Goal: Task Accomplishment & Management: Manage account settings

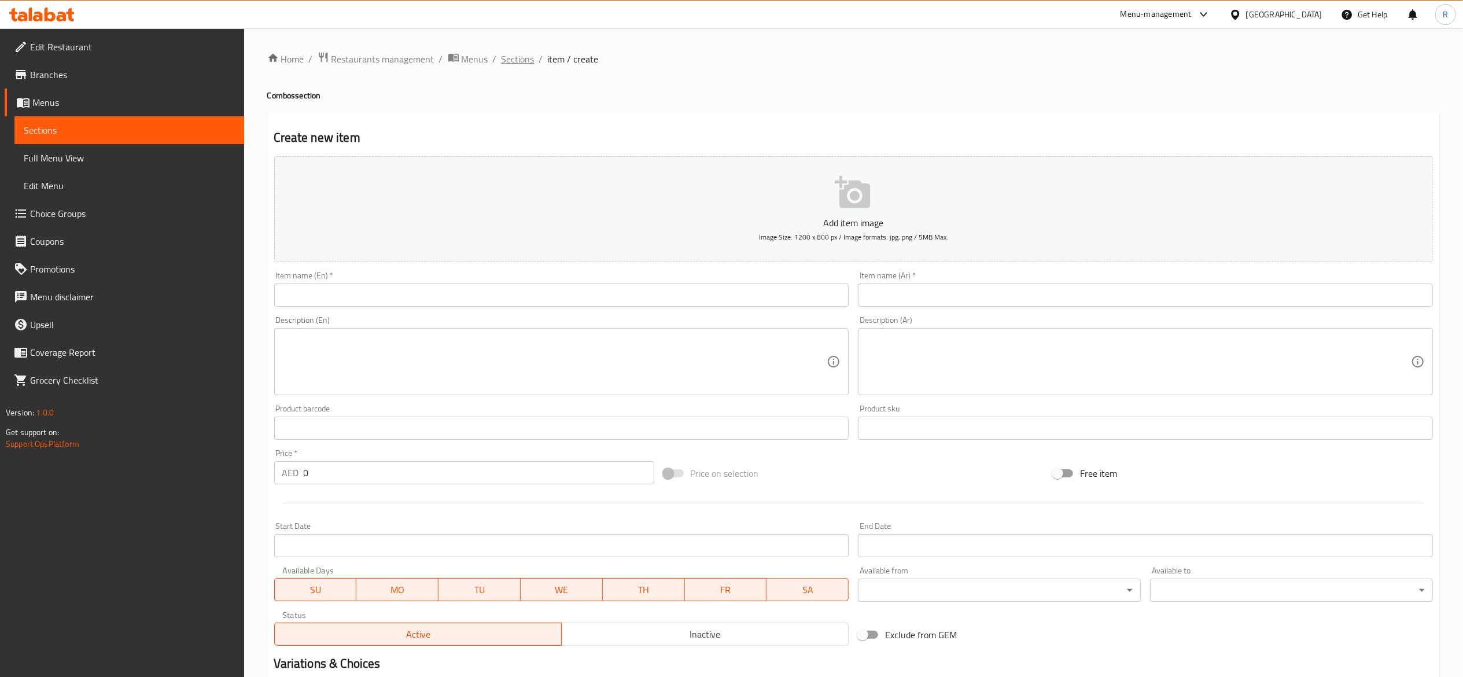
click at [510, 60] on span "Sections" at bounding box center [518, 59] width 33 height 14
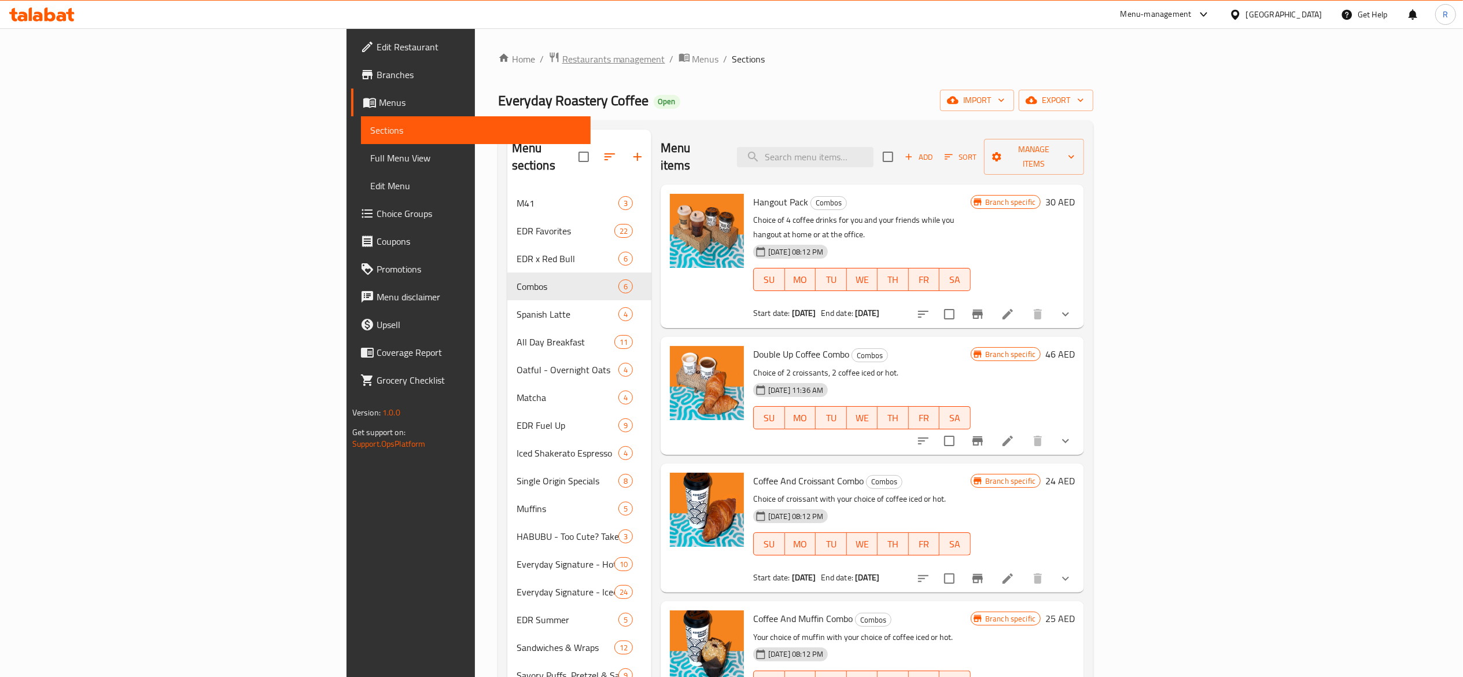
click at [562, 54] on span "Restaurants management" at bounding box center [613, 59] width 103 height 14
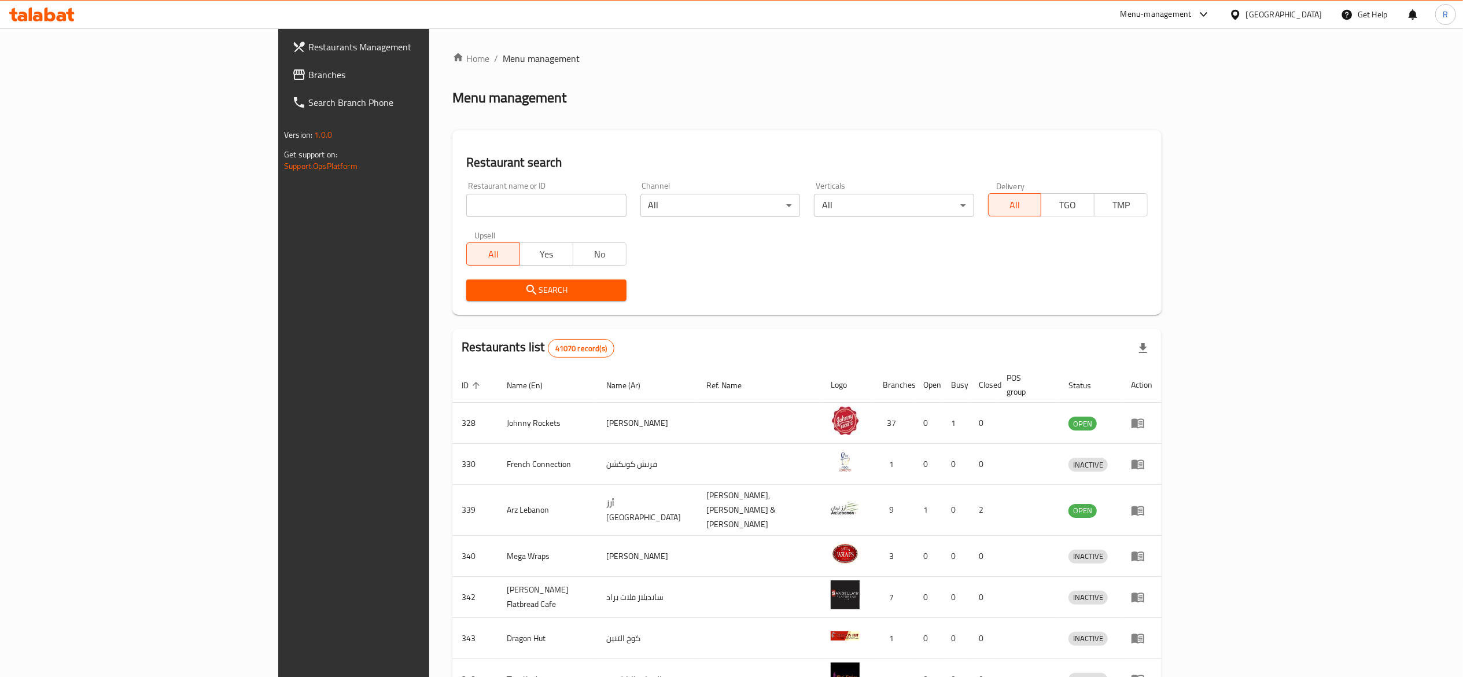
click at [466, 199] on input "search" at bounding box center [546, 205] width 160 height 23
type input "everyday roastery"
click button "Search" at bounding box center [546, 289] width 160 height 21
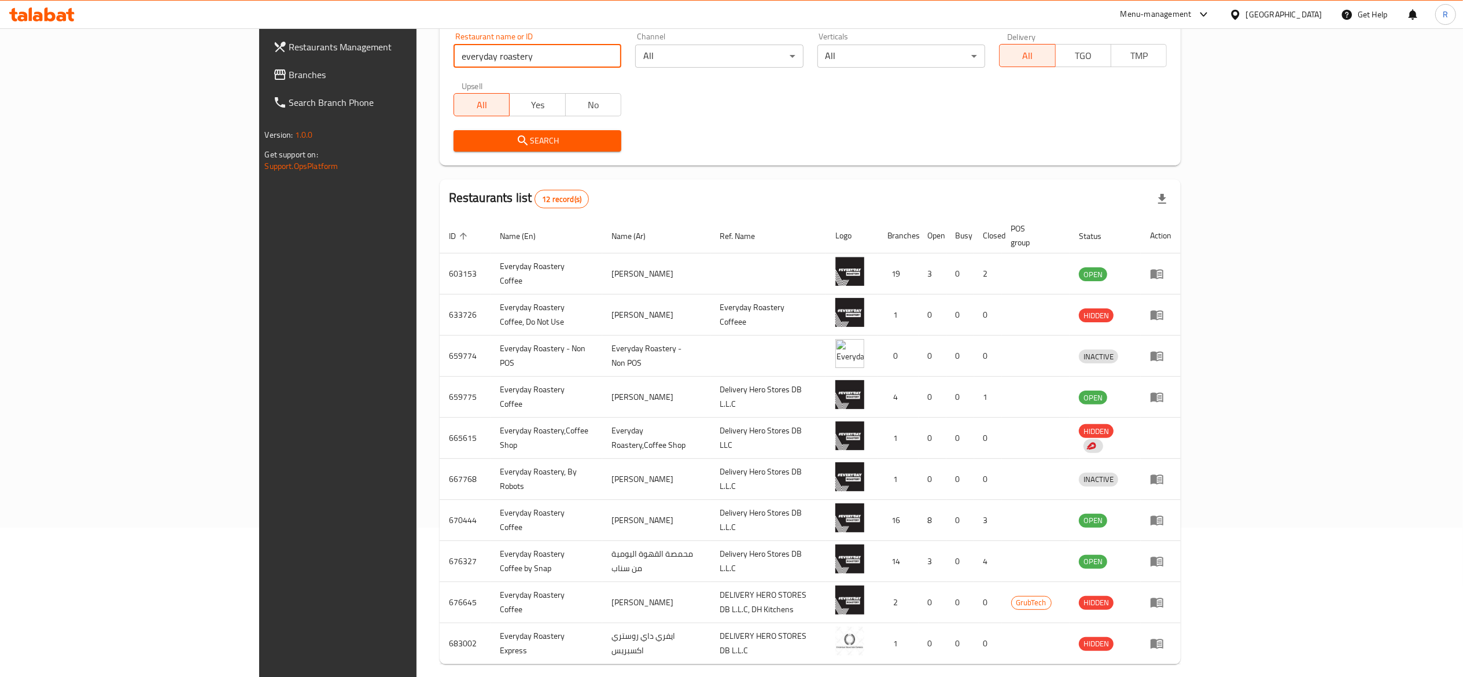
scroll to position [158, 0]
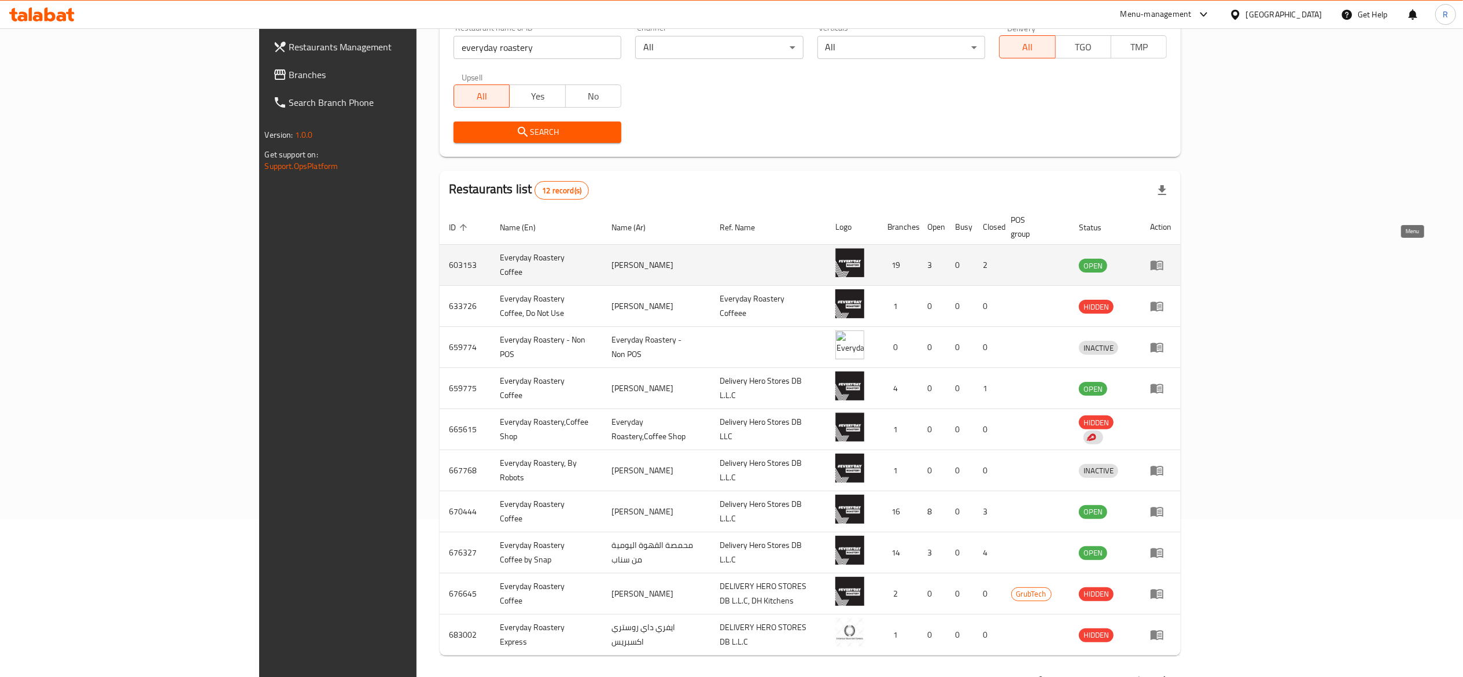
click at [1172, 258] on link "enhanced table" at bounding box center [1160, 265] width 21 height 14
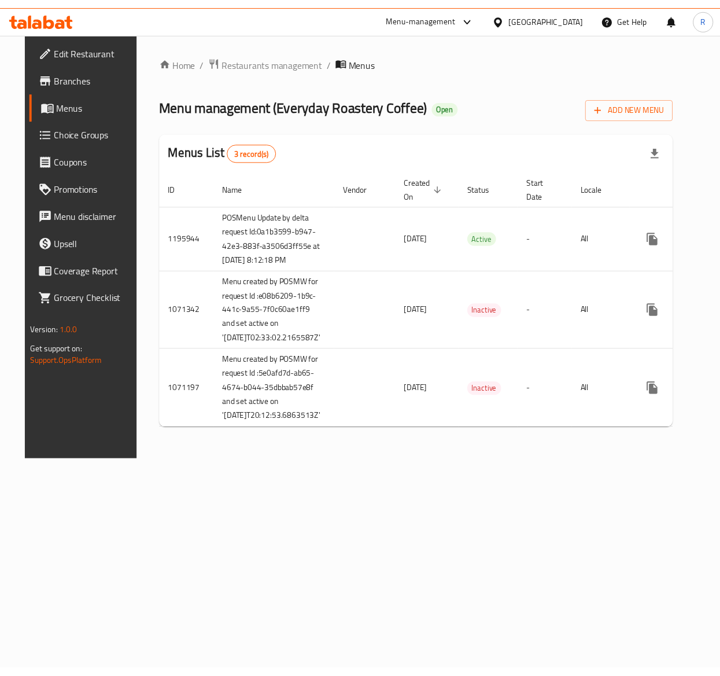
scroll to position [0, 25]
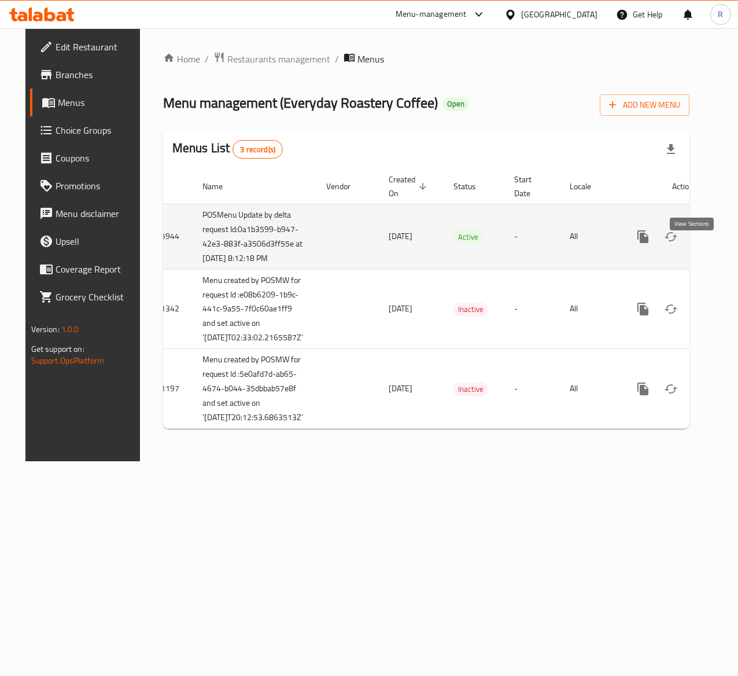
click at [720, 244] on icon "enhanced table" at bounding box center [727, 237] width 14 height 14
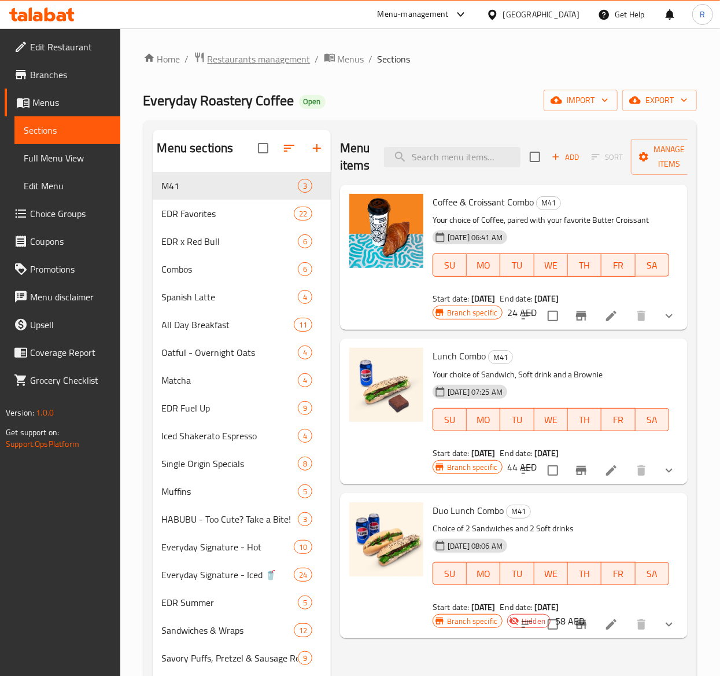
click at [257, 59] on span "Restaurants management" at bounding box center [259, 59] width 103 height 14
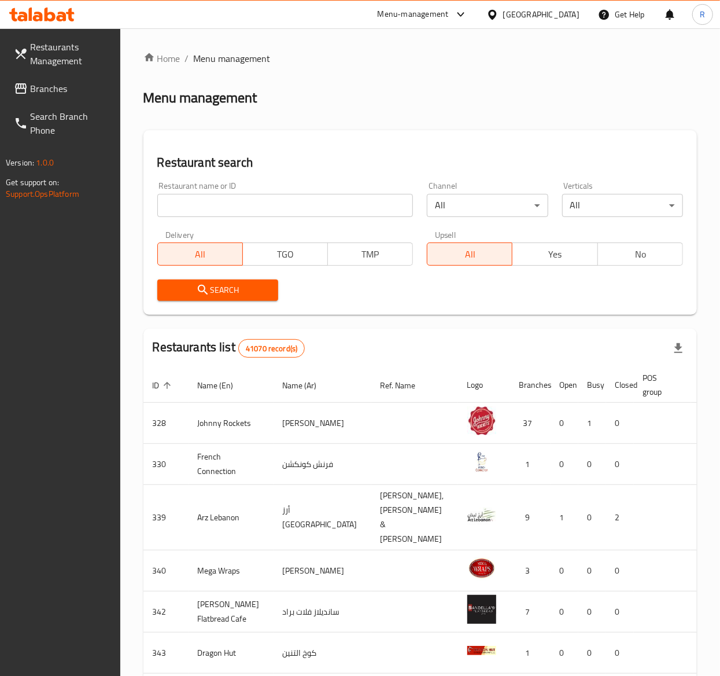
click at [222, 210] on input "search" at bounding box center [285, 205] width 256 height 23
type input "everyday roastery"
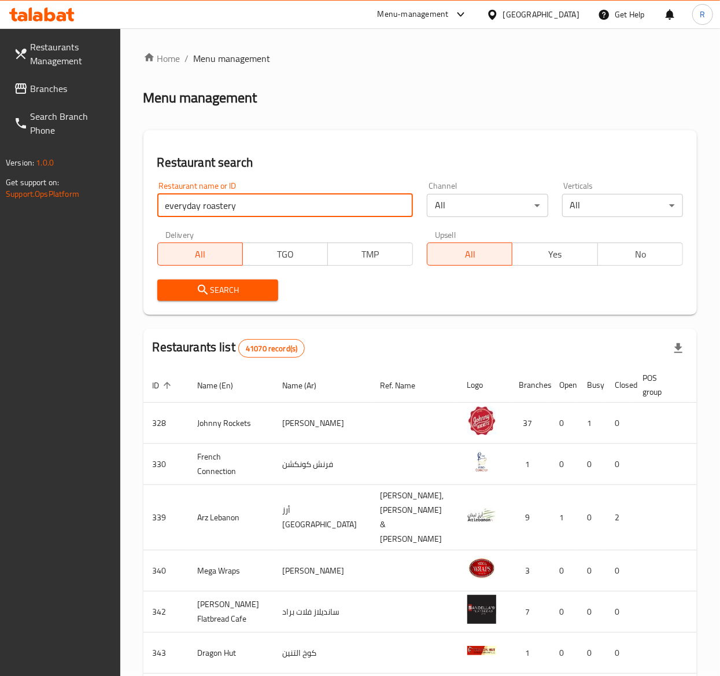
click button "Search" at bounding box center [217, 289] width 121 height 21
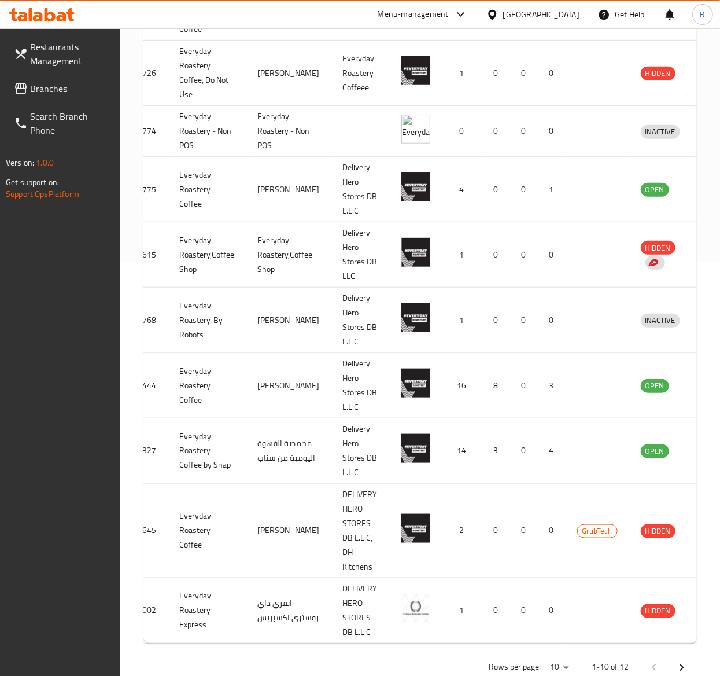
scroll to position [0, 50]
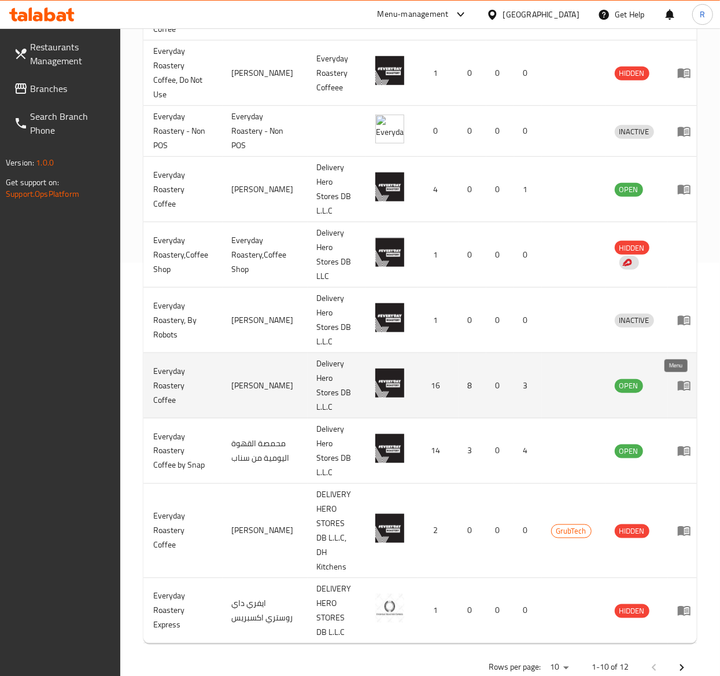
click at [684, 390] on link "enhanced table" at bounding box center [688, 385] width 21 height 14
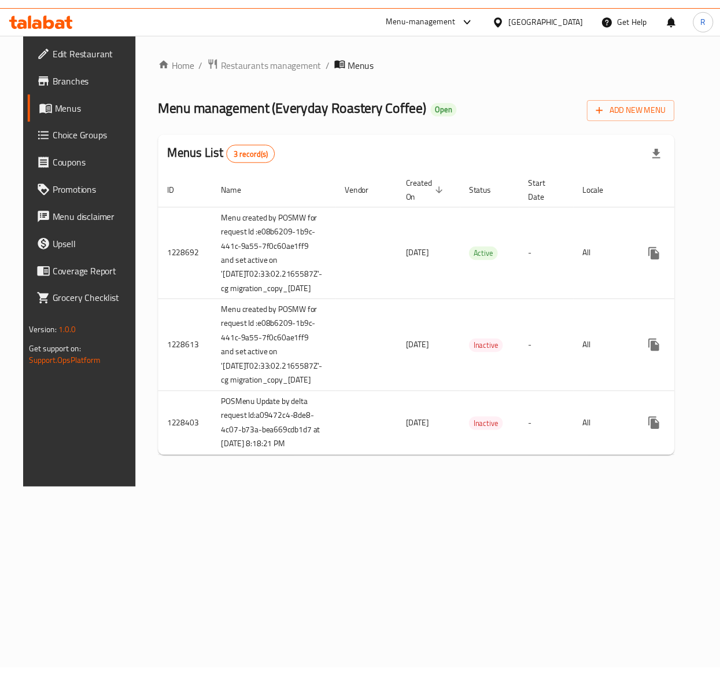
scroll to position [0, 44]
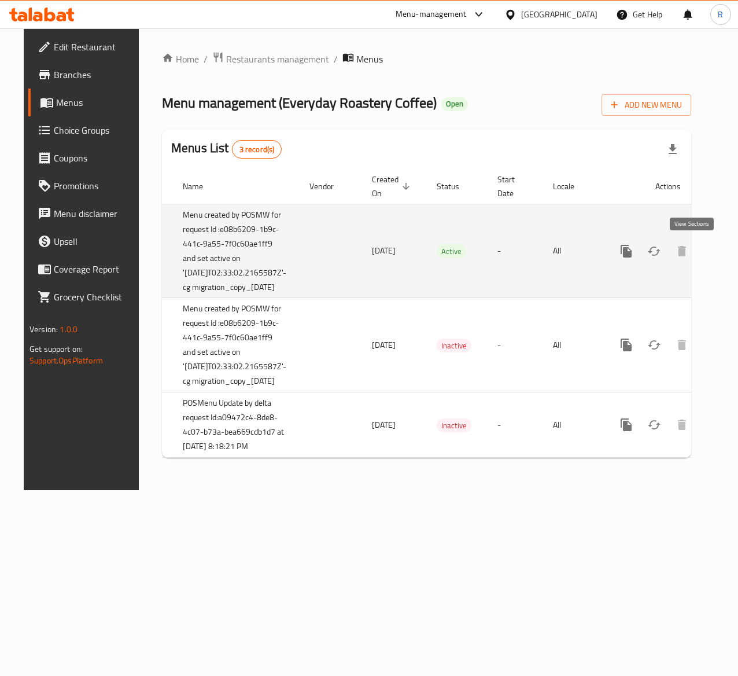
click at [703, 252] on icon "enhanced table" at bounding box center [710, 251] width 14 height 14
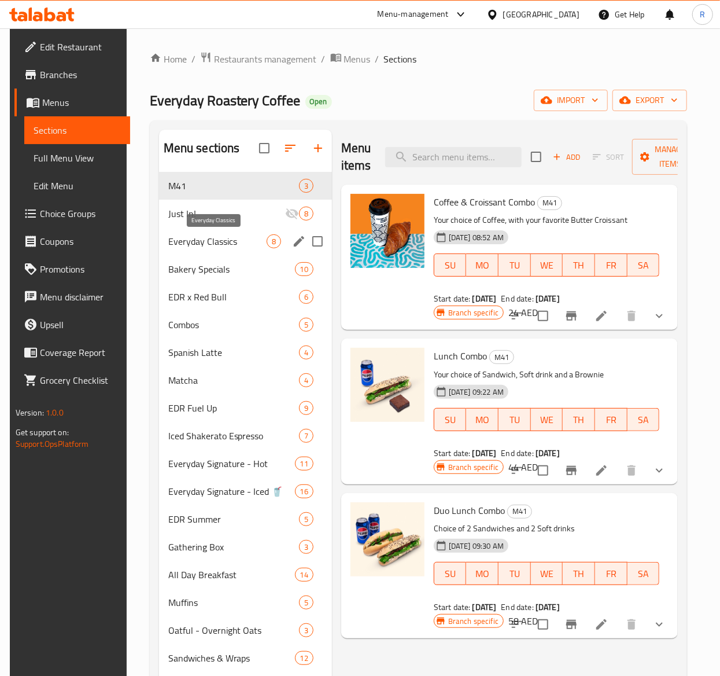
click at [222, 240] on span "Everyday Classics" at bounding box center [217, 241] width 98 height 14
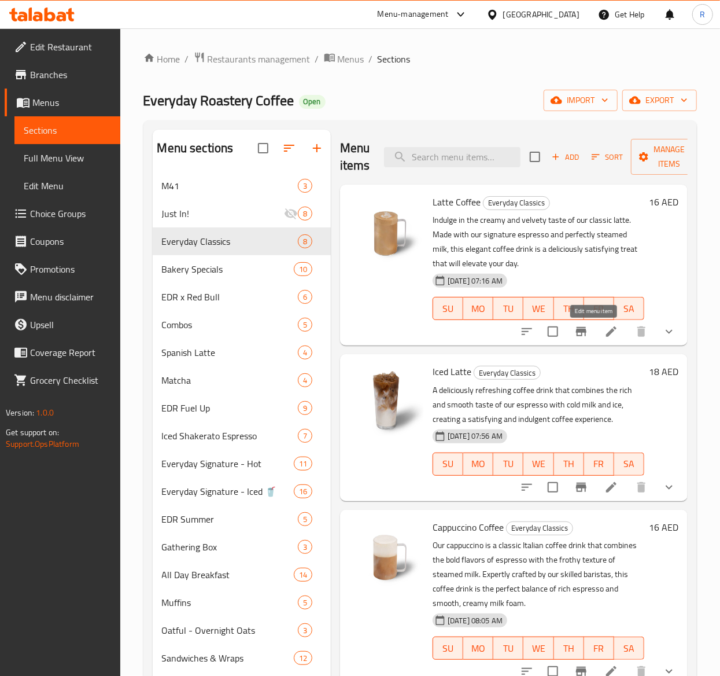
click at [605, 336] on icon at bounding box center [612, 332] width 14 height 14
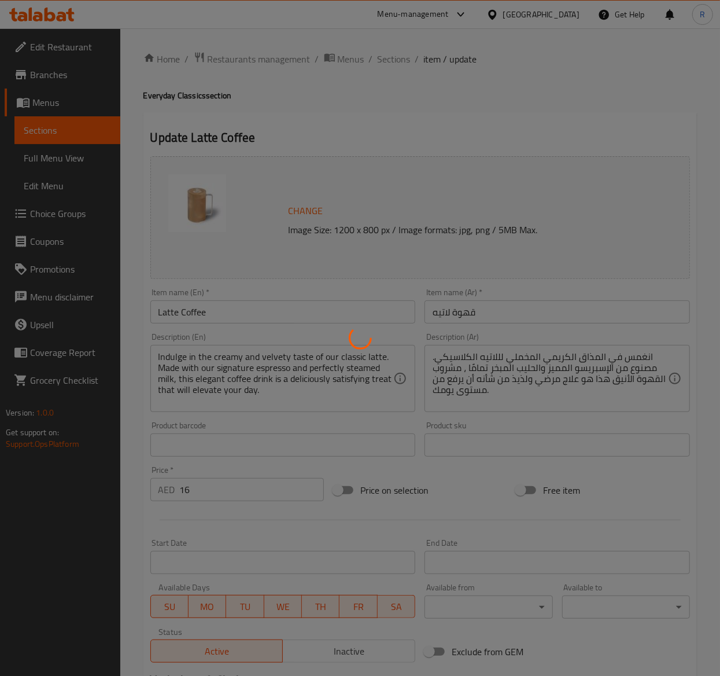
type input "اختيارك من الحجم"
type input "1"
type input "اختيارك من المزيج"
type input "1"
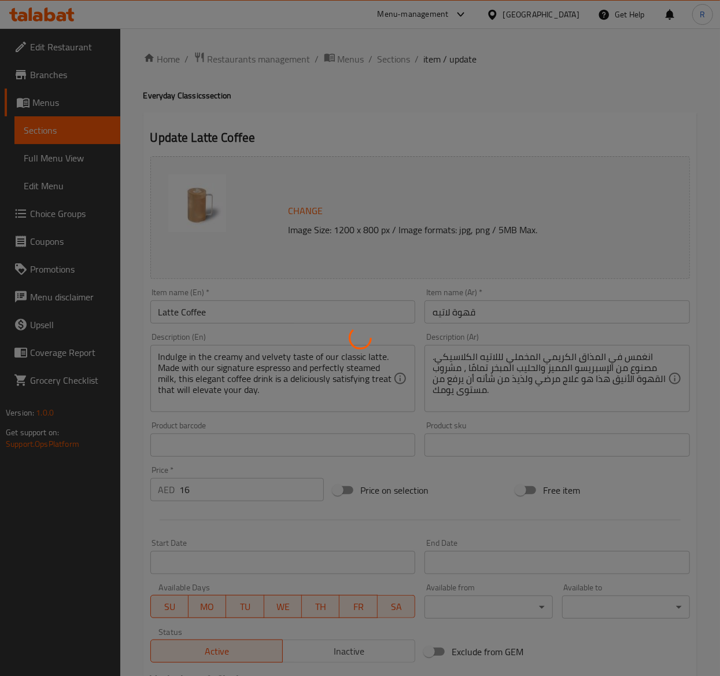
type input "1"
type input "اختيارك من الحليب"
type input "1"
type input "إضافات"
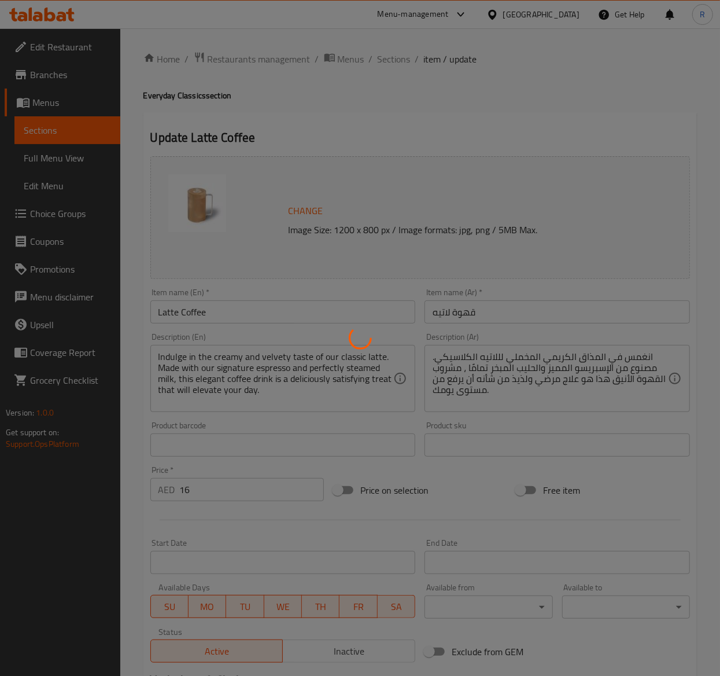
type input "0"
type input "5"
type input "اختيارك من السكر"
type input "1"
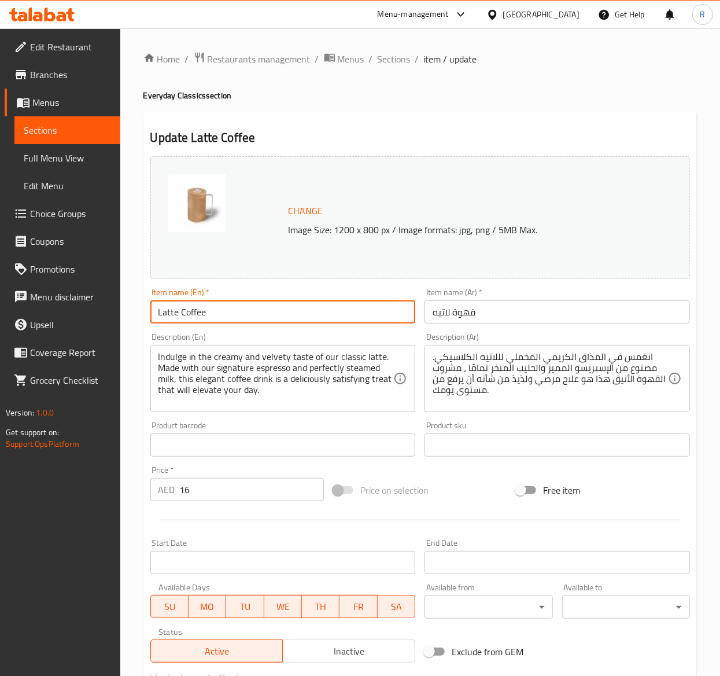
drag, startPoint x: 219, startPoint y: 303, endPoint x: 86, endPoint y: 307, distance: 132.6
drag, startPoint x: 86, startPoint y: 307, endPoint x: 354, endPoint y: 263, distance: 271.5
click at [354, 263] on div "Change Image Size: 1200 x 800 px / Image formats: jpg, png / 5MB Max." at bounding box center [420, 217] width 540 height 123
drag, startPoint x: 216, startPoint y: 310, endPoint x: 140, endPoint y: 308, distance: 76.4
click at [140, 308] on div "Home / Restaurants management / Menus / Sections / item / update Everyday Class…" at bounding box center [420, 535] width 600 height 1015
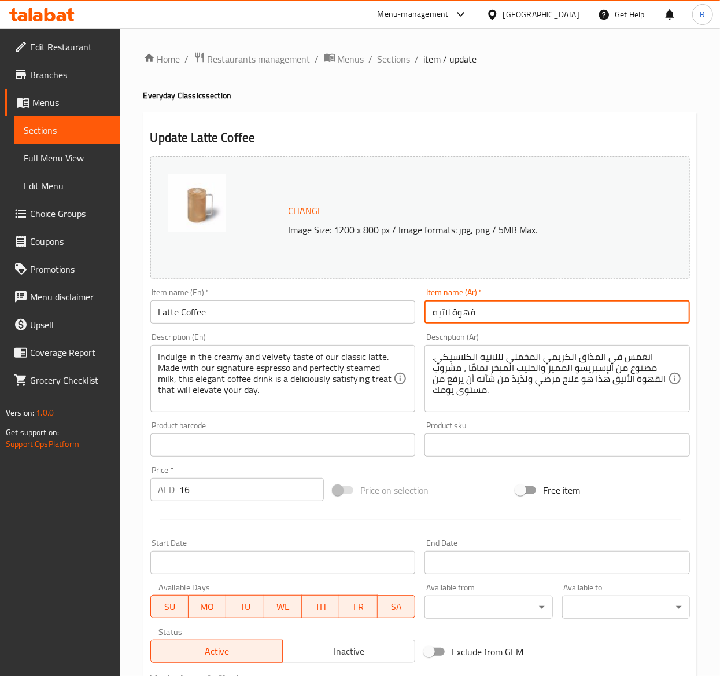
drag, startPoint x: 522, startPoint y: 314, endPoint x: 344, endPoint y: 323, distance: 178.4
click at [344, 323] on div "Change Image Size: 1200 x 800 px / Image formats: jpg, png / 5MB Max. Item name…" at bounding box center [420, 410] width 549 height 516
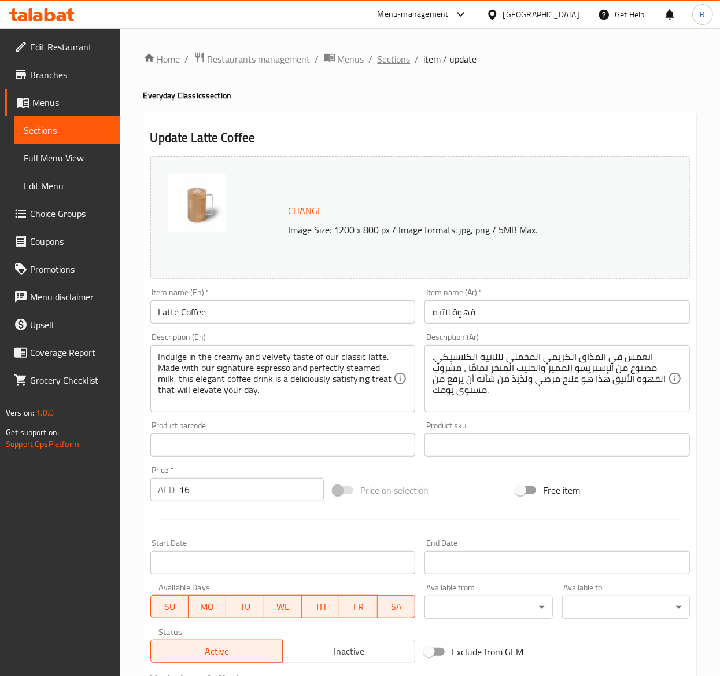
click at [392, 59] on span "Sections" at bounding box center [394, 59] width 33 height 14
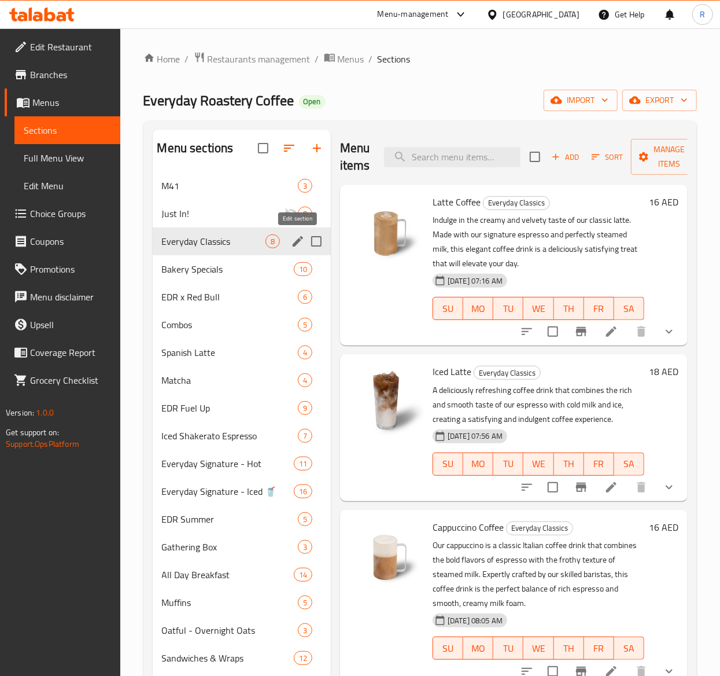
click at [295, 245] on icon "edit" at bounding box center [298, 241] width 10 height 10
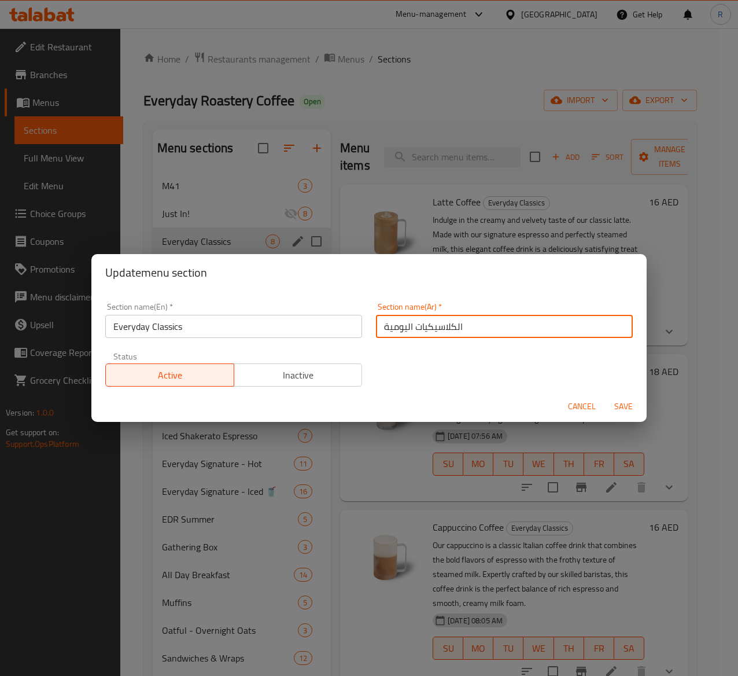
drag, startPoint x: 459, startPoint y: 326, endPoint x: 278, endPoint y: 319, distance: 180.7
click at [278, 319] on div "Section name(En)   * Everyday Classics Section name(En) * Section name(Ar)   * …" at bounding box center [369, 345] width 542 height 98
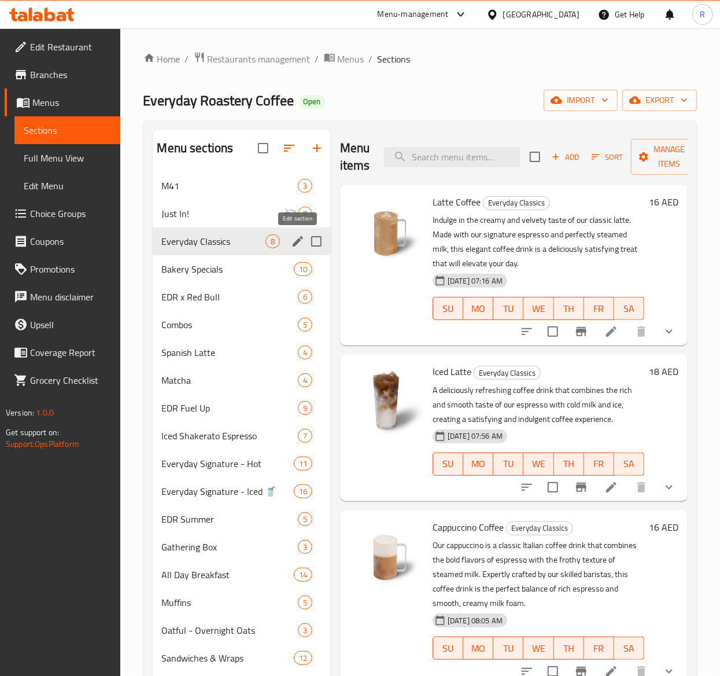
click at [295, 240] on icon "edit" at bounding box center [298, 241] width 14 height 14
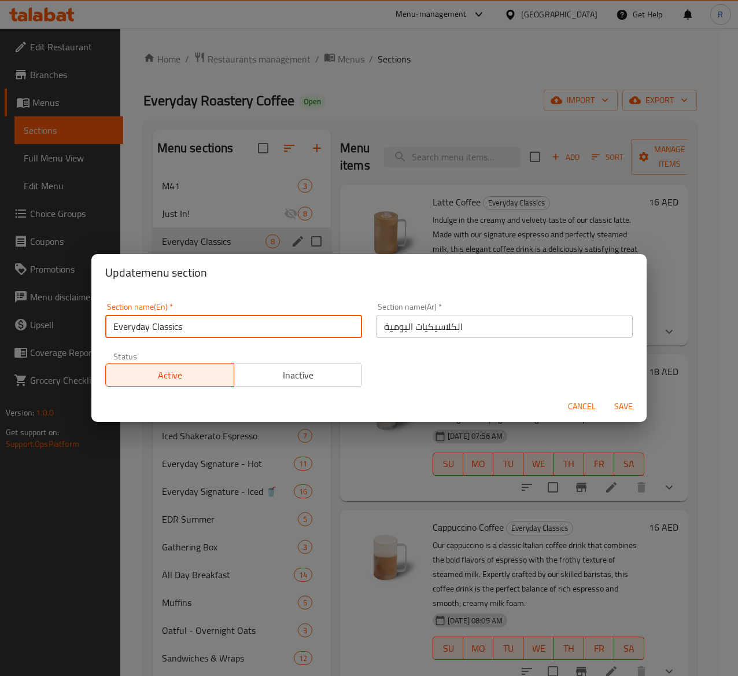
drag, startPoint x: 222, startPoint y: 318, endPoint x: 9, endPoint y: 307, distance: 213.3
click at [9, 307] on div "Update menu section Section name(En)   * Everyday Classics Section name(En) * S…" at bounding box center [369, 338] width 738 height 676
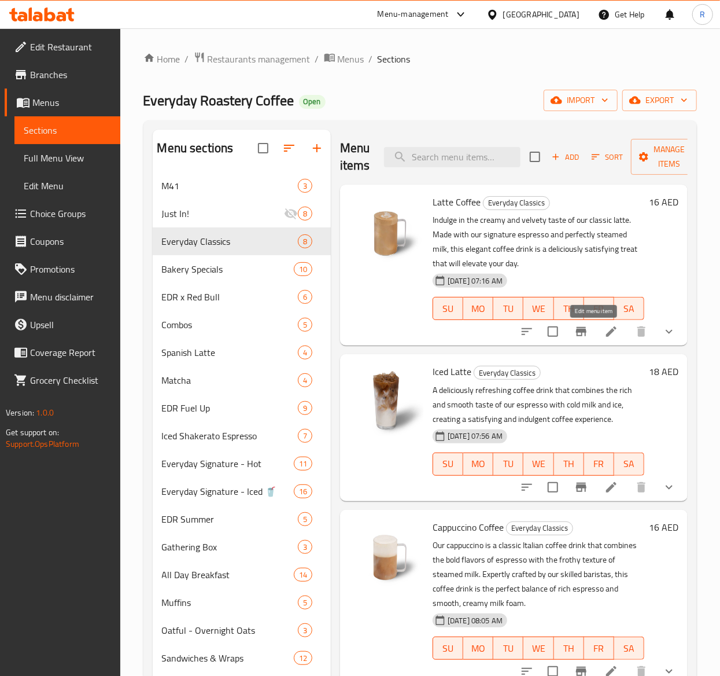
click at [602, 333] on li at bounding box center [611, 331] width 32 height 21
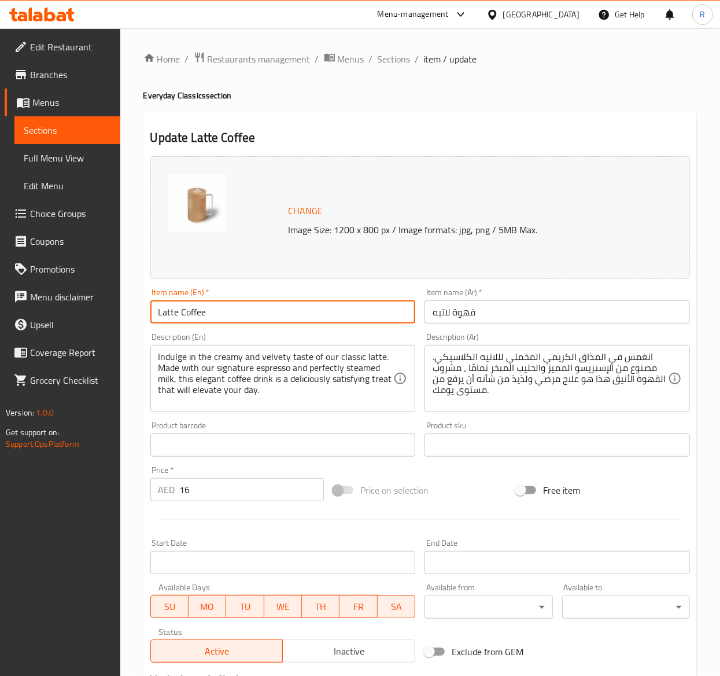
drag, startPoint x: 223, startPoint y: 314, endPoint x: -18, endPoint y: 342, distance: 242.3
click at [0, 342] on html "​ Menu-management [GEOGRAPHIC_DATA] Get Help R Edit Restaurant Branches Menus S…" at bounding box center [360, 338] width 720 height 676
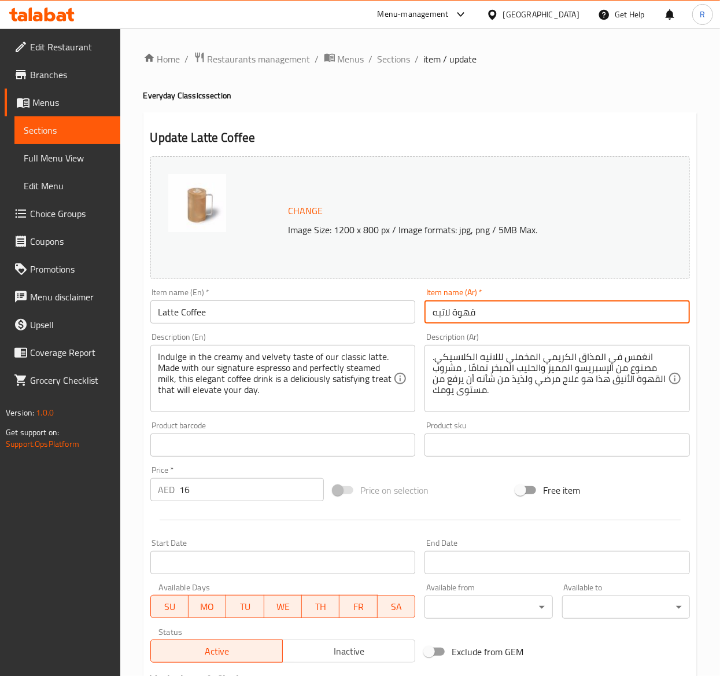
drag, startPoint x: 488, startPoint y: 319, endPoint x: 329, endPoint y: 333, distance: 159.7
click at [329, 333] on div "Change Image Size: 1200 x 800 px / Image formats: jpg, png / 5MB Max. Item name…" at bounding box center [420, 410] width 549 height 516
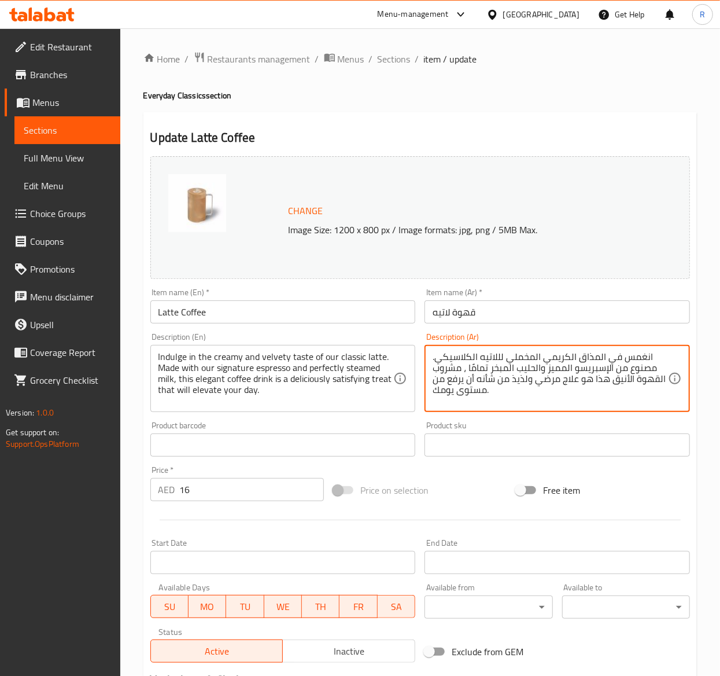
click at [471, 365] on textarea "انغمس في المذاق الكريمي المخملي لللاتيه الكلاسيكي. مصنوع من الإسبريسو المميز وا…" at bounding box center [551, 378] width 236 height 55
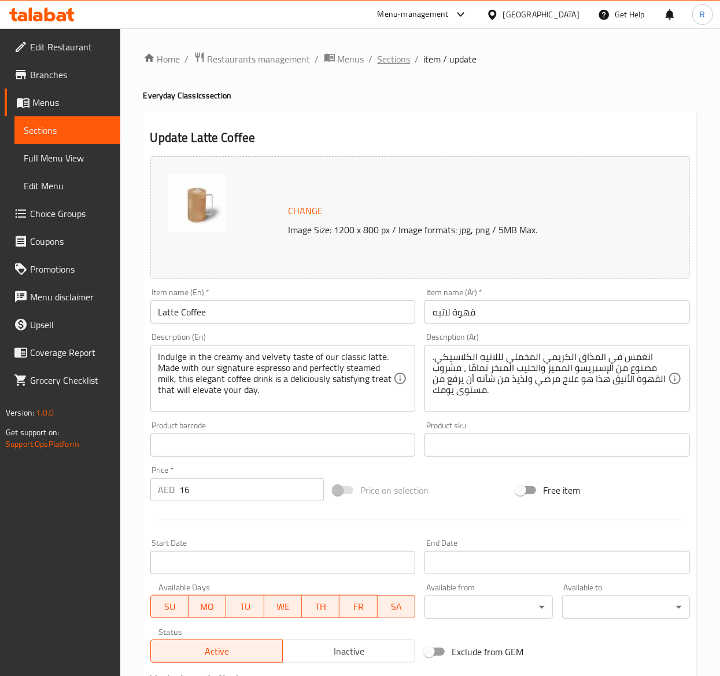
click at [384, 54] on span "Sections" at bounding box center [394, 59] width 33 height 14
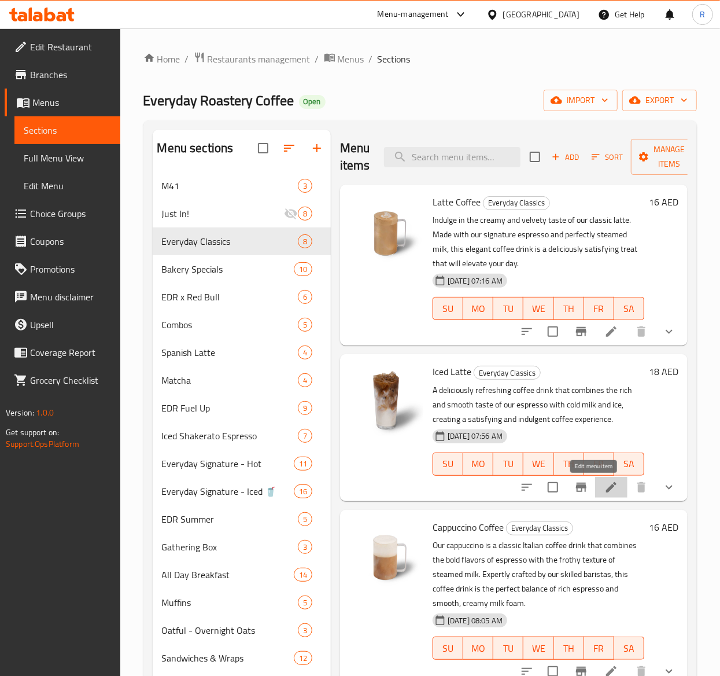
click at [605, 484] on icon at bounding box center [612, 487] width 14 height 14
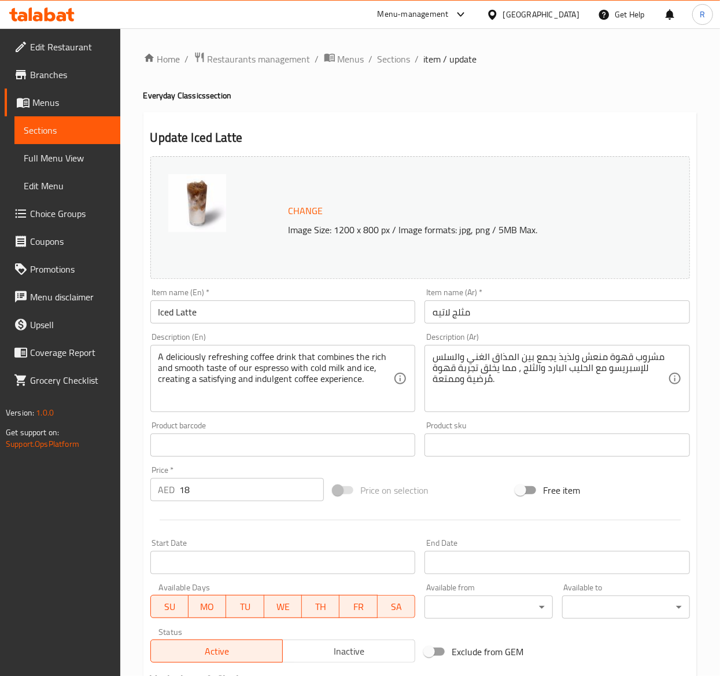
click at [227, 296] on div "Item name (En)   * Iced Latte Item name (En) *" at bounding box center [283, 305] width 266 height 35
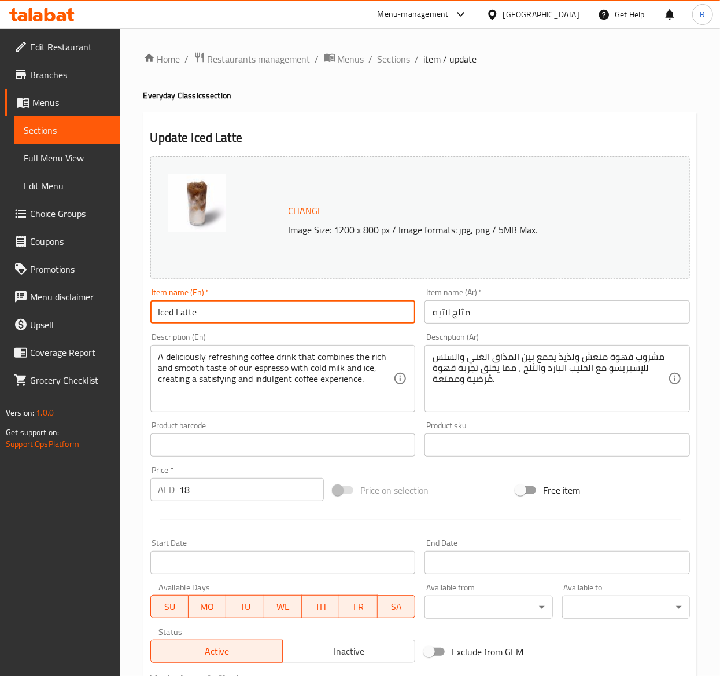
drag, startPoint x: 221, startPoint y: 304, endPoint x: -209, endPoint y: 307, distance: 430.5
click at [0, 307] on html "​ Menu-management [GEOGRAPHIC_DATA] Get Help R Edit Restaurant Branches Menus S…" at bounding box center [360, 338] width 720 height 676
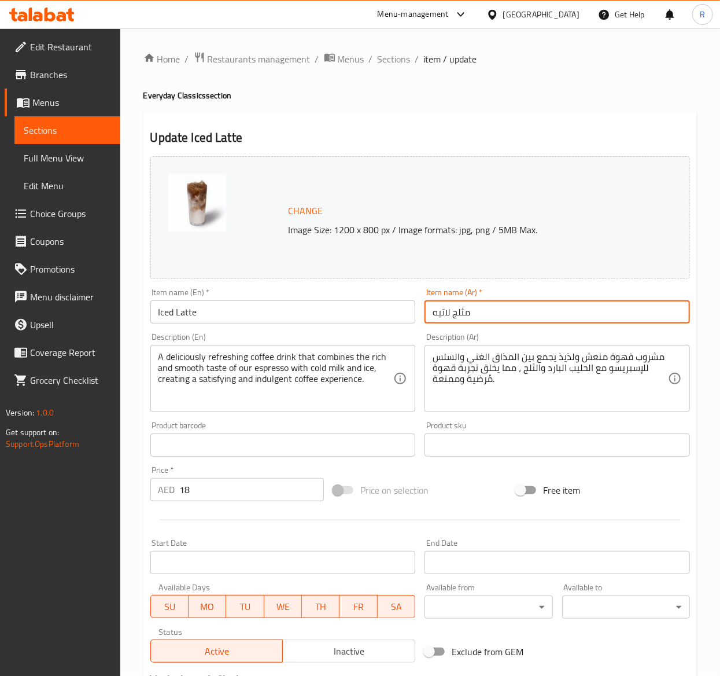
drag, startPoint x: 512, startPoint y: 318, endPoint x: 358, endPoint y: 315, distance: 154.0
click at [358, 315] on div "Change Image Size: 1200 x 800 px / Image formats: jpg, png / 5MB Max. Item name…" at bounding box center [420, 410] width 549 height 516
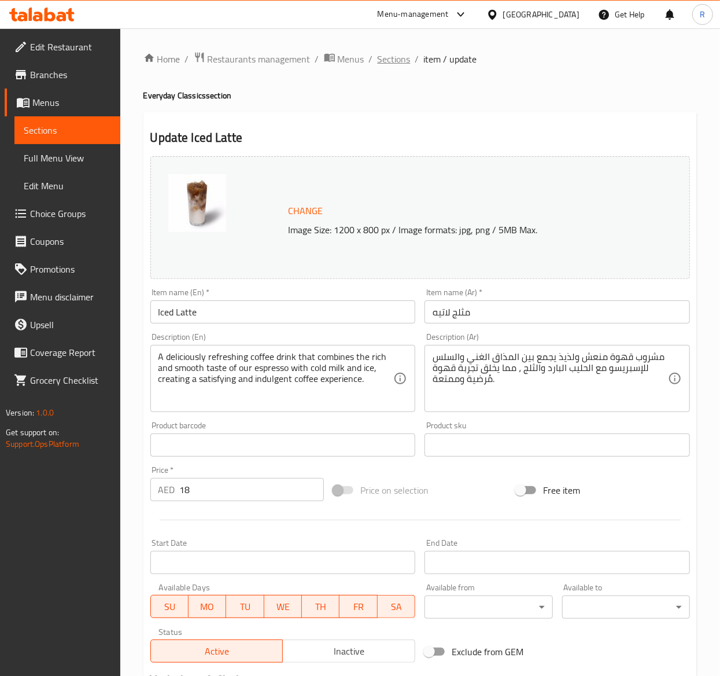
click at [398, 53] on span "Sections" at bounding box center [394, 59] width 33 height 14
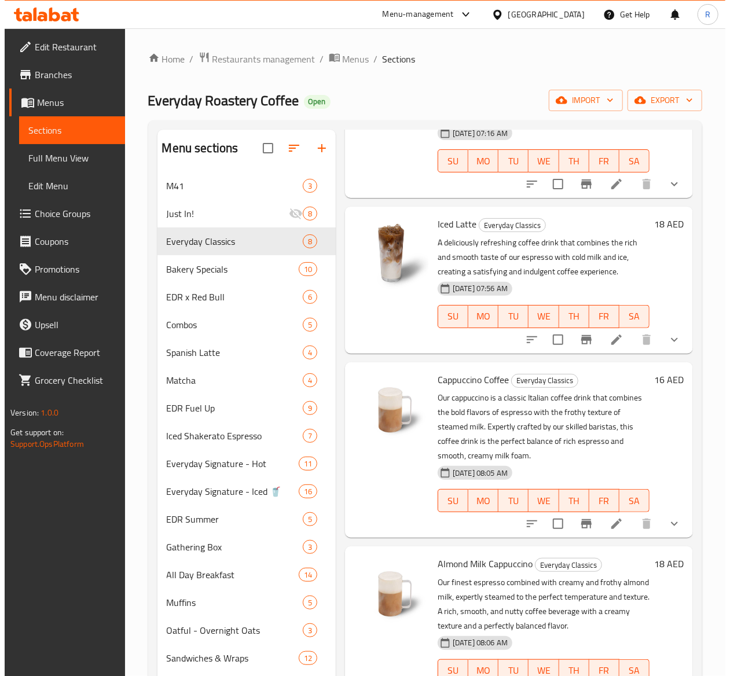
scroll to position [194, 0]
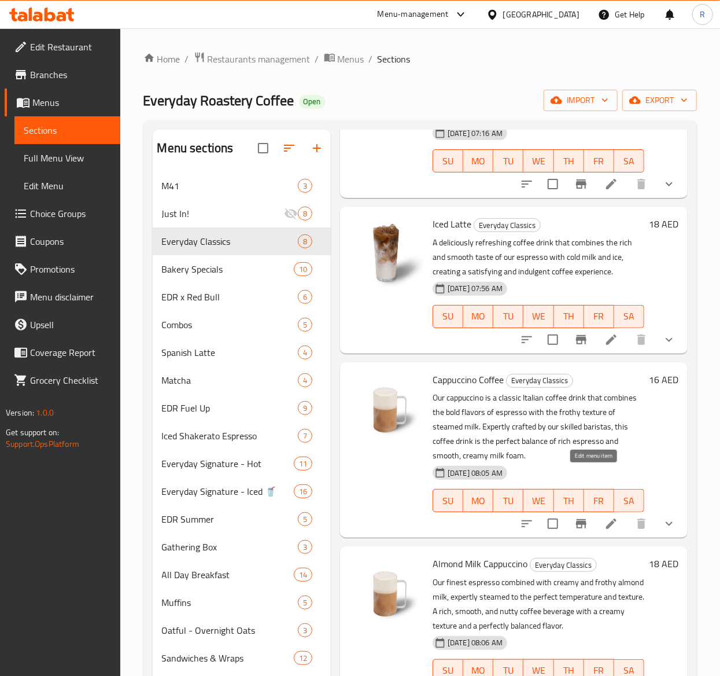
click at [605, 517] on icon at bounding box center [612, 524] width 14 height 14
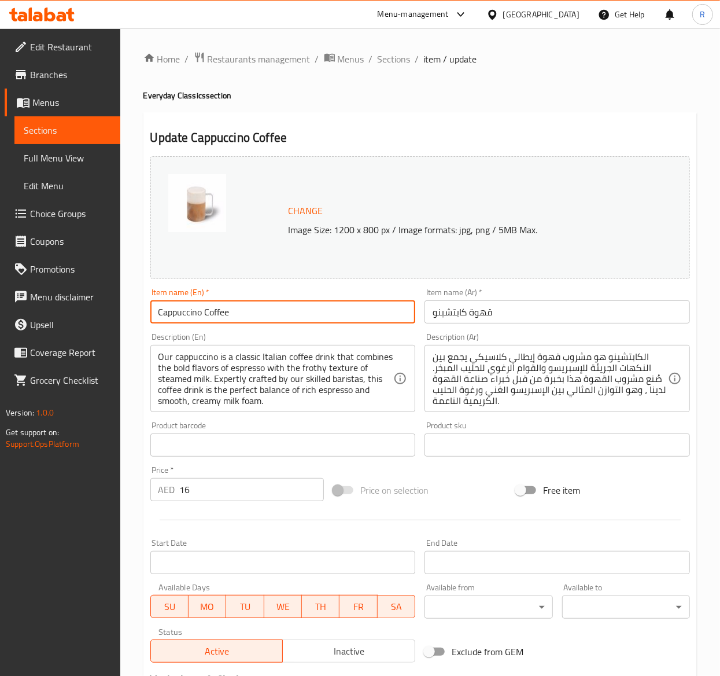
drag, startPoint x: 243, startPoint y: 314, endPoint x: -148, endPoint y: 333, distance: 391.6
click at [0, 333] on html "​ Menu-management [GEOGRAPHIC_DATA] Get Help R Edit Restaurant Branches Menus S…" at bounding box center [360, 338] width 720 height 676
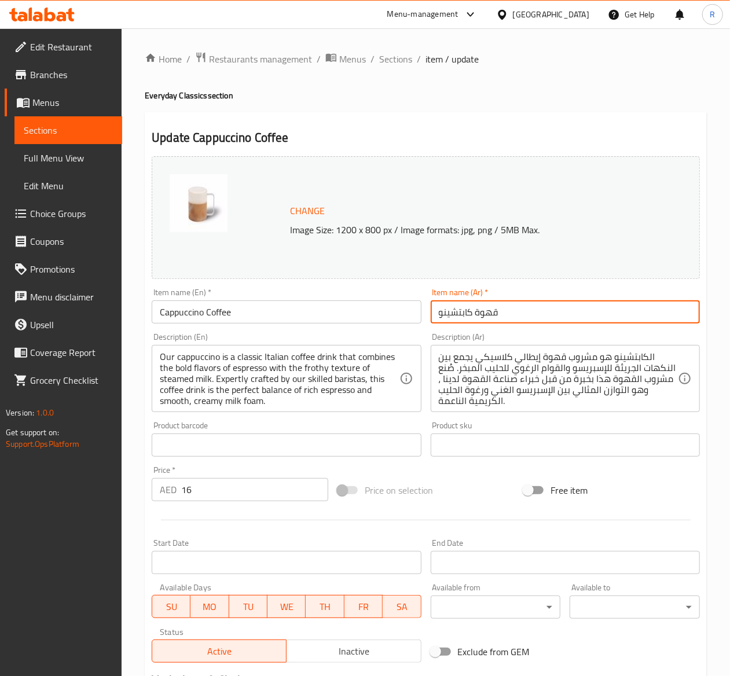
drag, startPoint x: 529, startPoint y: 312, endPoint x: 253, endPoint y: 296, distance: 275.9
click at [253, 296] on div "Change Image Size: 1200 x 800 px / Image formats: jpg, png / 5MB Max. Item name…" at bounding box center [425, 410] width 557 height 516
click at [392, 48] on div "Home / Restaurants management / Menus / Sections / item / update Everyday Class…" at bounding box center [426, 535] width 608 height 1015
click at [395, 64] on span "Sections" at bounding box center [395, 59] width 33 height 14
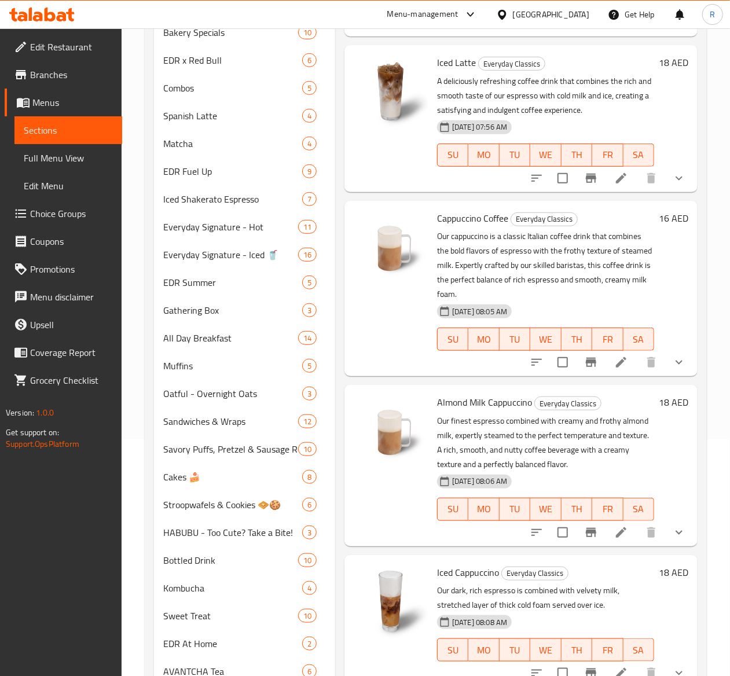
scroll to position [204, 0]
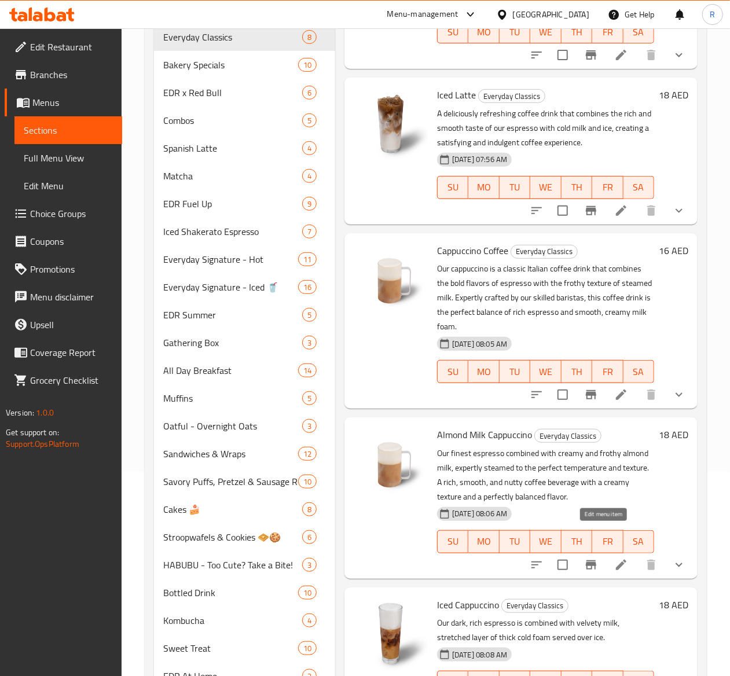
click at [616, 560] on icon at bounding box center [621, 565] width 10 height 10
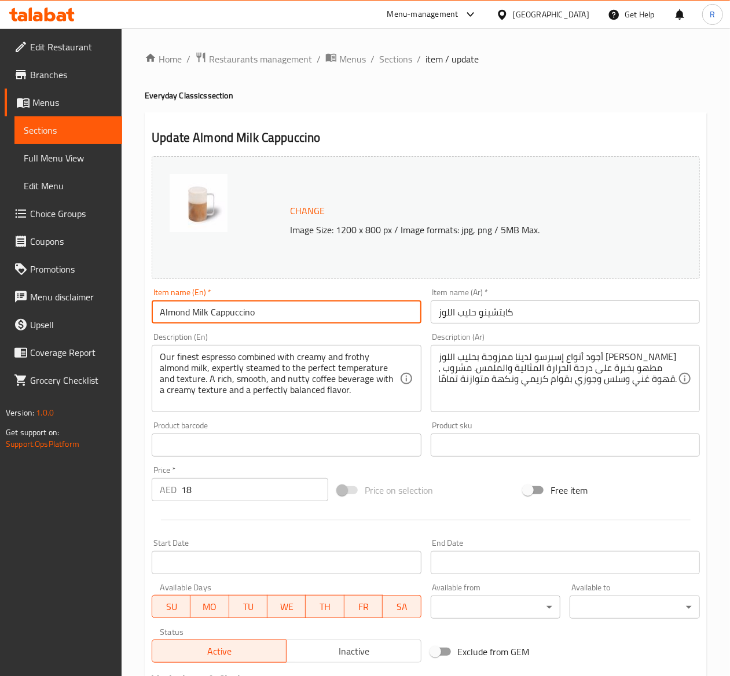
drag, startPoint x: 266, startPoint y: 319, endPoint x: -242, endPoint y: 409, distance: 516.4
click at [0, 409] on html "​ Menu-management [GEOGRAPHIC_DATA] Get Help R Edit Restaurant Branches Menus S…" at bounding box center [365, 338] width 730 height 676
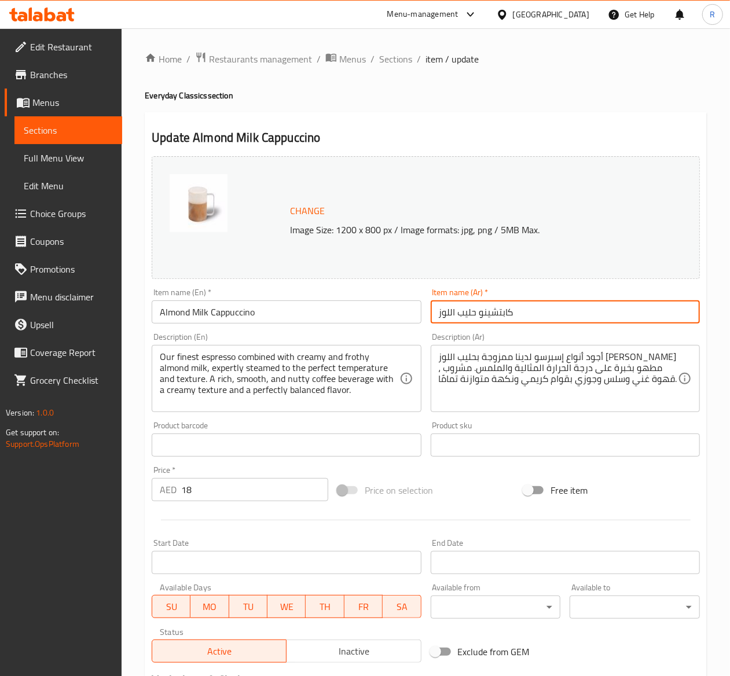
drag, startPoint x: 544, startPoint y: 314, endPoint x: 343, endPoint y: 316, distance: 201.4
click at [343, 316] on div "Change Image Size: 1200 x 800 px / Image formats: jpg, png / 5MB Max. Item name…" at bounding box center [425, 410] width 557 height 516
click at [392, 56] on span "Sections" at bounding box center [395, 59] width 33 height 14
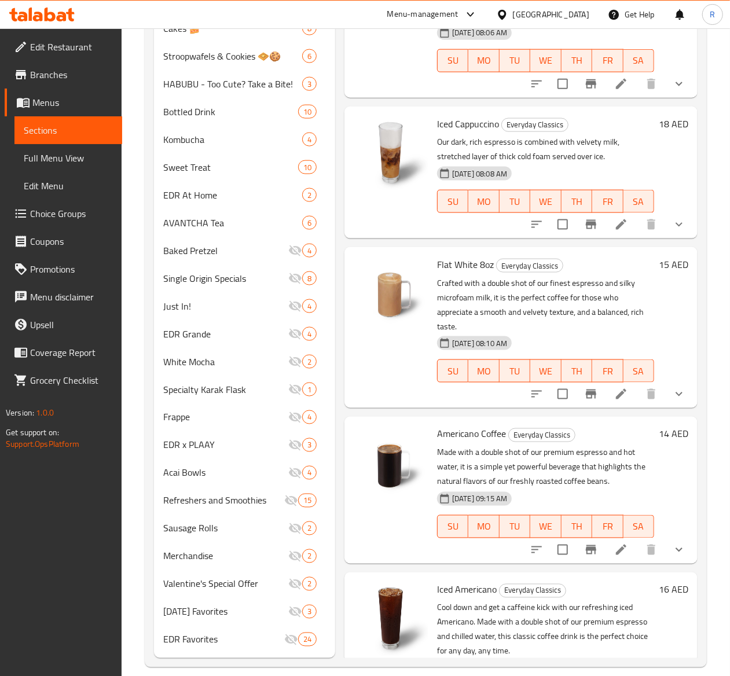
scroll to position [718, 0]
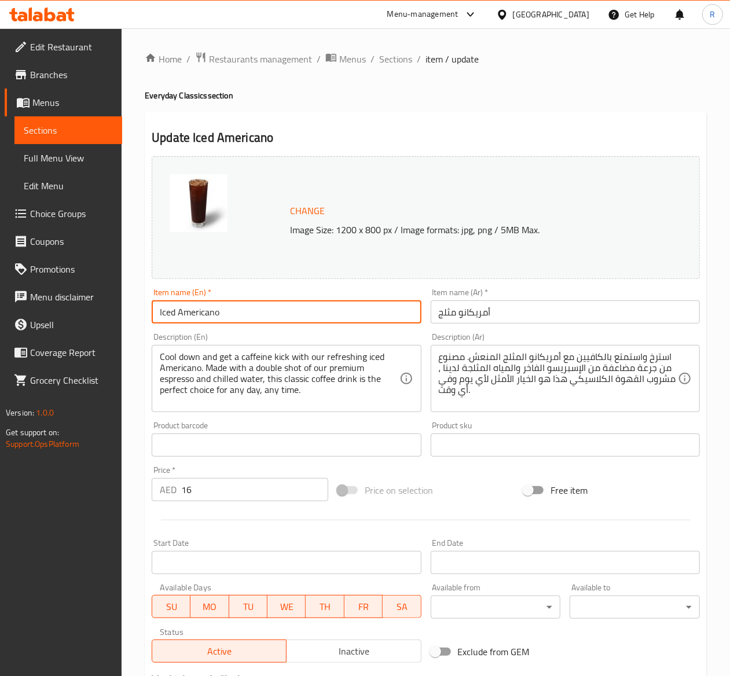
drag, startPoint x: 258, startPoint y: 307, endPoint x: -41, endPoint y: 300, distance: 299.2
click at [0, 300] on html "​ Menu-management [GEOGRAPHIC_DATA] Get Help R Edit Restaurant Branches Menus S…" at bounding box center [365, 338] width 730 height 676
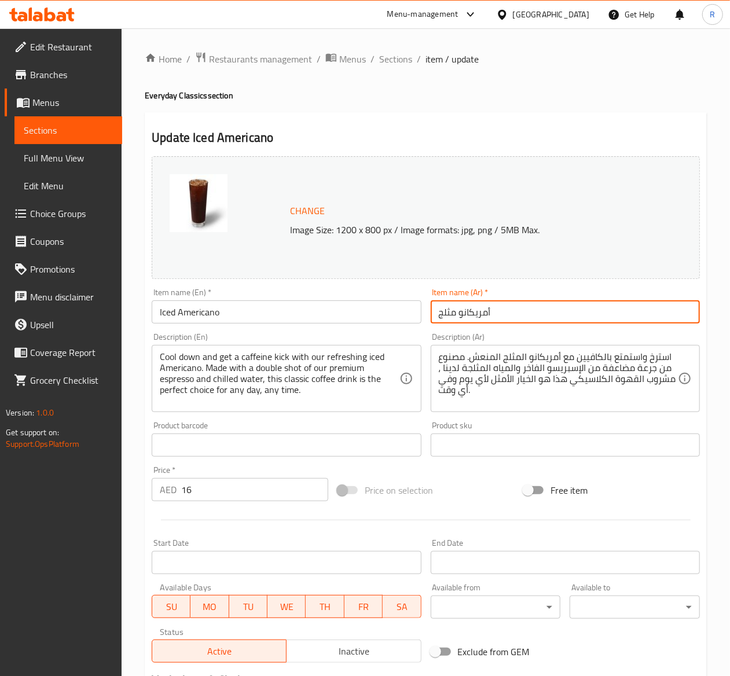
drag, startPoint x: 514, startPoint y: 314, endPoint x: 341, endPoint y: 290, distance: 174.6
click at [341, 290] on div "Change Image Size: 1200 x 800 px / Image formats: jpg, png / 5MB Max. Item name…" at bounding box center [425, 410] width 557 height 516
click at [391, 52] on span "Sections" at bounding box center [395, 59] width 33 height 14
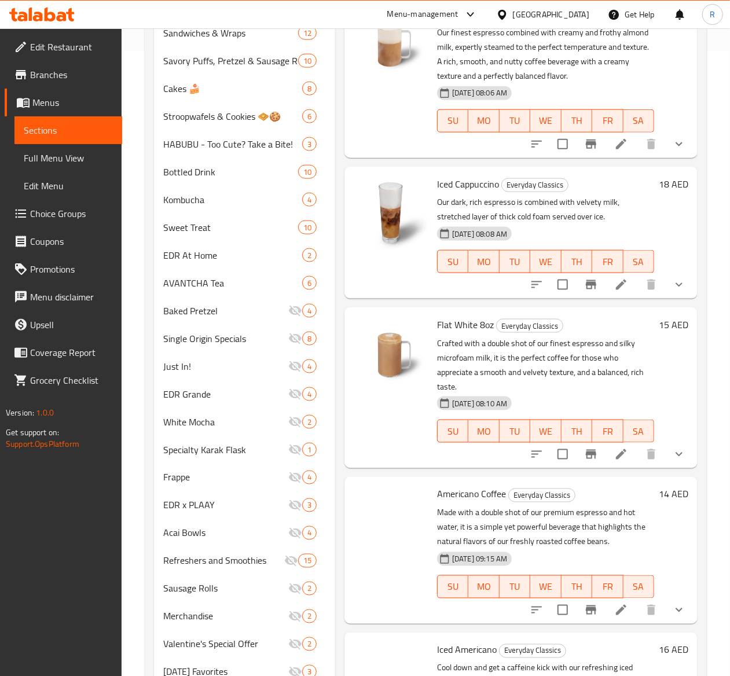
scroll to position [718, 0]
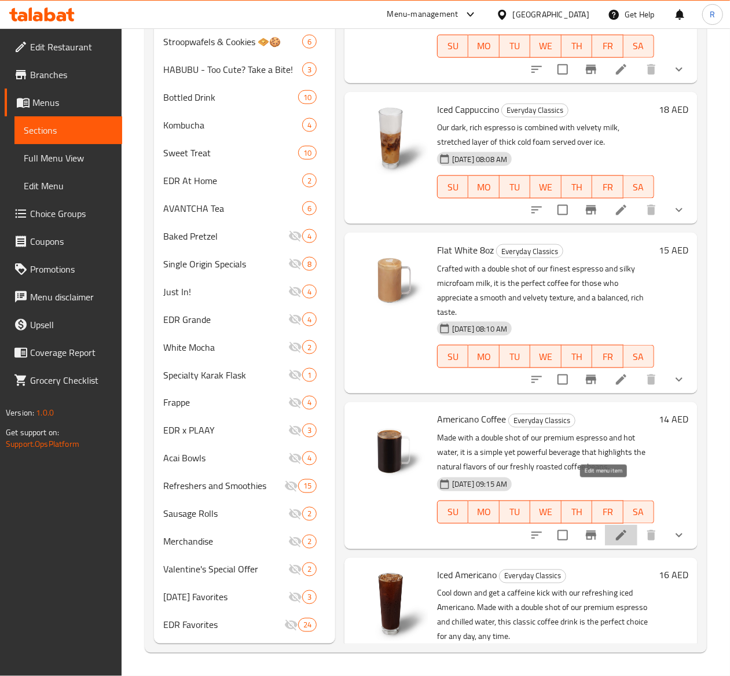
click at [614, 528] on icon at bounding box center [621, 535] width 14 height 14
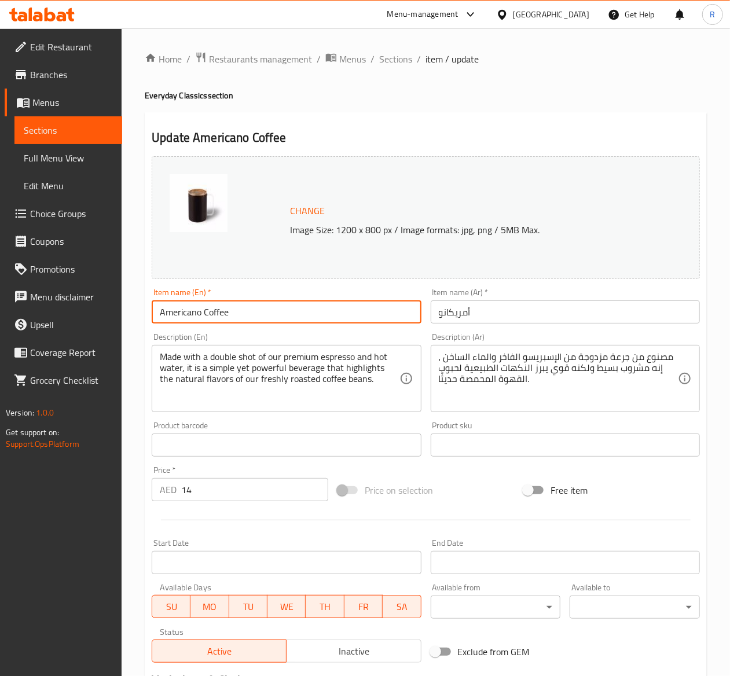
drag, startPoint x: 271, startPoint y: 315, endPoint x: -83, endPoint y: 333, distance: 355.2
click at [0, 333] on html "​ Menu-management [GEOGRAPHIC_DATA] Get Help R Edit Restaurant Branches Menus S…" at bounding box center [365, 338] width 730 height 676
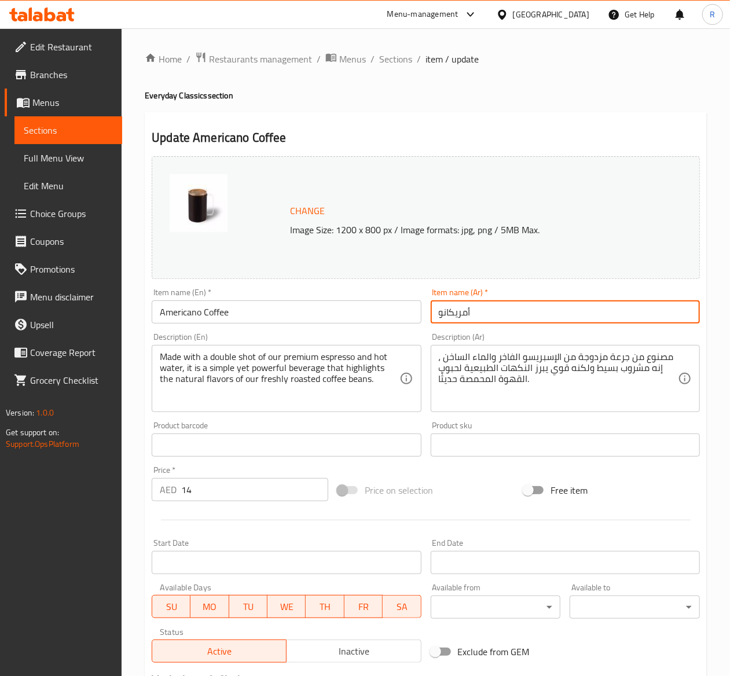
drag, startPoint x: 535, startPoint y: 312, endPoint x: 292, endPoint y: 323, distance: 243.8
click at [292, 323] on div "Change Image Size: 1200 x 800 px / Image formats: jpg, png / 5MB Max. Item name…" at bounding box center [425, 410] width 557 height 516
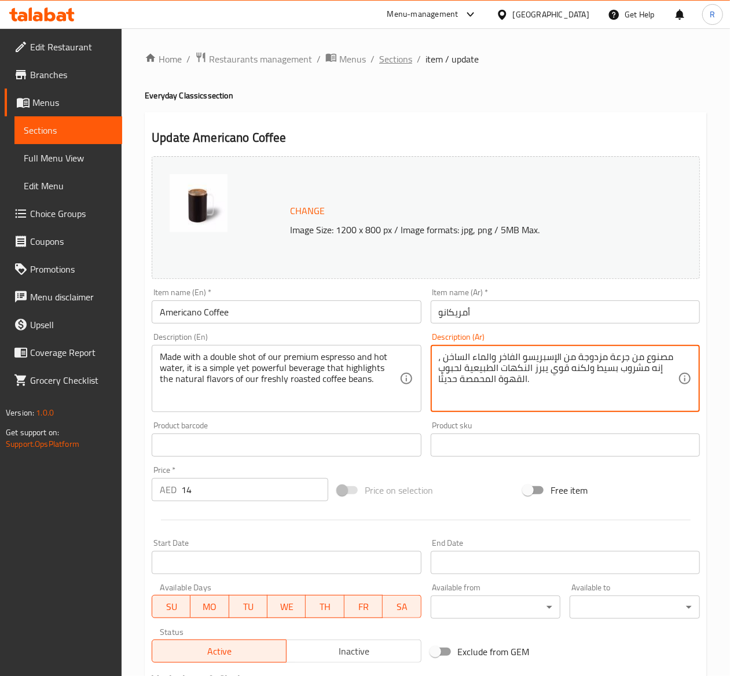
click at [389, 62] on span "Sections" at bounding box center [395, 59] width 33 height 14
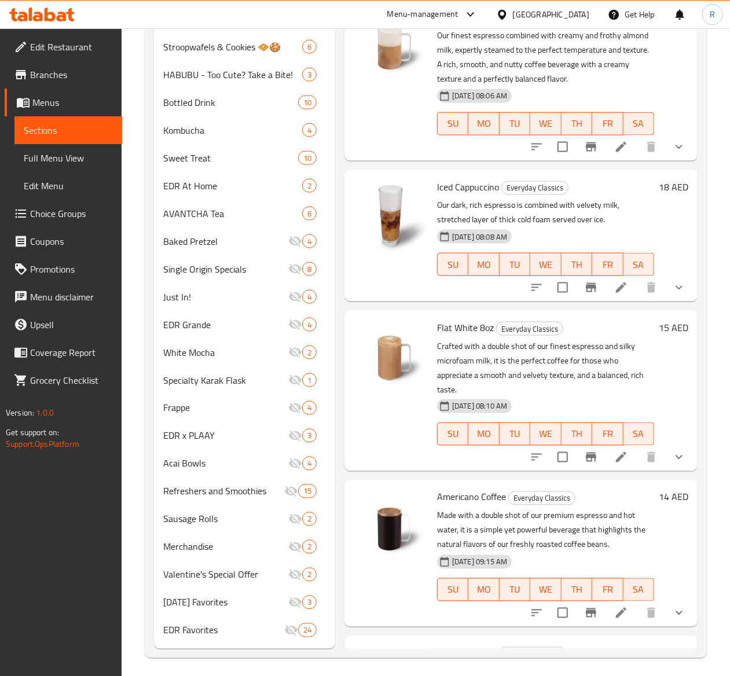
scroll to position [718, 0]
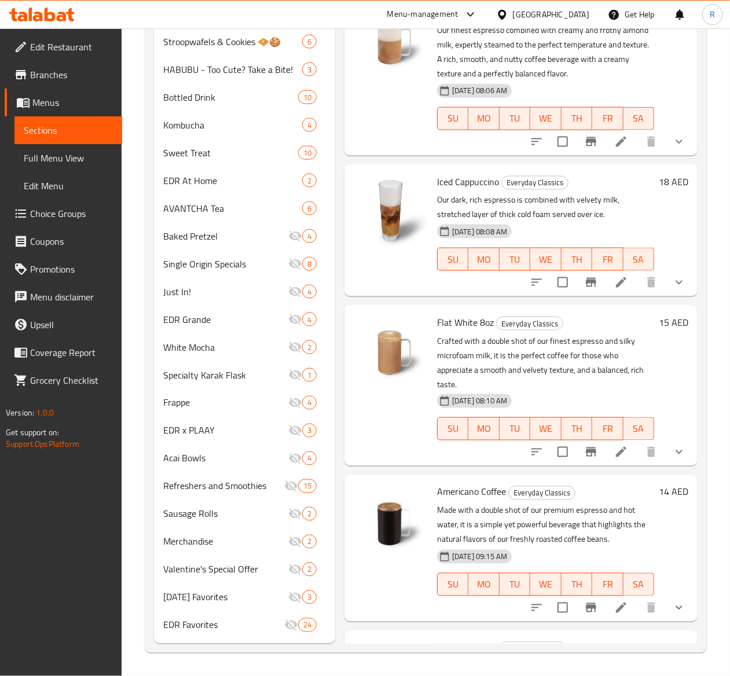
click at [614, 445] on icon at bounding box center [621, 452] width 14 height 14
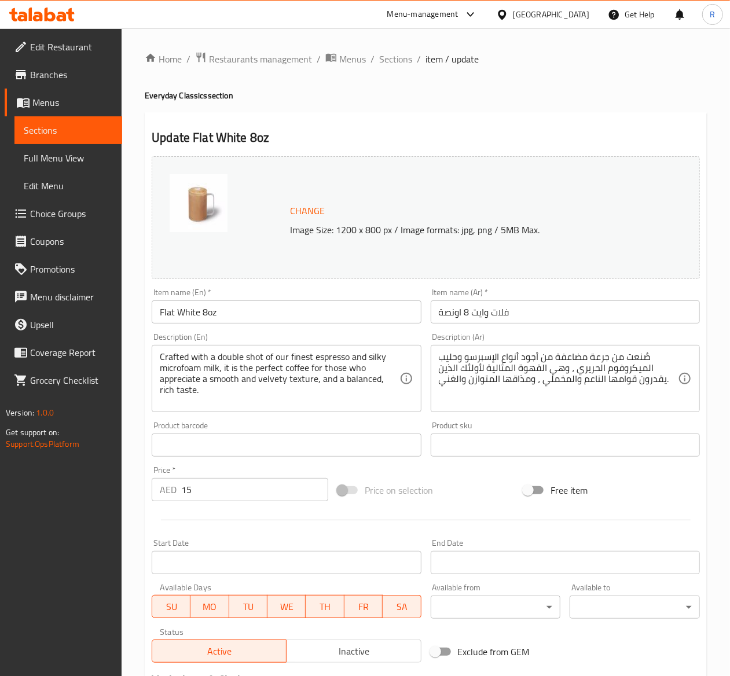
click at [283, 292] on div "Item name (En)   * Flat White 8oz Item name (En) *" at bounding box center [286, 305] width 269 height 35
drag, startPoint x: 235, startPoint y: 308, endPoint x: -134, endPoint y: 259, distance: 371.8
click at [0, 259] on html "​ Menu-management [GEOGRAPHIC_DATA] Get Help R Edit Restaurant Branches Menus S…" at bounding box center [365, 338] width 730 height 676
drag, startPoint x: 540, startPoint y: 323, endPoint x: 316, endPoint y: 321, distance: 224.5
click at [316, 321] on div "Change Image Size: 1200 x 800 px / Image formats: jpg, png / 5MB Max. Item name…" at bounding box center [425, 410] width 557 height 516
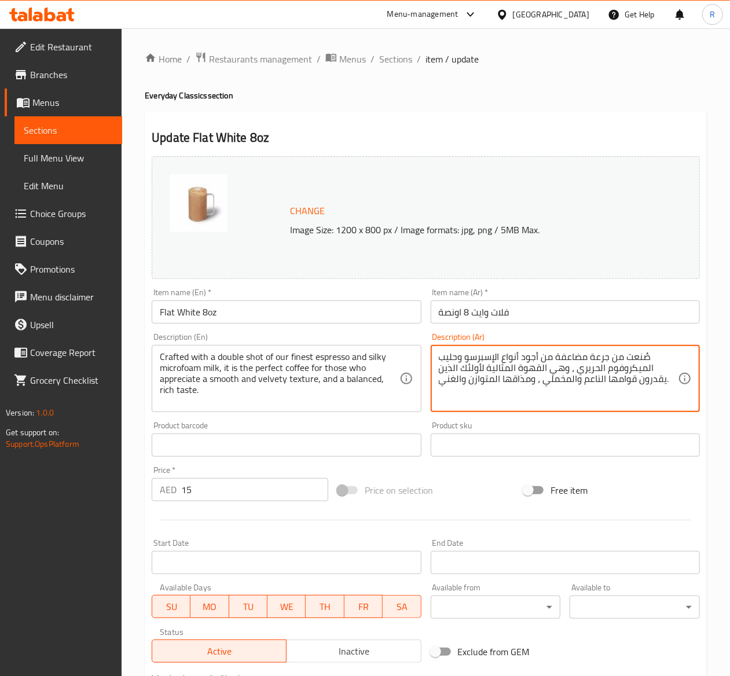
click at [498, 373] on textarea "صُنعت من جرعة مضاعفة من أجود أنواع الإسبرسو وحليب الميكروفوم الحريري ، وهي القه…" at bounding box center [558, 378] width 239 height 55
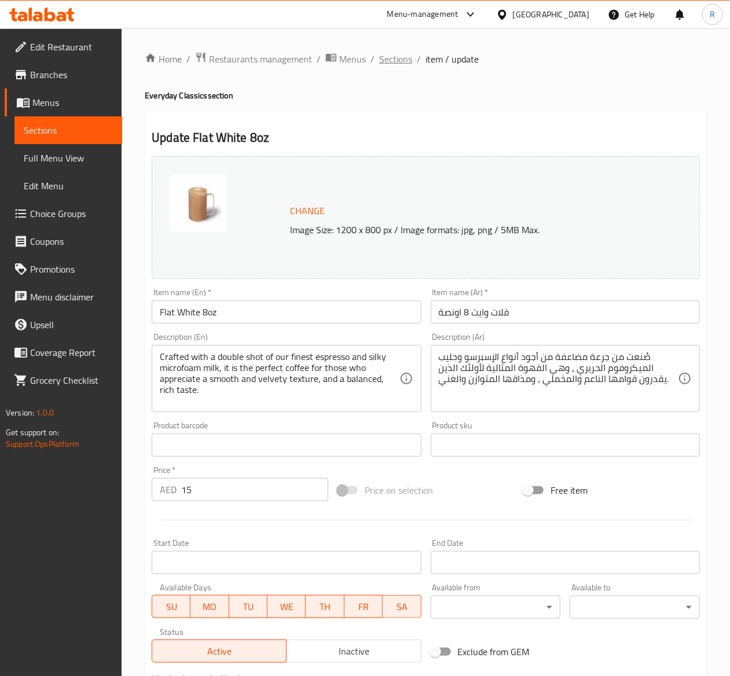
click at [402, 55] on span "Sections" at bounding box center [395, 59] width 33 height 14
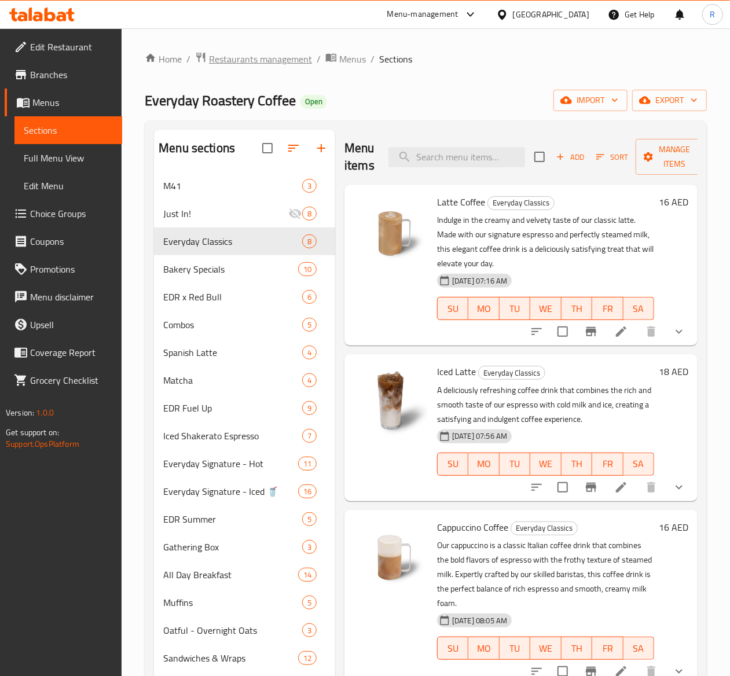
click at [258, 62] on span "Restaurants management" at bounding box center [260, 59] width 103 height 14
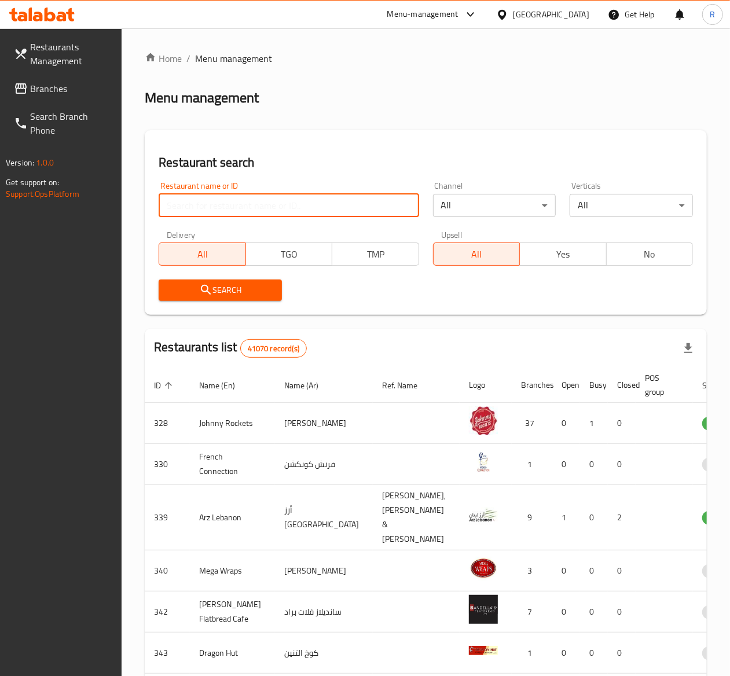
click at [230, 199] on input "search" at bounding box center [289, 205] width 260 height 23
type input "everyday roastery"
click button "Search" at bounding box center [220, 289] width 123 height 21
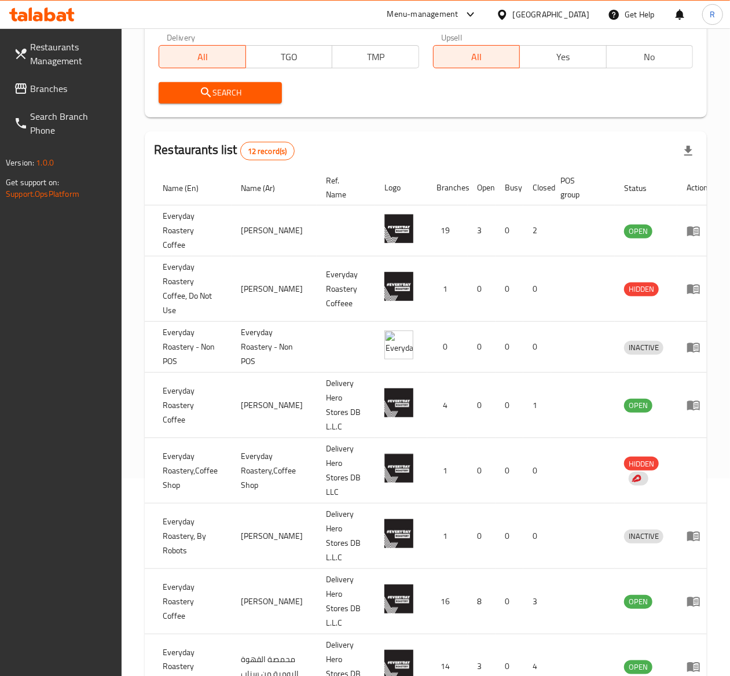
scroll to position [196, 0]
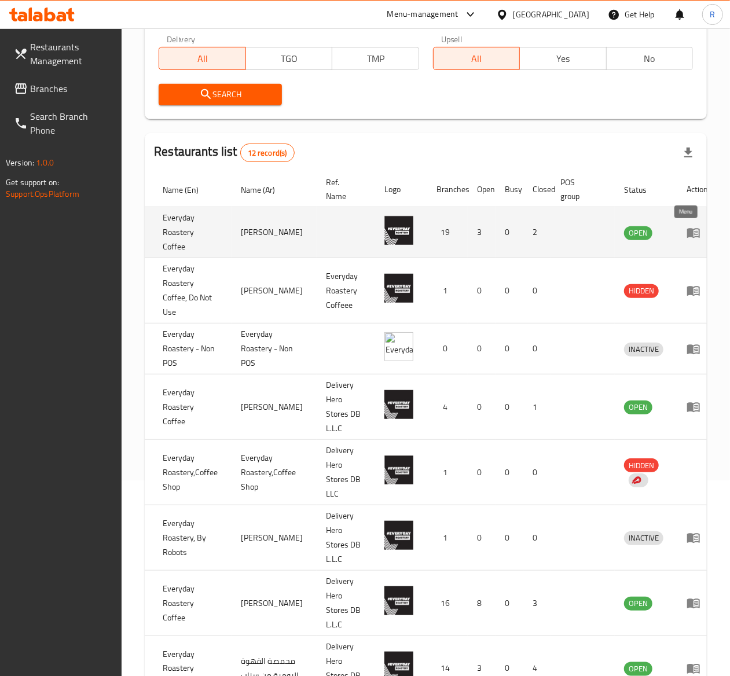
click at [686, 236] on icon "enhanced table" at bounding box center [693, 233] width 14 height 14
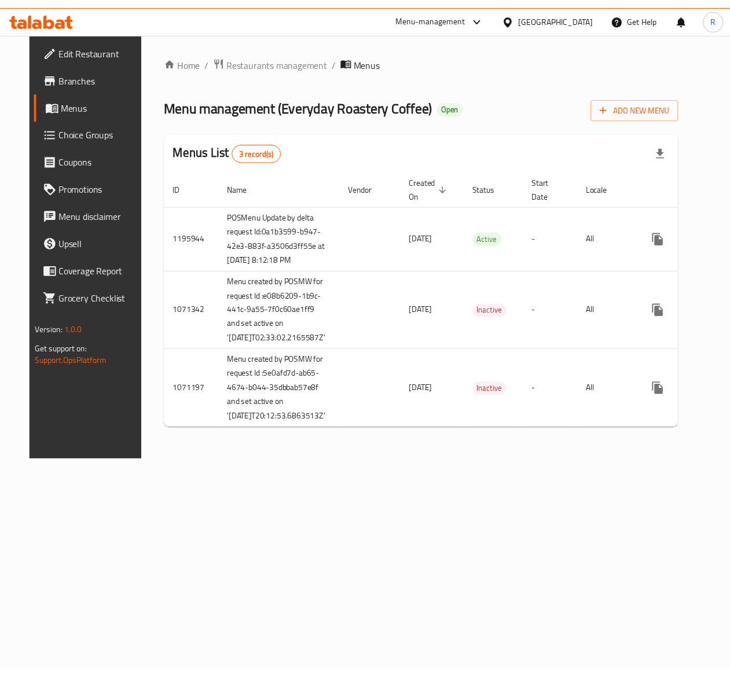
scroll to position [0, 17]
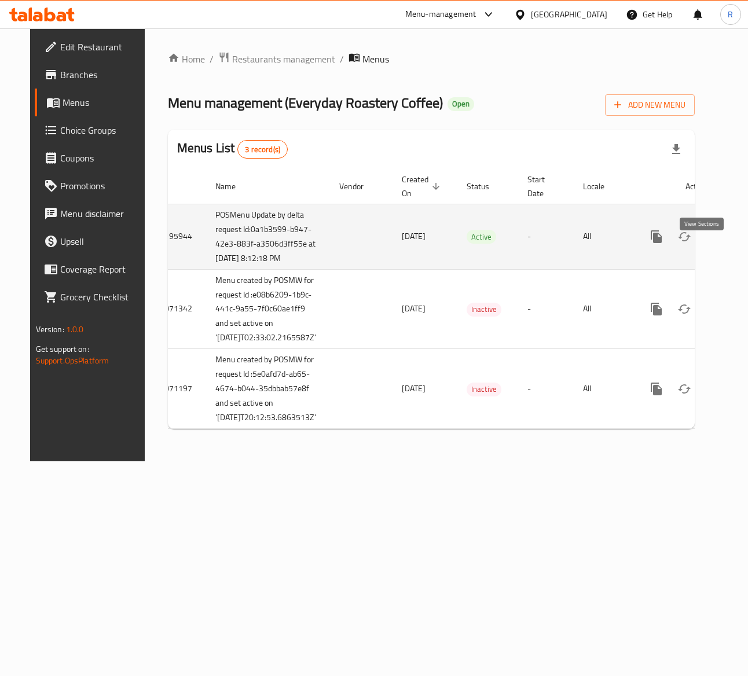
click at [726, 251] on link "enhanced table" at bounding box center [740, 237] width 28 height 28
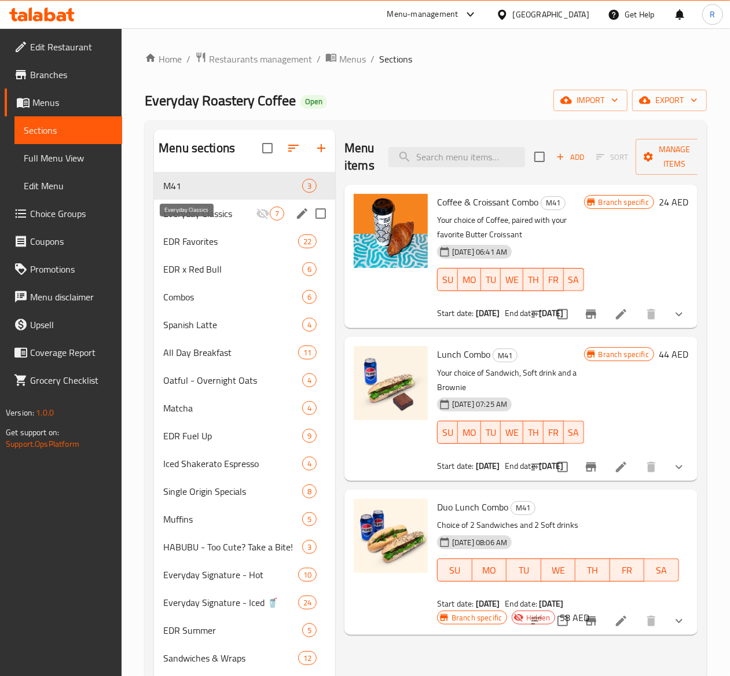
click at [206, 220] on span "Everyday Classics" at bounding box center [209, 214] width 93 height 14
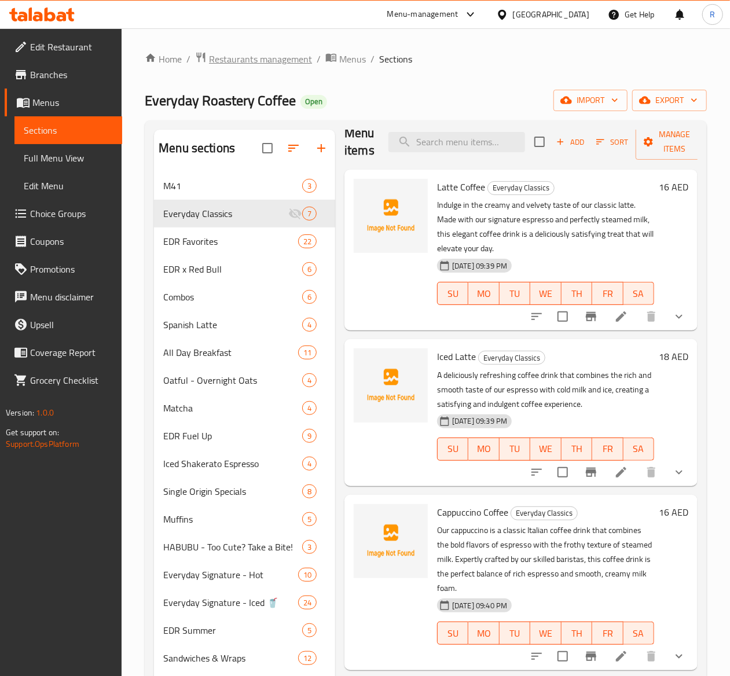
click at [295, 55] on span "Restaurants management" at bounding box center [260, 59] width 103 height 14
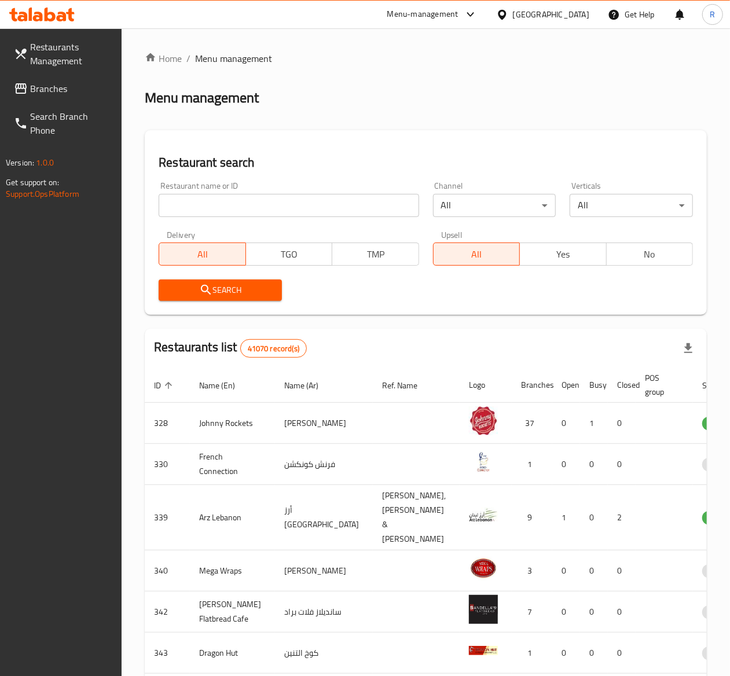
click at [218, 204] on input "search" at bounding box center [289, 205] width 260 height 23
type input "everyday roastery"
click button "Search" at bounding box center [220, 289] width 123 height 21
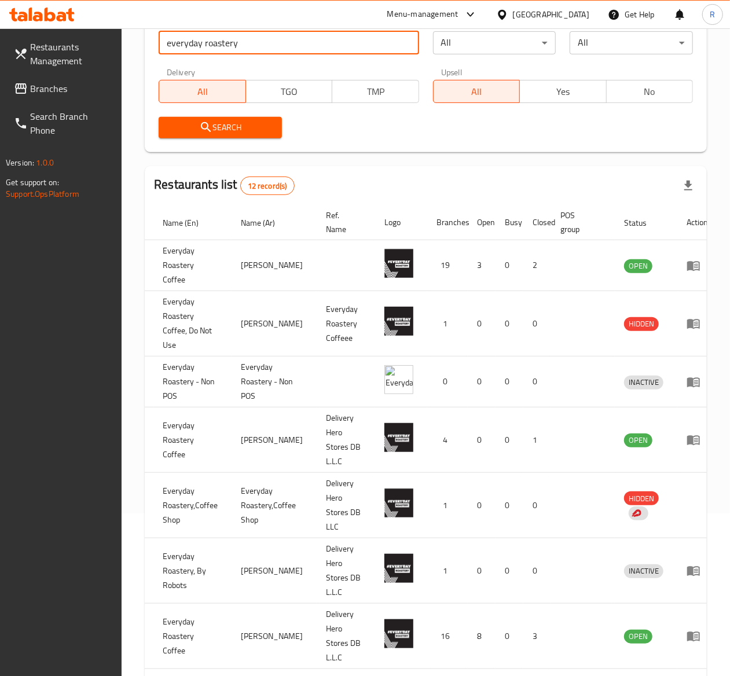
scroll to position [126, 0]
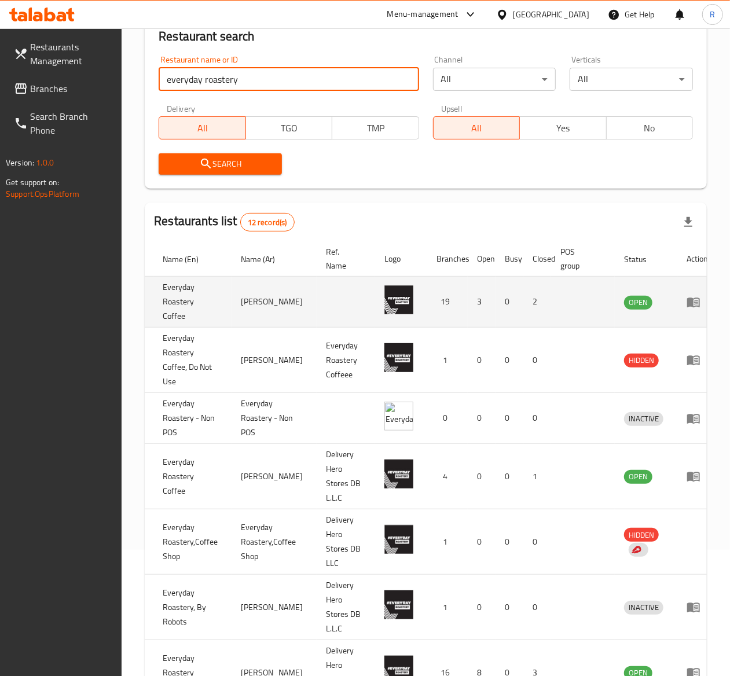
click at [682, 314] on td "enhanced table" at bounding box center [697, 302] width 40 height 51
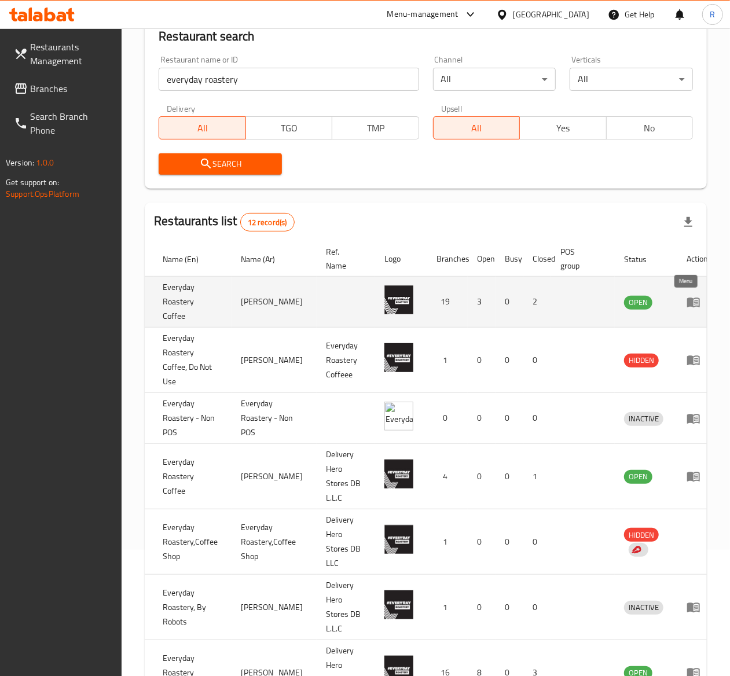
click at [687, 301] on icon "enhanced table" at bounding box center [693, 302] width 13 height 10
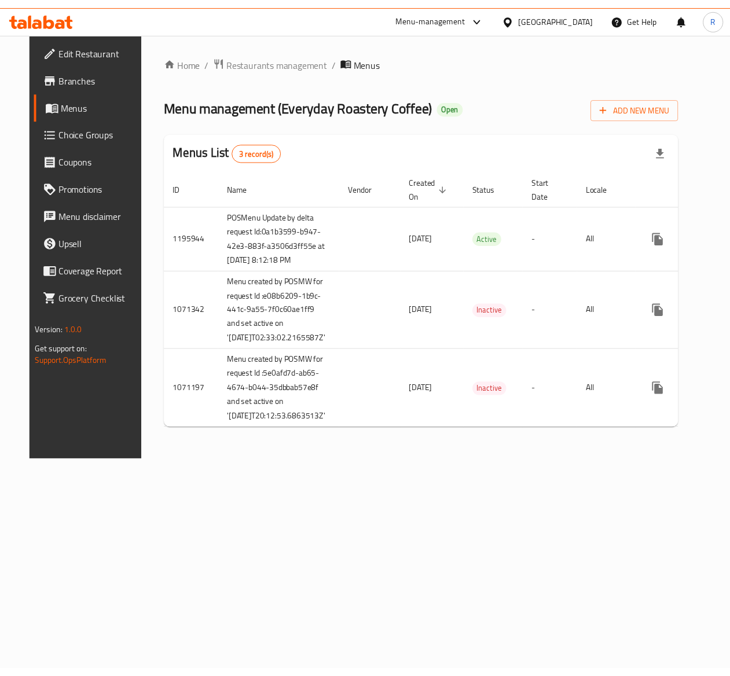
scroll to position [0, 17]
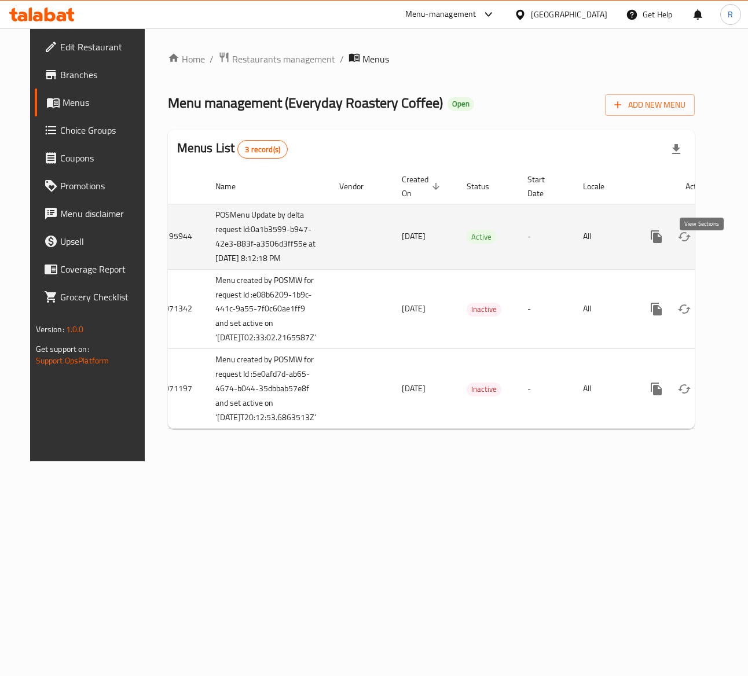
click at [733, 244] on icon "enhanced table" at bounding box center [740, 237] width 14 height 14
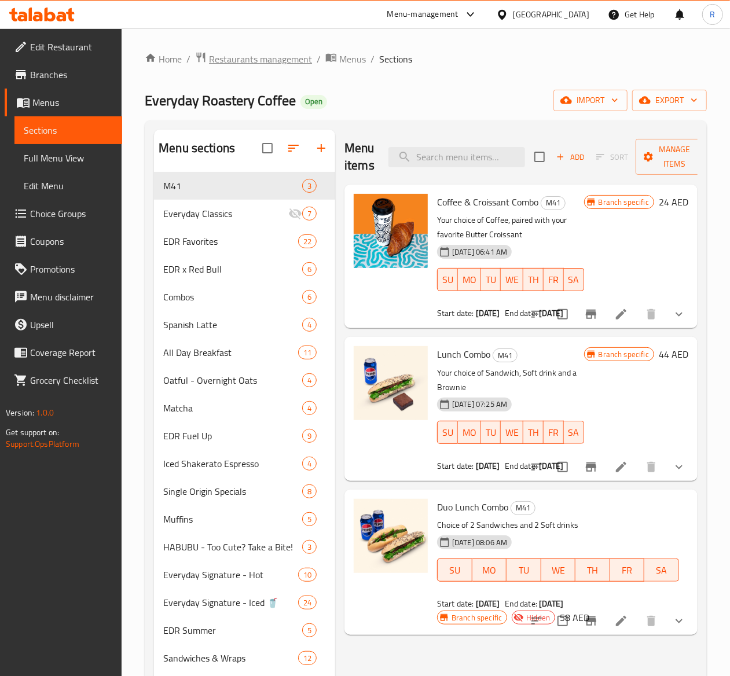
click at [273, 55] on span "Restaurants management" at bounding box center [260, 59] width 103 height 14
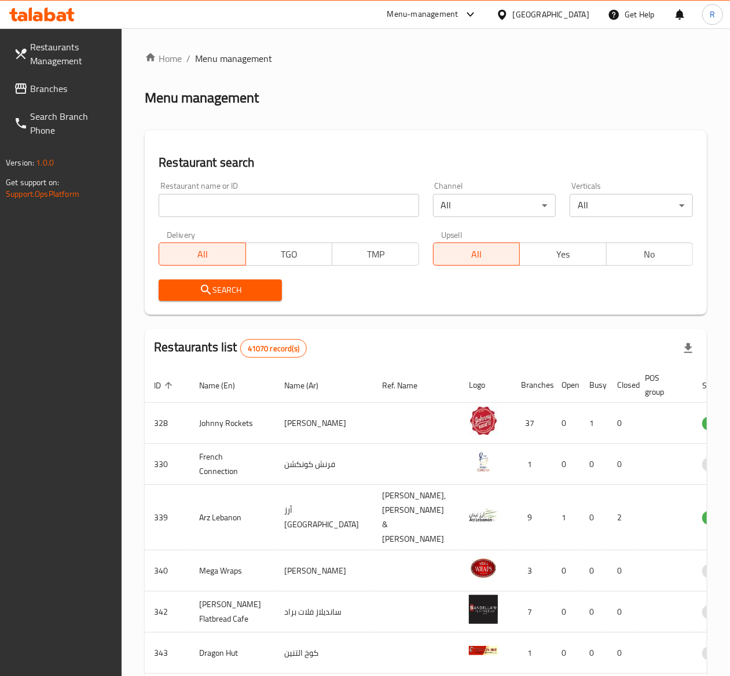
click at [218, 210] on input "search" at bounding box center [289, 205] width 260 height 23
type input "everyday roastery"
click button "Search" at bounding box center [220, 289] width 123 height 21
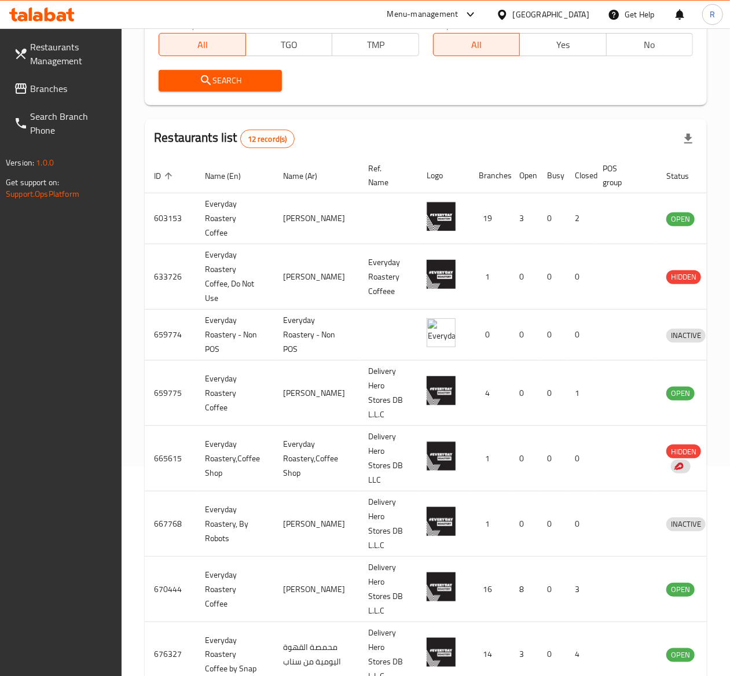
scroll to position [216, 0]
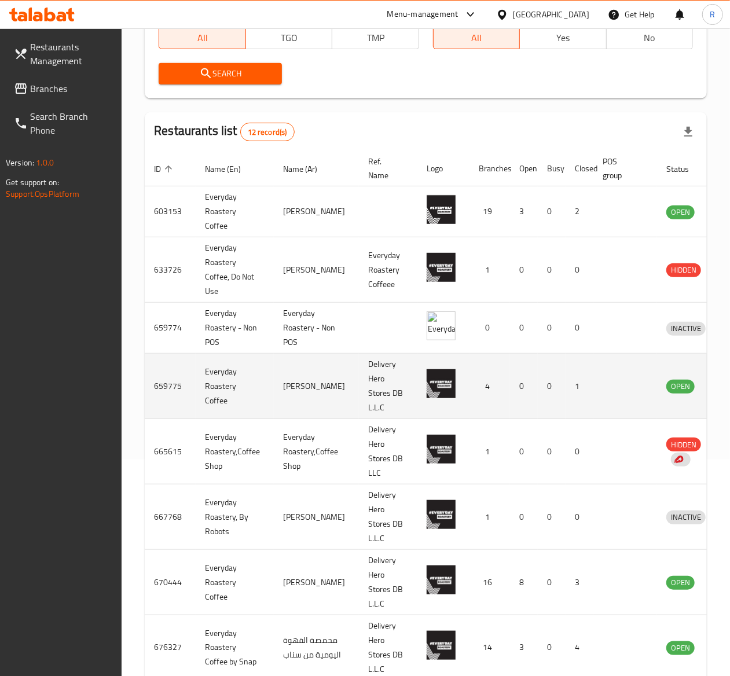
click at [593, 413] on td "enhanced table" at bounding box center [625, 386] width 64 height 65
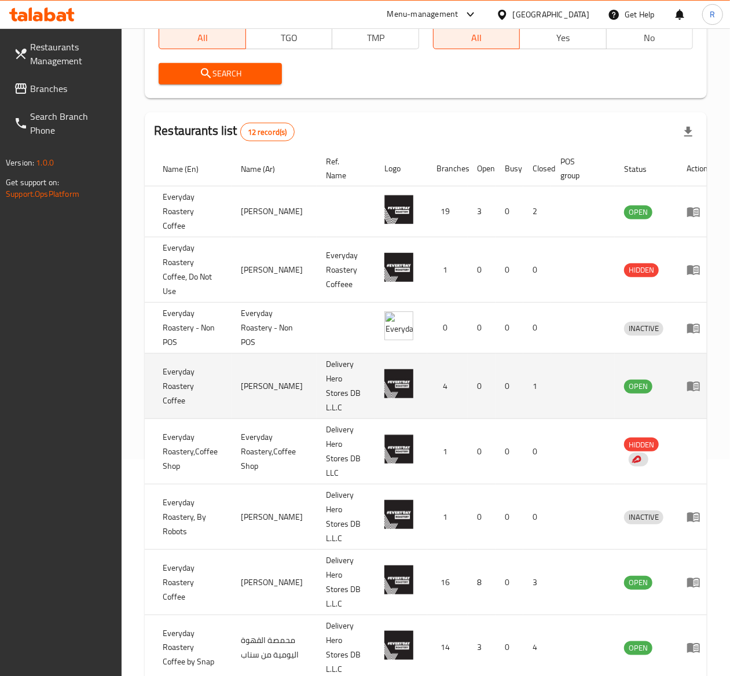
click at [686, 386] on icon "enhanced table" at bounding box center [693, 386] width 14 height 14
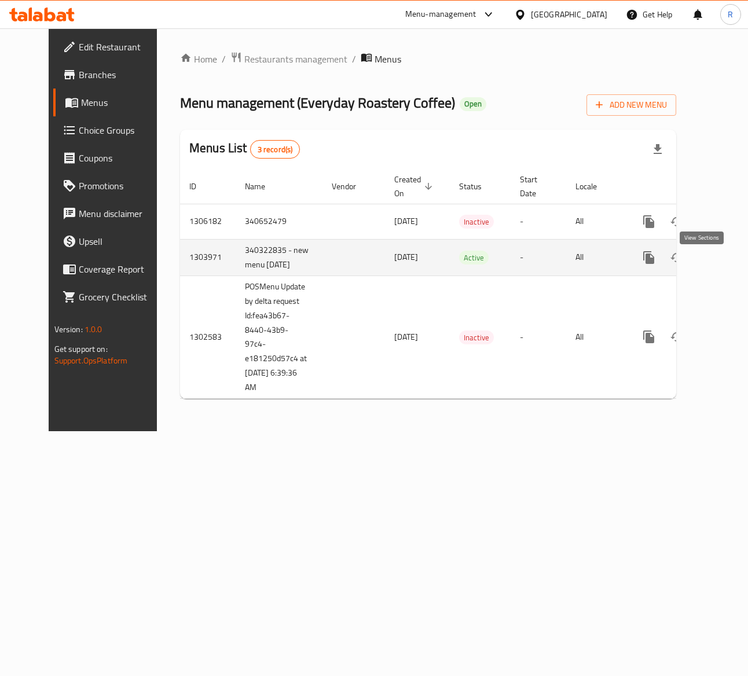
click at [725, 263] on icon "enhanced table" at bounding box center [732, 258] width 14 height 14
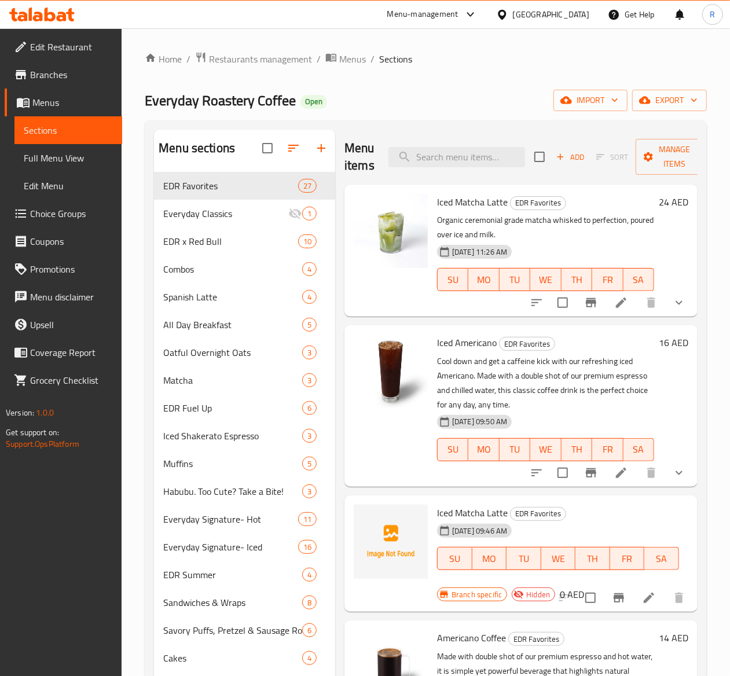
click at [255, 78] on div "Home / Restaurants management / Menus / Sections Everyday Roastery Coffee Open …" at bounding box center [426, 521] width 562 height 940
click at [255, 66] on span "Restaurants management" at bounding box center [260, 59] width 103 height 14
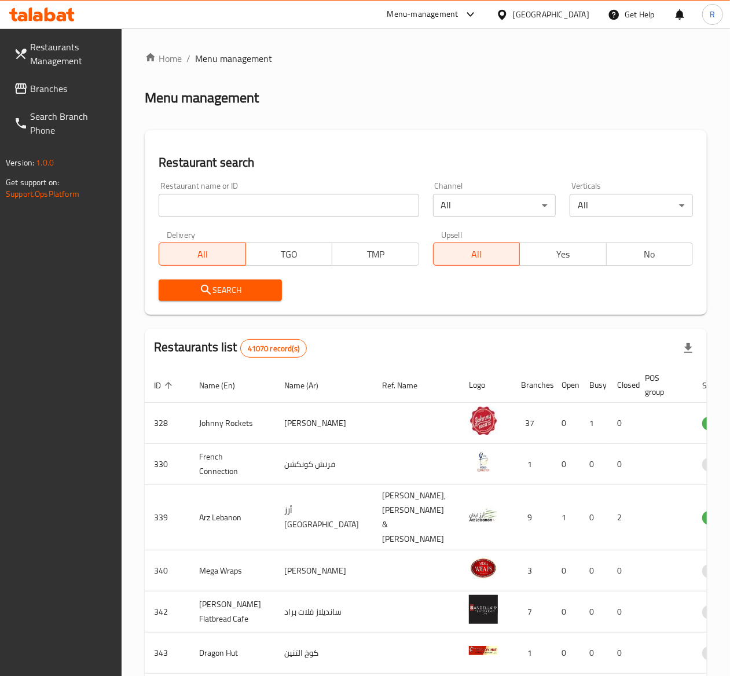
click at [221, 198] on input "search" at bounding box center [289, 205] width 260 height 23
type input "everyday roastery"
click button "Search" at bounding box center [220, 289] width 123 height 21
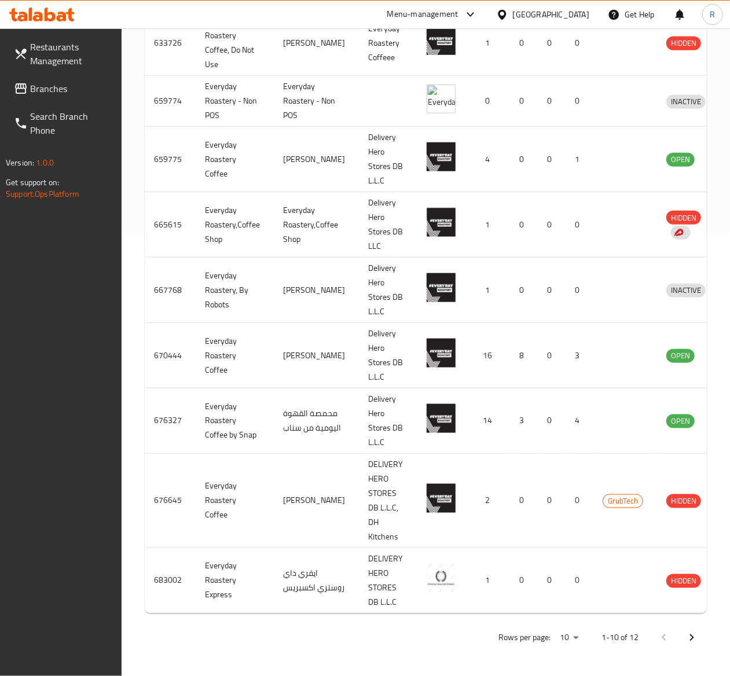
scroll to position [0, 42]
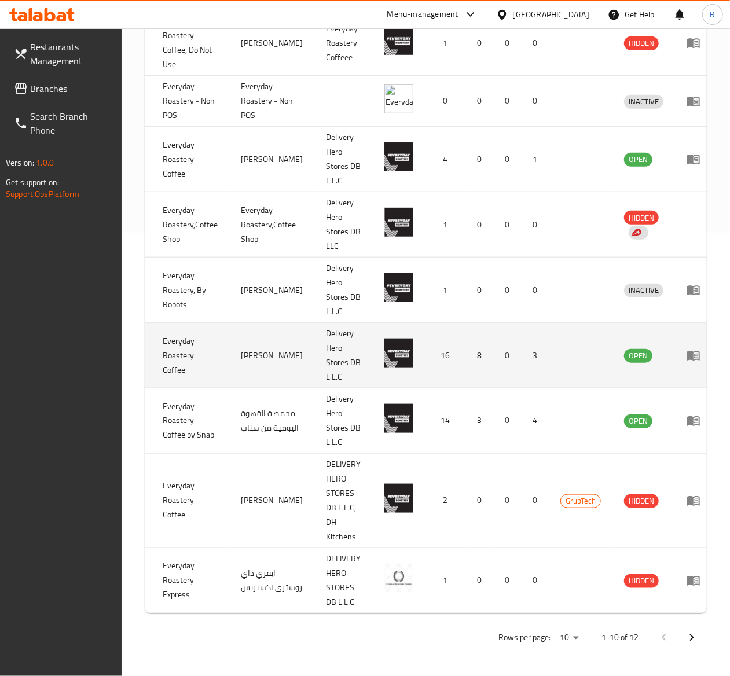
click at [687, 351] on icon "enhanced table" at bounding box center [693, 356] width 13 height 10
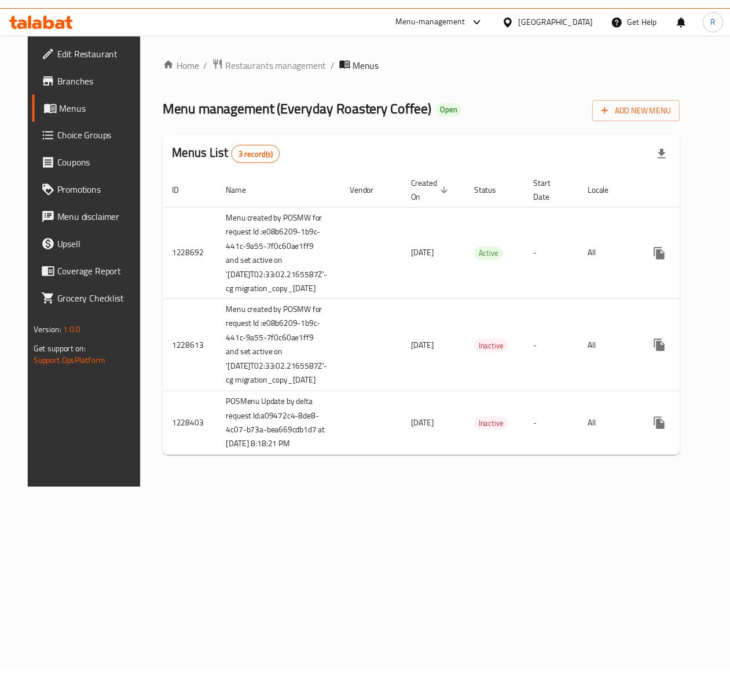
scroll to position [0, 36]
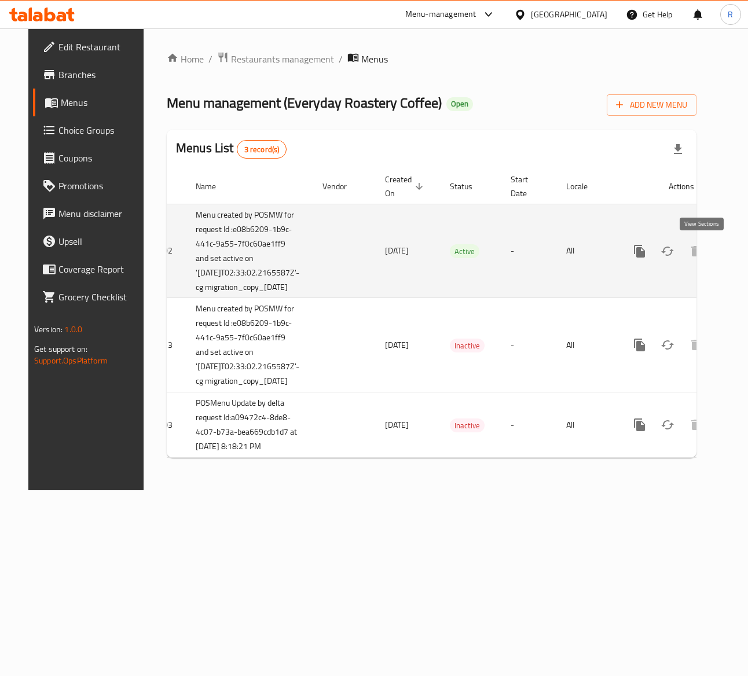
click at [716, 249] on icon "enhanced table" at bounding box center [723, 251] width 14 height 14
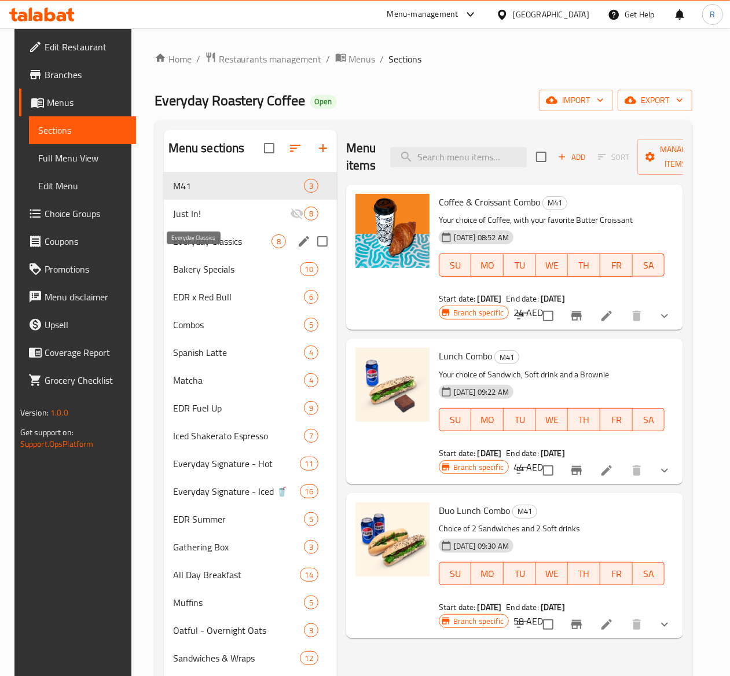
click at [198, 248] on span "Everyday Classics" at bounding box center [222, 241] width 98 height 14
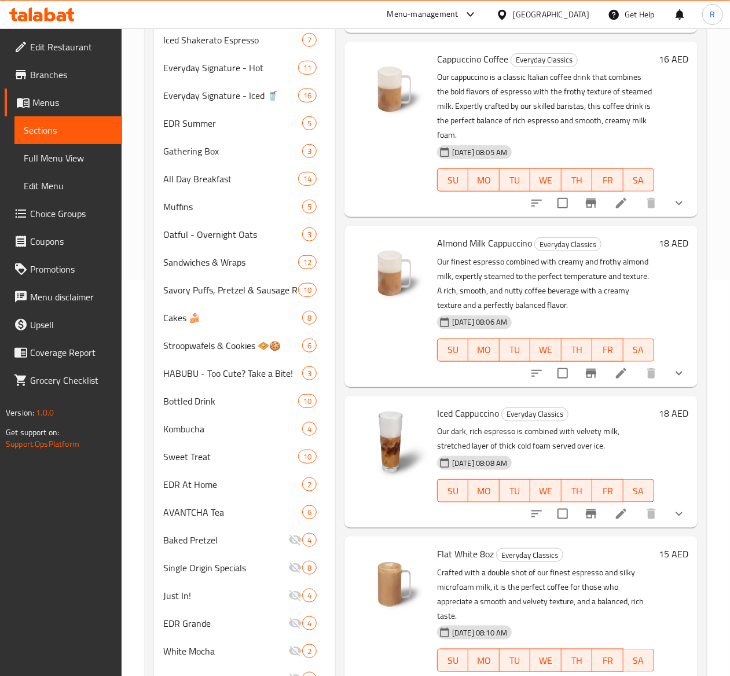
scroll to position [404, 0]
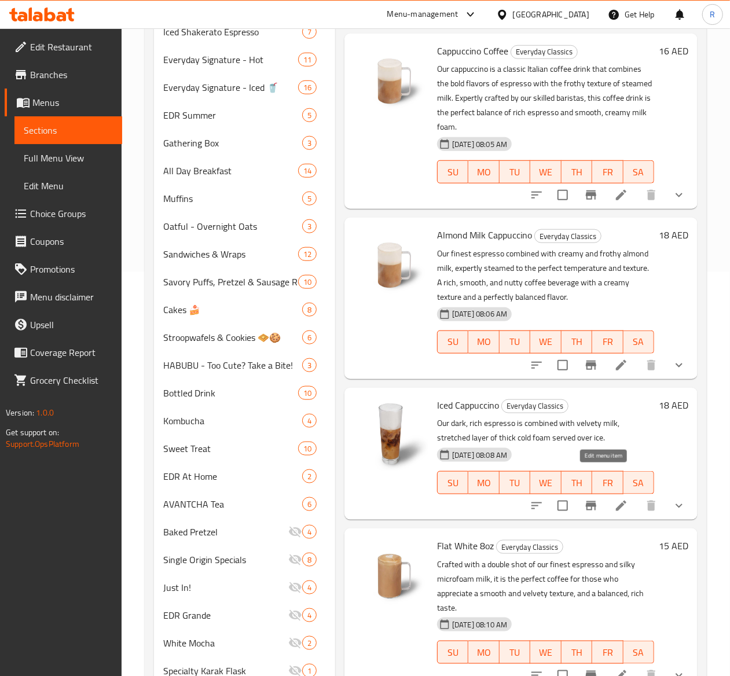
click at [614, 499] on icon at bounding box center [621, 506] width 14 height 14
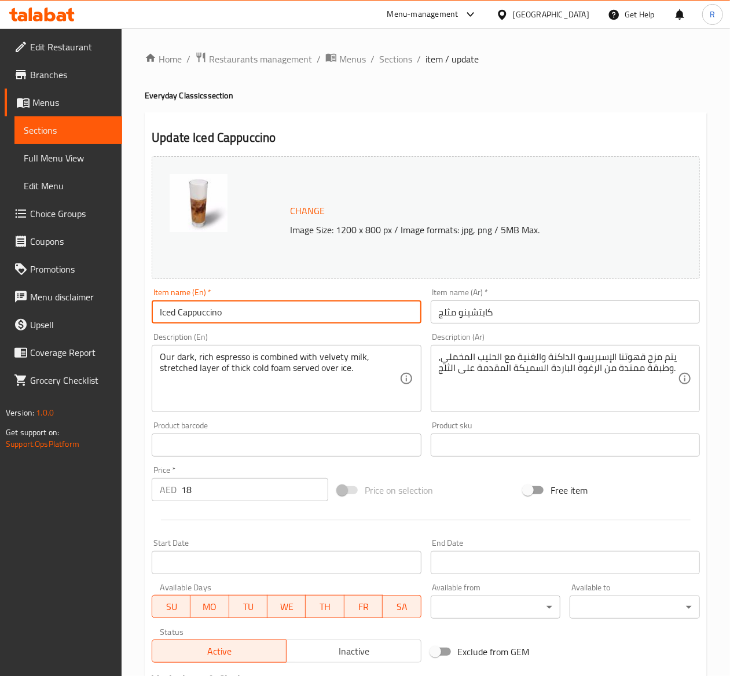
drag, startPoint x: 258, startPoint y: 306, endPoint x: -251, endPoint y: 316, distance: 509.3
click at [0, 316] on html "​ Menu-management United Arab Emirates Get Help R Edit Restaurant Branches Menu…" at bounding box center [365, 338] width 730 height 676
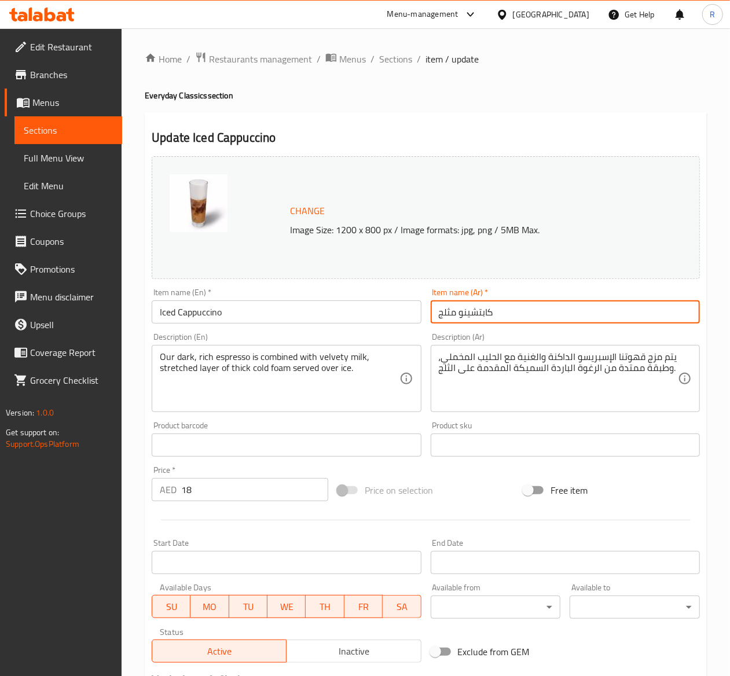
drag, startPoint x: 502, startPoint y: 312, endPoint x: 306, endPoint y: 289, distance: 198.0
click at [306, 289] on div "Change Image Size: 1200 x 800 px / Image formats: jpg, png / 5MB Max. Item name…" at bounding box center [425, 410] width 557 height 516
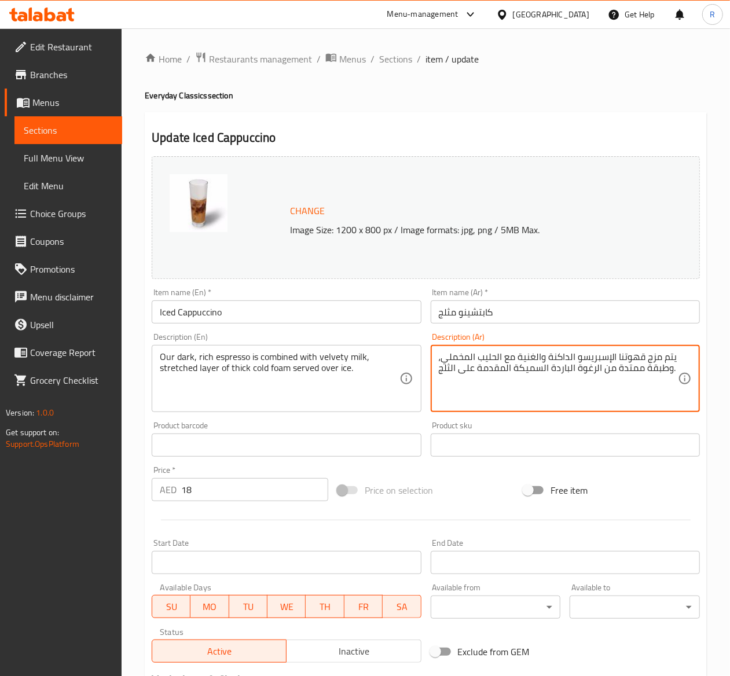
click at [515, 378] on textarea "يتم مزج قهوتنا الإسبريسو الداكنة والغنية مع الحليب المخملي، وطبقة ممتدة من الرغ…" at bounding box center [558, 378] width 239 height 55
click at [465, 377] on textarea "يتم مزج قهوتنا الإسبريسو الداكنة والغنية مع الحليب المخملي، وطبقة ممتدة من الرغ…" at bounding box center [558, 378] width 239 height 55
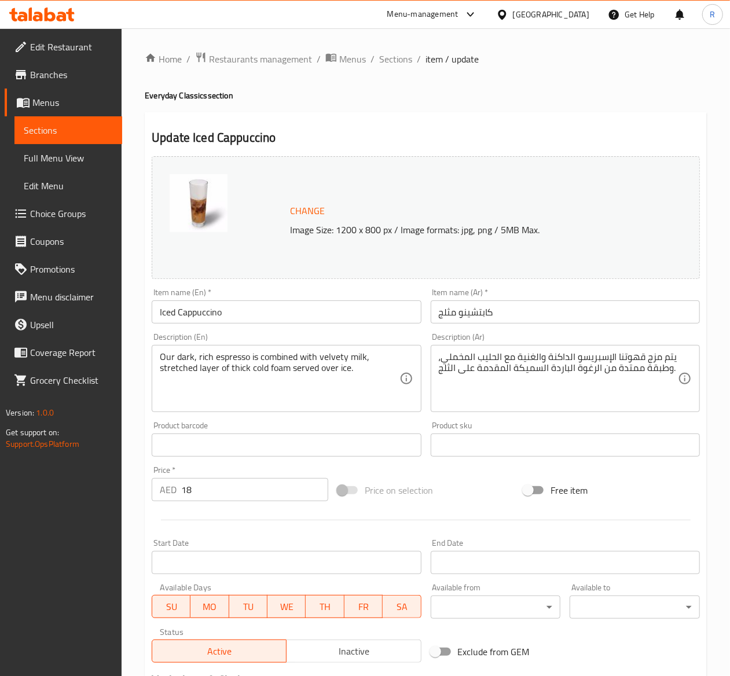
click at [468, 387] on textarea "يتم مزج قهوتنا الإسبريسو الداكنة والغنية مع الحليب المخملي، وطبقة ممتدة من الرغ…" at bounding box center [558, 378] width 239 height 55
click at [82, 211] on span "Choice Groups" at bounding box center [71, 214] width 83 height 14
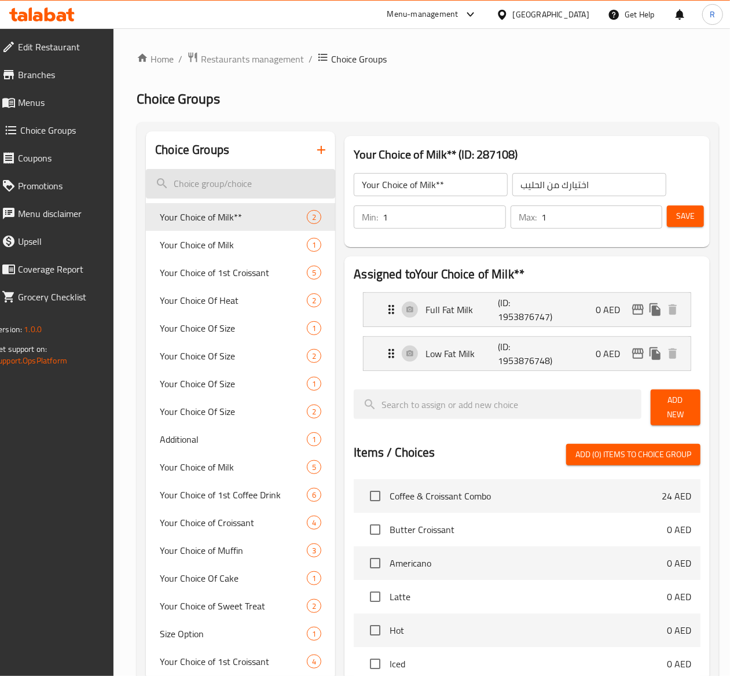
click at [223, 175] on input "search" at bounding box center [240, 184] width 189 height 30
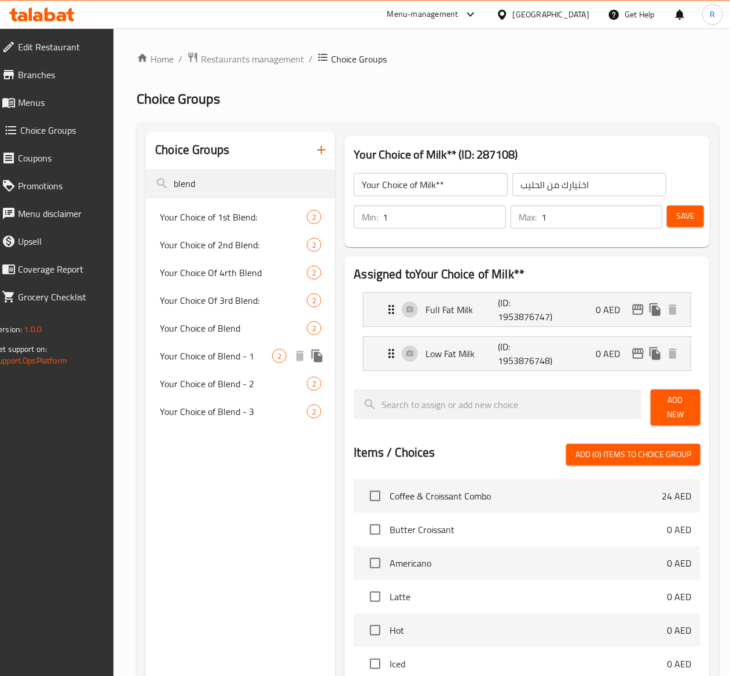
type input "blend"
click at [220, 314] on div "Your Choice Of 3rd Blend: 2" at bounding box center [240, 300] width 189 height 28
type input "Your Choice Of 3rd Blend:"
type input "اختيارك للمزيج الثالث:"
type input "0"
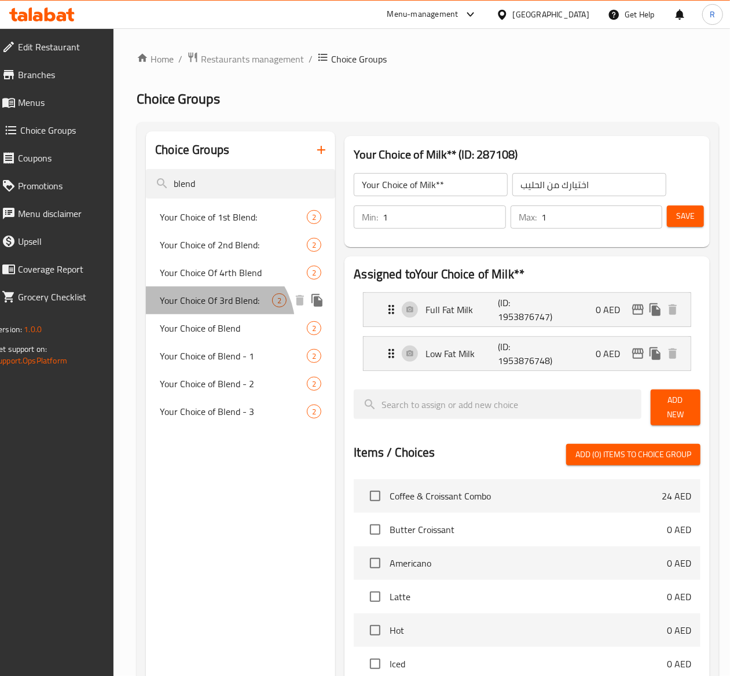
type input "2"
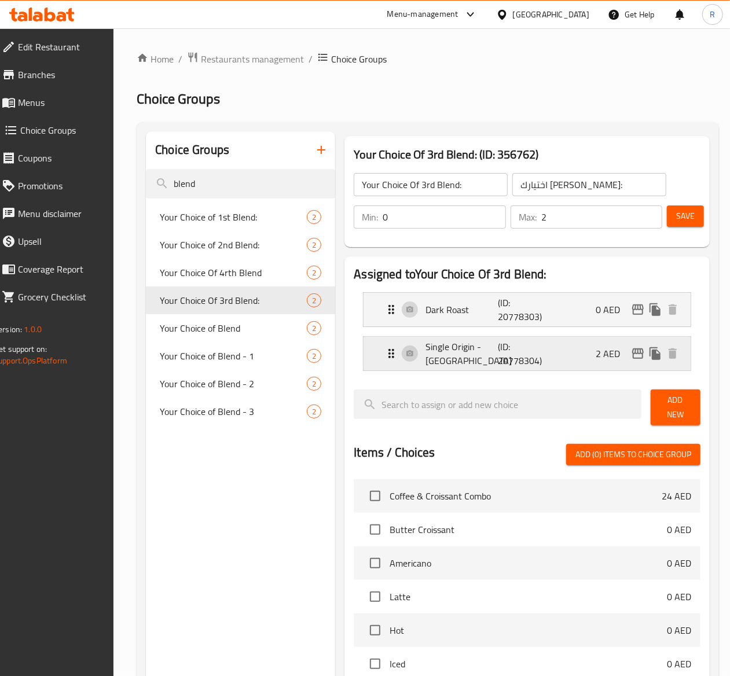
click at [425, 358] on p "Single Origin - Brazil" at bounding box center [461, 354] width 72 height 28
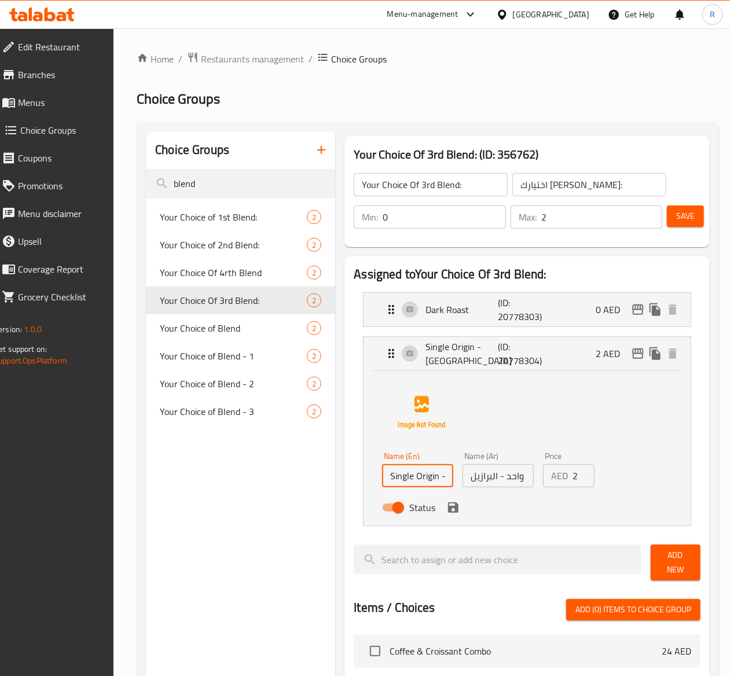
scroll to position [0, 14]
drag, startPoint x: 341, startPoint y: 474, endPoint x: 595, endPoint y: 472, distance: 254.0
click at [595, 472] on div "Name (En) Single Origin - Brazil Name (En) Name (Ar) أصل واحد - البرازيل Name (…" at bounding box center [497, 485] width 241 height 76
click at [413, 481] on input "Single Origin - Brazil" at bounding box center [417, 475] width 71 height 23
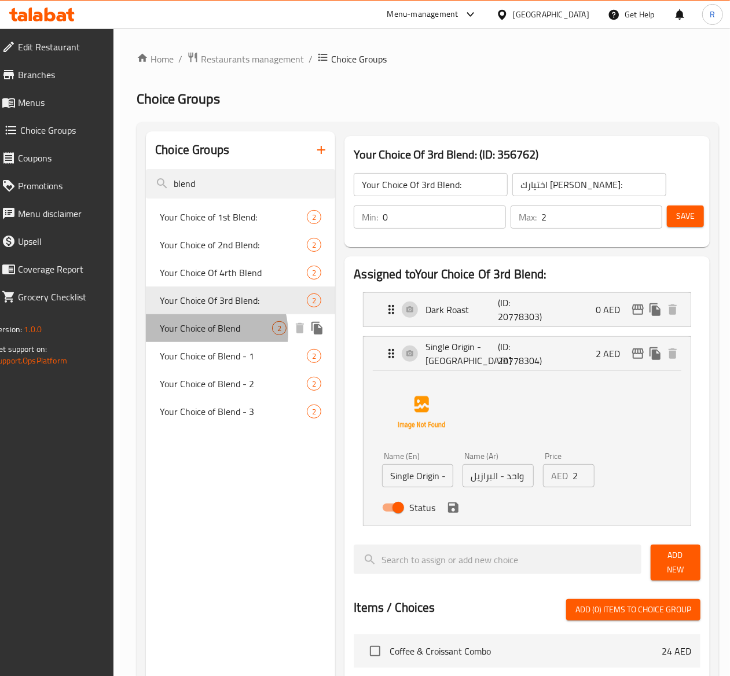
click at [218, 335] on span "Your Choice of Blend" at bounding box center [216, 328] width 112 height 14
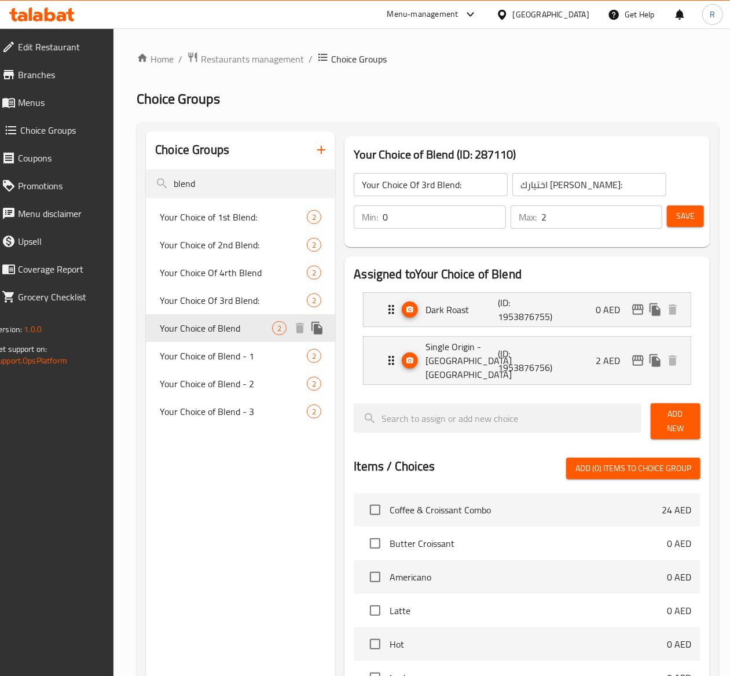
type input "Your Choice of Blend"
type input "اختيارك من المزيج"
type input "1"
click at [425, 358] on p "Single Origin - [GEOGRAPHIC_DATA] [GEOGRAPHIC_DATA]" at bounding box center [461, 361] width 72 height 42
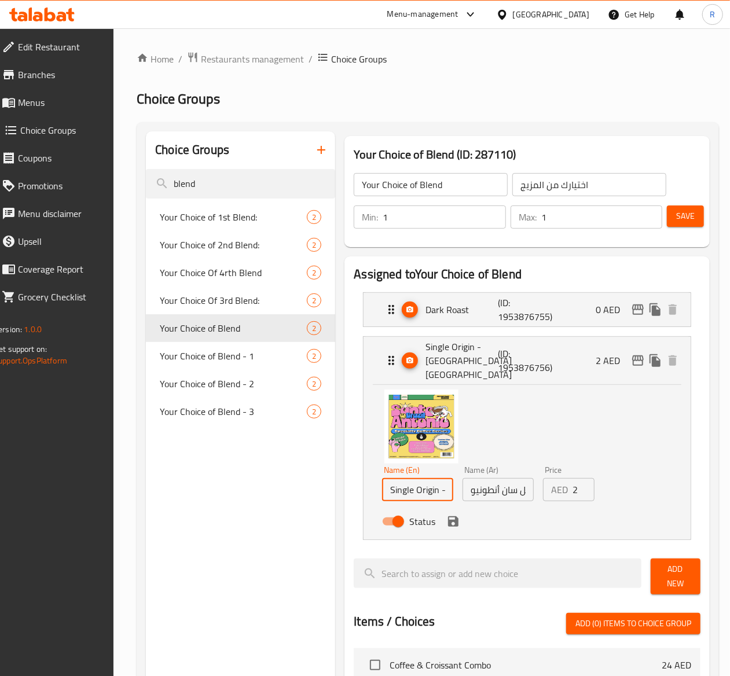
scroll to position [0, 65]
drag, startPoint x: 344, startPoint y: 474, endPoint x: 704, endPoint y: 525, distance: 363.5
click at [704, 525] on div "Choice Groups blend Your Choice of 1st Blend: 2 Your Choice of 2nd Blend: 2 You…" at bounding box center [428, 637] width 582 height 1031
drag, startPoint x: 436, startPoint y: 473, endPoint x: 697, endPoint y: 495, distance: 261.9
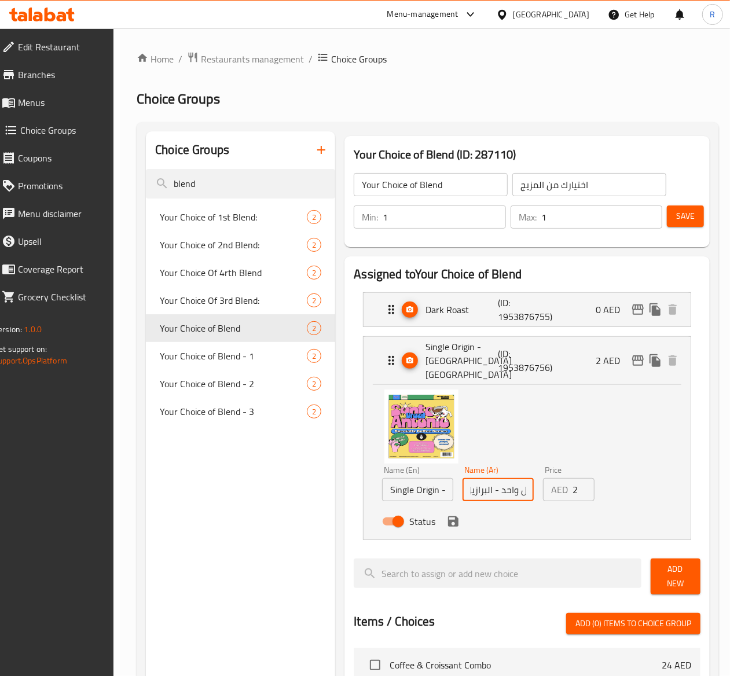
click at [697, 495] on div "Assigned to Your Choice of Blend Dark Roast (ID: 1953876755) 0 AED Name (En) Da…" at bounding box center [526, 657] width 365 height 802
drag, startPoint x: 213, startPoint y: 187, endPoint x: 42, endPoint y: 203, distance: 172.0
click at [42, 203] on div "Edit Restaurant Branches Menus Choice Groups Coupons Promotions Menu disclaimer…" at bounding box center [365, 602] width 754 height 1148
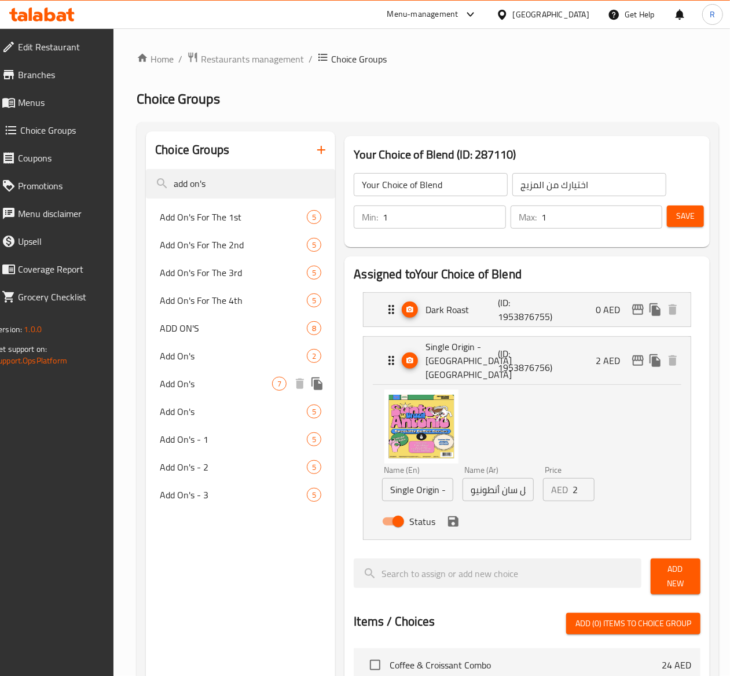
type input "add on's"
click at [218, 377] on span "Add On's" at bounding box center [216, 384] width 112 height 14
type input "Add On's"
type input "إضافات"
type input "0"
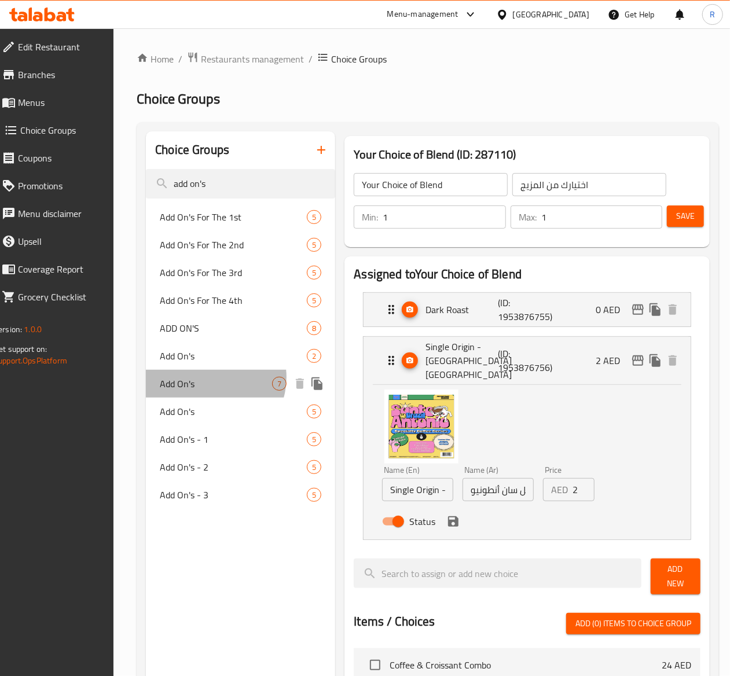
type input "5"
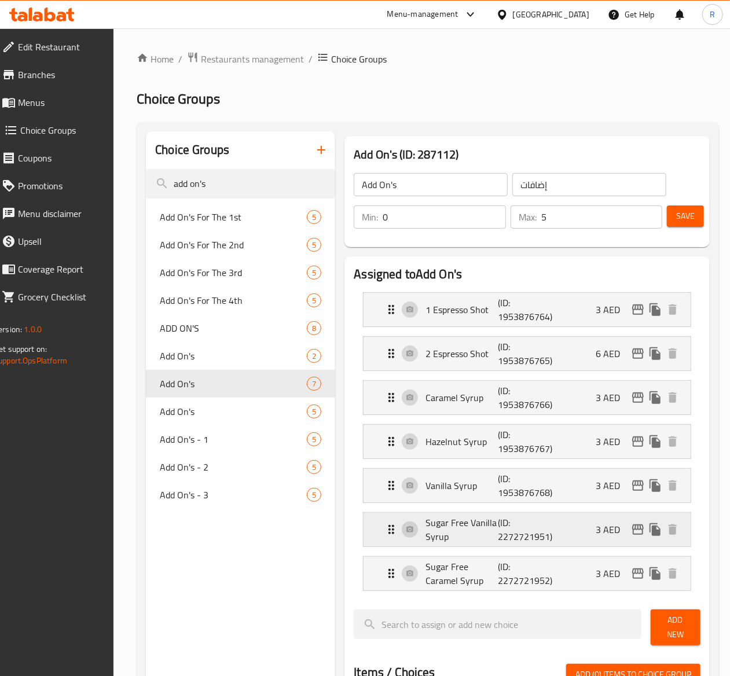
click at [384, 528] on icon "Expand" at bounding box center [391, 530] width 14 height 14
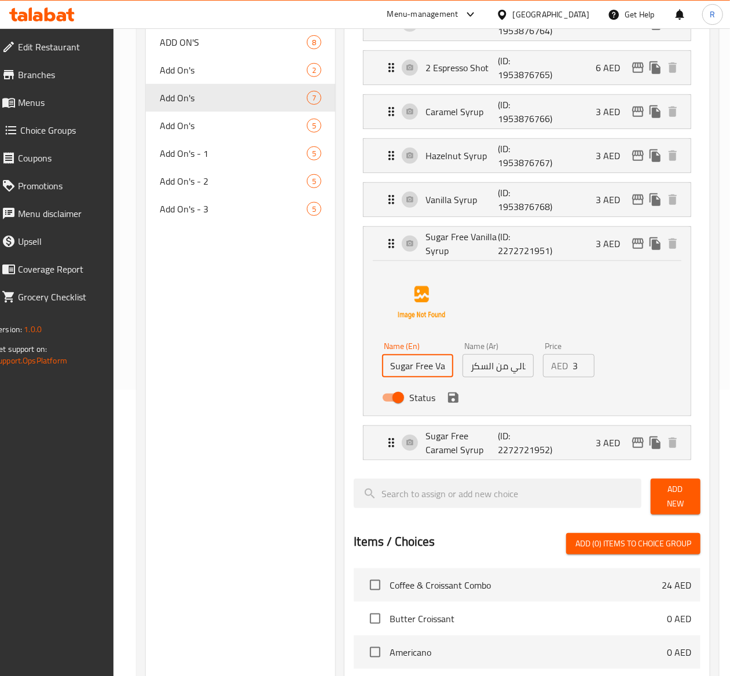
scroll to position [0, 31]
drag, startPoint x: 343, startPoint y: 370, endPoint x: 748, endPoint y: 245, distance: 424.1
click at [730, 245] on html "​ Menu-management United Arab Emirates Get Help R Edit Restaurant Branches Menu…" at bounding box center [365, 52] width 730 height 676
drag, startPoint x: 434, startPoint y: 369, endPoint x: 627, endPoint y: 391, distance: 194.5
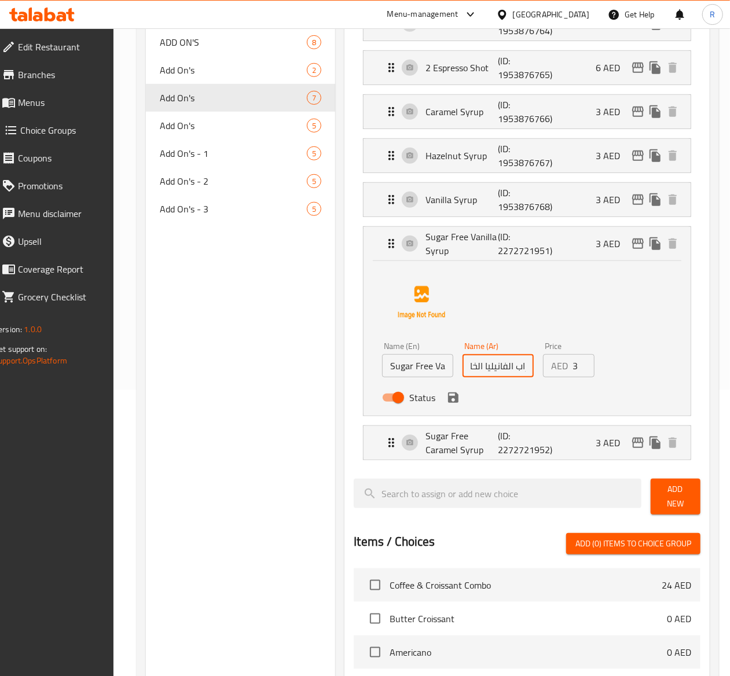
click at [627, 391] on div "Name (En) Sugar Free Vanilla Syrup Name (En) Name (Ar) شراب الفانيليا الخالي من…" at bounding box center [527, 335] width 290 height 145
click at [384, 450] on icon "Expand" at bounding box center [391, 443] width 14 height 14
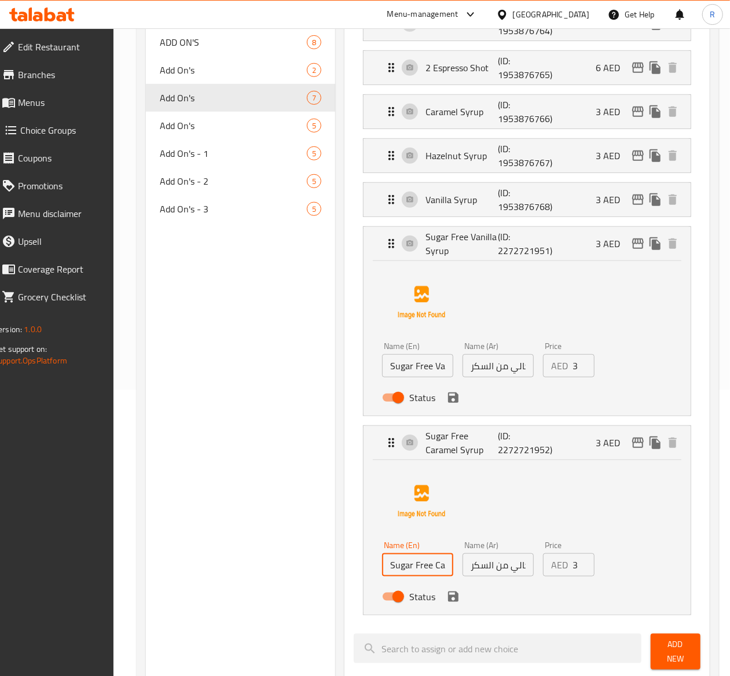
scroll to position [0, 38]
drag, startPoint x: 343, startPoint y: 564, endPoint x: 665, endPoint y: 558, distance: 321.8
click at [665, 558] on div "Name (En) Sugar Free Caramel Syrup Name (En) Name (Ar) شراب الكراميل الخالي من …" at bounding box center [526, 537] width 327 height 154
drag, startPoint x: 431, startPoint y: 370, endPoint x: 654, endPoint y: 370, distance: 222.8
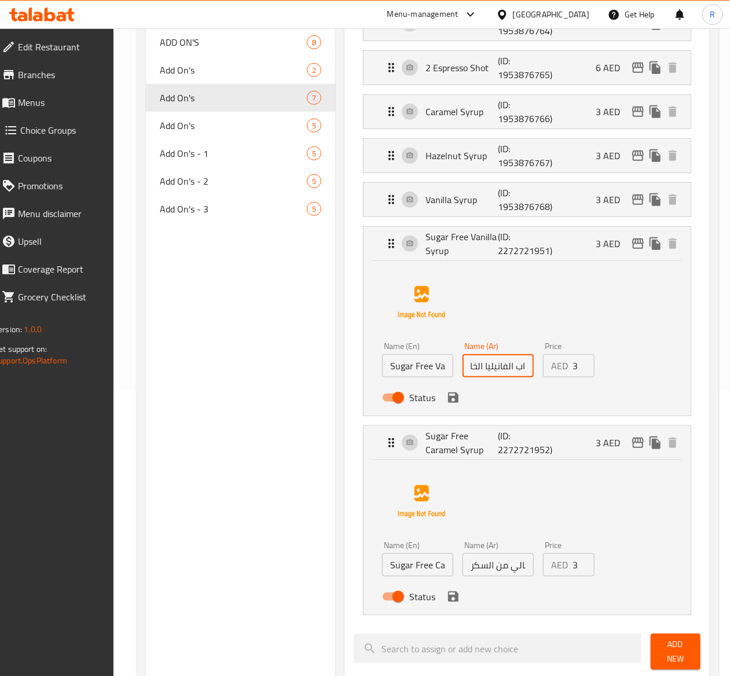
click at [654, 370] on div "Name (En) Sugar Free Vanilla Syrup Name (En) Name (Ar) شراب الفانيليا الخالي من…" at bounding box center [527, 335] width 290 height 145
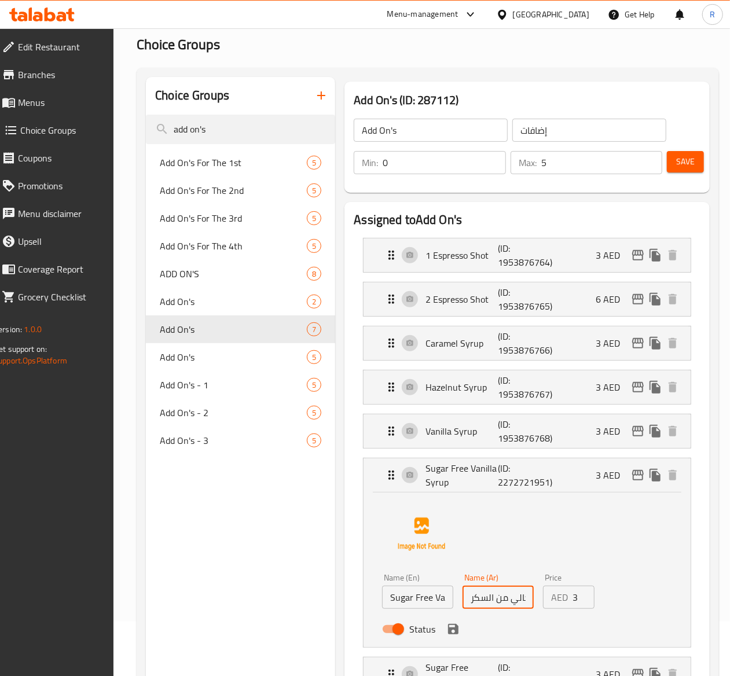
scroll to position [0, 0]
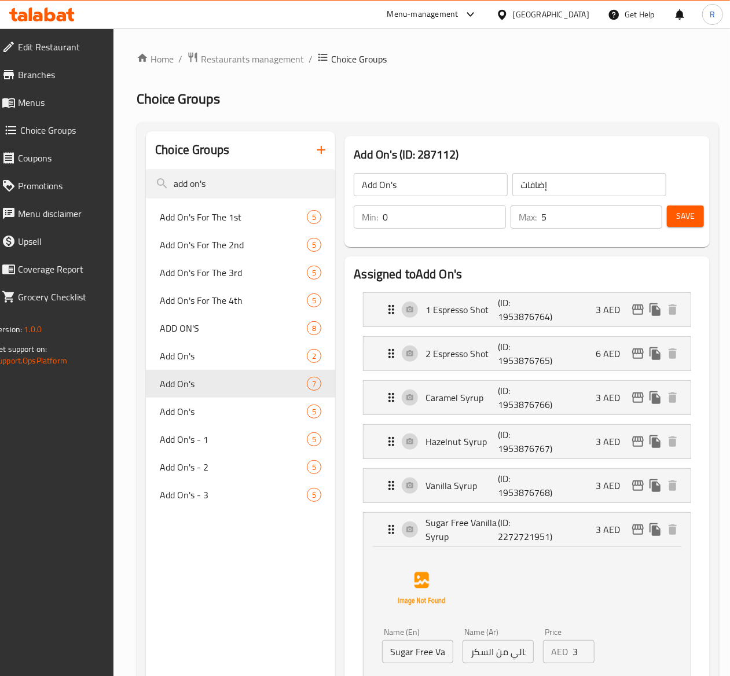
drag, startPoint x: 234, startPoint y: 187, endPoint x: -249, endPoint y: 337, distance: 505.7
click at [0, 337] on html "​ Menu-management United Arab Emirates Get Help R Edit Restaurant Branches Menu…" at bounding box center [365, 338] width 730 height 676
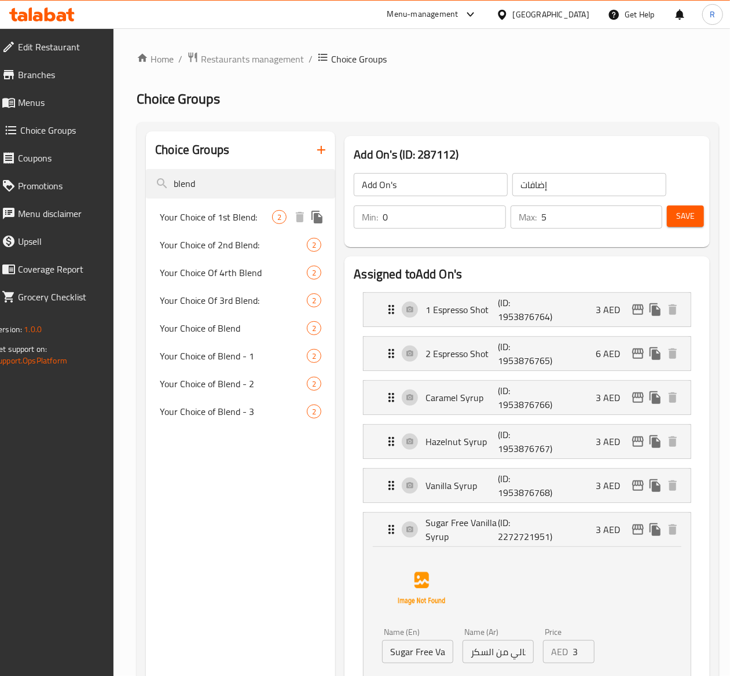
type input "blend"
click at [201, 224] on span "Your Choice of 1st Blend:" at bounding box center [216, 217] width 112 height 14
type input "Your Choice of 1st Blend:"
type input "اختيارك للمزيج الأول"
type input "2"
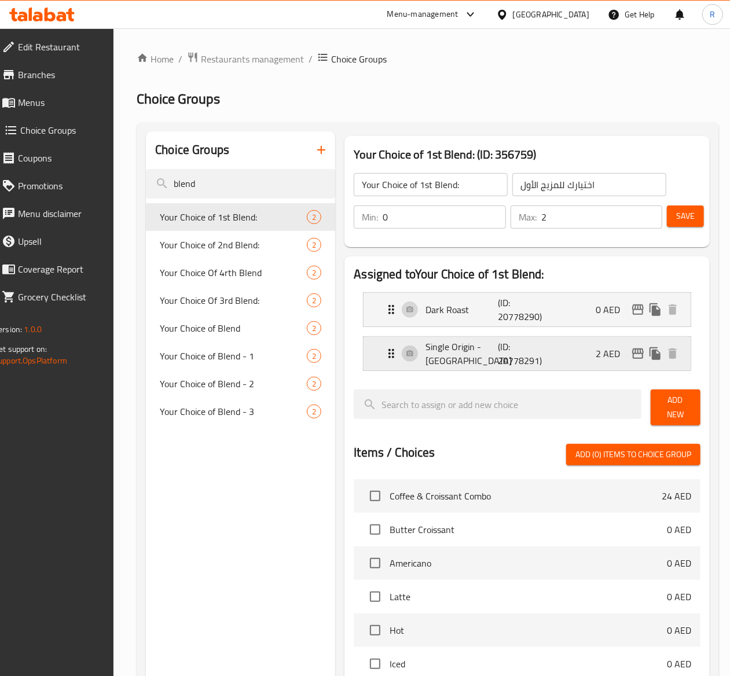
click at [425, 352] on p "Single Origin - Brazil" at bounding box center [461, 354] width 72 height 28
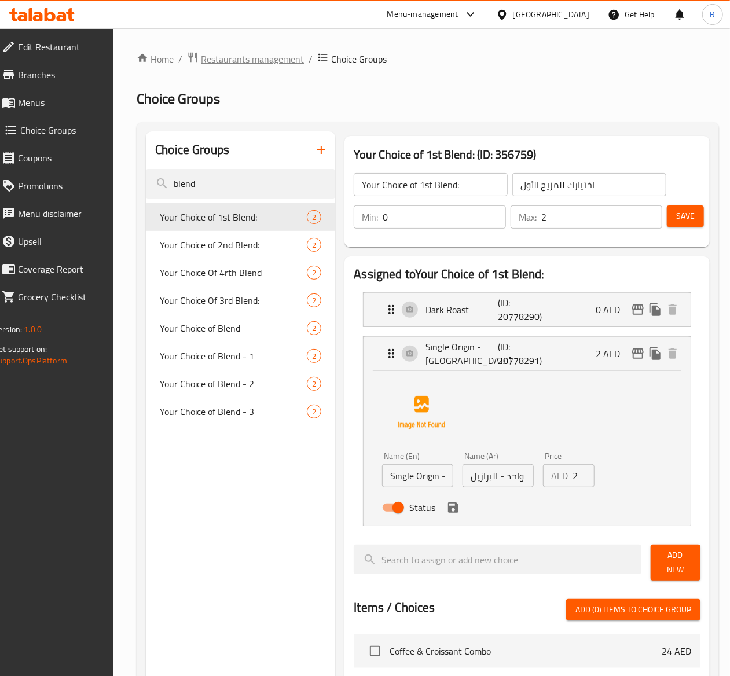
click at [278, 57] on span "Restaurants management" at bounding box center [252, 59] width 103 height 14
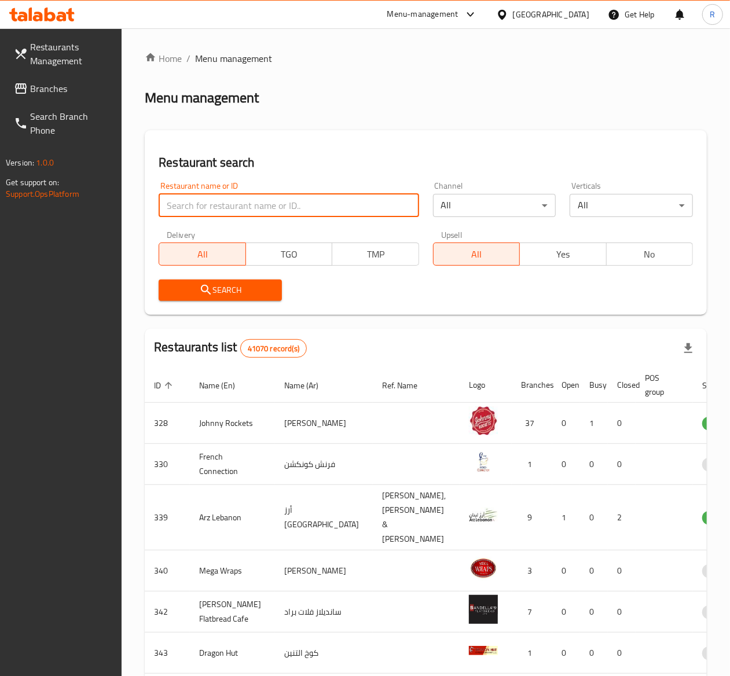
click at [232, 203] on input "search" at bounding box center [289, 205] width 260 height 23
type input "everyday roastery"
click button "Search" at bounding box center [220, 289] width 123 height 21
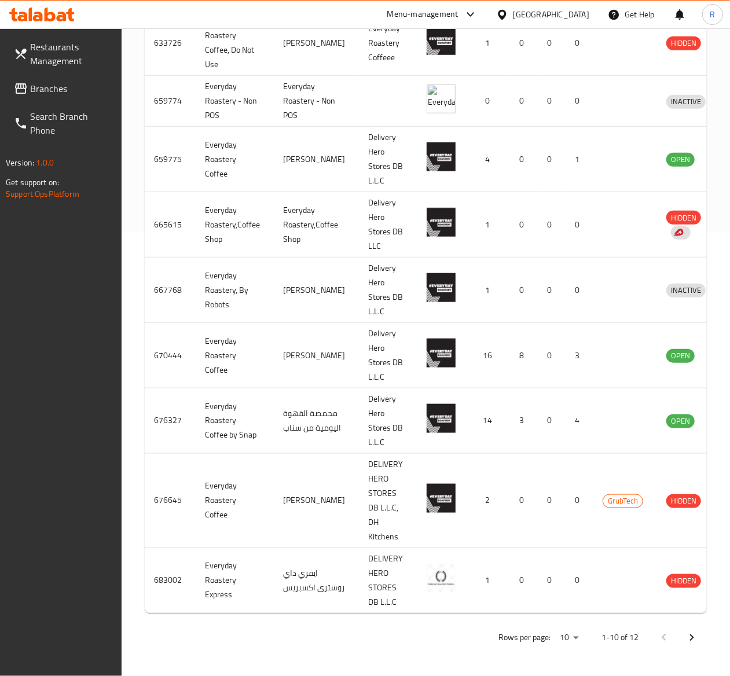
scroll to position [0, 42]
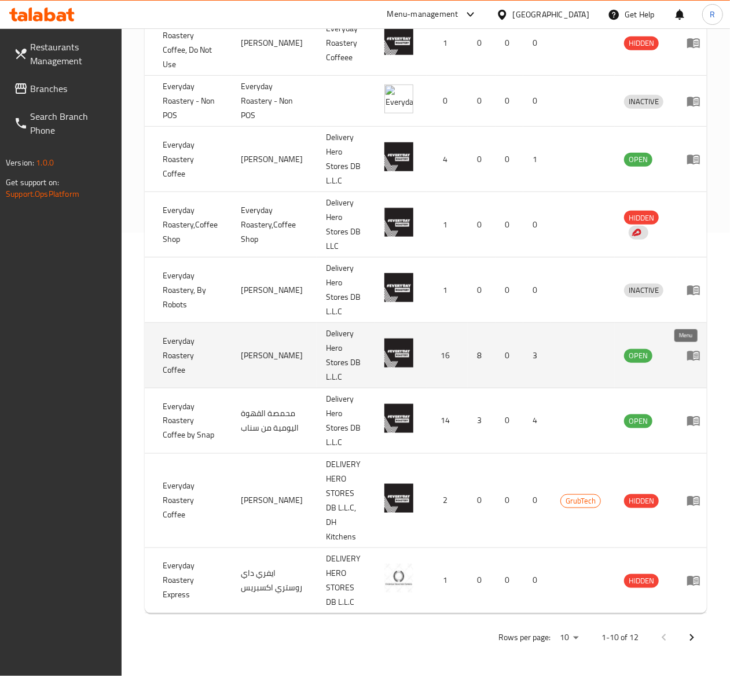
click at [686, 348] on icon "enhanced table" at bounding box center [693, 355] width 14 height 14
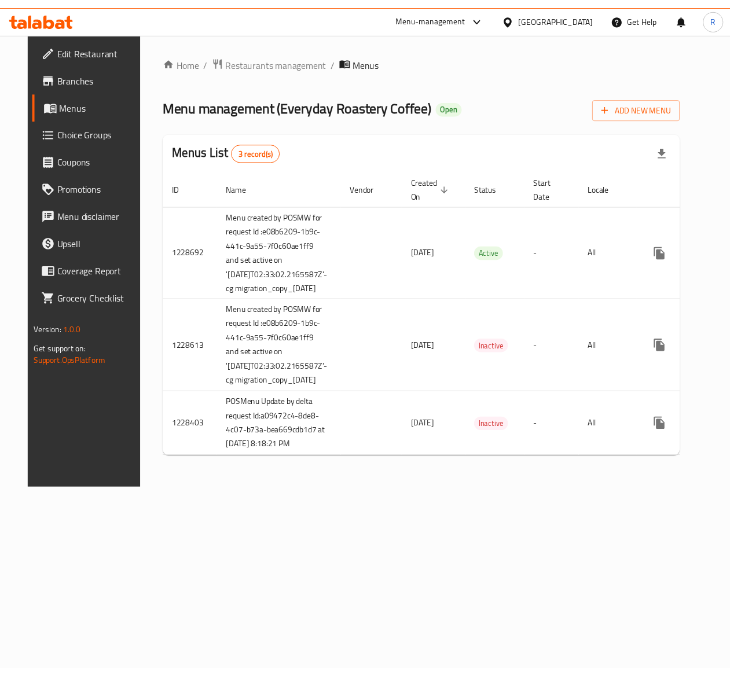
scroll to position [0, 36]
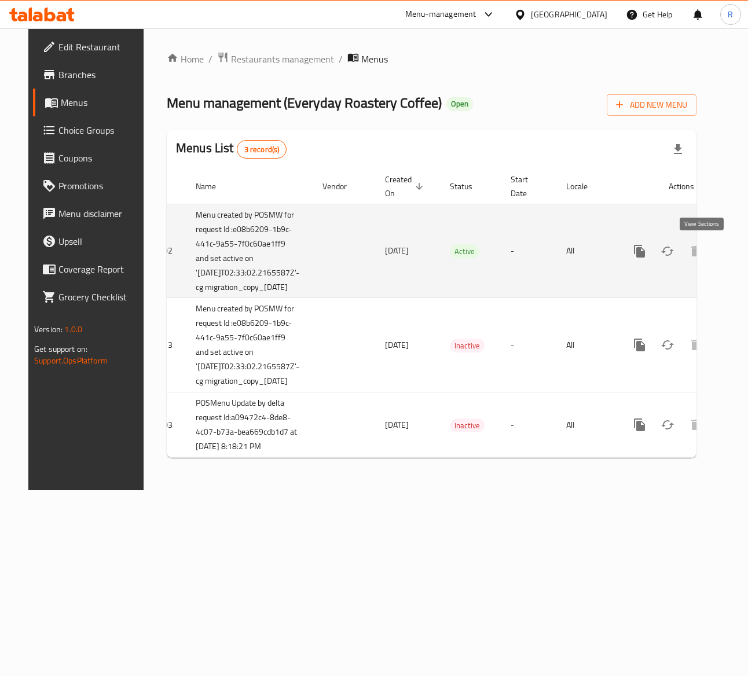
click at [709, 252] on link "enhanced table" at bounding box center [723, 251] width 28 height 28
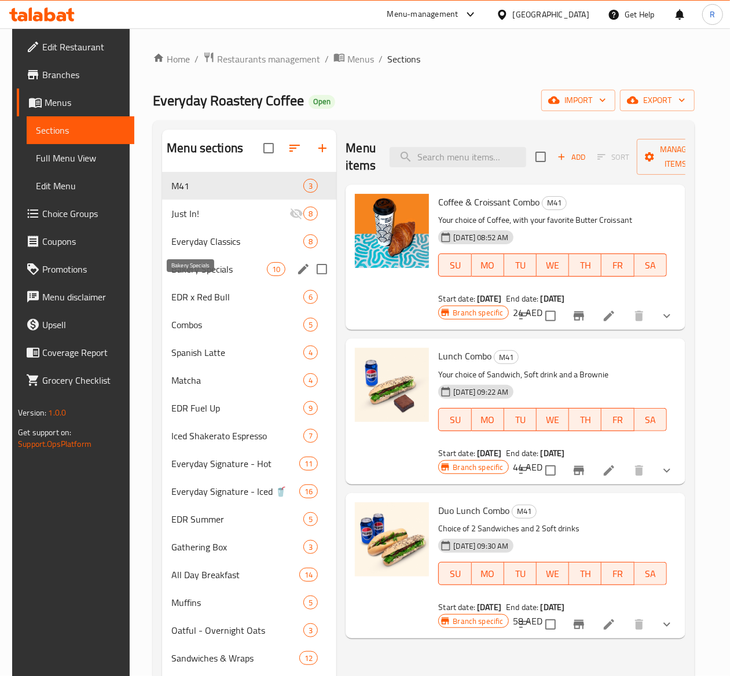
click at [189, 276] on span "Bakery Specials" at bounding box center [218, 269] width 95 height 14
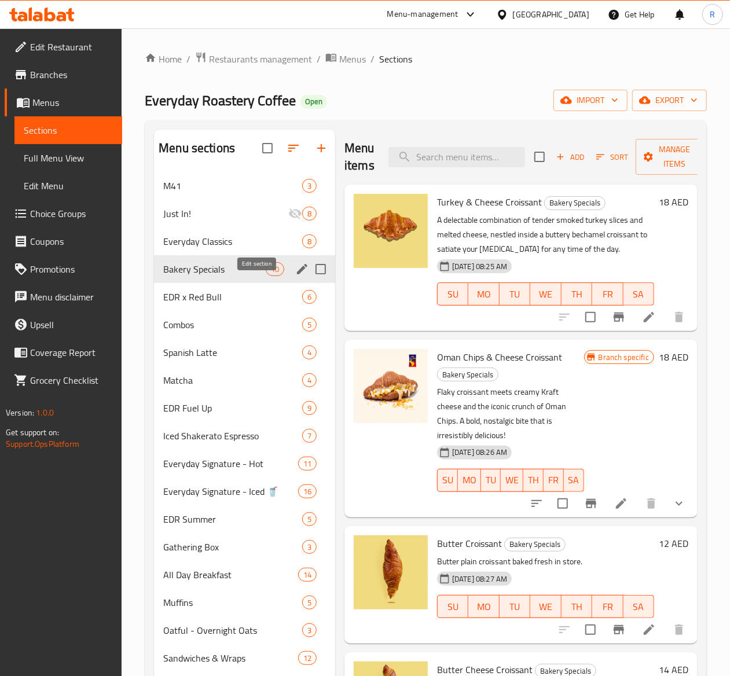
click at [295, 276] on icon "edit" at bounding box center [302, 269] width 14 height 14
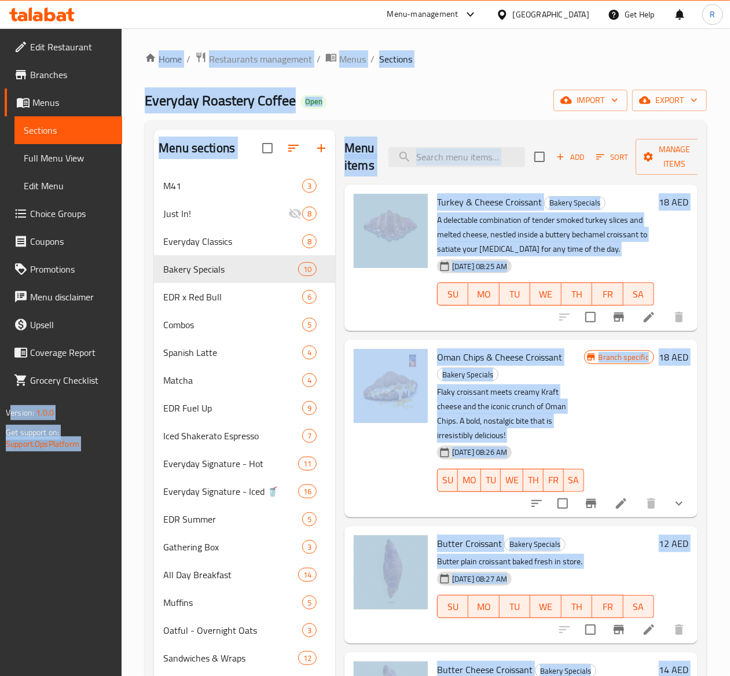
drag, startPoint x: 209, startPoint y: 335, endPoint x: -208, endPoint y: 284, distance: 420.4
click at [295, 276] on icon "edit" at bounding box center [302, 269] width 14 height 14
drag, startPoint x: 186, startPoint y: 325, endPoint x: -78, endPoint y: 346, distance: 264.7
click at [295, 276] on icon "edit" at bounding box center [302, 269] width 14 height 14
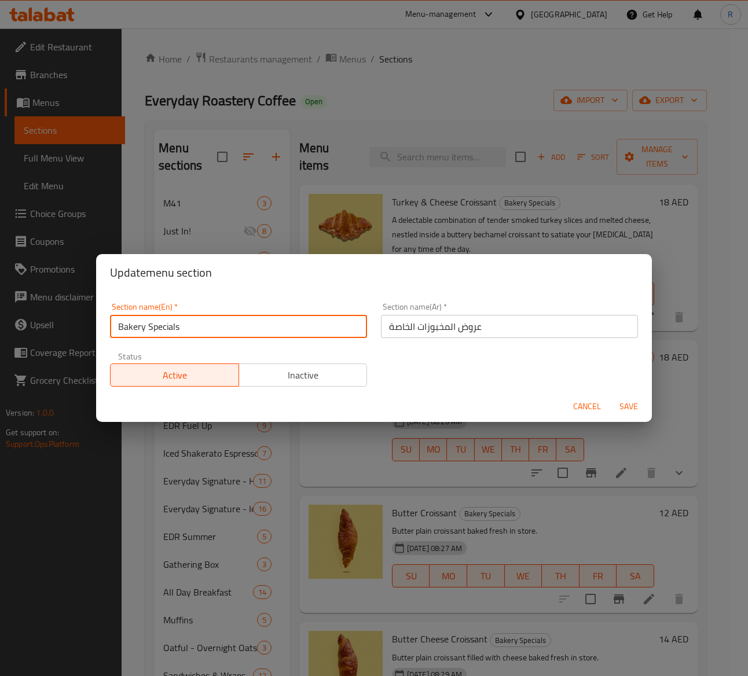
drag, startPoint x: 207, startPoint y: 318, endPoint x: 112, endPoint y: 334, distance: 96.3
click at [112, 334] on input "Bakery Specials" at bounding box center [238, 326] width 257 height 23
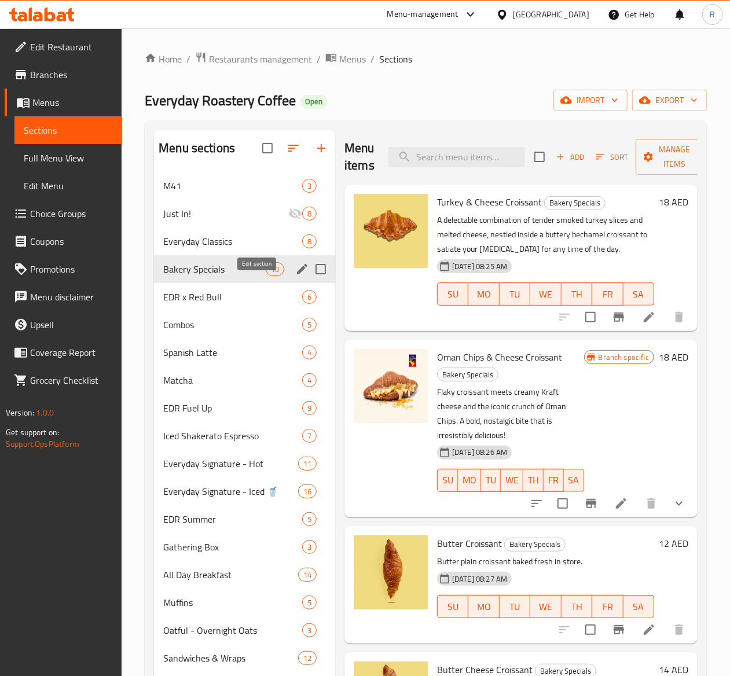
click at [295, 276] on icon "edit" at bounding box center [302, 269] width 14 height 14
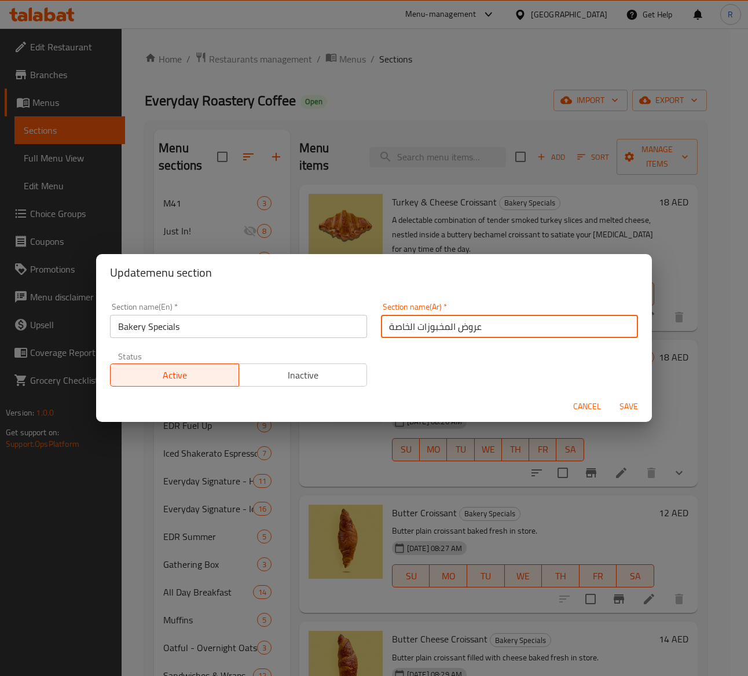
drag, startPoint x: 512, startPoint y: 325, endPoint x: 255, endPoint y: 326, distance: 256.9
click at [255, 326] on div "Section name(En)   * Bakery Specials Section name(En) * Section name(Ar)   * عر…" at bounding box center [374, 345] width 542 height 98
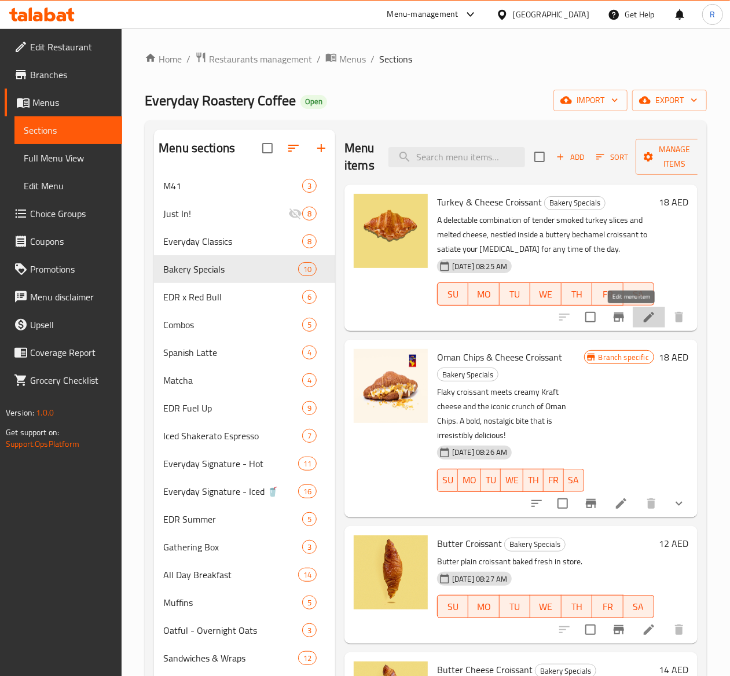
click at [643, 317] on icon at bounding box center [648, 317] width 10 height 10
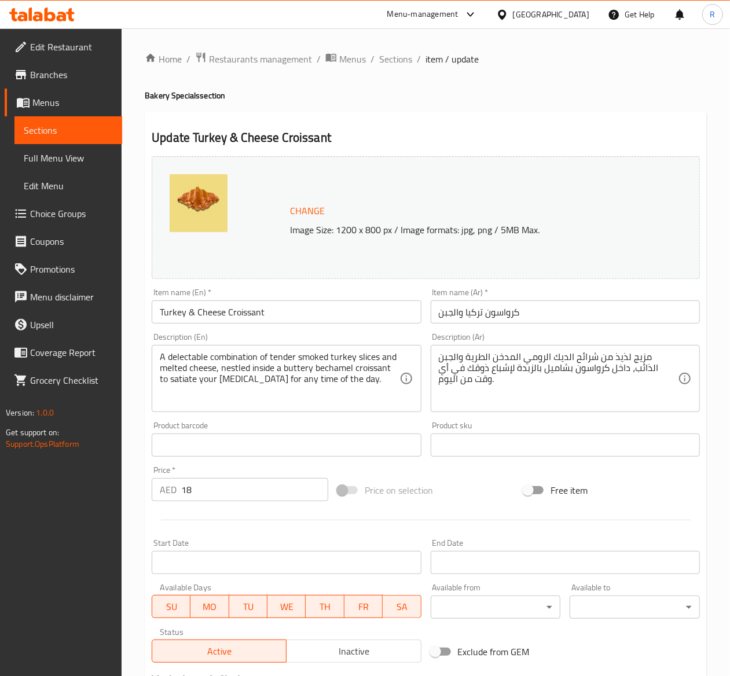
drag, startPoint x: 296, startPoint y: 300, endPoint x: 276, endPoint y: 304, distance: 20.8
click at [276, 304] on div "Item name (En)   * Turkey & Cheese Croissant Item name (En) *" at bounding box center [286, 305] width 269 height 35
click at [272, 307] on input "Turkey & Cheese Croissant" at bounding box center [286, 311] width 269 height 23
drag, startPoint x: 276, startPoint y: 307, endPoint x: 100, endPoint y: 314, distance: 176.0
click at [100, 314] on div "Edit Restaurant Branches Menus Sections Full Menu View Edit Menu Choice Groups …" at bounding box center [365, 431] width 730 height 806
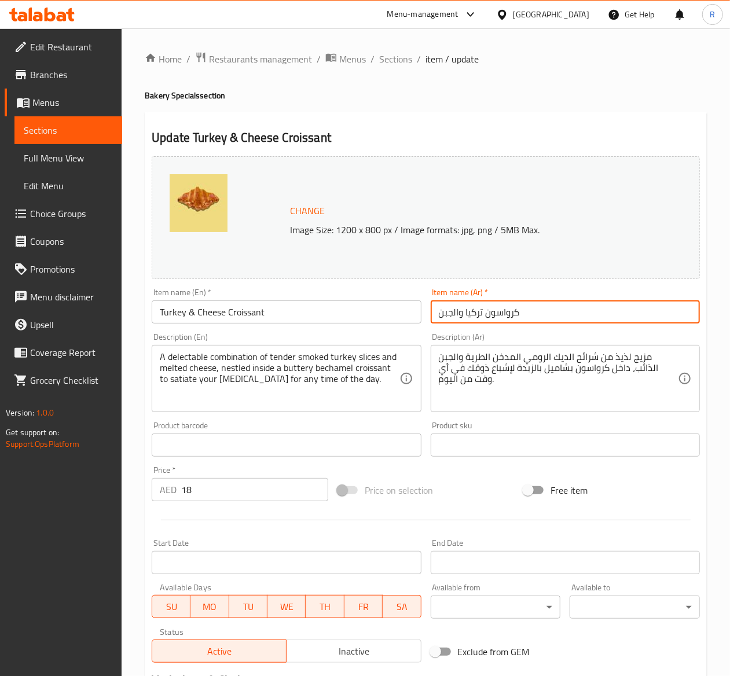
drag, startPoint x: 561, startPoint y: 315, endPoint x: 293, endPoint y: 334, distance: 269.2
click at [293, 334] on div "Change Image Size: 1200 x 800 px / Image formats: jpg, png / 5MB Max. Item name…" at bounding box center [425, 410] width 557 height 516
click at [394, 60] on span "Sections" at bounding box center [395, 59] width 33 height 14
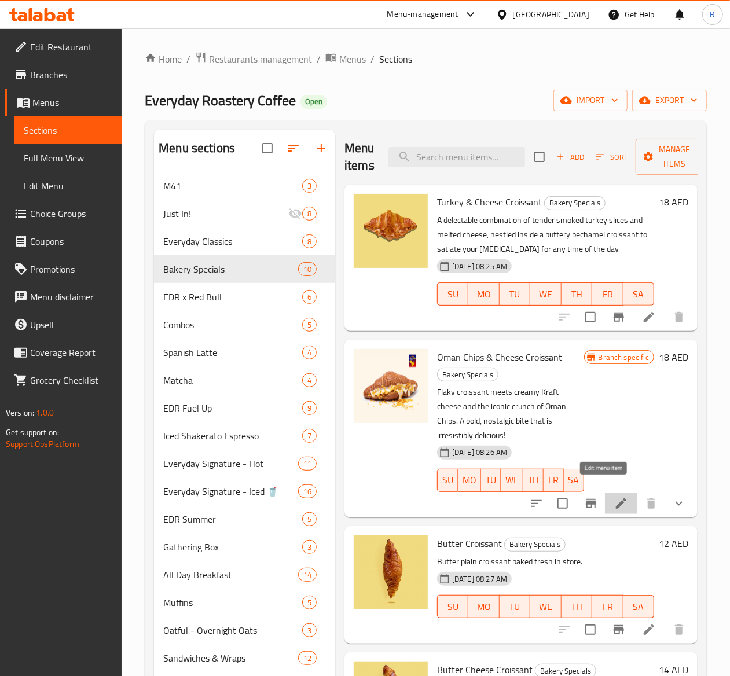
click at [614, 496] on icon at bounding box center [621, 503] width 14 height 14
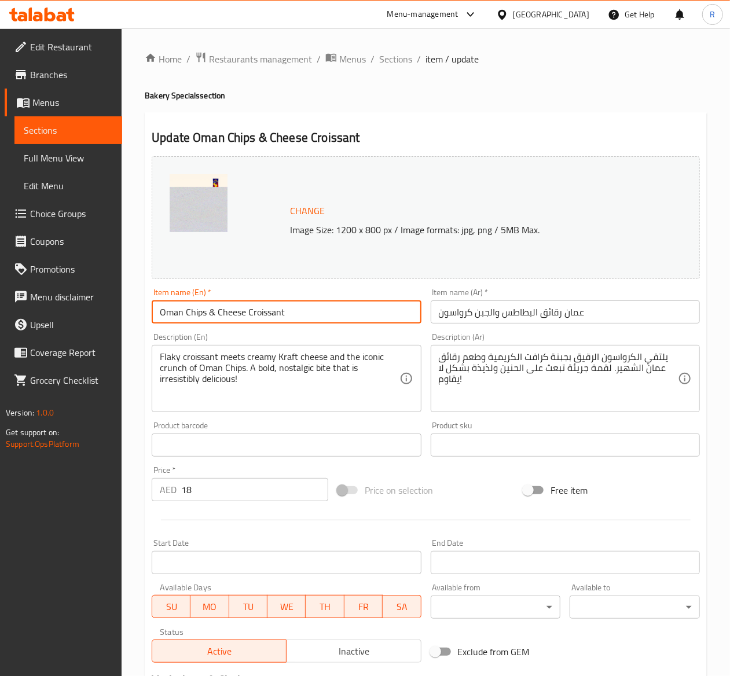
drag, startPoint x: 301, startPoint y: 316, endPoint x: -259, endPoint y: 288, distance: 560.2
click at [0, 288] on html "​ Menu-management United Arab Emirates Get Help R Edit Restaurant Branches Menu…" at bounding box center [365, 338] width 730 height 676
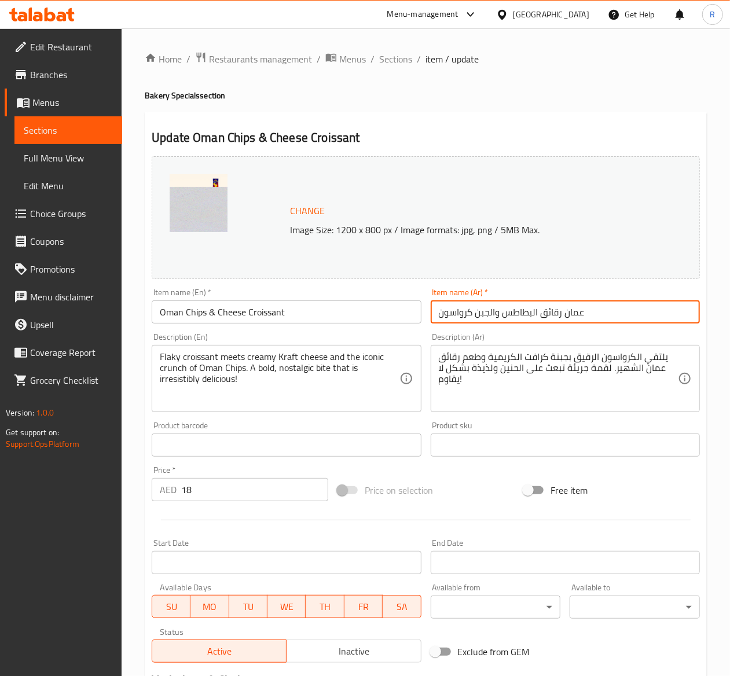
drag, startPoint x: 591, startPoint y: 314, endPoint x: 222, endPoint y: 284, distance: 369.8
click at [222, 284] on div "Change Image Size: 1200 x 800 px / Image formats: jpg, png / 5MB Max. Item name…" at bounding box center [425, 410] width 557 height 516
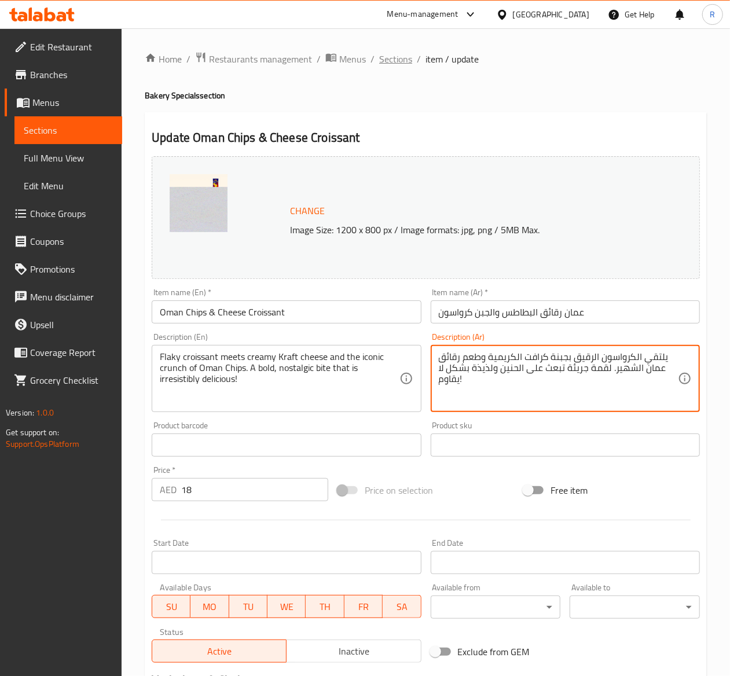
click at [398, 57] on span "Sections" at bounding box center [395, 59] width 33 height 14
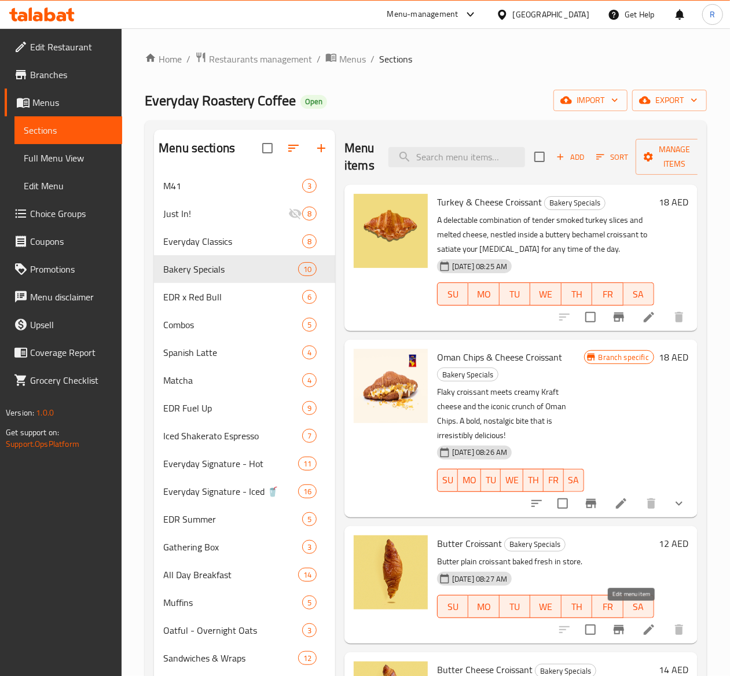
click at [642, 623] on icon at bounding box center [649, 630] width 14 height 14
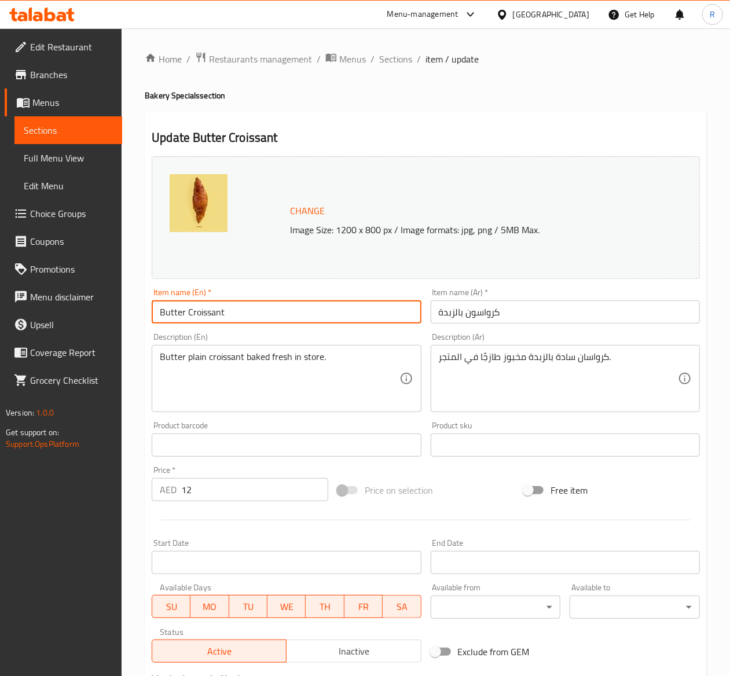
drag, startPoint x: 244, startPoint y: 310, endPoint x: -210, endPoint y: 236, distance: 460.2
click at [0, 236] on html "​ Menu-management United Arab Emirates Get Help R Edit Restaurant Branches Menu…" at bounding box center [365, 338] width 730 height 676
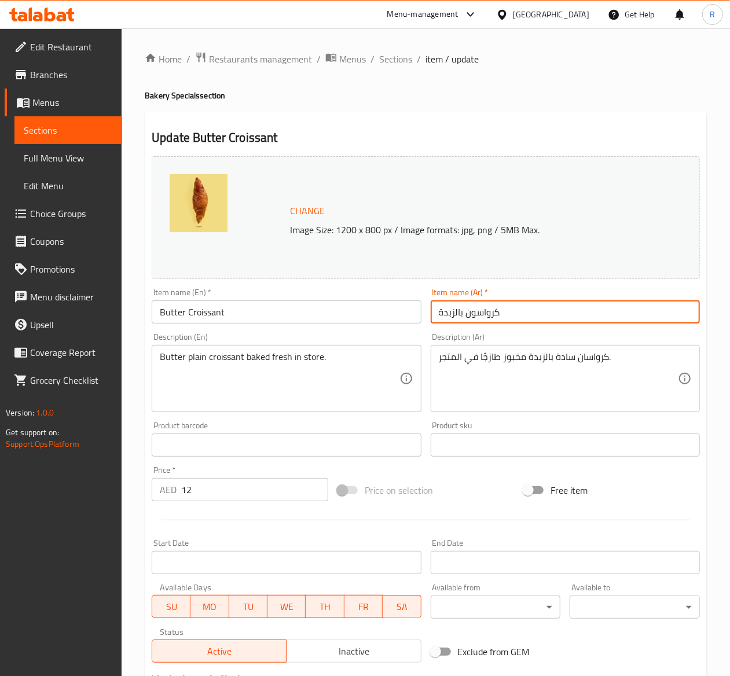
drag, startPoint x: 553, startPoint y: 312, endPoint x: 79, endPoint y: 303, distance: 474.6
click at [79, 303] on div "Edit Restaurant Branches Menus Sections Full Menu View Edit Menu Choice Groups …" at bounding box center [365, 431] width 730 height 806
click at [404, 52] on span "Sections" at bounding box center [395, 59] width 33 height 14
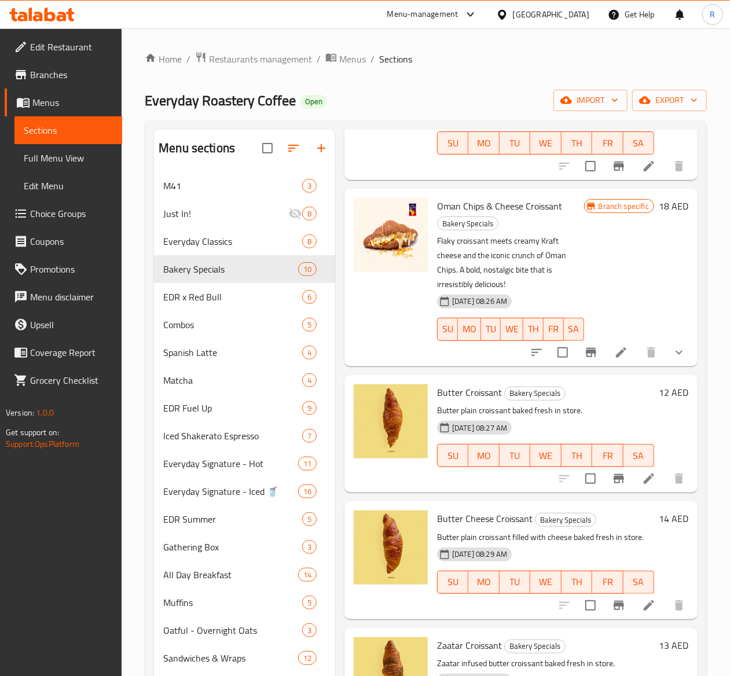
scroll to position [168, 0]
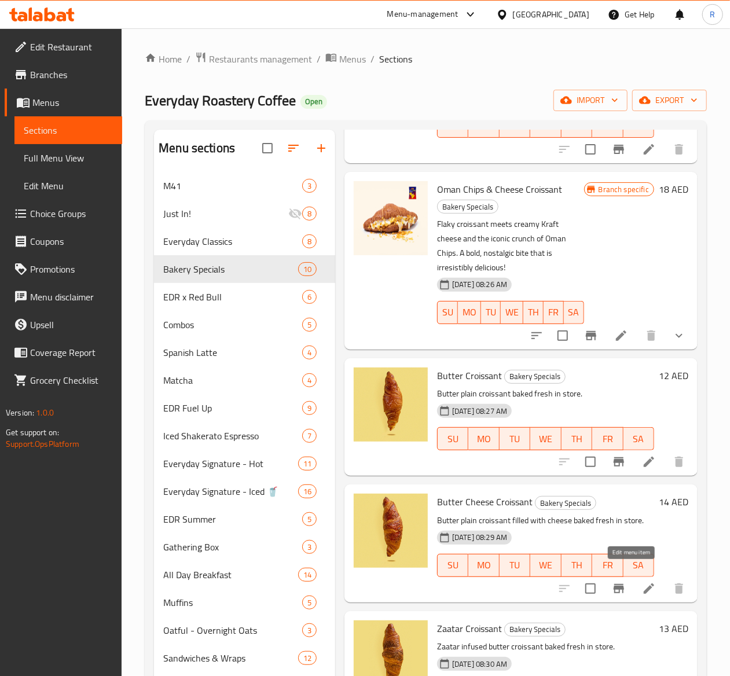
click at [642, 582] on icon at bounding box center [649, 589] width 14 height 14
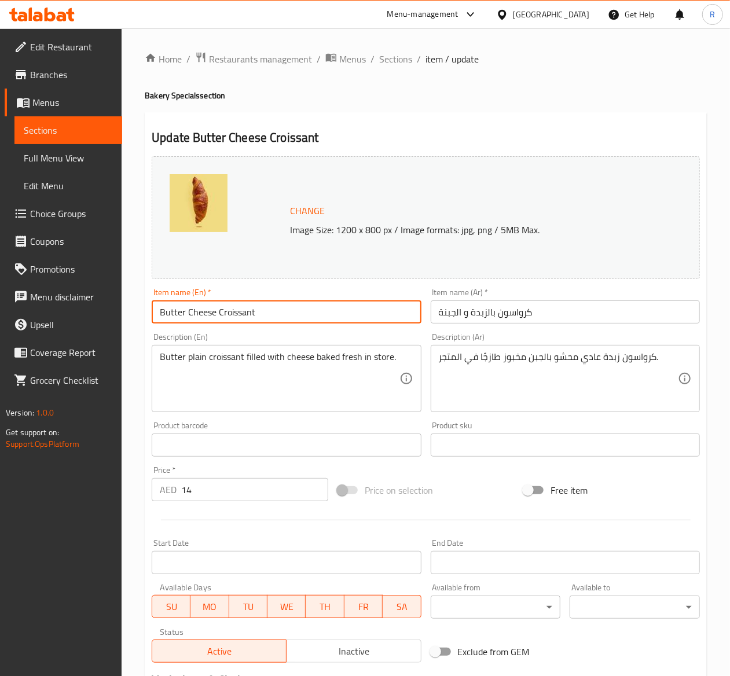
drag, startPoint x: 288, startPoint y: 308, endPoint x: -275, endPoint y: 306, distance: 562.4
click at [0, 306] on html "​ Menu-management United Arab Emirates Get Help R Edit Restaurant Branches Menu…" at bounding box center [365, 338] width 730 height 676
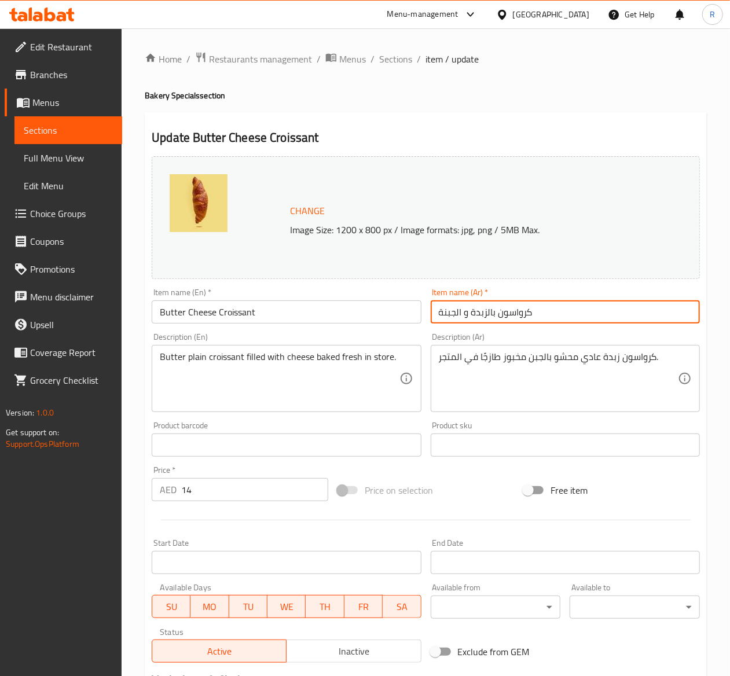
drag, startPoint x: 547, startPoint y: 310, endPoint x: 295, endPoint y: 331, distance: 253.2
click at [295, 331] on div "Change Image Size: 1200 x 800 px / Image formats: jpg, png / 5MB Max. Item name…" at bounding box center [425, 410] width 557 height 516
click at [394, 57] on span "Sections" at bounding box center [395, 59] width 33 height 14
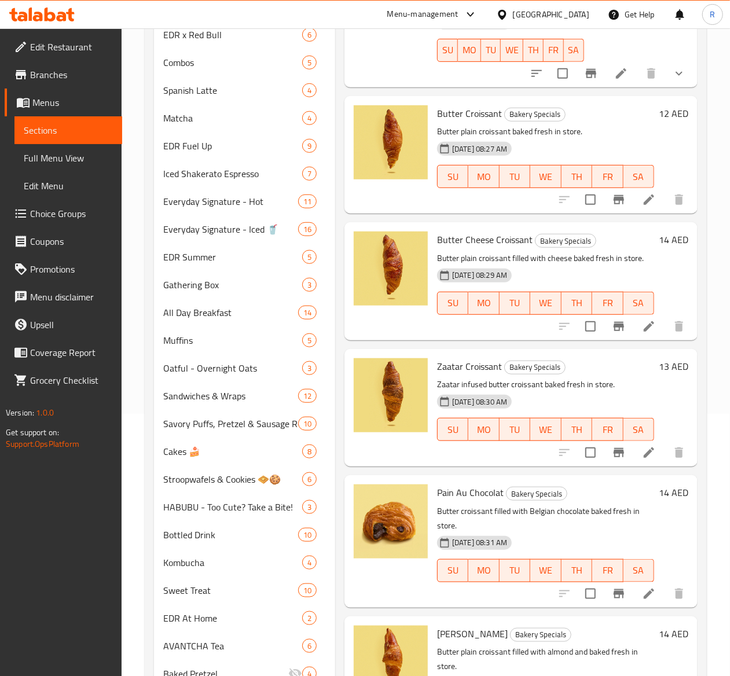
scroll to position [514, 0]
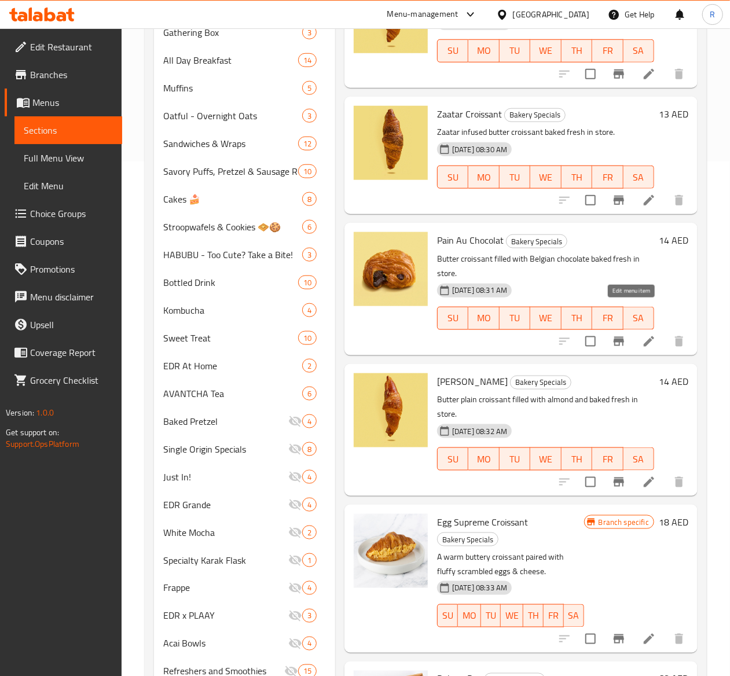
click at [642, 334] on icon at bounding box center [649, 341] width 14 height 14
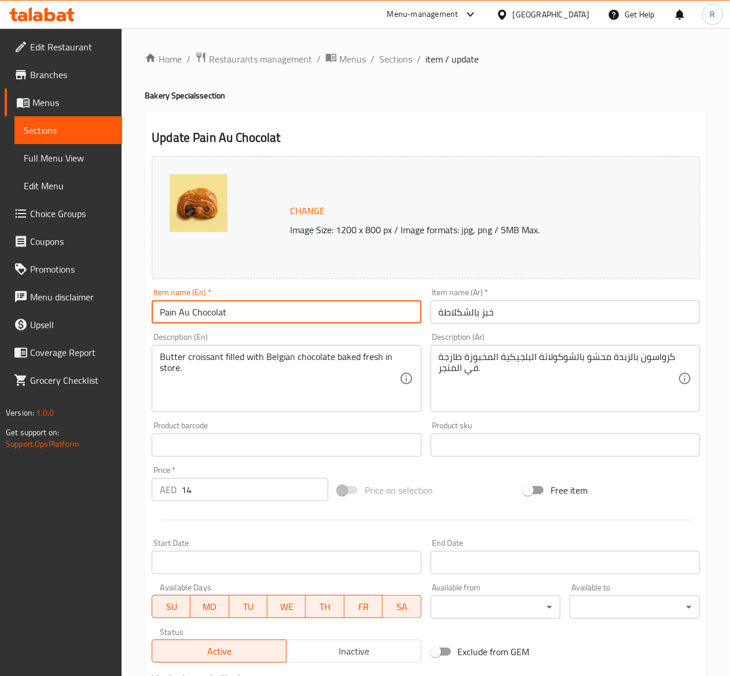
drag, startPoint x: 255, startPoint y: 307, endPoint x: -167, endPoint y: 311, distance: 421.3
click at [0, 311] on html "​ Menu-management United Arab Emirates Get Help R Edit Restaurant Branches Menu…" at bounding box center [365, 338] width 730 height 676
click at [255, 321] on input "Pain Au Chocolat" at bounding box center [286, 311] width 269 height 23
drag, startPoint x: 244, startPoint y: 314, endPoint x: 51, endPoint y: 295, distance: 193.6
click at [51, 295] on div "Edit Restaurant Branches Menus Sections Full Menu View Edit Menu Choice Groups …" at bounding box center [365, 431] width 730 height 806
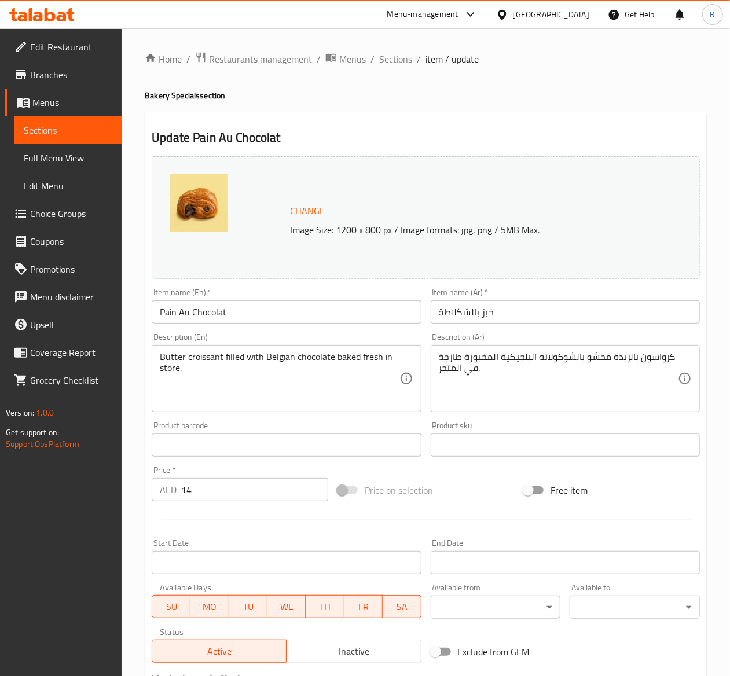
drag, startPoint x: 506, startPoint y: 300, endPoint x: 465, endPoint y: 310, distance: 41.8
click at [465, 310] on div "Item name (Ar)   * خبز بالشكلاطة Item name (Ar) *" at bounding box center [565, 305] width 269 height 35
drag, startPoint x: 531, startPoint y: 306, endPoint x: 290, endPoint y: 282, distance: 241.8
click at [290, 282] on div "Change Image Size: 1200 x 800 px / Image formats: jpg, png / 5MB Max. Item name…" at bounding box center [425, 410] width 557 height 516
click at [397, 58] on span "Sections" at bounding box center [395, 59] width 33 height 14
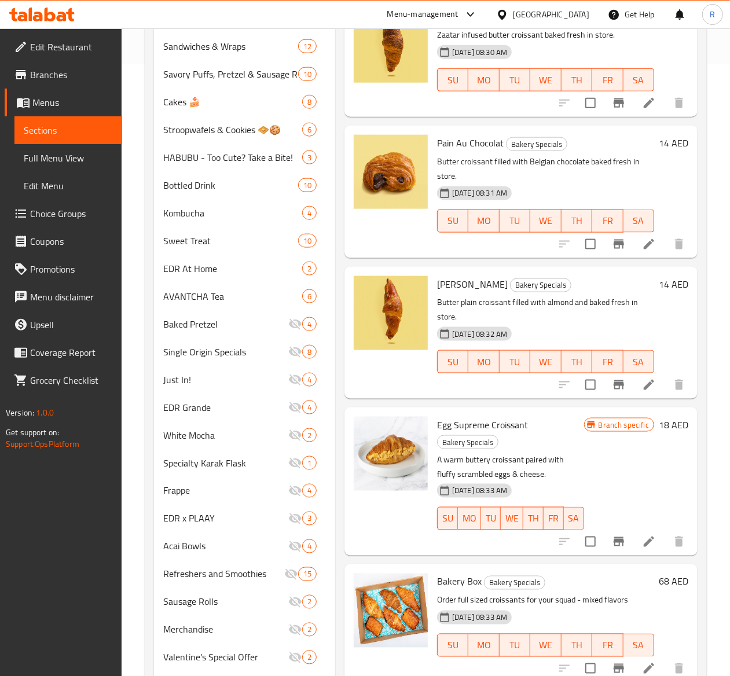
scroll to position [613, 0]
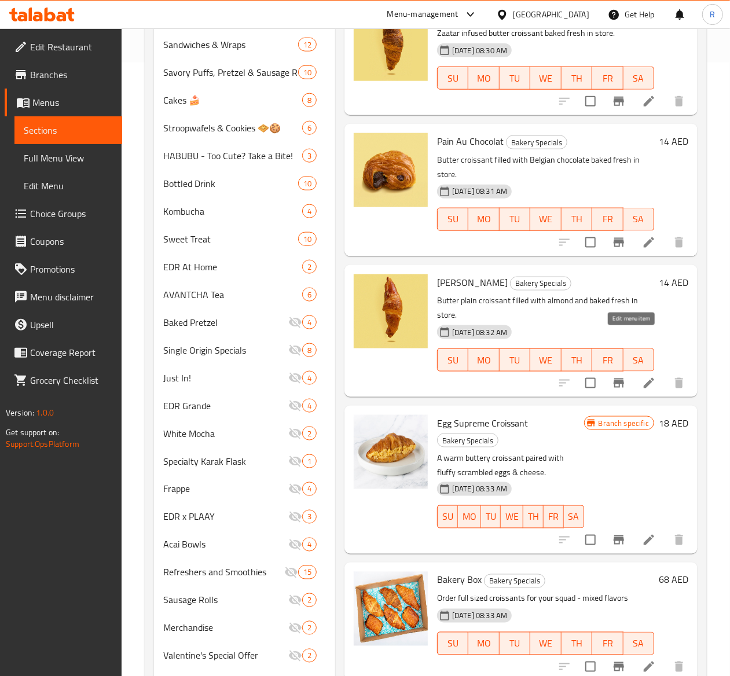
click at [642, 376] on icon at bounding box center [649, 383] width 14 height 14
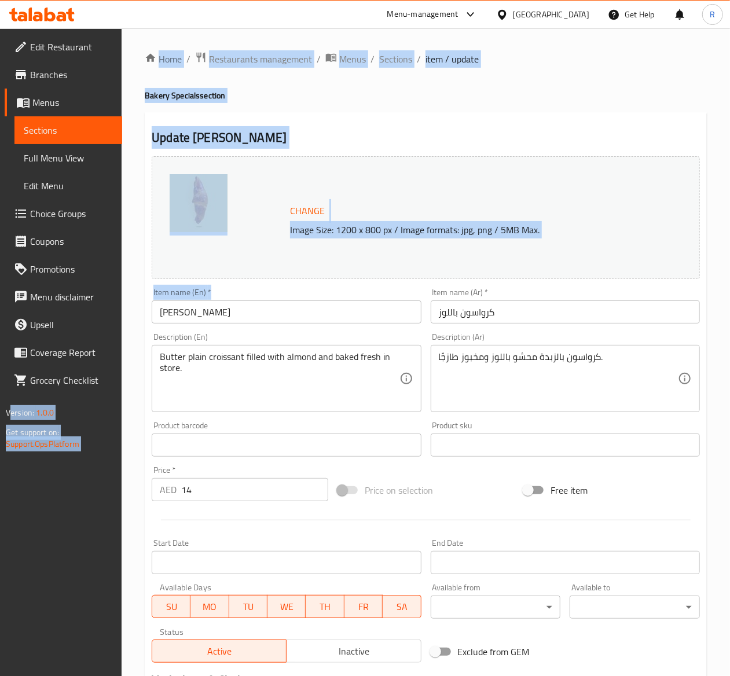
drag, startPoint x: 244, startPoint y: 326, endPoint x: 89, endPoint y: 322, distance: 155.1
click at [89, 322] on div "Edit Restaurant Branches Menus Sections Full Menu View Edit Menu Choice Groups …" at bounding box center [365, 431] width 730 height 806
click at [304, 318] on input "[PERSON_NAME]" at bounding box center [286, 311] width 269 height 23
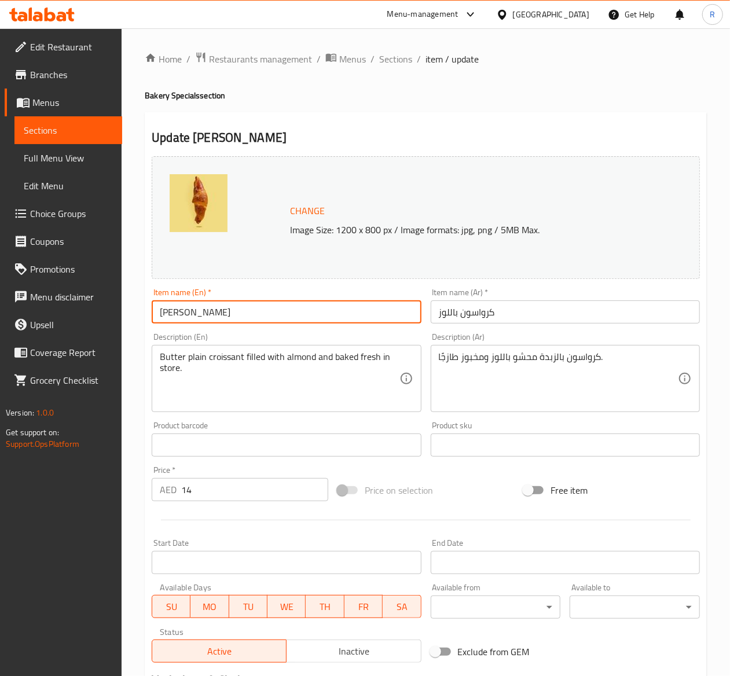
drag, startPoint x: 276, startPoint y: 310, endPoint x: 62, endPoint y: 314, distance: 213.6
click at [62, 314] on div "Edit Restaurant Branches Menus Sections Full Menu View Edit Menu Choice Groups …" at bounding box center [365, 431] width 730 height 806
click at [521, 300] on div "Item name (Ar)   * كرواسون باللوز Item name (Ar) *" at bounding box center [565, 305] width 269 height 35
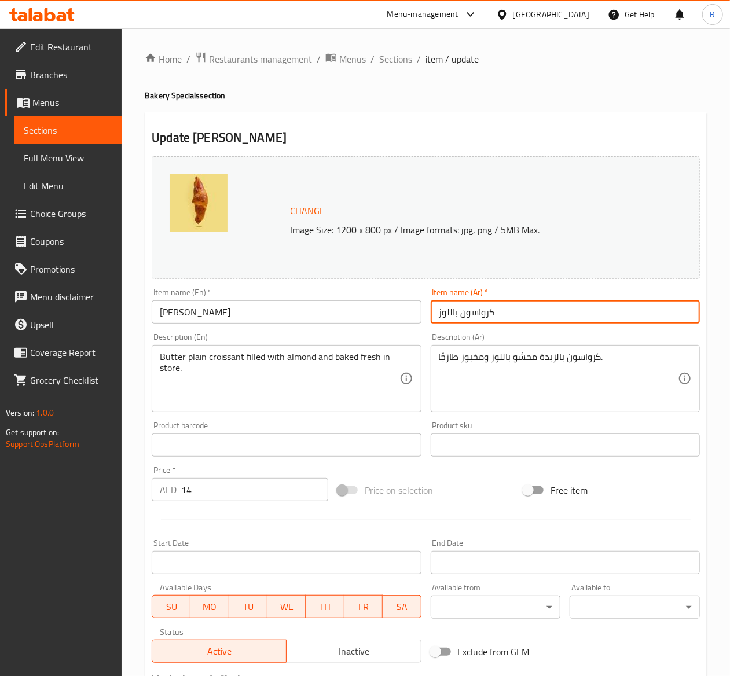
drag, startPoint x: 500, startPoint y: 316, endPoint x: 326, endPoint y: 323, distance: 173.7
click at [326, 323] on div "Change Image Size: 1200 x 800 px / Image formats: jpg, png / 5MB Max. Item name…" at bounding box center [425, 410] width 557 height 516
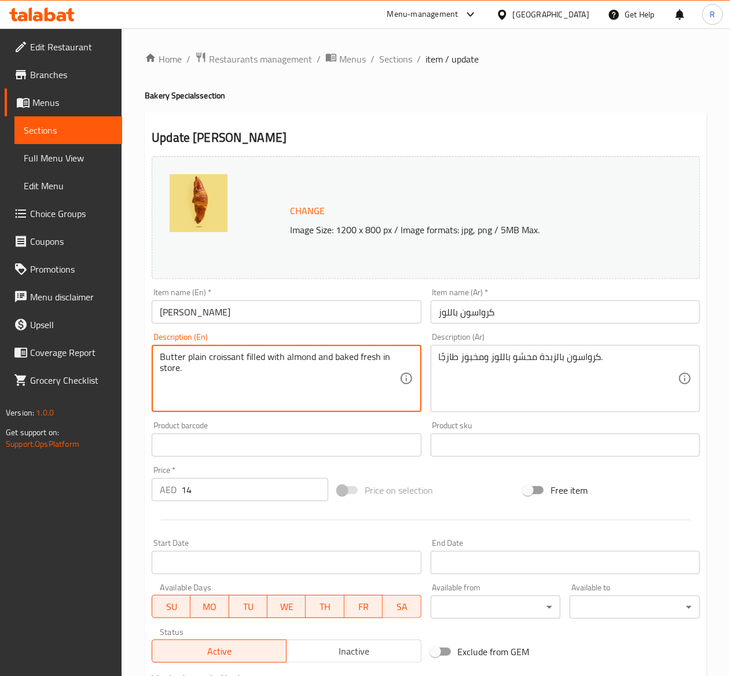
click at [174, 377] on textarea "Butter plain croissant filled with almond and baked fresh in store." at bounding box center [279, 378] width 239 height 55
drag, startPoint x: 194, startPoint y: 370, endPoint x: 107, endPoint y: 312, distance: 104.8
click at [107, 312] on div "Edit Restaurant Branches Menus Sections Full Menu View Edit Menu Choice Groups …" at bounding box center [365, 431] width 730 height 806
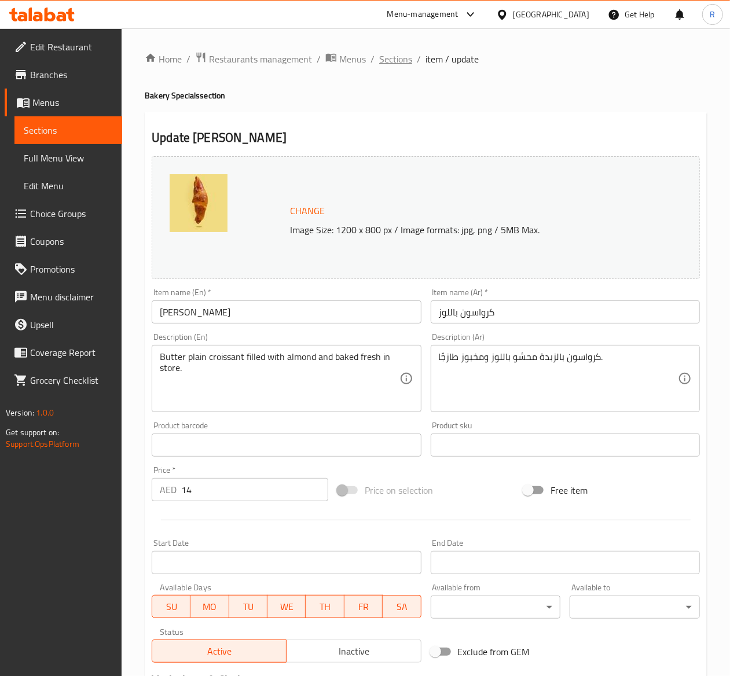
click at [403, 64] on span "Sections" at bounding box center [395, 59] width 33 height 14
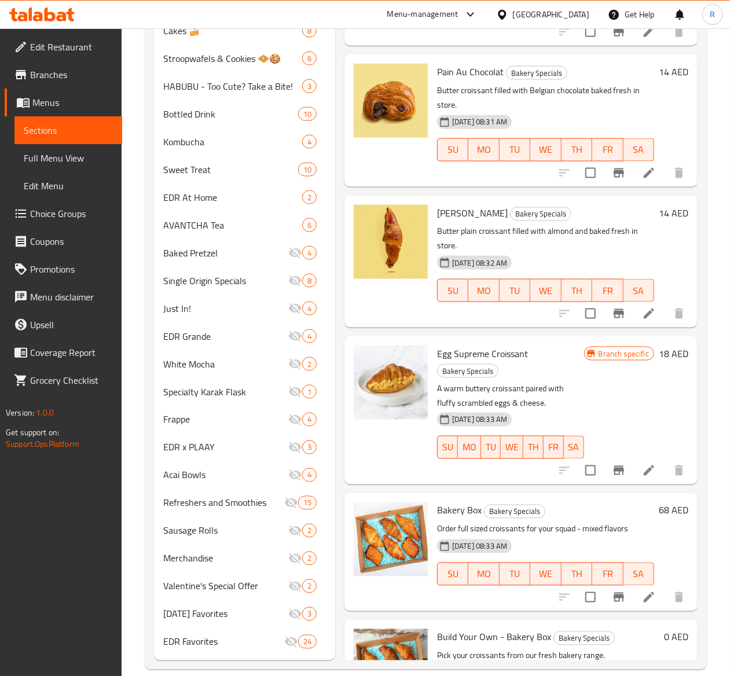
scroll to position [691, 0]
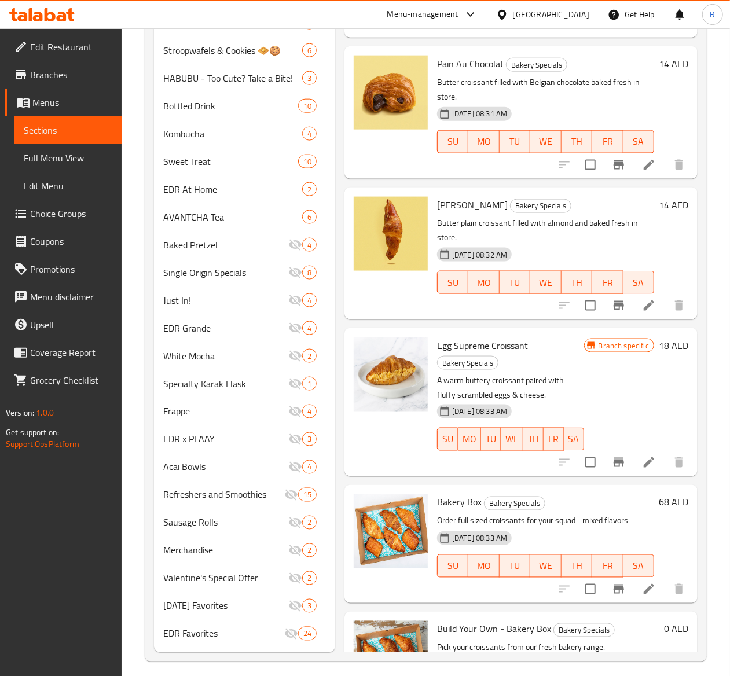
click at [632, 452] on li at bounding box center [648, 462] width 32 height 21
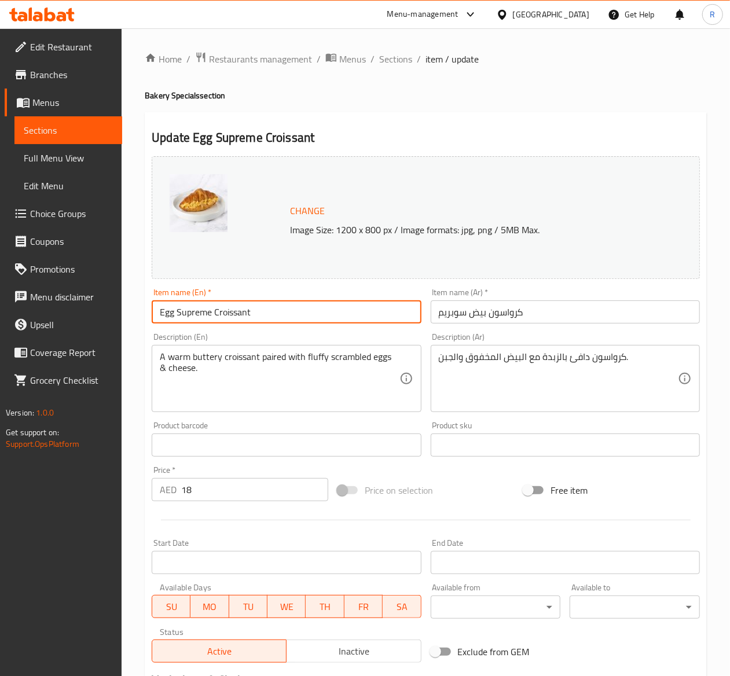
drag, startPoint x: 274, startPoint y: 315, endPoint x: 44, endPoint y: 312, distance: 230.3
click at [44, 312] on div "Edit Restaurant Branches Menus Sections Full Menu View Edit Menu Choice Groups …" at bounding box center [365, 431] width 730 height 806
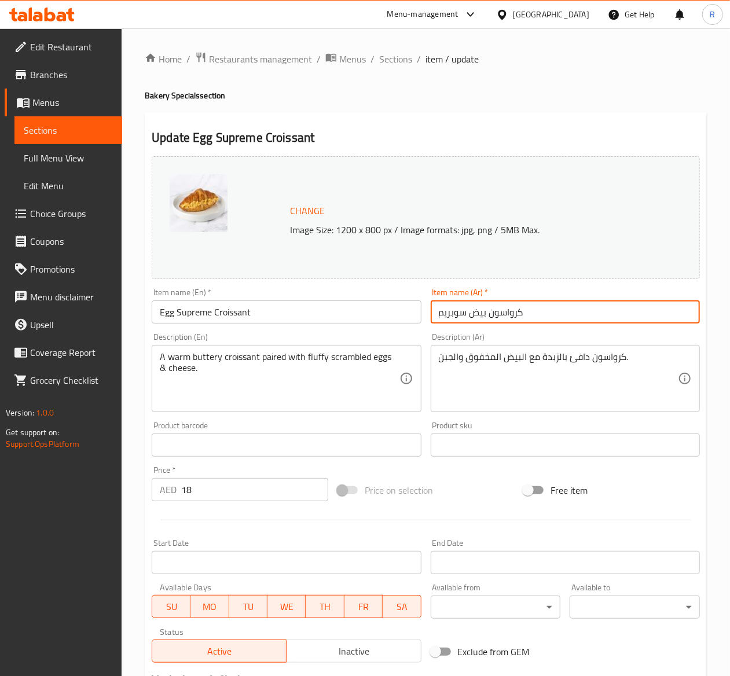
drag, startPoint x: 536, startPoint y: 311, endPoint x: 276, endPoint y: 293, distance: 260.5
click at [276, 293] on div "Change Image Size: 1200 x 800 px / Image formats: jpg, png / 5MB Max. Item name…" at bounding box center [425, 410] width 557 height 516
click at [406, 59] on span "Sections" at bounding box center [395, 59] width 33 height 14
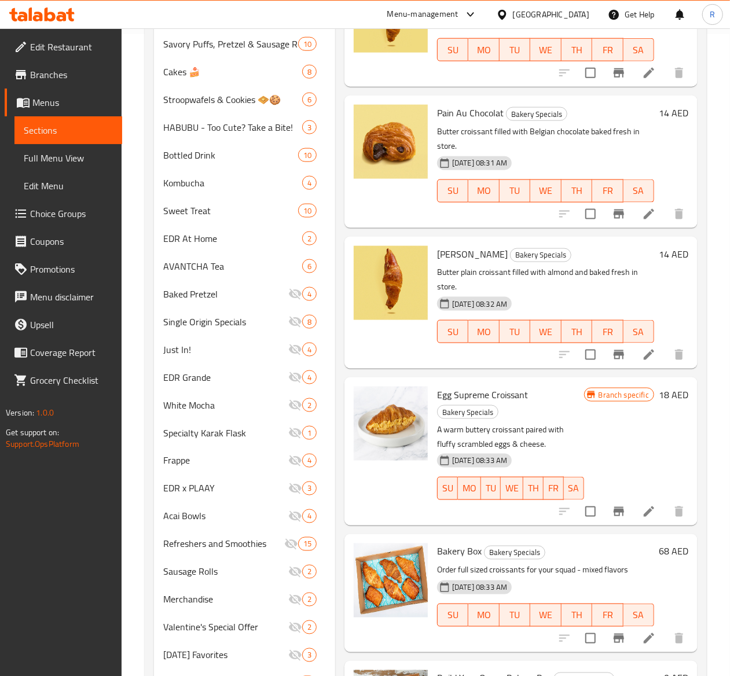
scroll to position [718, 0]
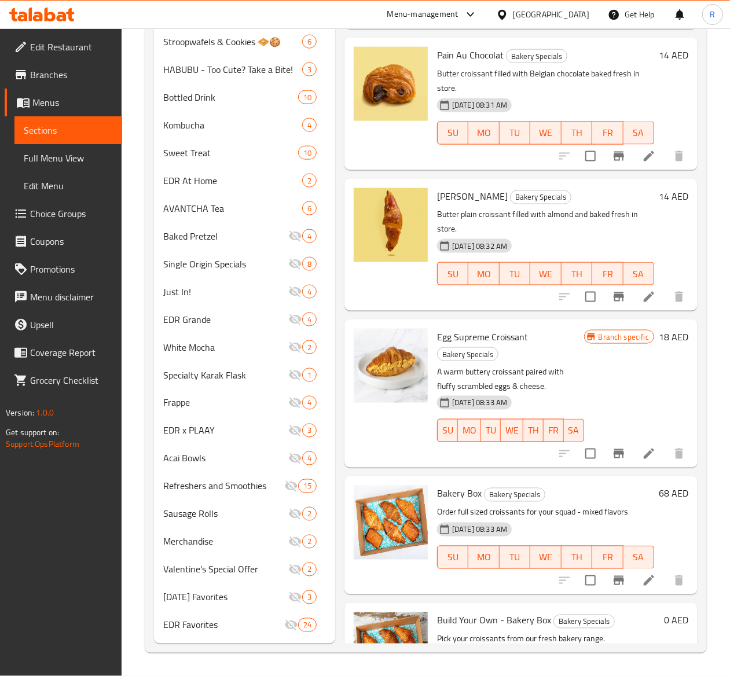
click at [632, 570] on li at bounding box center [648, 580] width 32 height 21
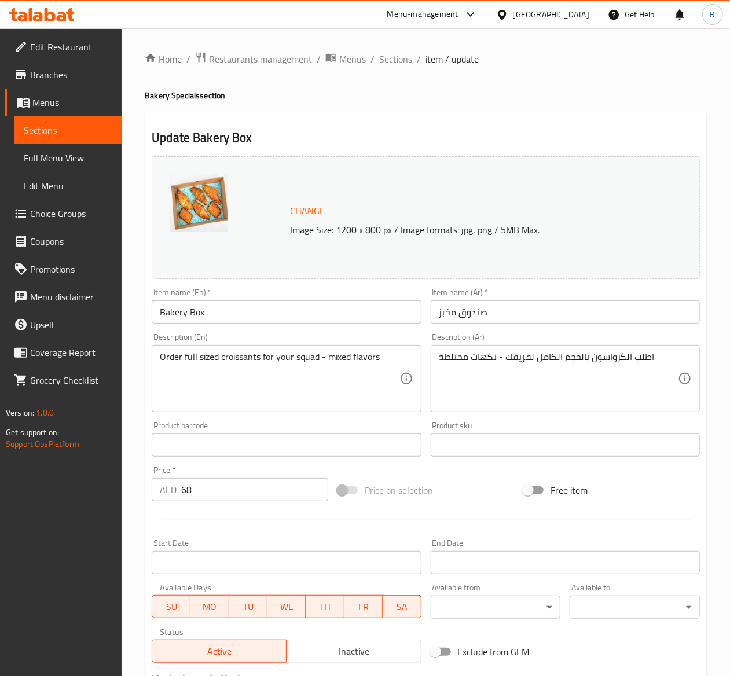
click at [223, 329] on div "Description (En) Order full sized croissants for your squad - mixed flavors Des…" at bounding box center [286, 372] width 278 height 89
drag, startPoint x: 214, startPoint y: 312, endPoint x: 20, endPoint y: 294, distance: 194.7
click at [20, 294] on div "Edit Restaurant Branches Menus Sections Full Menu View Edit Menu Choice Groups …" at bounding box center [365, 431] width 730 height 806
drag, startPoint x: 500, startPoint y: 316, endPoint x: 307, endPoint y: 302, distance: 193.8
click at [307, 302] on div "Change Image Size: 1200 x 800 px / Image formats: jpg, png / 5MB Max. Item name…" at bounding box center [425, 410] width 557 height 516
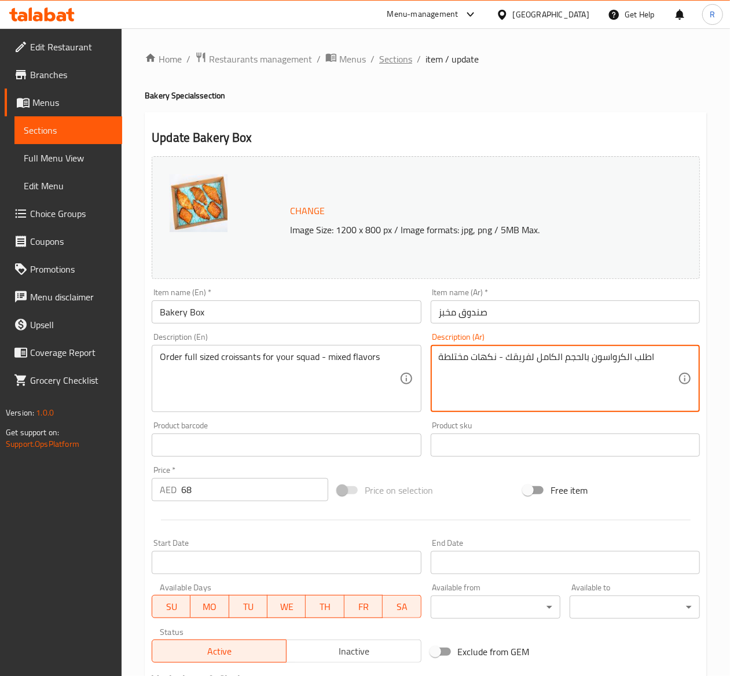
click at [408, 53] on span "Sections" at bounding box center [395, 59] width 33 height 14
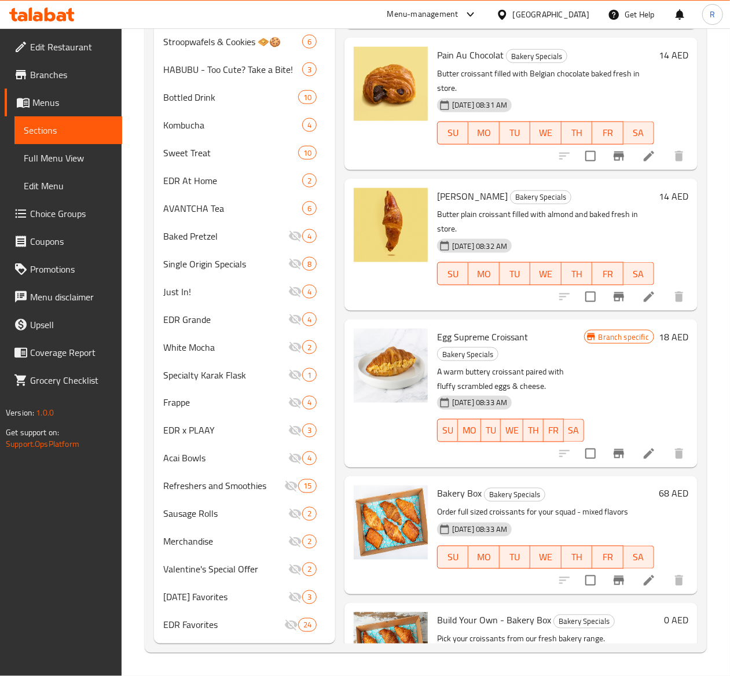
scroll to position [718, 0]
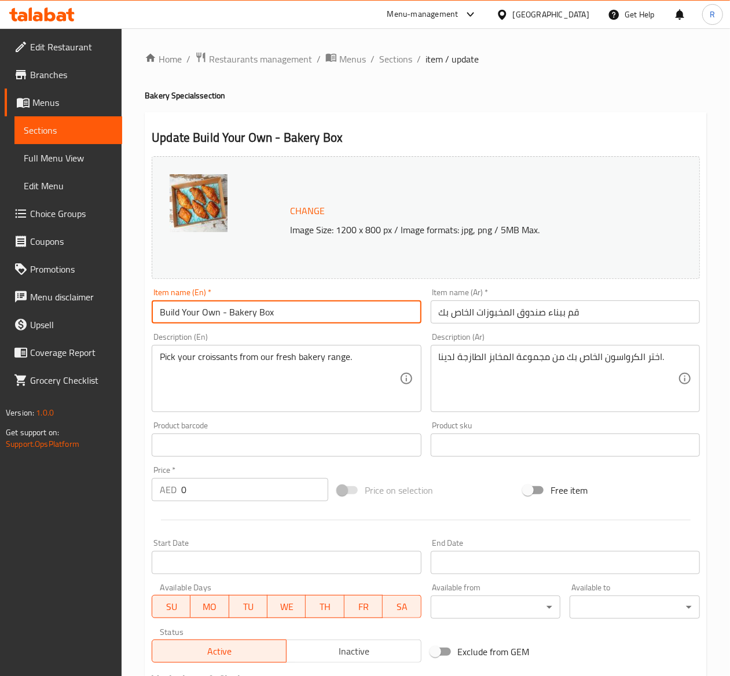
drag, startPoint x: 287, startPoint y: 321, endPoint x: -422, endPoint y: 366, distance: 710.9
click at [0, 366] on html "​ Menu-management United Arab Emirates Get Help R Edit Restaurant Branches Menu…" at bounding box center [365, 338] width 730 height 676
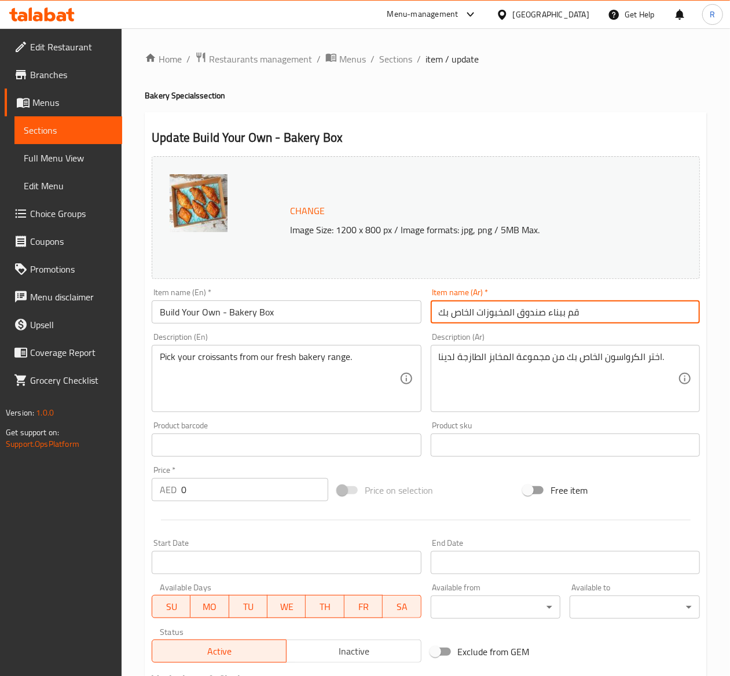
drag, startPoint x: 593, startPoint y: 314, endPoint x: 307, endPoint y: 299, distance: 286.2
click at [307, 299] on div "Change Image Size: 1200 x 800 px / Image formats: jpg, png / 5MB Max. Item name…" at bounding box center [425, 410] width 557 height 516
click at [506, 339] on div "Description (Ar) اختر الكرواسون الخاص بك من مجموعة المخابز الطازجة لدينا. Descr…" at bounding box center [565, 372] width 269 height 79
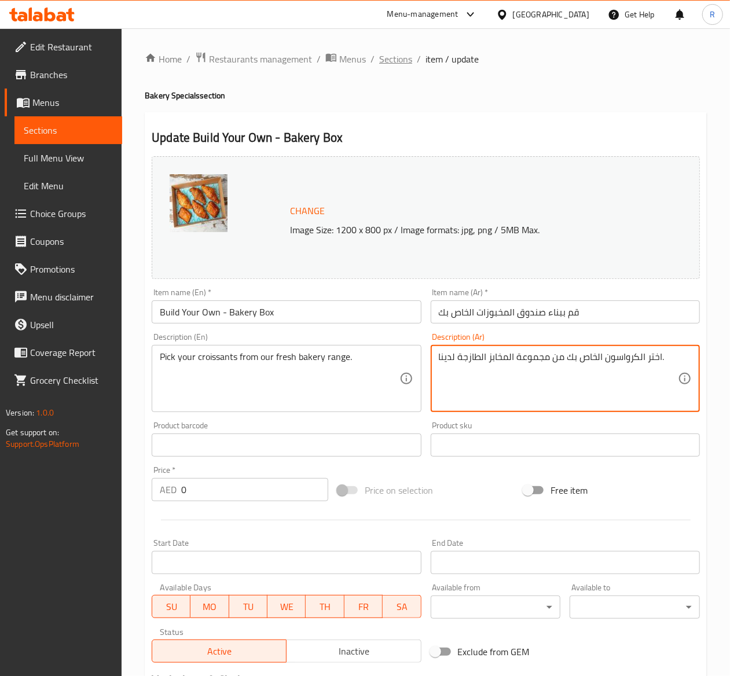
click at [399, 64] on span "Sections" at bounding box center [395, 59] width 33 height 14
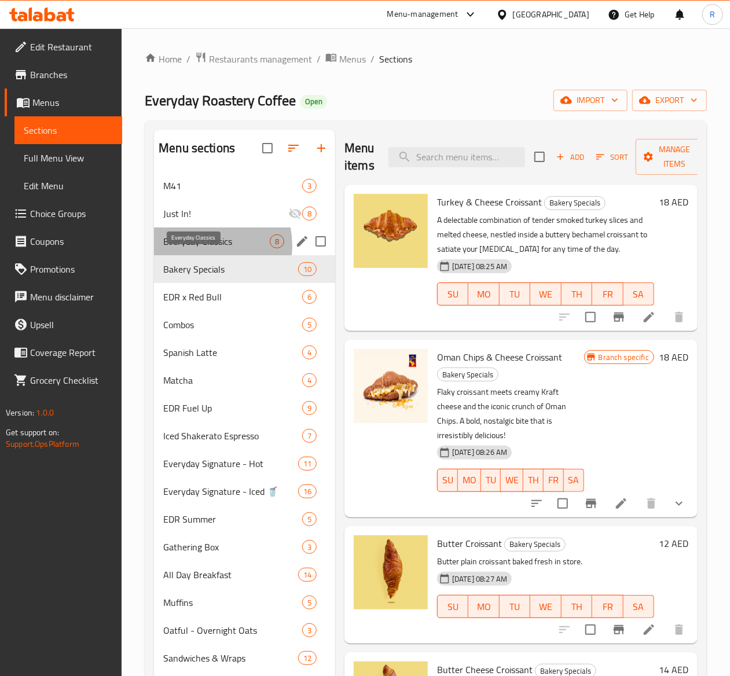
click at [199, 248] on span "Everyday Classics" at bounding box center [216, 241] width 106 height 14
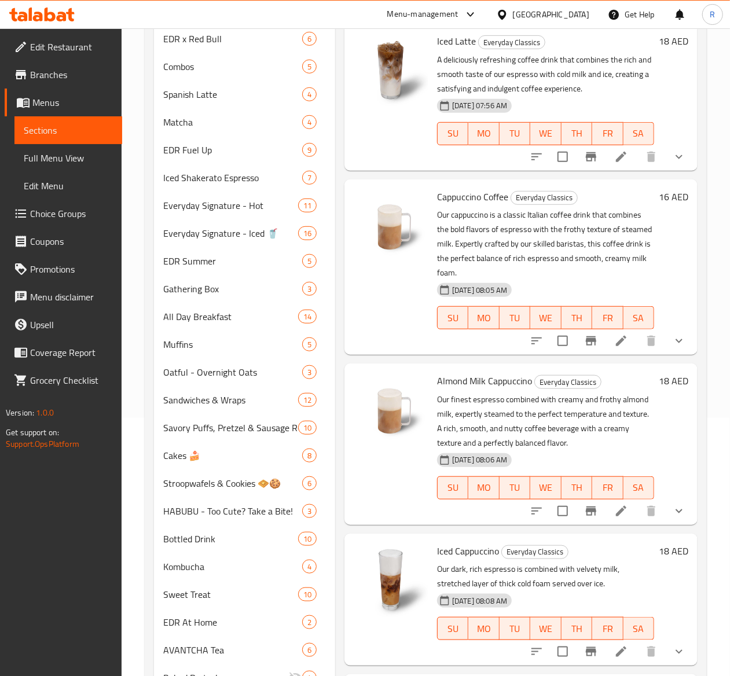
scroll to position [404, 0]
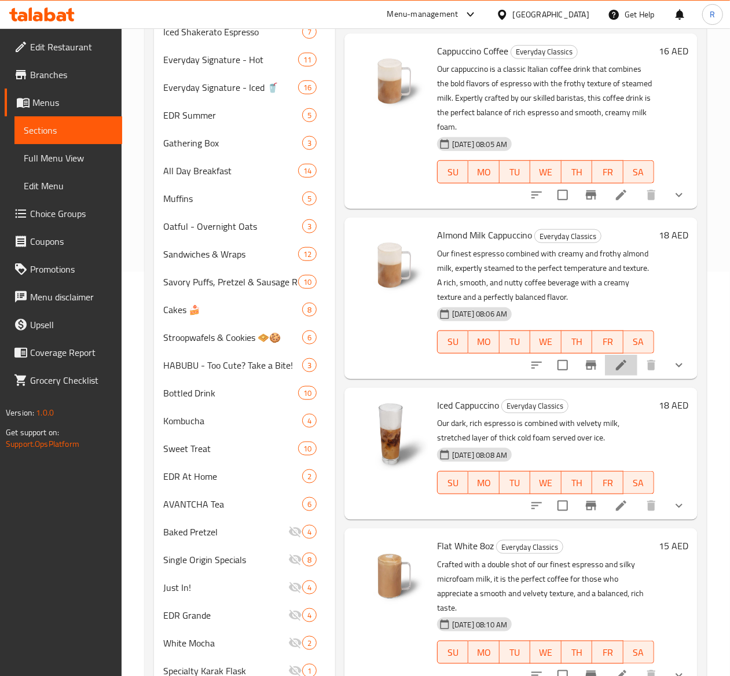
click at [614, 358] on icon at bounding box center [621, 365] width 14 height 14
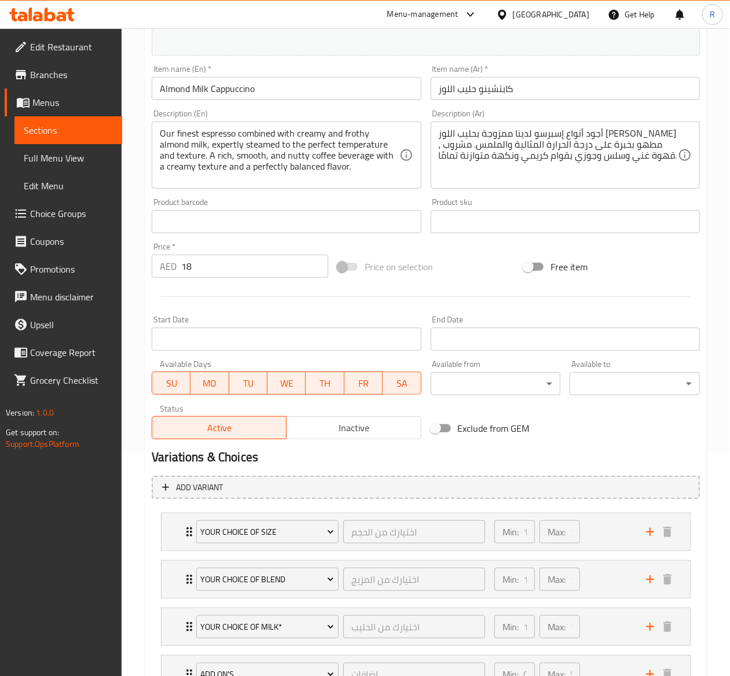
scroll to position [325, 0]
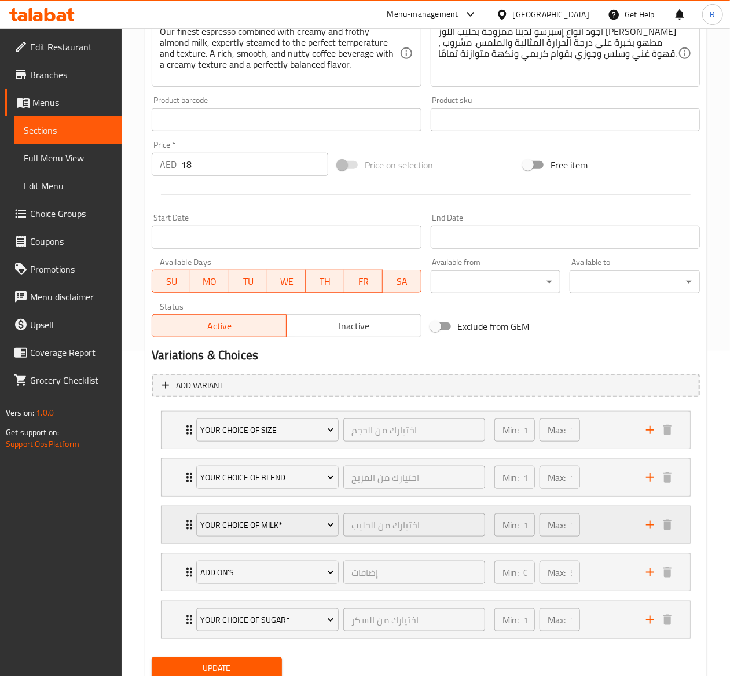
click at [638, 529] on div "Min: 1 ​ Max: 1 ​" at bounding box center [563, 524] width 152 height 37
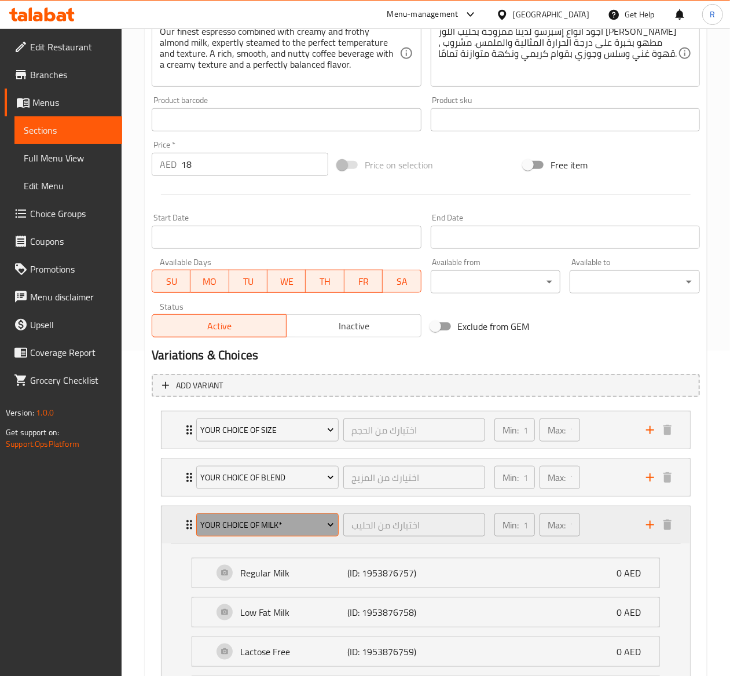
click at [286, 525] on span "Your Choice Of Milk*" at bounding box center [268, 525] width 134 height 14
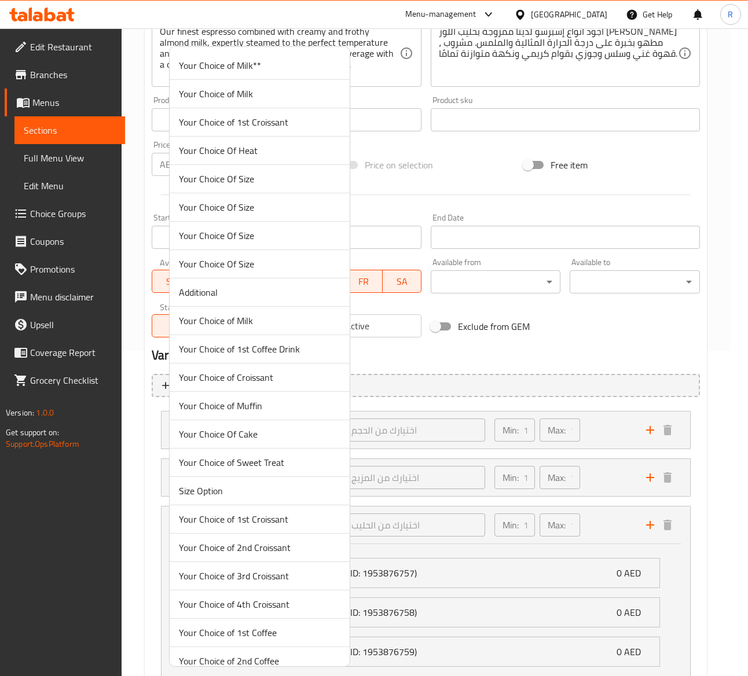
click at [308, 330] on li "Your Choice of Milk" at bounding box center [260, 321] width 180 height 28
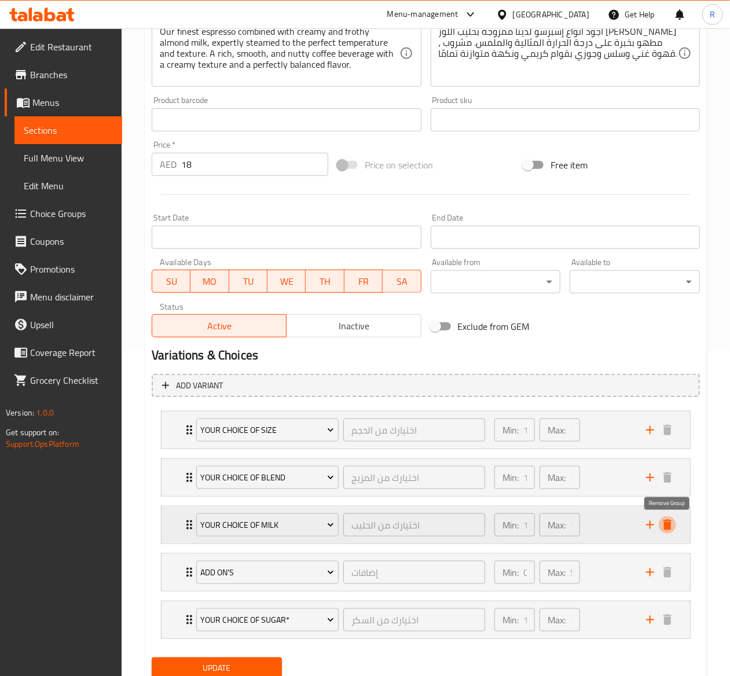
click at [665, 530] on icon "delete" at bounding box center [667, 525] width 8 height 10
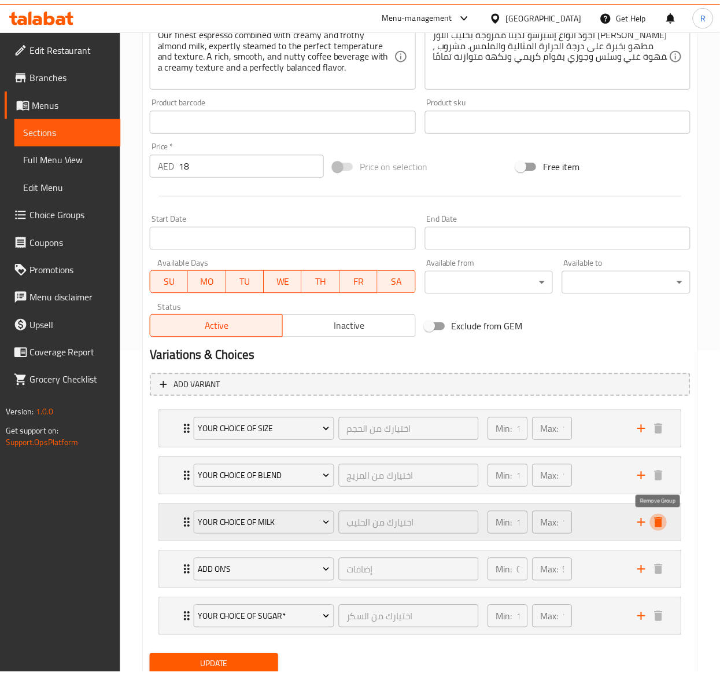
scroll to position [322, 0]
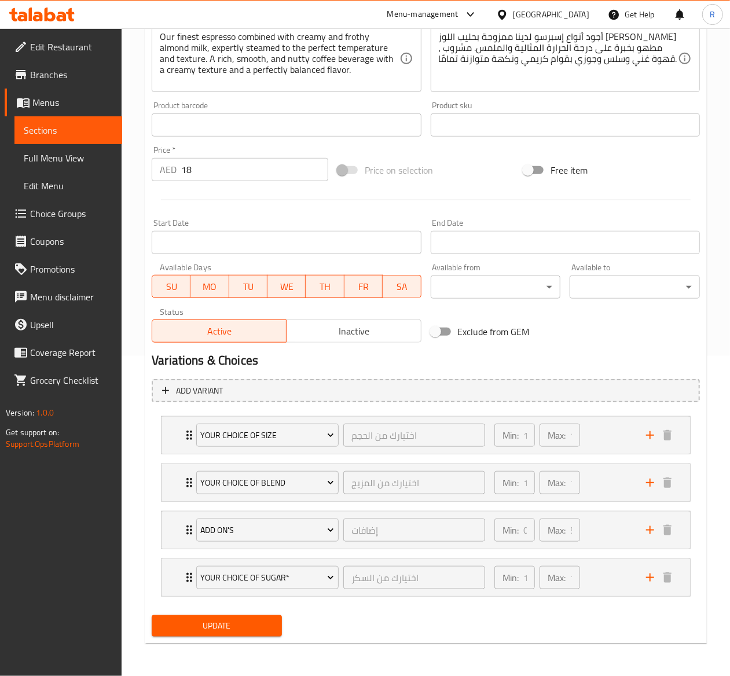
click at [248, 610] on div "Update" at bounding box center [216, 625] width 139 height 31
click at [257, 624] on span "Update" at bounding box center [217, 626] width 112 height 14
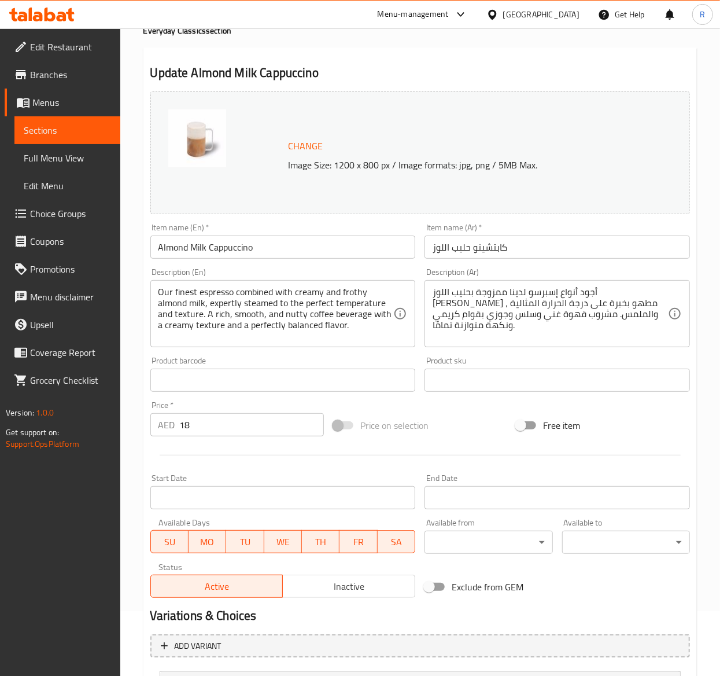
scroll to position [0, 0]
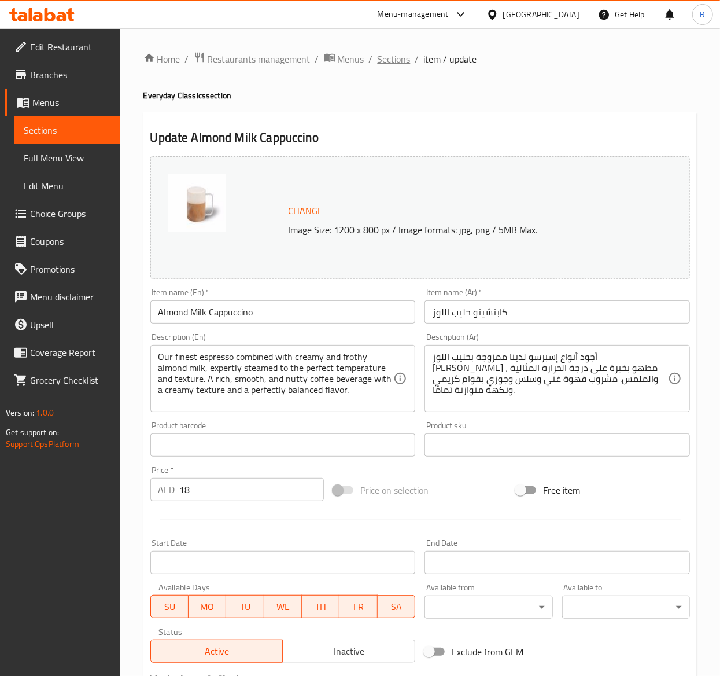
click at [380, 55] on span "Sections" at bounding box center [394, 59] width 33 height 14
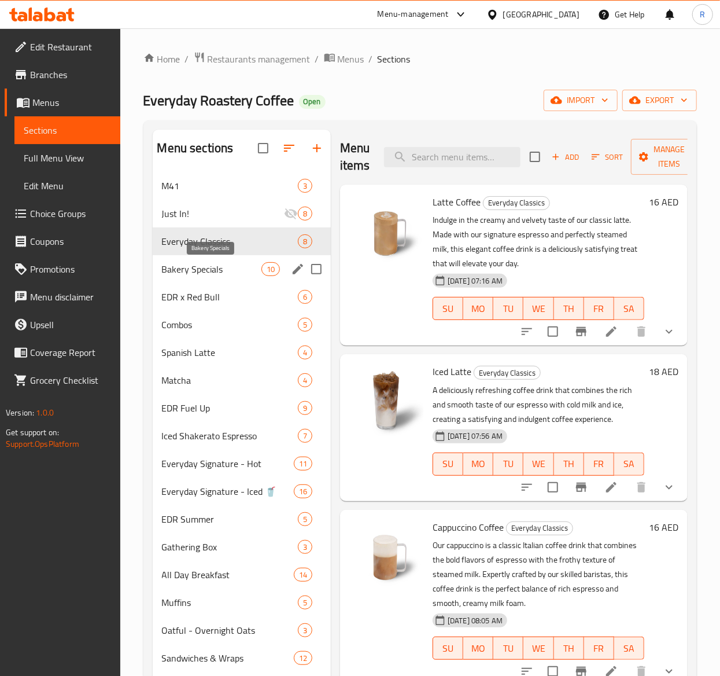
click at [230, 275] on span "Bakery Specials" at bounding box center [212, 269] width 100 height 14
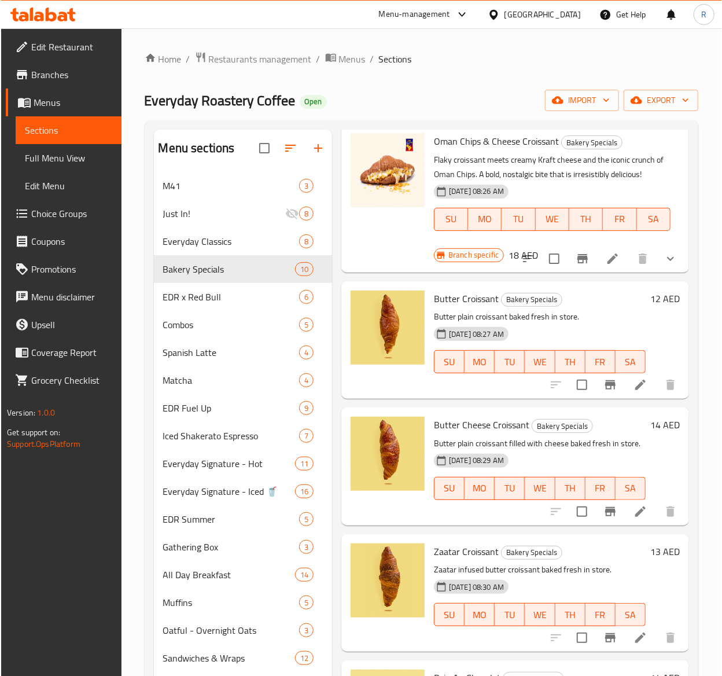
scroll to position [262, 0]
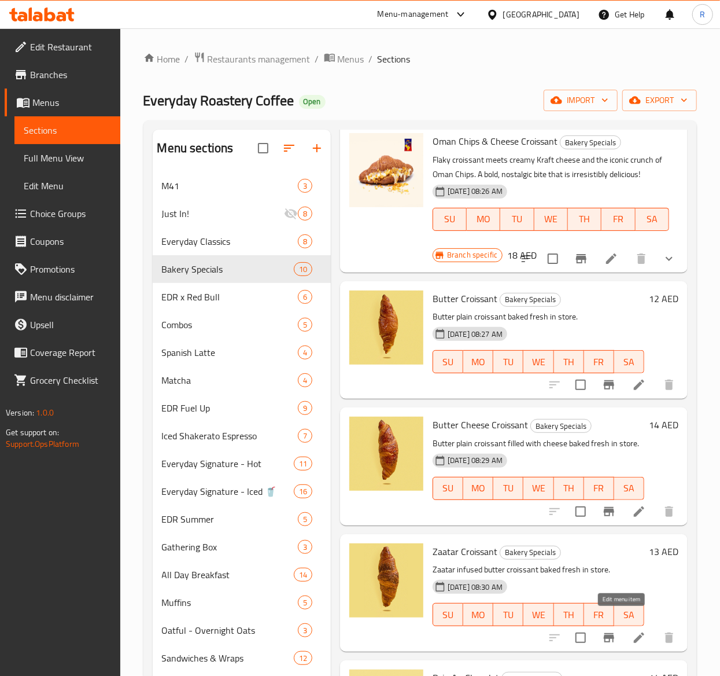
click at [632, 631] on icon at bounding box center [639, 638] width 14 height 14
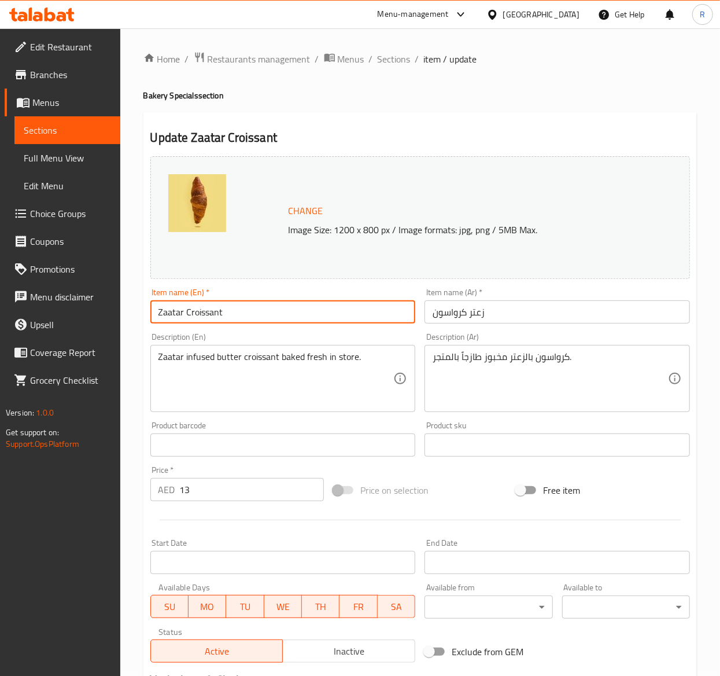
drag, startPoint x: 237, startPoint y: 304, endPoint x: 49, endPoint y: 273, distance: 190.6
click at [49, 273] on div "Edit Restaurant Branches Menus Sections Full Menu View Edit Menu Choice Groups …" at bounding box center [360, 431] width 720 height 806
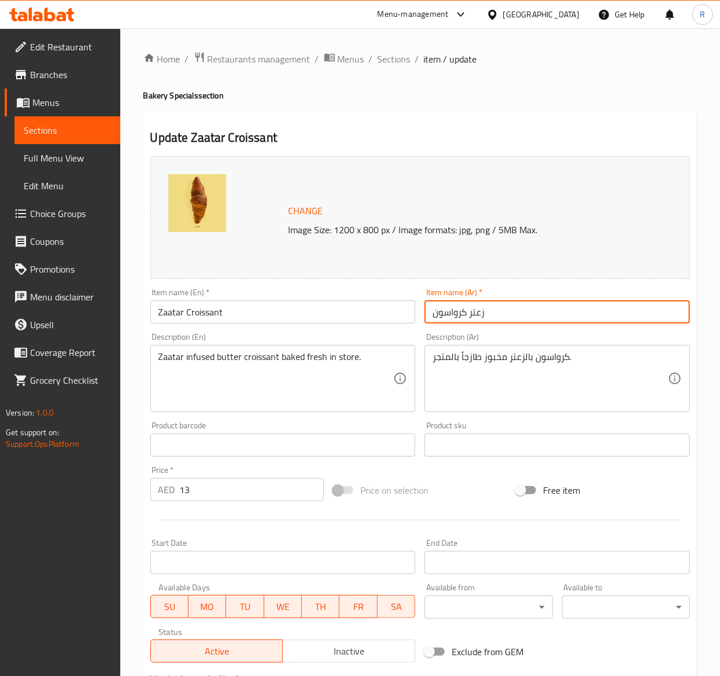
drag, startPoint x: 513, startPoint y: 306, endPoint x: 237, endPoint y: 293, distance: 276.3
click at [237, 293] on div "Change Image Size: 1200 x 800 px / Image formats: jpg, png / 5MB Max. Item name…" at bounding box center [420, 410] width 549 height 516
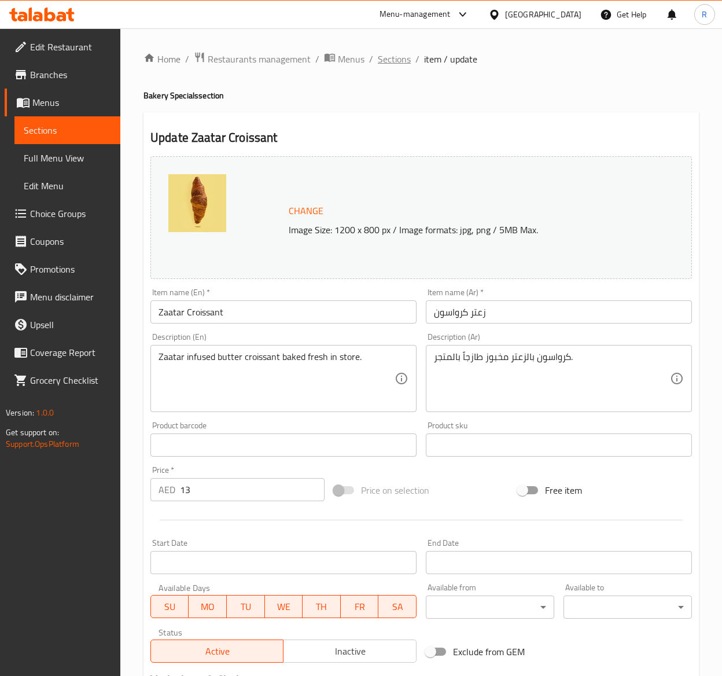
click at [404, 56] on span "Sections" at bounding box center [394, 59] width 33 height 14
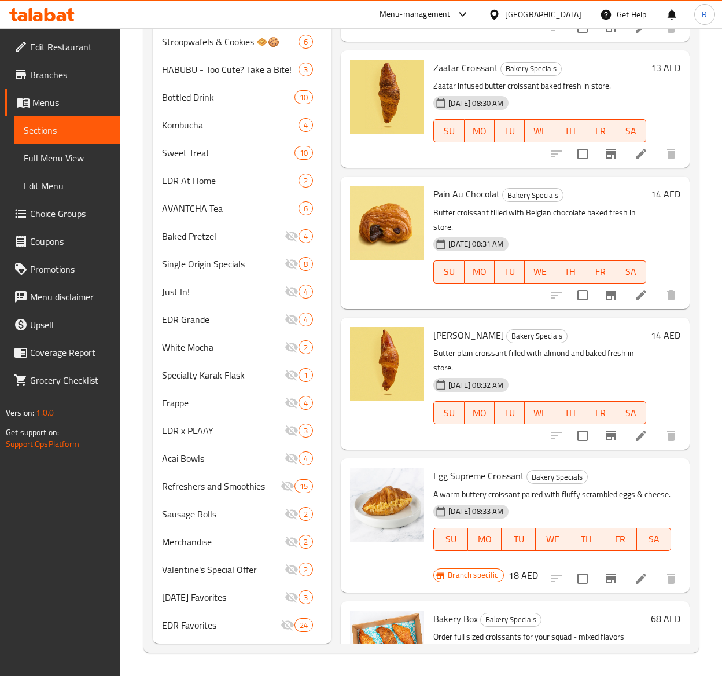
scroll to position [262, 0]
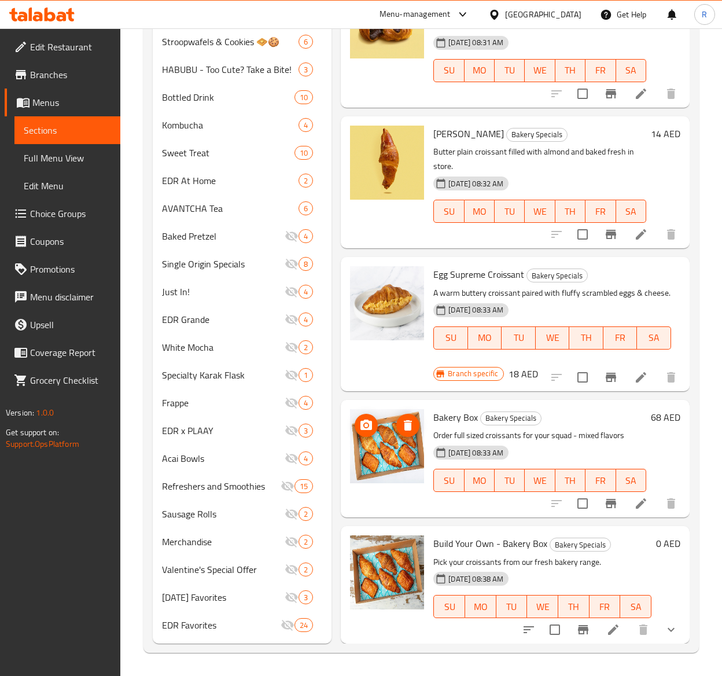
click at [384, 409] on img at bounding box center [387, 446] width 74 height 74
click at [384, 429] on img at bounding box center [387, 446] width 74 height 74
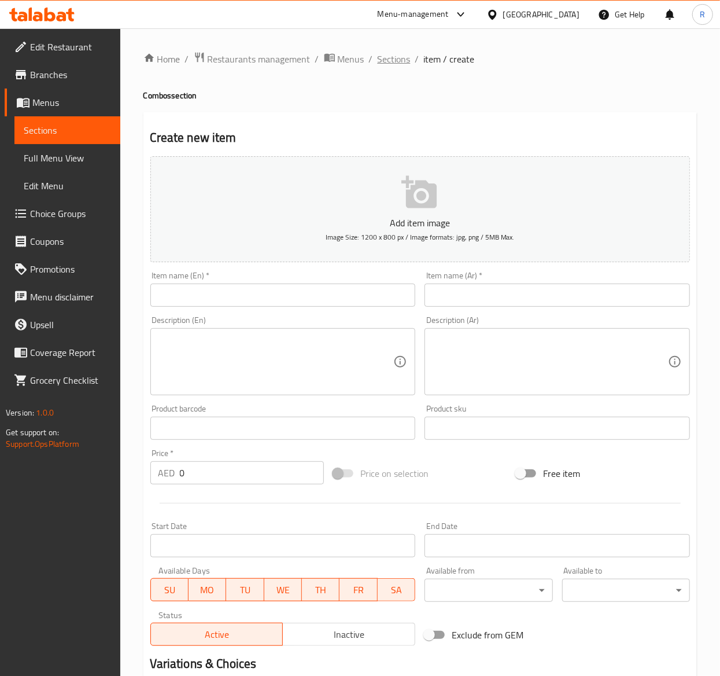
click at [389, 62] on span "Sections" at bounding box center [394, 59] width 33 height 14
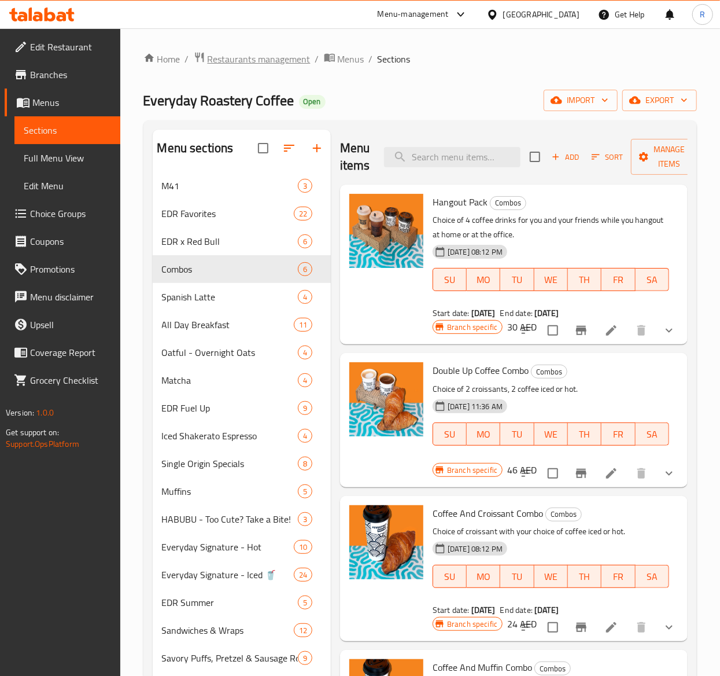
click at [293, 54] on span "Restaurants management" at bounding box center [259, 59] width 103 height 14
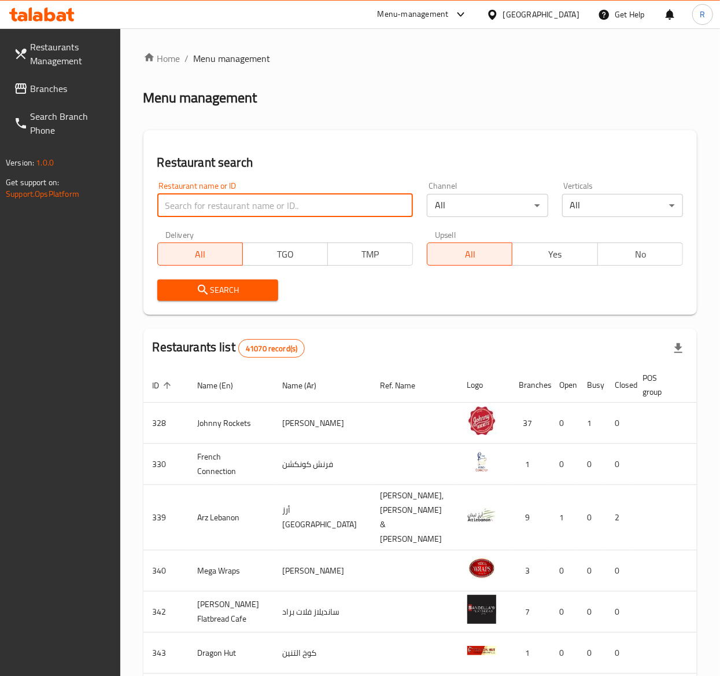
click at [295, 205] on input "search" at bounding box center [285, 205] width 256 height 23
type input "everyday roastery"
click button "Search" at bounding box center [217, 289] width 121 height 21
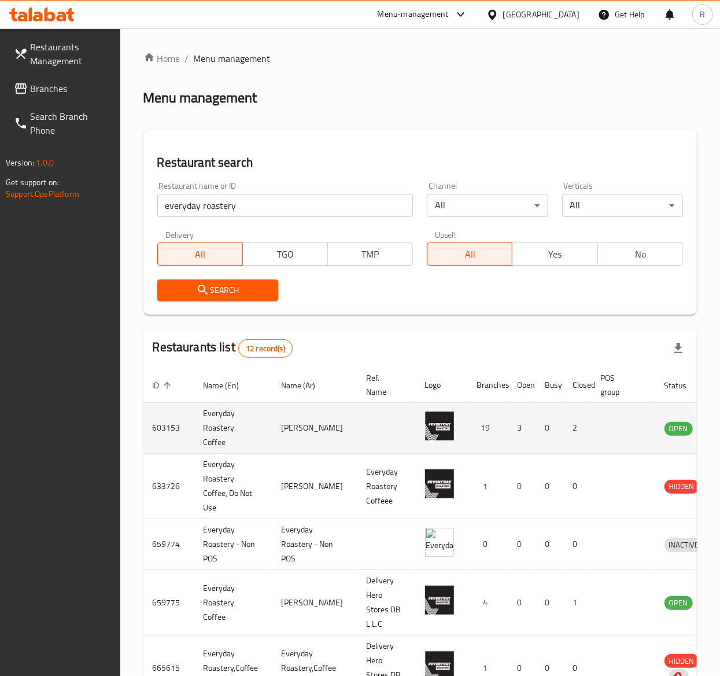
click at [630, 422] on td "enhanced table" at bounding box center [624, 428] width 64 height 51
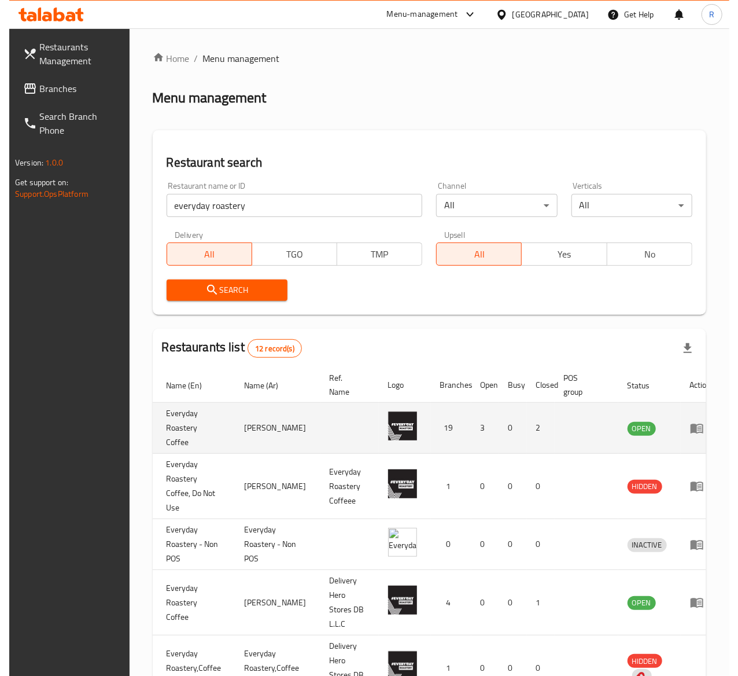
scroll to position [0, 50]
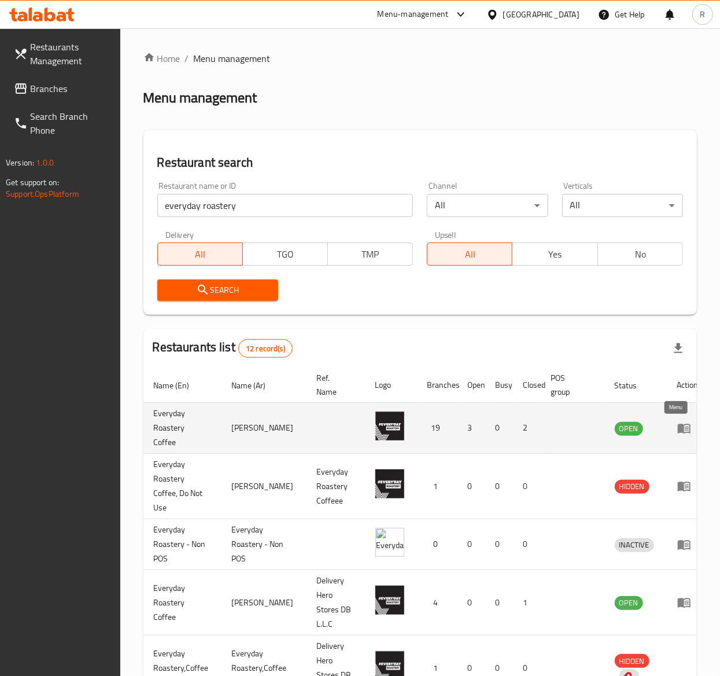
click at [683, 425] on link "enhanced table" at bounding box center [688, 428] width 21 height 14
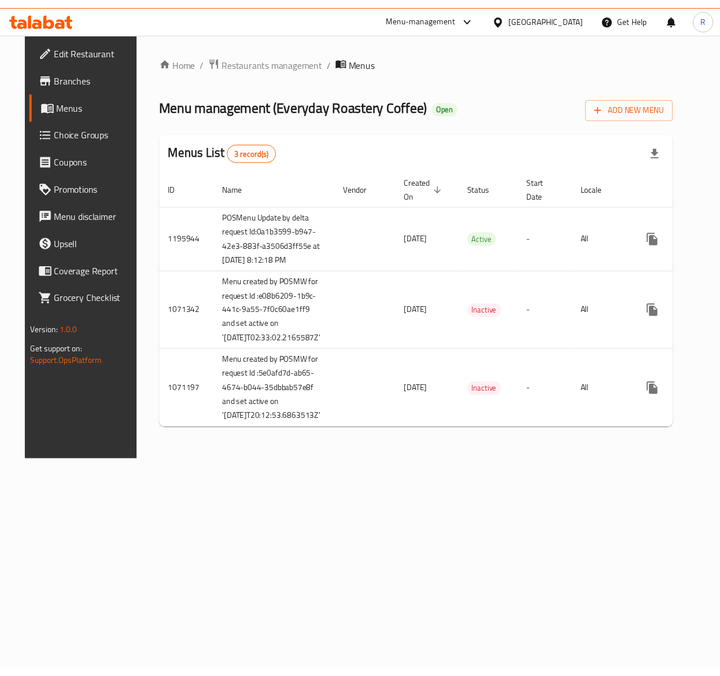
scroll to position [0, 25]
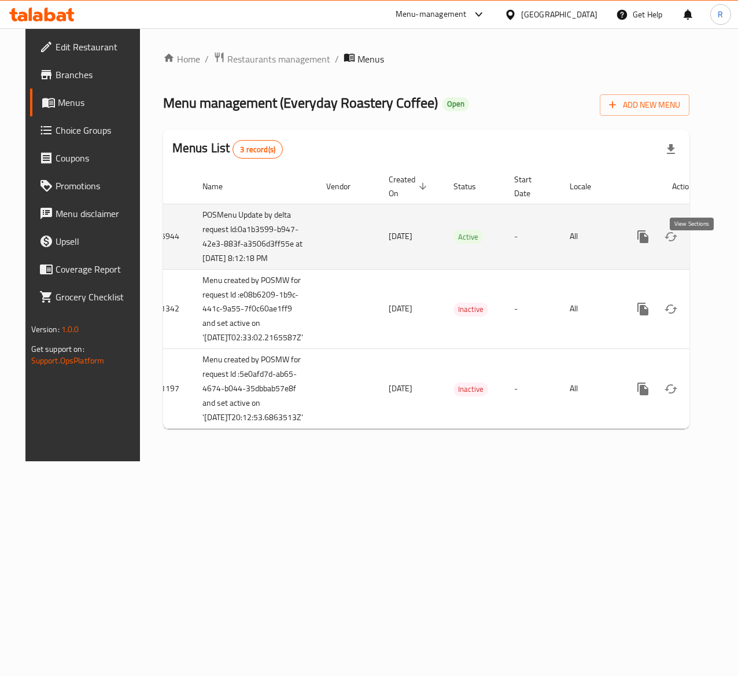
click at [720, 244] on icon "enhanced table" at bounding box center [727, 237] width 14 height 14
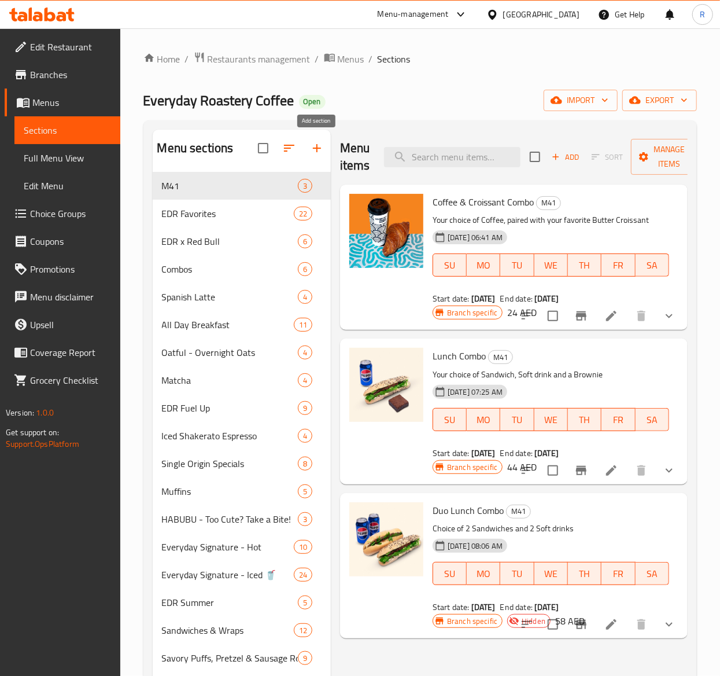
click at [315, 150] on icon "button" at bounding box center [317, 148] width 14 height 14
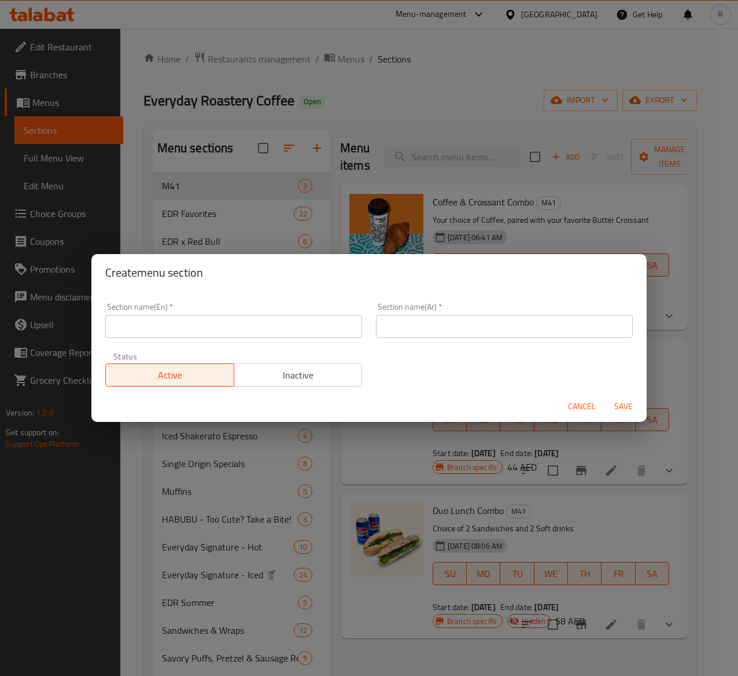
click at [295, 323] on input "text" at bounding box center [233, 326] width 257 height 23
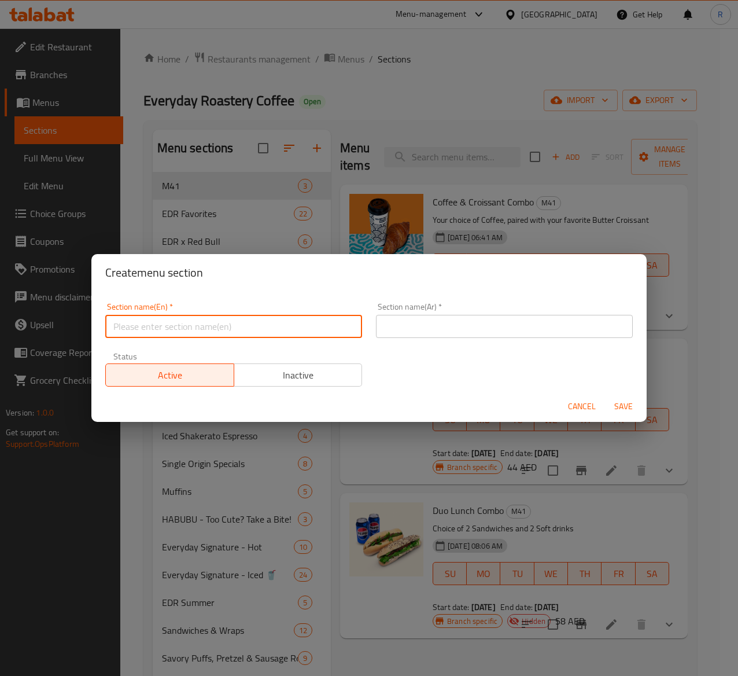
paste input "Latte Coffee"
type input "Latte Coffee"
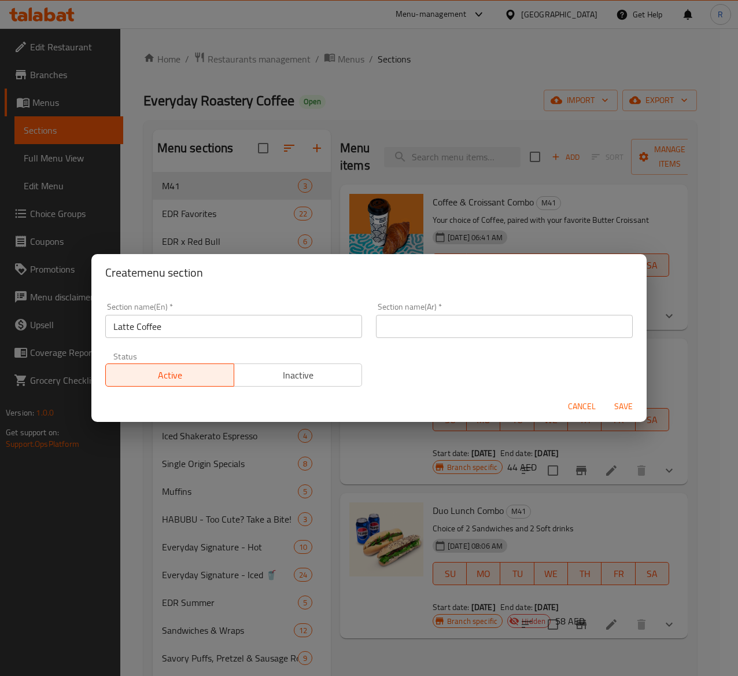
click at [452, 329] on input "text" at bounding box center [504, 326] width 257 height 23
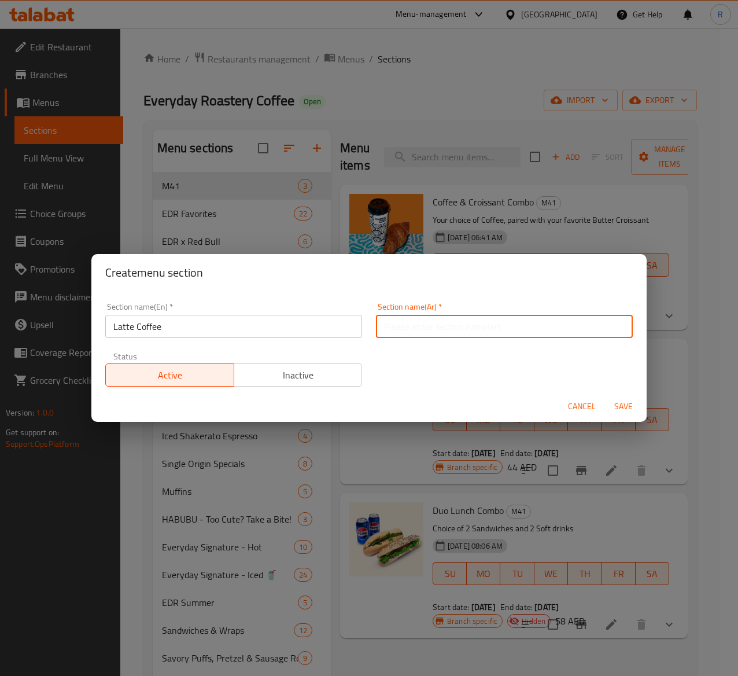
paste input "قهوة لاتيه"
type input "قهوة لاتيه"
click at [561, 400] on div "Cancel Save" at bounding box center [369, 406] width 556 height 31
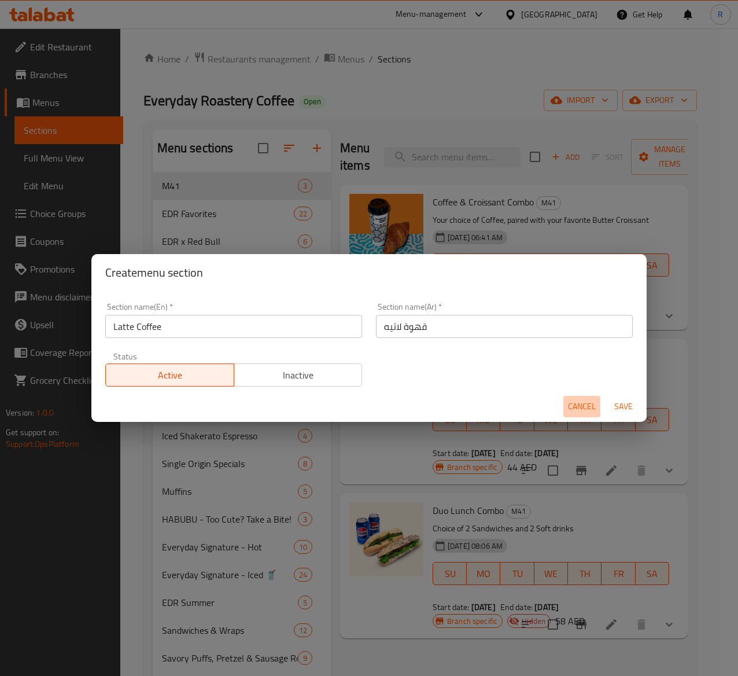
click at [587, 411] on span "Cancel" at bounding box center [582, 406] width 28 height 14
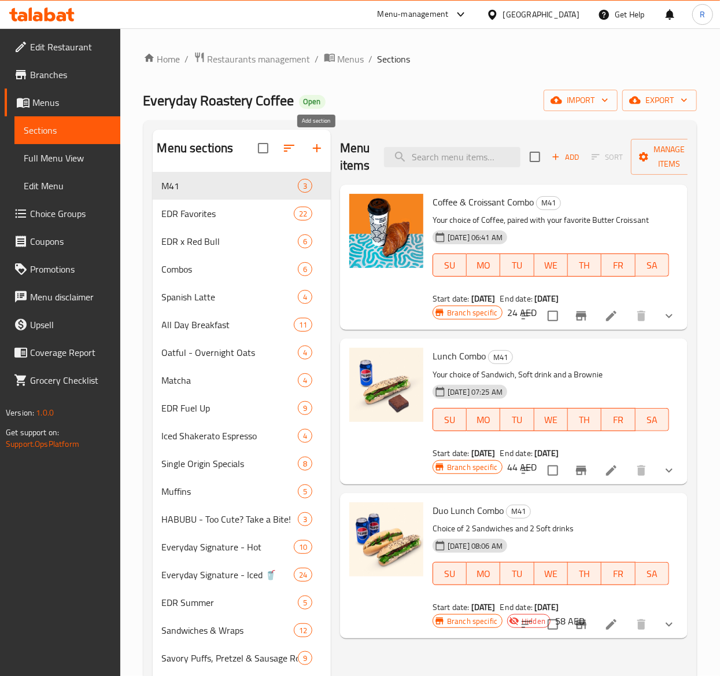
click at [315, 150] on icon "button" at bounding box center [317, 148] width 14 height 14
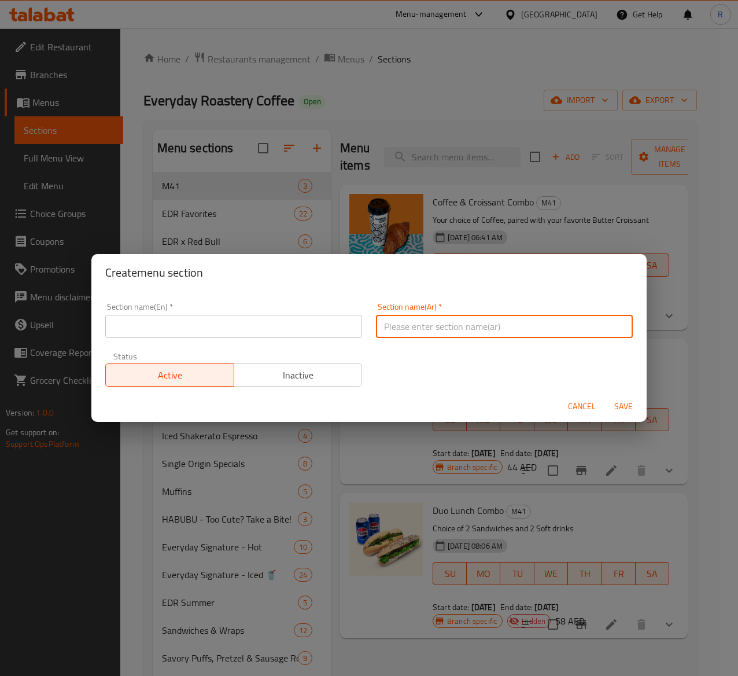
click at [409, 323] on input "text" at bounding box center [504, 326] width 257 height 23
paste input "الكلاسيكيات اليومية"
type input "الكلاسيكيات اليومية"
click at [309, 377] on span "Inactive" at bounding box center [298, 375] width 119 height 17
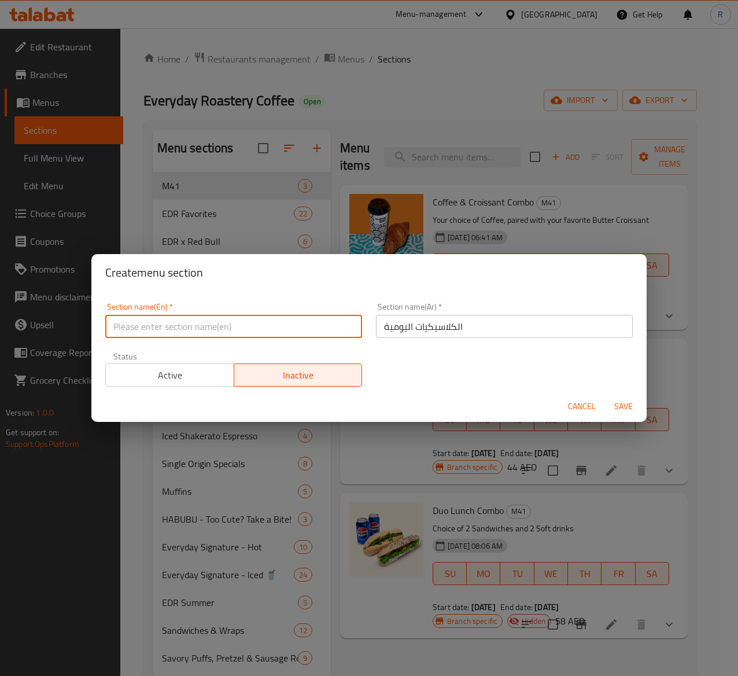
click at [216, 323] on input "text" at bounding box center [233, 326] width 257 height 23
paste input "Everyday Classics"
type input "Everyday Classics"
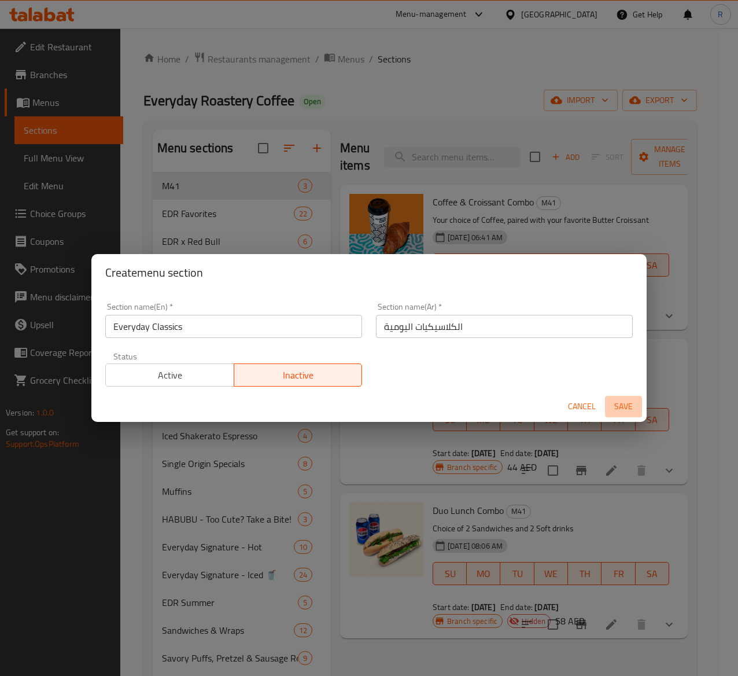
click at [627, 407] on span "Save" at bounding box center [624, 406] width 28 height 14
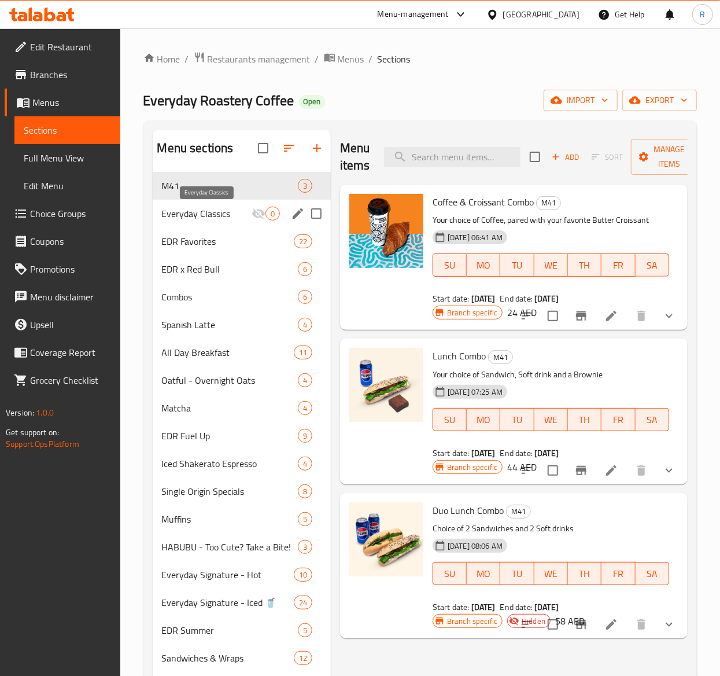
click at [230, 217] on span "Everyday Classics" at bounding box center [207, 214] width 90 height 14
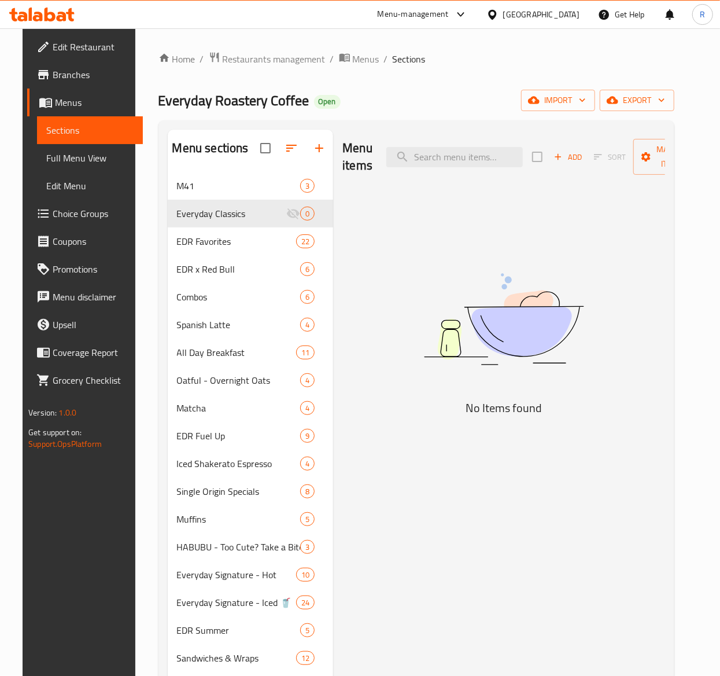
click at [572, 152] on span "Add" at bounding box center [568, 156] width 31 height 13
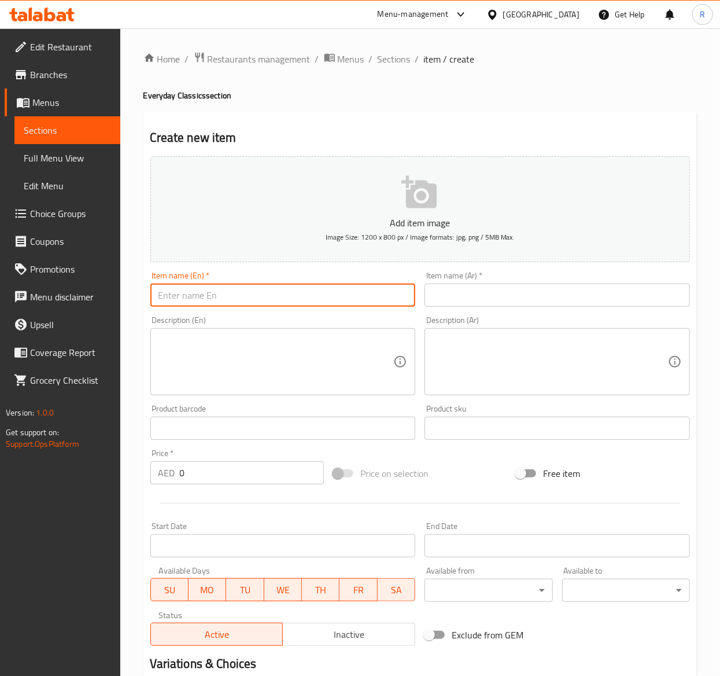
click at [297, 293] on input "text" at bounding box center [283, 295] width 266 height 23
paste input "Latte Coffee"
type input "Latte Coffee"
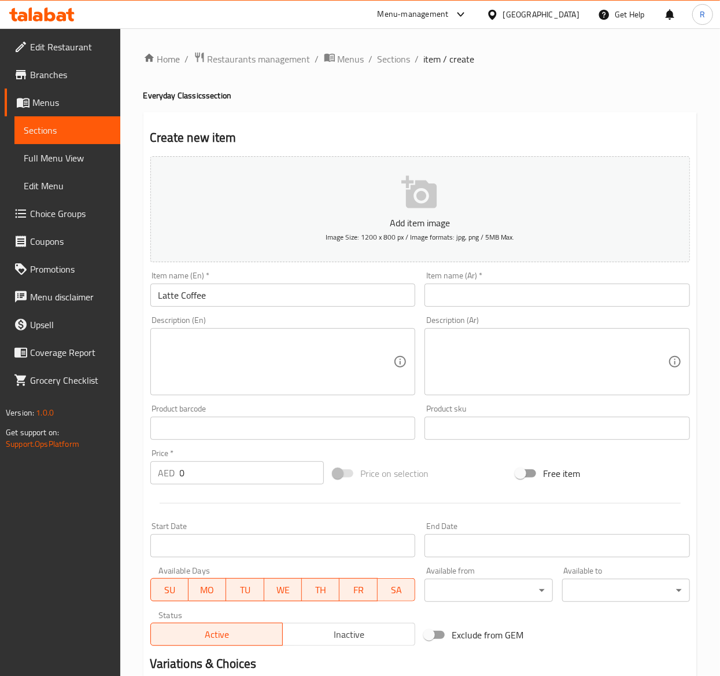
click at [306, 358] on textarea at bounding box center [277, 361] width 236 height 55
paste textarea "قهوة لاتيه"
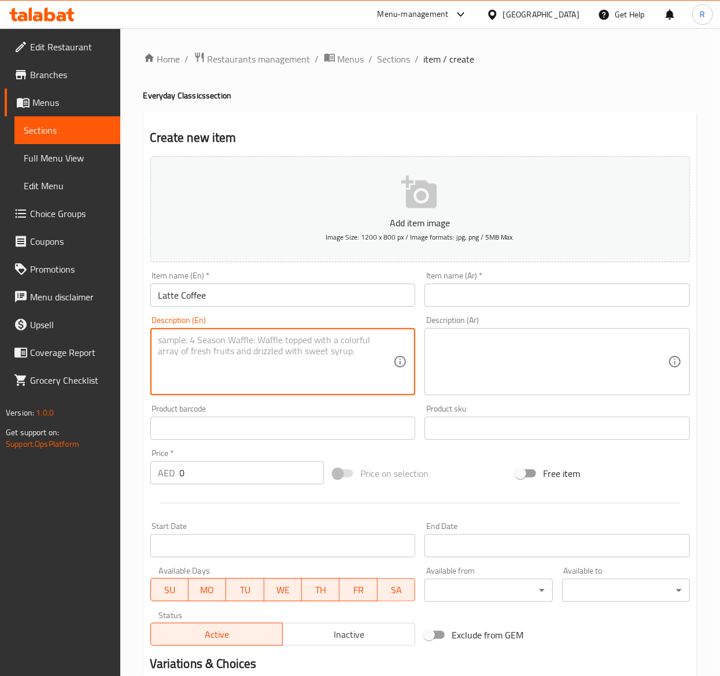
type textarea "قهوة لاتيه"
drag, startPoint x: 225, startPoint y: 347, endPoint x: -2, endPoint y: 339, distance: 227.0
click at [0, 339] on html "​ Menu-management United Arab Emirates Get Help R Edit Restaurant Branches Menu…" at bounding box center [360, 338] width 720 height 676
click at [498, 294] on input "text" at bounding box center [558, 295] width 266 height 23
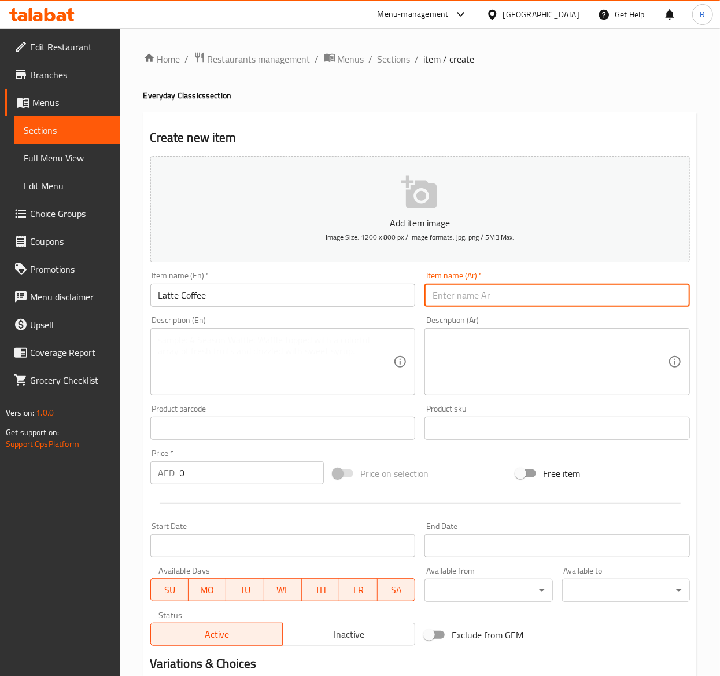
paste input "قهوة لاتيه"
type input "قهوة لاتيه"
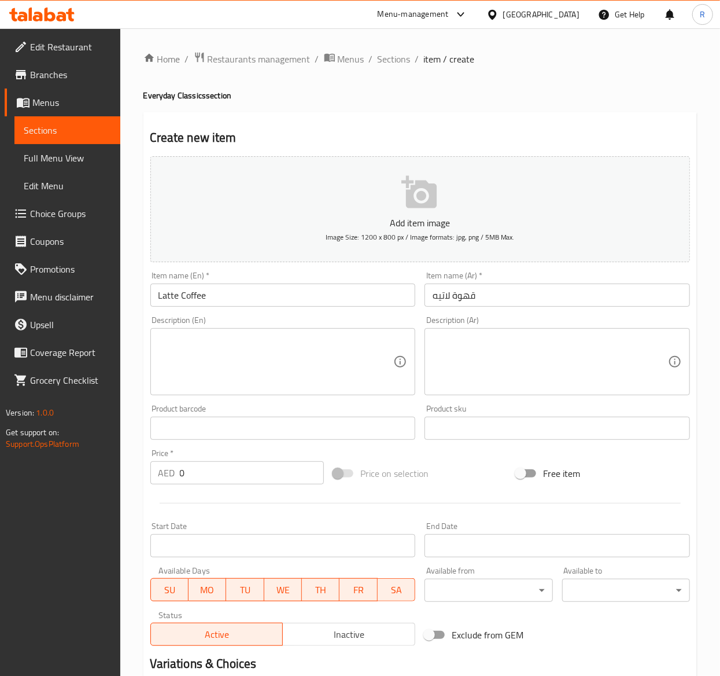
click at [314, 353] on textarea at bounding box center [277, 361] width 236 height 55
paste textarea "Indulge in the creamy and velvety taste of our classic latte. Made with our sig…"
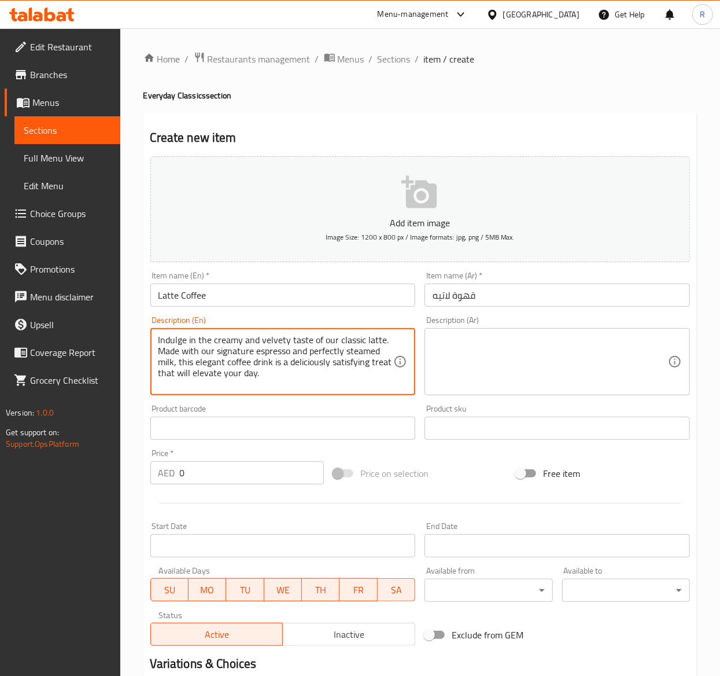
type textarea "Indulge in the creamy and velvety taste of our classic latte. Made with our sig…"
click at [551, 373] on textarea at bounding box center [551, 361] width 236 height 55
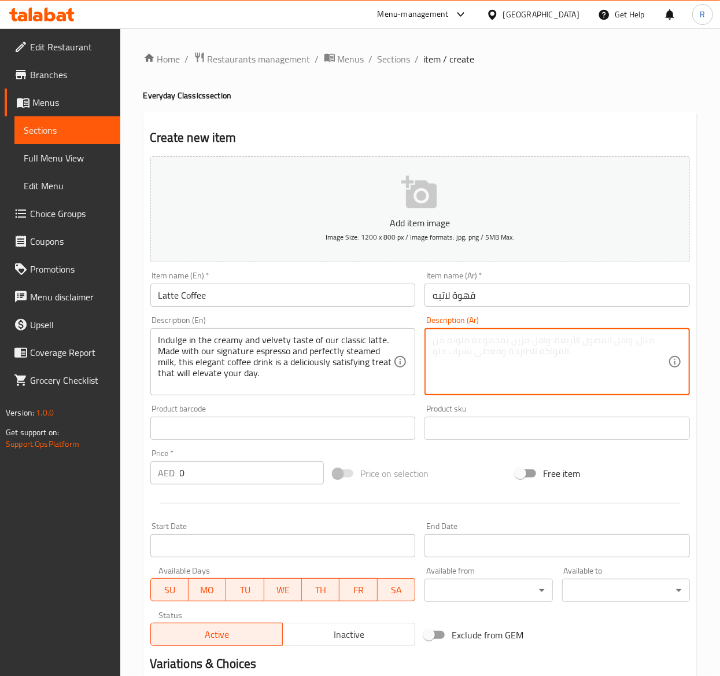
paste textarea "انغمس في المذاق الكريمي المخملي لللاتيه الكلاسيكي. مصنوع من الإسبريسو المميز وا…"
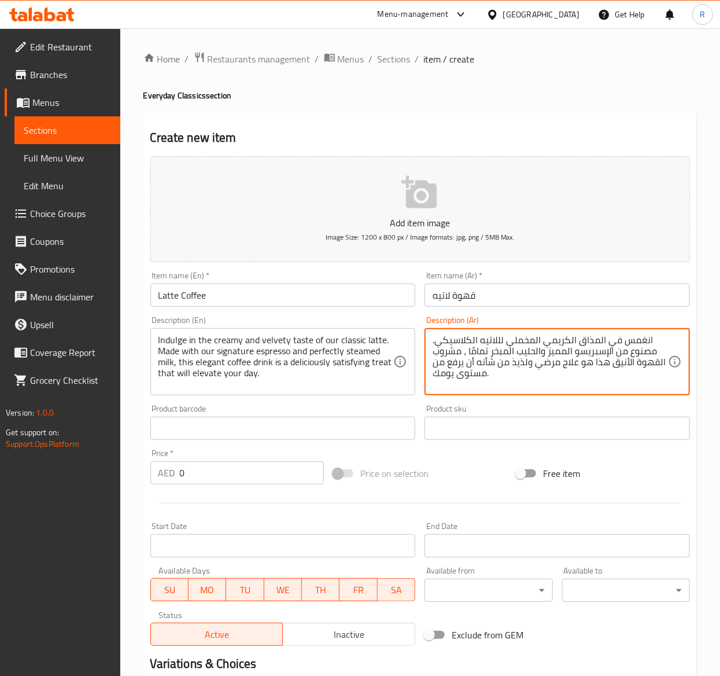
type textarea "انغمس في المذاق الكريمي المخملي لللاتيه الكلاسيكي. مصنوع من الإسبريسو المميز وا…"
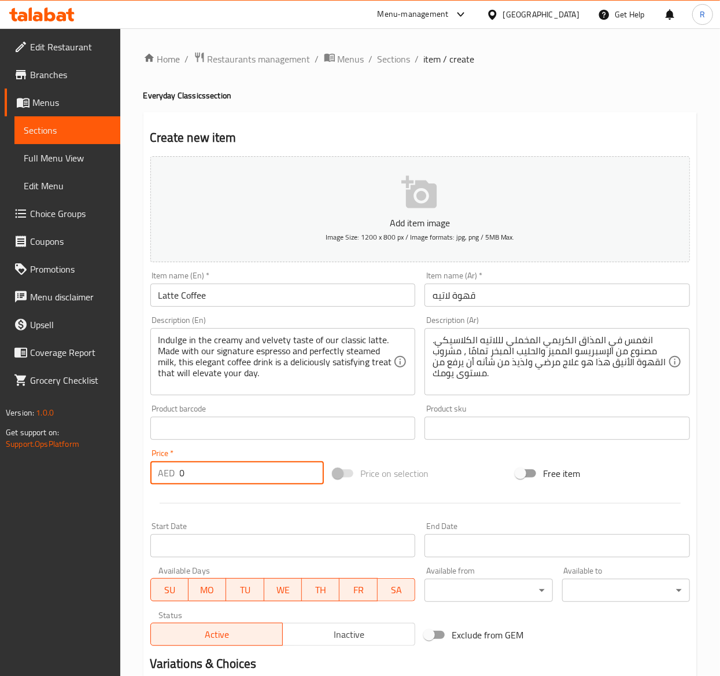
click at [219, 478] on input "0" at bounding box center [252, 472] width 144 height 23
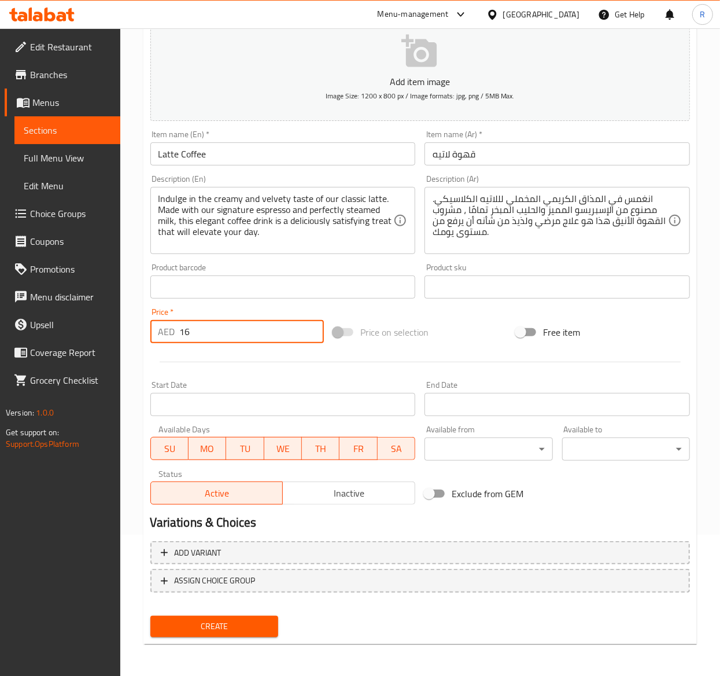
type input "16"
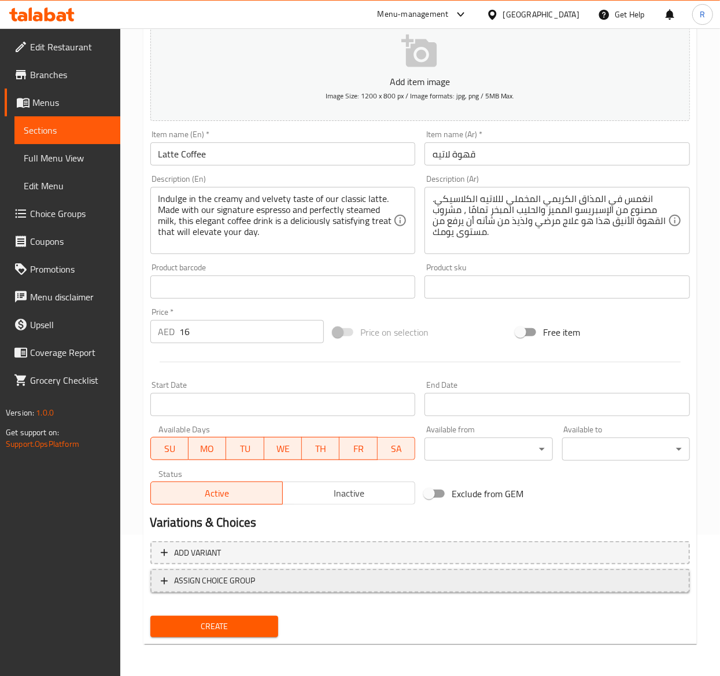
click at [234, 575] on span "ASSIGN CHOICE GROUP" at bounding box center [215, 580] width 81 height 14
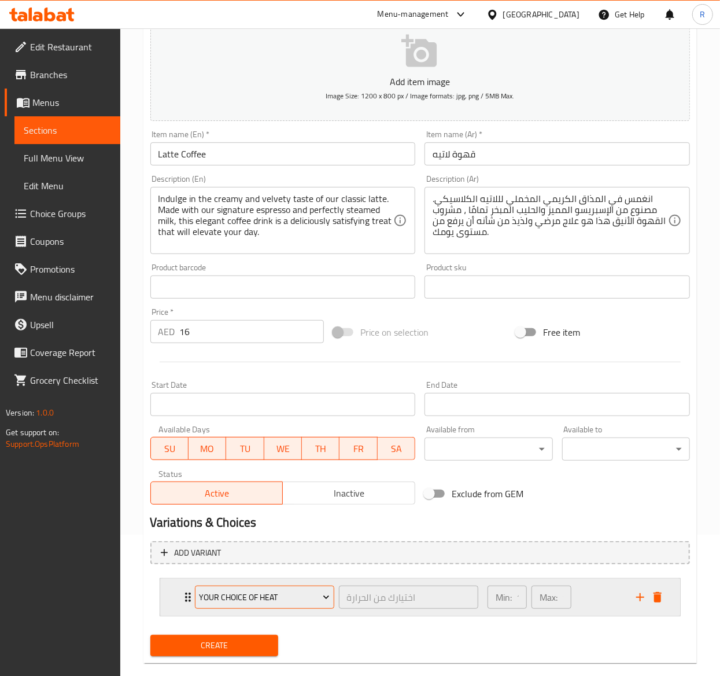
click at [255, 599] on span "Your Choice Of Heat" at bounding box center [264, 597] width 131 height 14
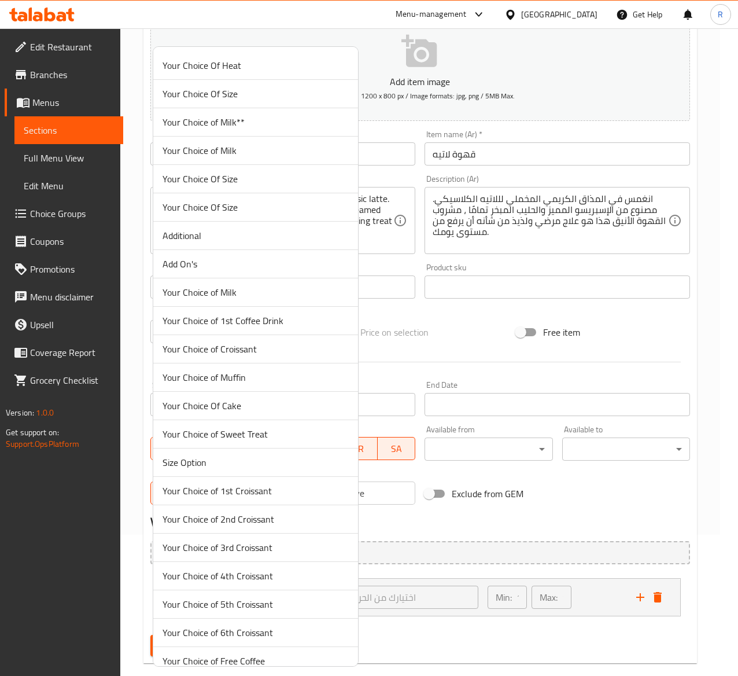
click at [264, 92] on span "Your Choice Of Size" at bounding box center [256, 94] width 186 height 14
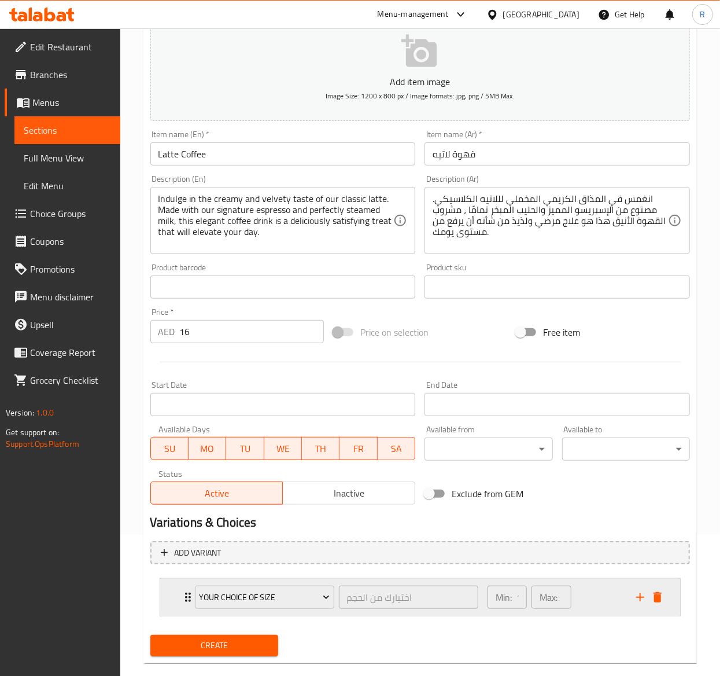
click at [177, 589] on div "Your Choice Of Size اختيارك من الحجم ​ Min: 1 ​ Max: 1 ​" at bounding box center [420, 597] width 520 height 37
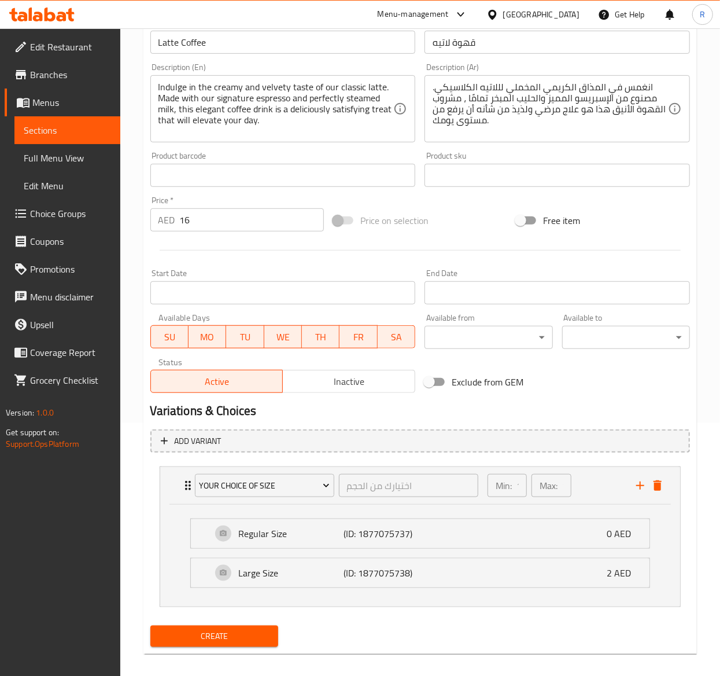
scroll to position [265, 0]
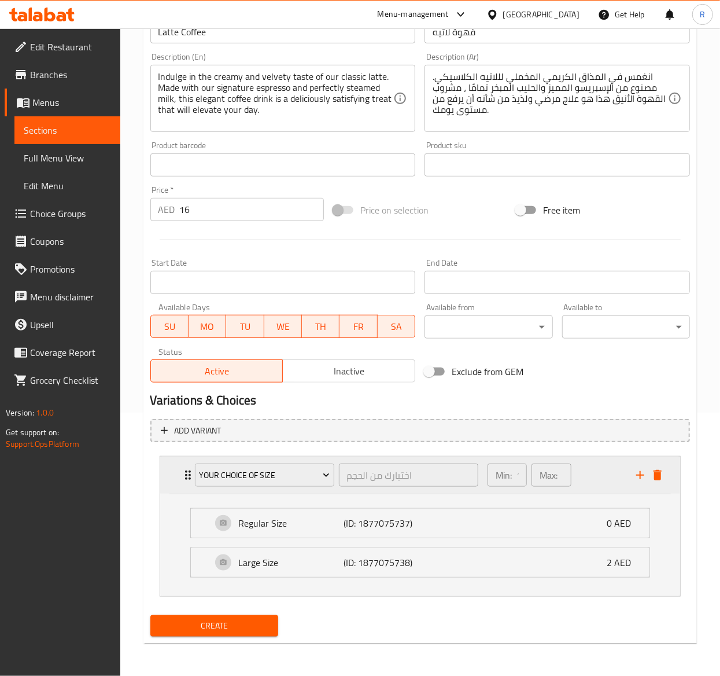
click at [193, 477] on div "Your Choice Of Size" at bounding box center [265, 475] width 144 height 28
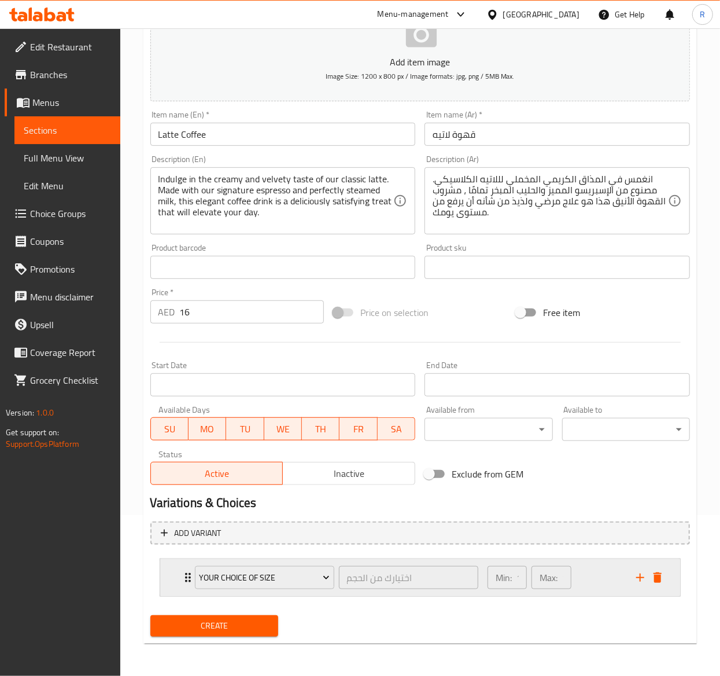
scroll to position [162, 0]
click at [642, 577] on icon "add" at bounding box center [641, 577] width 8 height 8
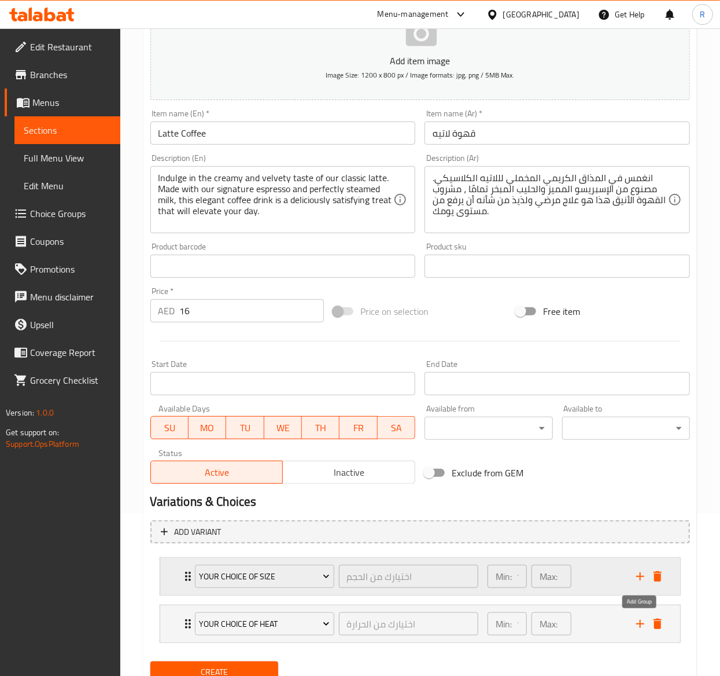
scroll to position [209, 0]
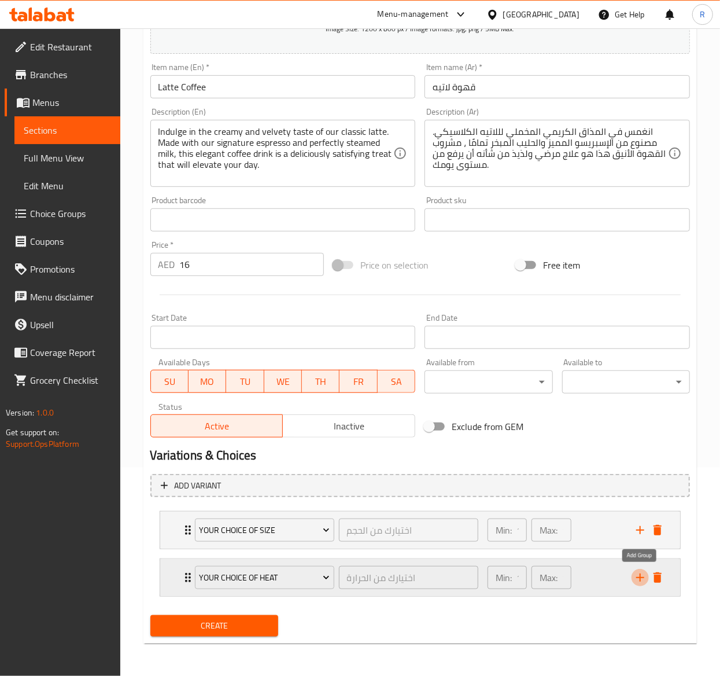
click at [643, 575] on icon "add" at bounding box center [641, 578] width 14 height 14
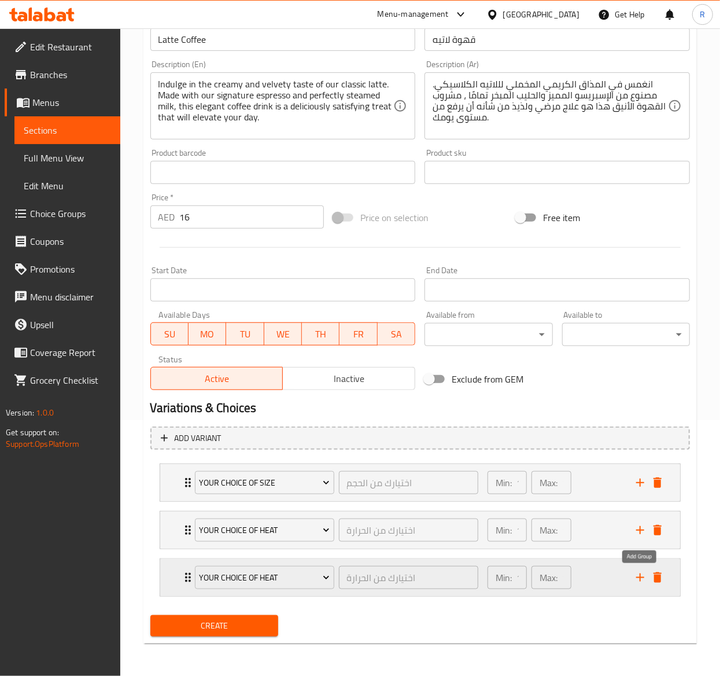
click at [639, 579] on icon "add" at bounding box center [641, 578] width 14 height 14
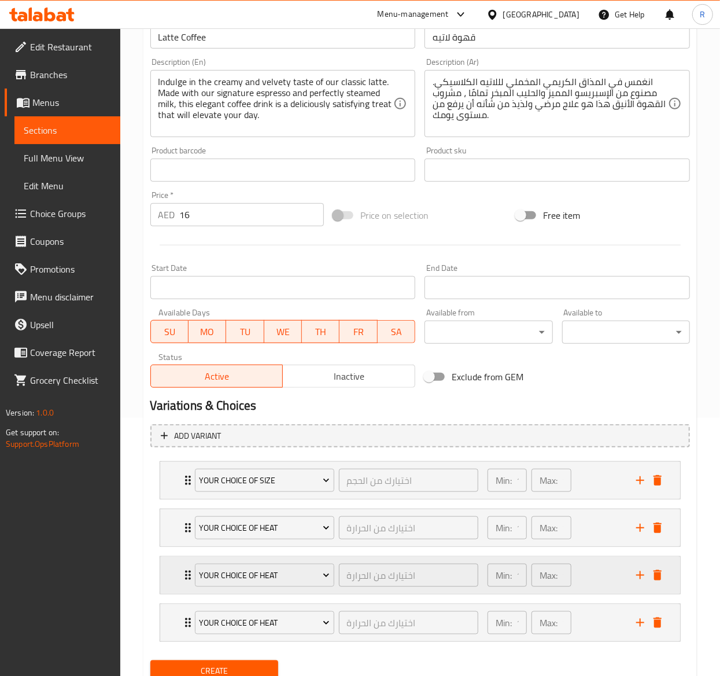
scroll to position [265, 0]
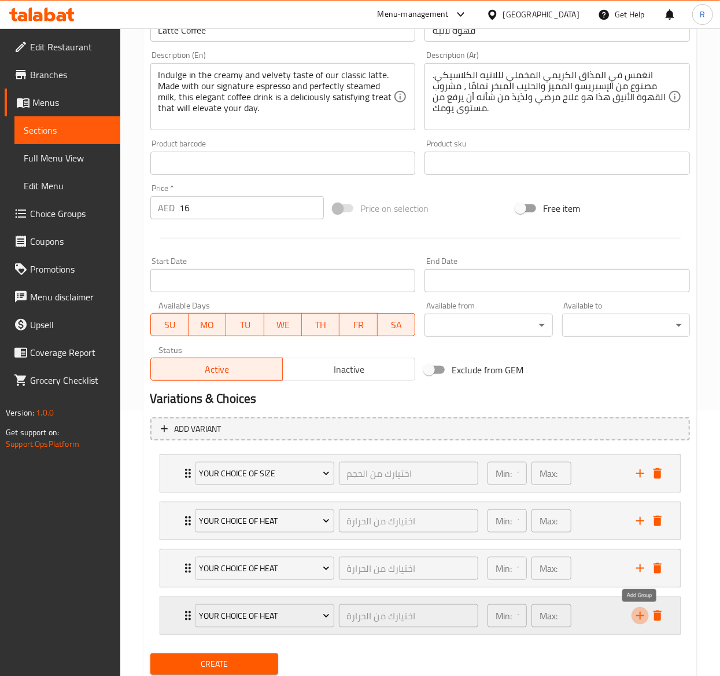
click at [641, 617] on icon "add" at bounding box center [641, 616] width 14 height 14
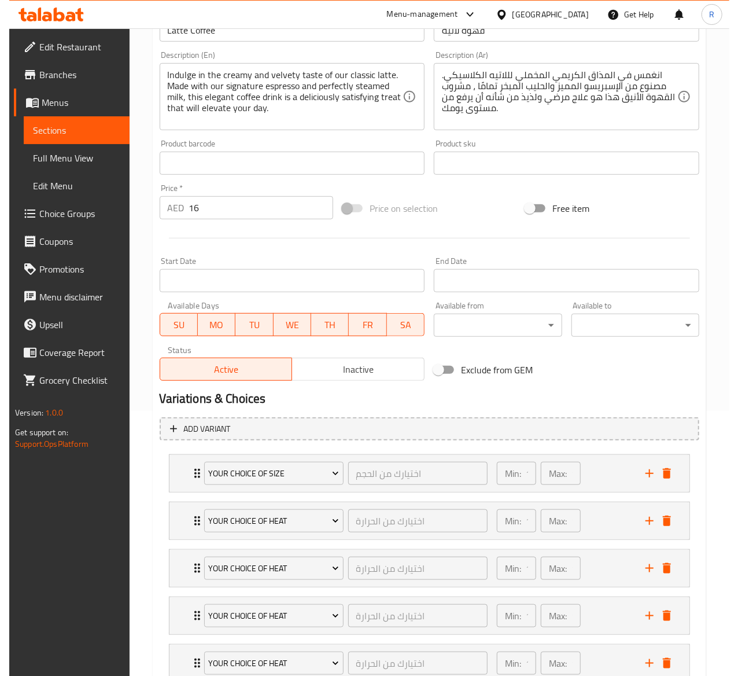
scroll to position [354, 0]
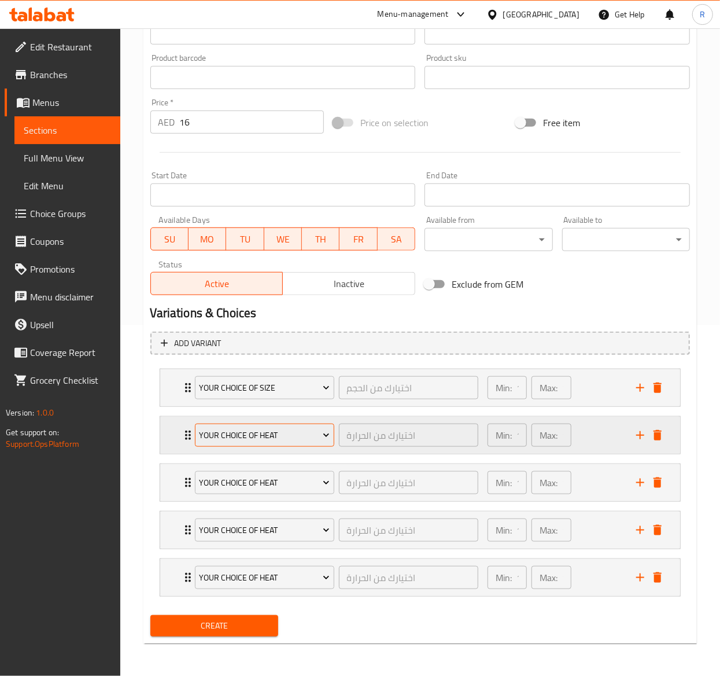
click at [292, 424] on button "Your Choice Of Heat" at bounding box center [264, 435] width 139 height 23
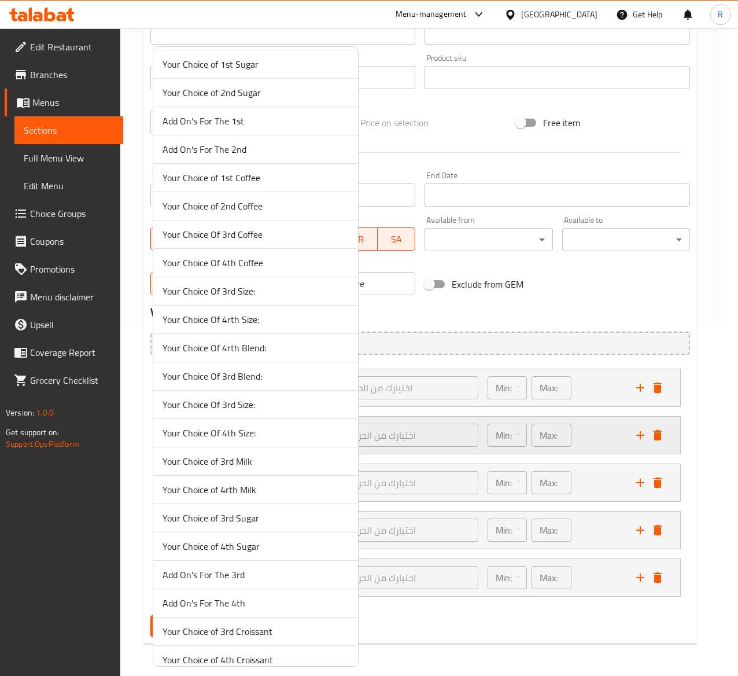
scroll to position [2735, 0]
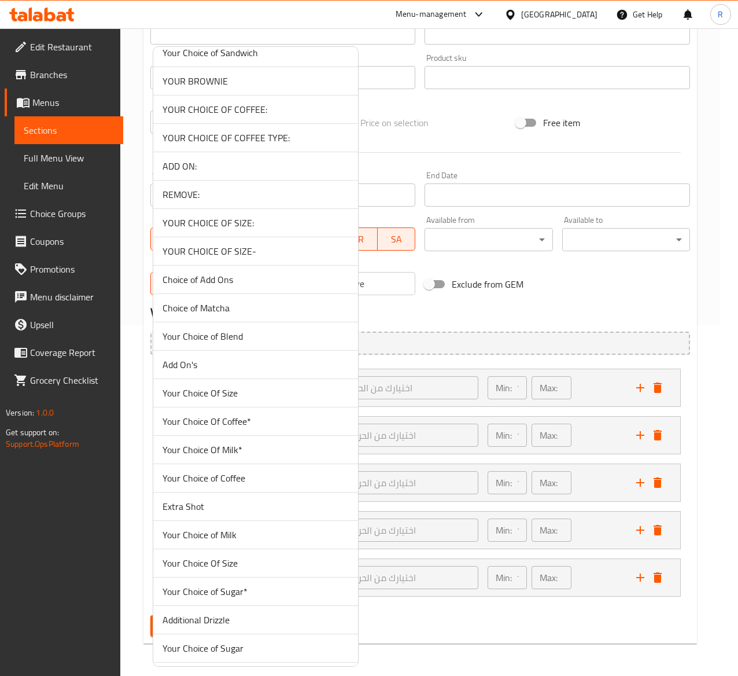
click at [276, 343] on span "Your Choice of Blend" at bounding box center [256, 336] width 186 height 14
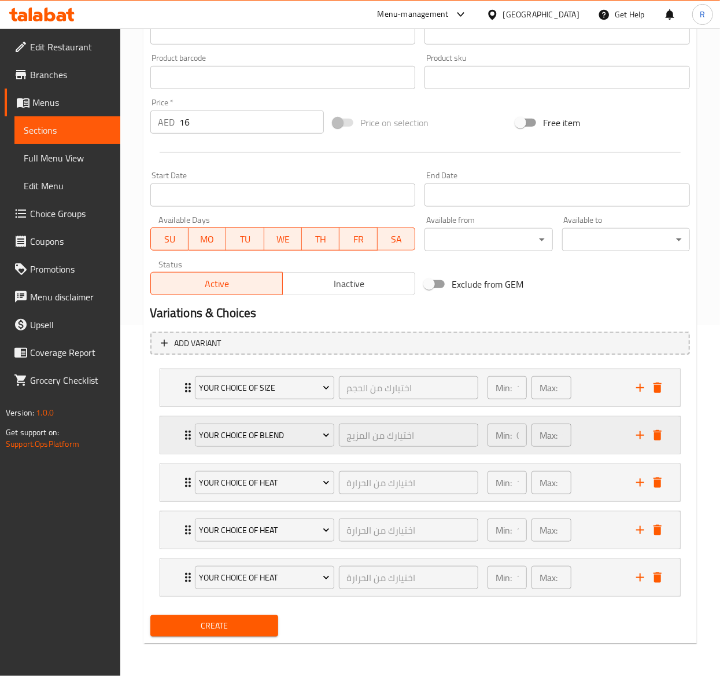
click at [190, 437] on div "Your Choice of Blend اختيارك من المزيج ​" at bounding box center [336, 435] width 297 height 37
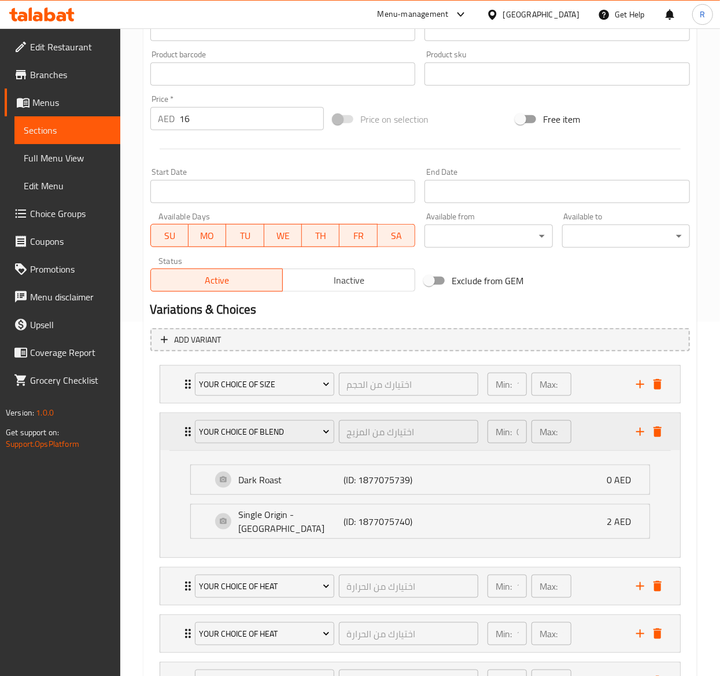
click at [190, 437] on div "Your Choice of Blend اختيارك من المزيج ​" at bounding box center [336, 431] width 297 height 37
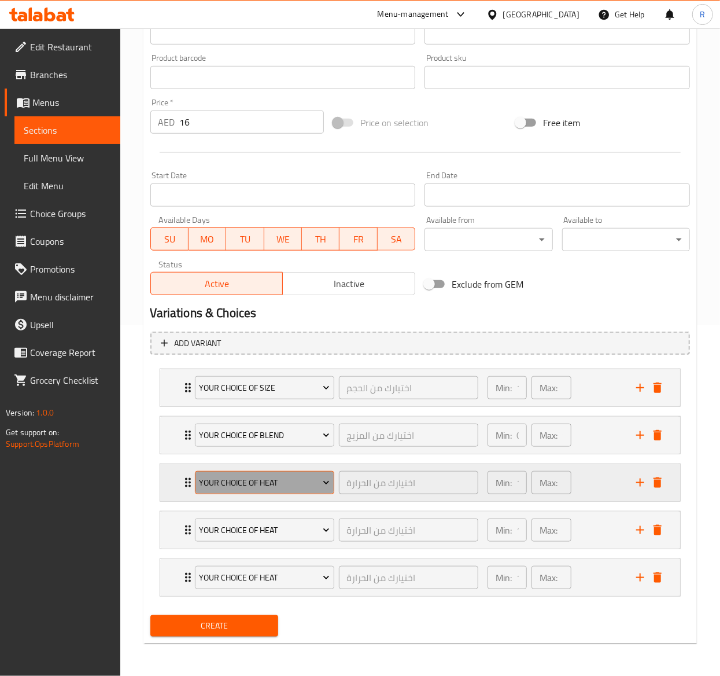
click at [286, 483] on span "Your Choice Of Heat" at bounding box center [264, 483] width 131 height 14
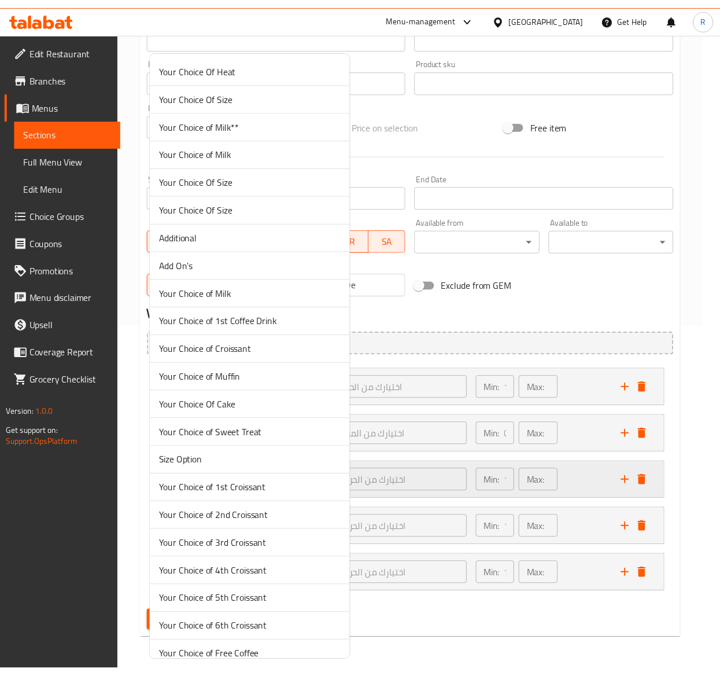
scroll to position [2849, 0]
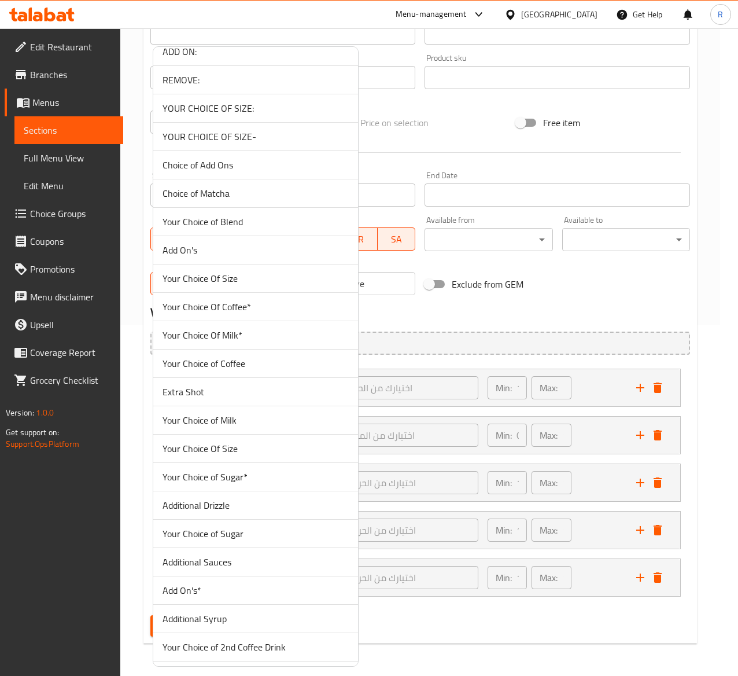
click at [240, 342] on span "Your Choice Of Milk*" at bounding box center [256, 335] width 186 height 14
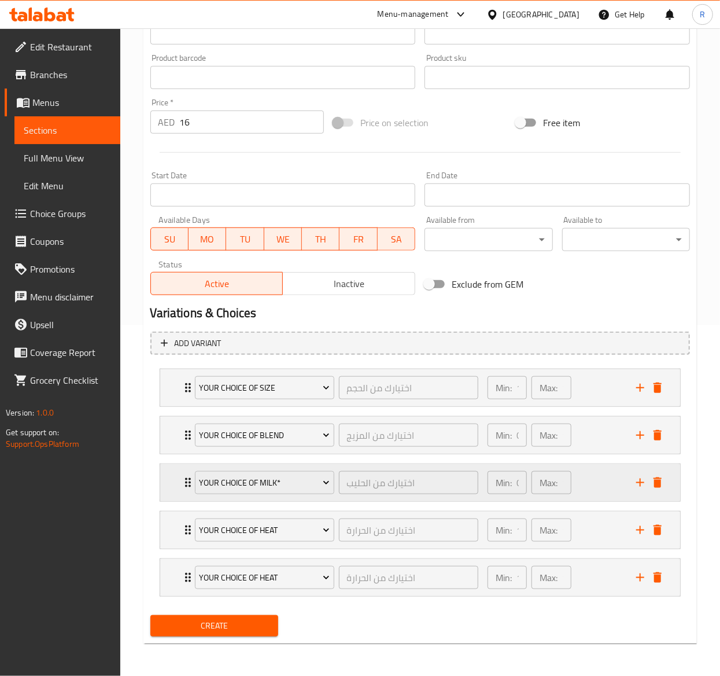
click at [186, 481] on icon "Expand" at bounding box center [188, 482] width 6 height 9
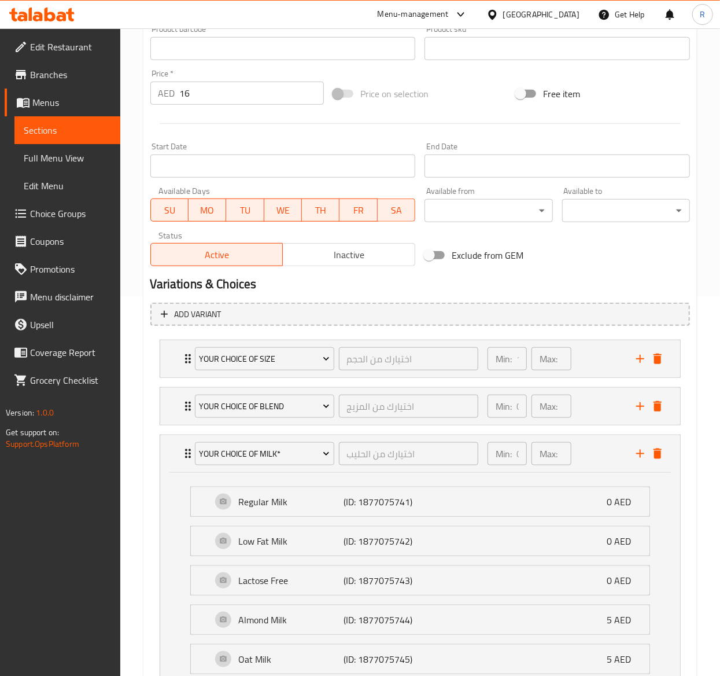
scroll to position [369, 0]
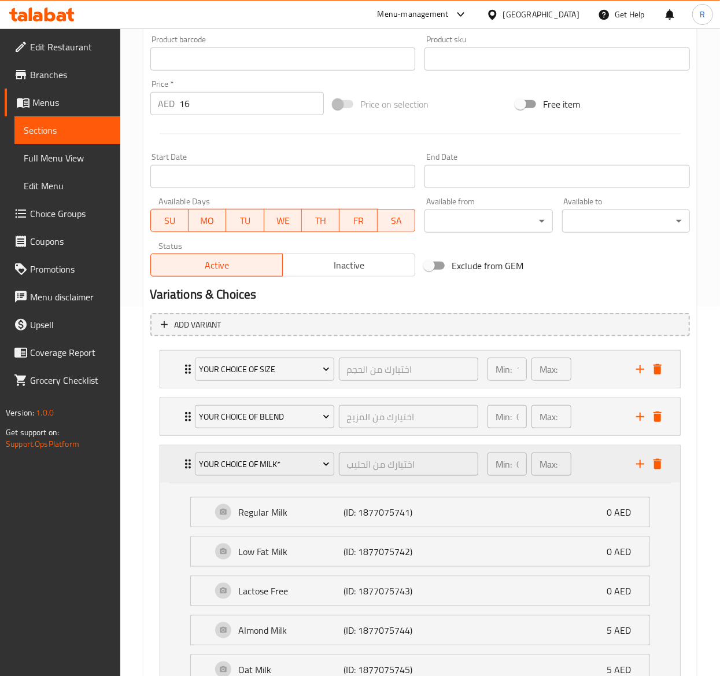
click at [183, 470] on icon "Expand" at bounding box center [188, 464] width 14 height 14
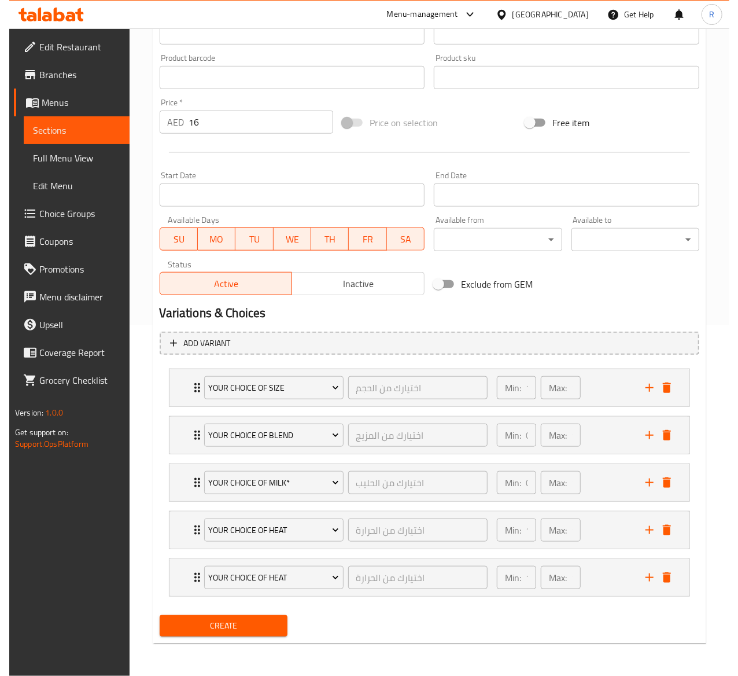
scroll to position [354, 0]
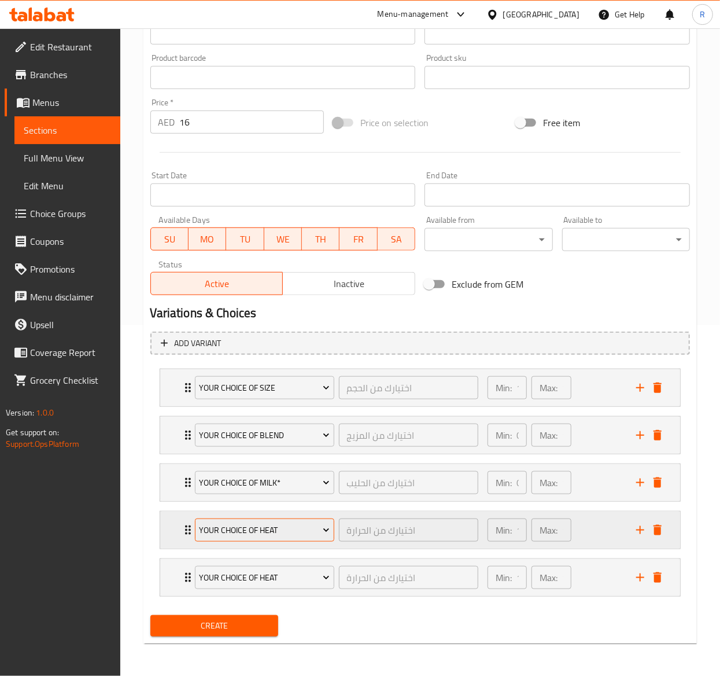
click at [278, 534] on span "Your Choice Of Heat" at bounding box center [264, 530] width 131 height 14
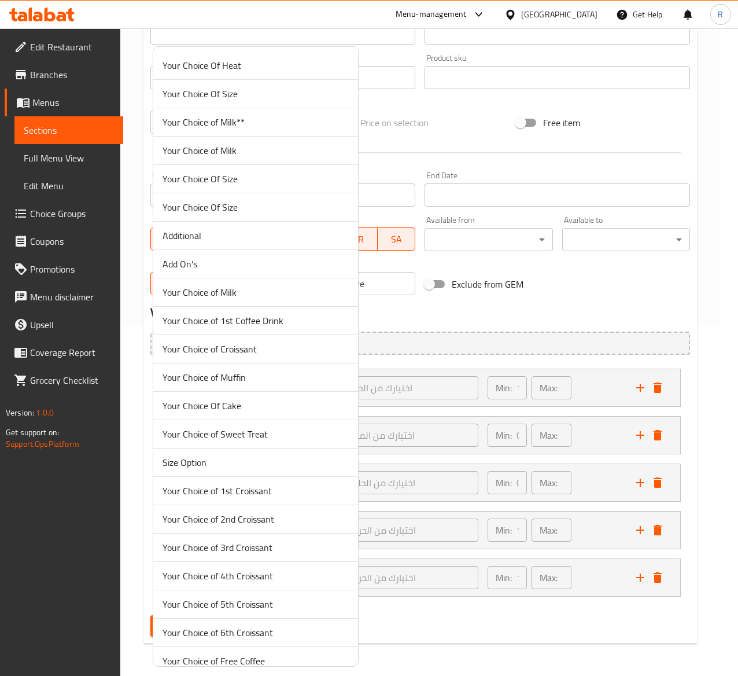
click at [263, 277] on li "Add On's" at bounding box center [255, 264] width 205 height 28
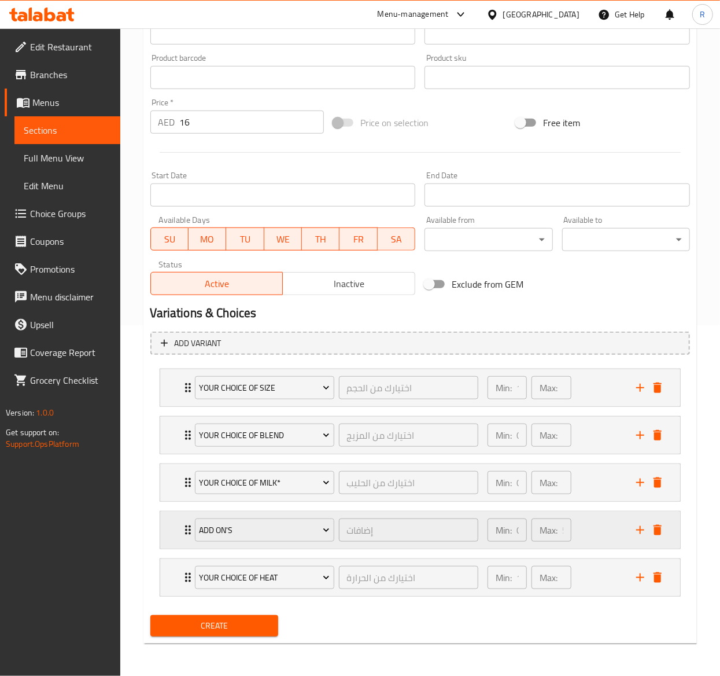
click at [179, 406] on div "Add On's إضافات ​ Min: 0 ​ Max: 5 ​" at bounding box center [420, 387] width 520 height 37
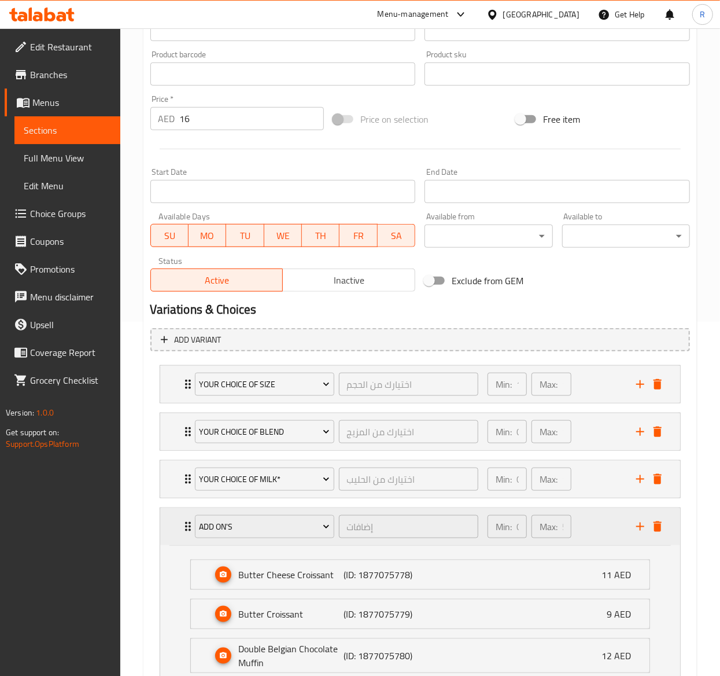
click at [179, 530] on div "Add On's إضافات ​ Min: 0 ​ Max: 5 ​" at bounding box center [420, 526] width 520 height 37
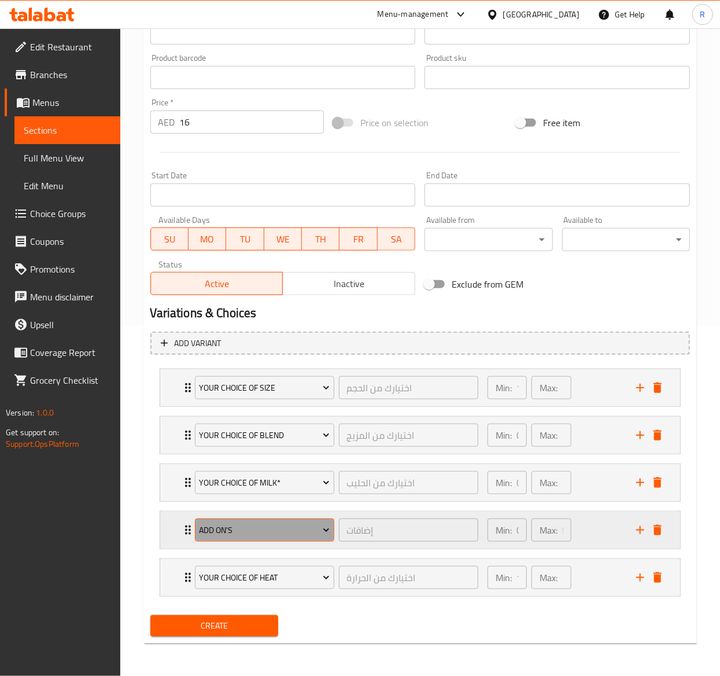
click at [234, 525] on span "Add On's" at bounding box center [264, 530] width 131 height 14
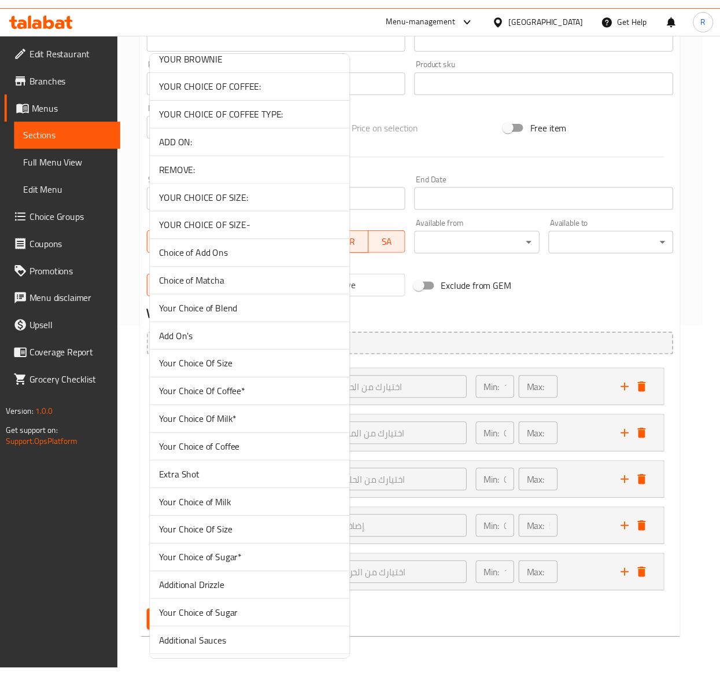
scroll to position [3106, 0]
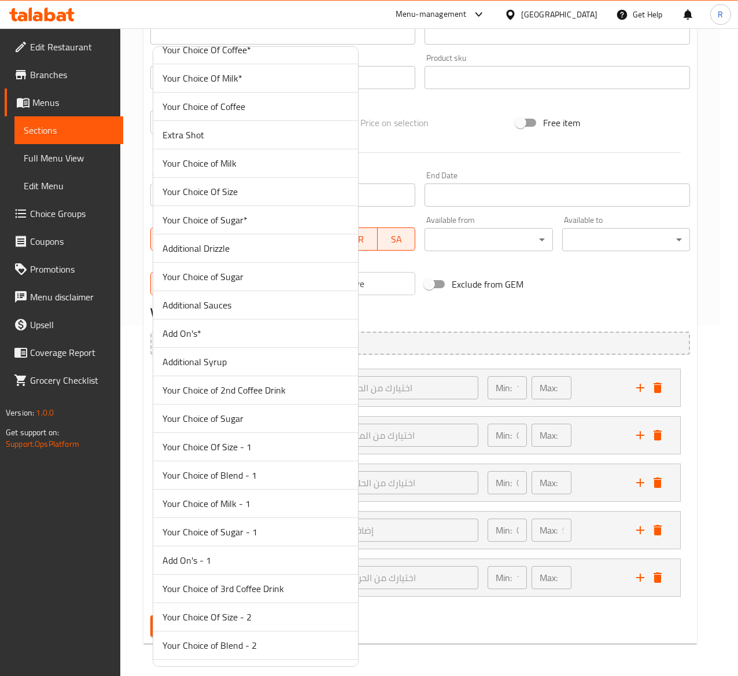
click at [226, 340] on span "Add On's*" at bounding box center [256, 333] width 186 height 14
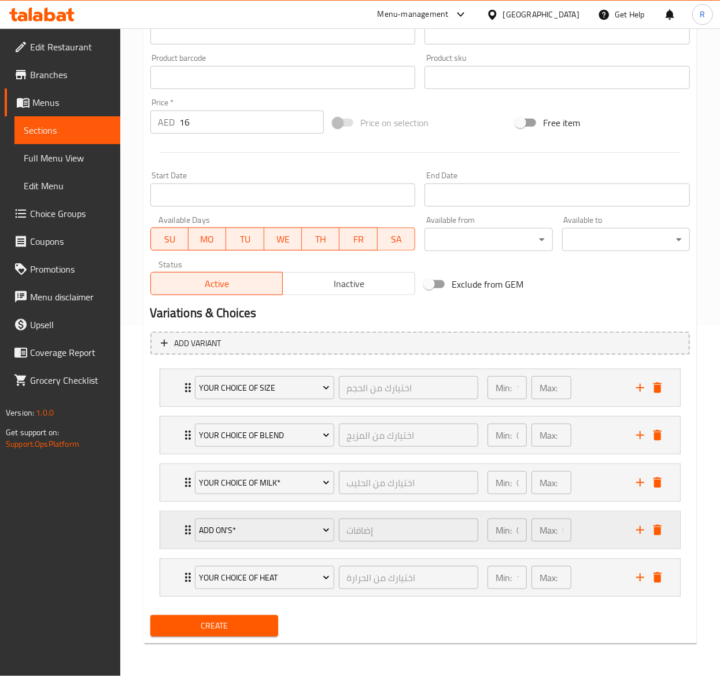
click at [182, 531] on icon "Expand" at bounding box center [188, 530] width 14 height 14
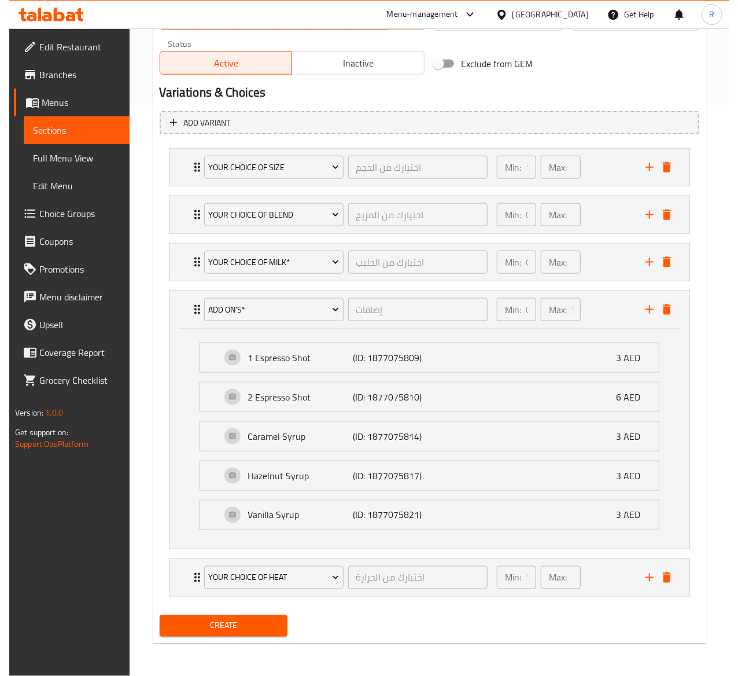
scroll to position [576, 0]
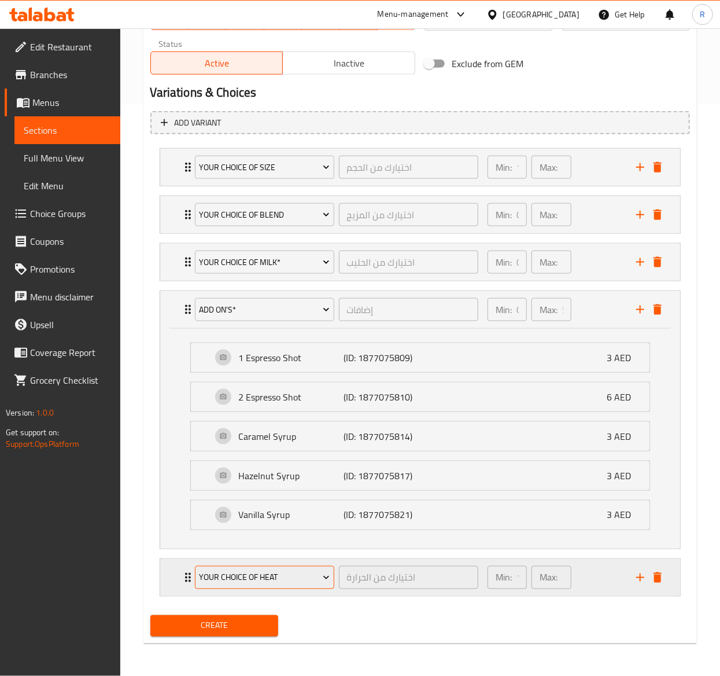
click at [240, 581] on span "Your Choice Of Heat" at bounding box center [264, 578] width 131 height 14
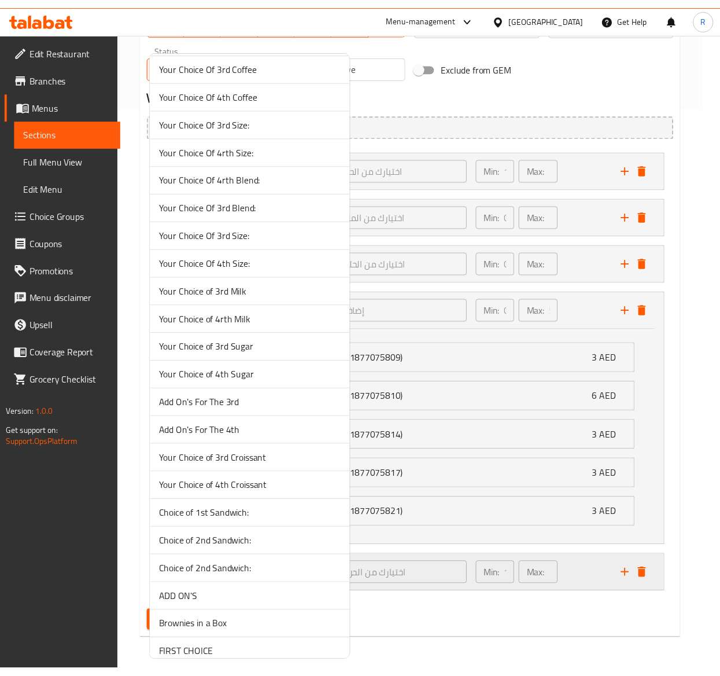
scroll to position [2992, 0]
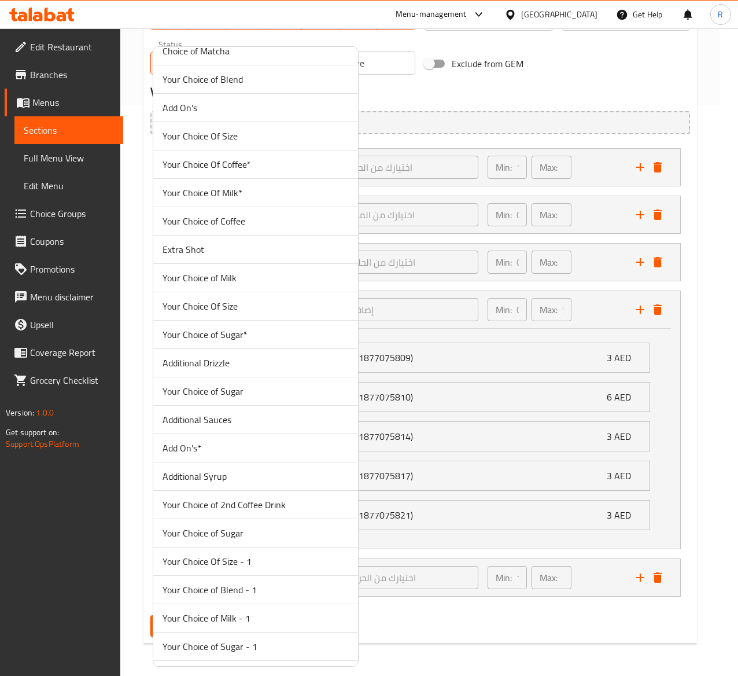
click at [281, 341] on span "Your Choice of Sugar*" at bounding box center [256, 335] width 186 height 14
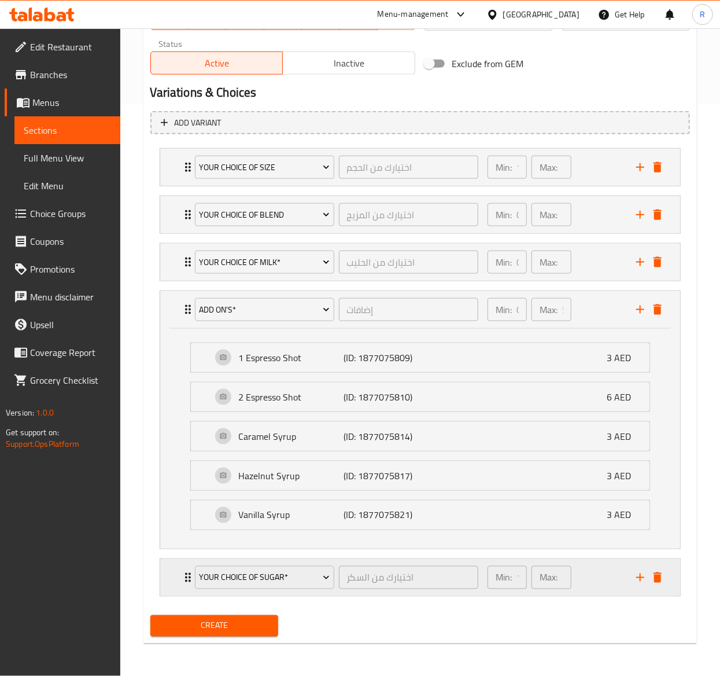
click at [174, 186] on div "Your Choice of Sugar* اختيارك من السكر ​ Min: 1 ​ Max: 1 ​" at bounding box center [420, 167] width 520 height 37
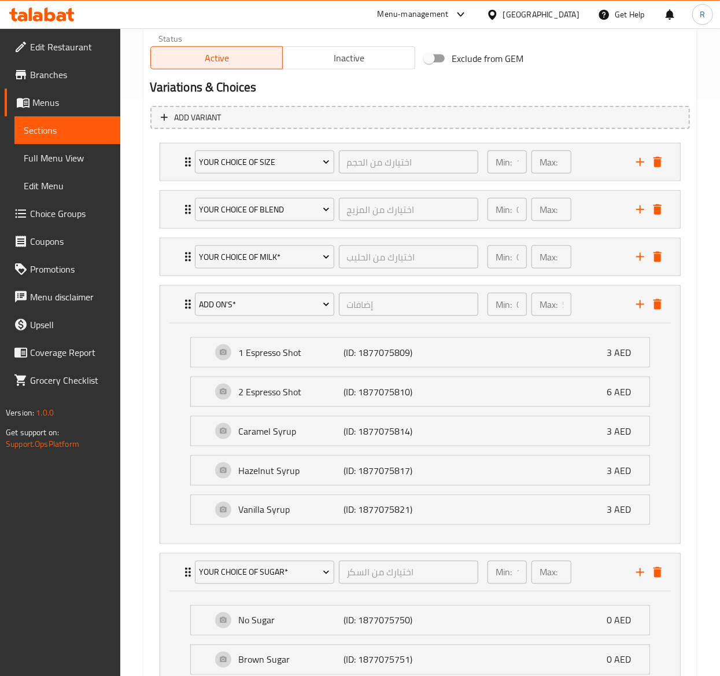
scroll to position [720, 0]
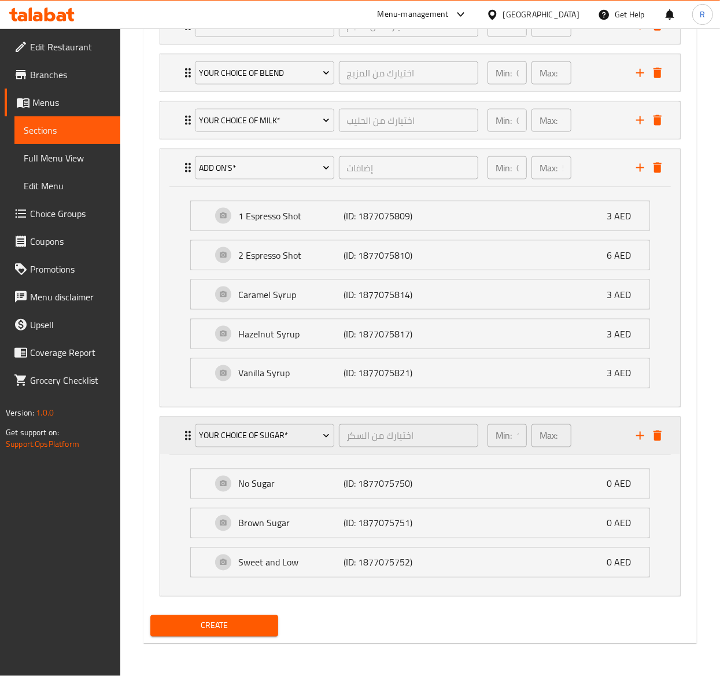
click at [188, 435] on div "Your Choice of Sugar* اختيارك من السكر ​" at bounding box center [336, 435] width 297 height 37
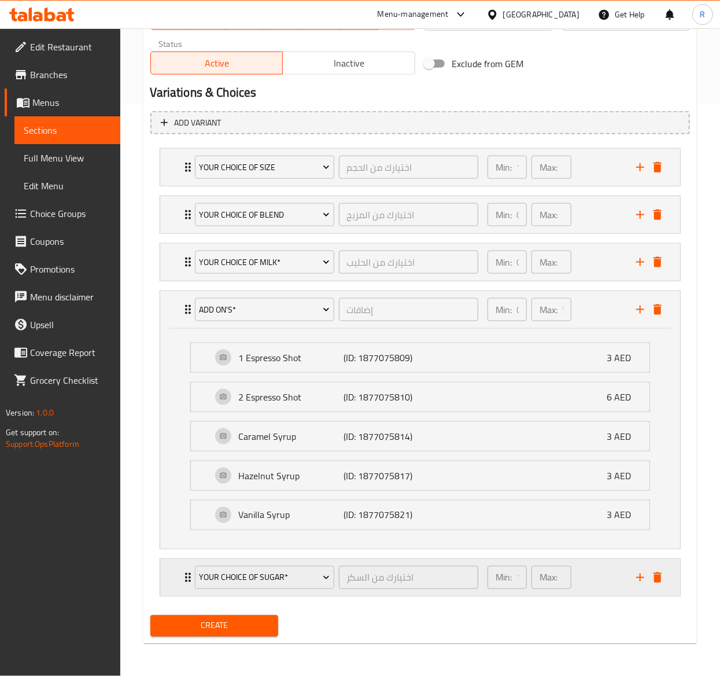
scroll to position [576, 0]
click at [188, 312] on div "Add On's* إضافات ​" at bounding box center [336, 309] width 297 height 37
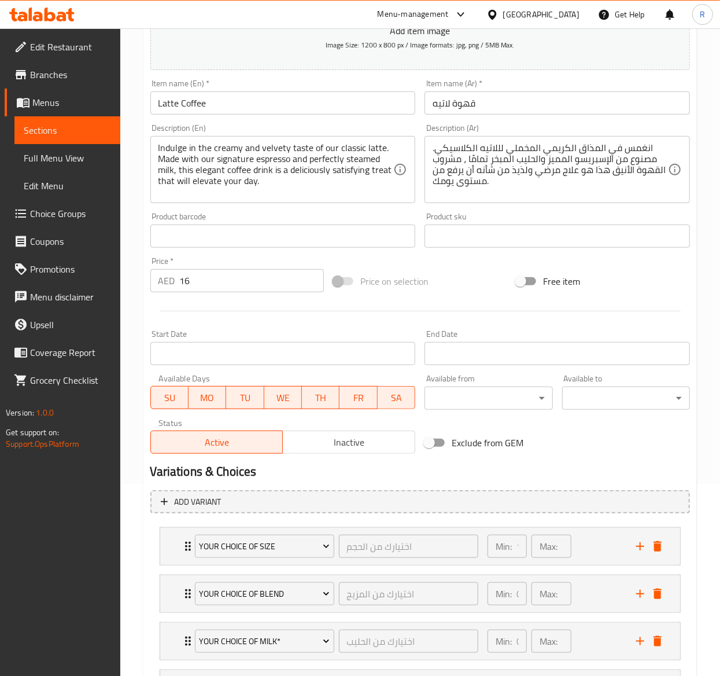
scroll to position [354, 0]
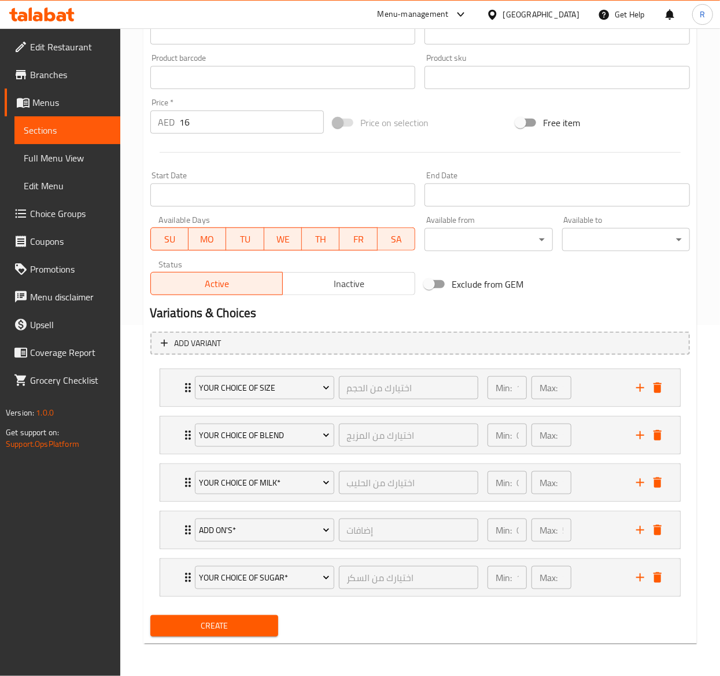
click at [211, 637] on div "Create" at bounding box center [214, 625] width 137 height 31
click at [223, 629] on span "Create" at bounding box center [214, 626] width 109 height 14
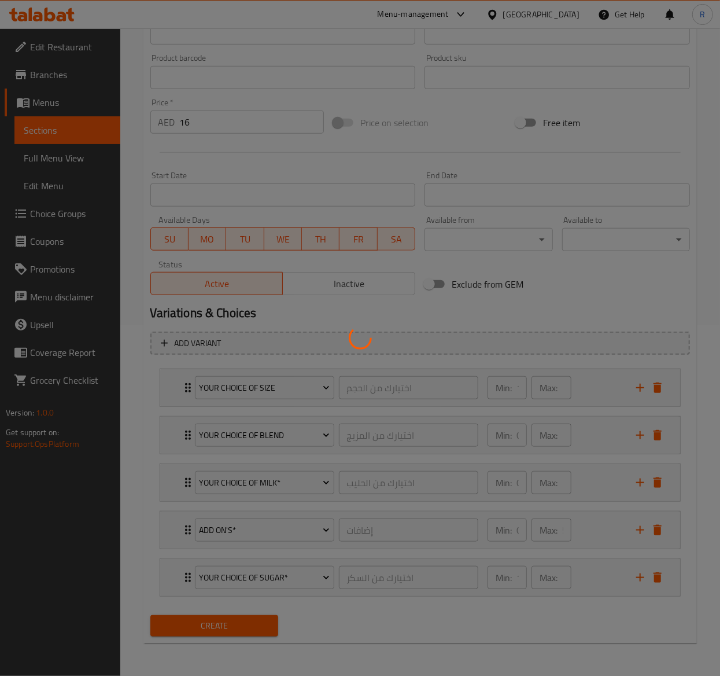
type input "0"
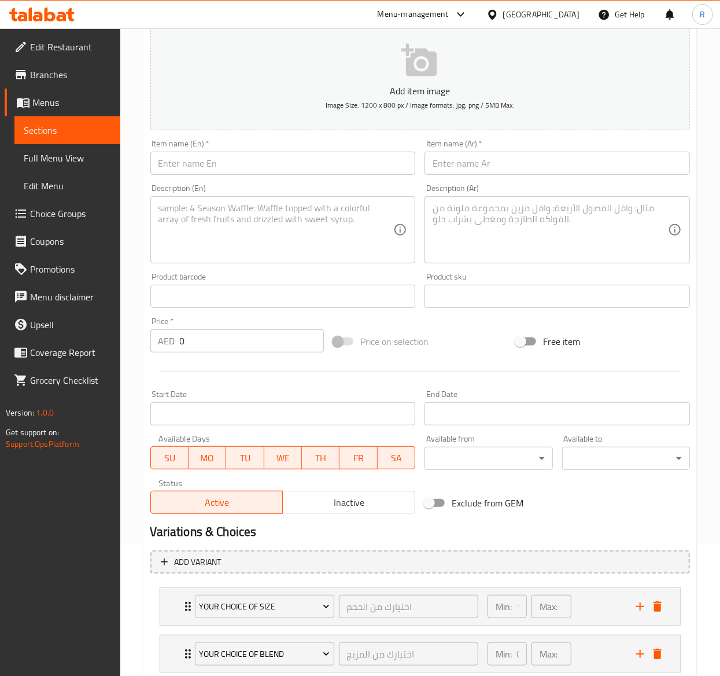
scroll to position [126, 0]
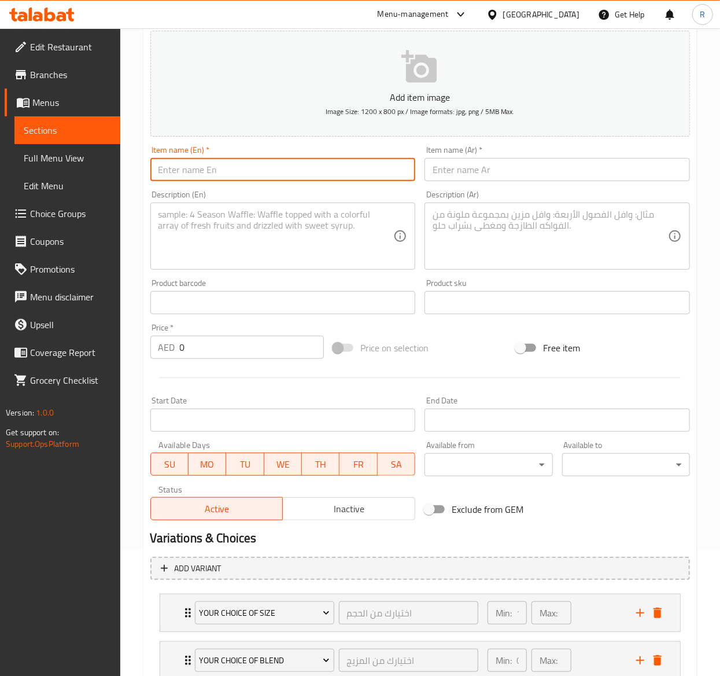
click at [280, 176] on input "text" at bounding box center [283, 169] width 266 height 23
paste input "Iced Latte"
type input "Iced Latte"
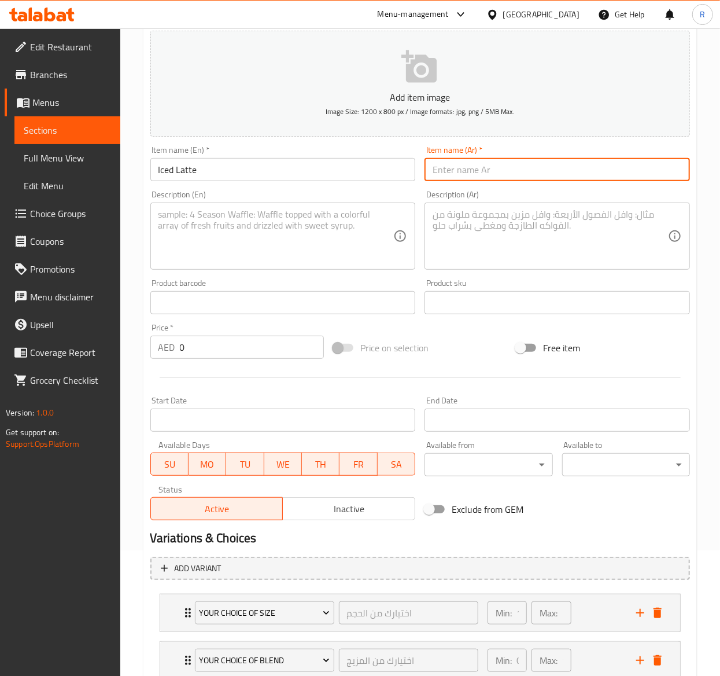
click at [556, 168] on input "text" at bounding box center [558, 169] width 266 height 23
paste input "مثلج لاتيه"
type input "مثلج لاتيه"
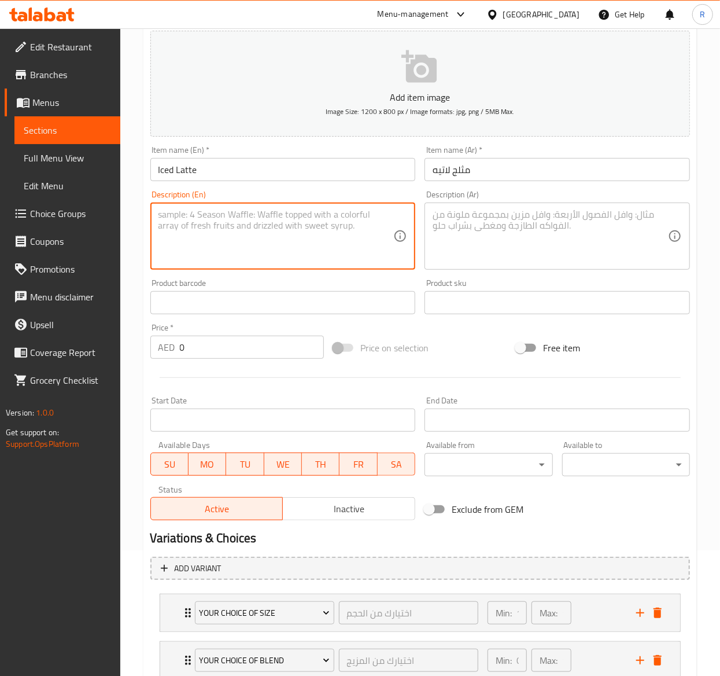
click at [331, 238] on textarea at bounding box center [277, 236] width 236 height 55
paste textarea "A deliciously refreshing coffee drink that combines the rich and smooth taste o…"
type textarea "A deliciously refreshing coffee drink that combines the rich and smooth taste o…"
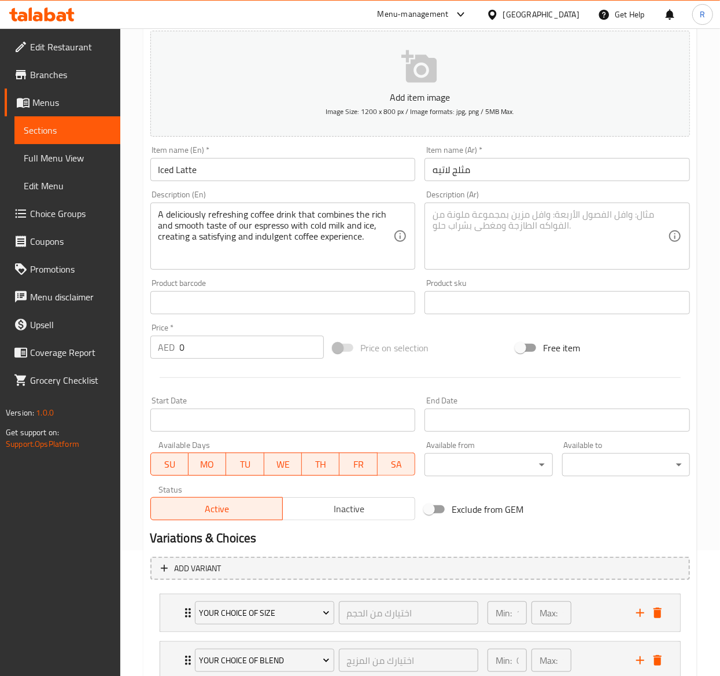
click at [564, 240] on textarea at bounding box center [551, 236] width 236 height 55
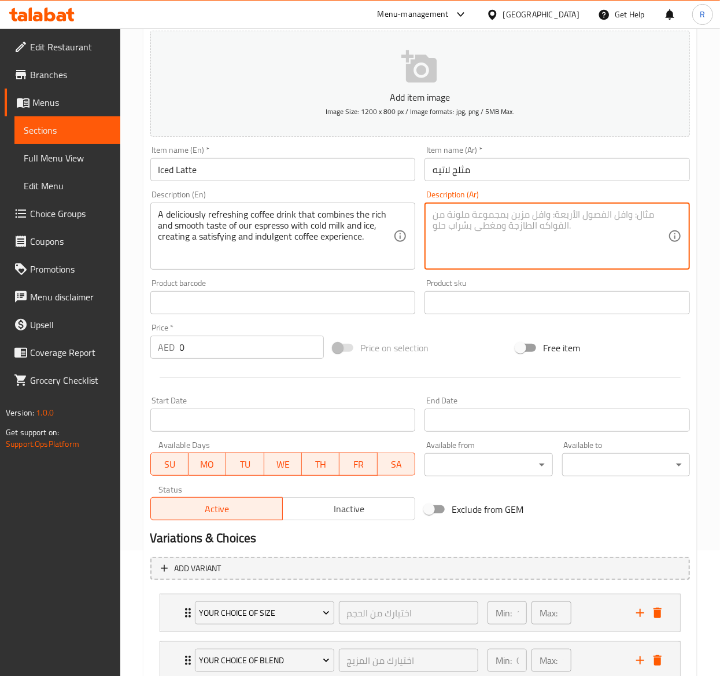
paste textarea "مشروب قهوة منعش ولذيذ يجمع بين المذاق الغني والسلس للإسبريسو مع الحليب البارد و…"
type textarea "مشروب قهوة منعش ولذيذ يجمع بين المذاق الغني والسلس للإسبريسو مع الحليب البارد و…"
click at [258, 347] on input "0" at bounding box center [252, 347] width 144 height 23
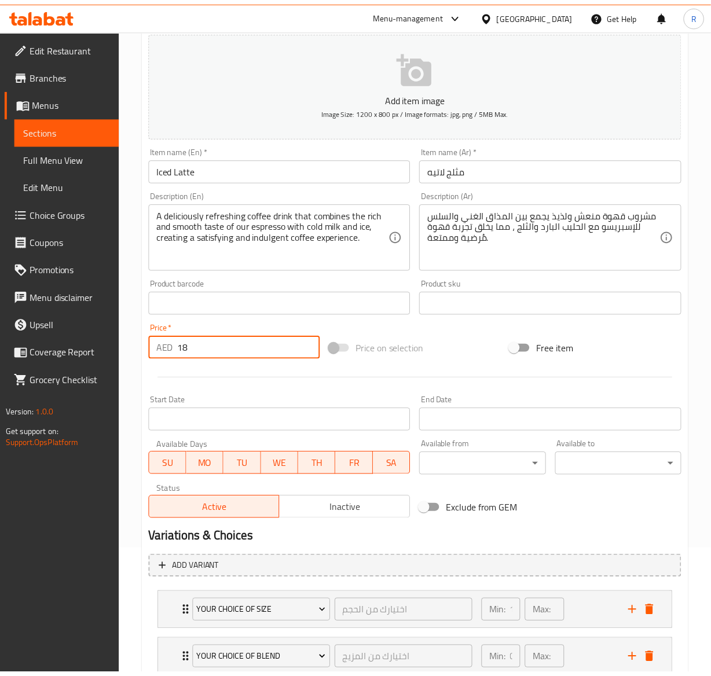
scroll to position [354, 0]
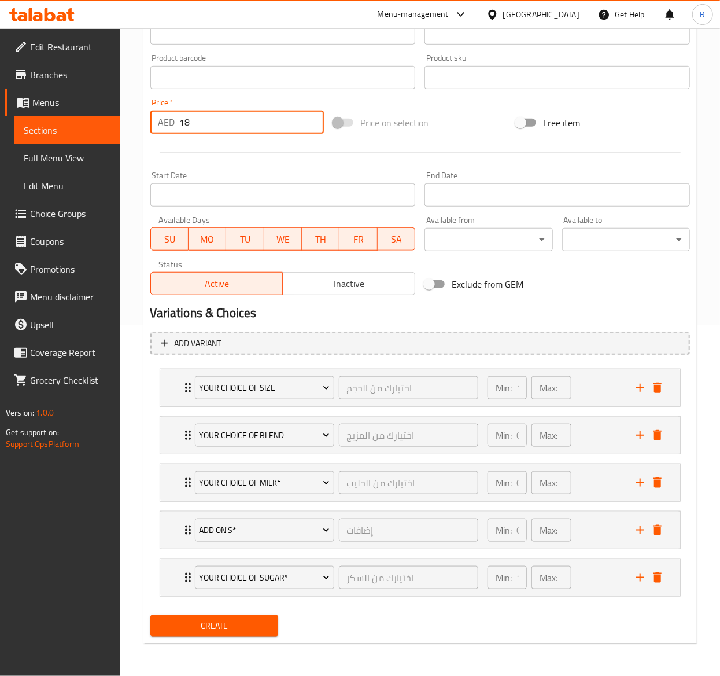
type input "18"
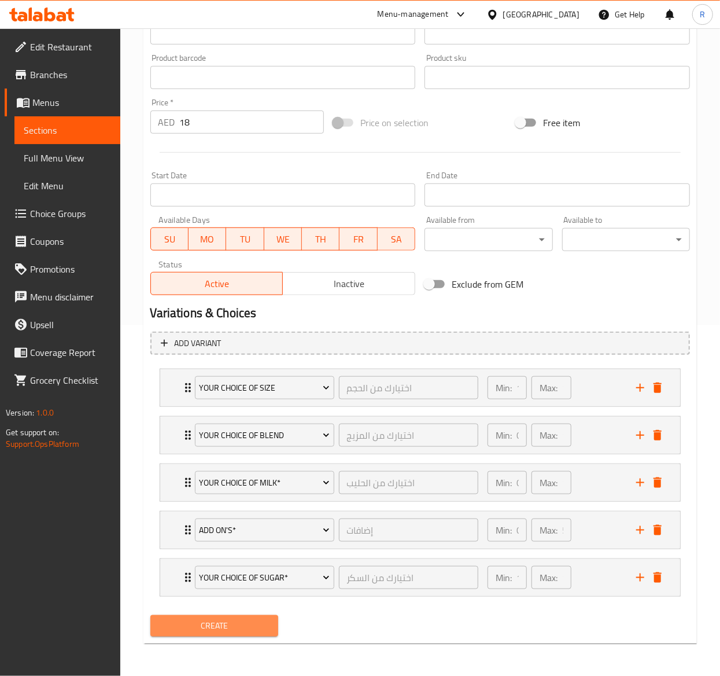
click at [193, 625] on span "Create" at bounding box center [214, 626] width 109 height 14
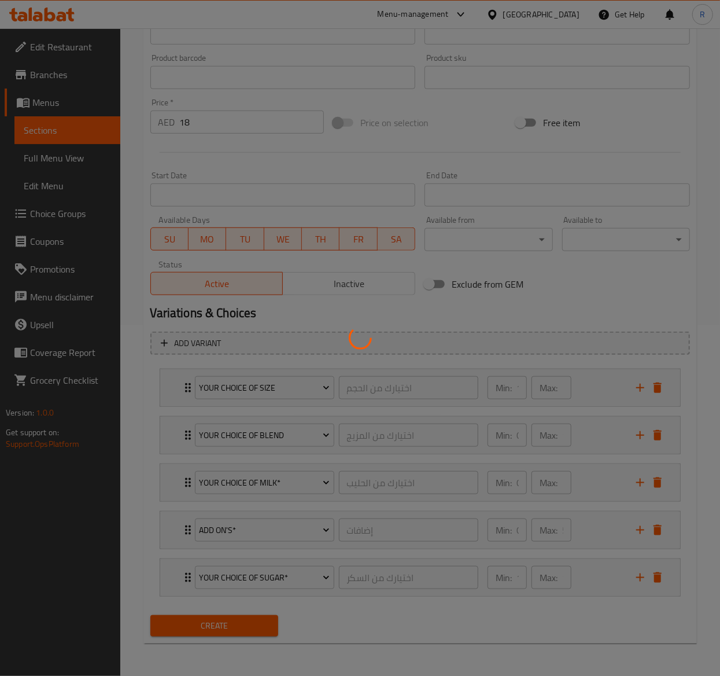
type input "0"
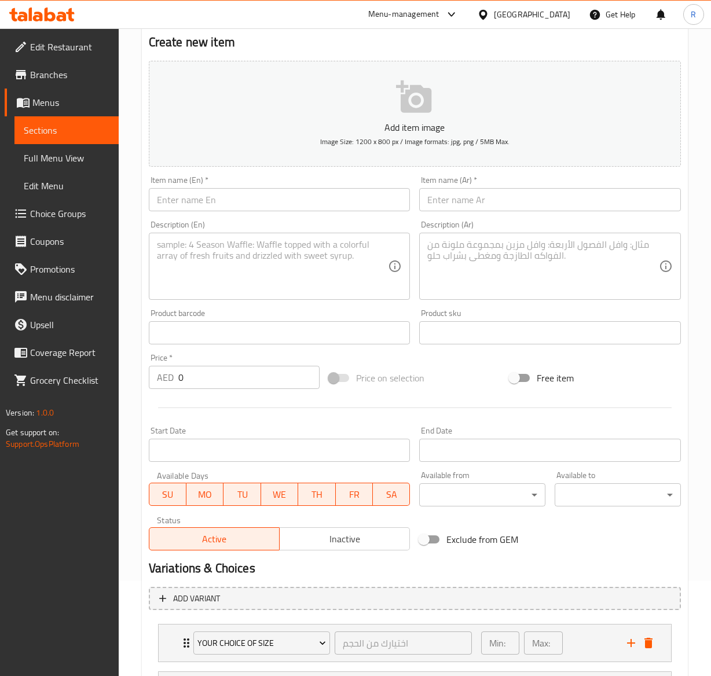
scroll to position [77, 0]
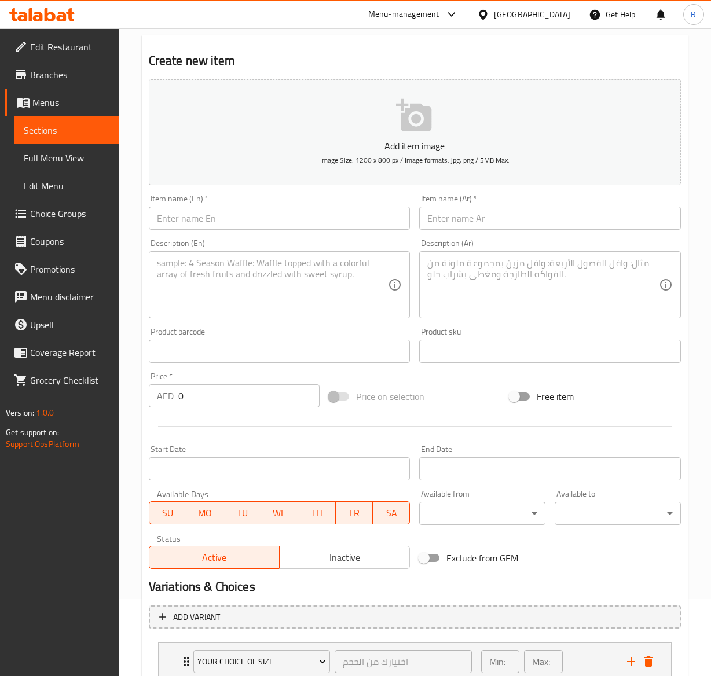
click at [284, 212] on input "text" at bounding box center [280, 218] width 262 height 23
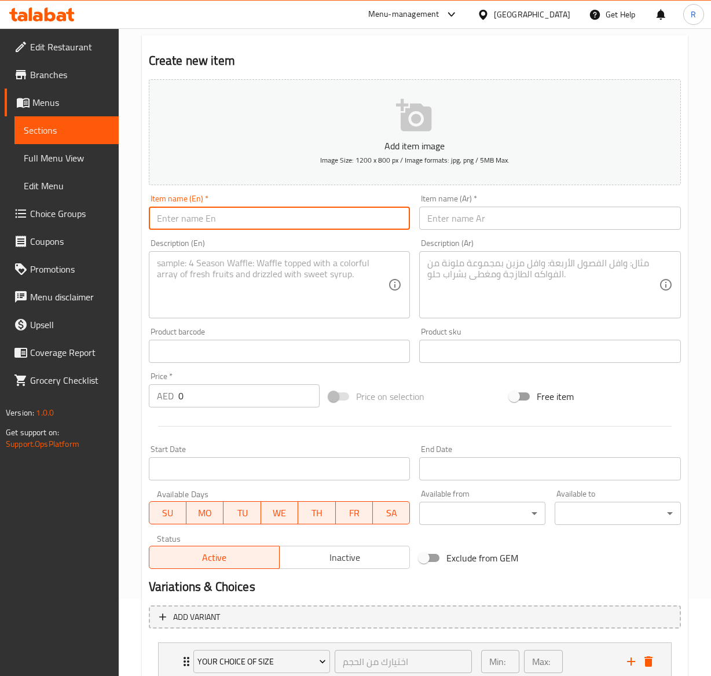
paste input "Cappuccino Coffee"
type input "Cappuccino Coffee"
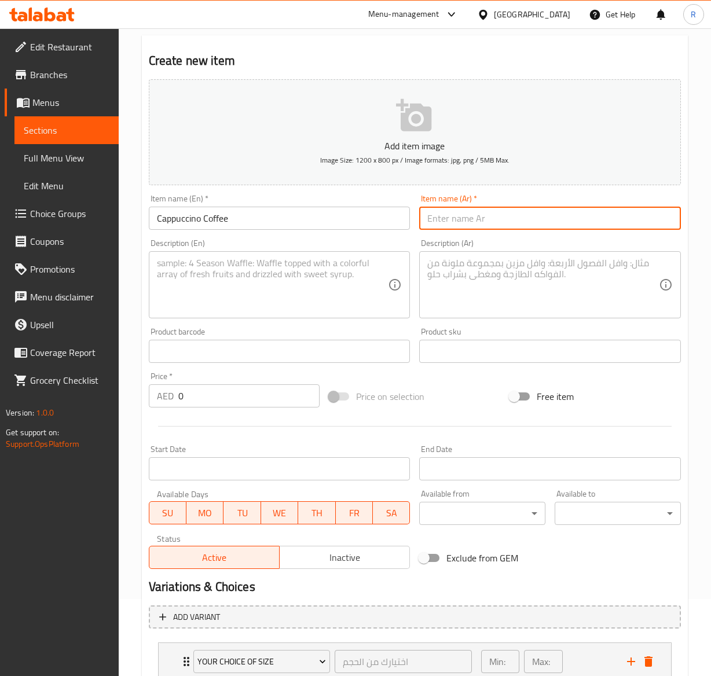
click at [485, 210] on input "text" at bounding box center [550, 218] width 262 height 23
paste input "قهوة كابتشينو"
type input "قهوة كابتشينو"
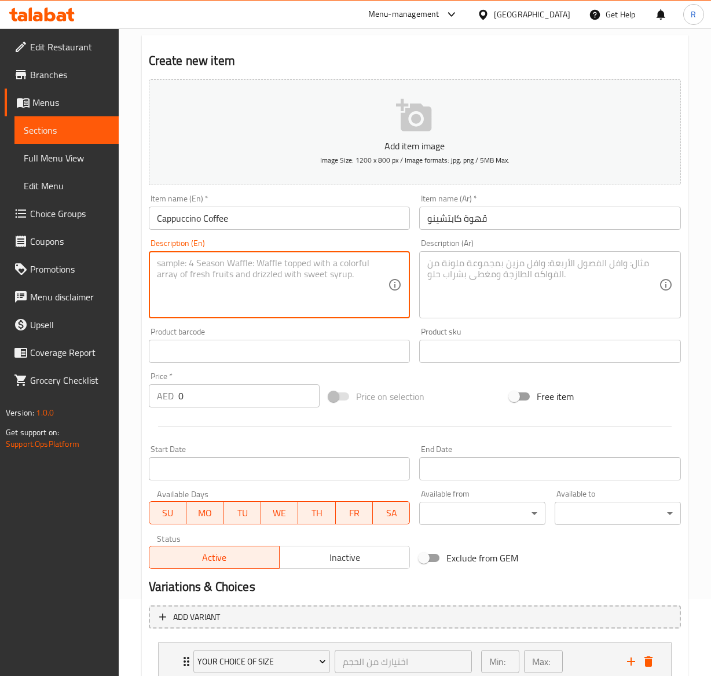
click at [316, 268] on textarea at bounding box center [272, 284] width 231 height 55
paste textarea "Our cappuccino is a classic Italian coffee drink that combines the bold flavors…"
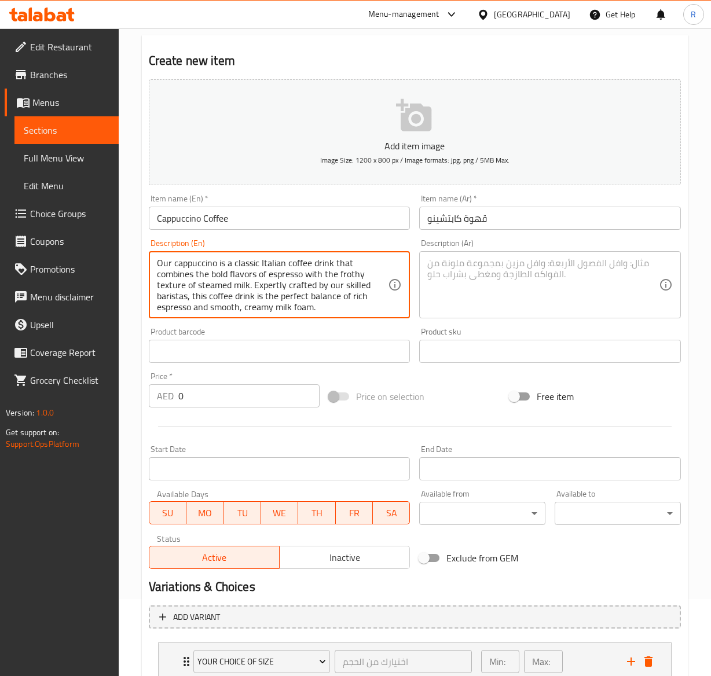
scroll to position [3, 0]
type textarea "Our cappuccino is a classic Italian coffee drink that combines the bold flavors…"
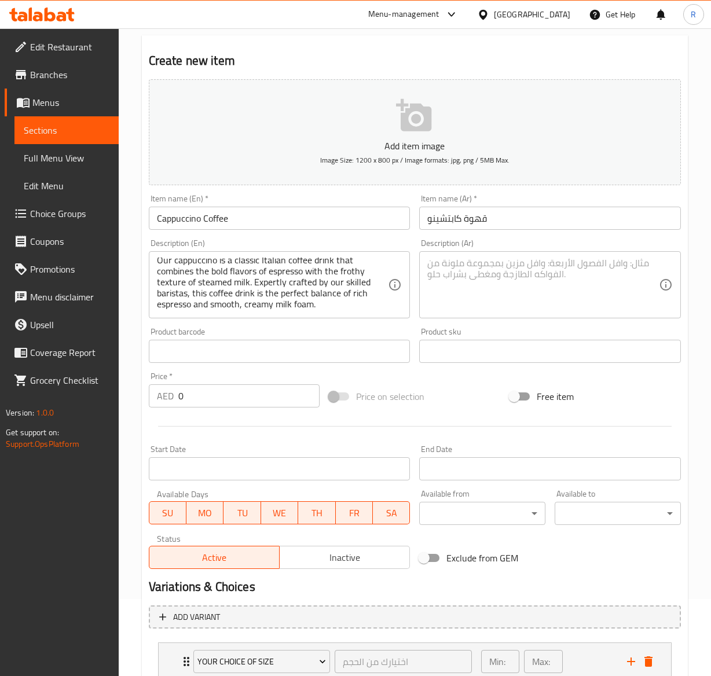
click at [503, 281] on textarea at bounding box center [542, 284] width 231 height 55
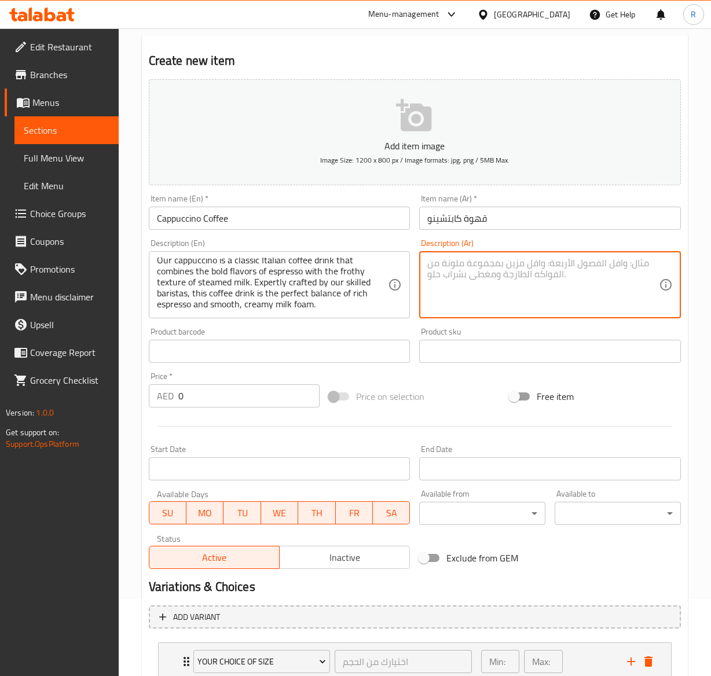
paste textarea "الكابتشينو هو مشروب قهوة إيطالي كلاسيكي يجمع بين النكهات الجريئة للإسبريسو والق…"
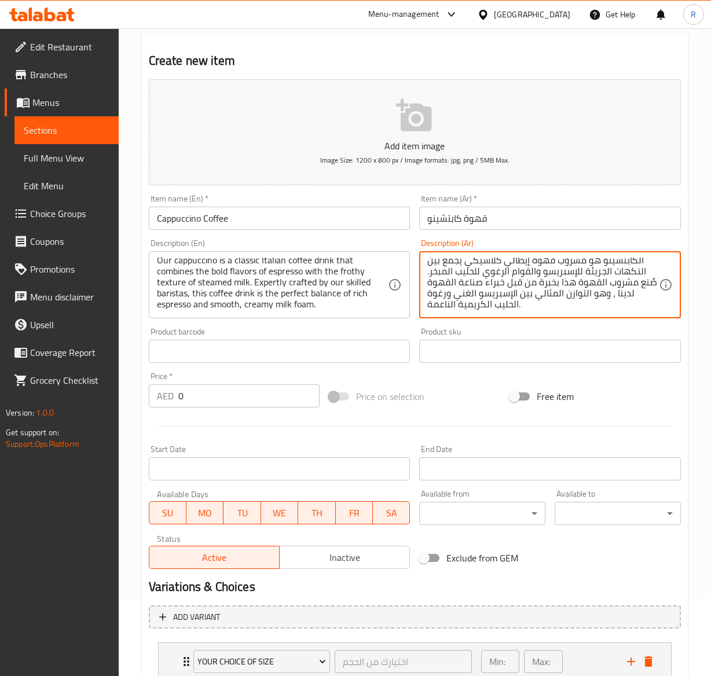
type textarea "الكابتشينو هو مشروب قهوة إيطالي كلاسيكي يجمع بين النكهات الجريئة للإسبريسو والق…"
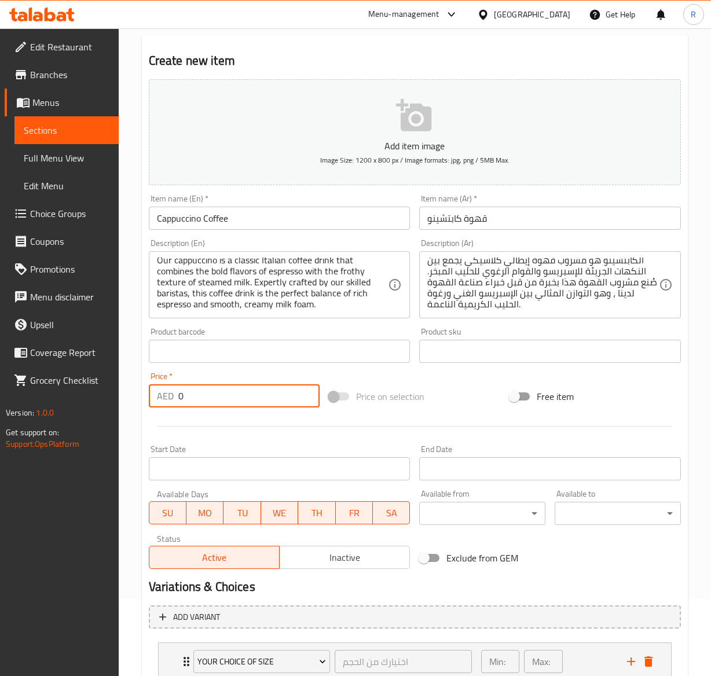
click at [219, 391] on input "0" at bounding box center [249, 395] width 142 height 23
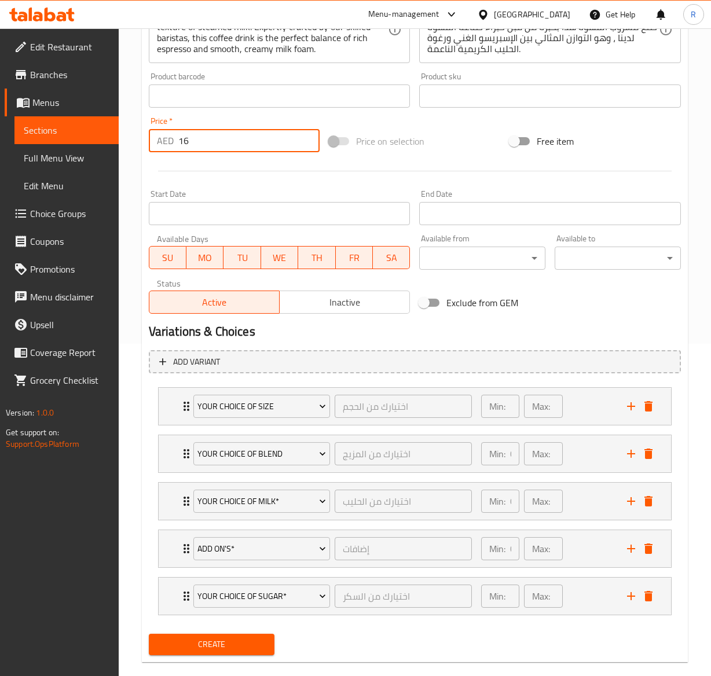
scroll to position [341, 0]
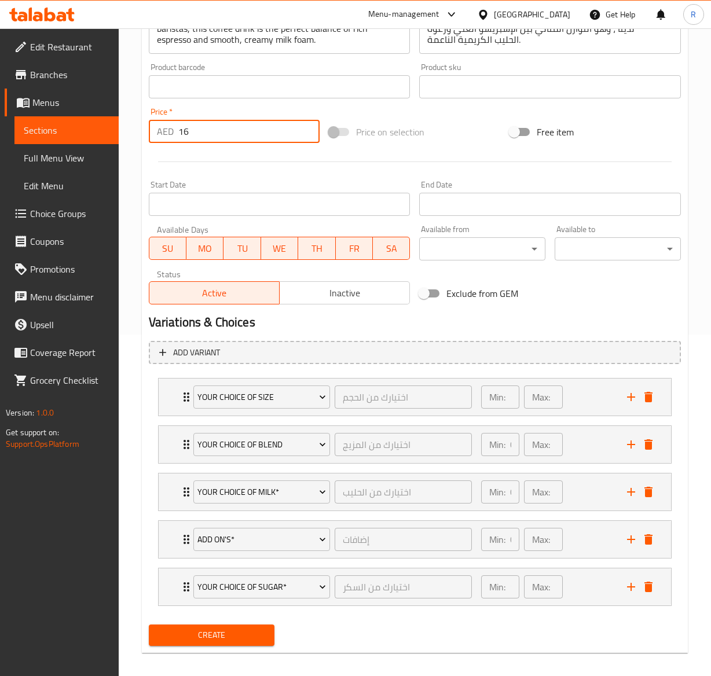
type input "16"
click at [248, 630] on button "Create" at bounding box center [212, 634] width 126 height 21
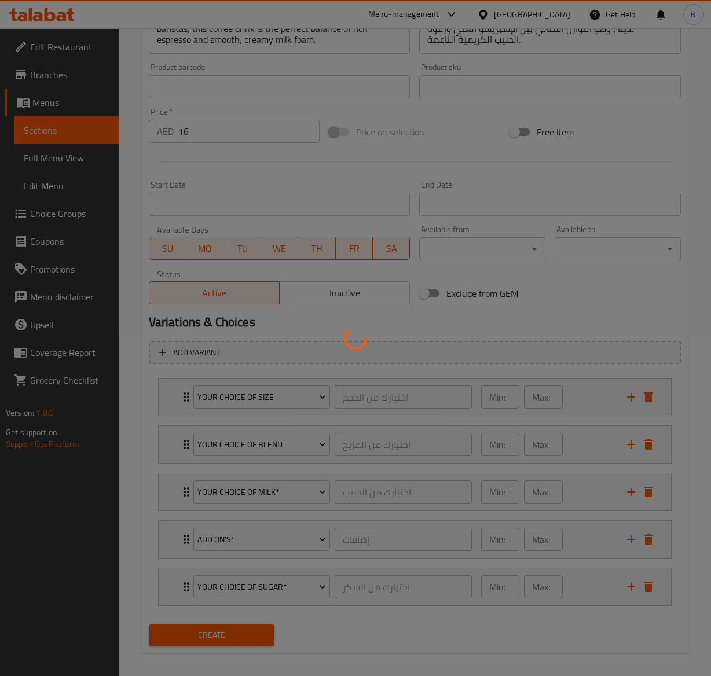
type input "0"
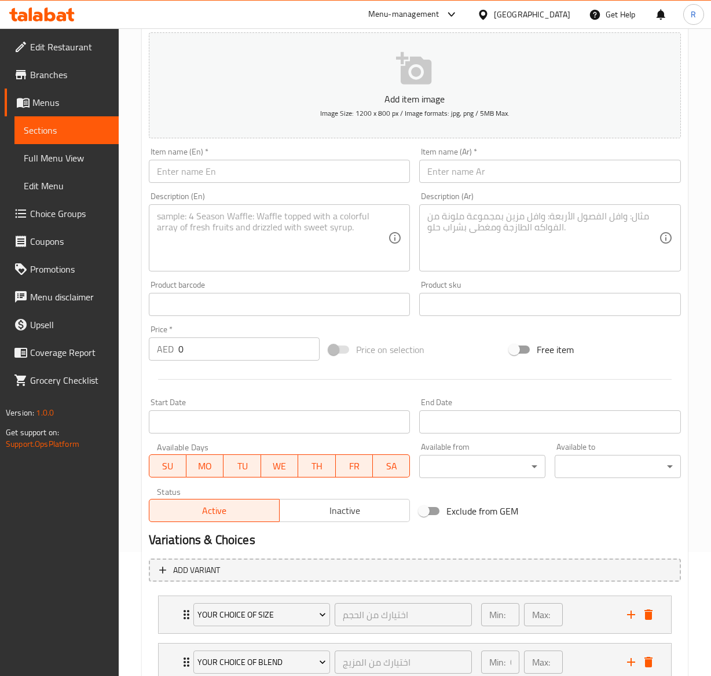
scroll to position [123, 0]
click at [404, 183] on input "text" at bounding box center [280, 171] width 262 height 23
paste input "Almond Milk Cappuccino"
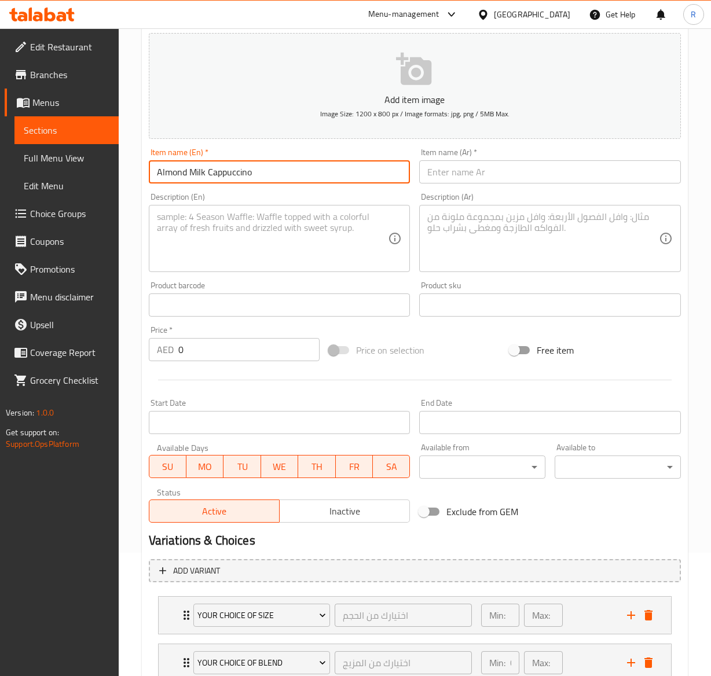
type input "Almond Milk Cappuccino"
click at [524, 168] on input "text" at bounding box center [550, 171] width 262 height 23
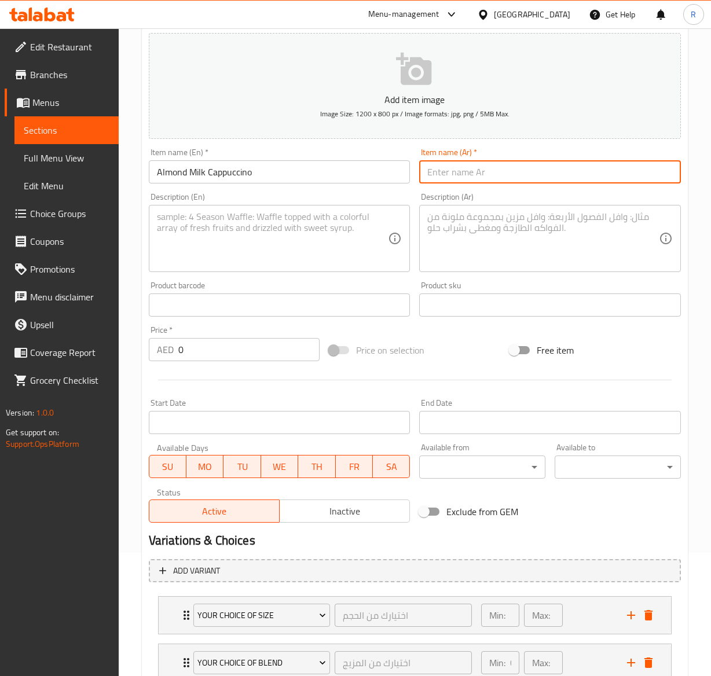
paste input "كابتشينو حليب اللوز"
type input "كابتشينو حليب اللوز"
click at [301, 231] on textarea at bounding box center [272, 238] width 231 height 55
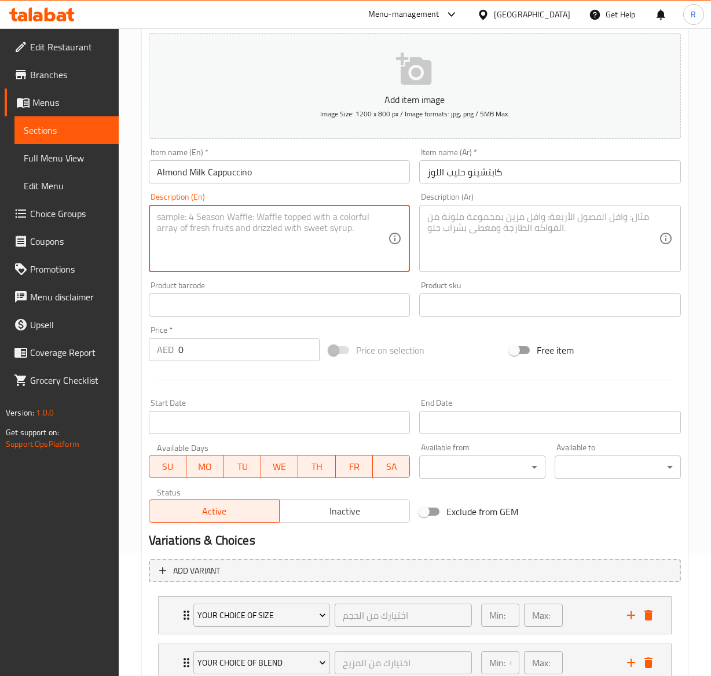
paste textarea "Our finest espresso combined with creamy and frothy almond milk, expertly steam…"
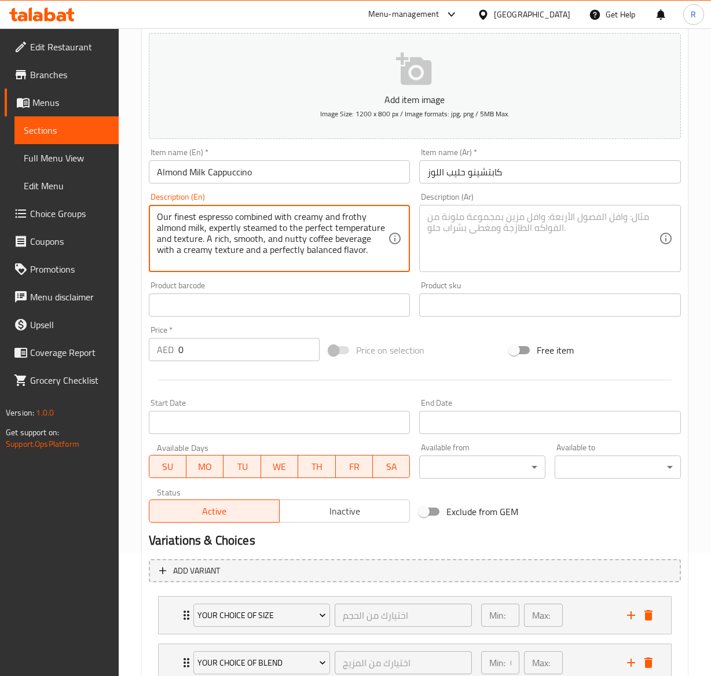
type textarea "Our finest espresso combined with creamy and frothy almond milk, expertly steam…"
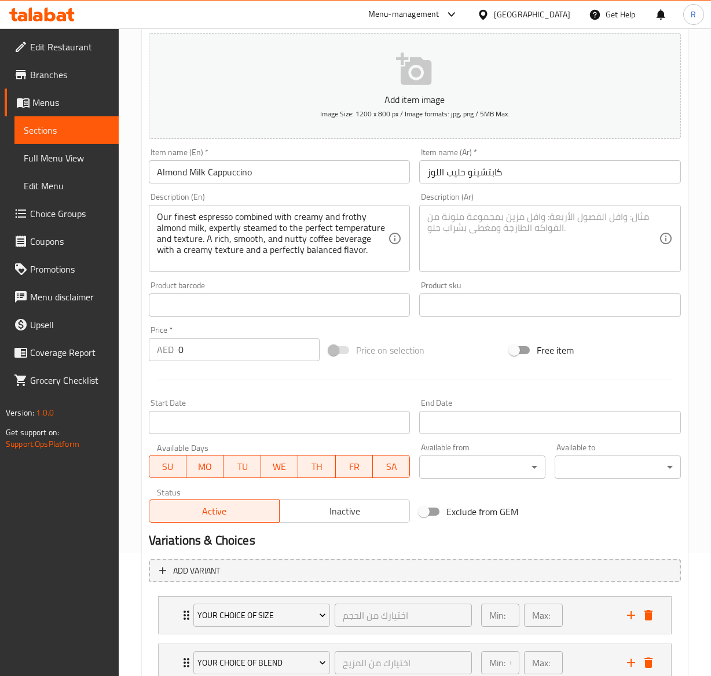
click at [564, 241] on textarea at bounding box center [542, 238] width 231 height 55
paste textarea "أجود أنواع إسبرسو لدينا ممزوجة بحليب اللوز [PERSON_NAME] ، مطهو بخبرة على درجة …"
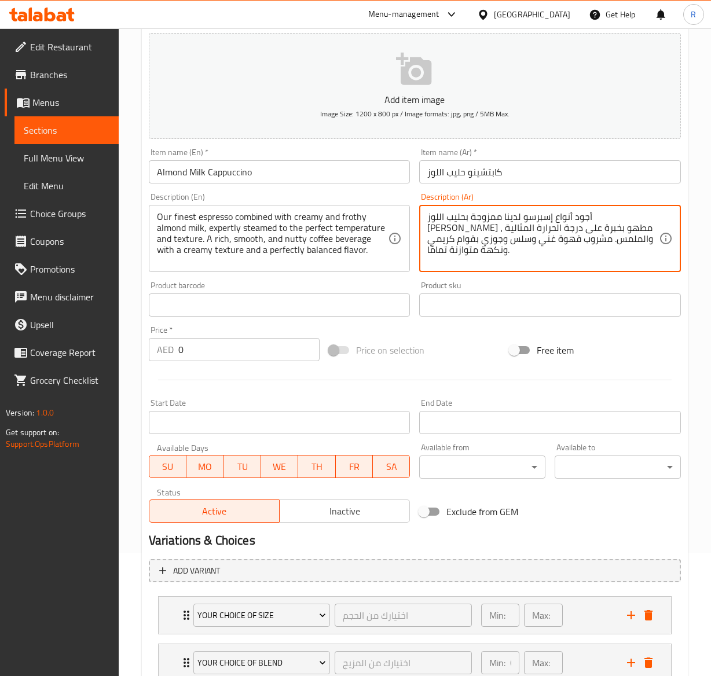
type textarea "أجود أنواع إسبرسو لدينا ممزوجة بحليب اللوز [PERSON_NAME] ، مطهو بخبرة على درجة …"
click at [215, 354] on input "0" at bounding box center [249, 349] width 142 height 23
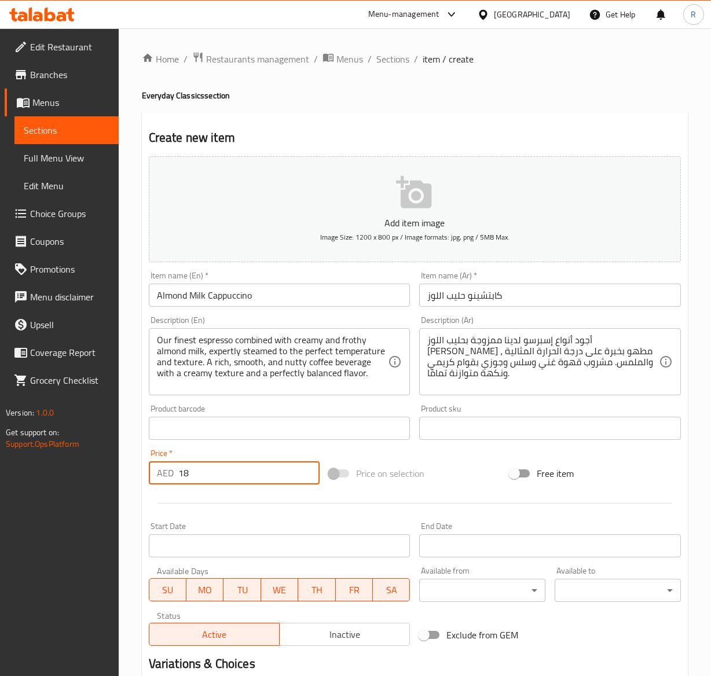
scroll to position [354, 0]
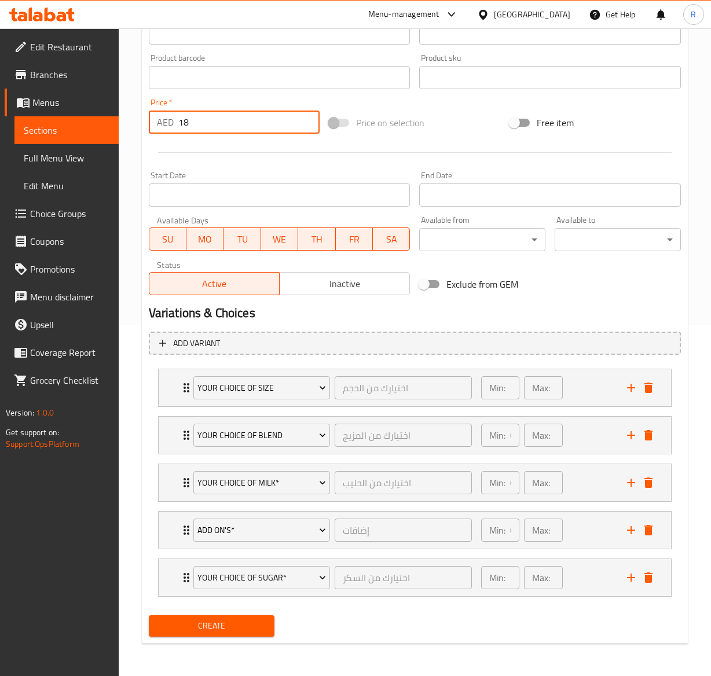
type input "18"
click at [250, 610] on div "Create" at bounding box center [211, 625] width 135 height 31
click at [252, 621] on span "Create" at bounding box center [212, 626] width 108 height 14
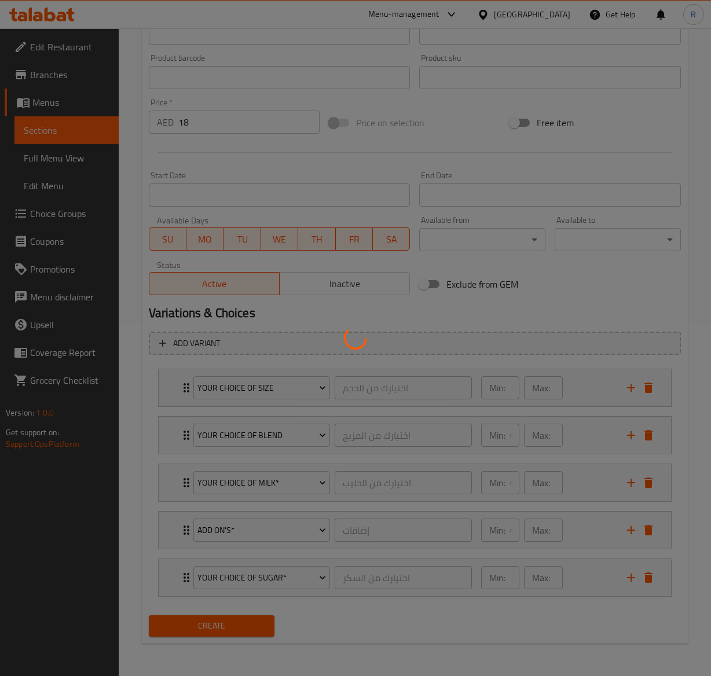
type input "0"
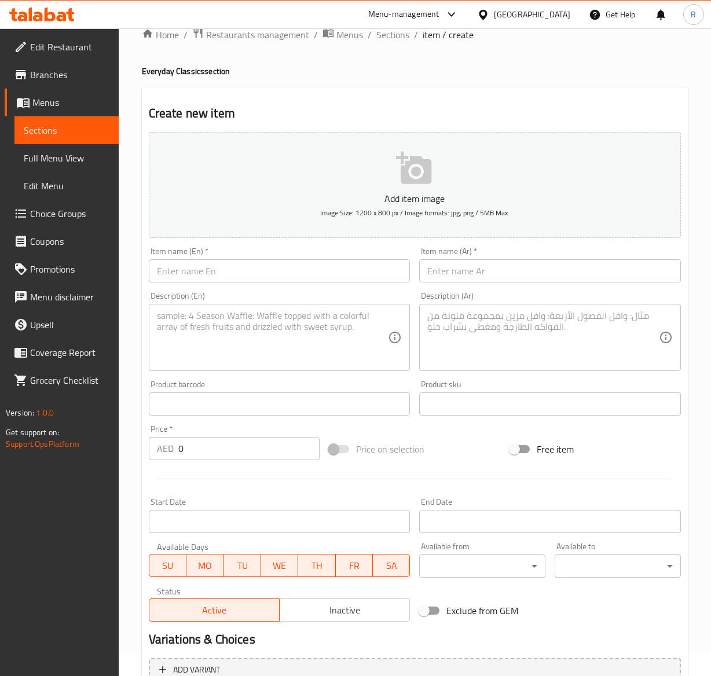
scroll to position [10, 0]
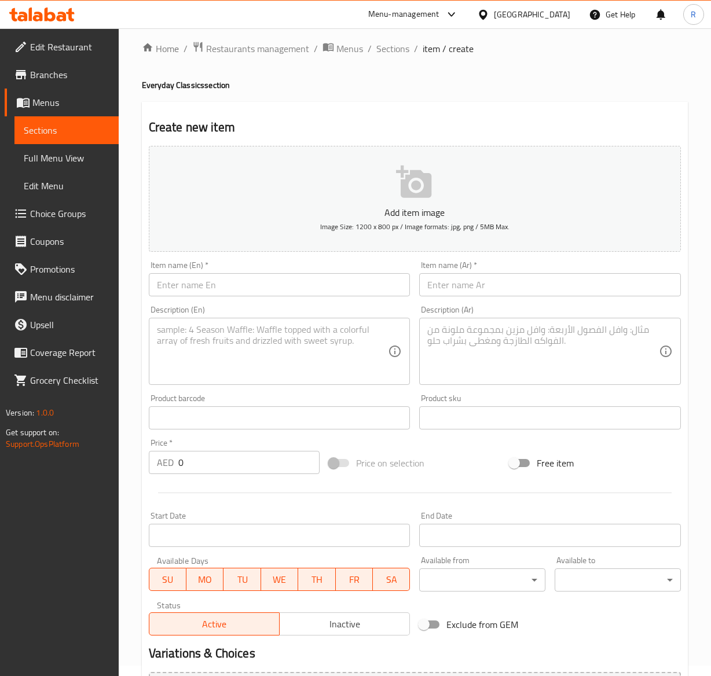
click at [205, 286] on input "text" at bounding box center [280, 284] width 262 height 23
paste input "Iced Americano"
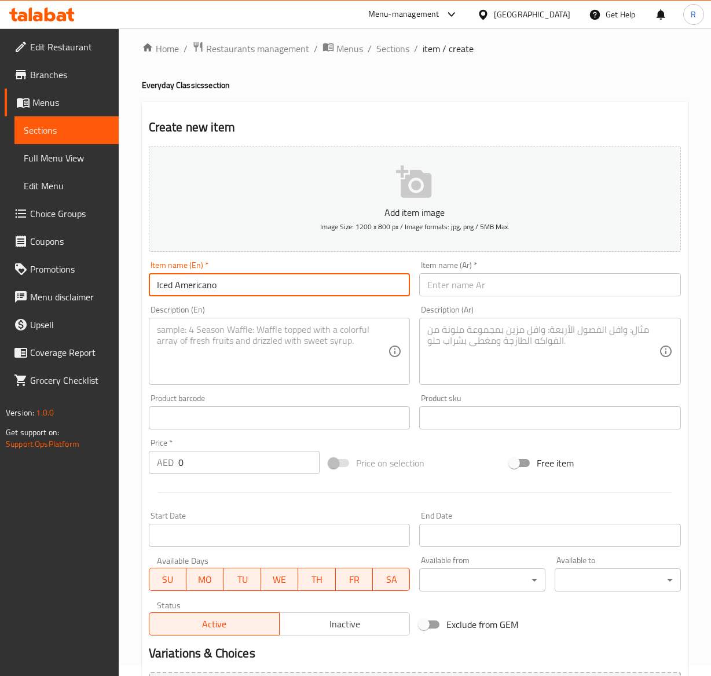
type input "Iced Americano"
click at [540, 281] on input "text" at bounding box center [550, 284] width 262 height 23
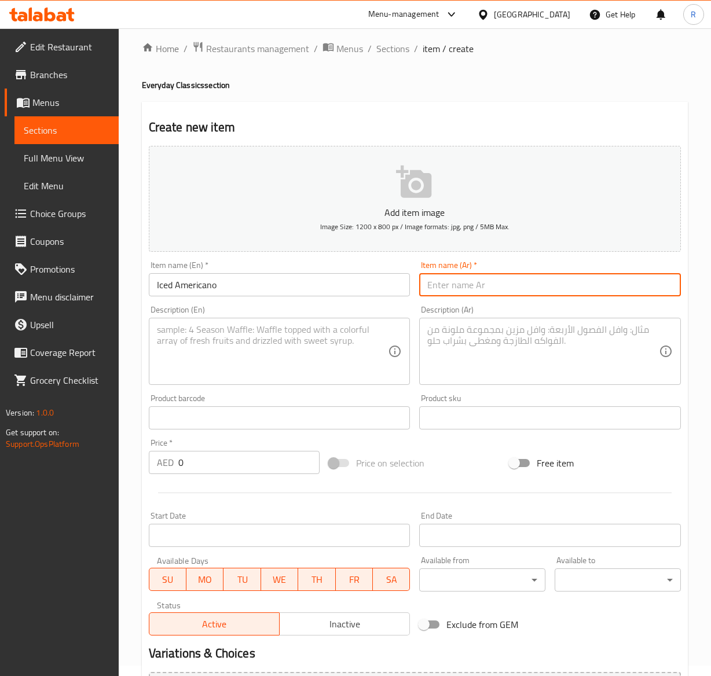
paste input "أمريكانو مثلج"
type input "أمريكانو مثلج"
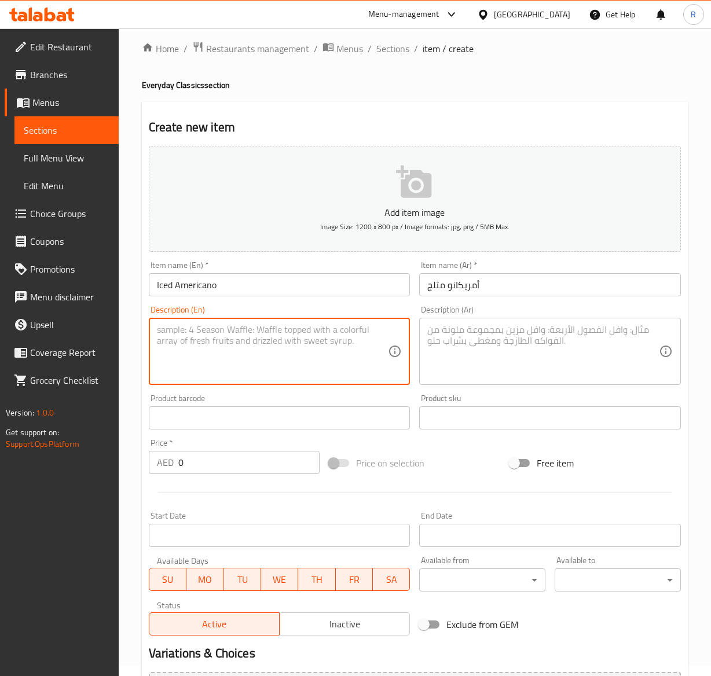
click at [341, 351] on textarea at bounding box center [272, 351] width 231 height 55
paste textarea "Cool down and get a caffeine kick with our refreshing iced Americano. Made with…"
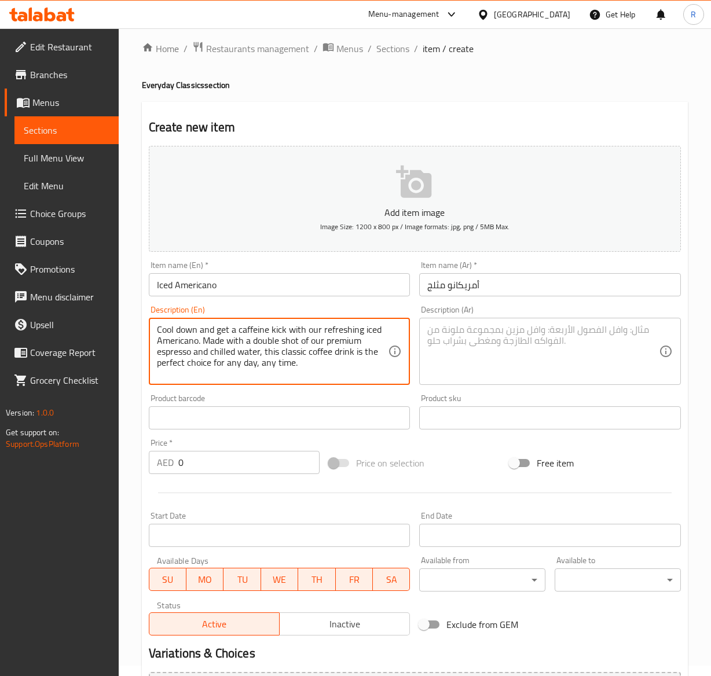
type textarea "Cool down and get a caffeine kick with our refreshing iced Americano. Made with…"
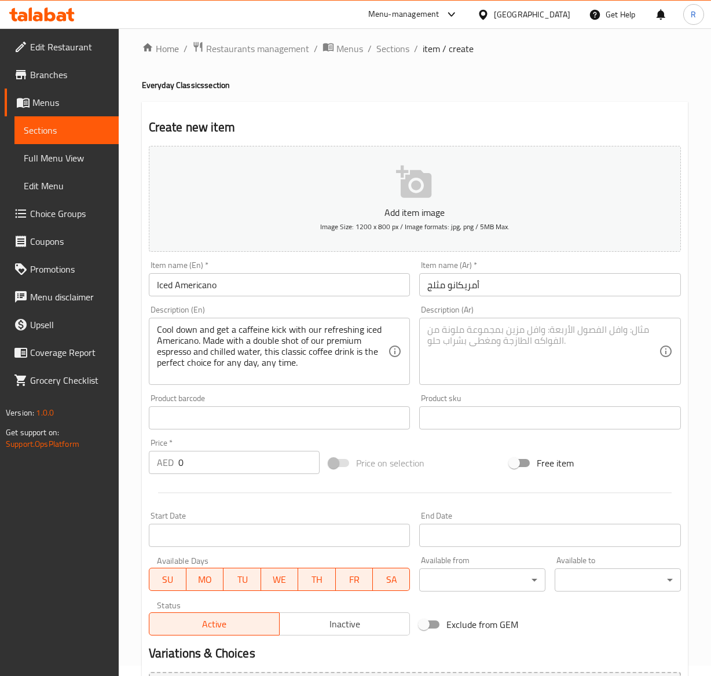
click at [583, 326] on textarea at bounding box center [542, 351] width 231 height 55
paste textarea "استرخ واستمتع بالكافيين مع أمريكانو المثلج المنعش. مصنوع من جرعة مضاعفة من الإس…"
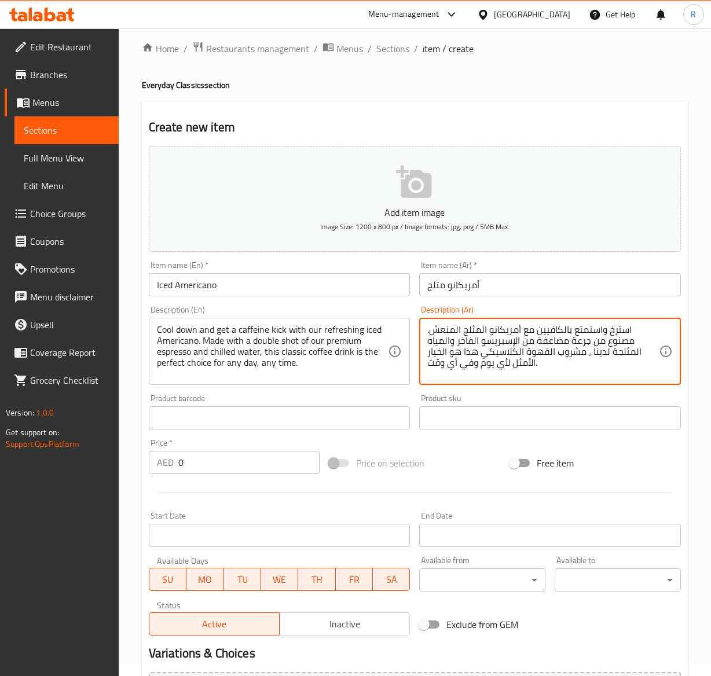
type textarea "استرخ واستمتع بالكافيين مع أمريكانو المثلج المنعش. مصنوع من جرعة مضاعفة من الإس…"
click at [214, 454] on input "0" at bounding box center [249, 462] width 142 height 23
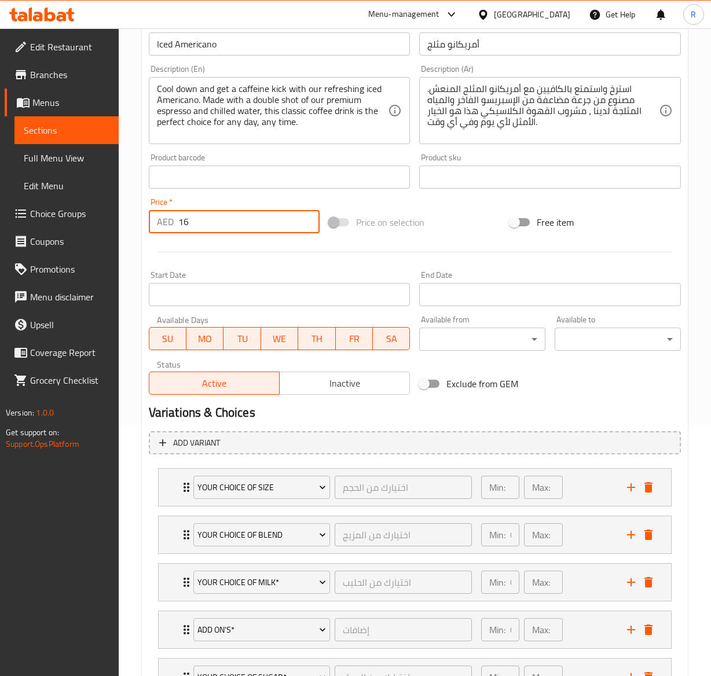
scroll to position [354, 0]
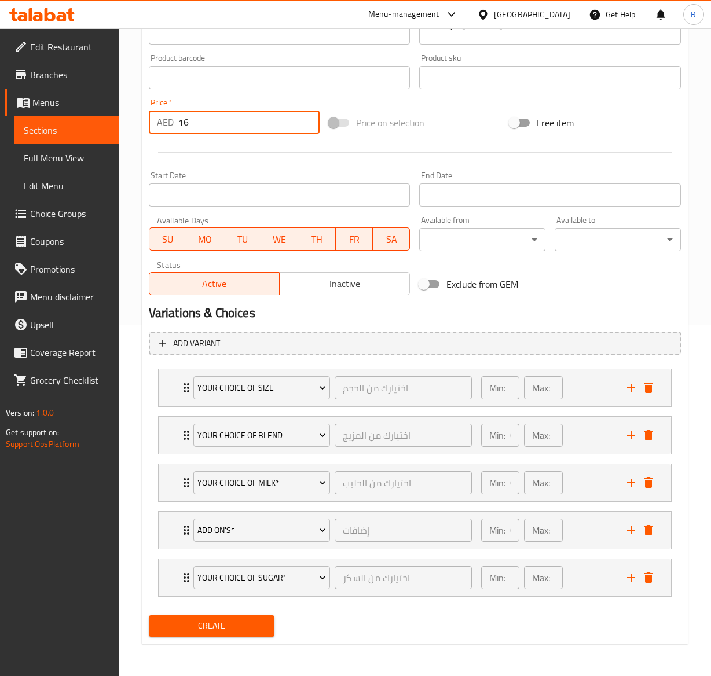
type input "16"
click at [244, 621] on span "Create" at bounding box center [212, 626] width 108 height 14
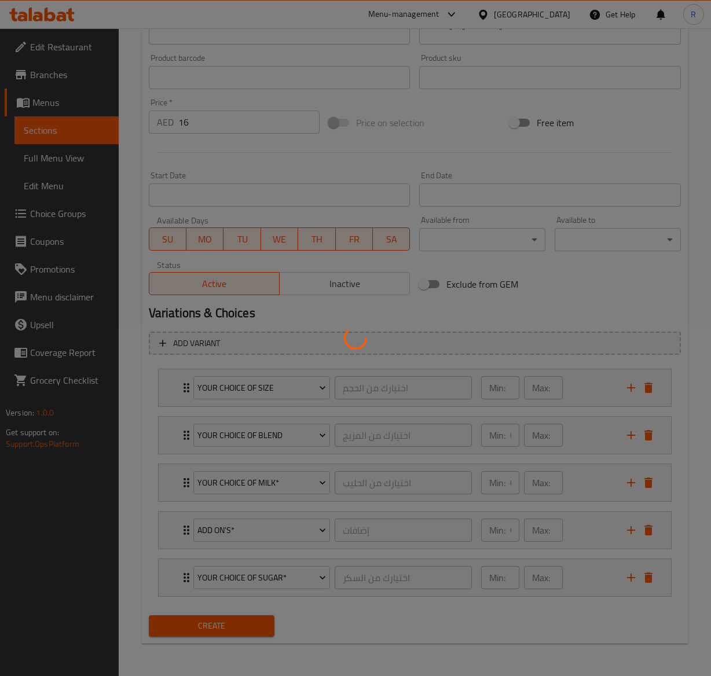
type input "0"
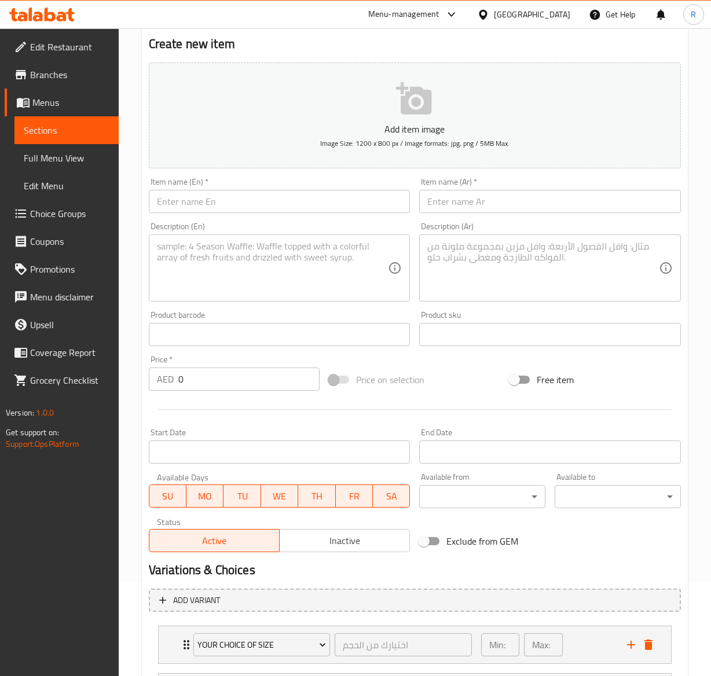
scroll to position [91, 0]
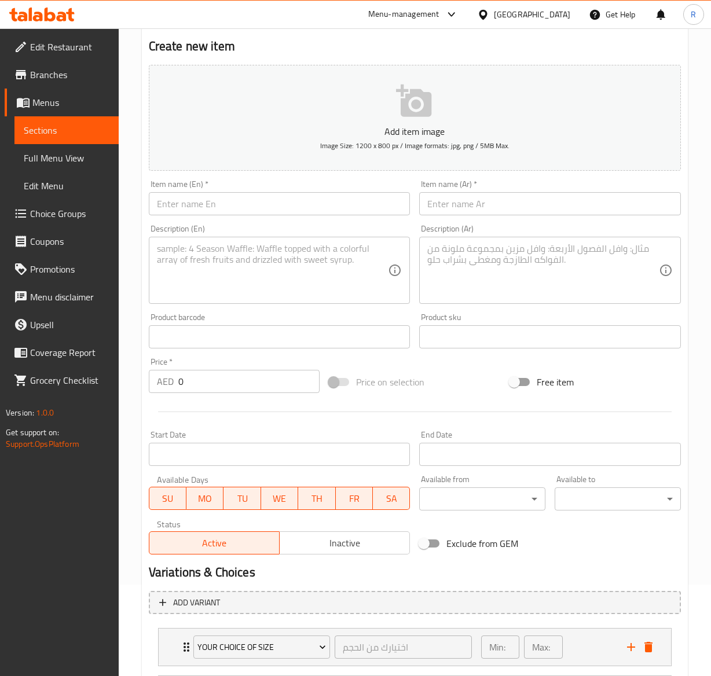
click at [262, 203] on input "text" at bounding box center [280, 203] width 262 height 23
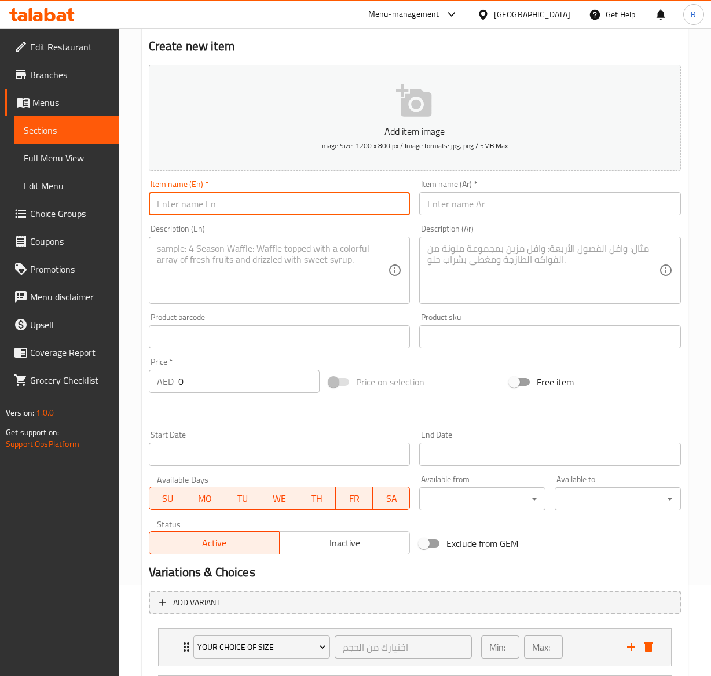
paste input "Americano Coffee"
type input "Americano Coffee"
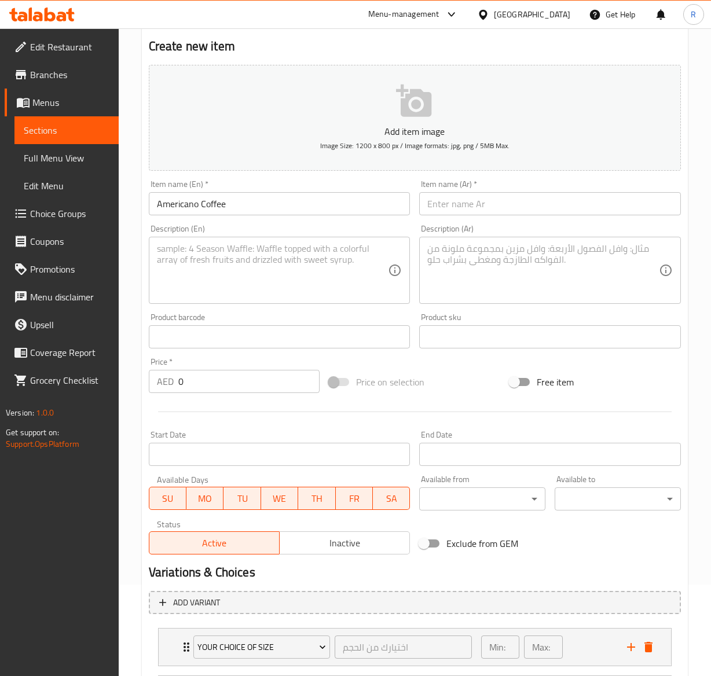
click at [476, 206] on input "text" at bounding box center [550, 203] width 262 height 23
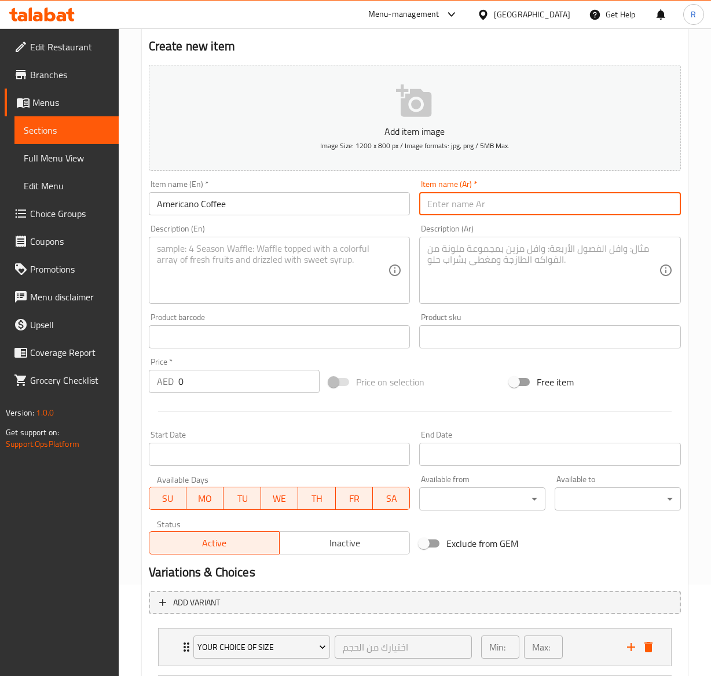
paste input "أمريكانو"
type input "أمريكانو"
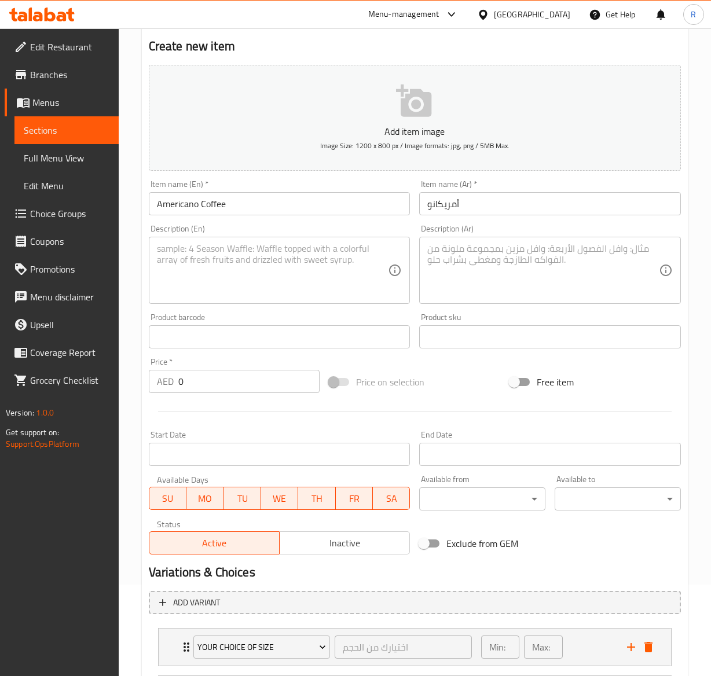
click at [206, 267] on textarea at bounding box center [272, 270] width 231 height 55
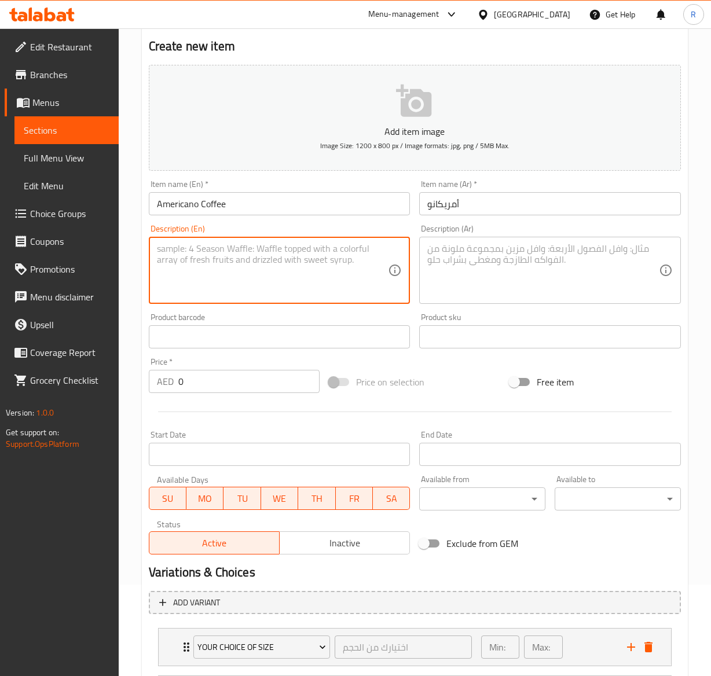
paste textarea "Made with a double shot of our premium espresso and hot water, it is a simple y…"
type textarea "Made with a double shot of our premium espresso and hot water, it is a simple y…"
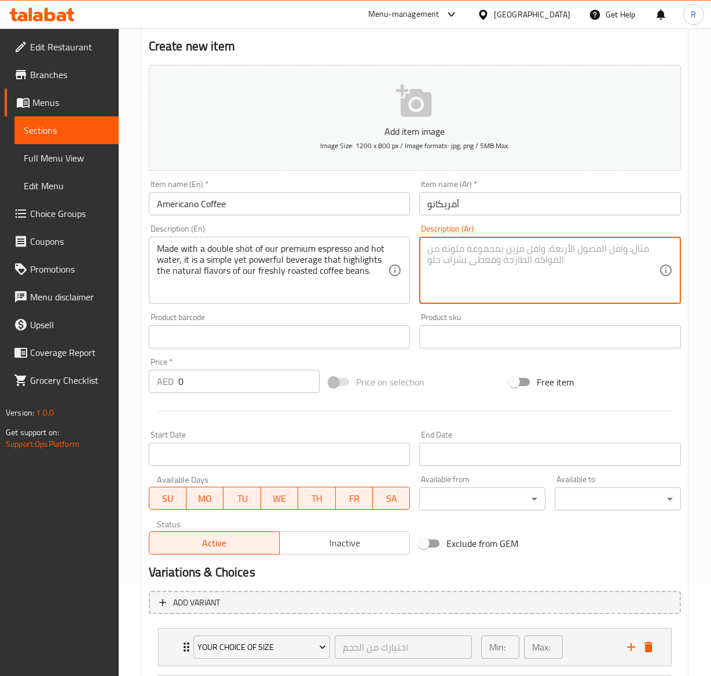
click at [527, 268] on textarea at bounding box center [542, 270] width 231 height 55
paste textarea "مصنوع من جرعة مزدوجة من الإسبريسو الفاخر والماء الساخن ، إنه مشروب بسيط ولكنه ق…"
type textarea "مصنوع من جرعة مزدوجة من الإسبريسو الفاخر والماء الساخن ، إنه مشروب بسيط ولكنه ق…"
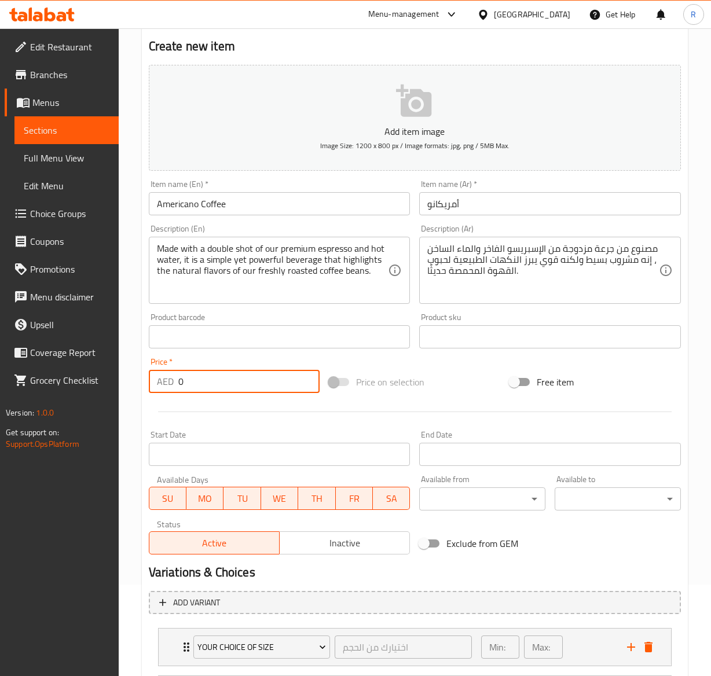
click at [223, 391] on input "0" at bounding box center [249, 381] width 142 height 23
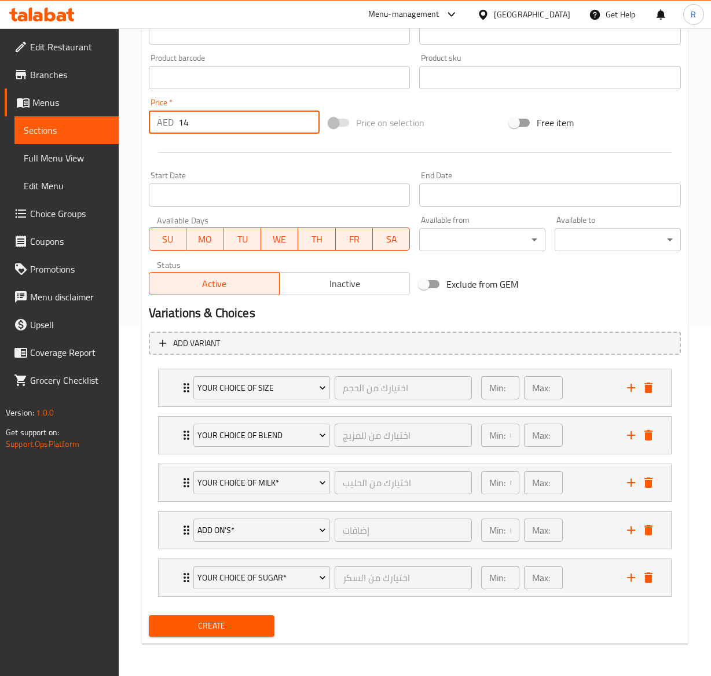
type input "14"
click at [262, 624] on span "Create" at bounding box center [212, 626] width 108 height 14
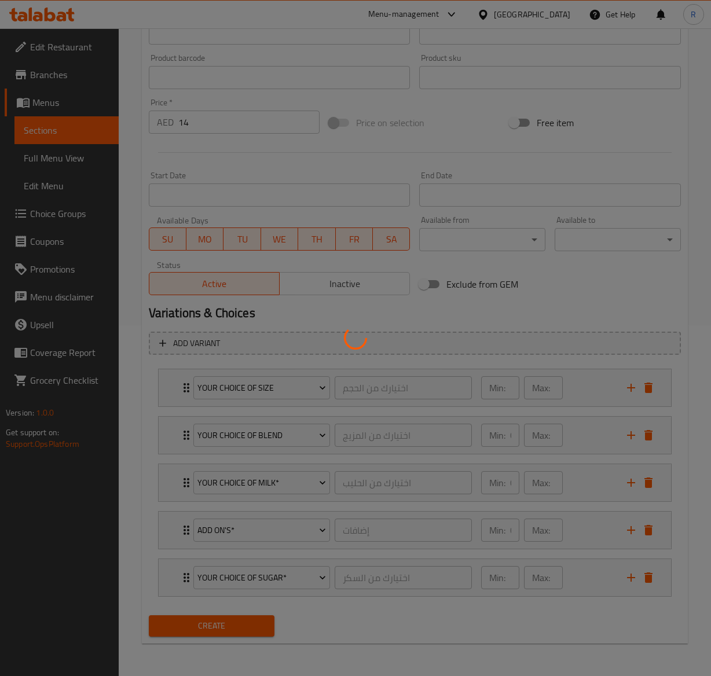
type input "0"
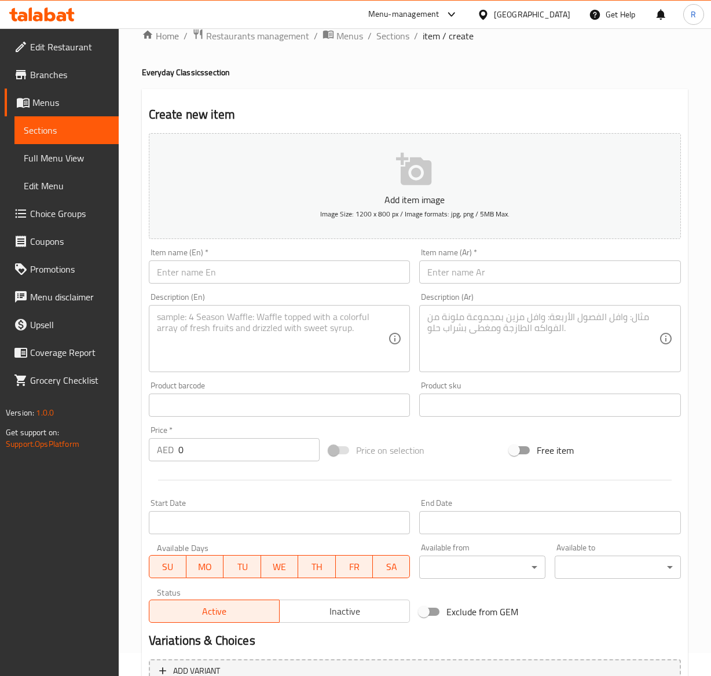
scroll to position [0, 0]
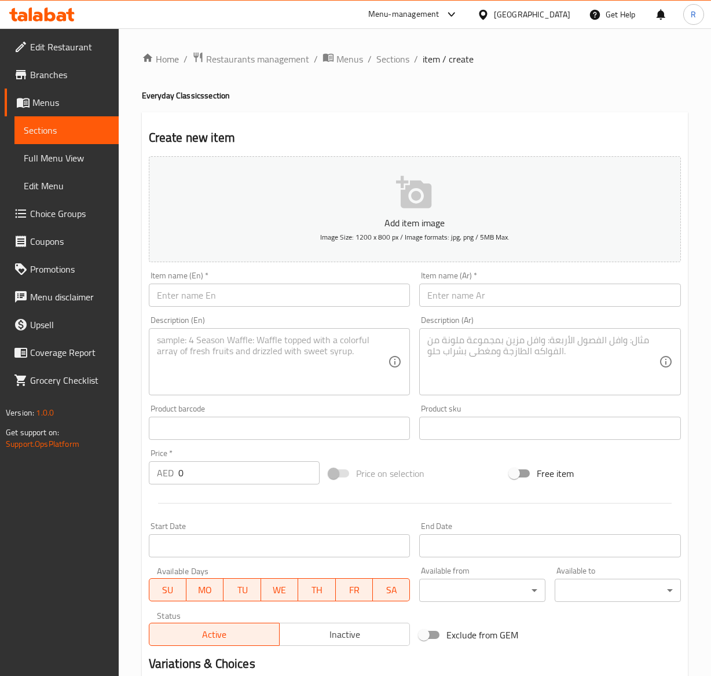
click at [190, 295] on input "text" at bounding box center [280, 295] width 262 height 23
paste input "Flat White 8oz"
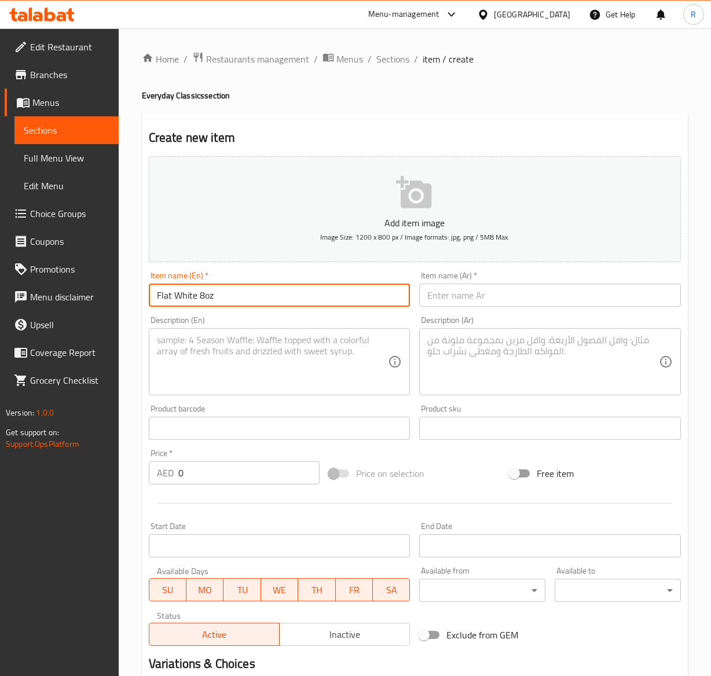
type input "Flat White 8oz"
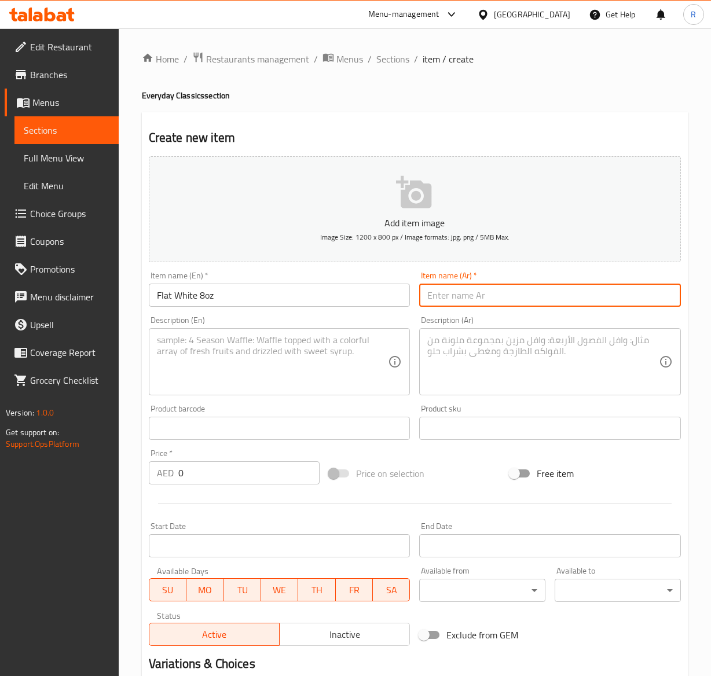
click at [482, 290] on input "text" at bounding box center [550, 295] width 262 height 23
paste input "فلات وايت 8 اونصة"
type input "فلات وايت 8 اونصة"
click at [329, 365] on textarea at bounding box center [272, 361] width 231 height 55
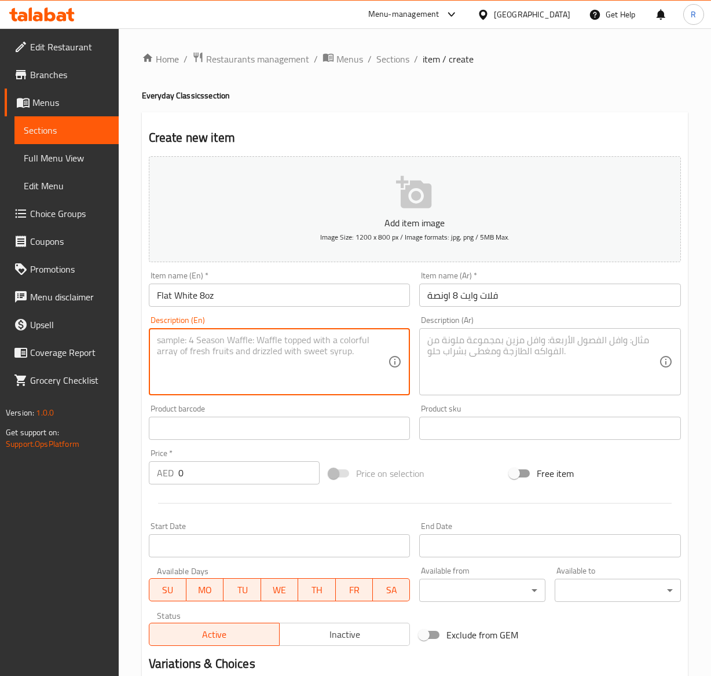
paste textarea "Crafted with a double shot of our finest espresso and silky microfoam milk, it …"
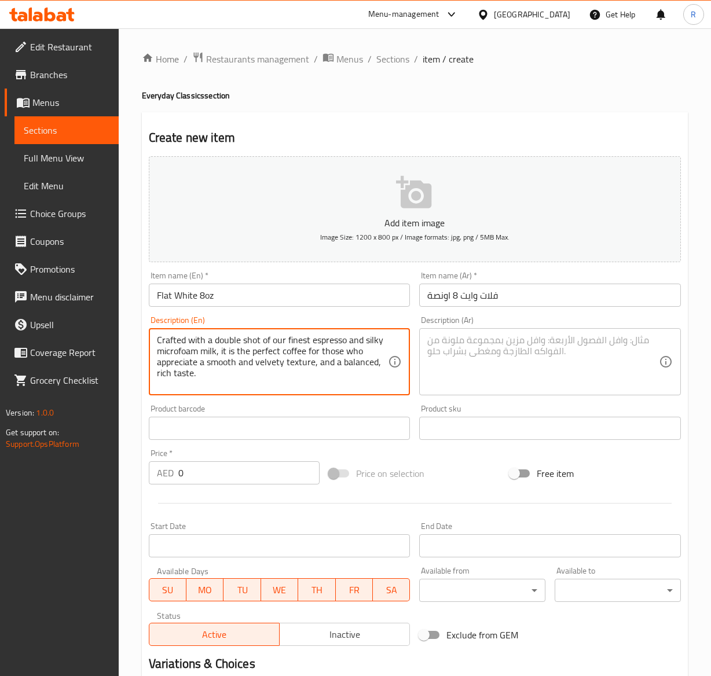
type textarea "Crafted with a double shot of our finest espresso and silky microfoam milk, it …"
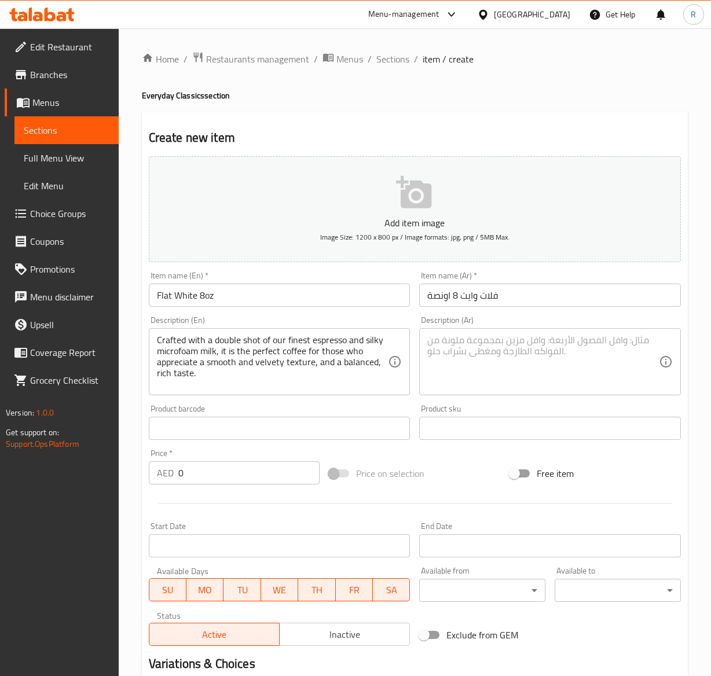
click at [525, 373] on textarea at bounding box center [542, 361] width 231 height 55
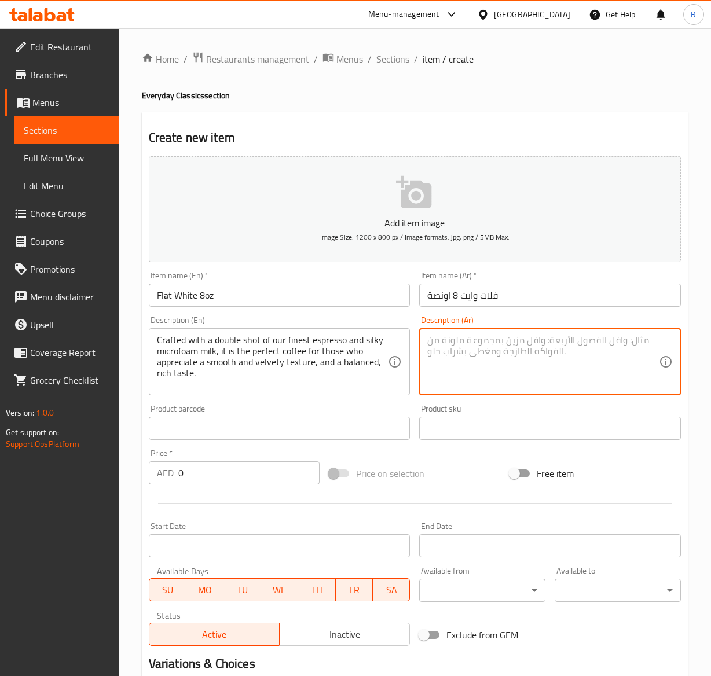
paste textarea "صُنعت من جرعة مضاعفة من أجود أنواع الإسبرسو وحليب الميكروفوم الحريري ، وهي القه…"
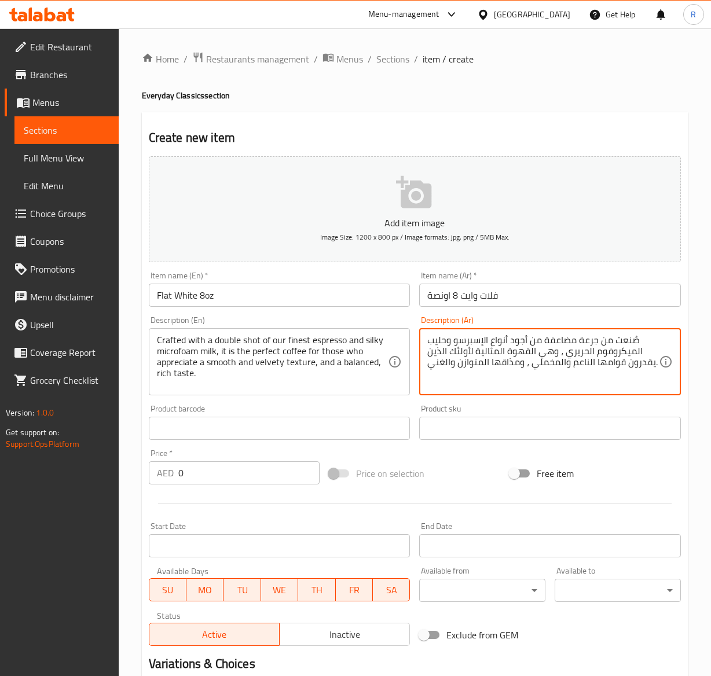
type textarea "صُنعت من جرعة مضاعفة من أجود أنواع الإسبرسو وحليب الميكروفوم الحريري ، وهي القه…"
click at [229, 479] on input "0" at bounding box center [249, 472] width 142 height 23
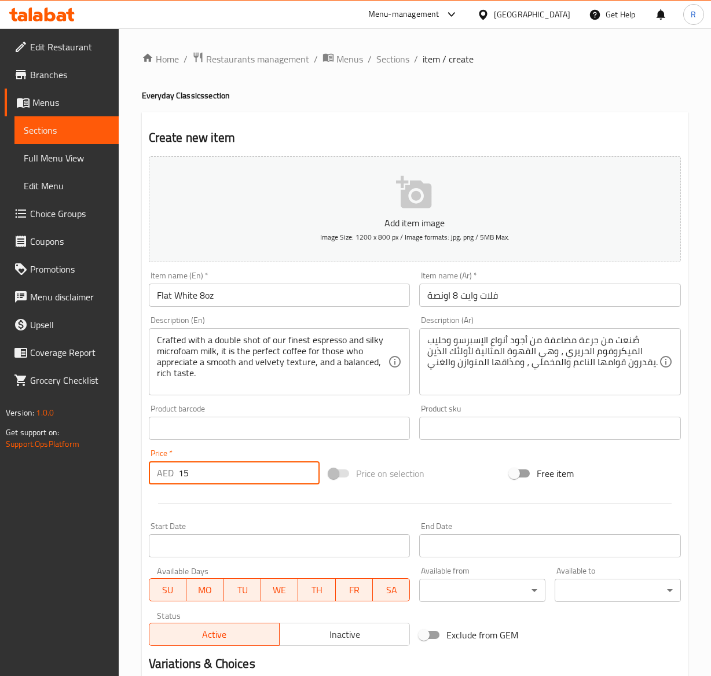
scroll to position [354, 0]
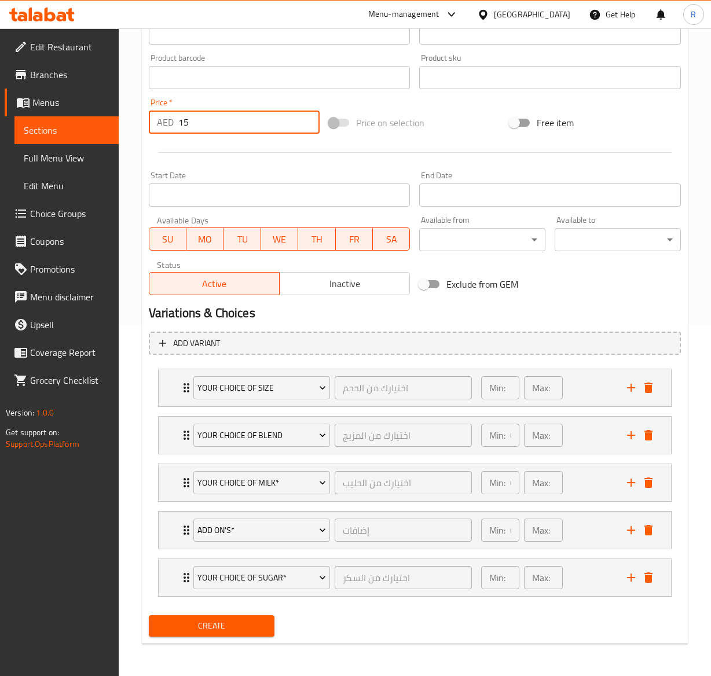
type input "15"
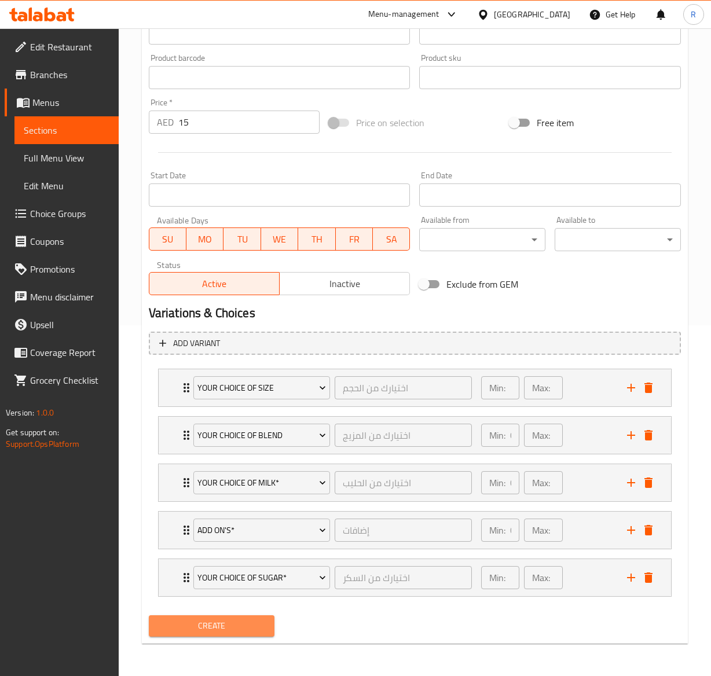
click at [245, 624] on span "Create" at bounding box center [212, 626] width 108 height 14
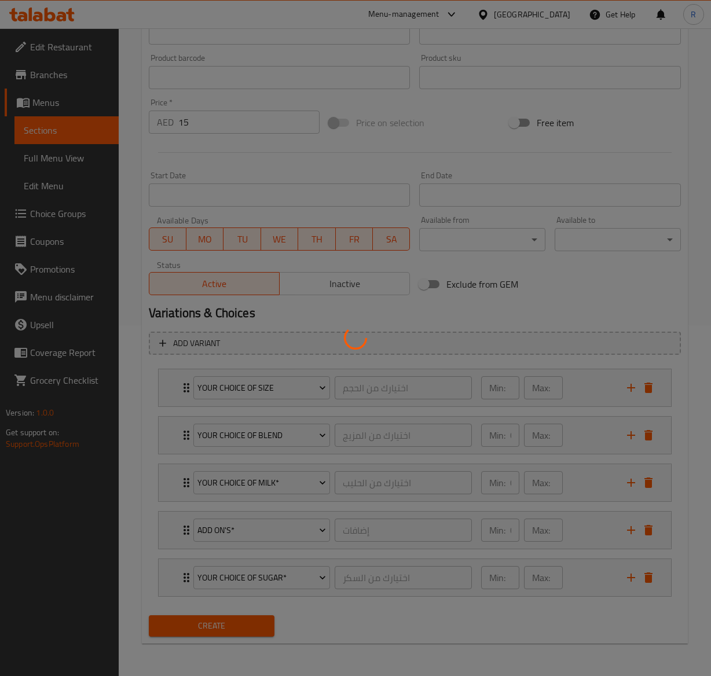
type input "0"
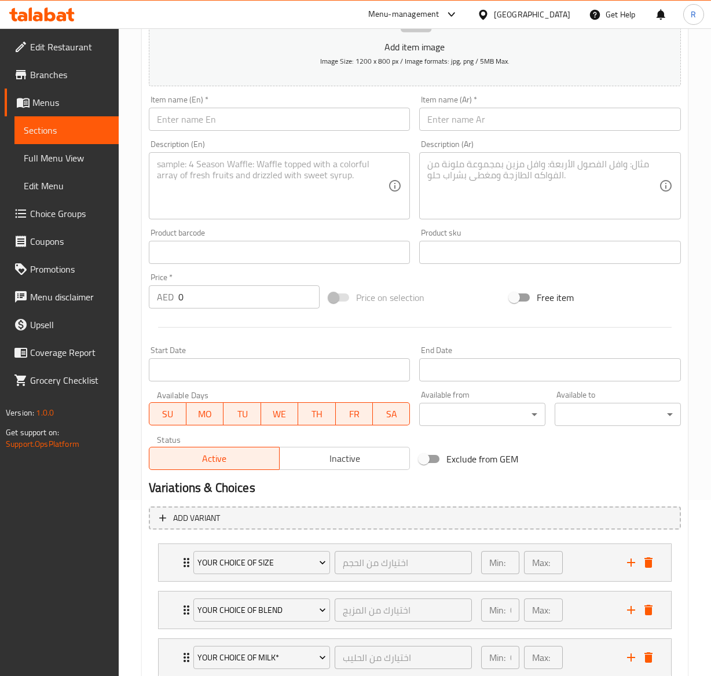
scroll to position [165, 0]
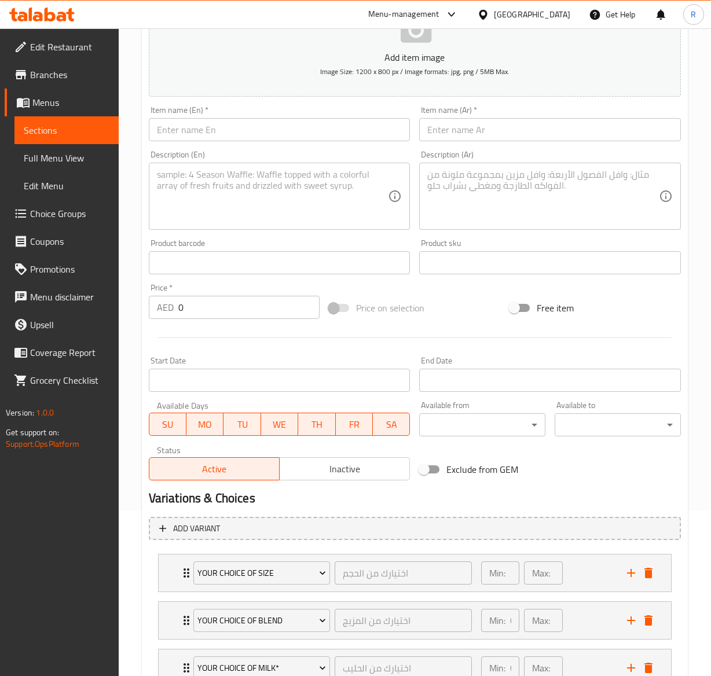
click at [191, 131] on input "text" at bounding box center [280, 129] width 262 height 23
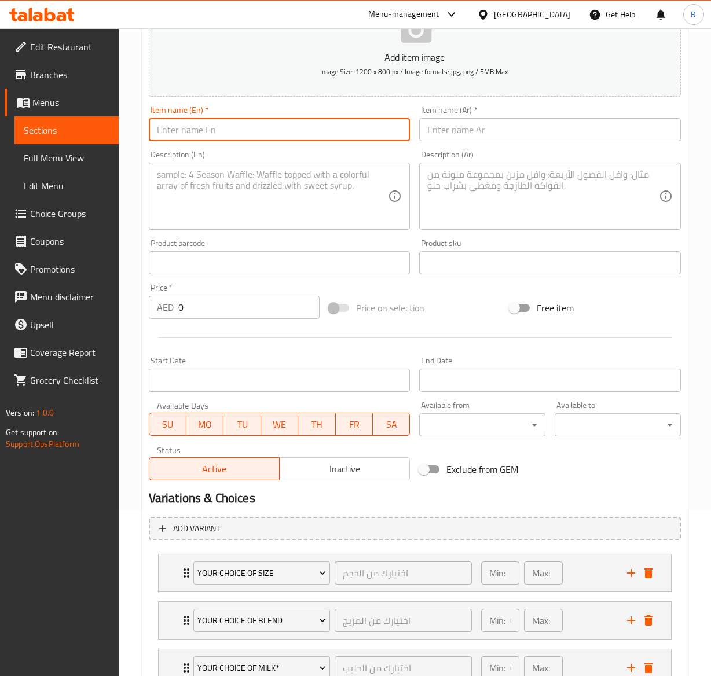
paste input "Iced Cappuccino"
type input "Iced Cappuccino"
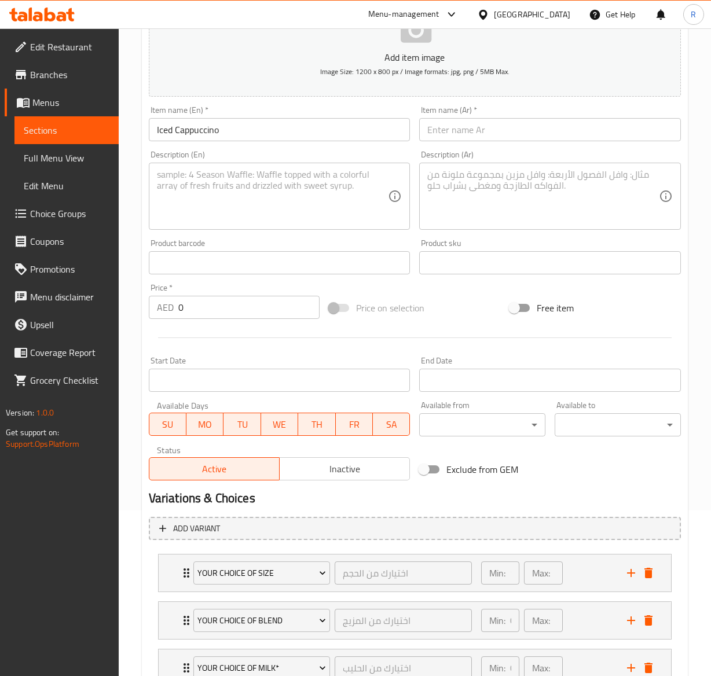
click at [457, 134] on input "text" at bounding box center [550, 129] width 262 height 23
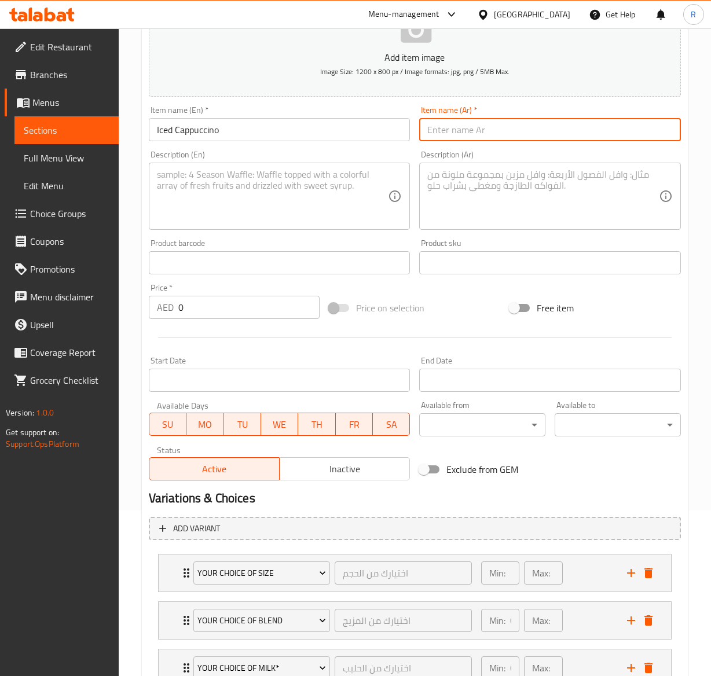
paste input "كابتشينو مثلج"
type input "كابتشينو مثلج"
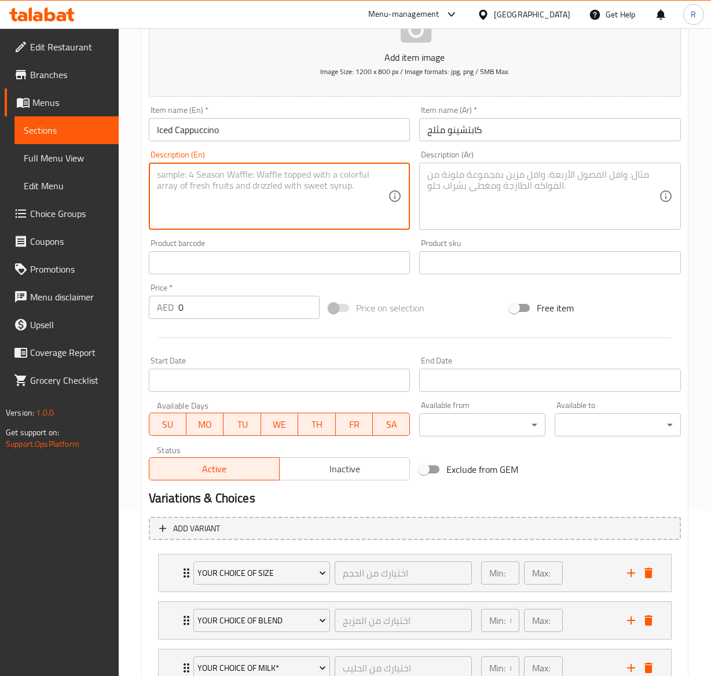
click at [241, 196] on textarea at bounding box center [272, 196] width 231 height 55
paste textarea "Our dark, rich espresso is combined with velvety milk, stretched layer of thick…"
type textarea "Our dark, rich espresso is combined with velvety milk, stretched layer of thick…"
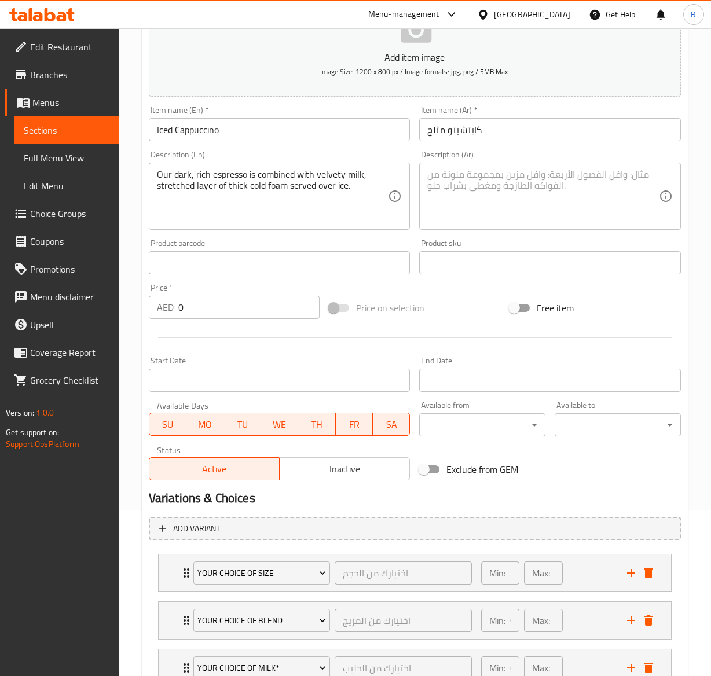
click at [560, 183] on textarea at bounding box center [542, 196] width 231 height 55
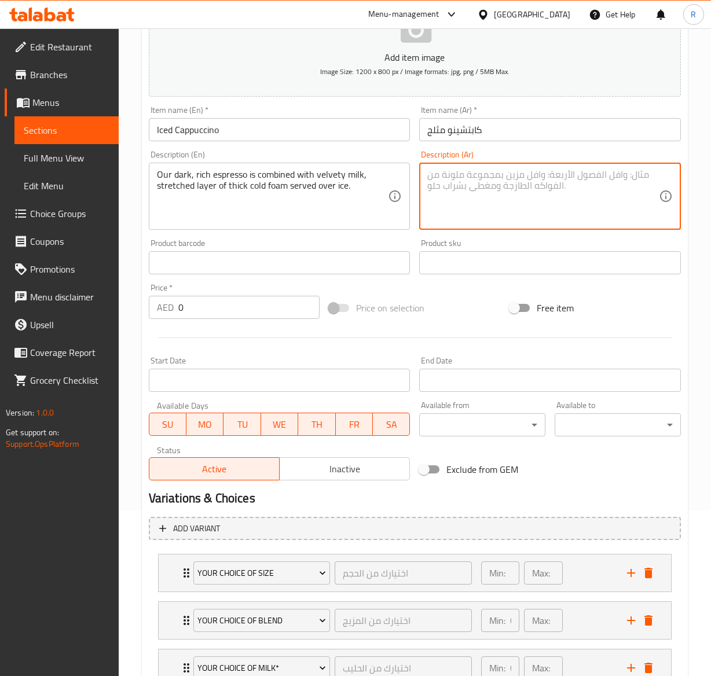
paste textarea "Our dark, rich espresso is combined with velvety milk, stretched layer of thick…"
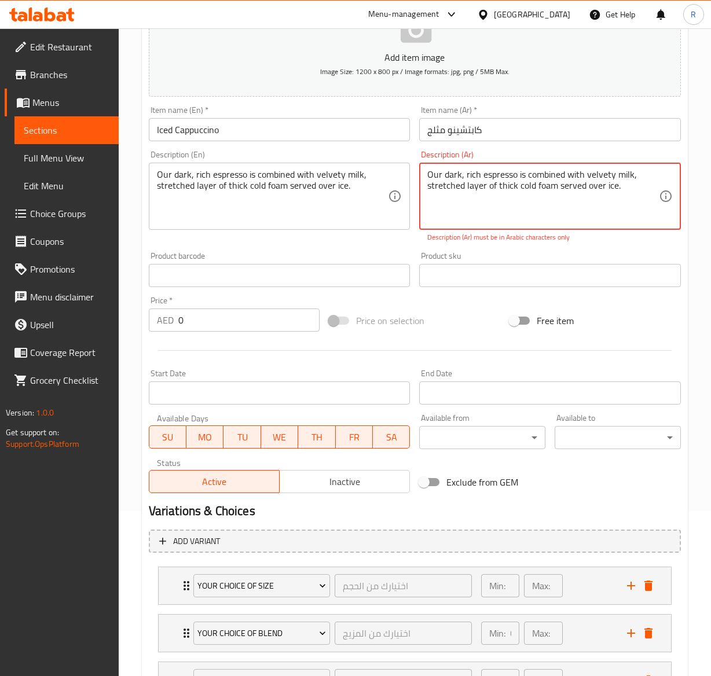
type textarea "Our dark, rich espresso is combined with velvety milk, stretched layer of thick…"
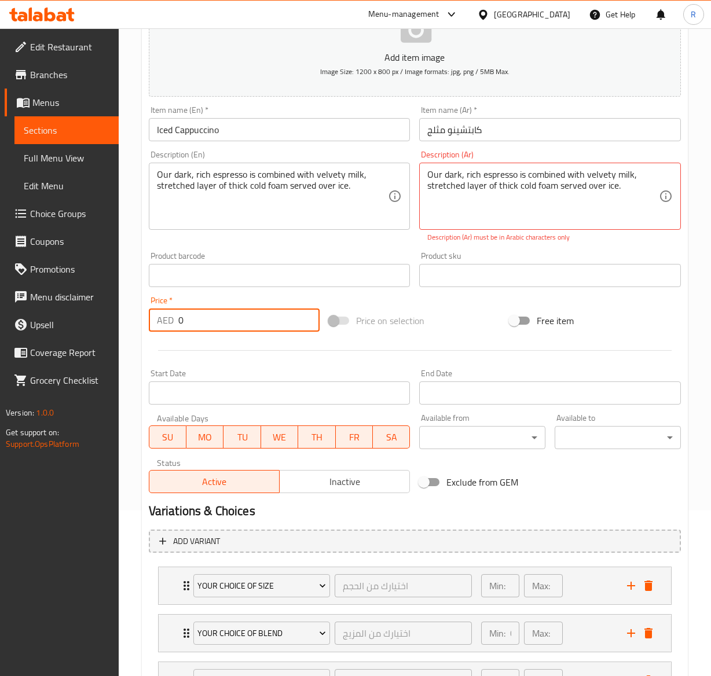
click at [213, 330] on input "0" at bounding box center [249, 319] width 142 height 23
type input "18"
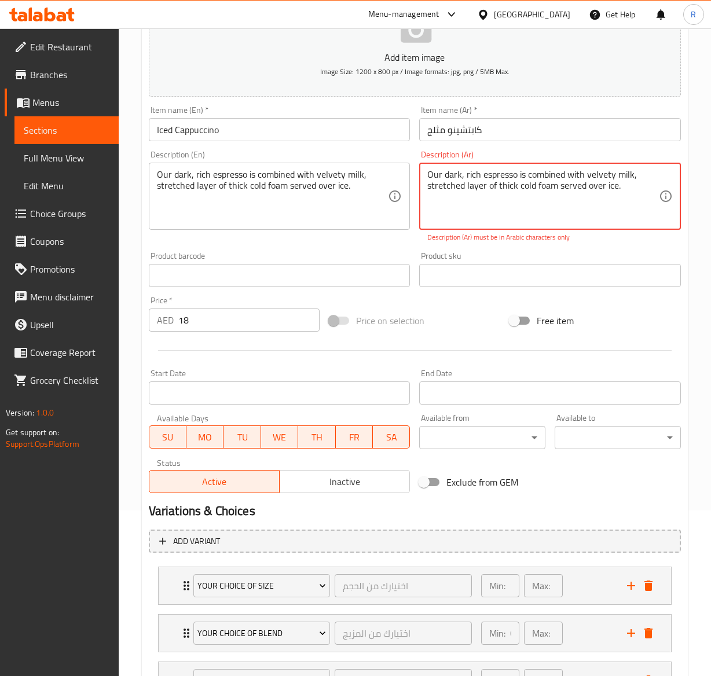
drag, startPoint x: 628, startPoint y: 190, endPoint x: 330, endPoint y: 162, distance: 299.9
click at [330, 162] on div "Add item image Image Size: 1200 x 800 px / Image formats: jpg, png / 5MB Max. I…" at bounding box center [414, 242] width 541 height 512
click at [543, 182] on textarea "Our dark, rich espresso is combined with velvety milk, stretched layer of thick…" at bounding box center [542, 196] width 231 height 55
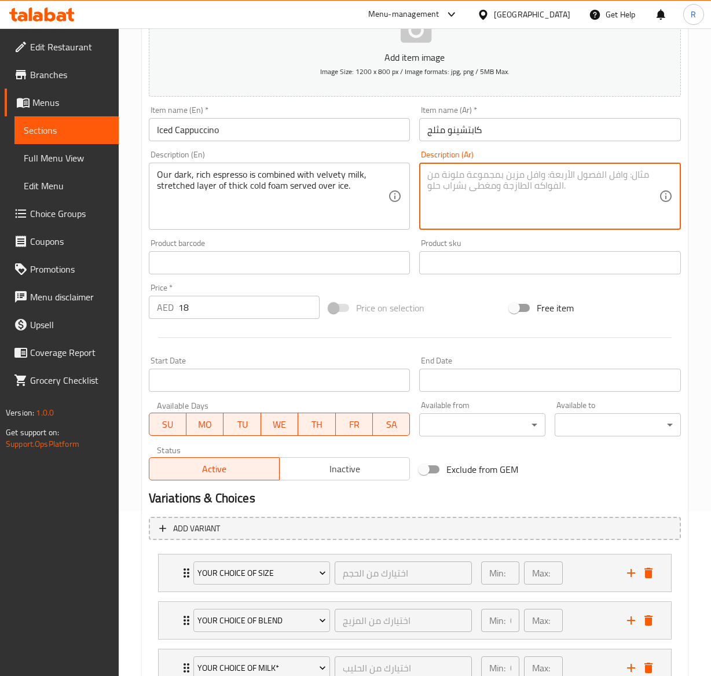
paste textarea "يتم مزج قهوتنا الإسبريسو الداكنة والغنية مع الحليب المخملي، وطبقة ممتدة من الرغ…"
type textarea "يتم مزج قهوتنا الإسبريسو الداكنة والغنية مع الحليب المخملي، وطبقة ممتدة من الرغ…"
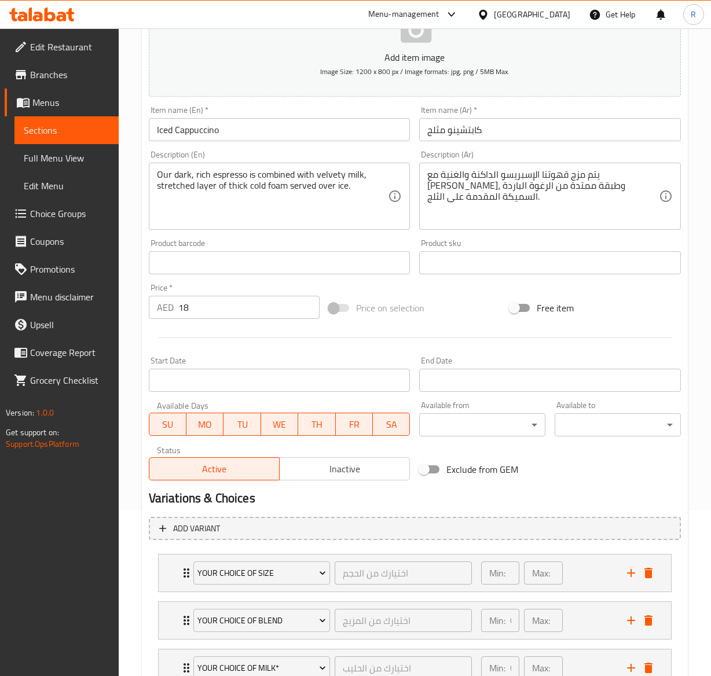
click at [537, 337] on div at bounding box center [414, 337] width 541 height 28
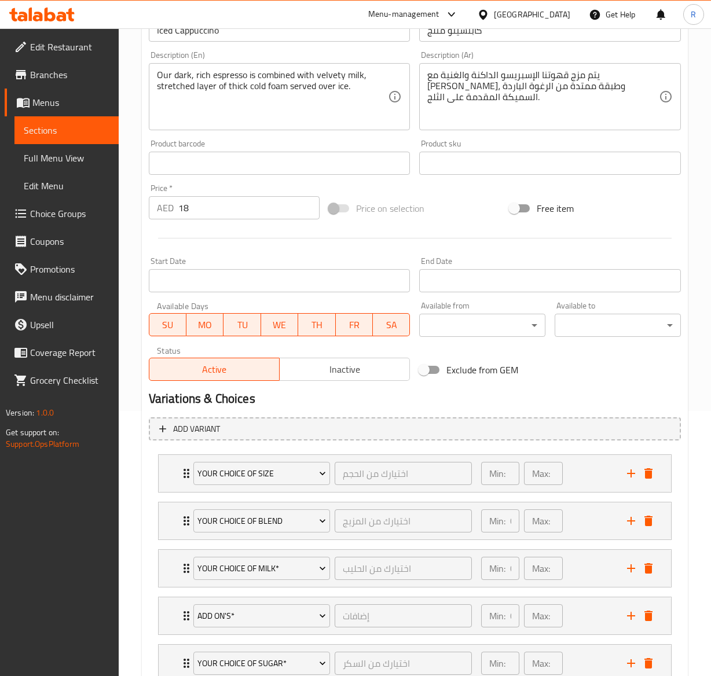
scroll to position [354, 0]
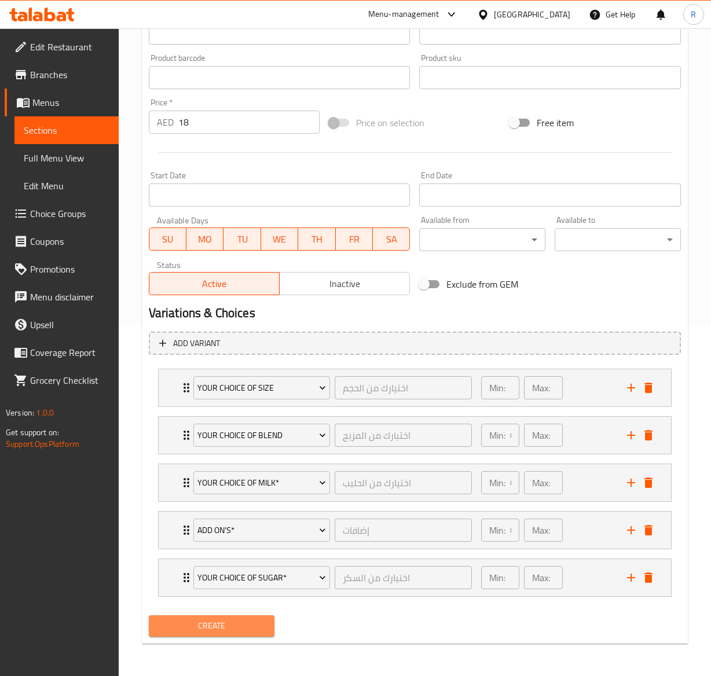
click at [246, 634] on button "Create" at bounding box center [212, 625] width 126 height 21
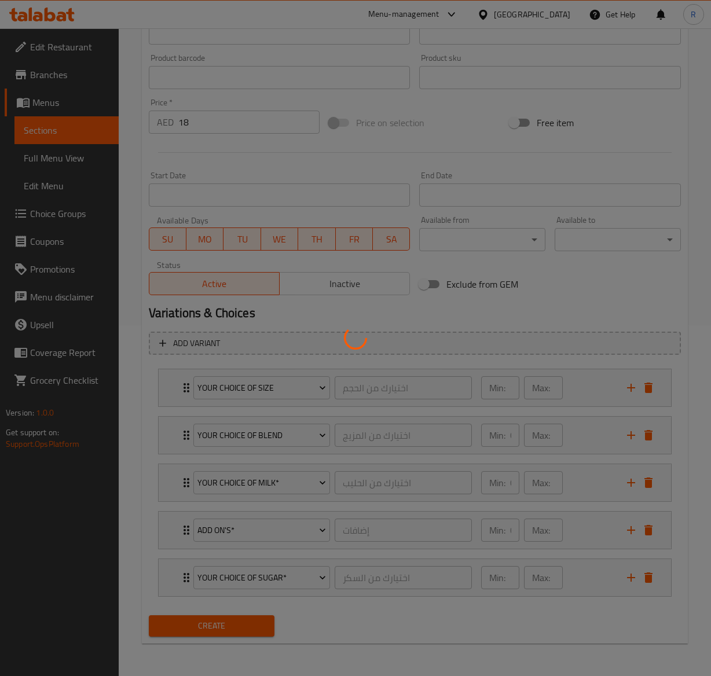
type input "0"
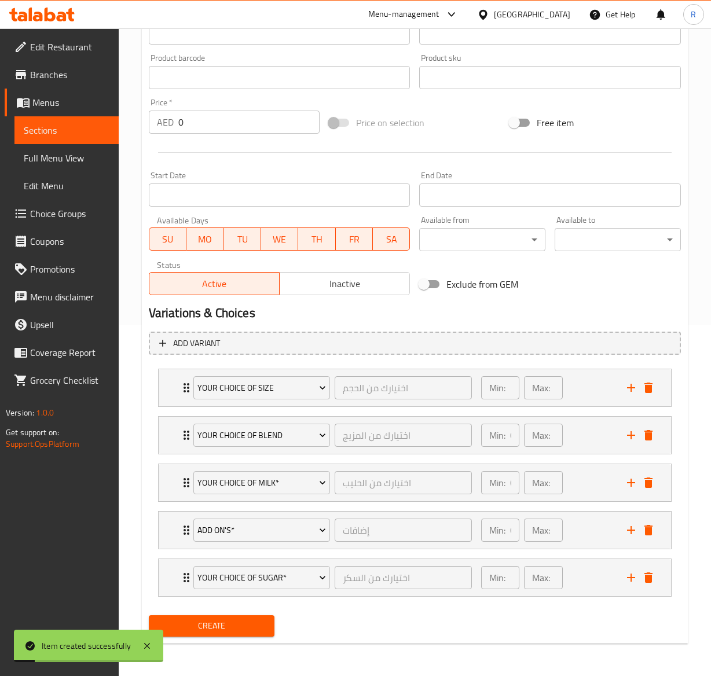
scroll to position [0, 0]
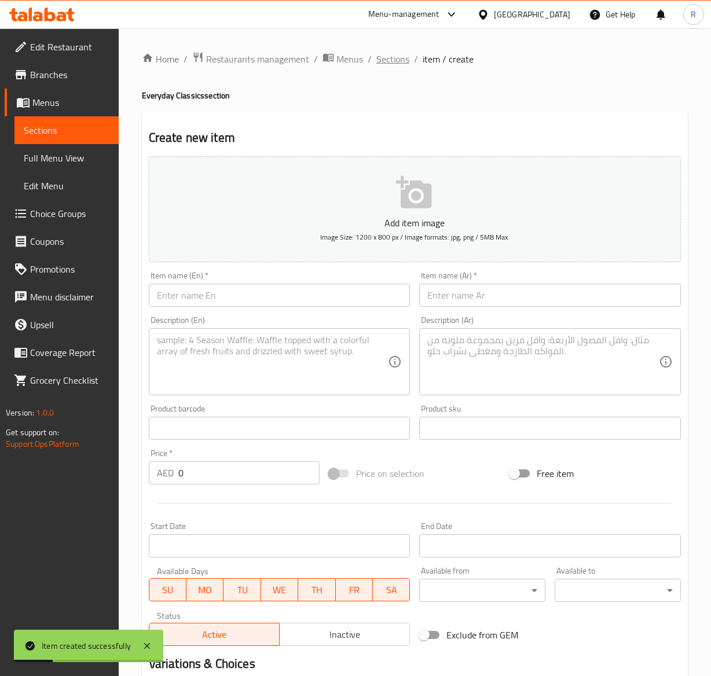
click at [384, 57] on span "Sections" at bounding box center [392, 59] width 33 height 14
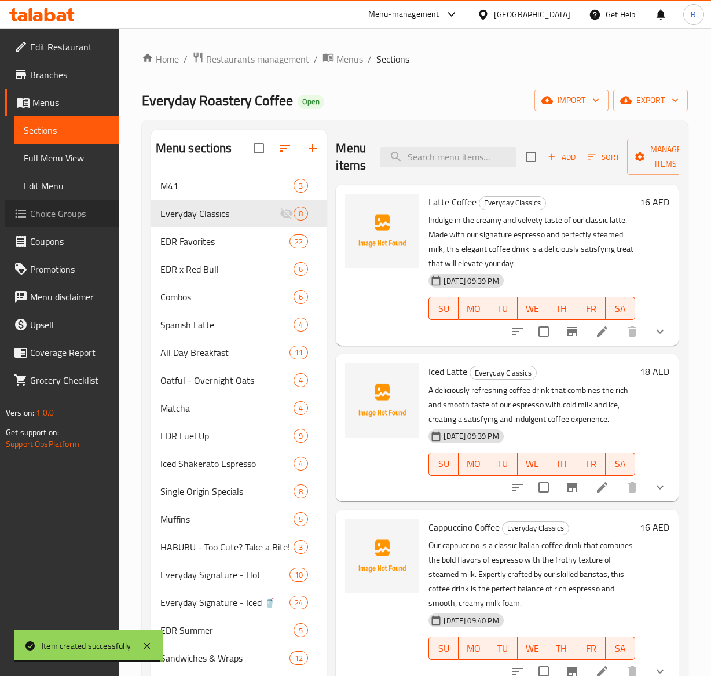
click at [76, 220] on span "Choice Groups" at bounding box center [69, 214] width 79 height 14
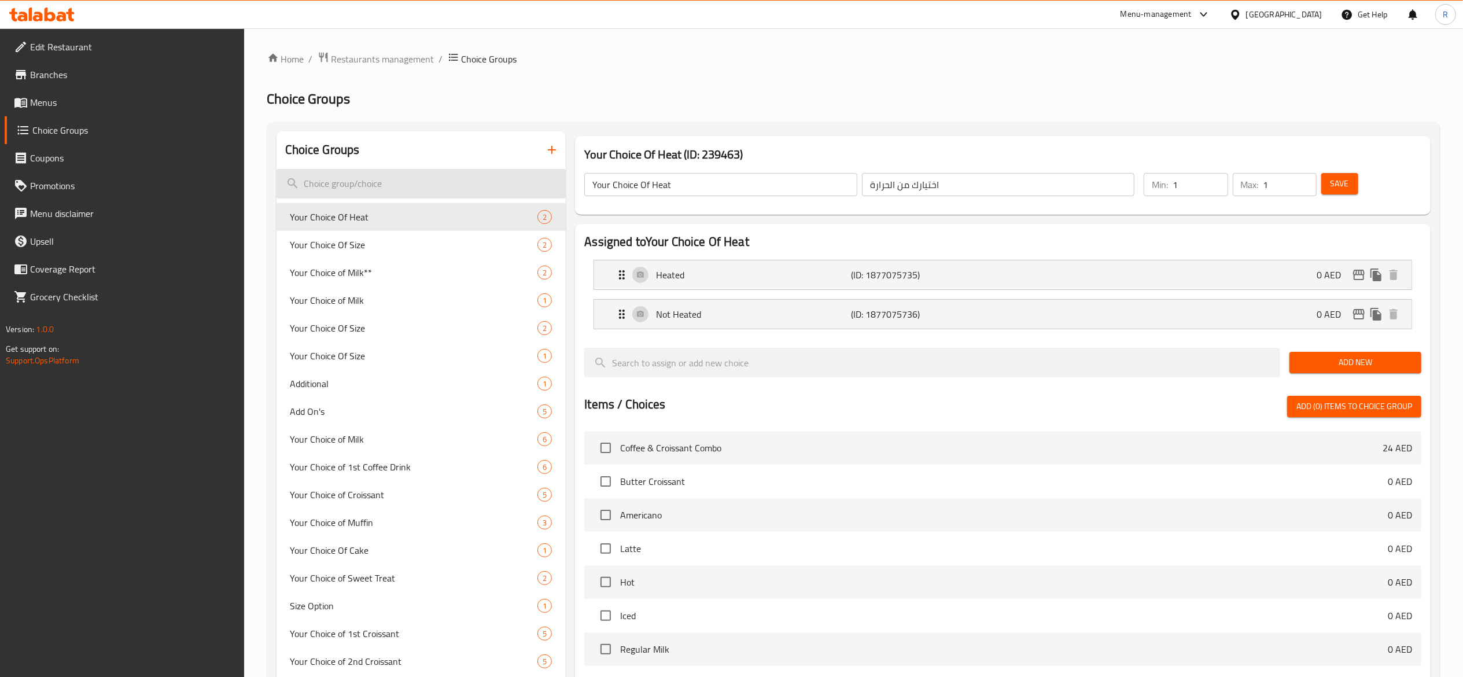
click at [480, 179] on input "search" at bounding box center [422, 184] width 290 height 30
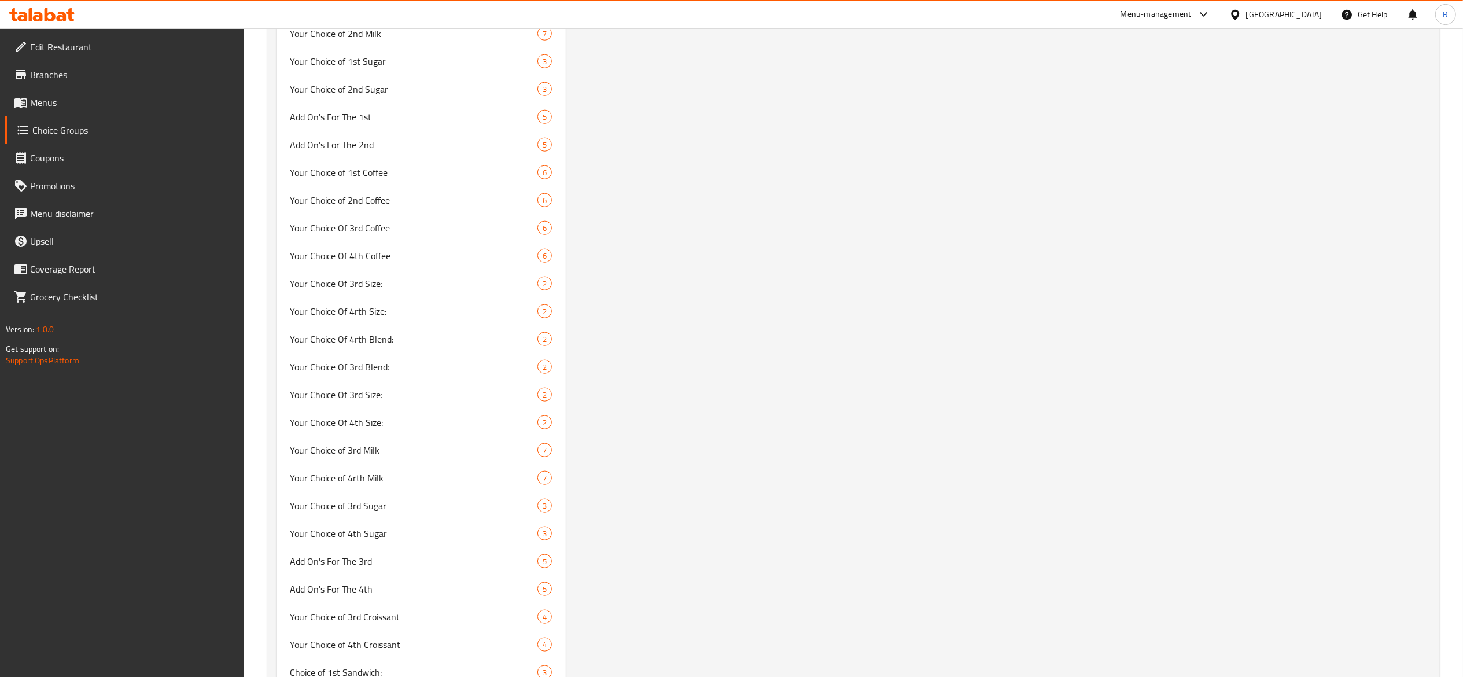
scroll to position [2822, 0]
click at [405, 347] on div "Your Choice of Blend 2" at bounding box center [422, 339] width 290 height 28
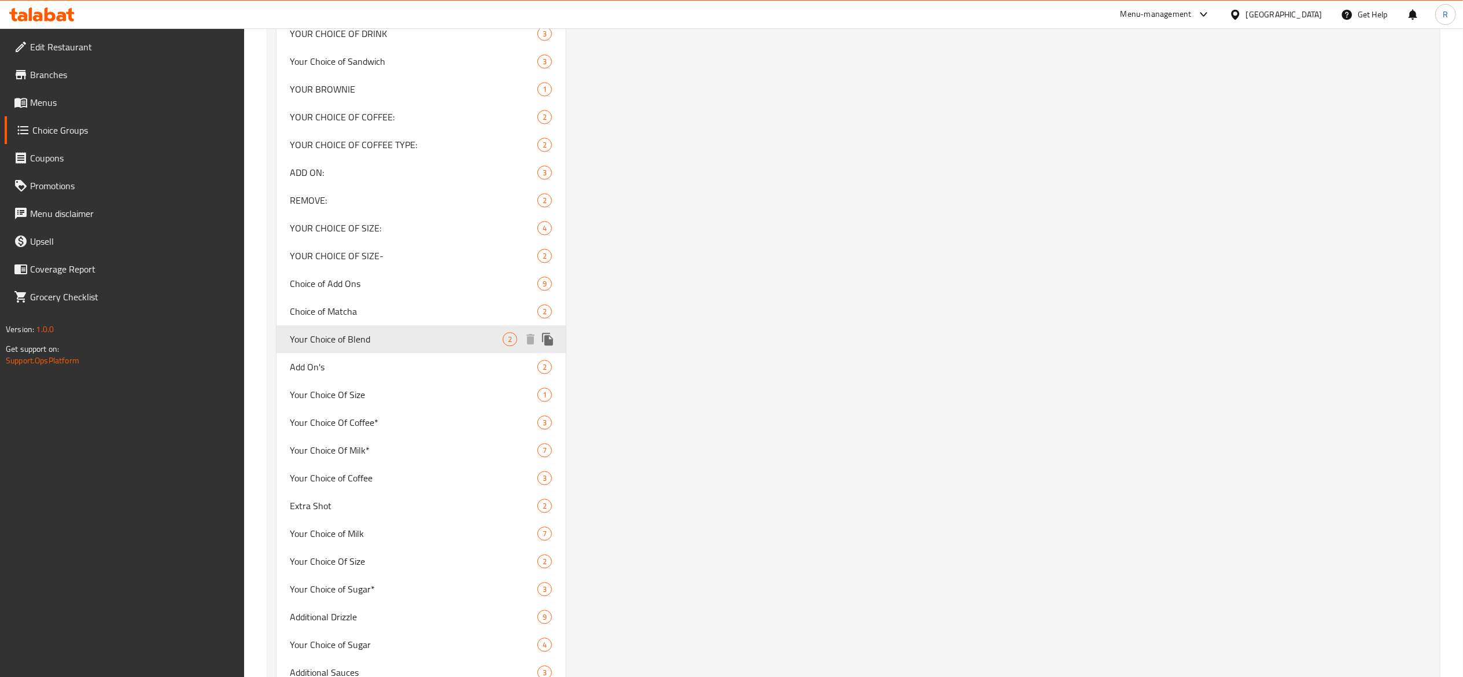
type input "Your Choice of Blend"
type input "اختيارك من المزيج"
type input "0"
click at [470, 344] on span "Your Choice of Blend" at bounding box center [396, 339] width 213 height 14
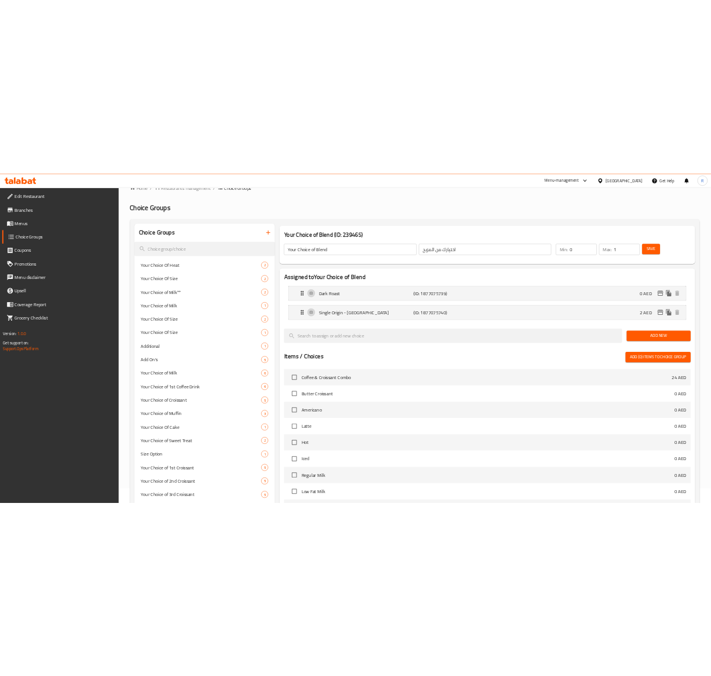
scroll to position [0, 0]
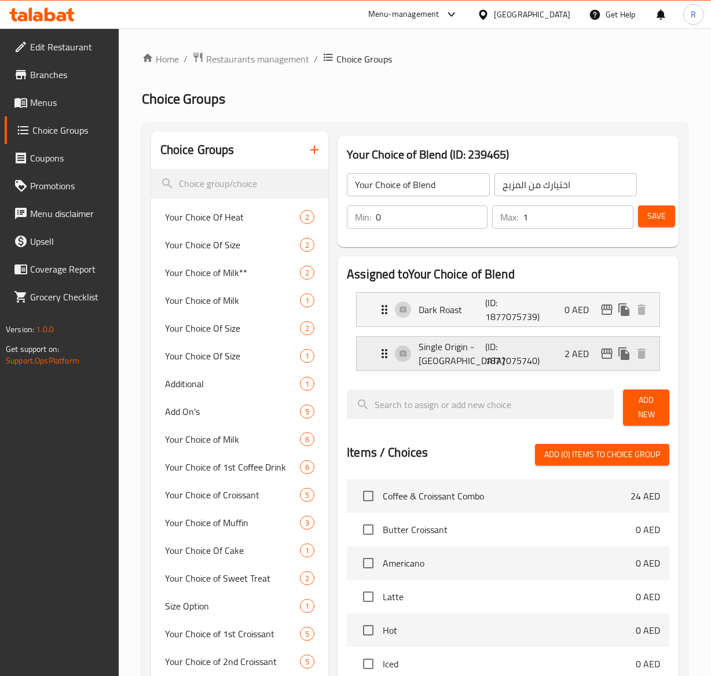
click at [380, 356] on icon "Expand" at bounding box center [384, 354] width 14 height 14
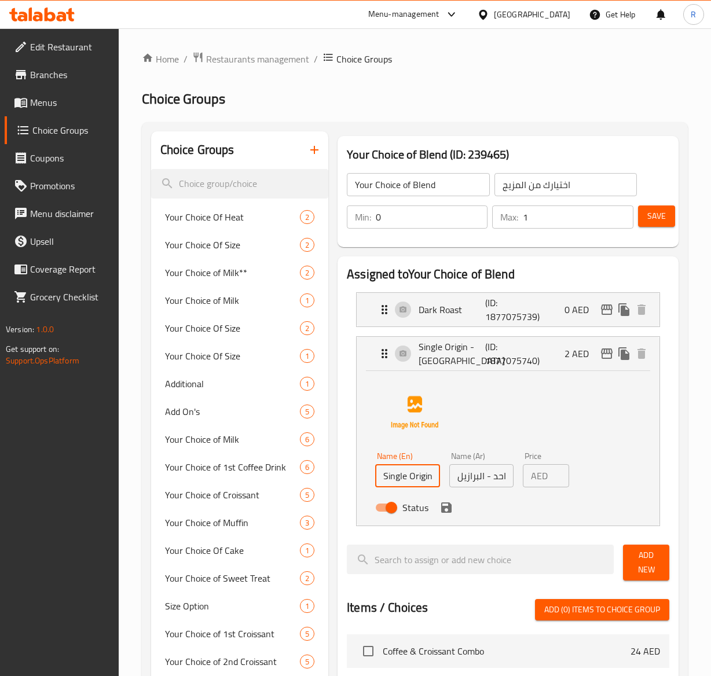
scroll to position [0, 31]
drag, startPoint x: 380, startPoint y: 474, endPoint x: 860, endPoint y: 448, distance: 480.4
click at [711, 448] on html "​ Menu-management United Arab Emirates Get Help R Edit Restaurant Branches Menu…" at bounding box center [355, 338] width 711 height 676
drag, startPoint x: 382, startPoint y: 474, endPoint x: 659, endPoint y: 511, distance: 278.4
click at [659, 511] on div "Single Origin - Brazil (ID: 1877075740) 2 AED Name (En) Single Origin - Brazil …" at bounding box center [508, 431] width 304 height 190
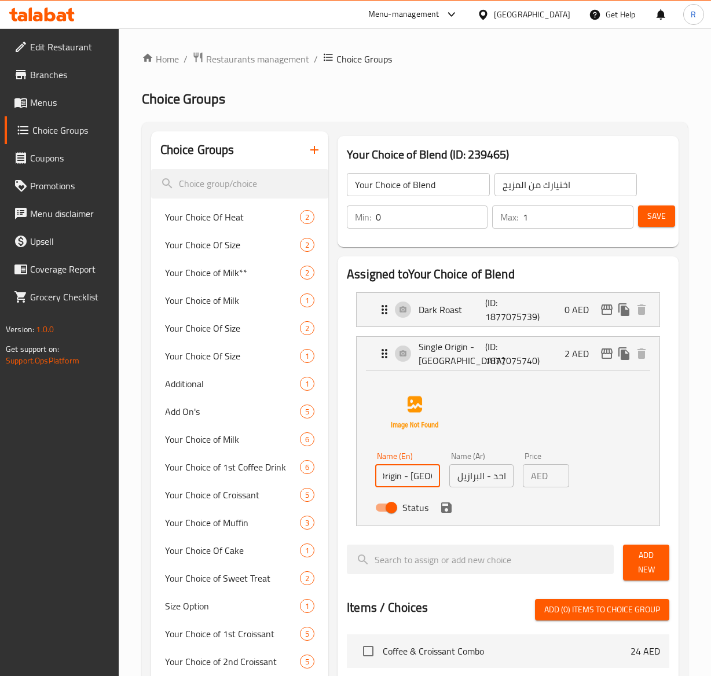
paste input "San Antonio"
type input "Single Origin - [GEOGRAPHIC_DATA] [GEOGRAPHIC_DATA]"
drag, startPoint x: 451, startPoint y: 471, endPoint x: 891, endPoint y: 516, distance: 442.0
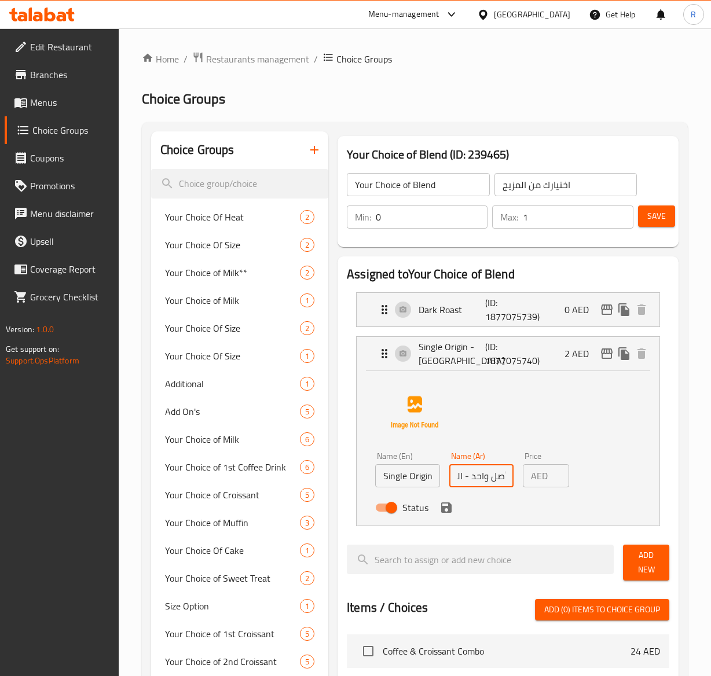
click at [711, 516] on html "​ Menu-management United Arab Emirates Get Help R Edit Restaurant Branches Menu…" at bounding box center [355, 338] width 711 height 676
paste input "سان أنطونيو"
click at [540, 476] on p "AED" at bounding box center [539, 476] width 17 height 14
type input "أصل واحد - البرازيل سان أنطونيو"
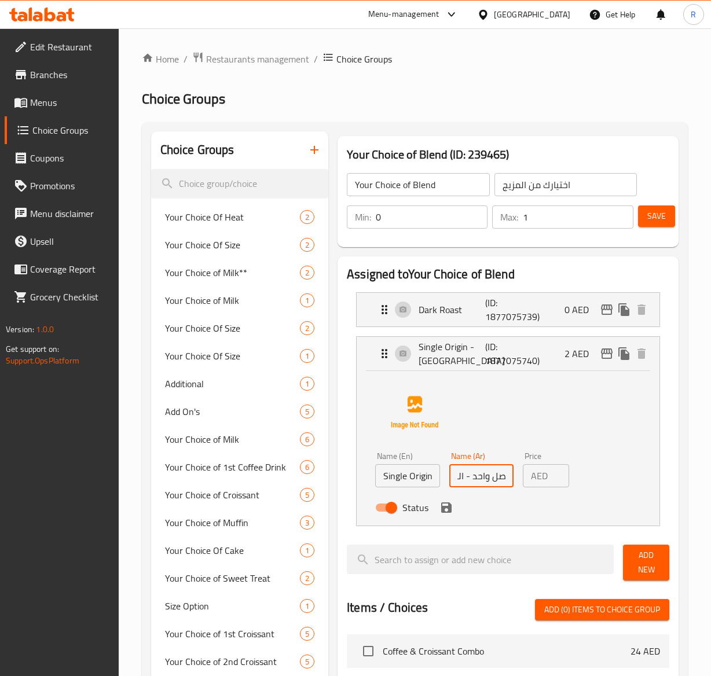
scroll to position [0, 0]
click at [565, 476] on input "2" at bounding box center [560, 475] width 17 height 23
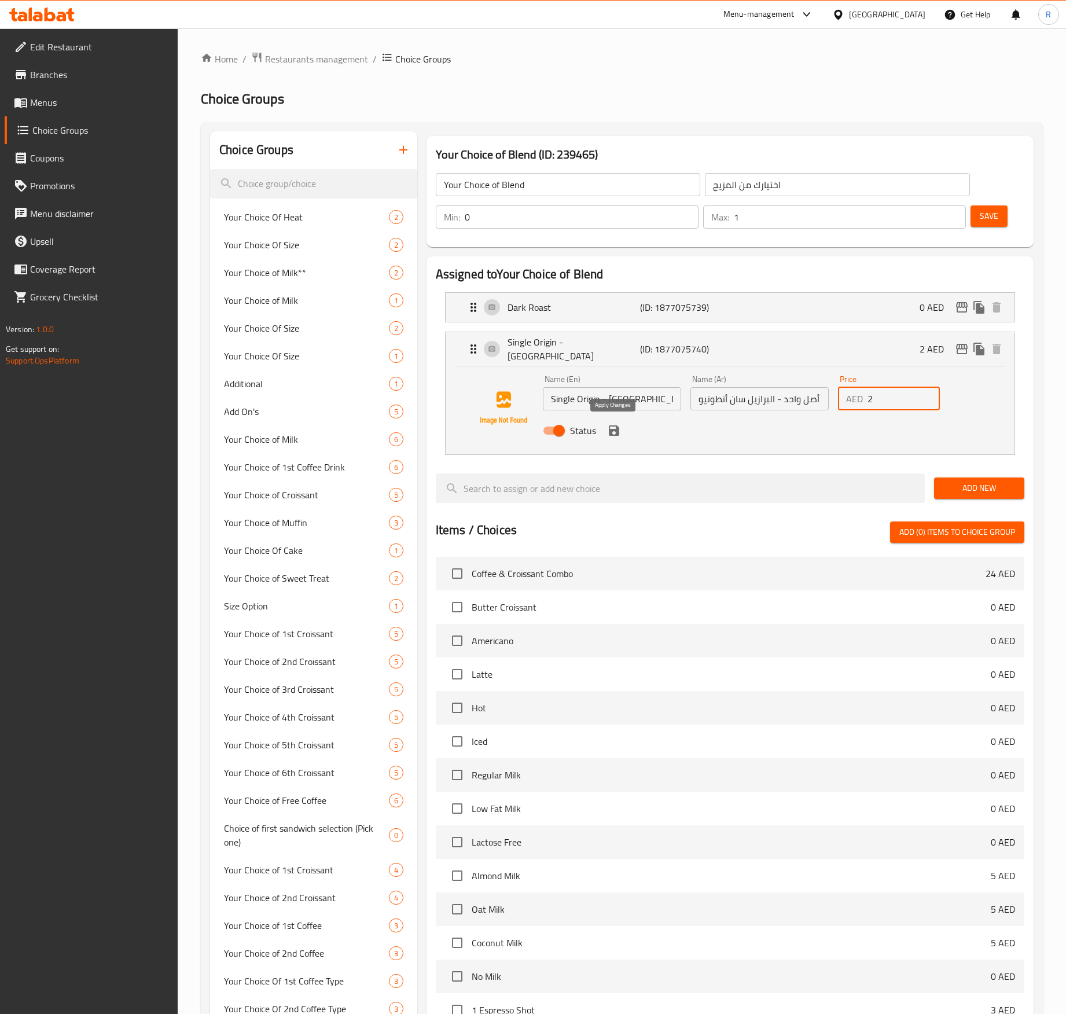
click at [610, 428] on icon "save" at bounding box center [614, 430] width 10 height 10
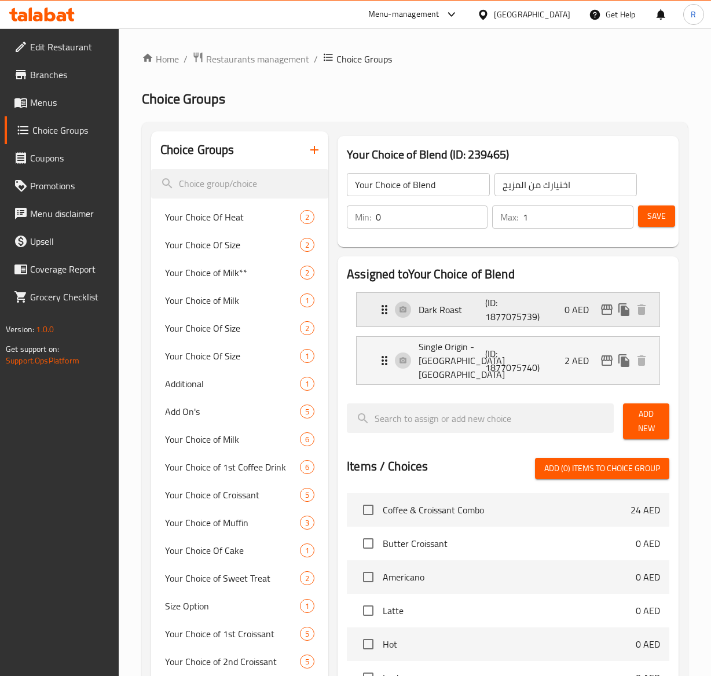
click at [380, 306] on icon "Expand" at bounding box center [384, 310] width 14 height 14
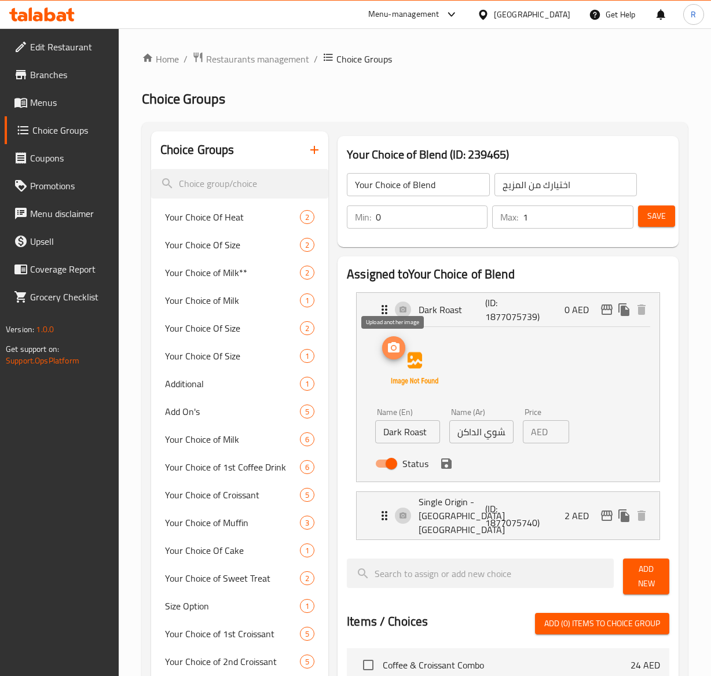
click at [396, 356] on button "upload picture" at bounding box center [393, 347] width 23 height 23
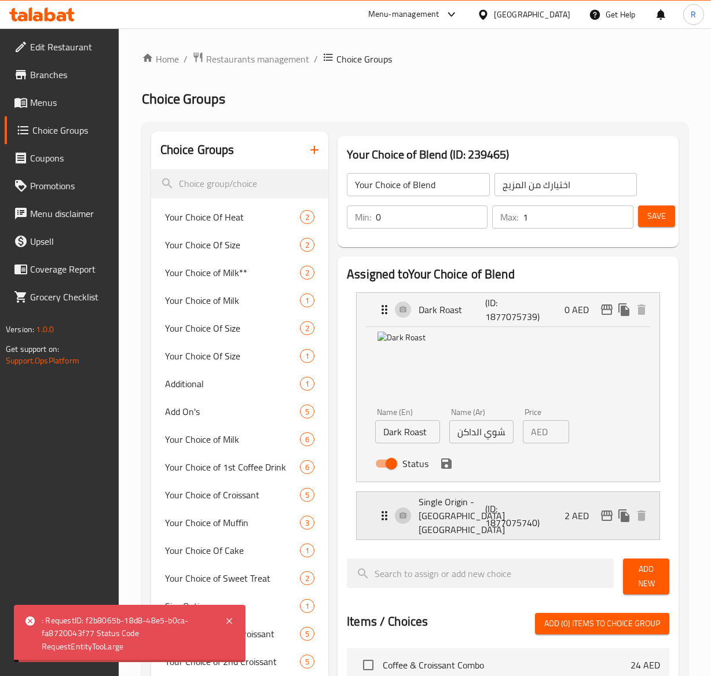
click at [406, 512] on div "Single Origin - Brazil San Antonio (ID: 1877075740) 2 AED" at bounding box center [511, 515] width 268 height 47
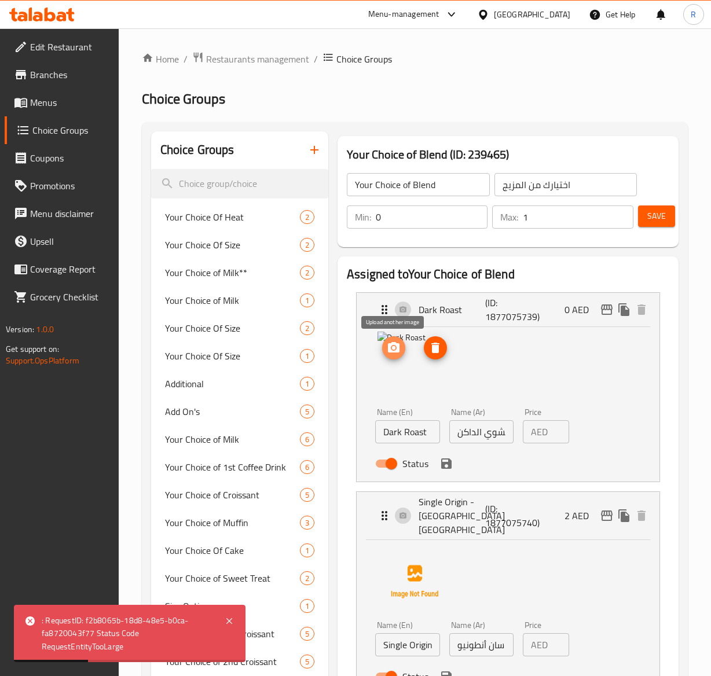
click at [394, 350] on circle "upload picture" at bounding box center [393, 347] width 3 height 3
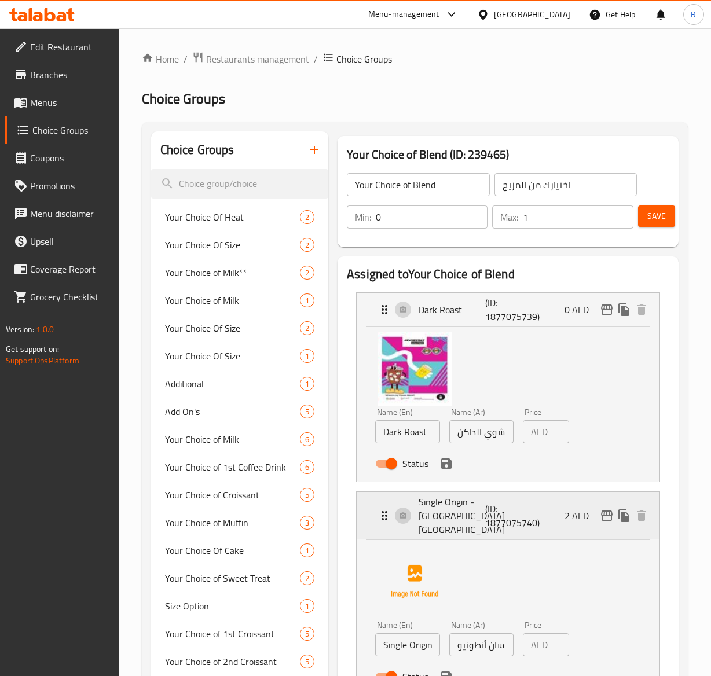
click at [399, 516] on div "Single Origin - Brazil San Antonio (ID: 1877075740) 2 AED" at bounding box center [511, 515] width 268 height 47
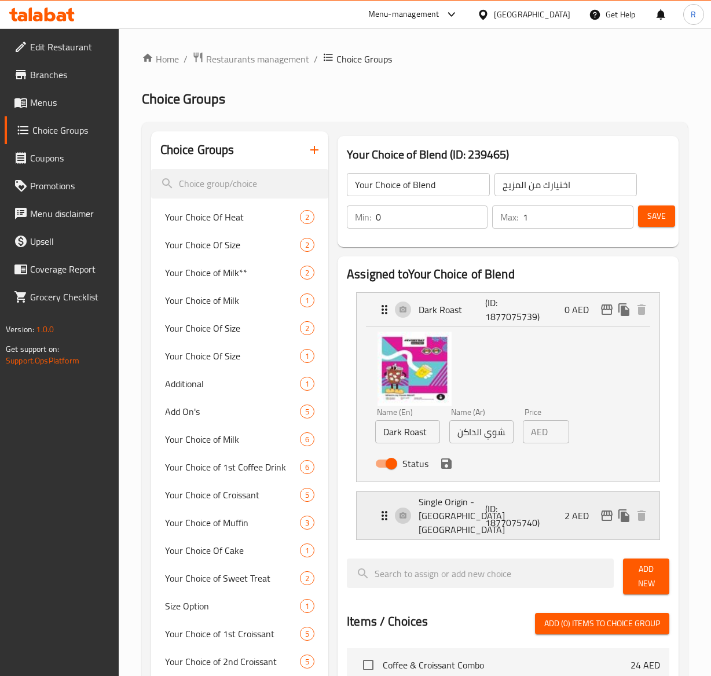
click at [399, 516] on div "Single Origin - Brazil San Antonio (ID: 1877075740) 2 AED" at bounding box center [511, 515] width 268 height 47
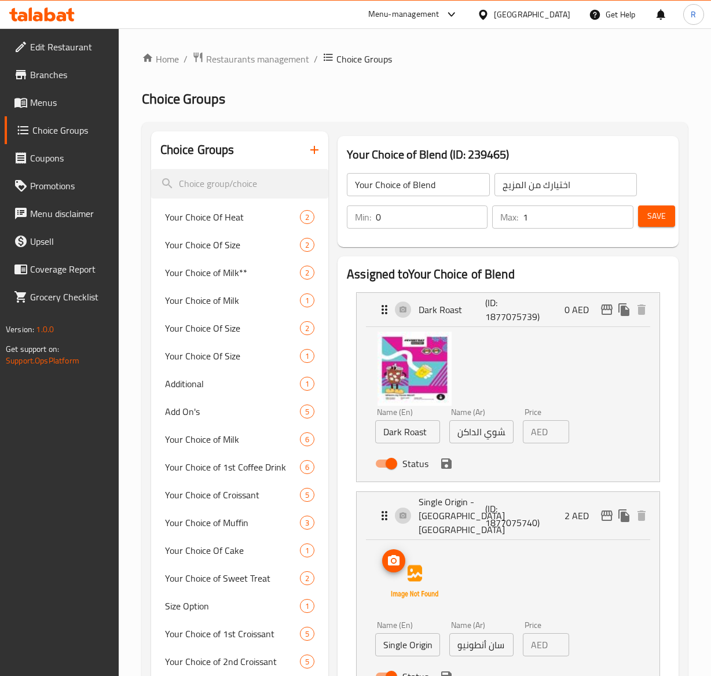
click at [403, 574] on img at bounding box center [414, 582] width 74 height 74
click at [394, 564] on icon "upload picture" at bounding box center [394, 561] width 14 height 14
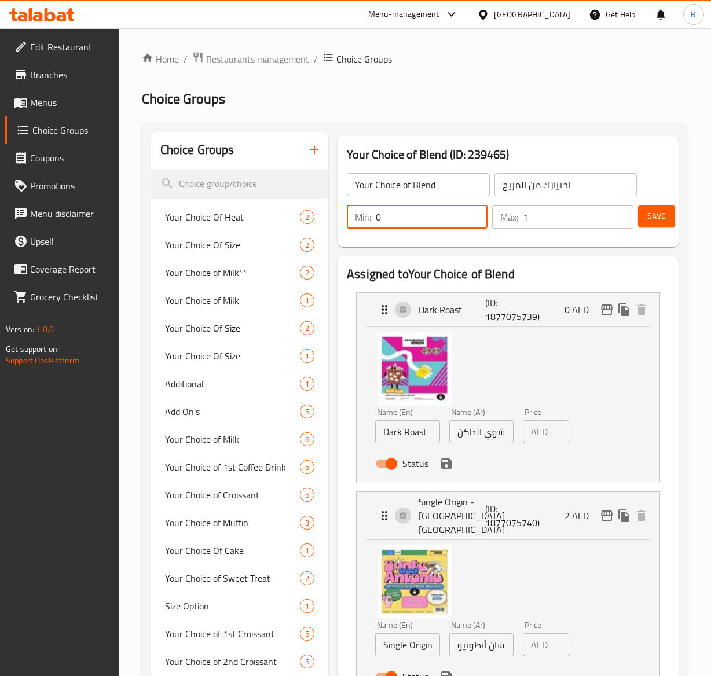
click at [406, 218] on input "0" at bounding box center [432, 216] width 112 height 23
type input "1"
click at [665, 210] on button "Save" at bounding box center [656, 215] width 37 height 21
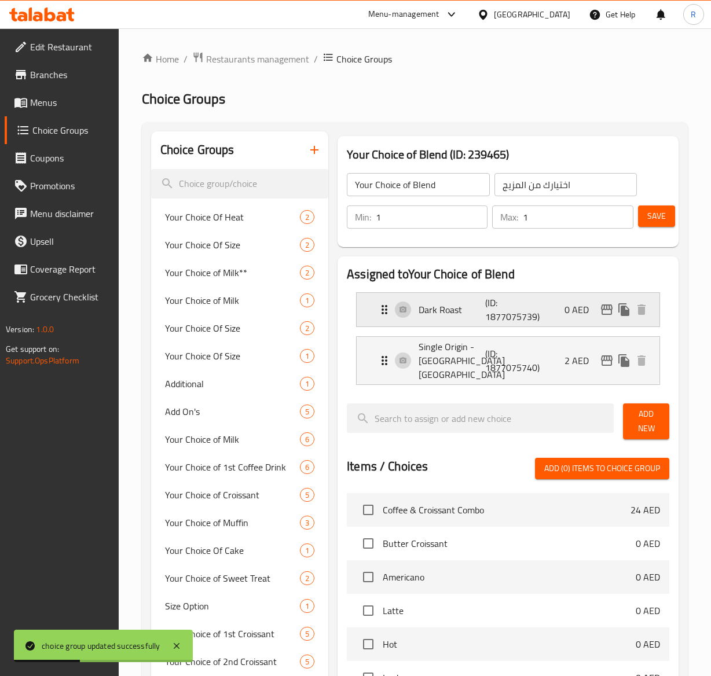
click at [403, 311] on div "Dark Roast (ID: 1877075739) 0 AED" at bounding box center [511, 310] width 268 height 34
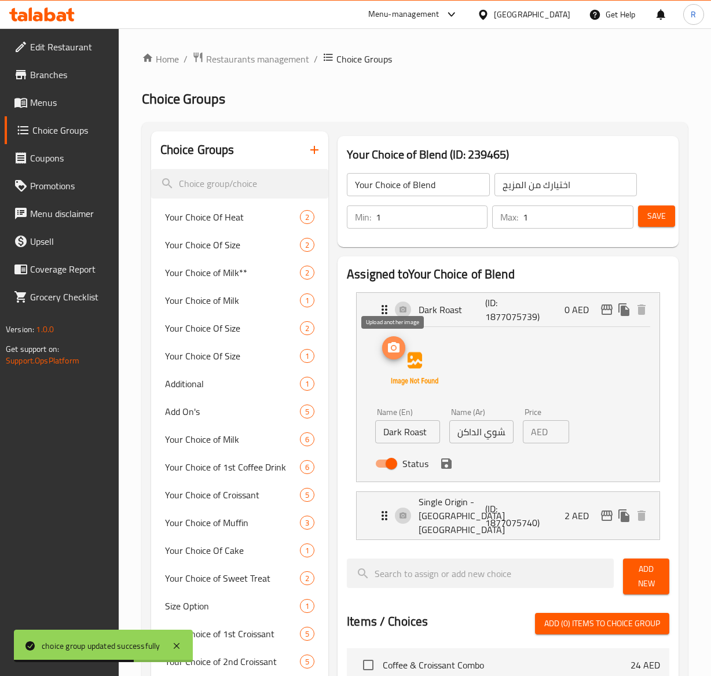
click at [389, 351] on icon "upload picture" at bounding box center [394, 347] width 12 height 10
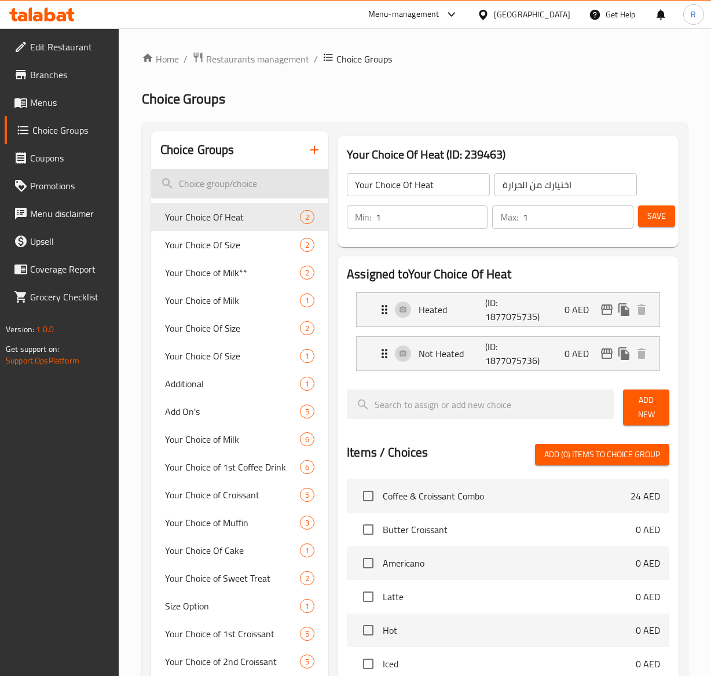
click at [238, 189] on input "search" at bounding box center [239, 184] width 177 height 30
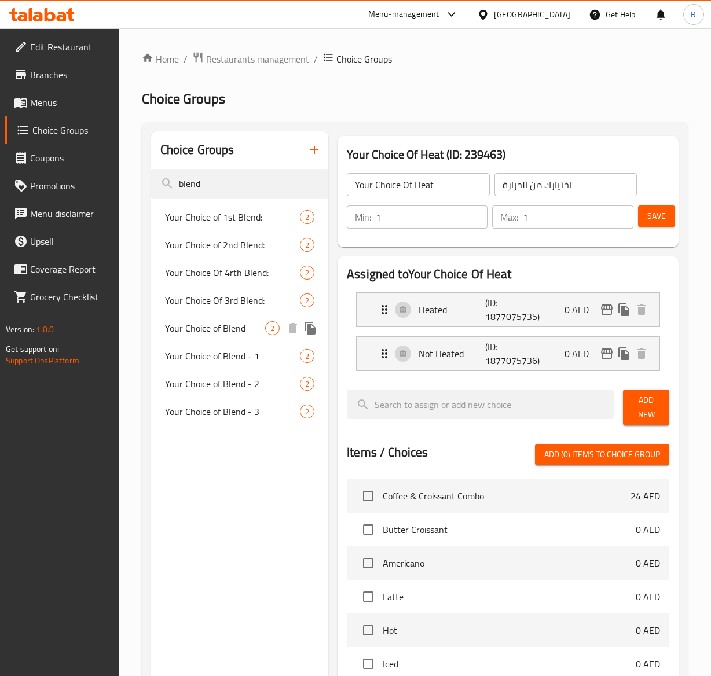
type input "blend"
click at [247, 321] on span "Your Choice of Blend" at bounding box center [215, 328] width 100 height 14
type input "Your Choice of Blend"
type input "اختيارك من المزيج"
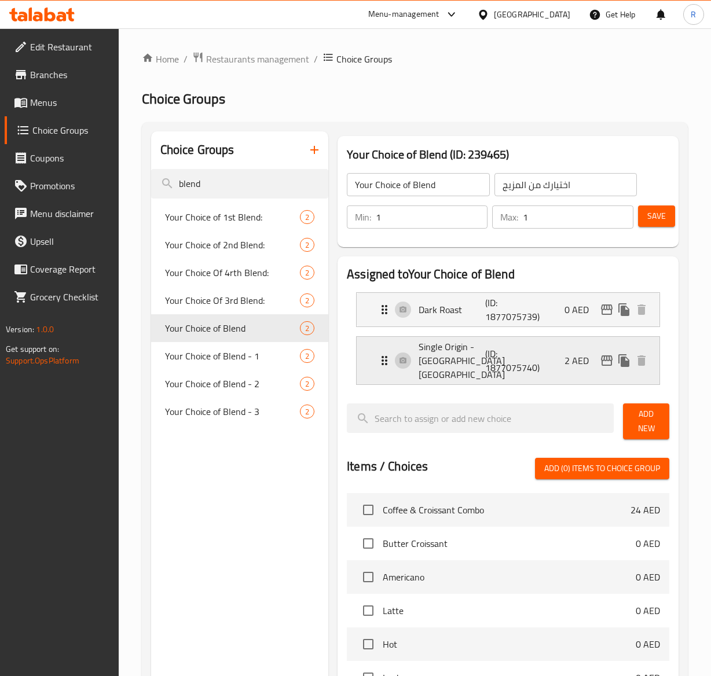
click at [400, 365] on div "Single Origin - Brazil San Antonio (ID: 1877075740) 2 AED" at bounding box center [511, 360] width 268 height 47
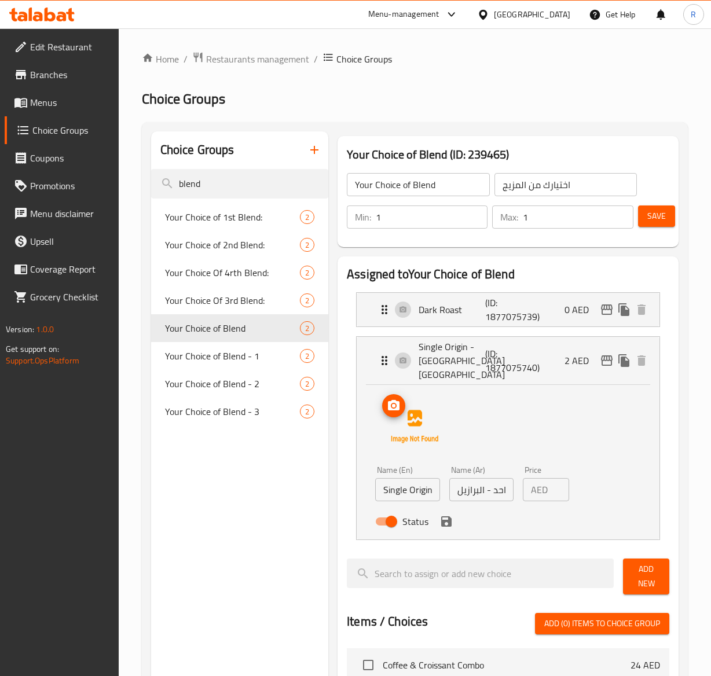
click at [394, 413] on icon "upload picture" at bounding box center [394, 406] width 14 height 14
click at [452, 522] on icon "save" at bounding box center [446, 521] width 14 height 14
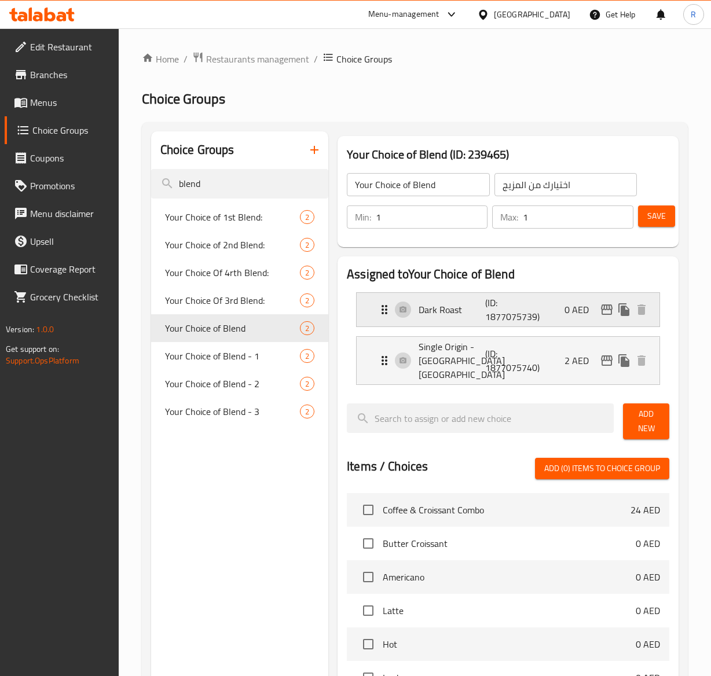
click at [402, 310] on div "Dark Roast (ID: 1877075739) 0 AED" at bounding box center [511, 310] width 268 height 34
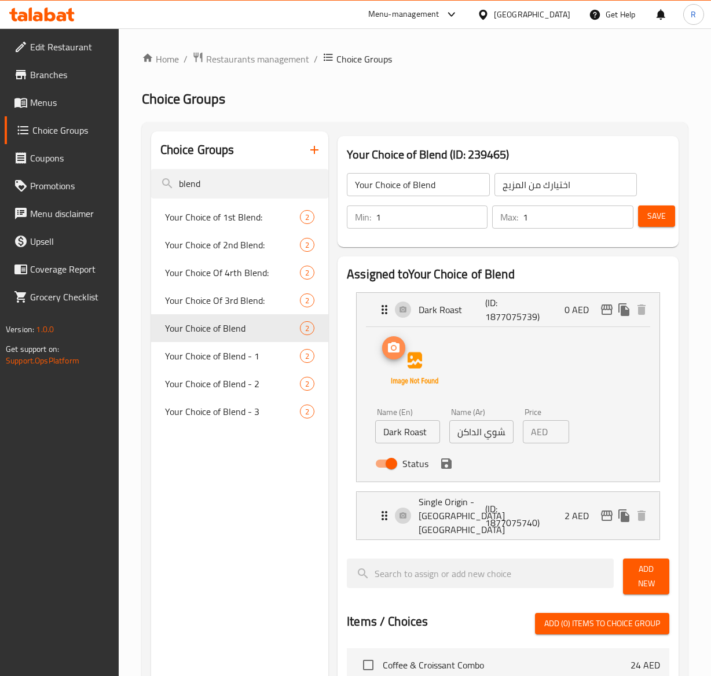
click at [390, 354] on icon "upload picture" at bounding box center [394, 348] width 14 height 14
click at [447, 462] on icon "save" at bounding box center [446, 463] width 10 height 10
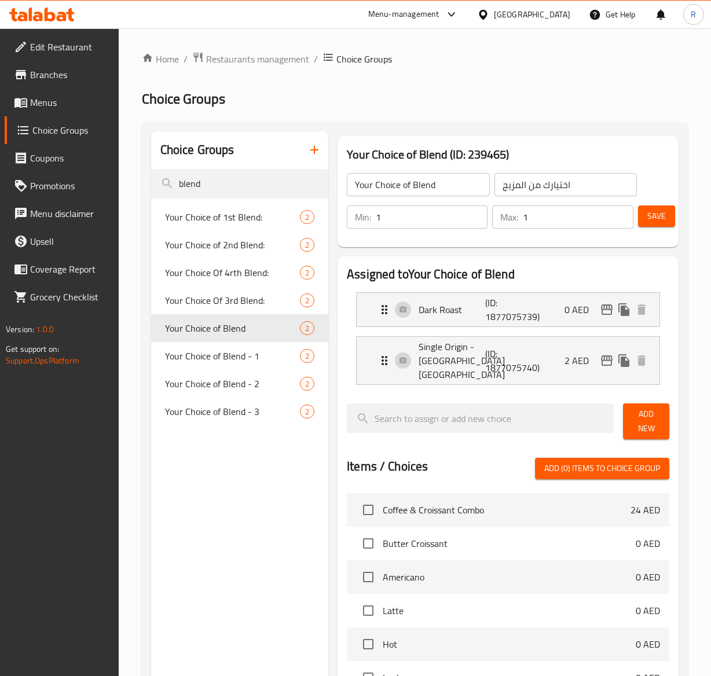
click at [660, 216] on span "Save" at bounding box center [656, 216] width 19 height 14
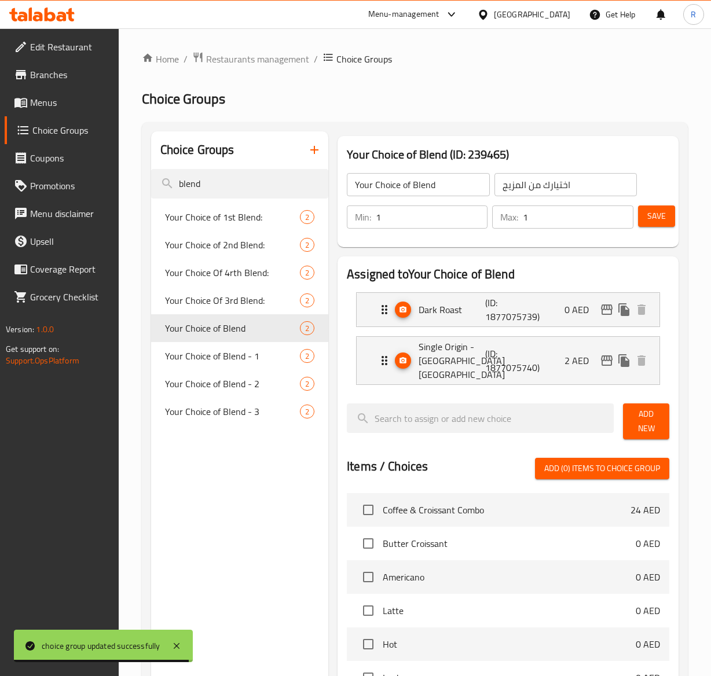
drag, startPoint x: 220, startPoint y: 186, endPoint x: 0, endPoint y: 225, distance: 223.2
click at [0, 225] on div "Edit Restaurant Branches Menus Choice Groups Coupons Promotions Menu disclaimer…" at bounding box center [355, 524] width 711 height 993
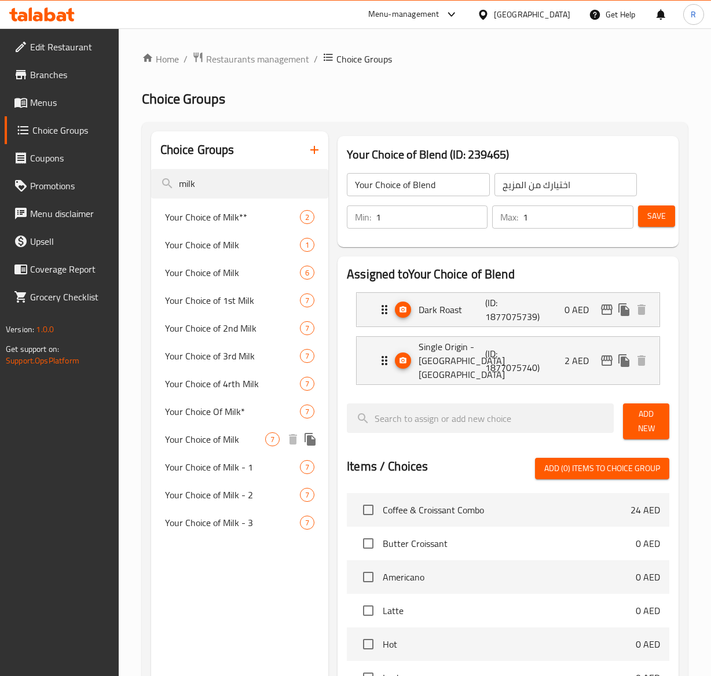
type input "milk"
click at [247, 435] on span "Your Choice of Milk" at bounding box center [215, 439] width 100 height 14
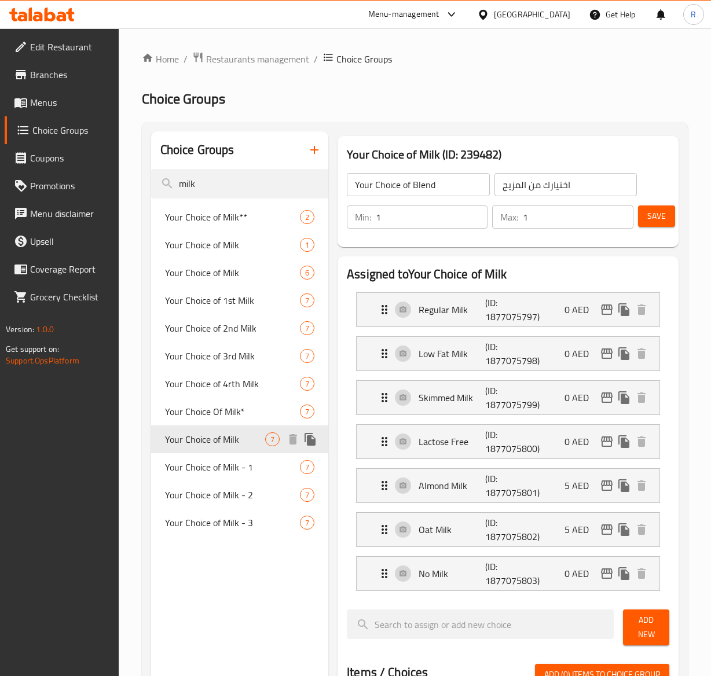
type input "Your Choice of Milk"
type input "اختيارك من الحليب (ساخن)"
click at [456, 393] on p "Skimmed Milk" at bounding box center [451, 398] width 66 height 14
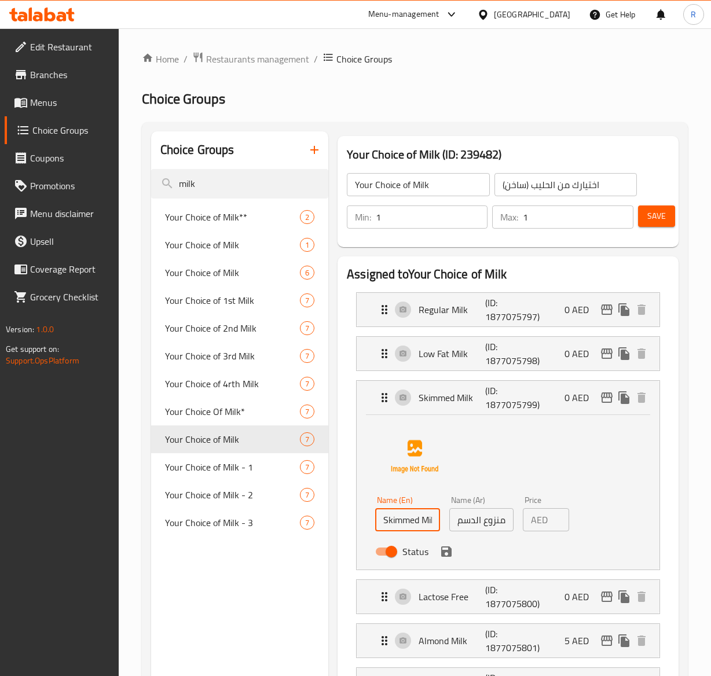
click at [420, 522] on input "Skimmed Milk" at bounding box center [407, 519] width 64 height 23
type input "S"
drag, startPoint x: 434, startPoint y: 520, endPoint x: 190, endPoint y: 549, distance: 245.3
type input "Coconut Milk"
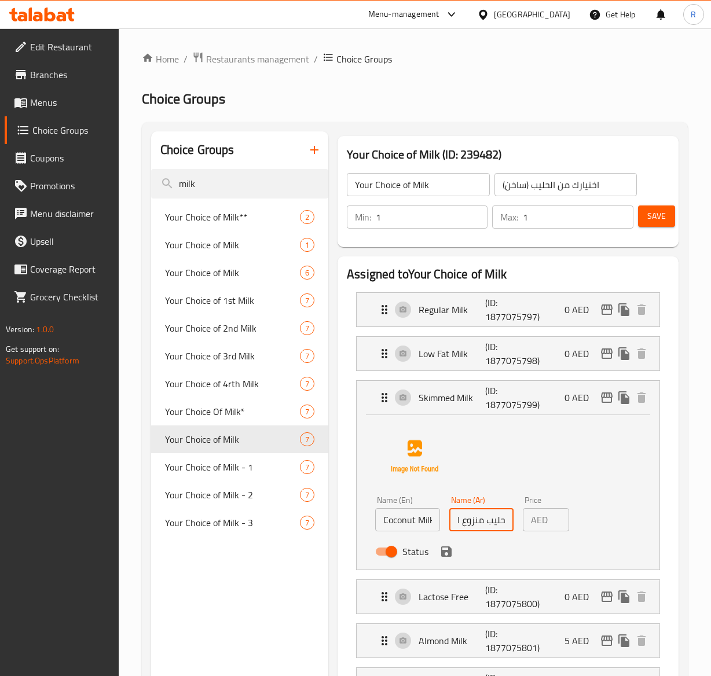
drag, startPoint x: 456, startPoint y: 523, endPoint x: 737, endPoint y: 541, distance: 281.3
click at [711, 541] on html "​ Menu-management United Arab Emirates Get Help R Edit Restaurant Branches Menu…" at bounding box center [355, 338] width 711 height 676
paste input "جوز الهند"
type input "حليب جوز الهند"
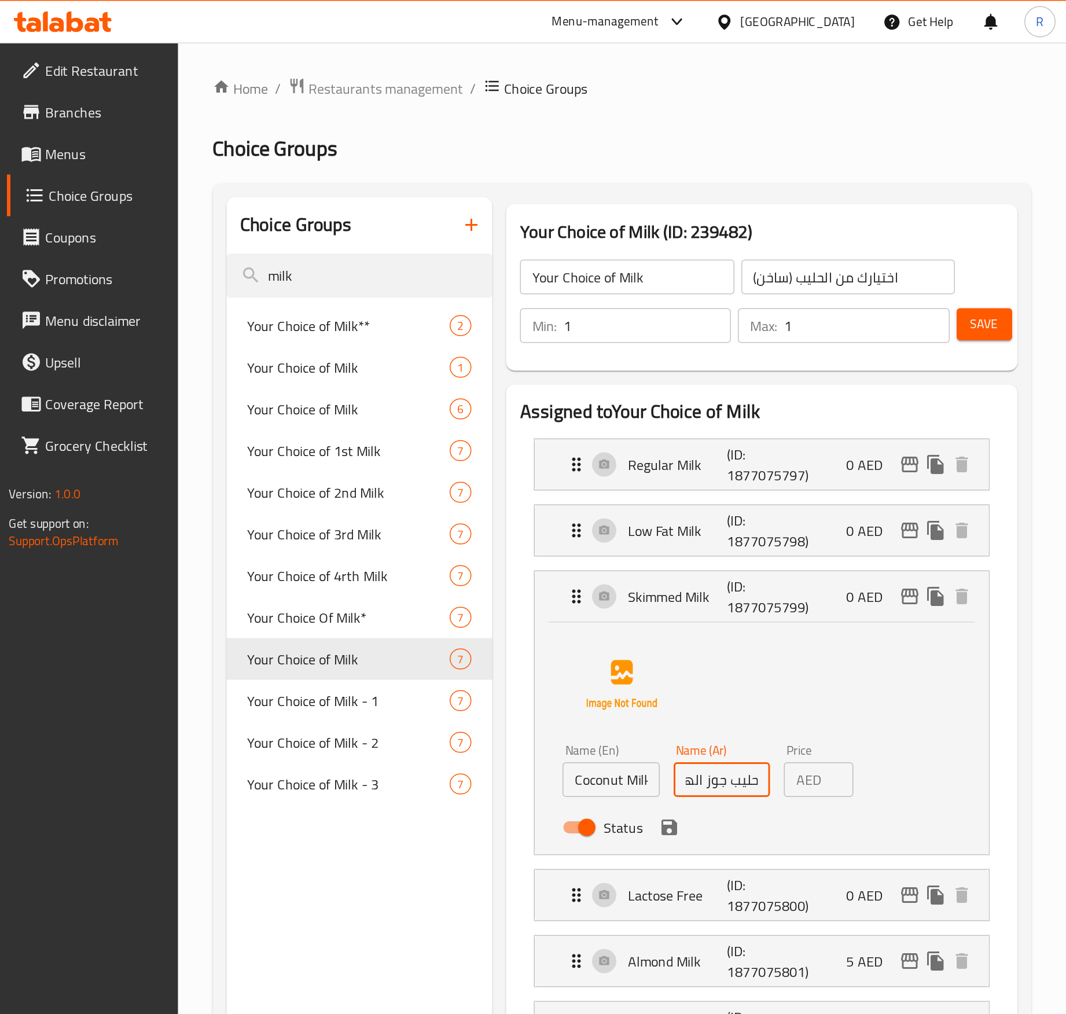
scroll to position [0, 5]
click at [556, 517] on input "1" at bounding box center [560, 519] width 17 height 23
click at [556, 517] on input "2" at bounding box center [560, 519] width 17 height 23
click at [556, 517] on input "3" at bounding box center [560, 519] width 17 height 23
click at [556, 517] on input "4" at bounding box center [560, 519] width 17 height 23
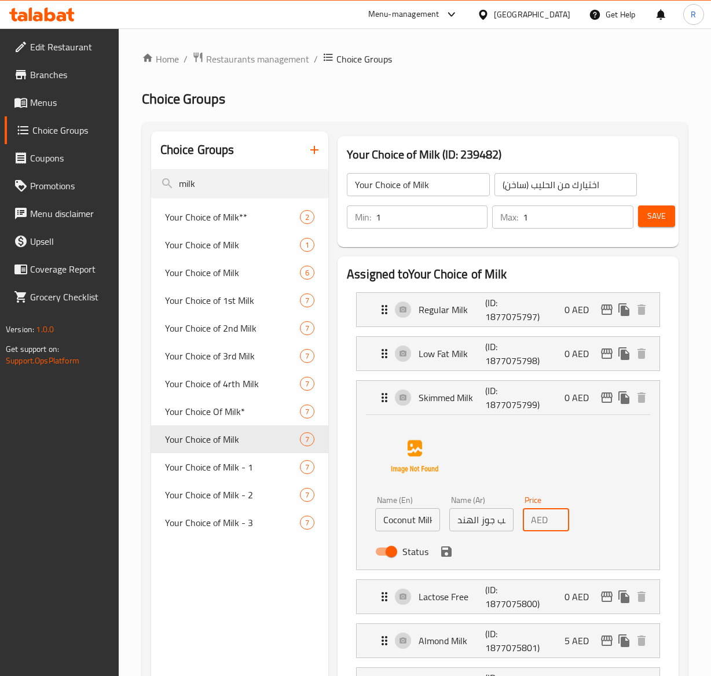
type input "5"
click at [556, 517] on input "5" at bounding box center [560, 519] width 17 height 23
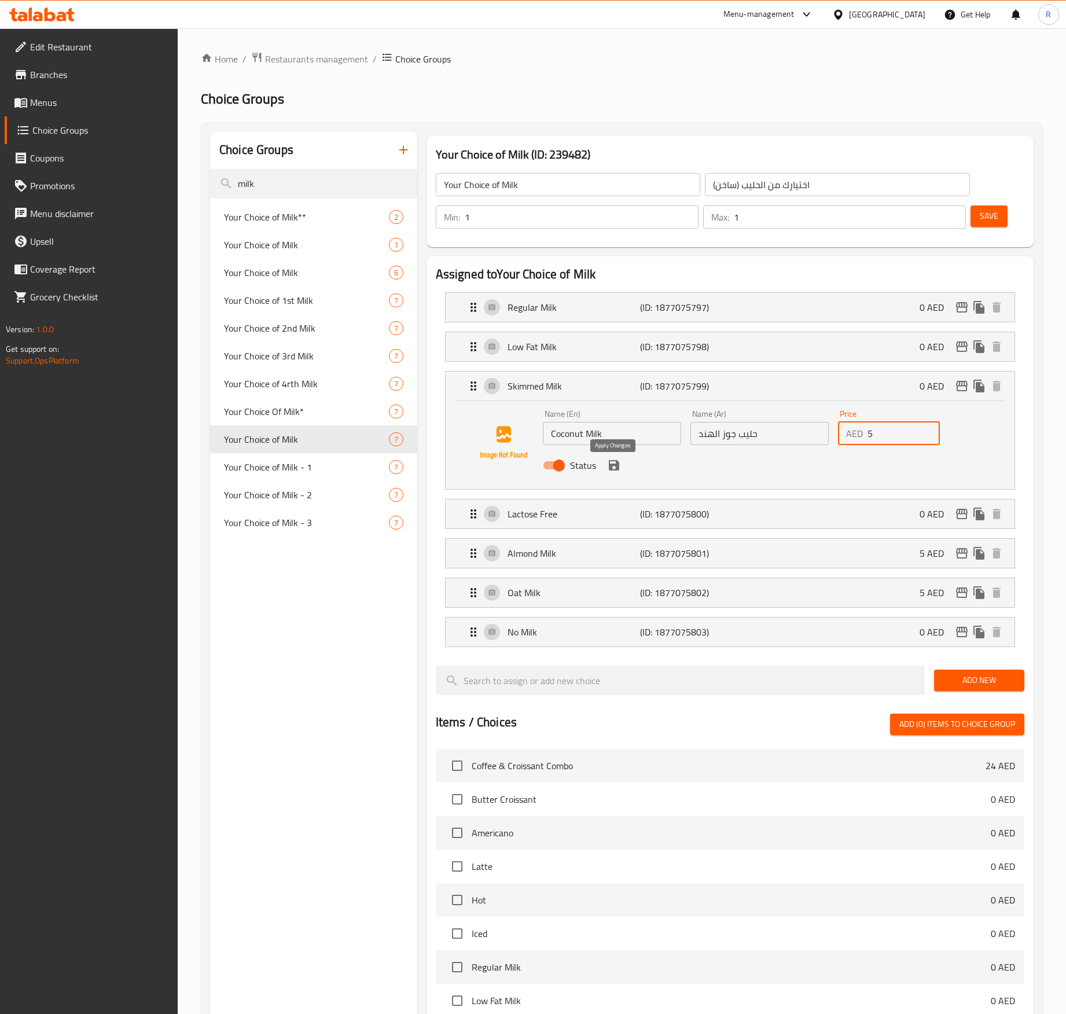
click at [615, 472] on icon "save" at bounding box center [614, 465] width 14 height 14
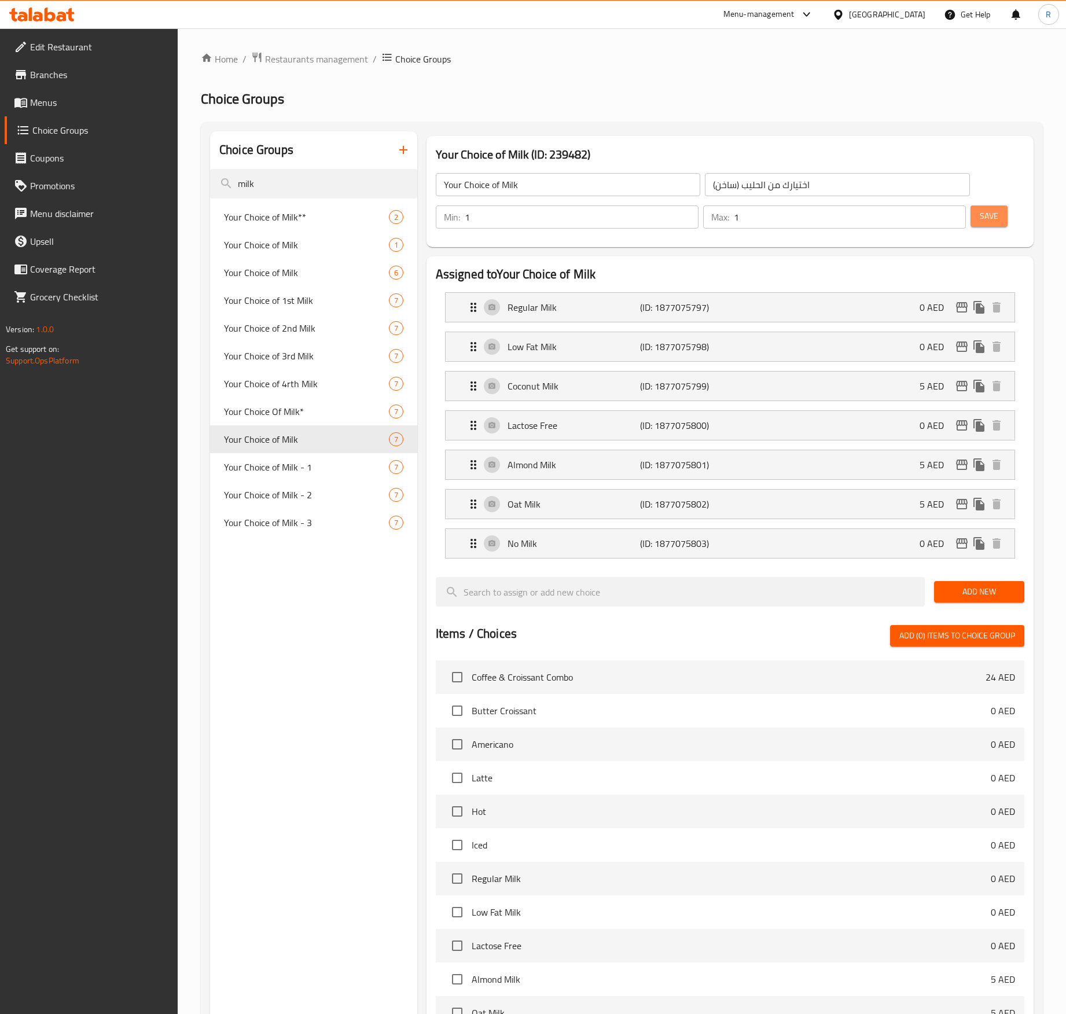
click at [727, 207] on button "Save" at bounding box center [988, 215] width 37 height 21
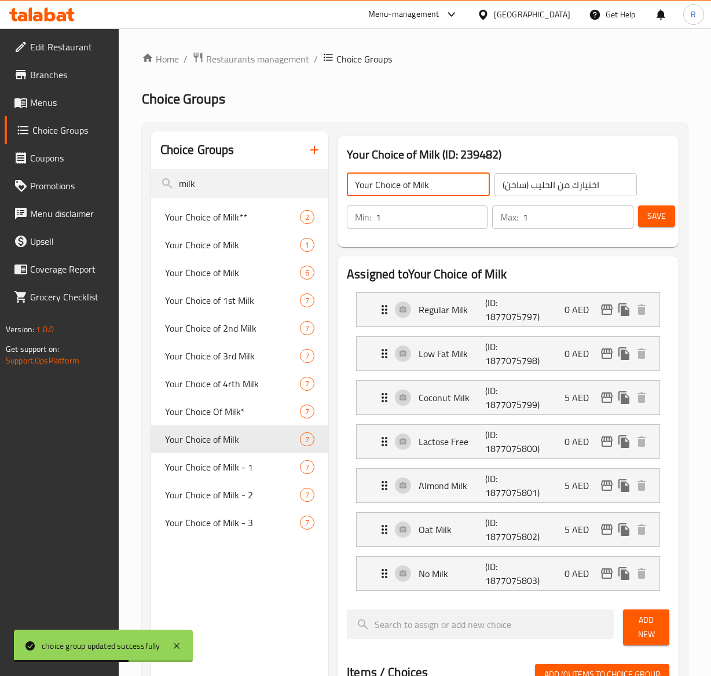
click at [433, 185] on input "Your Choice of Milk" at bounding box center [418, 184] width 143 height 23
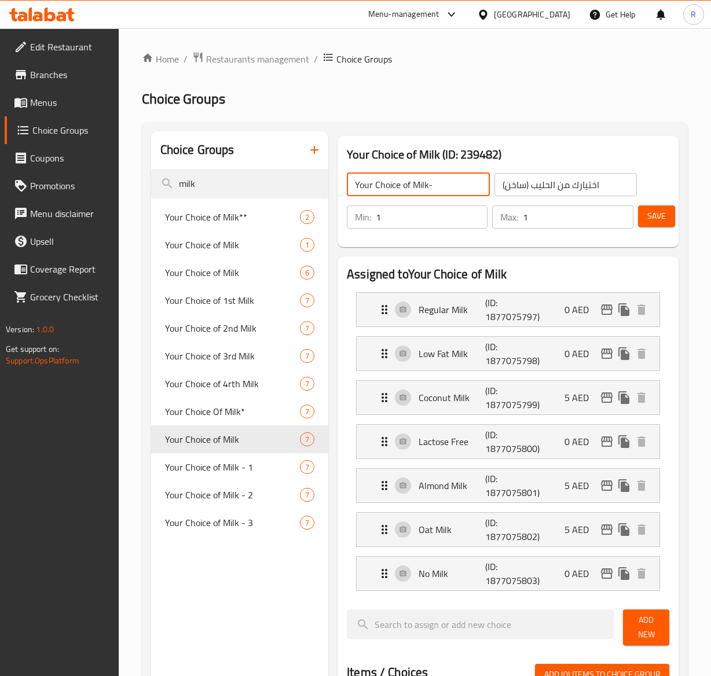
click at [654, 217] on span "Save" at bounding box center [656, 216] width 19 height 14
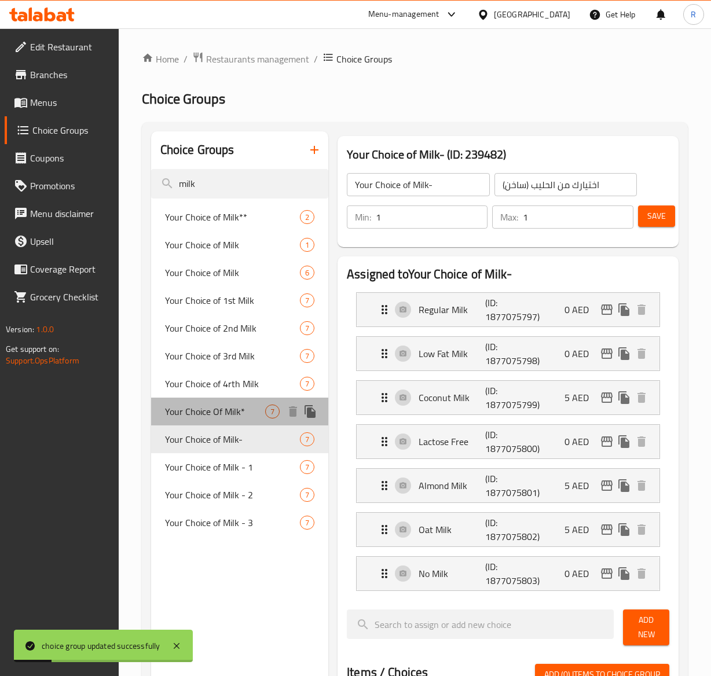
click at [242, 409] on span "Your Choice Of Milk*" at bounding box center [215, 411] width 100 height 14
type input "Your Choice Of Milk*"
type input "اختيارك من الحليب"
type input "0"
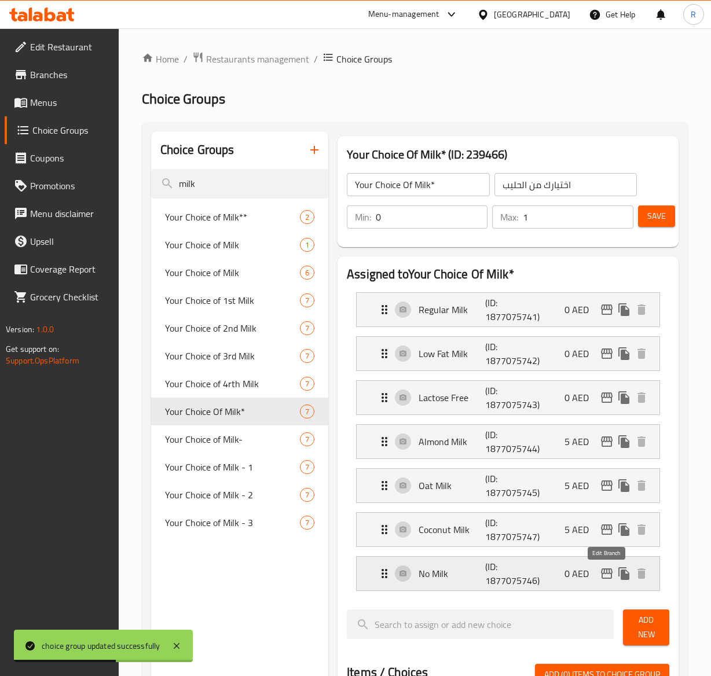
click at [602, 576] on icon "edit" at bounding box center [607, 573] width 12 height 10
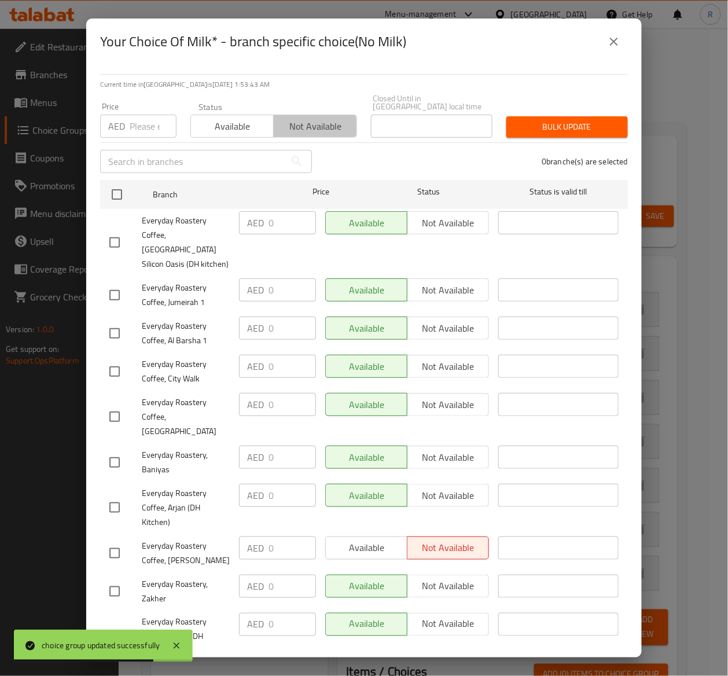
click at [325, 125] on span "Not available" at bounding box center [314, 126] width 73 height 17
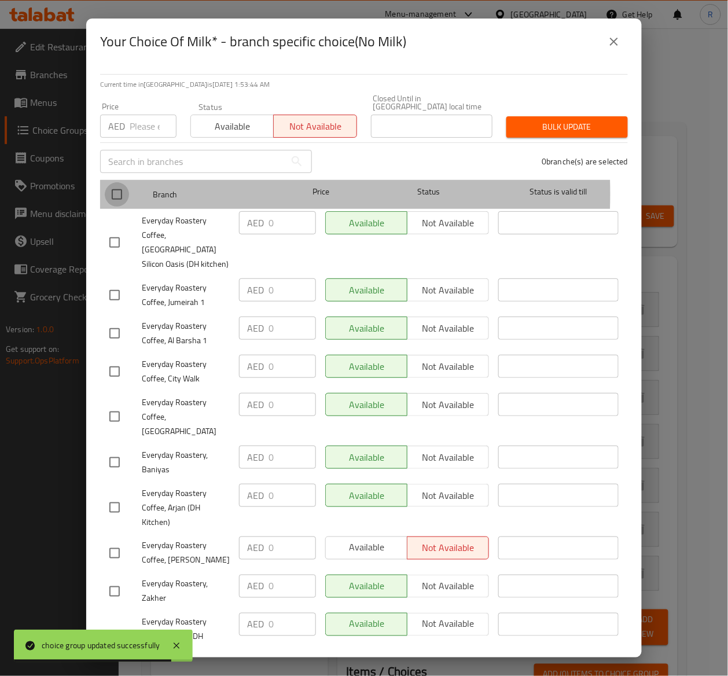
click at [122, 194] on input "checkbox" at bounding box center [117, 194] width 24 height 24
checkbox input "true"
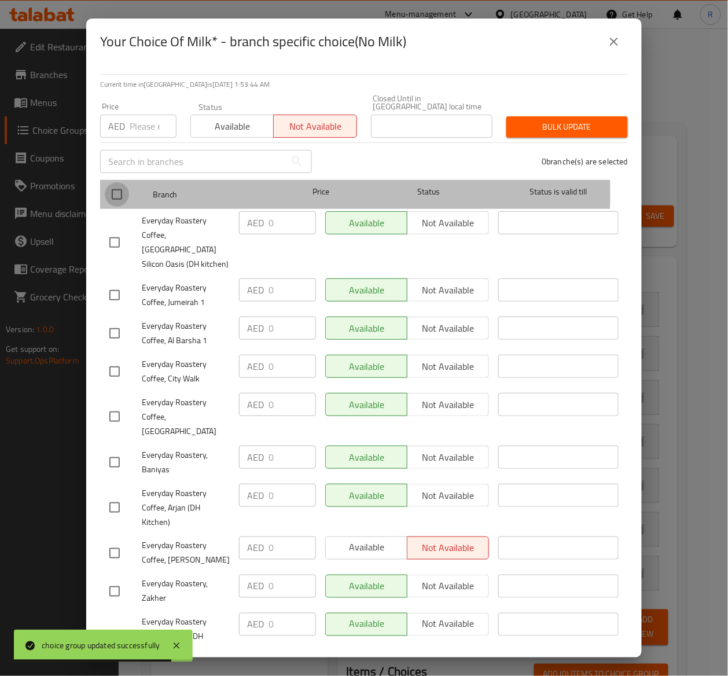
checkbox input "true"
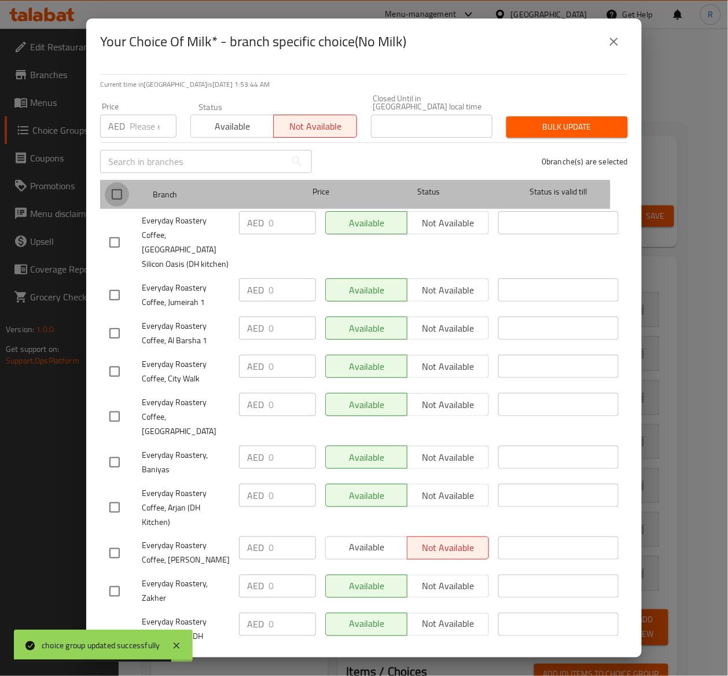
checkbox input "true"
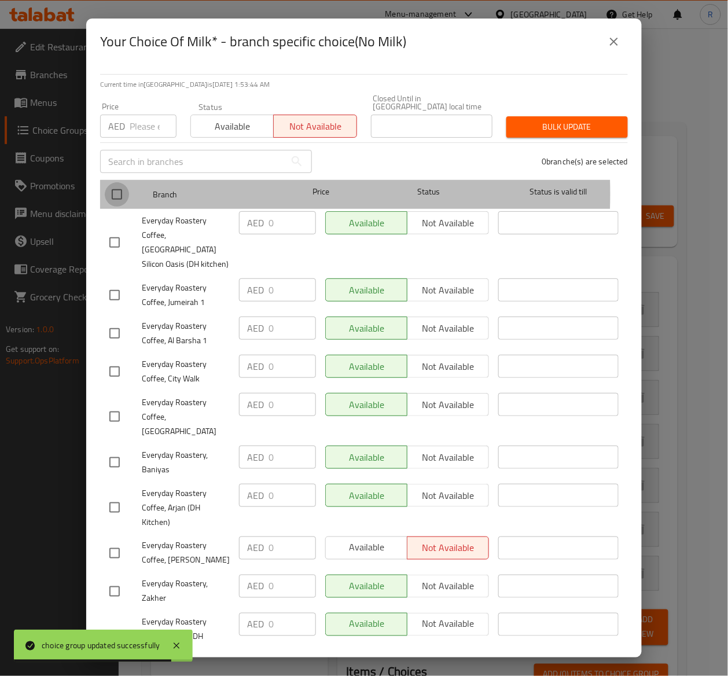
checkbox input "true"
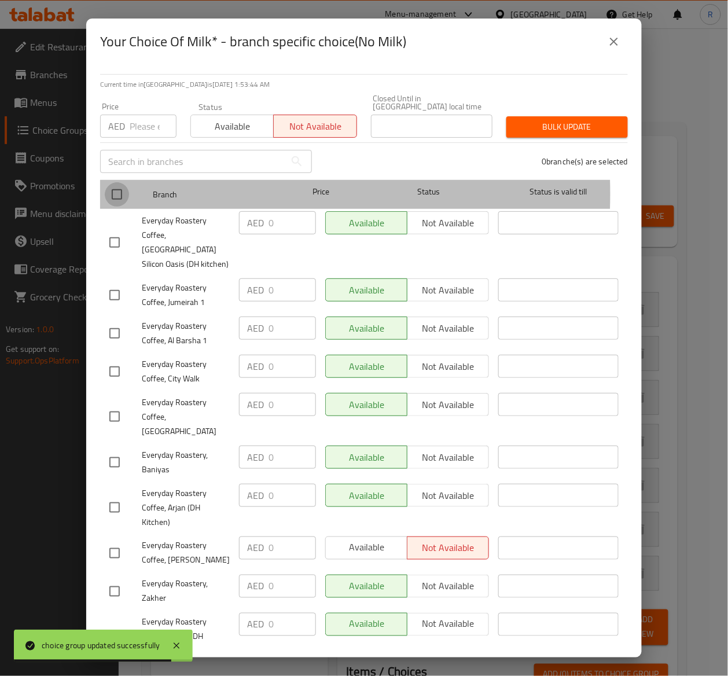
checkbox input "true"
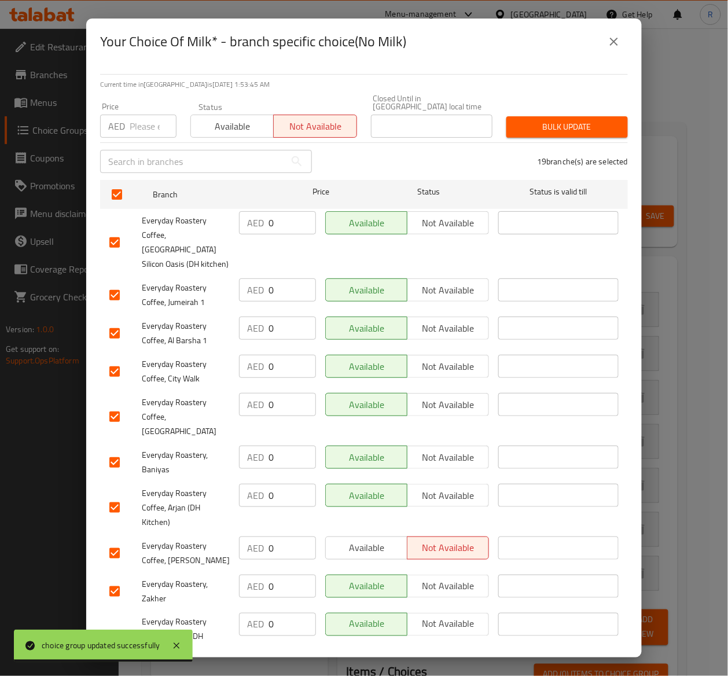
click at [580, 116] on button "Bulk update" at bounding box center [567, 126] width 122 height 21
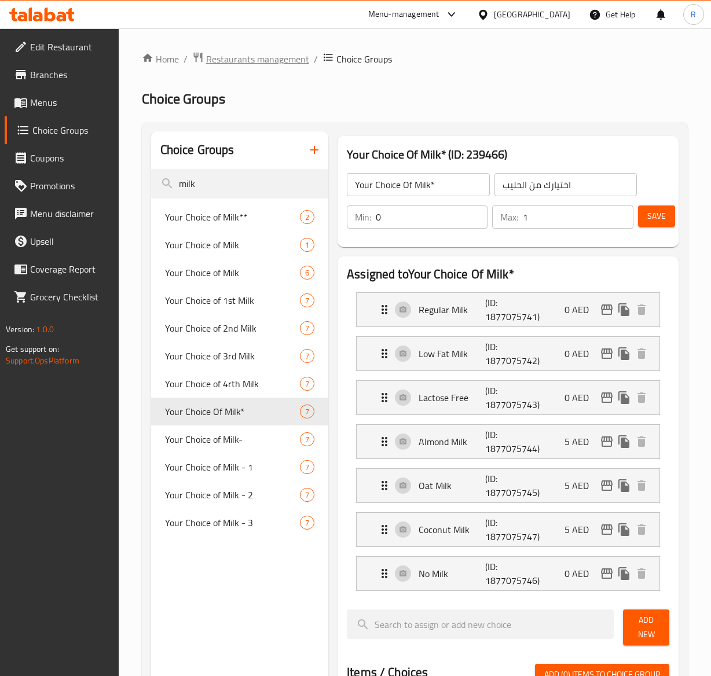
click at [279, 56] on span "Restaurants management" at bounding box center [257, 59] width 103 height 14
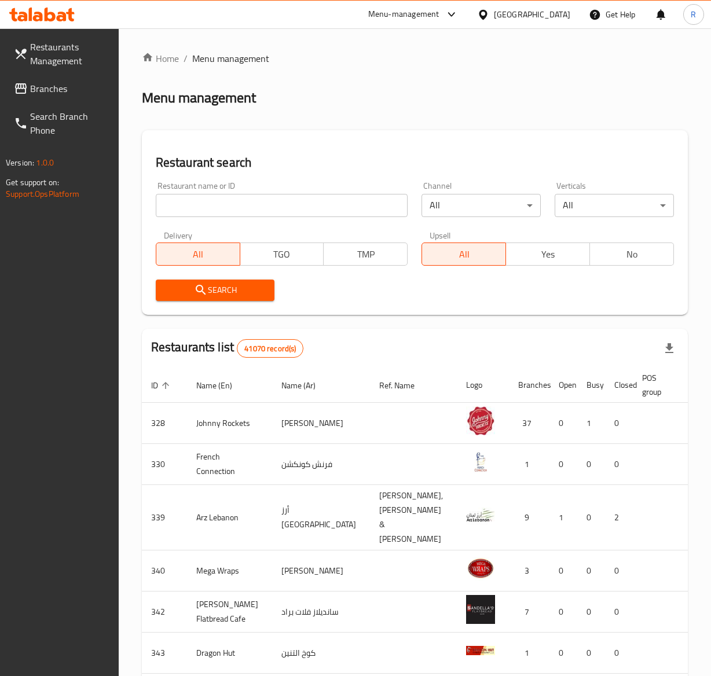
click at [295, 212] on input "search" at bounding box center [282, 205] width 252 height 23
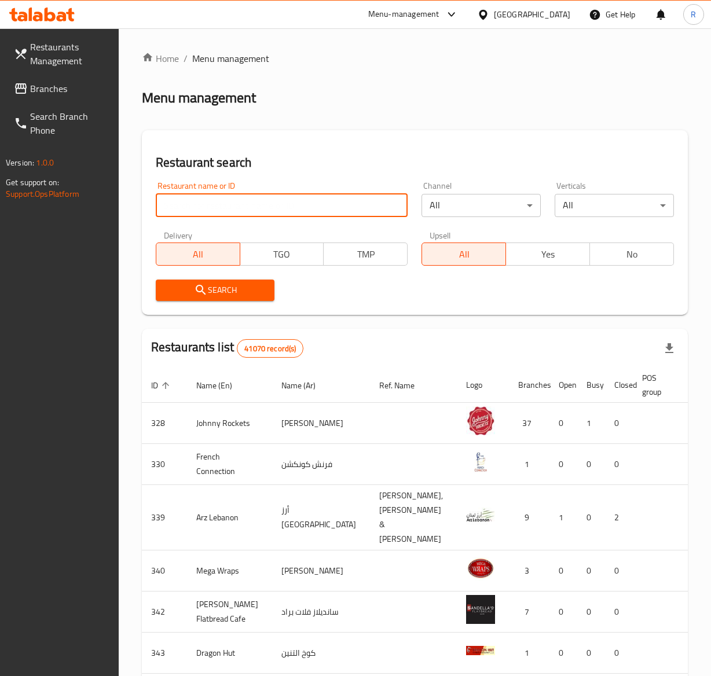
type input "everyday roastery"
click button "Search" at bounding box center [215, 289] width 119 height 21
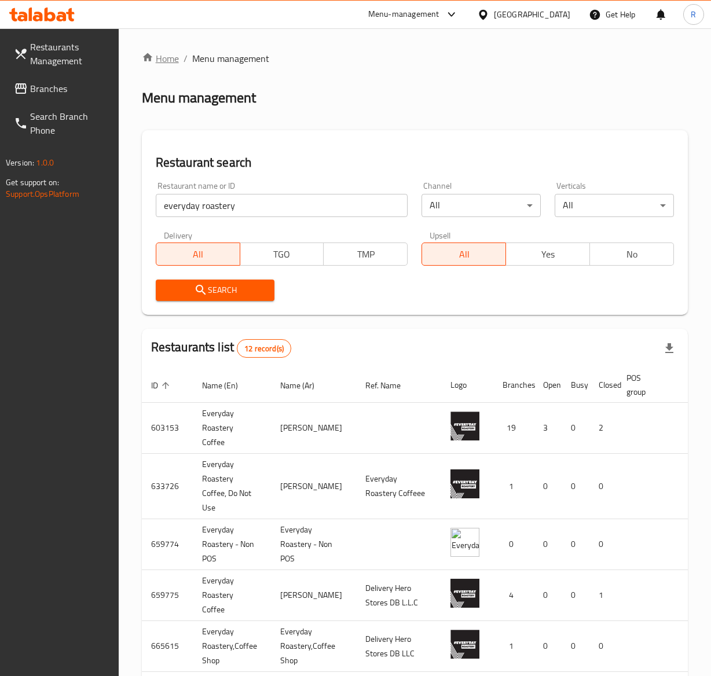
click at [170, 57] on link "Home" at bounding box center [160, 58] width 37 height 14
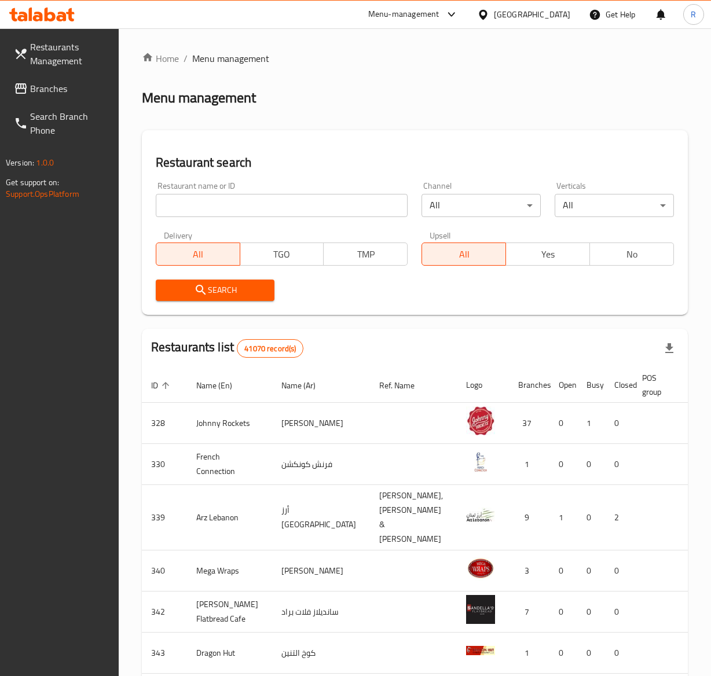
click at [312, 192] on div "Restaurant name or ID Restaurant name or ID" at bounding box center [282, 199] width 252 height 35
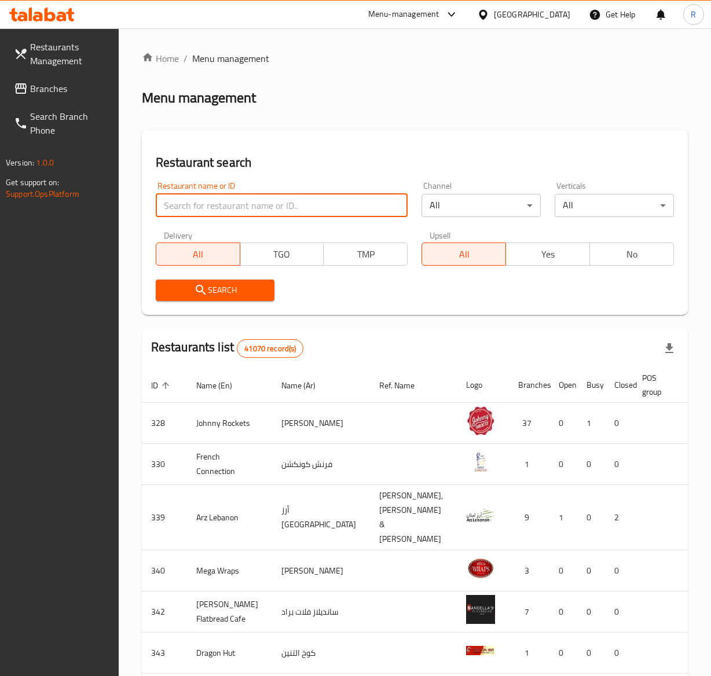
click at [310, 208] on input "search" at bounding box center [282, 205] width 252 height 23
type input "everyday roastery"
click button "Search" at bounding box center [215, 289] width 119 height 21
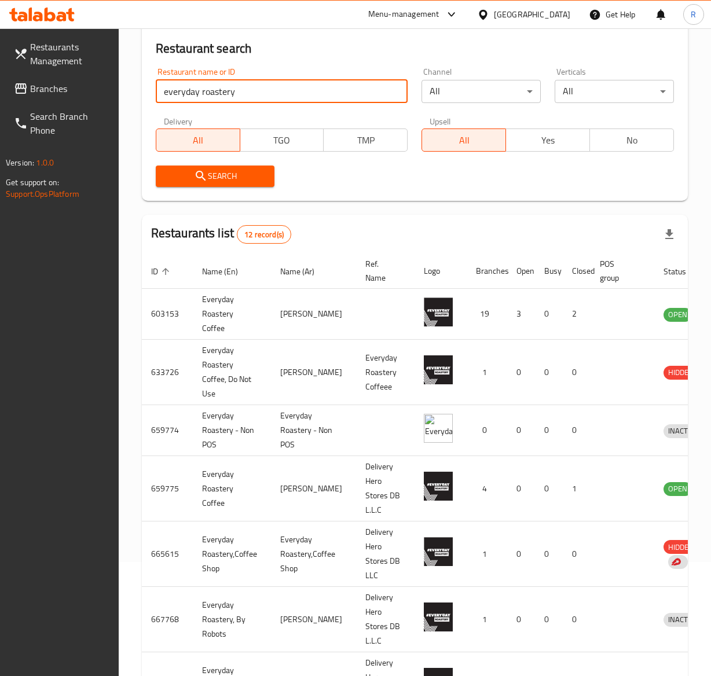
scroll to position [100, 0]
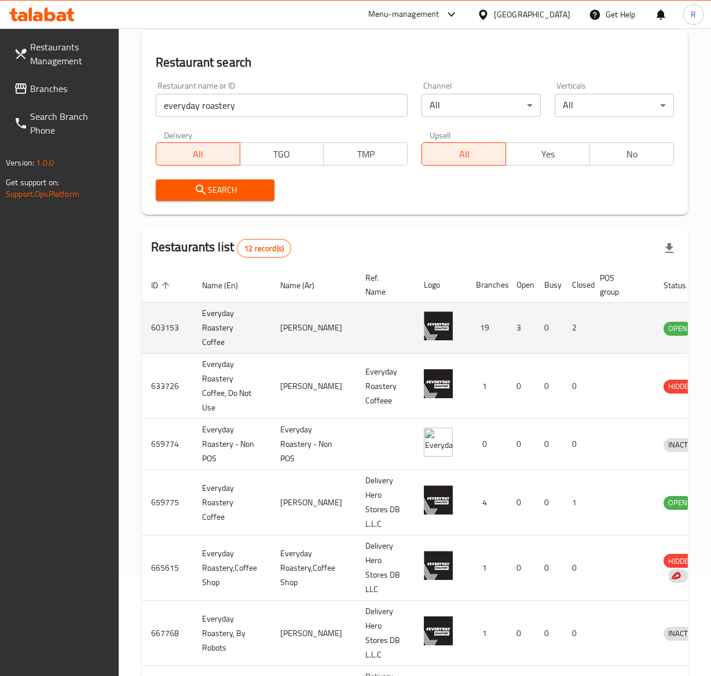
click at [617, 340] on td "enhanced table" at bounding box center [622, 328] width 64 height 51
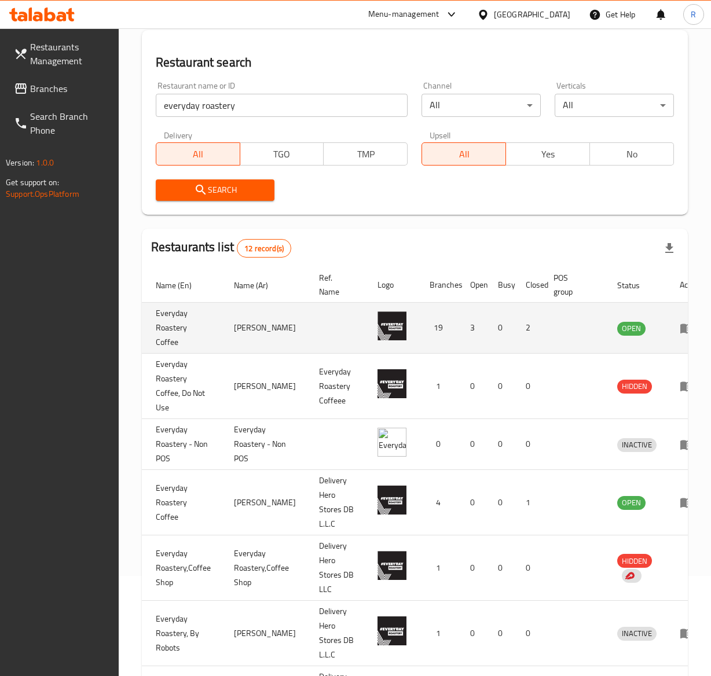
scroll to position [0, 58]
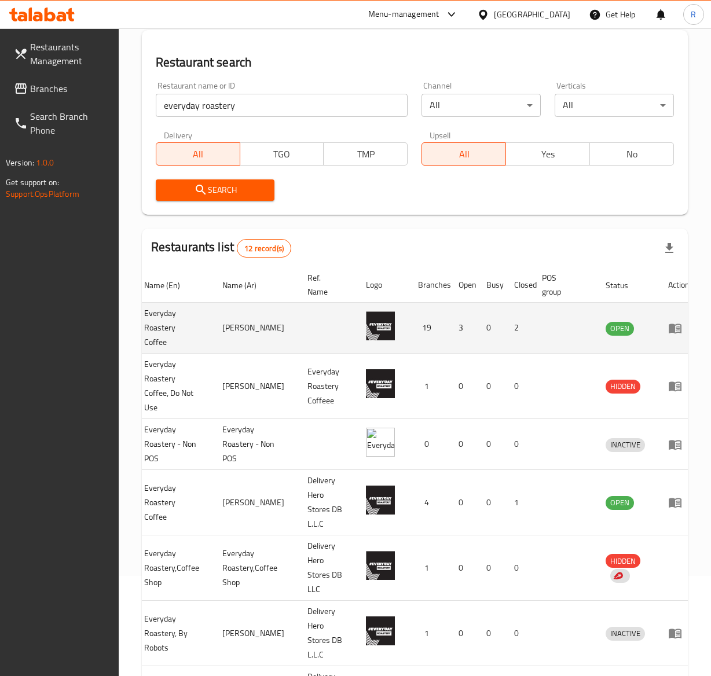
click at [668, 323] on icon "enhanced table" at bounding box center [675, 328] width 14 height 14
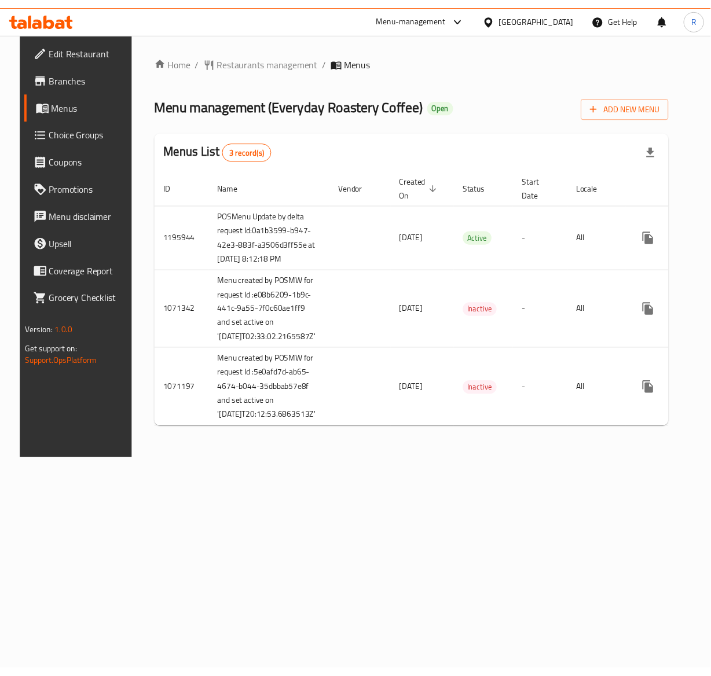
scroll to position [0, 34]
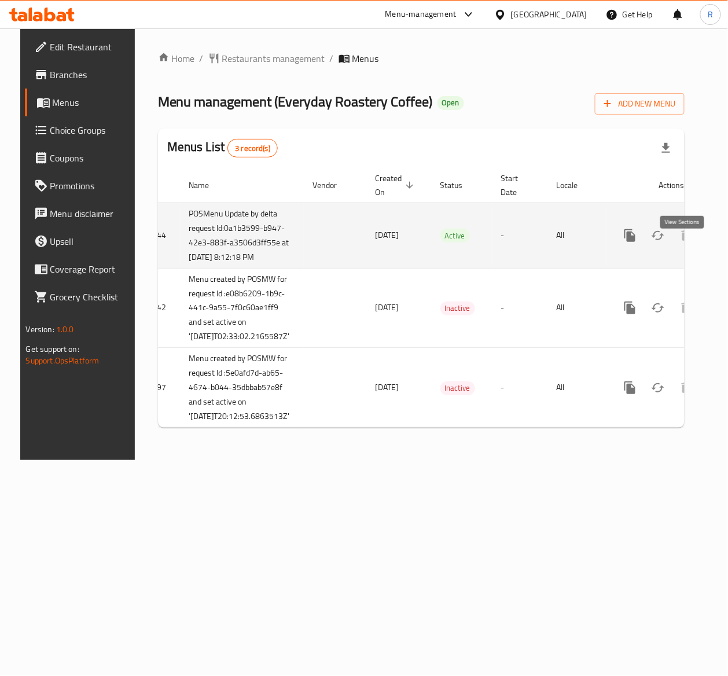
click at [708, 241] on icon "enhanced table" at bounding box center [713, 235] width 10 height 10
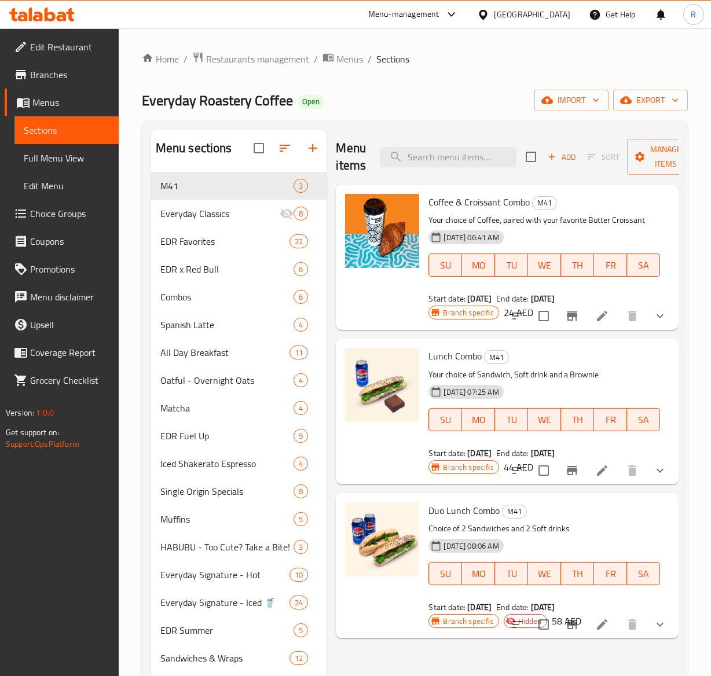
click at [62, 212] on span "Choice Groups" at bounding box center [69, 214] width 79 height 14
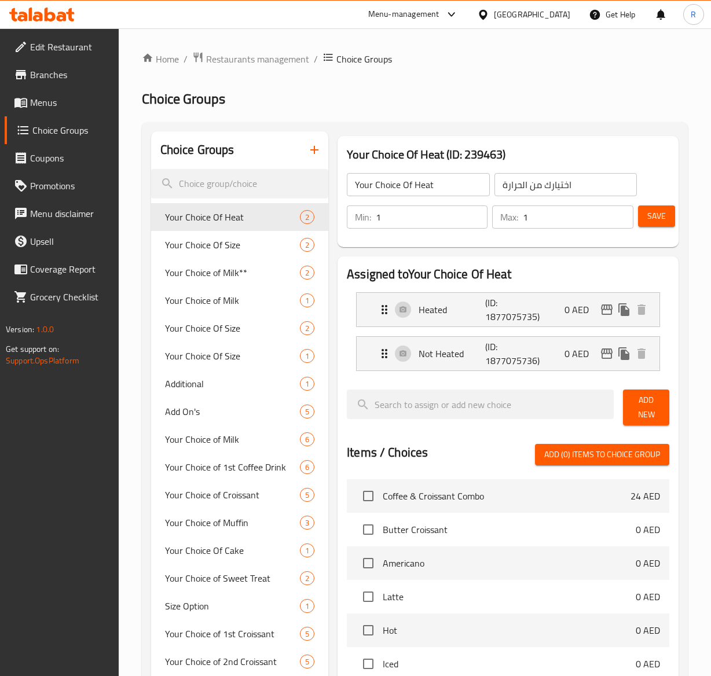
click at [248, 187] on input "search" at bounding box center [239, 184] width 177 height 30
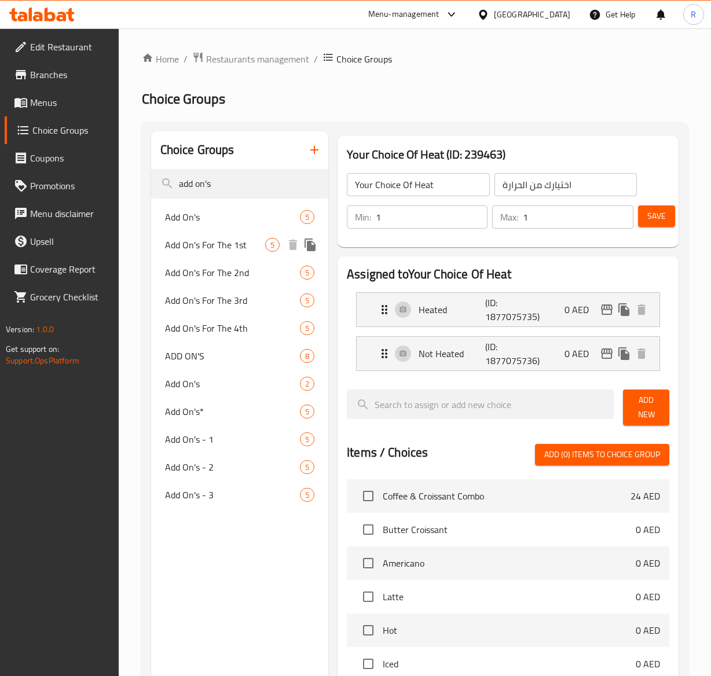
type input "add on's"
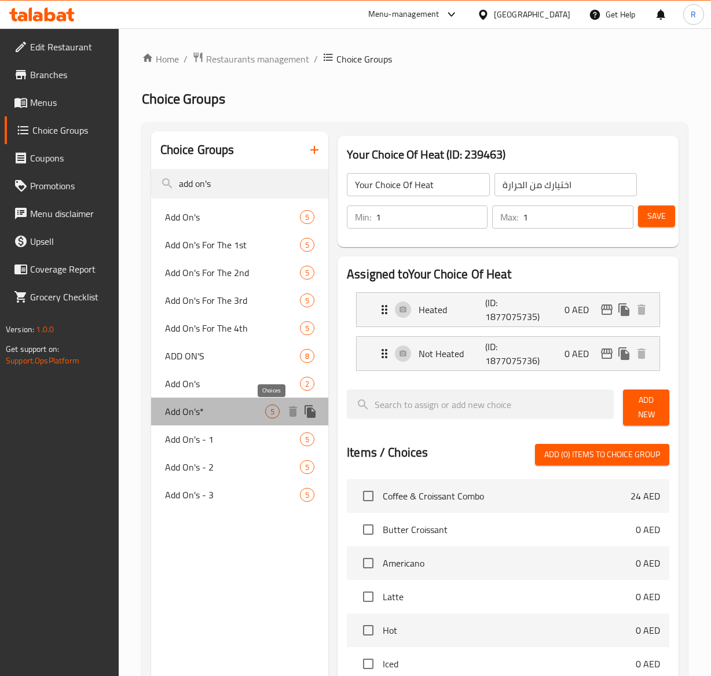
click at [266, 411] on span "5" at bounding box center [272, 411] width 13 height 11
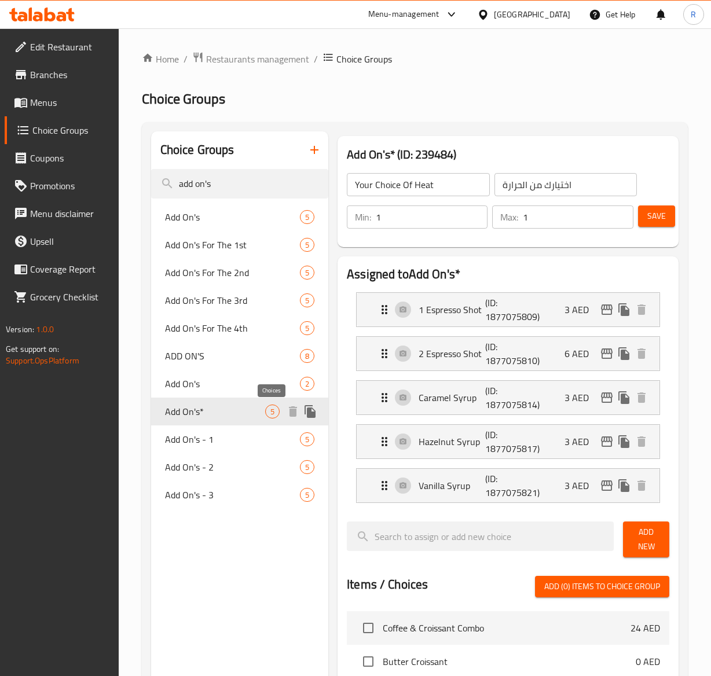
type input "Add On's*"
type input "إضافات"
type input "0"
type input "5"
click at [641, 539] on span "Add New" at bounding box center [645, 539] width 27 height 29
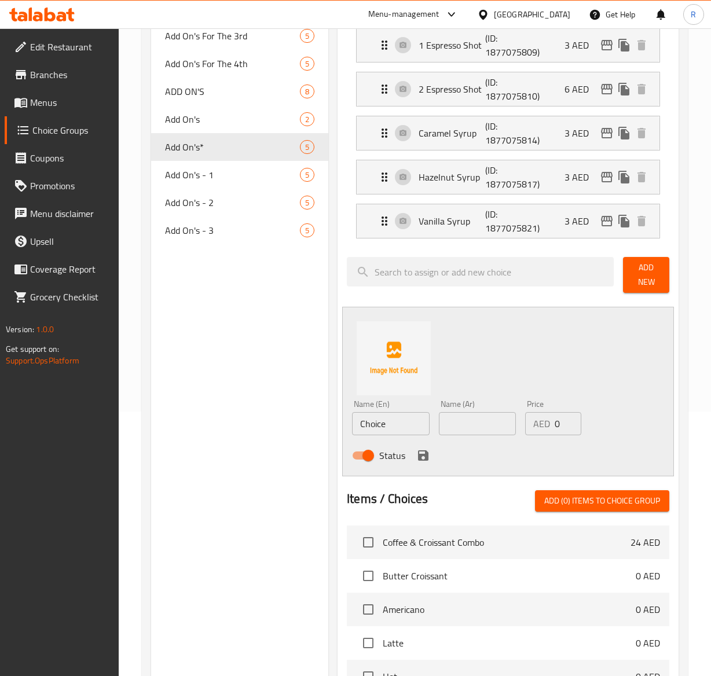
scroll to position [288, 0]
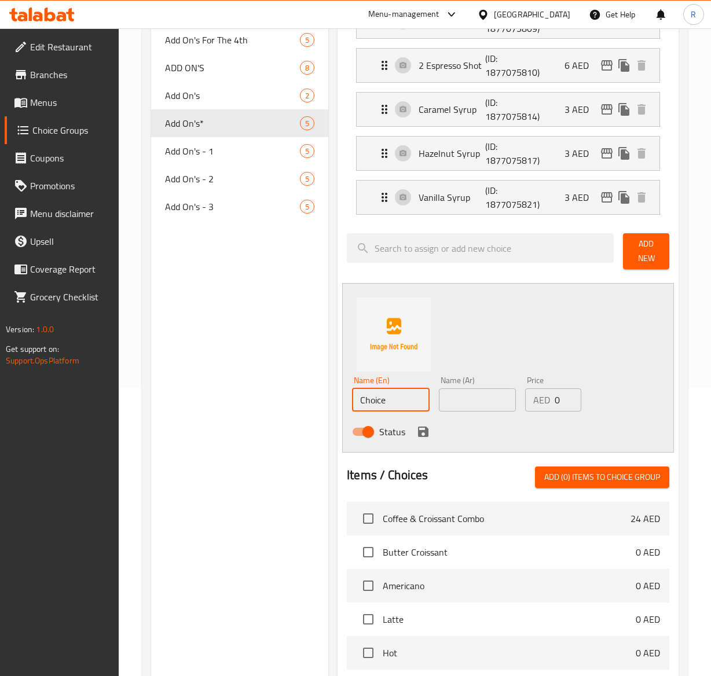
drag, startPoint x: 406, startPoint y: 399, endPoint x: 270, endPoint y: 353, distance: 143.6
click at [270, 353] on div "Choice Groups add on's Add On's 5 Add On's For The 1st 5 Add On's For The 2nd 5…" at bounding box center [417, 420] width 532 height 1154
paste input "Sugar Free Vanilla Syrup"
type input "Sugar Free Vanilla Syrup"
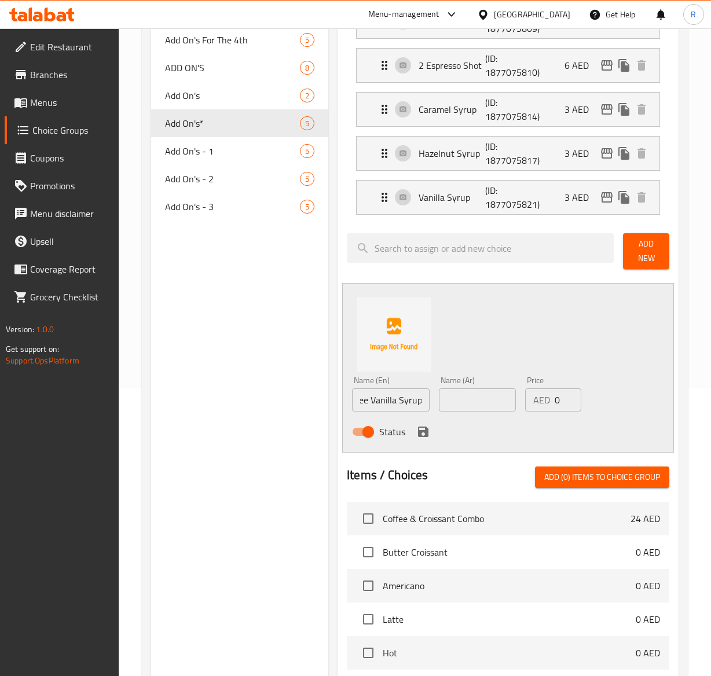
scroll to position [0, 0]
click at [470, 404] on input "text" at bounding box center [478, 399] width 78 height 23
paste input "شراب الفانيليا الخالي من السكر"
type input "شراب الفانيليا الخالي من السكر"
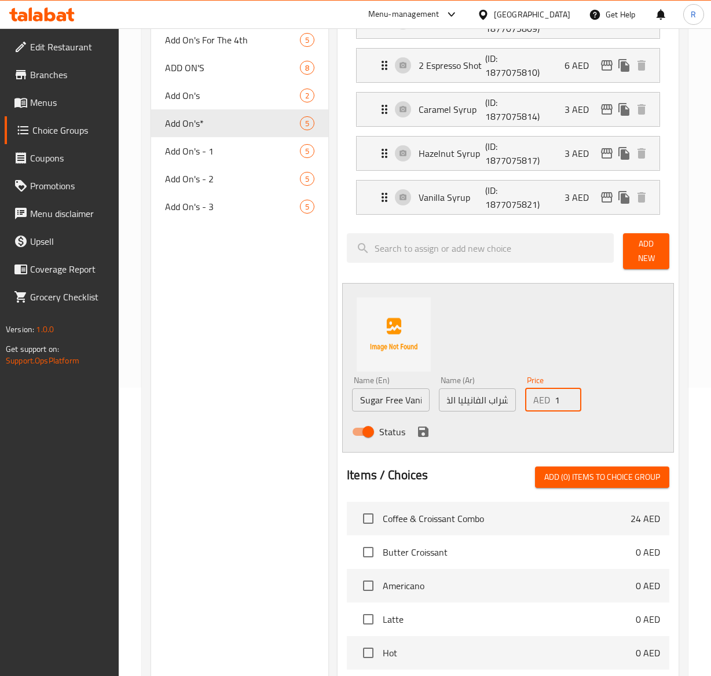
scroll to position [0, 0]
click at [568, 395] on input "1" at bounding box center [567, 399] width 26 height 23
click at [568, 395] on input "2" at bounding box center [567, 399] width 26 height 23
type input "3"
click at [568, 395] on input "3" at bounding box center [567, 399] width 26 height 23
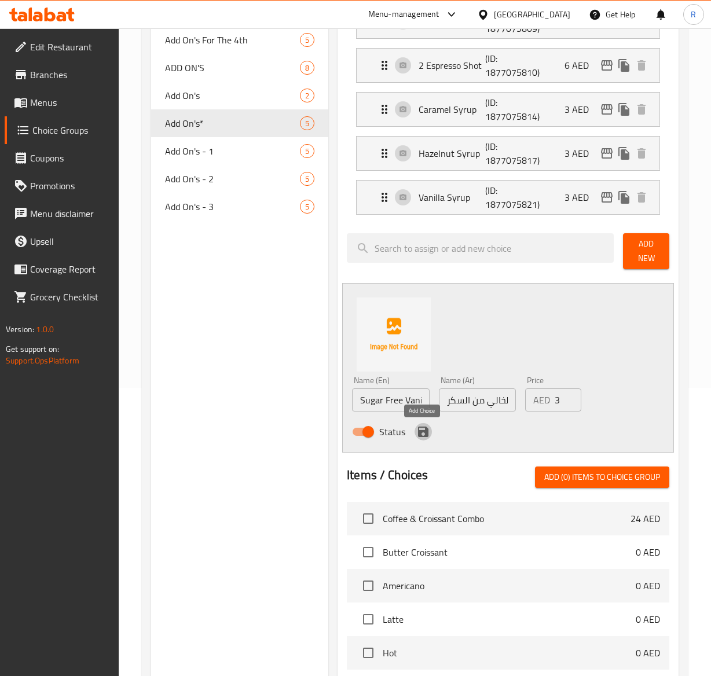
click at [421, 435] on icon "save" at bounding box center [423, 431] width 10 height 10
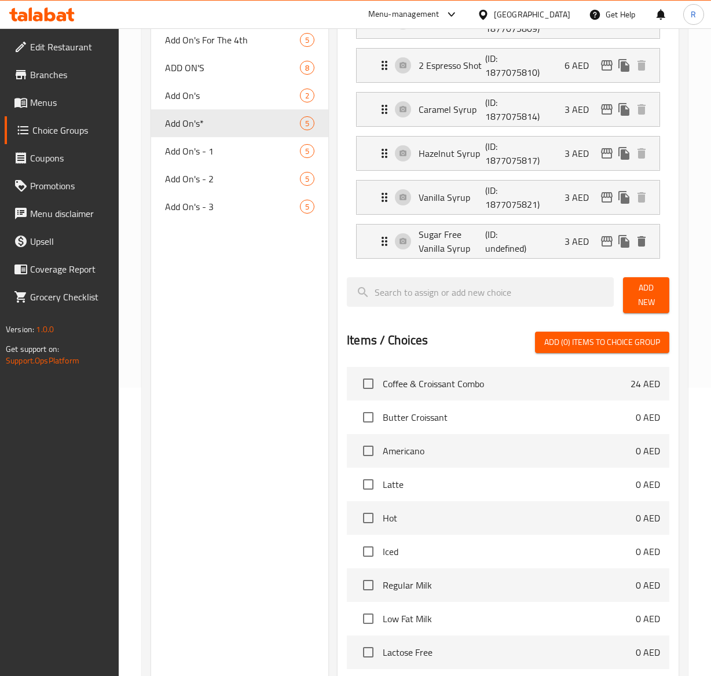
click at [640, 300] on span "Add New" at bounding box center [645, 295] width 27 height 29
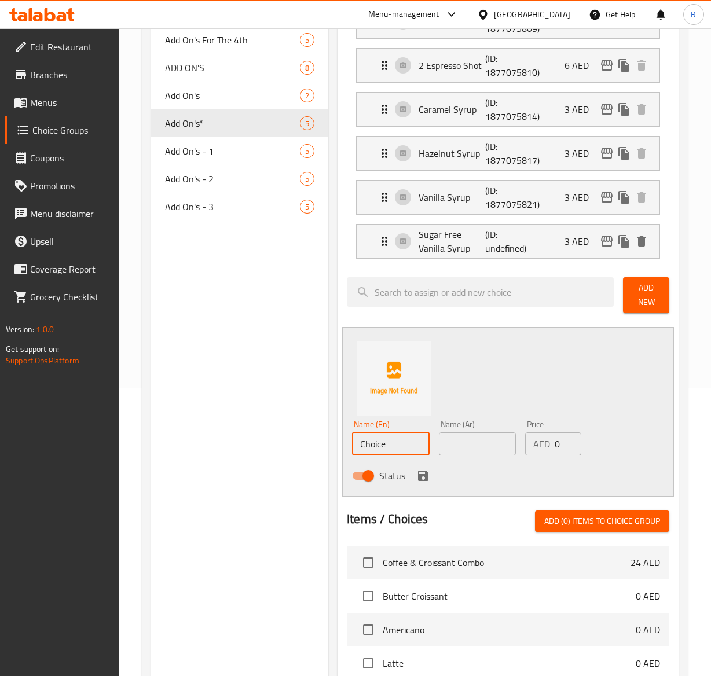
drag, startPoint x: 392, startPoint y: 449, endPoint x: 216, endPoint y: 433, distance: 176.7
click at [216, 433] on div "Choice Groups add on's Add On's 5 Add On's For The 1st 5 Add On's For The 2nd 5…" at bounding box center [417, 442] width 532 height 1198
paste input "Sugar Free Caramel Syrup"
type input "Sugar Free Caramel Syrup"
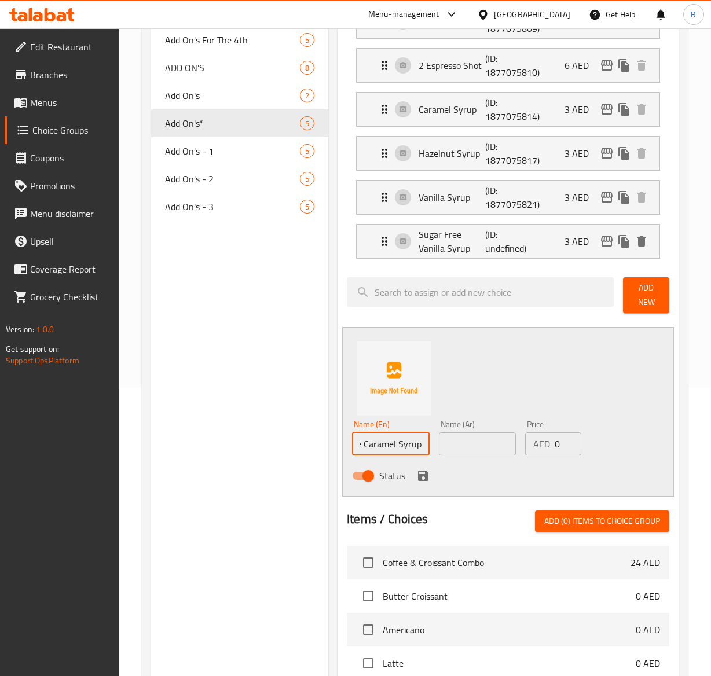
scroll to position [0, 0]
click at [448, 455] on input "text" at bounding box center [478, 443] width 78 height 23
paste input "شراب الفانيليا الخالي من السكر"
type input "شراب الفانيليا الخالي من السكر"
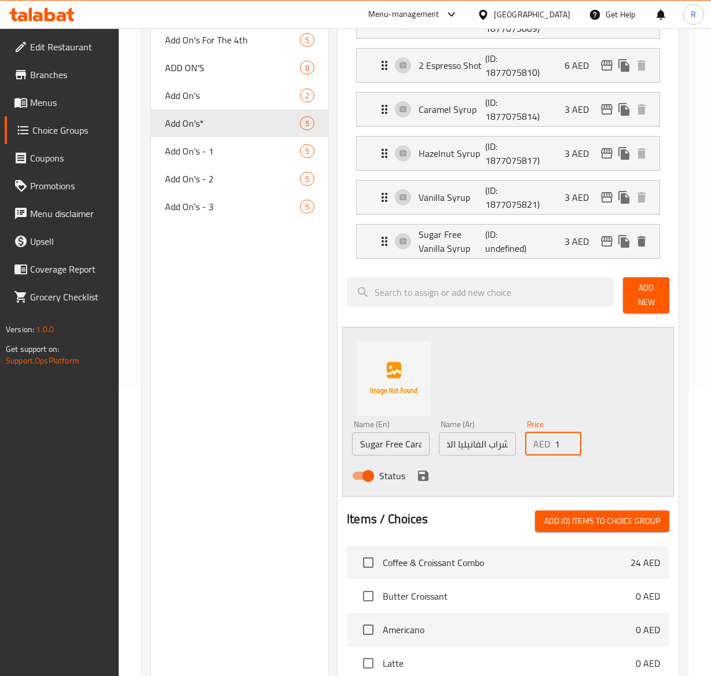
scroll to position [0, 0]
click at [568, 439] on input "1" at bounding box center [567, 443] width 26 height 23
click at [568, 439] on input "2" at bounding box center [567, 443] width 26 height 23
type input "3"
click at [568, 439] on input "3" at bounding box center [567, 443] width 26 height 23
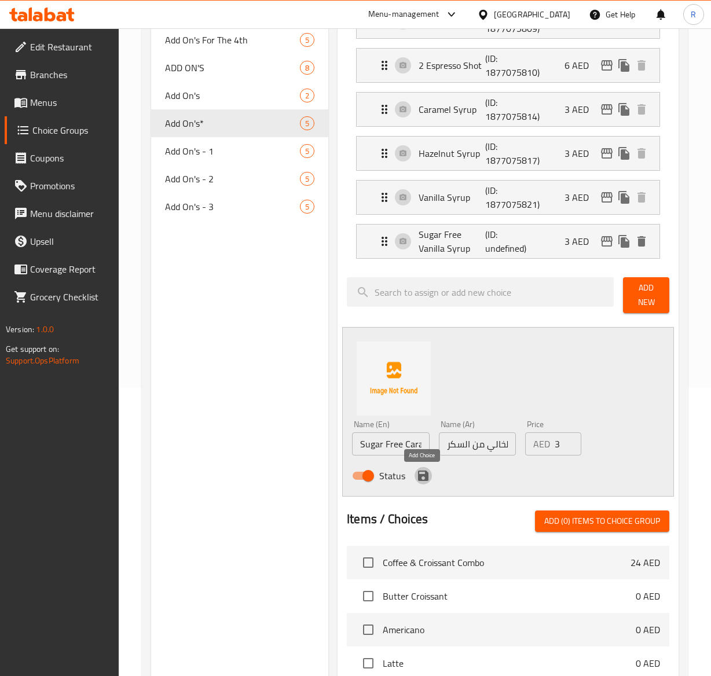
click at [420, 476] on icon "save" at bounding box center [423, 476] width 14 height 14
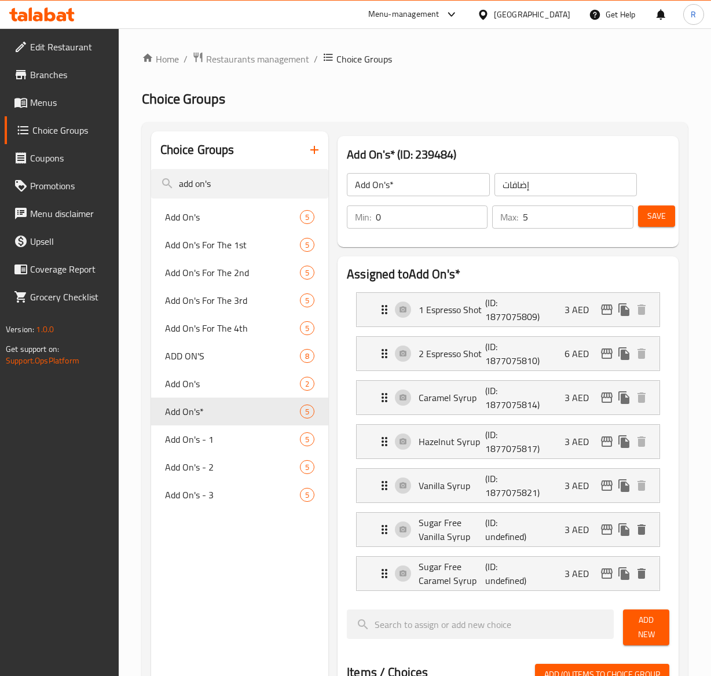
click at [661, 214] on span "Save" at bounding box center [656, 216] width 19 height 14
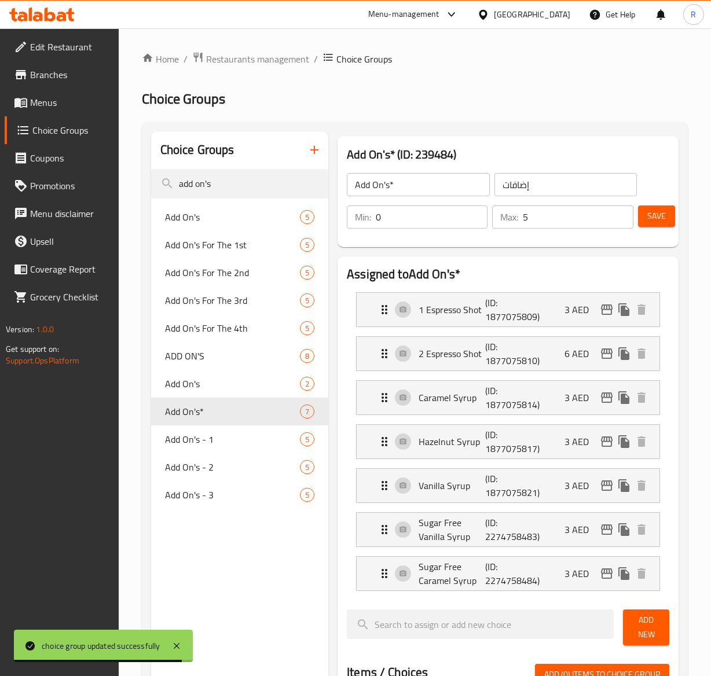
drag, startPoint x: 234, startPoint y: 178, endPoint x: 62, endPoint y: 168, distance: 171.6
click at [62, 168] on div "Edit Restaurant Branches Menus Choice Groups Coupons Promotions Menu disclaimer…" at bounding box center [355, 627] width 711 height 1199
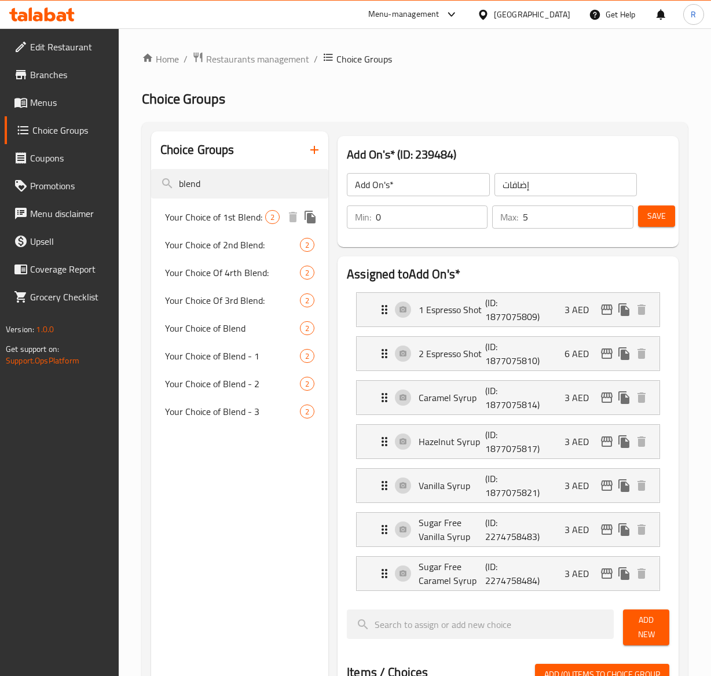
type input "blend"
click at [225, 221] on span "Your Choice of 1st Blend:" at bounding box center [215, 217] width 100 height 14
type input "Your Choice of 1st Blend:"
type input "اختيارك للمزيج الأول"
type input "2"
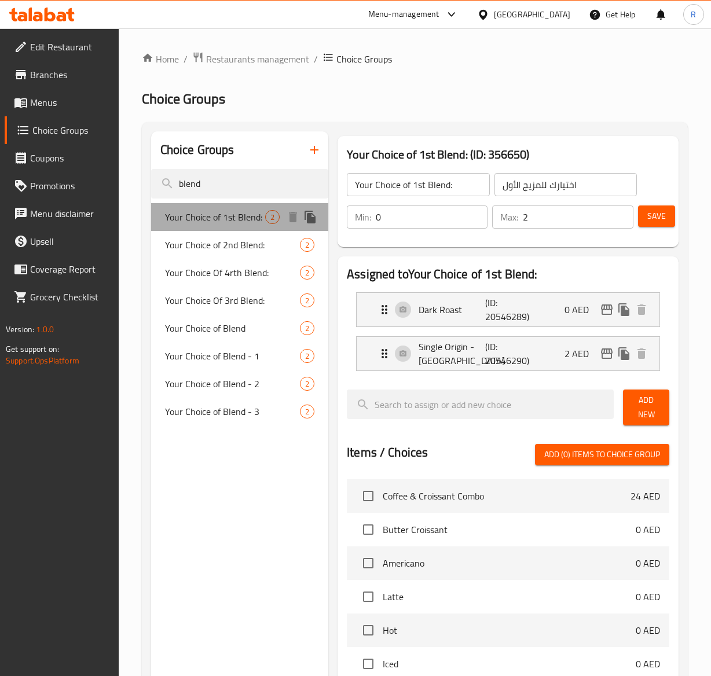
click at [230, 219] on span "Your Choice of 1st Blend:" at bounding box center [215, 217] width 100 height 14
click at [274, 53] on span "Restaurants management" at bounding box center [257, 59] width 103 height 14
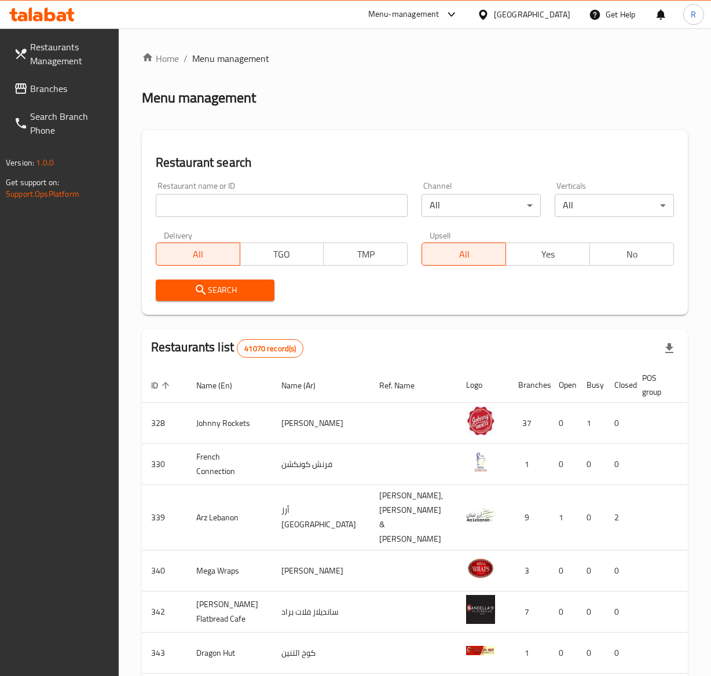
click at [292, 205] on input "search" at bounding box center [282, 205] width 252 height 23
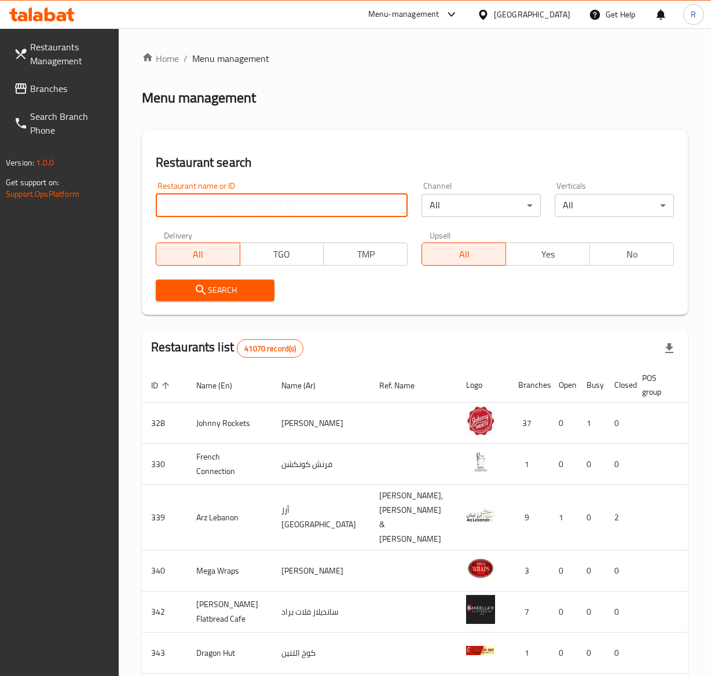
type input "everyday roastery"
click button "Search" at bounding box center [215, 289] width 119 height 21
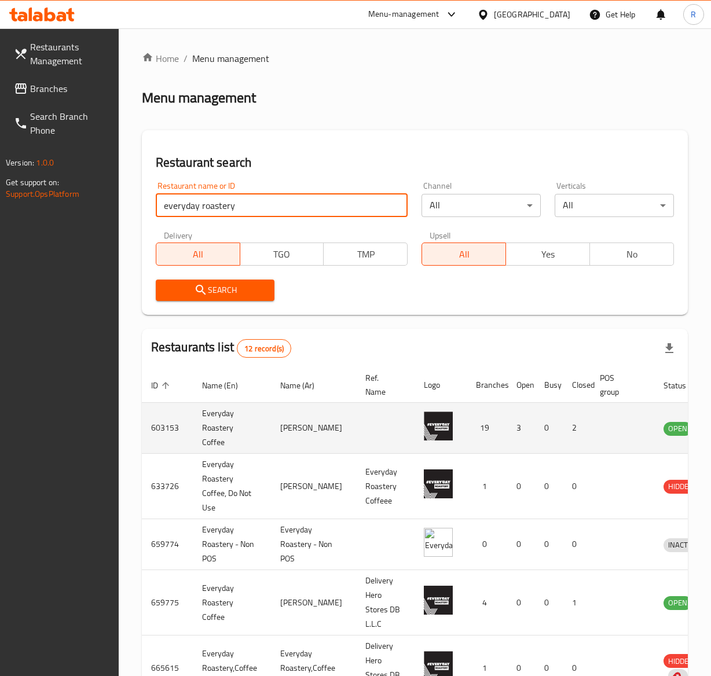
click at [565, 418] on td "2" at bounding box center [576, 428] width 28 height 51
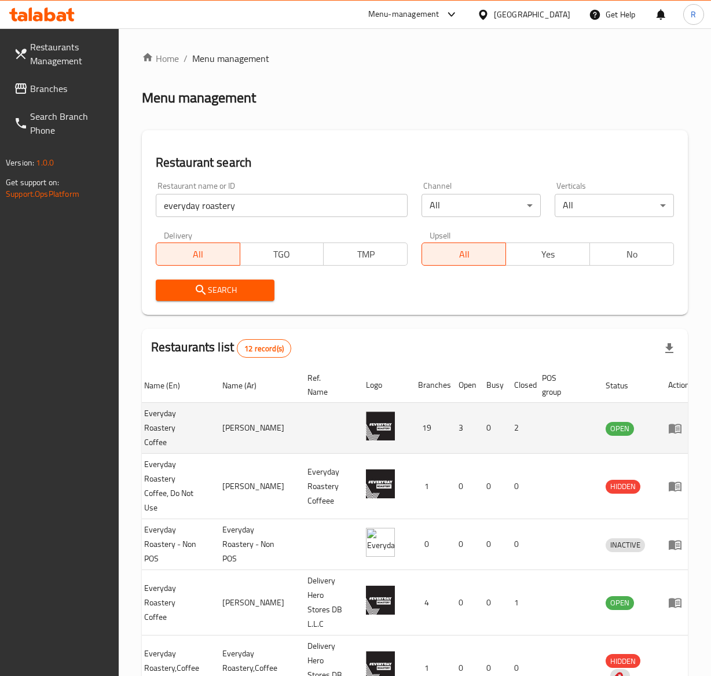
click at [537, 436] on td "enhanced table" at bounding box center [564, 428] width 64 height 51
click at [668, 425] on icon "enhanced table" at bounding box center [675, 428] width 14 height 14
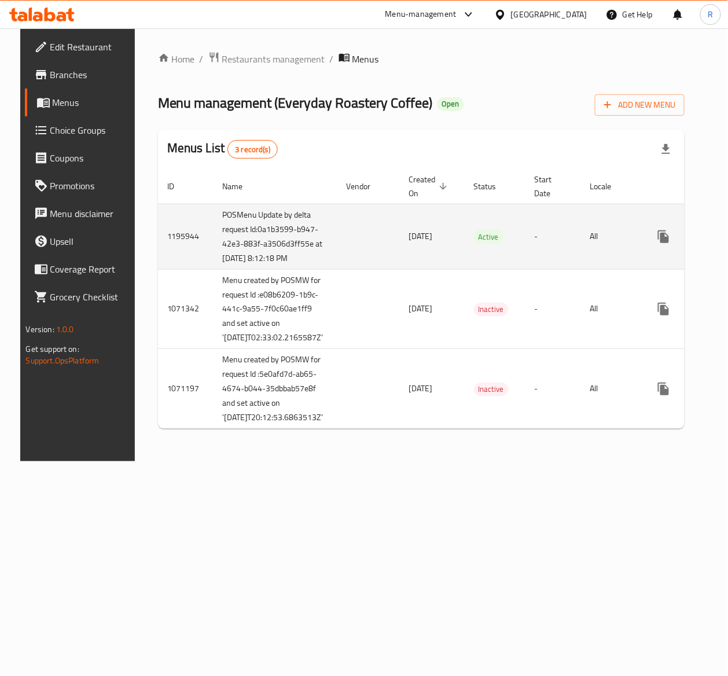
click at [530, 248] on td "-" at bounding box center [553, 236] width 56 height 65
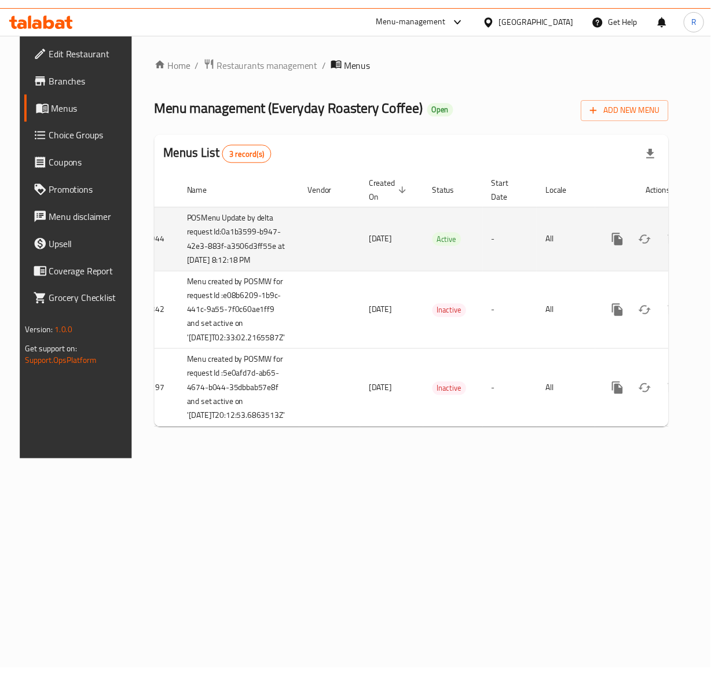
scroll to position [0, 34]
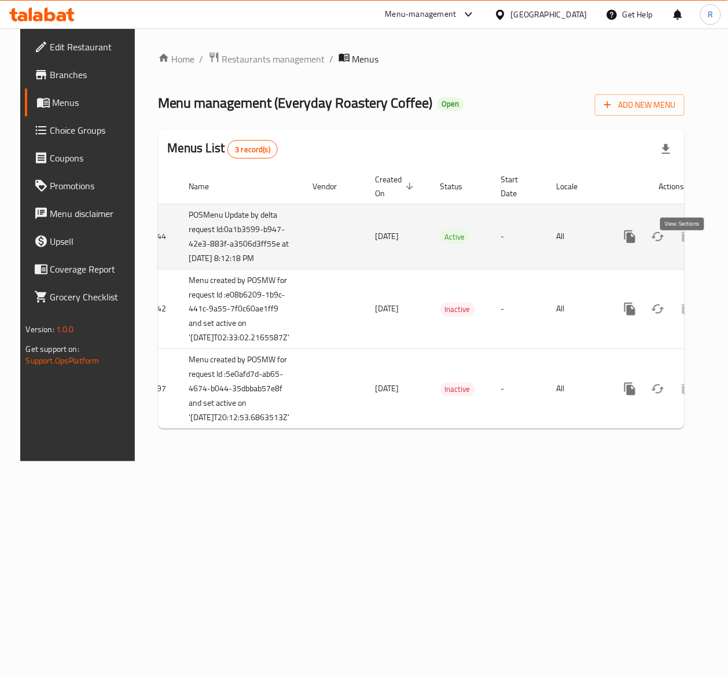
click at [707, 244] on icon "enhanced table" at bounding box center [714, 237] width 14 height 14
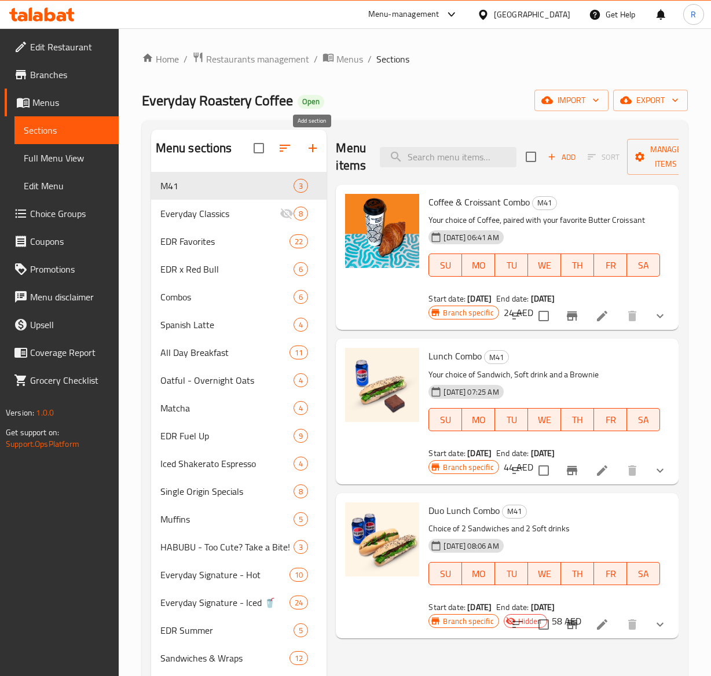
click at [311, 152] on icon "button" at bounding box center [313, 148] width 14 height 14
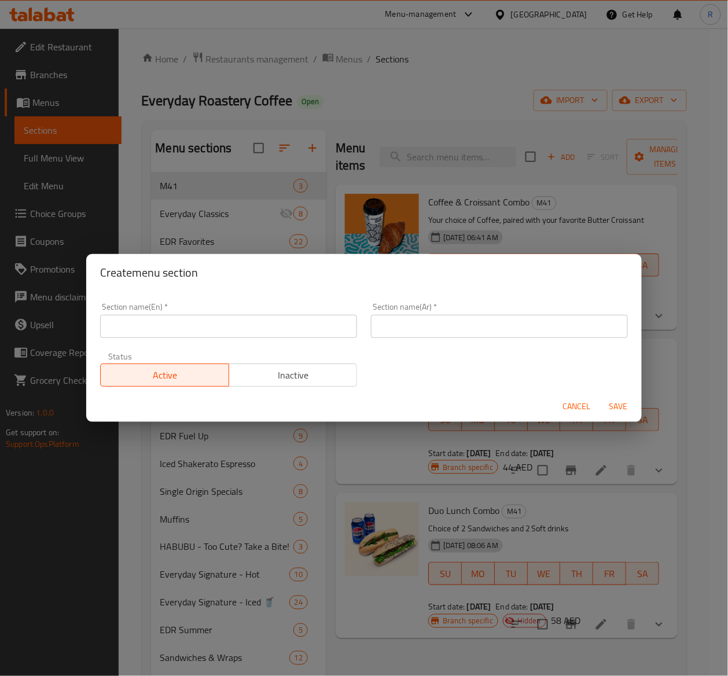
click at [316, 328] on input "text" at bounding box center [228, 326] width 257 height 23
paste input "Bakery Specials"
type input "Bakery Specials"
click at [480, 315] on input "text" at bounding box center [499, 326] width 257 height 23
paste input "عروض المخبوزات الخاصة"
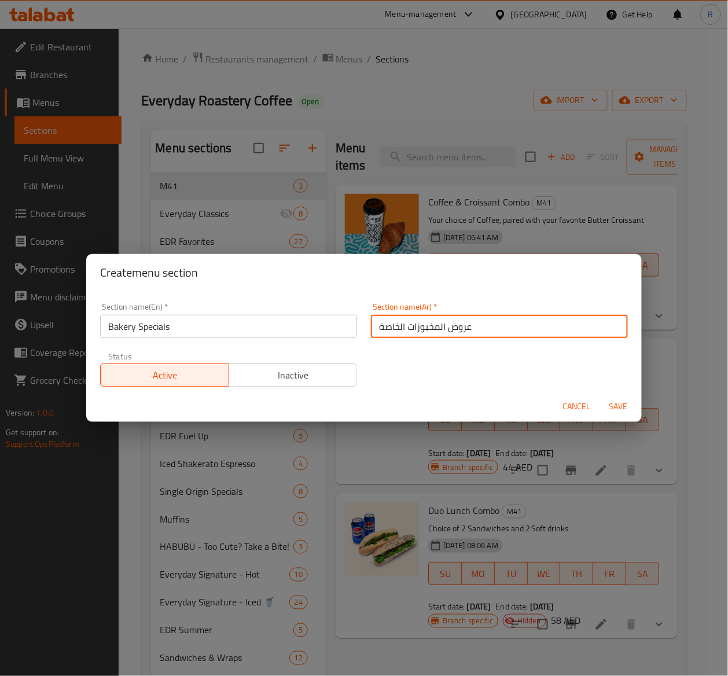
type input "عروض المخبوزات الخاصة"
click at [396, 388] on div "Section name(En)   * Bakery Specials Section name(En) * Section name(Ar)   * عر…" at bounding box center [364, 345] width 542 height 98
click at [619, 409] on span "Save" at bounding box center [619, 406] width 28 height 14
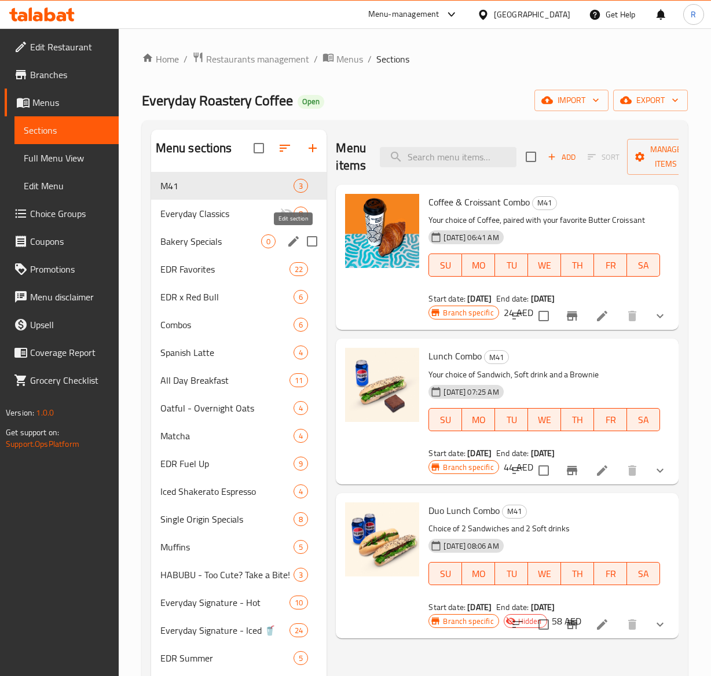
click at [292, 248] on icon "edit" at bounding box center [293, 241] width 14 height 14
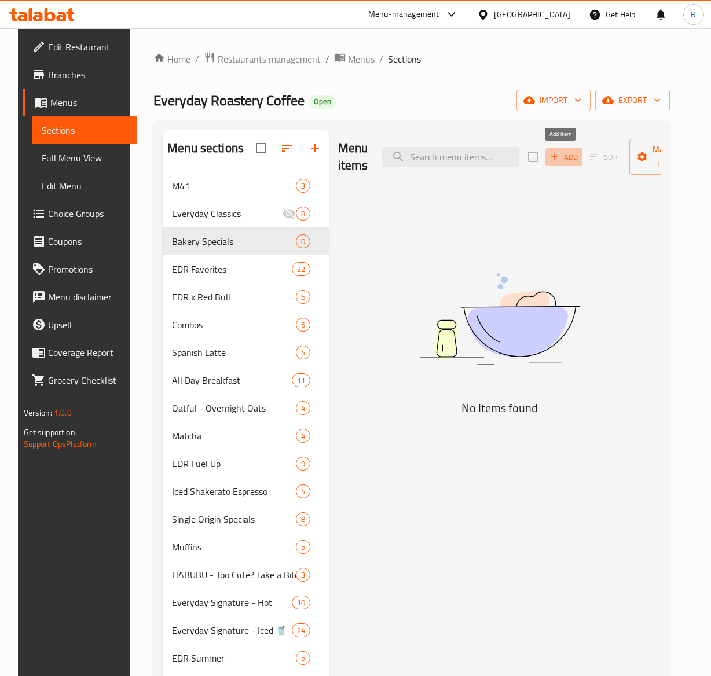
click at [560, 156] on span "Add" at bounding box center [563, 156] width 31 height 13
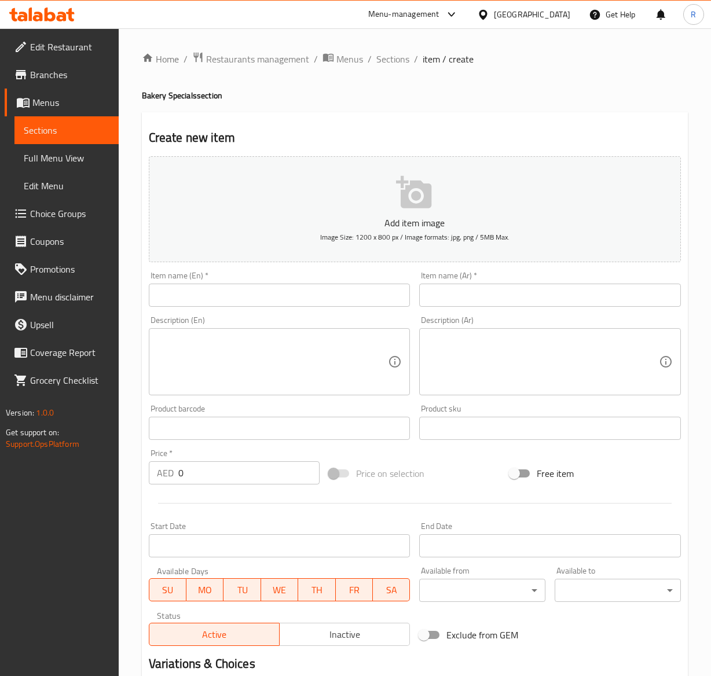
click at [316, 301] on input "text" at bounding box center [280, 295] width 262 height 23
paste input "Turkey & Cheese Croissant"
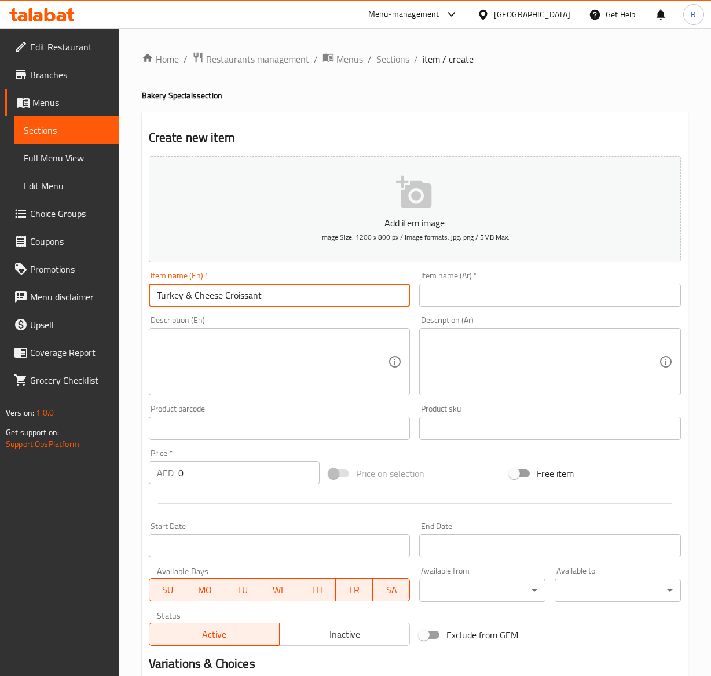
type input "Turkey & Cheese Croissant"
click at [526, 296] on input "text" at bounding box center [550, 295] width 262 height 23
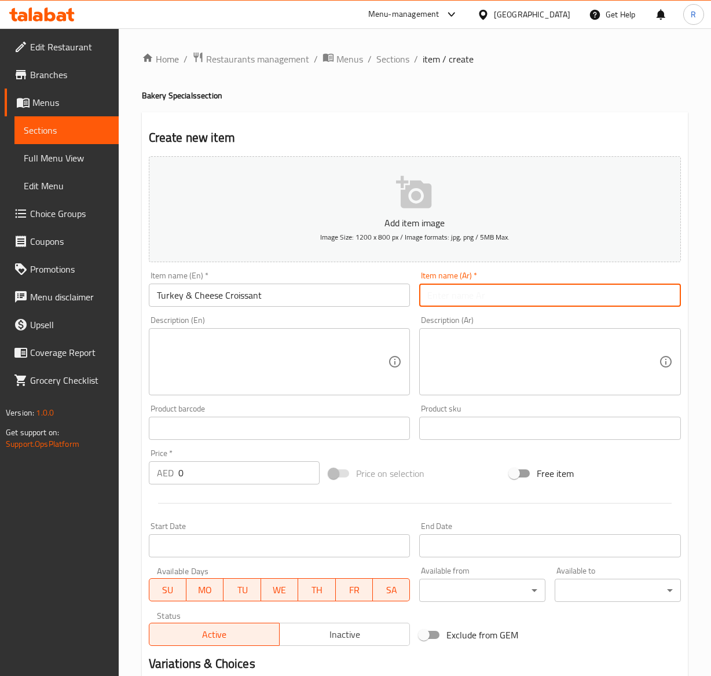
paste input "كرواسون تركيا والجبن"
type input "كرواسون تركيا والجبن"
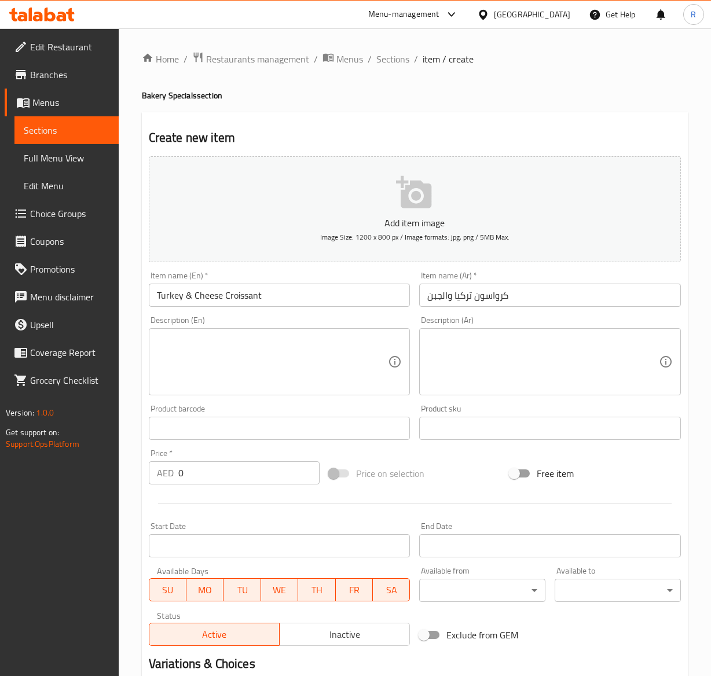
click at [311, 365] on textarea at bounding box center [272, 361] width 231 height 55
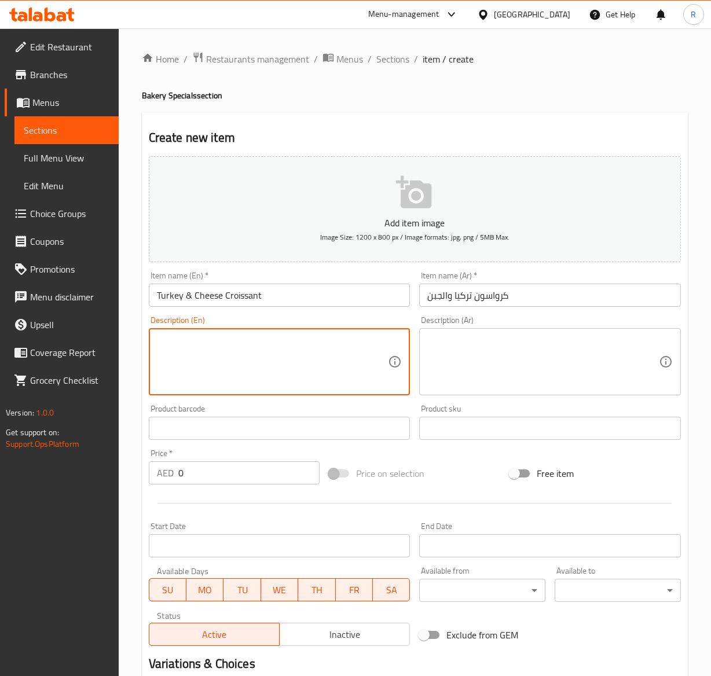
paste textarea "A delectable combination of tender smoked turkey slices and melted cheese, nest…"
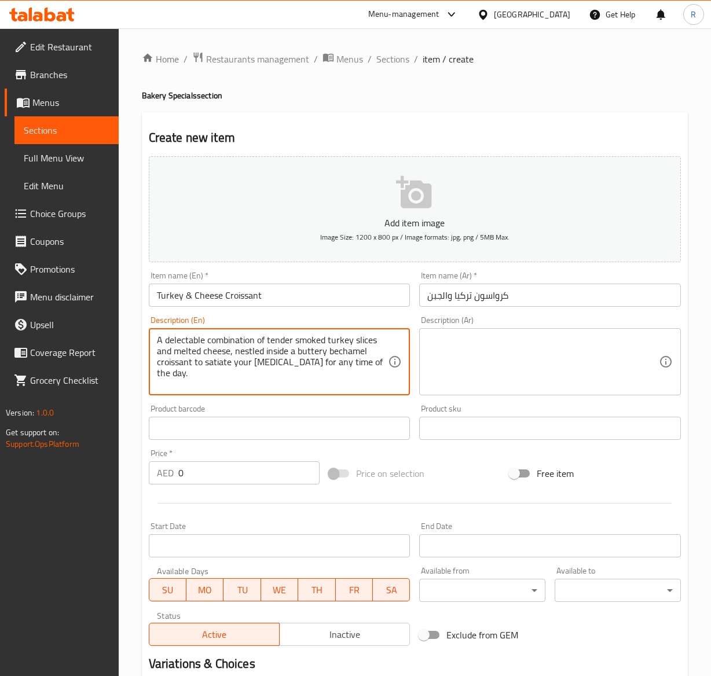
type textarea "A delectable combination of tender smoked turkey slices and melted cheese, nest…"
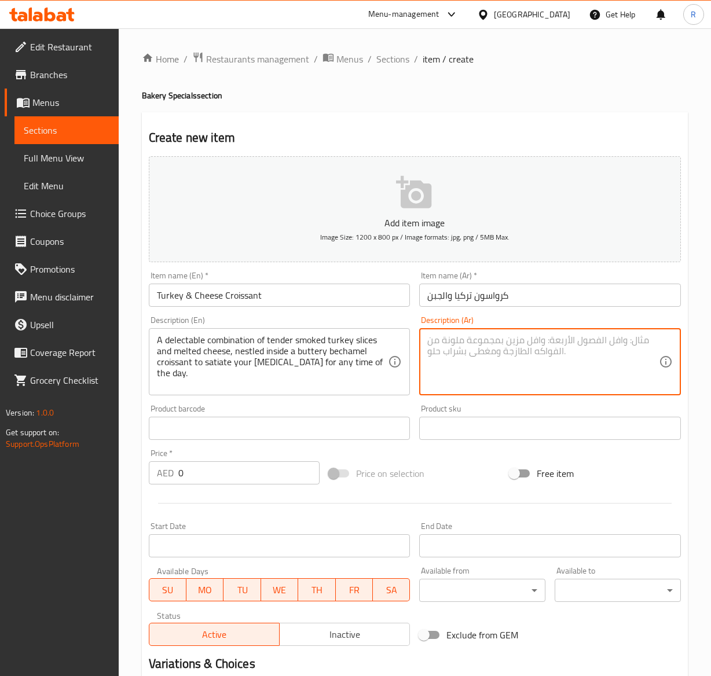
click at [569, 359] on textarea at bounding box center [542, 361] width 231 height 55
paste textarea "مزيج لذيذ من شرائح الديك الرومي المدخن الطرية والجبن الذائب، داخل كرواسون بشامي…"
type textarea "مزيج لذيذ من شرائح الديك الرومي المدخن الطرية والجبن الذائب، داخل كرواسون بشامي…"
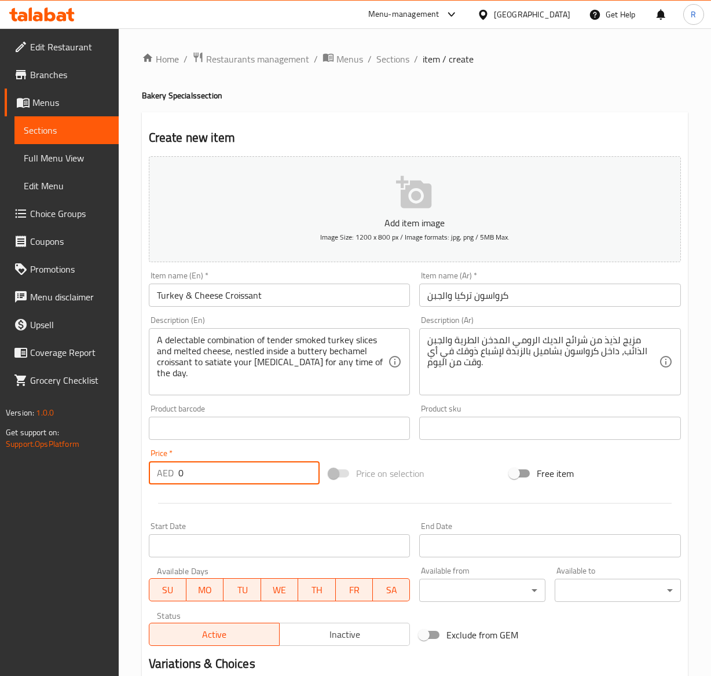
click at [248, 476] on input "0" at bounding box center [249, 472] width 142 height 23
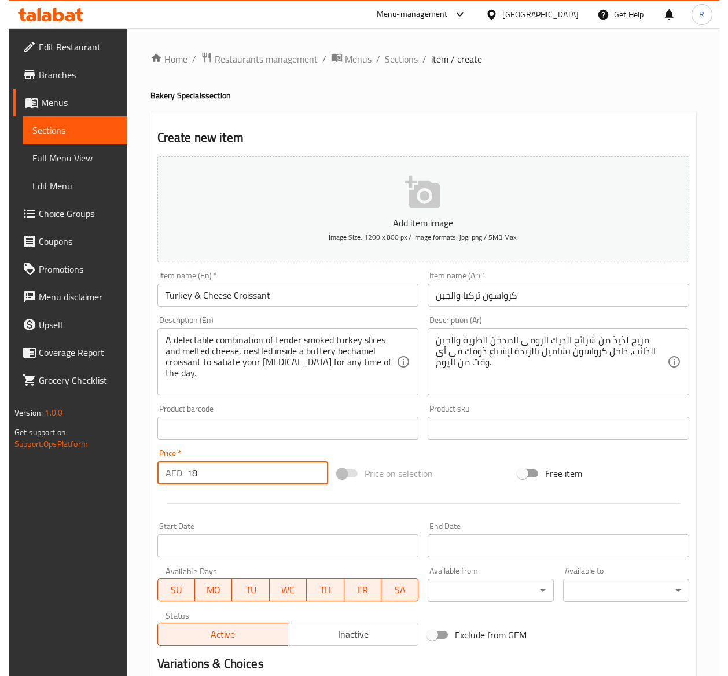
scroll to position [141, 0]
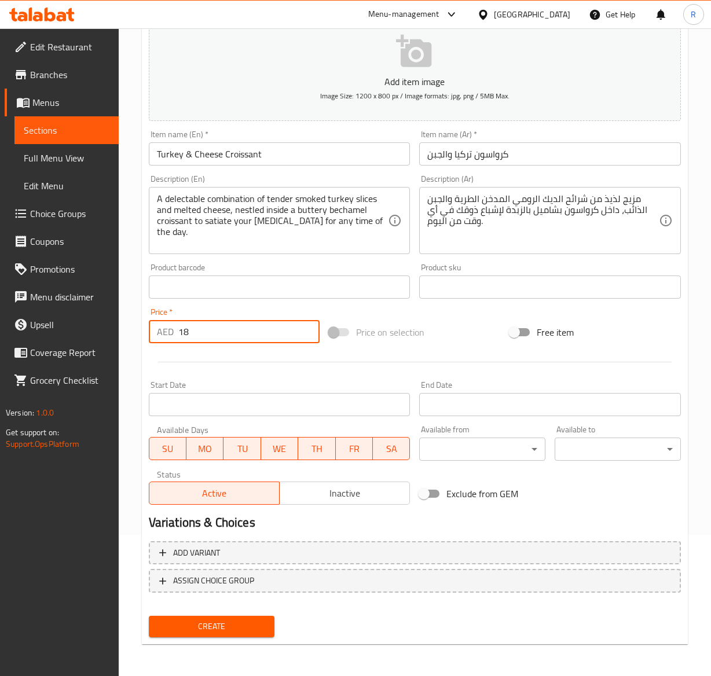
type input "18"
click at [211, 624] on span "Create" at bounding box center [212, 626] width 108 height 14
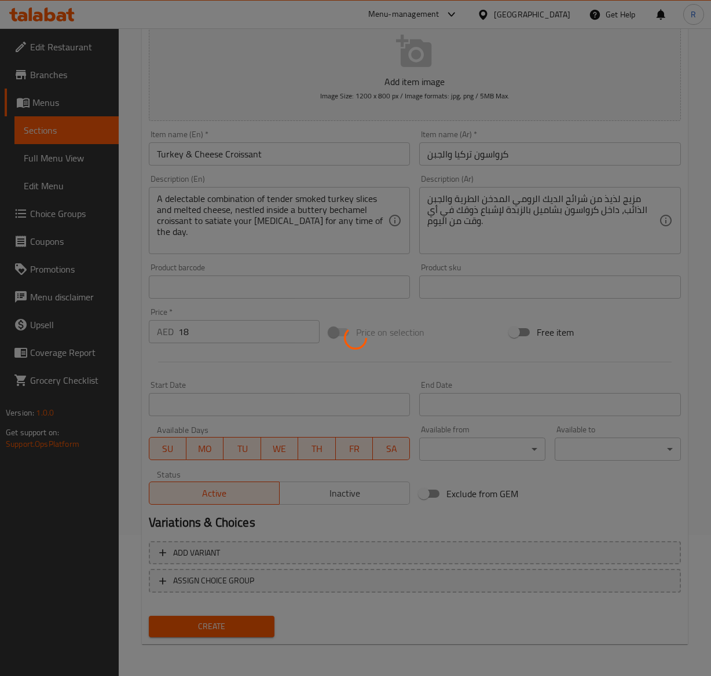
type input "0"
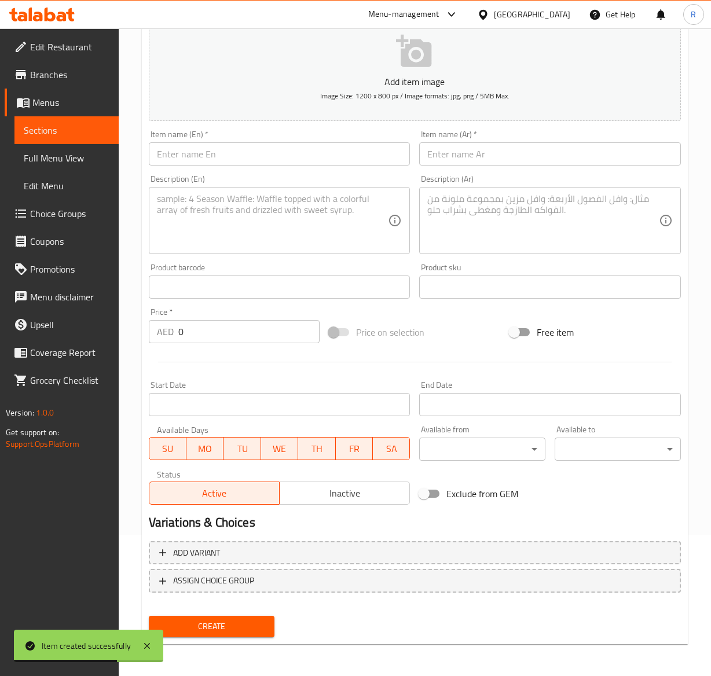
click at [234, 164] on input "text" at bounding box center [280, 153] width 262 height 23
paste input "Oman Chips & Cheese Croissant"
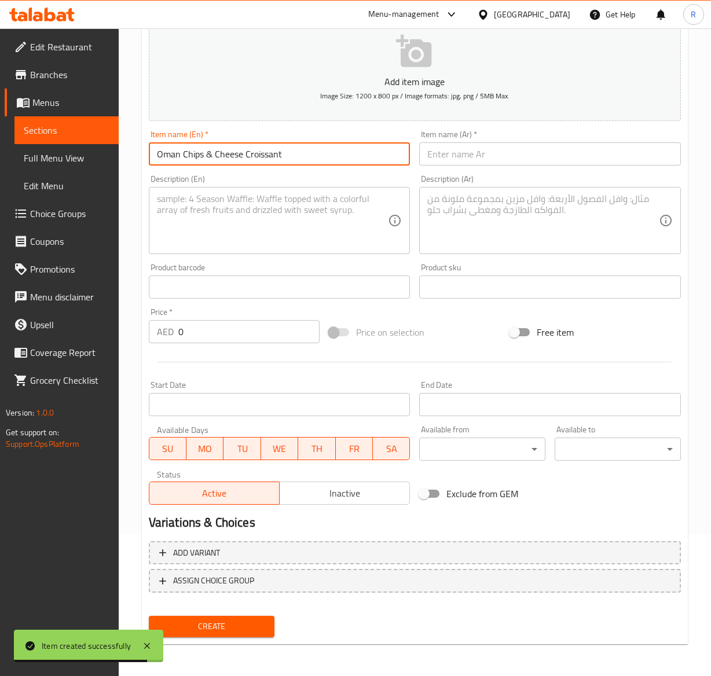
type input "Oman Chips & Cheese Croissant"
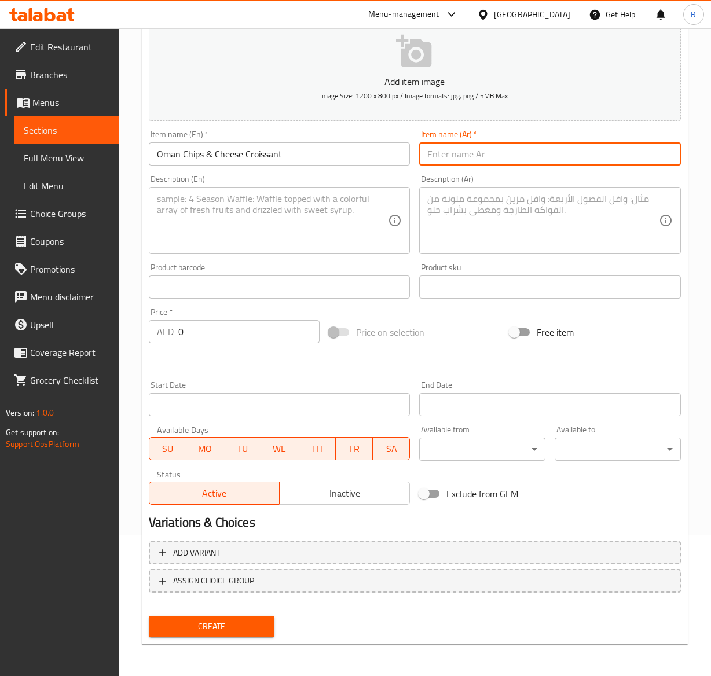
click at [473, 149] on input "text" at bounding box center [550, 153] width 262 height 23
paste input "عمان رقائق البطاطس والجبن كرواسون"
type input "عمان رقائق البطاطس والجبن كرواسون"
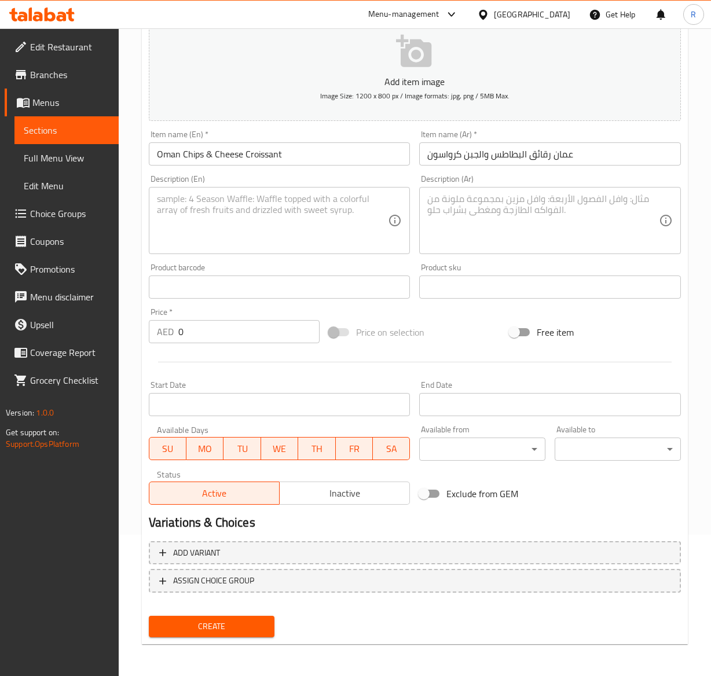
click at [279, 222] on textarea at bounding box center [272, 220] width 231 height 55
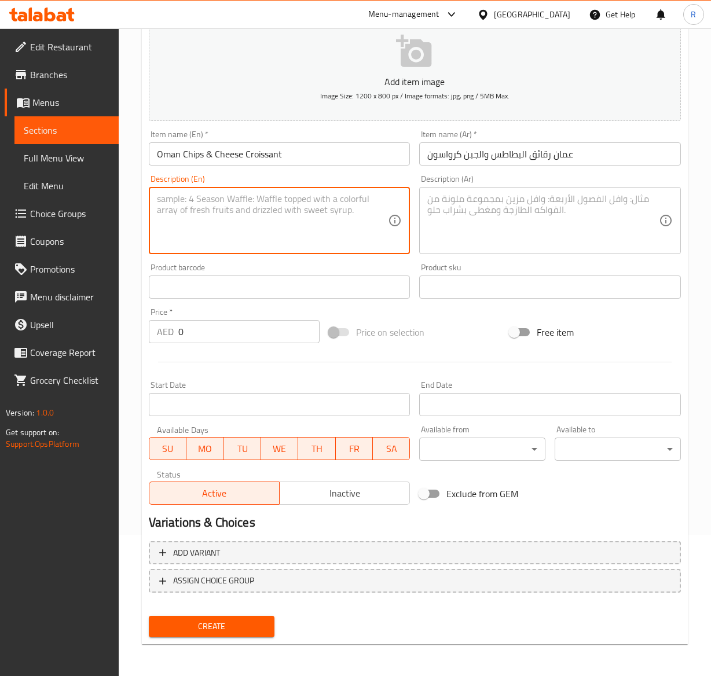
paste textarea "Flaky croissant meets creamy Kraft cheese and the iconic crunch of Oman Chips. …"
type textarea "Flaky croissant meets creamy Kraft cheese and the iconic crunch of Oman Chips. …"
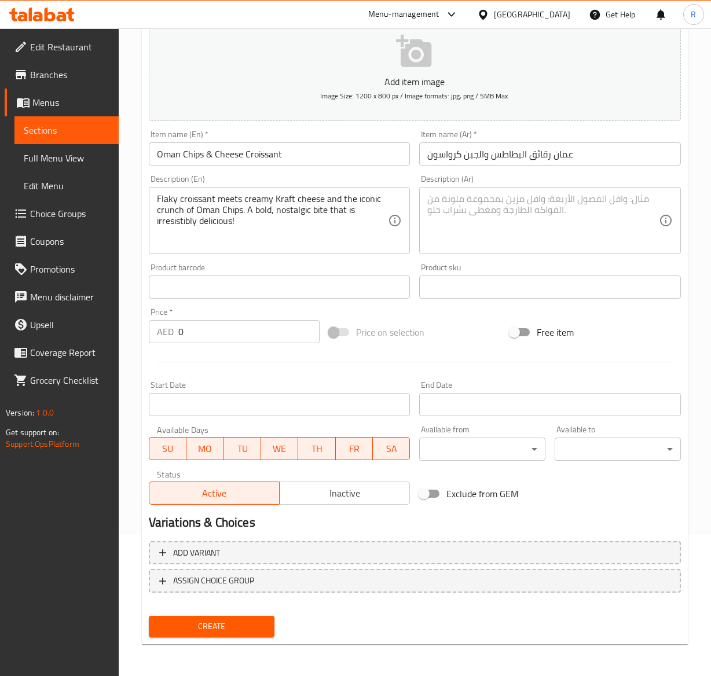
click at [538, 219] on textarea at bounding box center [542, 220] width 231 height 55
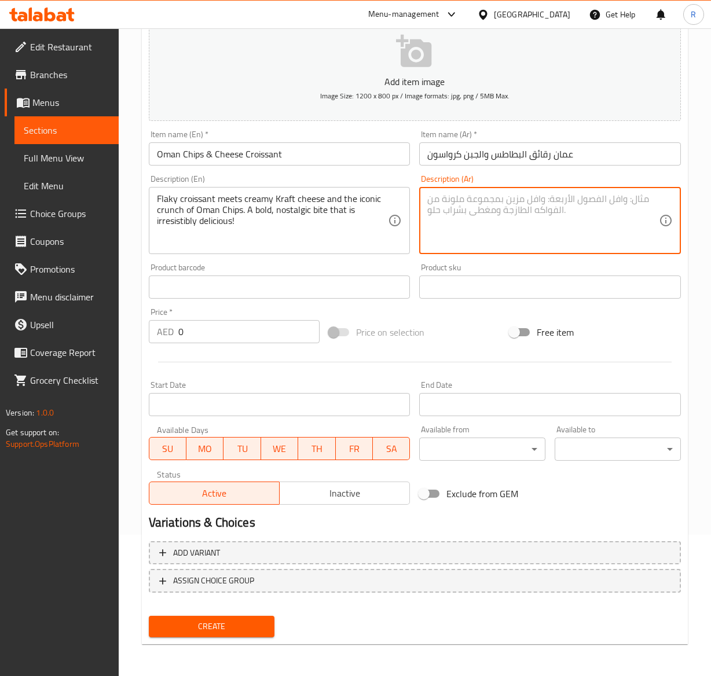
paste textarea "يلتقي الكرواسون الرقيق بجبنة كرافت الكريمية وطعم رقائق عمان الشهير. لقمة جريئة …"
type textarea "يلتقي الكرواسون الرقيق بجبنة كرافت الكريمية وطعم رقائق عمان الشهير. لقمة جريئة …"
click at [206, 329] on input "0" at bounding box center [249, 331] width 142 height 23
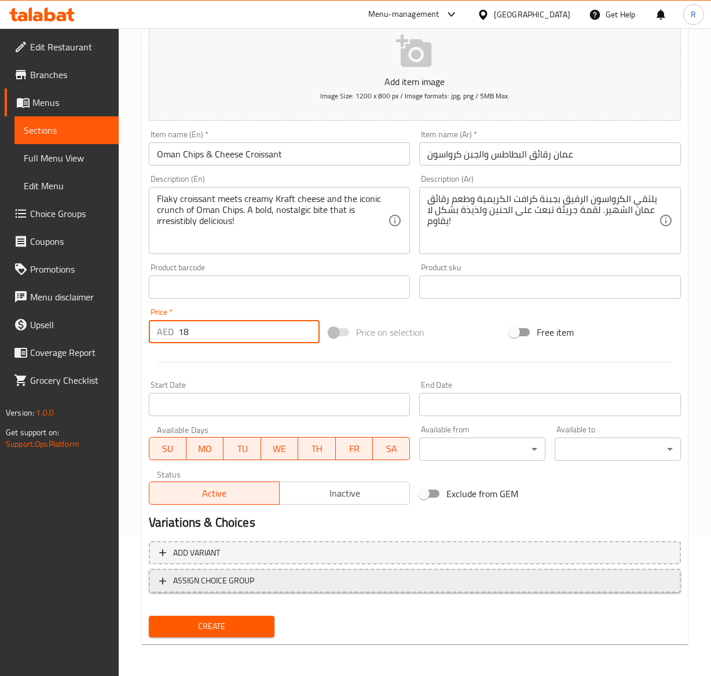
type input "18"
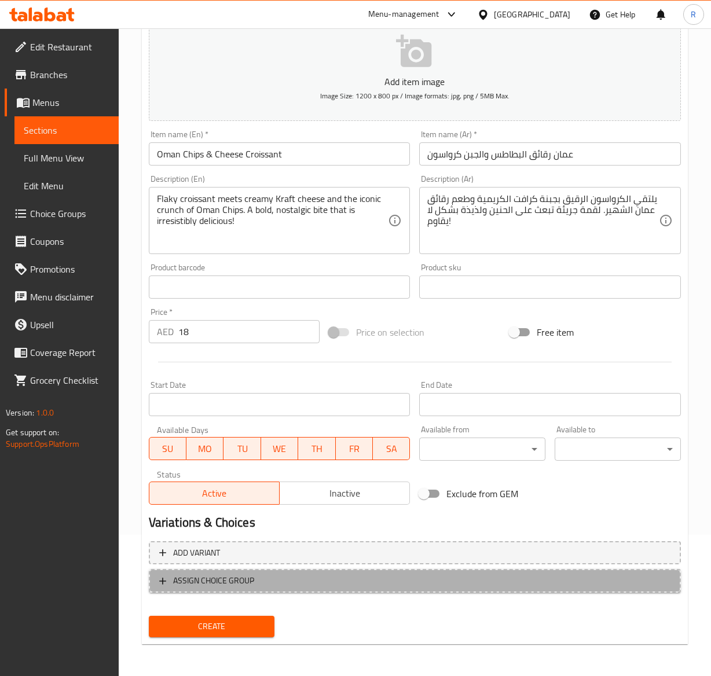
click at [233, 580] on span "ASSIGN CHOICE GROUP" at bounding box center [213, 580] width 81 height 14
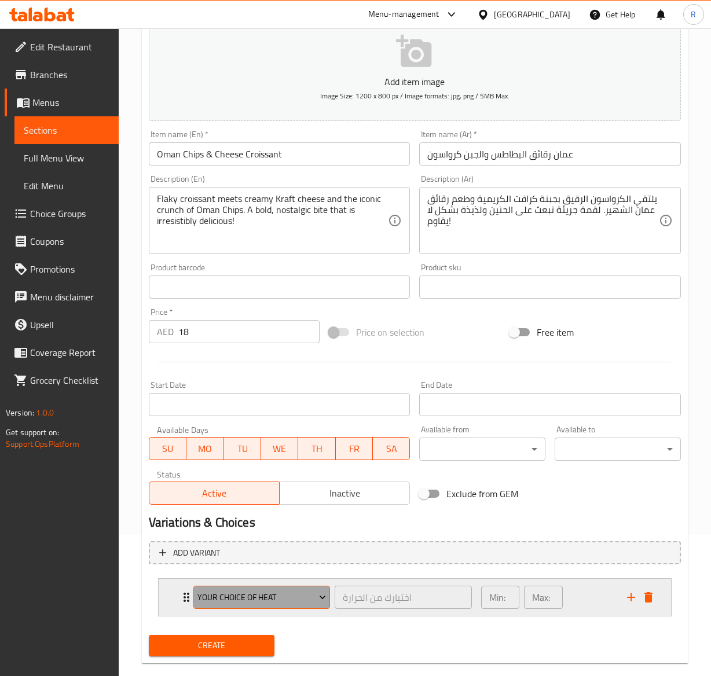
click at [248, 605] on span "Your Choice Of Heat" at bounding box center [261, 597] width 128 height 14
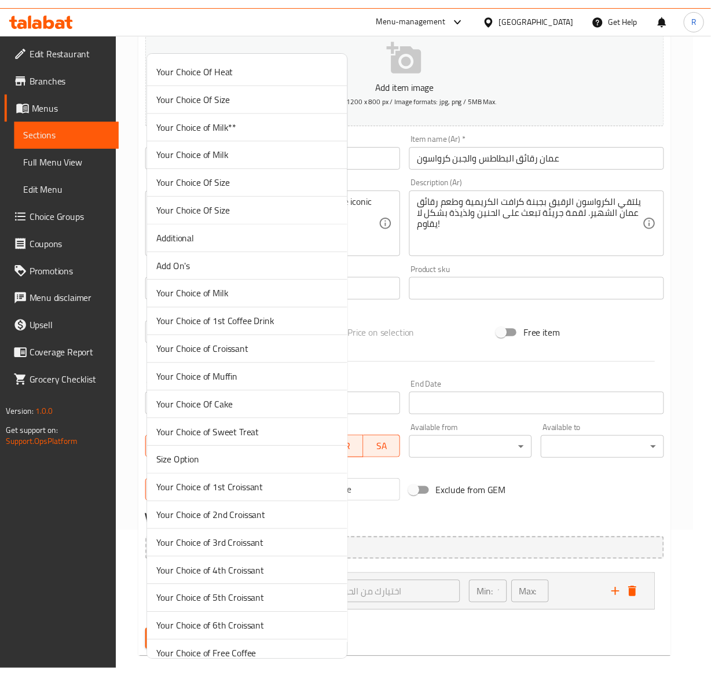
scroll to position [2563, 0]
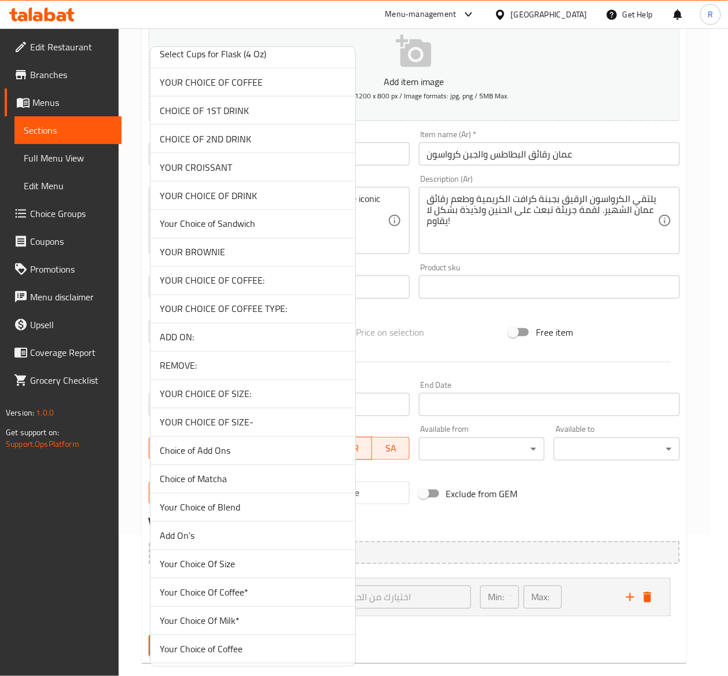
click at [237, 344] on span "ADD ON:" at bounding box center [253, 337] width 186 height 14
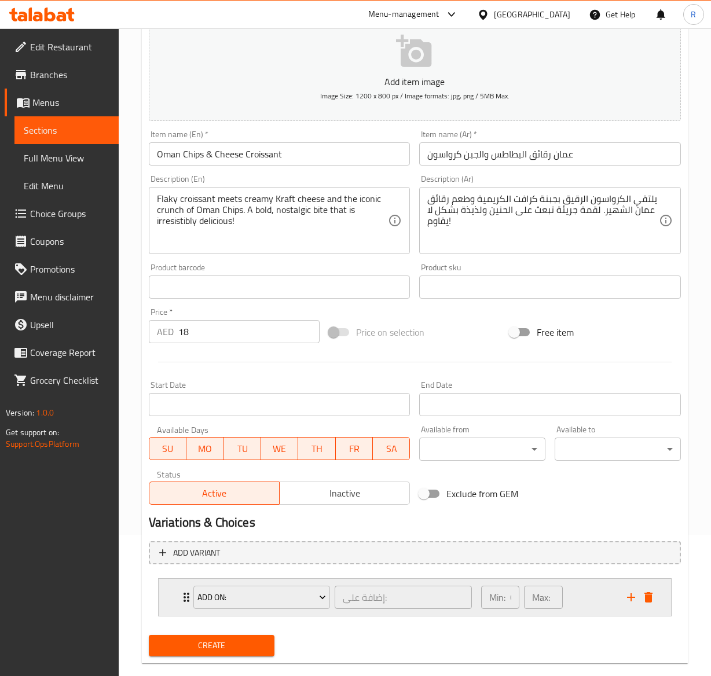
click at [188, 589] on div "ADD ON: إضافة على: ​" at bounding box center [332, 597] width 292 height 37
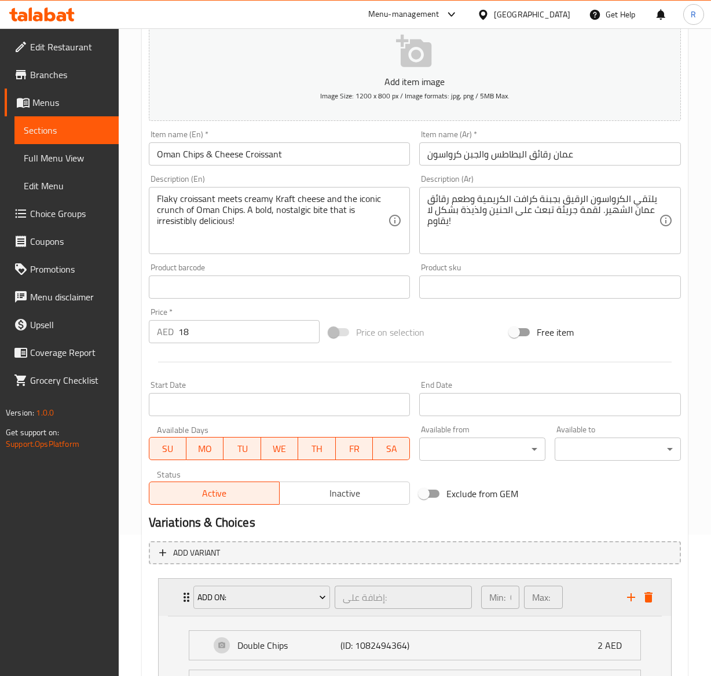
click at [188, 589] on div "ADD ON: إضافة على: ​" at bounding box center [332, 597] width 292 height 37
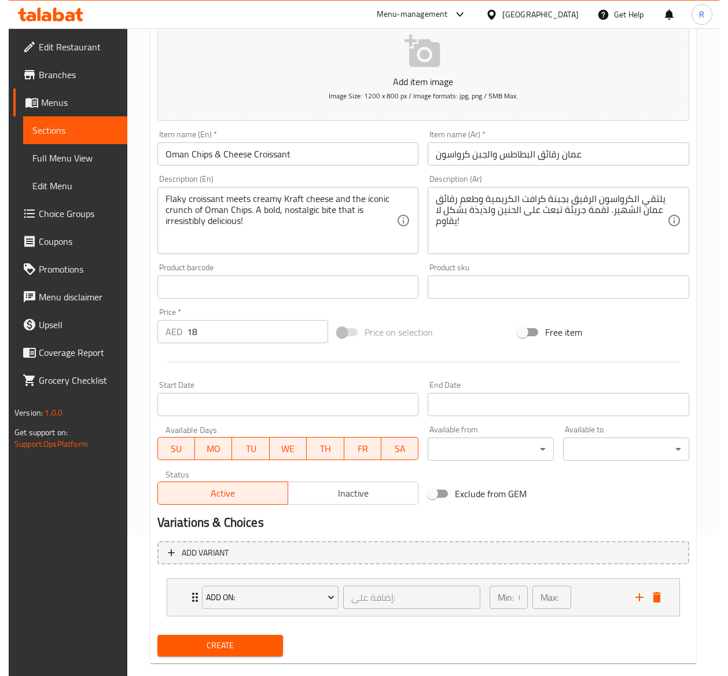
scroll to position [162, 0]
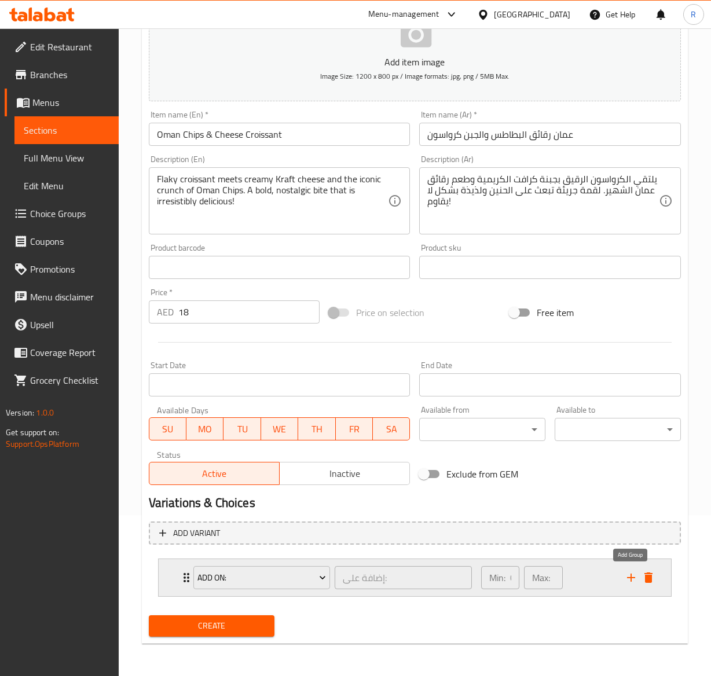
click at [635, 579] on icon "add" at bounding box center [631, 578] width 14 height 14
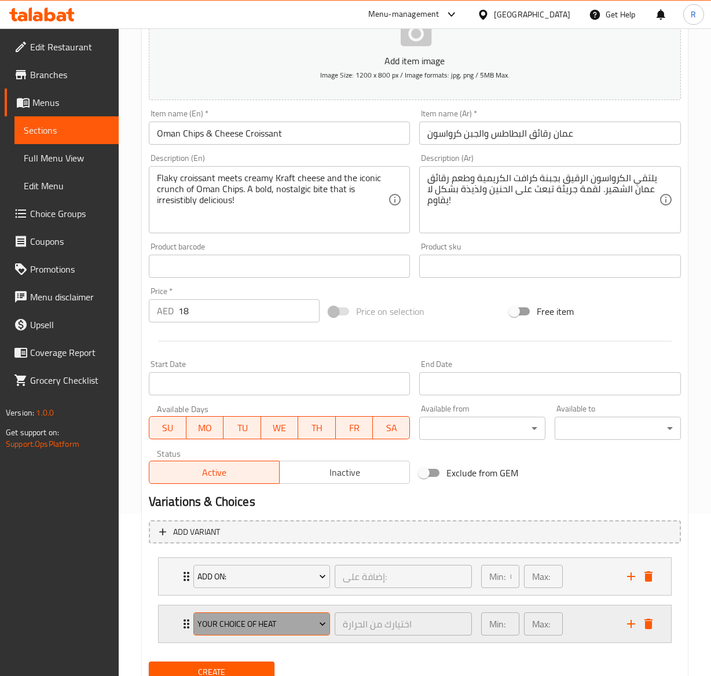
click at [234, 623] on span "Your Choice Of Heat" at bounding box center [261, 624] width 128 height 14
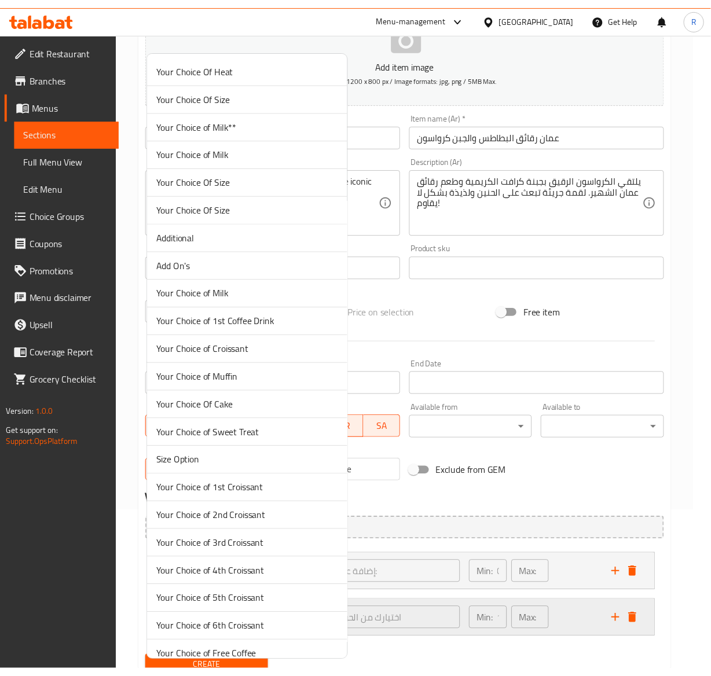
scroll to position [2592, 0]
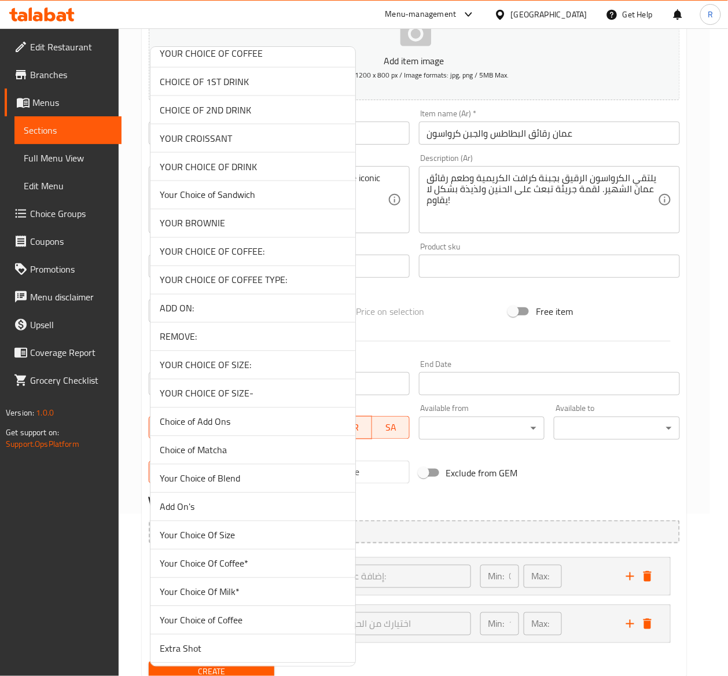
click at [257, 344] on span "REMOVE:" at bounding box center [253, 337] width 186 height 14
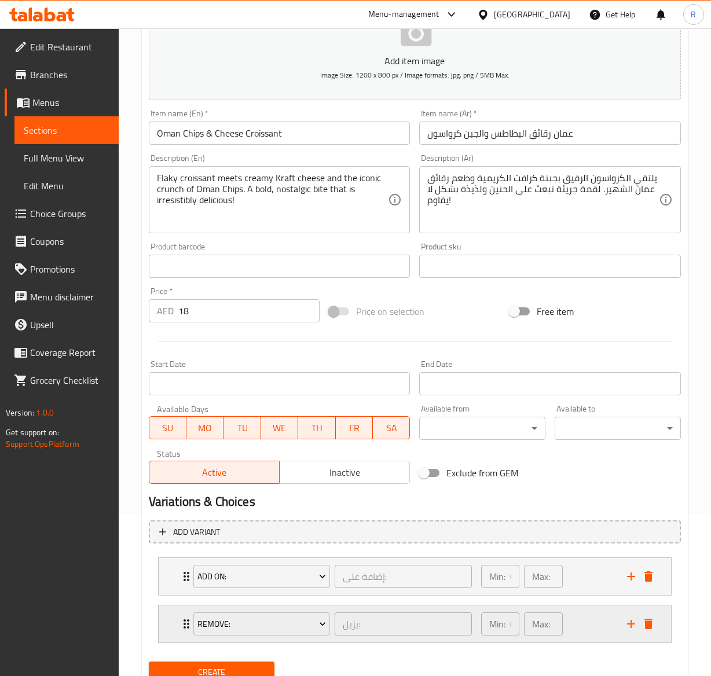
click at [182, 615] on div "REMOVE: يزيل: ​ Min: 0 ​ Max: 0 ​" at bounding box center [417, 623] width 477 height 37
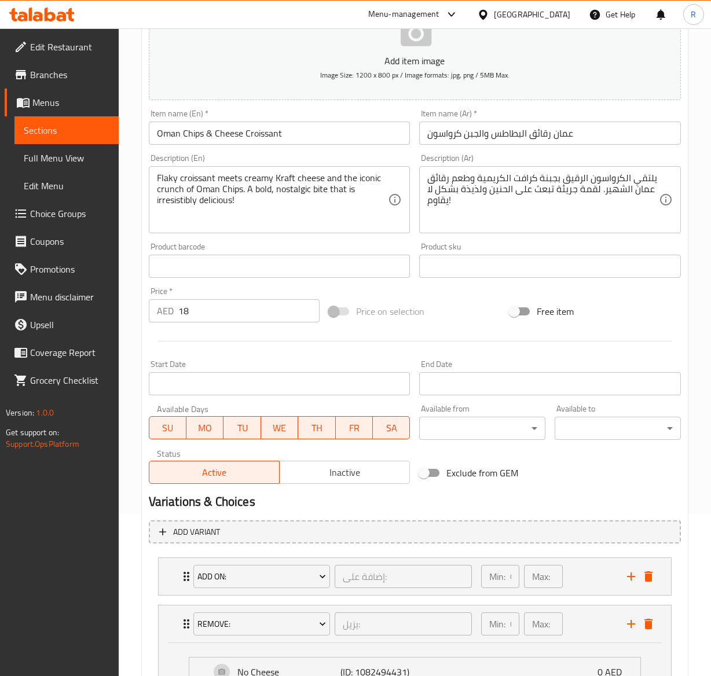
scroll to position [322, 0]
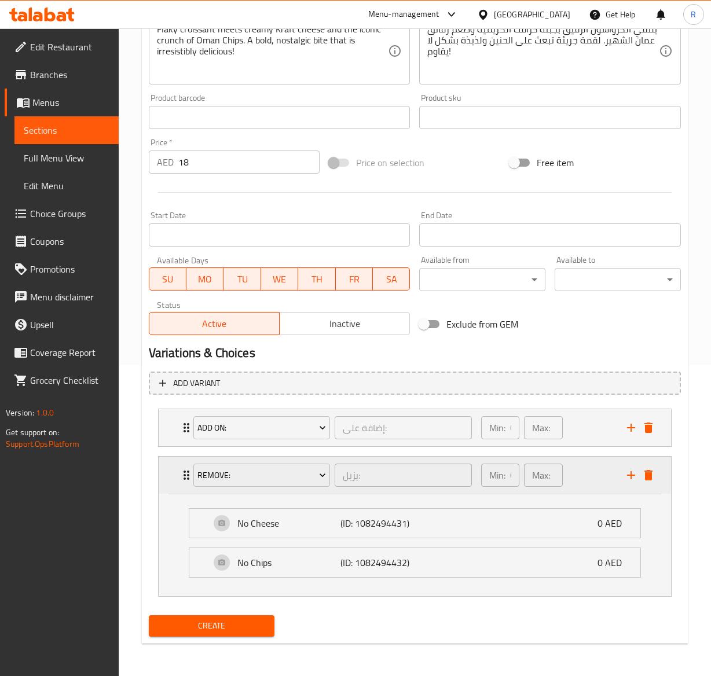
click at [183, 457] on div "REMOVE: يزيل: ​ Min: 0 ​ Max: 0 ​" at bounding box center [417, 475] width 477 height 37
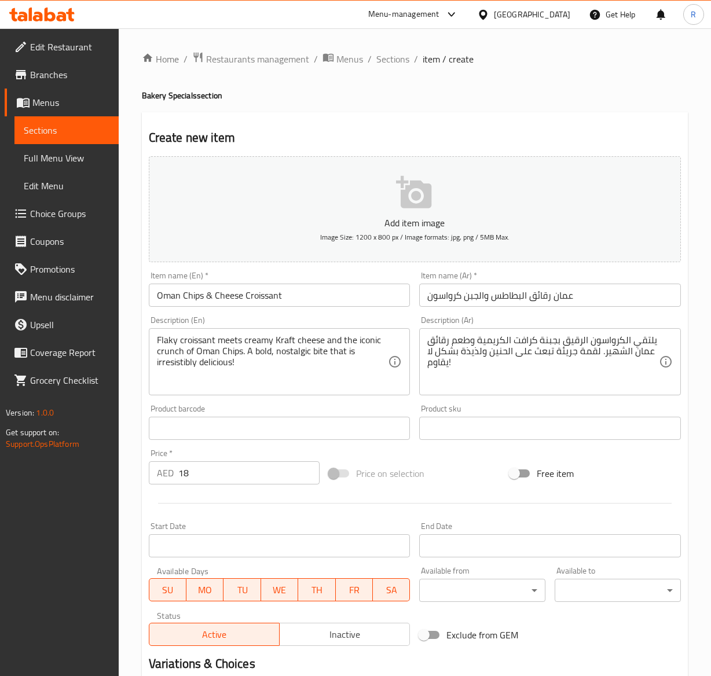
scroll to position [209, 0]
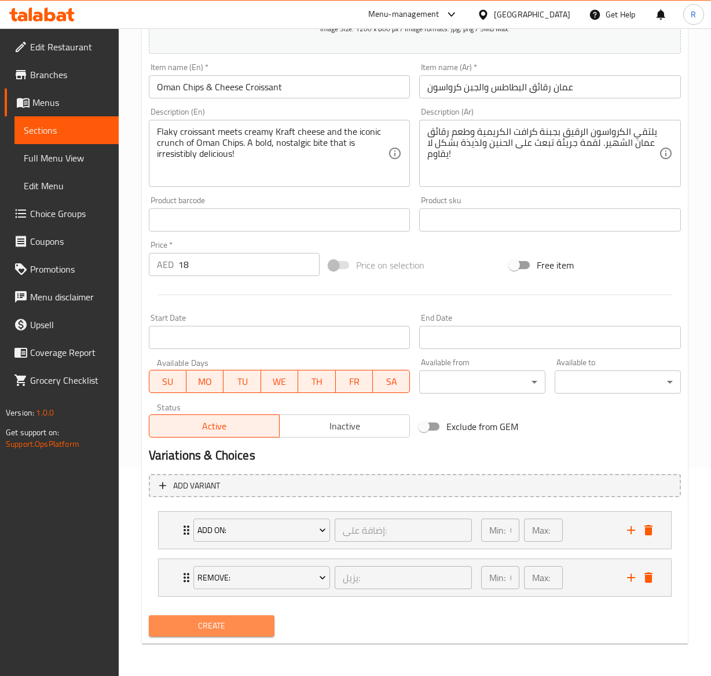
click at [181, 623] on span "Create" at bounding box center [212, 626] width 108 height 14
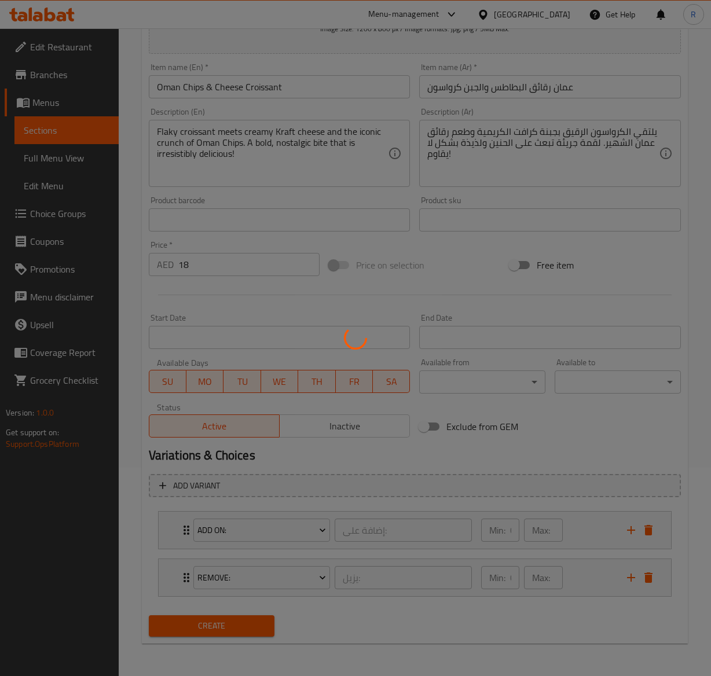
type input "0"
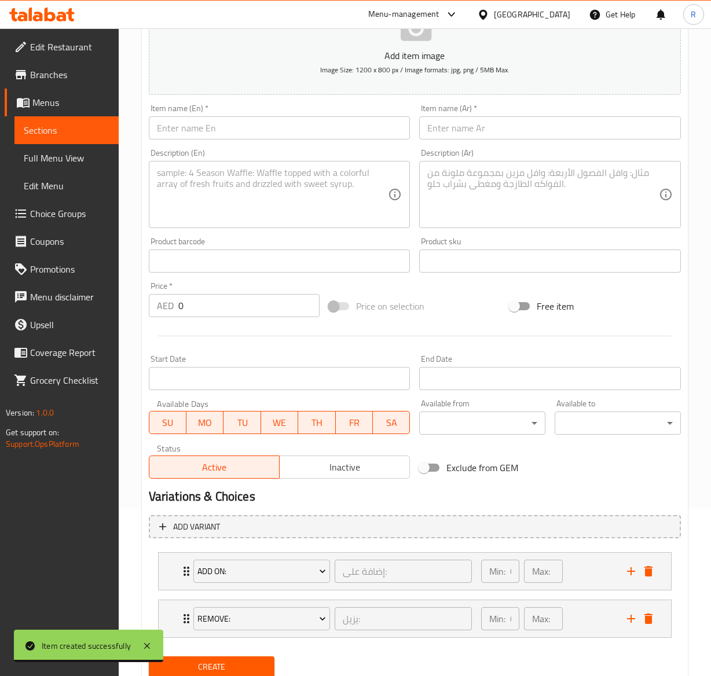
scroll to position [144, 0]
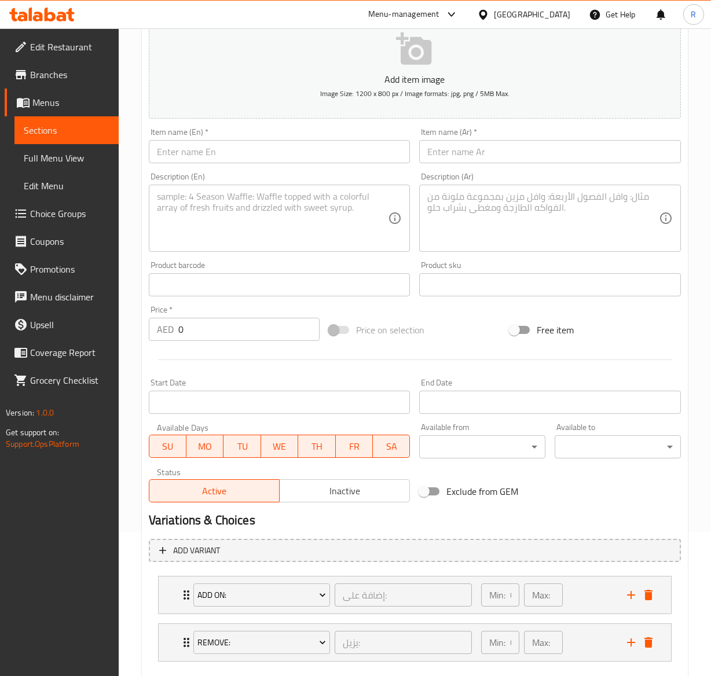
click at [196, 157] on input "text" at bounding box center [280, 151] width 262 height 23
paste input "Butter Croissant"
type input "Butter Croissant"
click at [440, 152] on input "text" at bounding box center [550, 151] width 262 height 23
paste input "كرواسون بالزبدة"
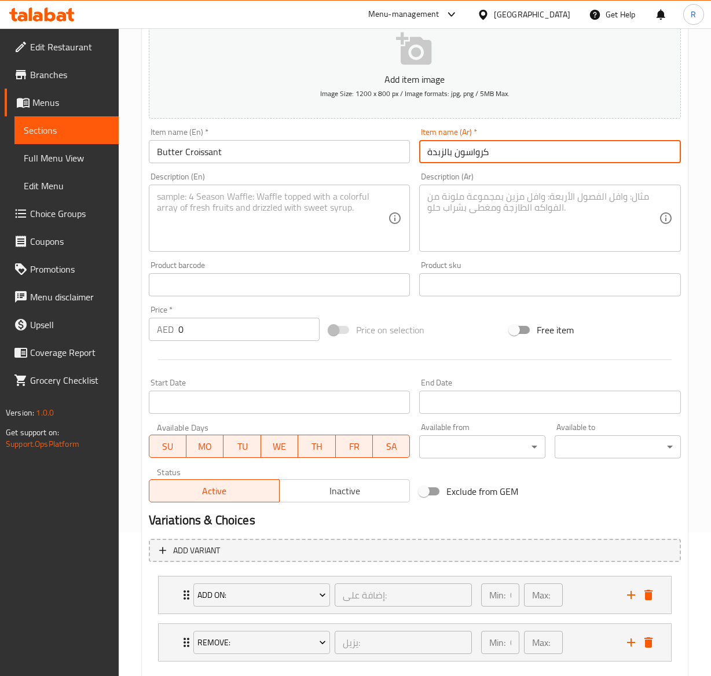
type input "كرواسون بالزبدة"
click at [256, 217] on textarea at bounding box center [272, 218] width 231 height 55
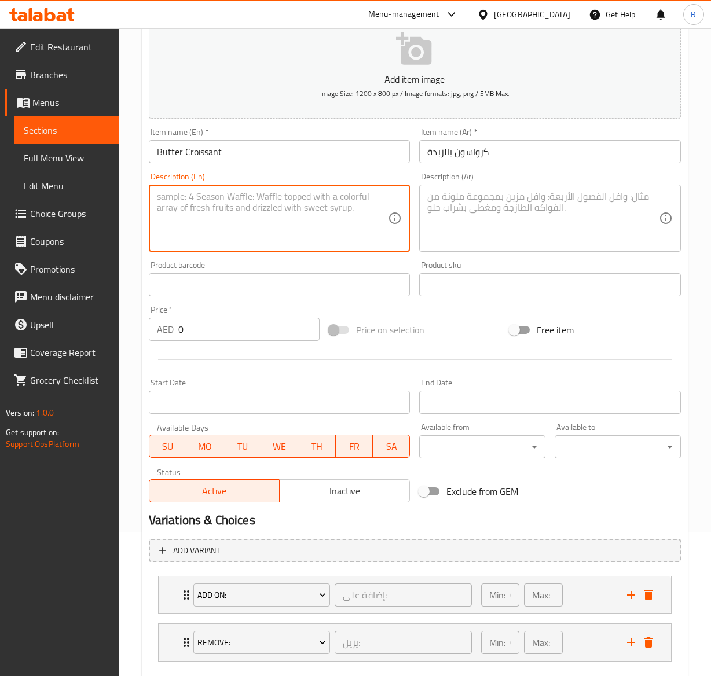
paste textarea "Butter plain croissant baked fresh in store."
type textarea "Butter plain croissant baked fresh in store."
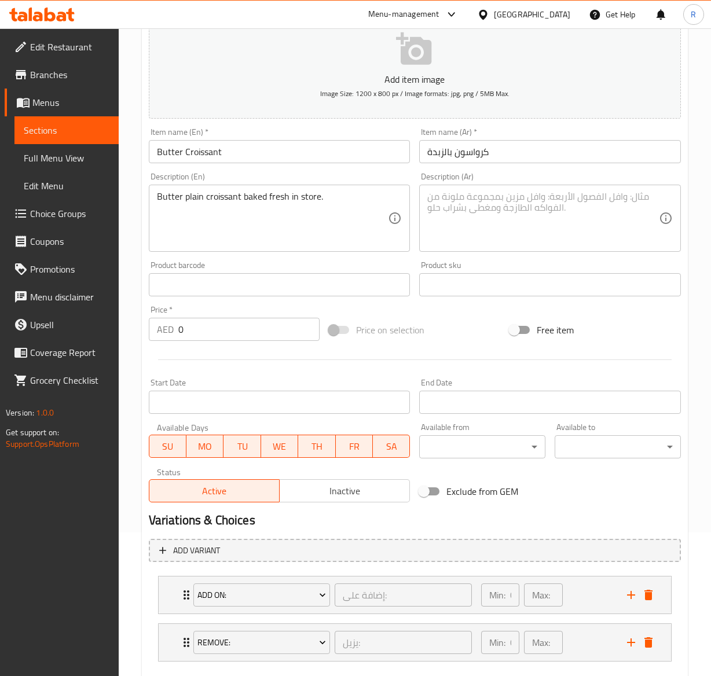
click at [528, 209] on textarea at bounding box center [542, 218] width 231 height 55
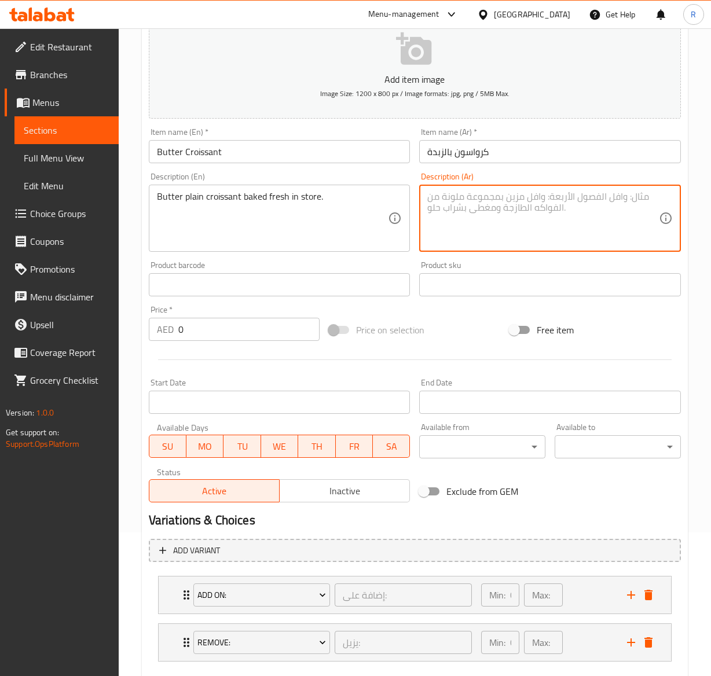
paste textarea "كرواسان سادة بالزبدة مخبوز طازجًا في المتجر."
type textarea "كرواسان سادة بالزبدة مخبوز طازجًا في المتجر."
click at [244, 326] on input "0" at bounding box center [249, 329] width 142 height 23
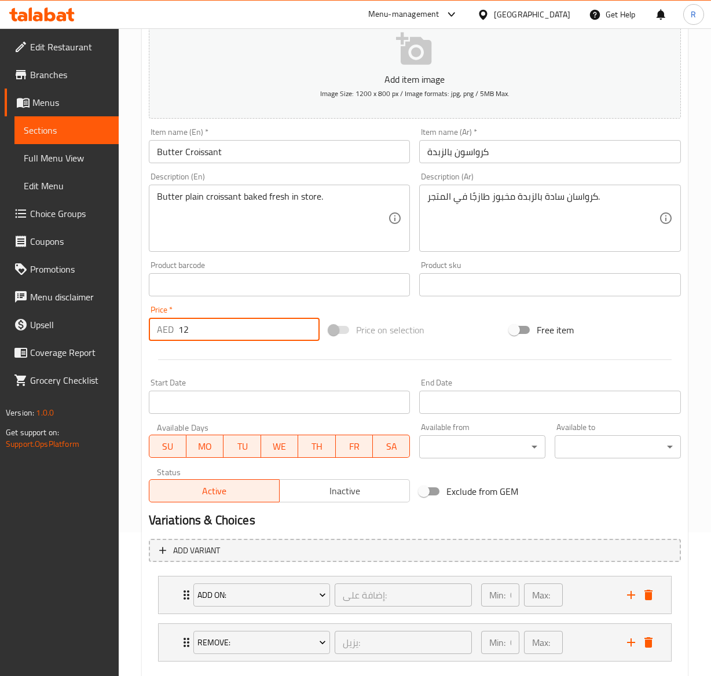
scroll to position [209, 0]
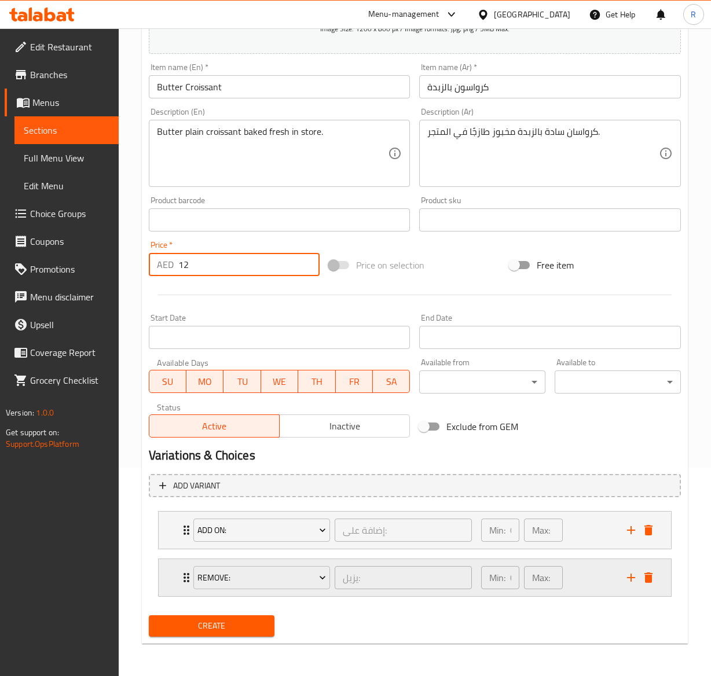
type input "12"
click at [656, 578] on button "delete" at bounding box center [647, 577] width 17 height 17
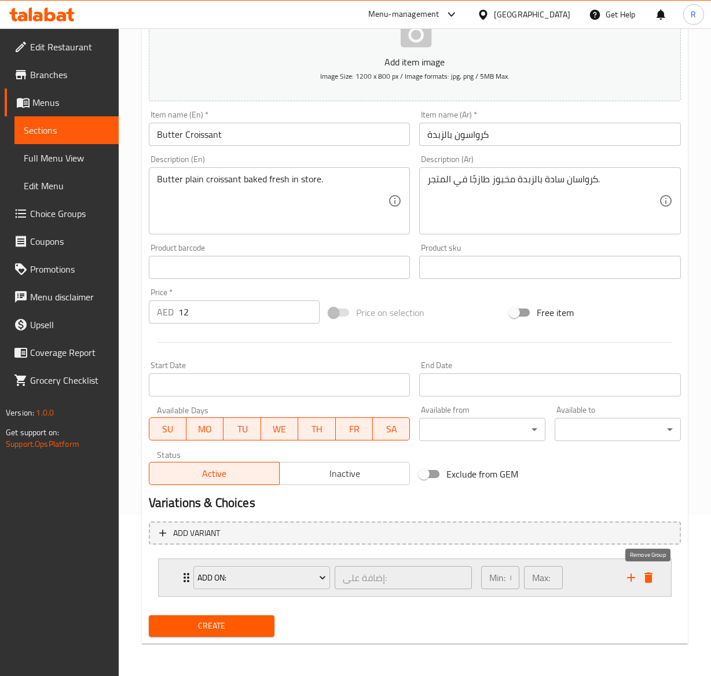
click at [650, 571] on icon "delete" at bounding box center [648, 578] width 14 height 14
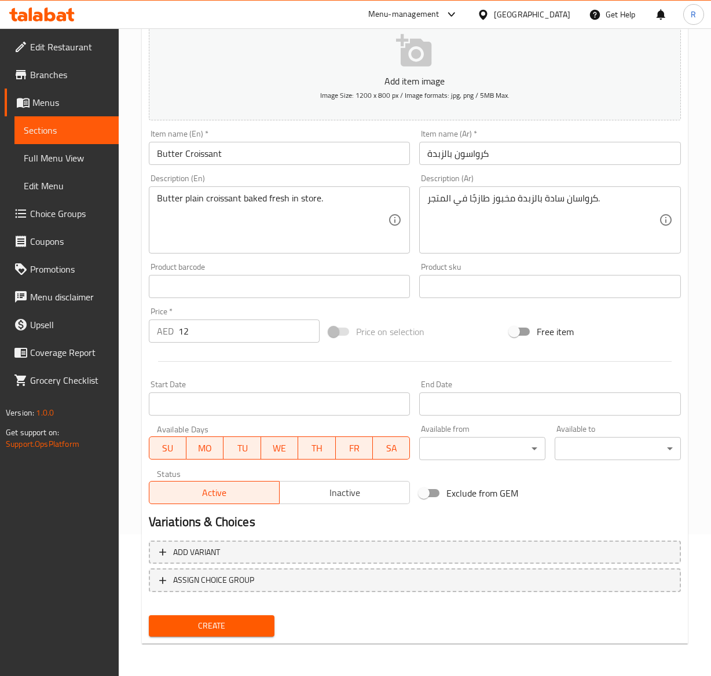
scroll to position [141, 0]
click at [251, 625] on span "Create" at bounding box center [212, 626] width 108 height 14
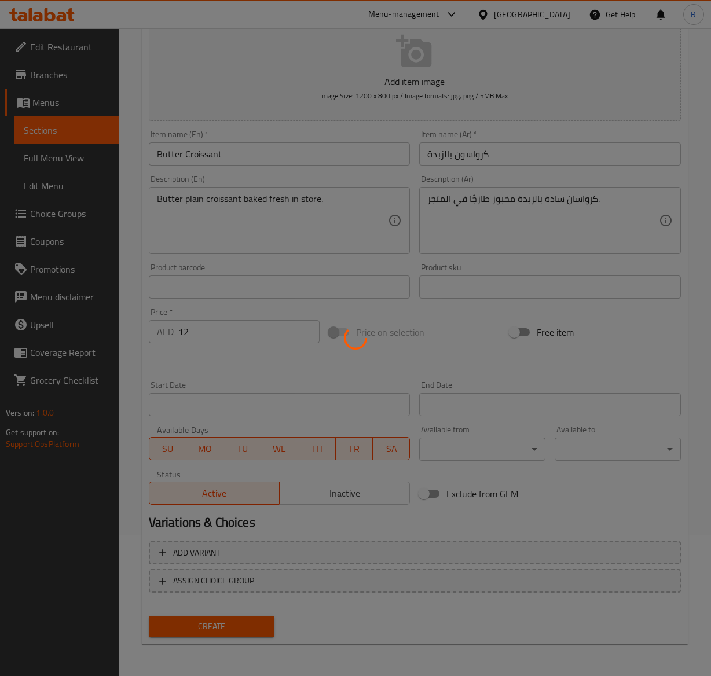
type input "0"
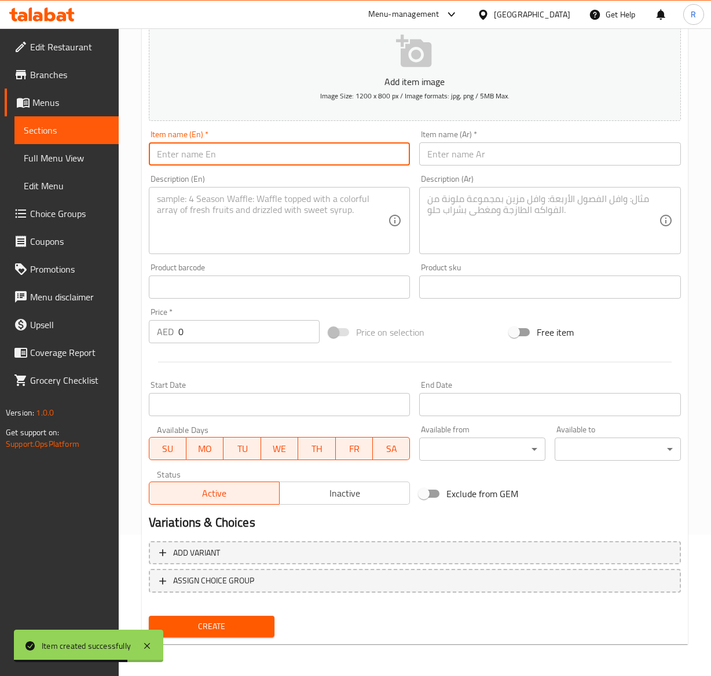
click at [203, 147] on input "text" at bounding box center [280, 153] width 262 height 23
paste input "Butter Cheese Croissant"
type input "Butter Cheese Croissant"
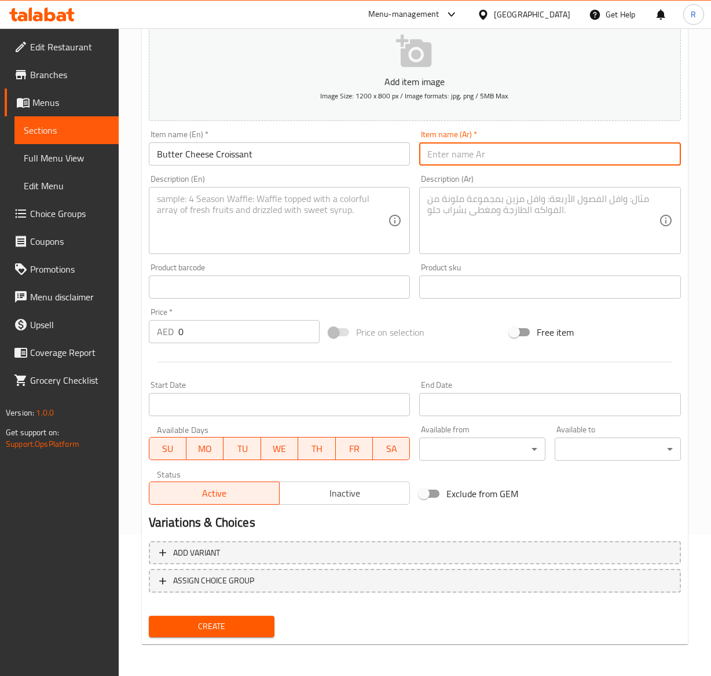
click at [514, 156] on input "text" at bounding box center [550, 153] width 262 height 23
paste input "كرواسون بالزبدة و الجبنة"
type input "كرواسون بالزبدة و الجبنة"
click at [294, 203] on textarea at bounding box center [272, 220] width 231 height 55
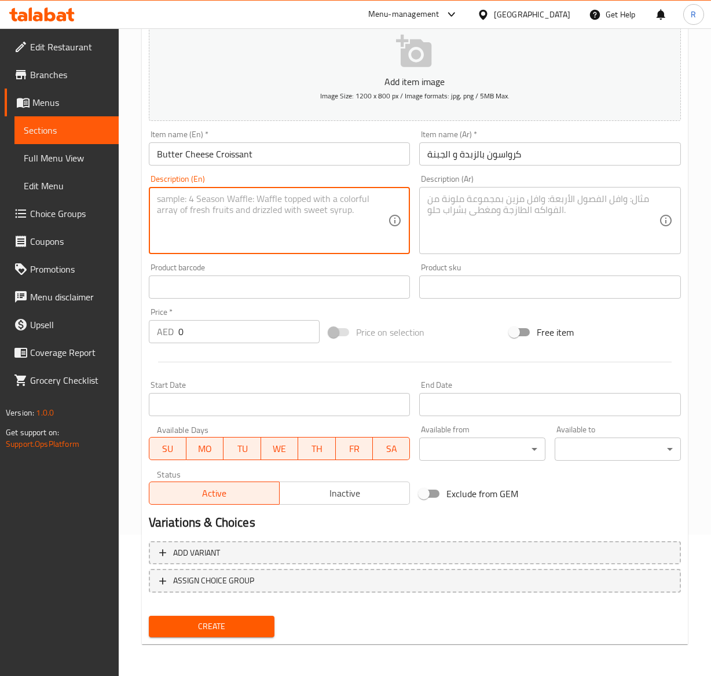
paste textarea "Butter plain croissant filled with cheese baked fresh in store."
type textarea "Butter plain croissant filled with cheese baked fresh in store."
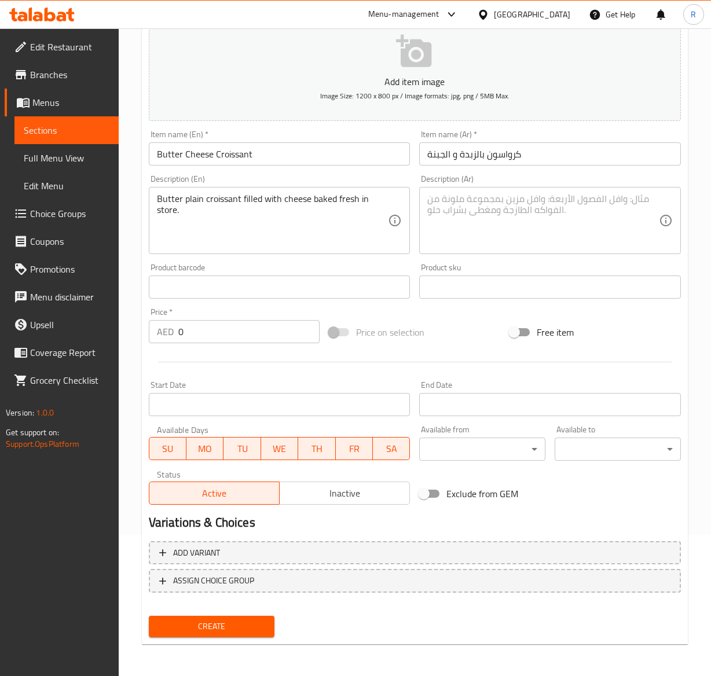
click at [575, 205] on textarea at bounding box center [542, 220] width 231 height 55
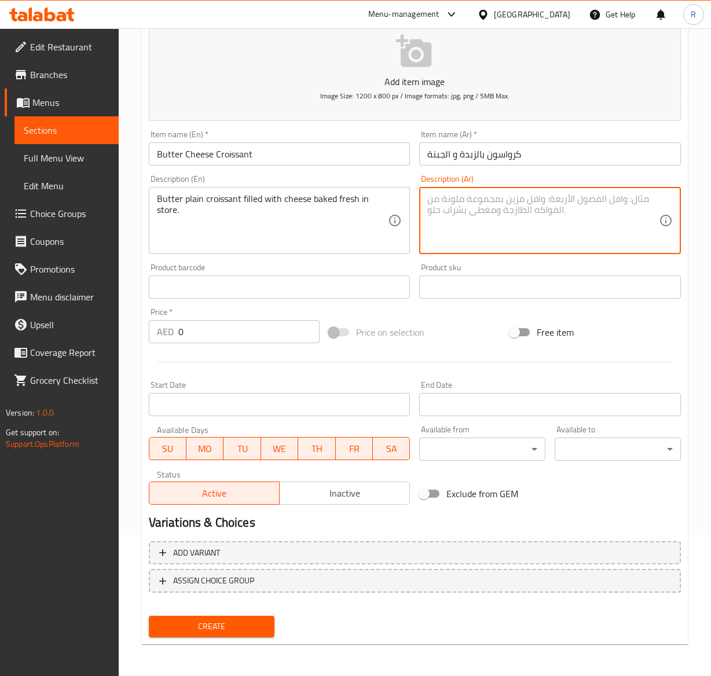
paste textarea "كرواسون زبدة عادي محشو بالجبن مخبوز طازجًا في المتجر."
type textarea "كرواسون زبدة عادي محشو بالجبن مخبوز طازجًا في المتجر."
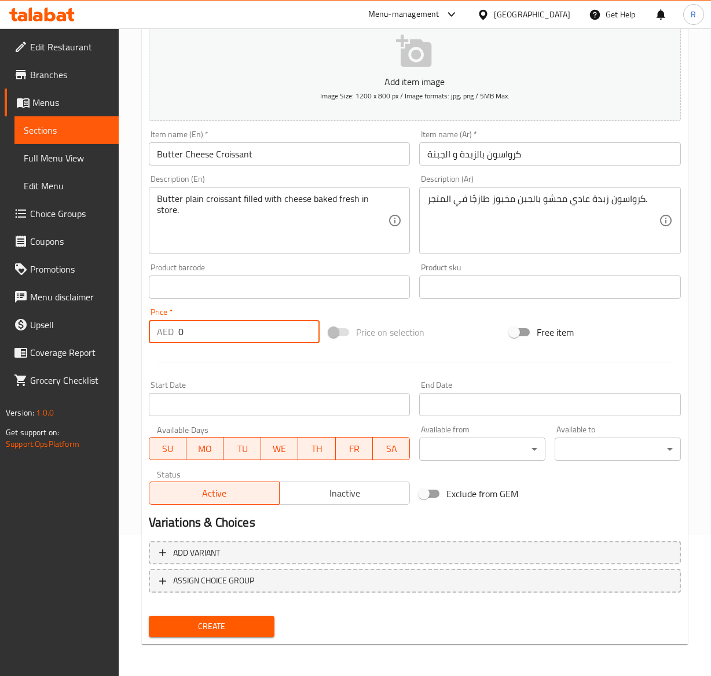
click at [223, 325] on input "0" at bounding box center [249, 331] width 142 height 23
type input "14"
click at [255, 619] on span "Create" at bounding box center [212, 626] width 108 height 14
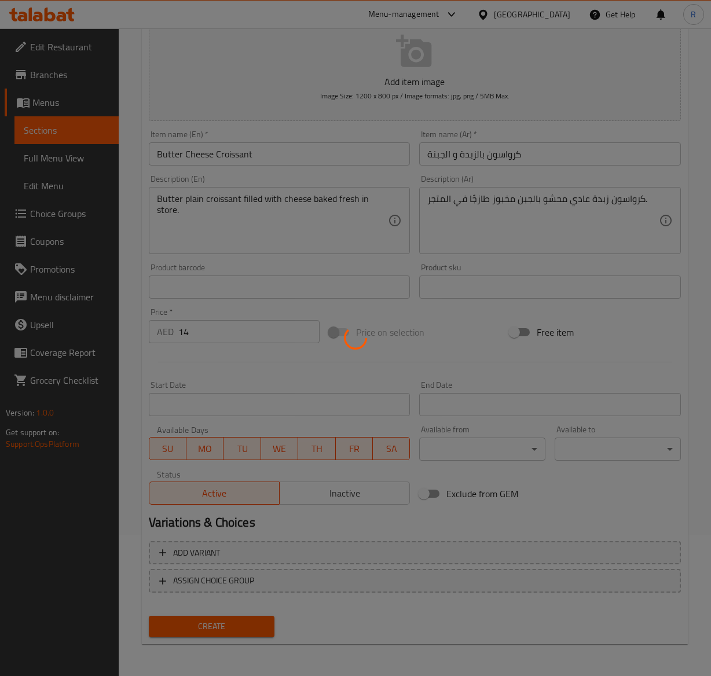
type input "0"
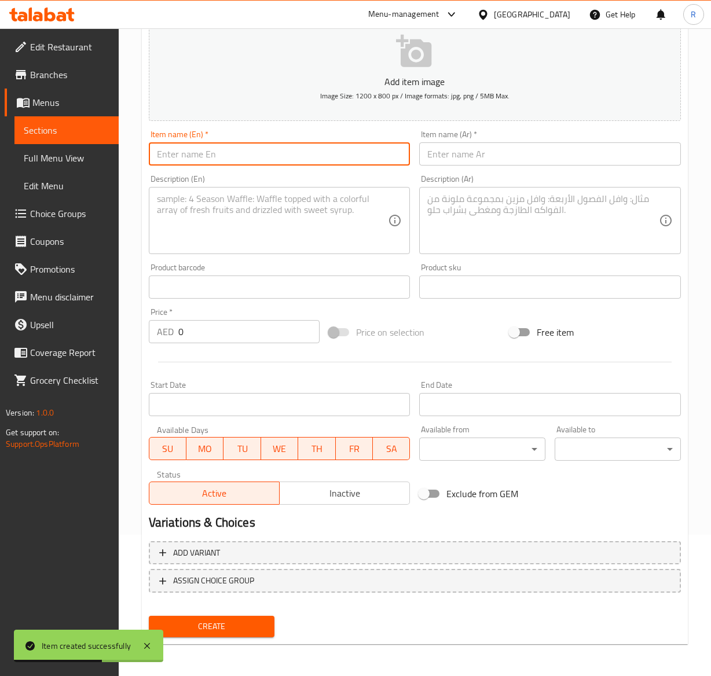
click at [299, 165] on input "text" at bounding box center [280, 153] width 262 height 23
paste input "Pain Au Chocolat"
type input "Pain Au Chocolat"
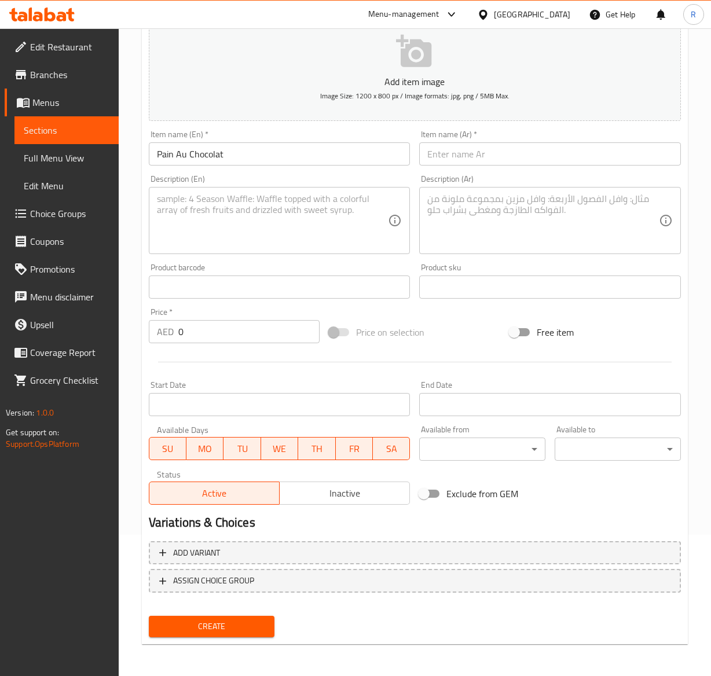
click at [501, 157] on input "text" at bounding box center [550, 153] width 262 height 23
paste input "خبز بالشكلاطة"
type input "خبز بالشكلاطة"
click at [190, 209] on textarea at bounding box center [272, 220] width 231 height 55
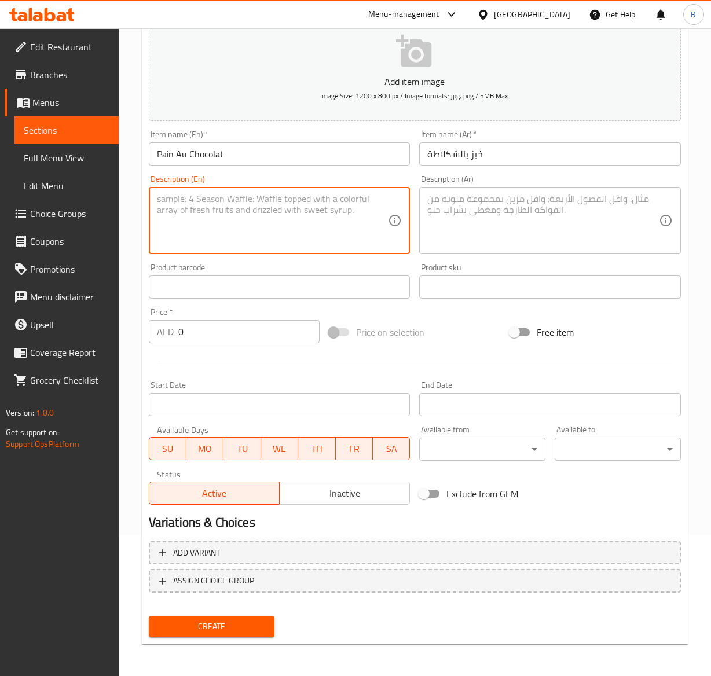
paste textarea "Butter croissant filled with Belgian chocolate baked fresh in store."
type textarea "Butter croissant filled with Belgian chocolate baked fresh in store."
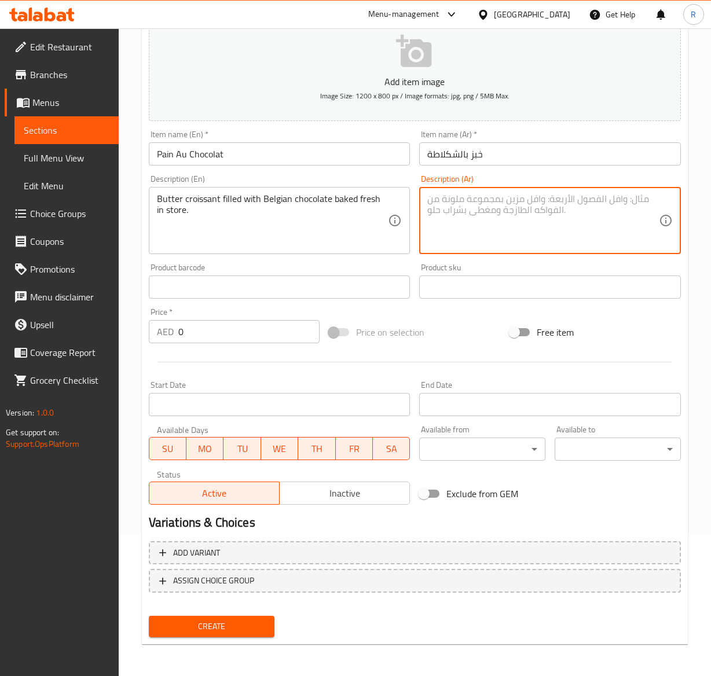
click at [531, 221] on textarea at bounding box center [542, 220] width 231 height 55
paste textarea "كرواسون بالزبدة محشو بالشوكولاتة البلجيكية المخبوزة طازجة في المتجر."
type textarea "كرواسون بالزبدة محشو بالشوكولاتة البلجيكية المخبوزة طازجة في المتجر."
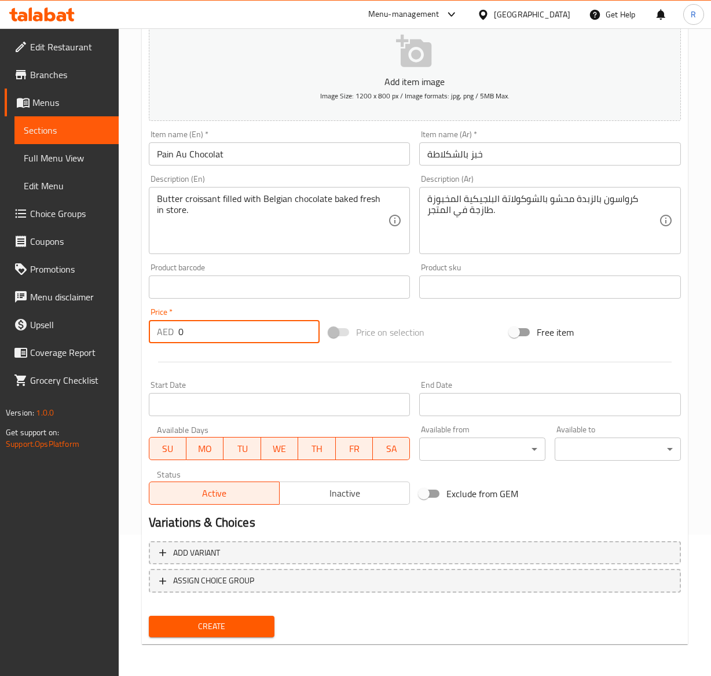
click at [204, 329] on input "0" at bounding box center [249, 331] width 142 height 23
type input "14"
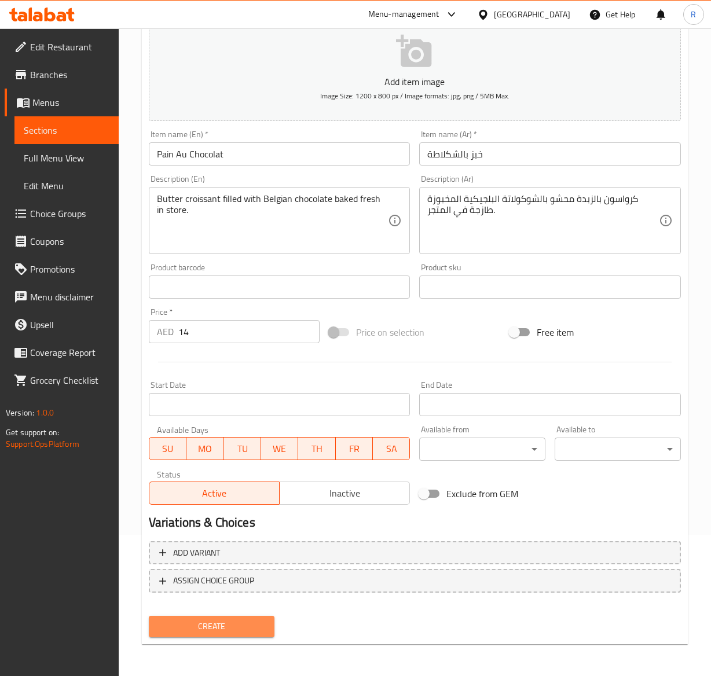
click at [221, 622] on span "Create" at bounding box center [212, 626] width 108 height 14
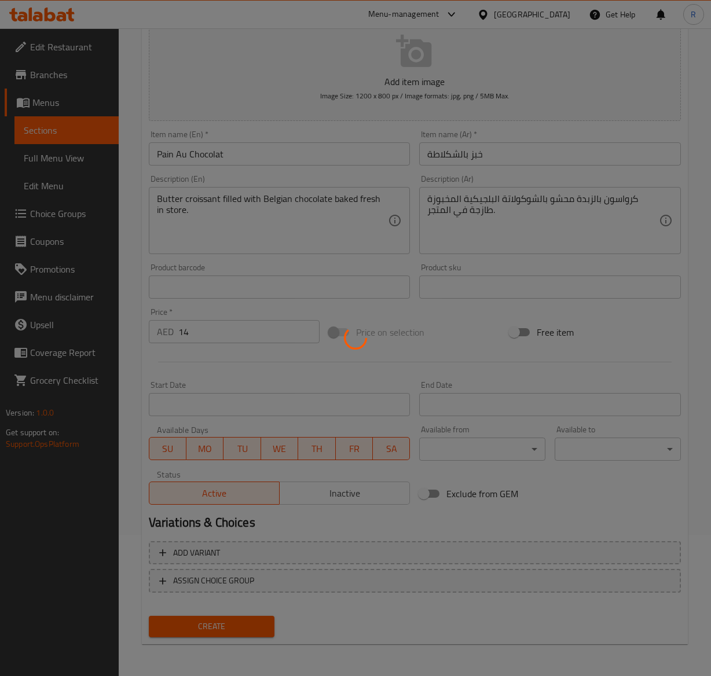
type input "0"
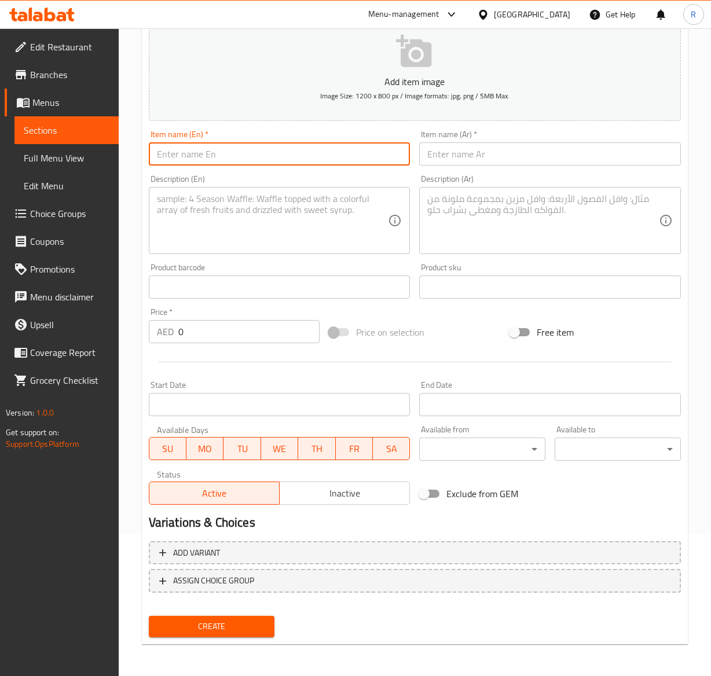
click at [274, 161] on input "text" at bounding box center [280, 153] width 262 height 23
paste input "[PERSON_NAME]"
type input "[PERSON_NAME]"
click at [487, 159] on input "text" at bounding box center [550, 153] width 262 height 23
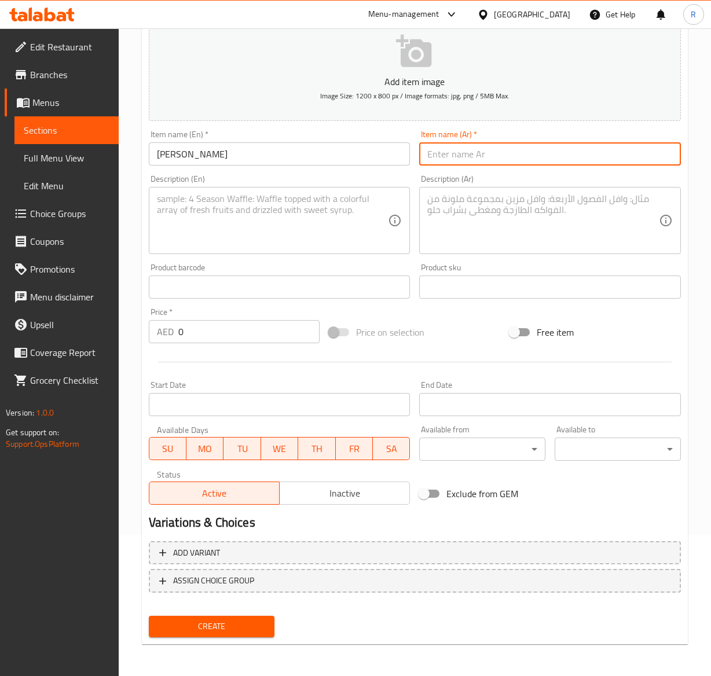
paste input "كرواسون باللوز"
type input "كرواسون باللوز"
click at [287, 236] on textarea at bounding box center [272, 220] width 231 height 55
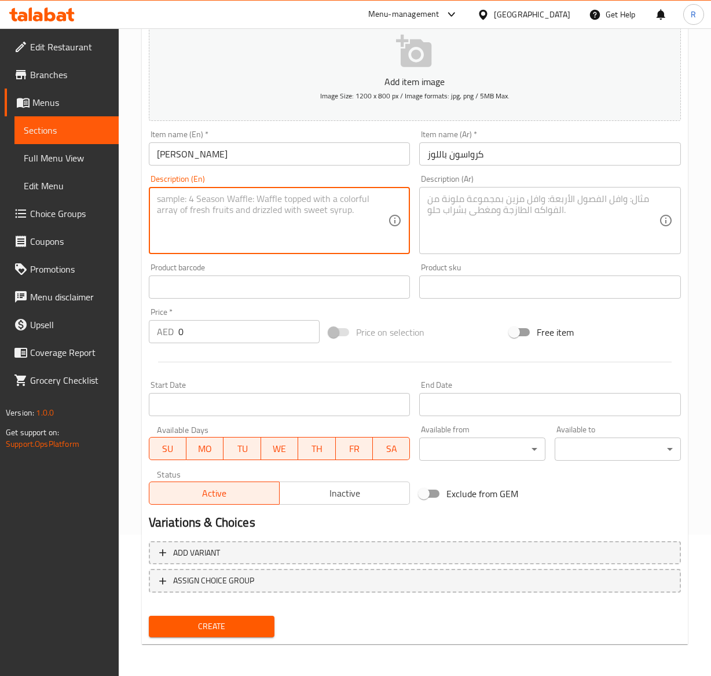
paste textarea "Butter plain croissant filled with almond and baked fresh in store."
type textarea "Butter plain croissant filled with almond and baked fresh in store."
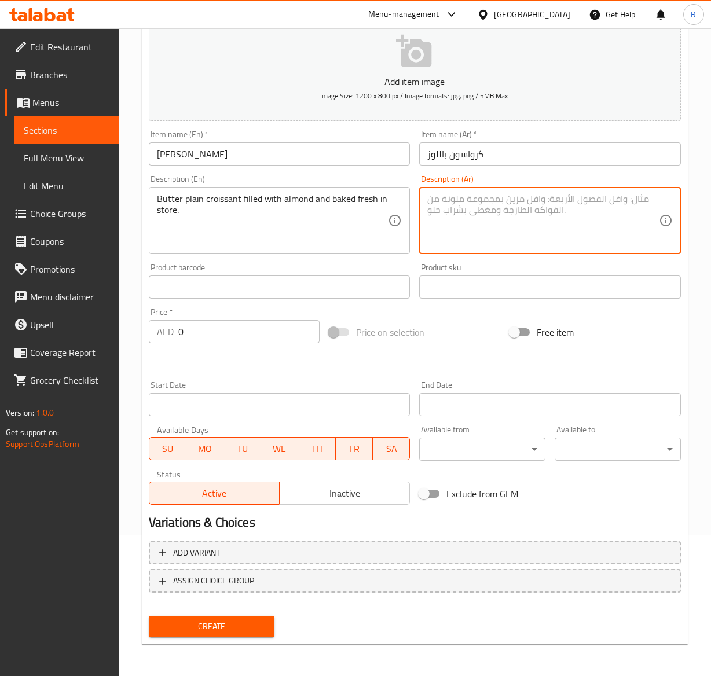
click at [565, 222] on textarea at bounding box center [542, 220] width 231 height 55
paste textarea "كرواسون بالزبدة محشو باللوز ومخبوز طازجًا."
type textarea "كرواسون بالزبدة محشو باللوز ومخبوز طازجًا."
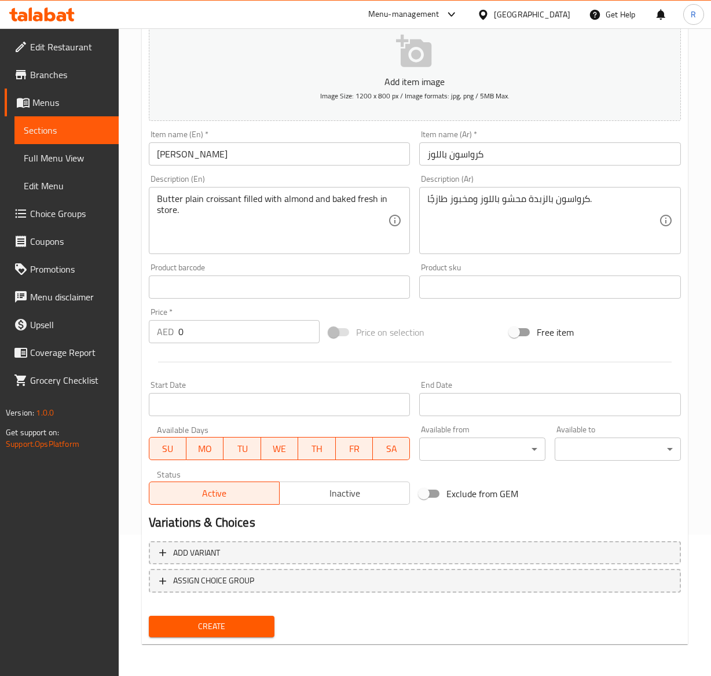
click at [237, 317] on div "Price   * AED 0 Price *" at bounding box center [234, 325] width 171 height 35
click at [227, 335] on input "0" at bounding box center [249, 331] width 142 height 23
type input "14"
click at [214, 620] on span "Create" at bounding box center [212, 626] width 108 height 14
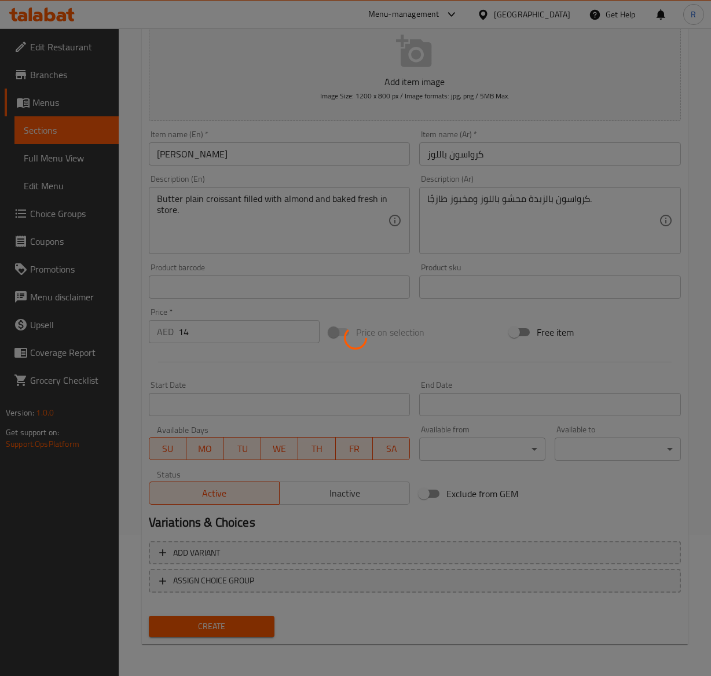
type input "0"
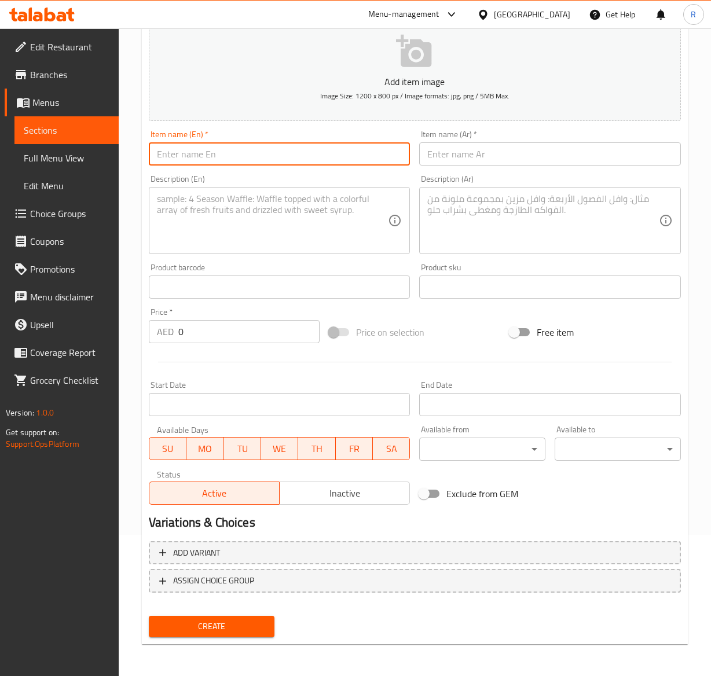
click at [292, 157] on input "text" at bounding box center [280, 153] width 262 height 23
paste input "Egg Supreme Croissant"
type input "Egg Supreme Croissant"
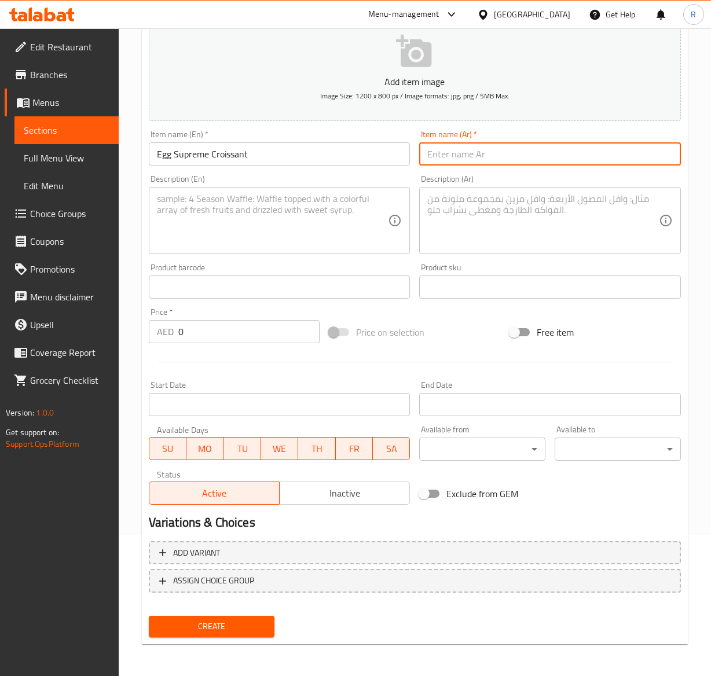
click at [466, 157] on input "text" at bounding box center [550, 153] width 262 height 23
paste input "كرواسون بيض سوبريم"
type input "كرواسون بيض سوبريم"
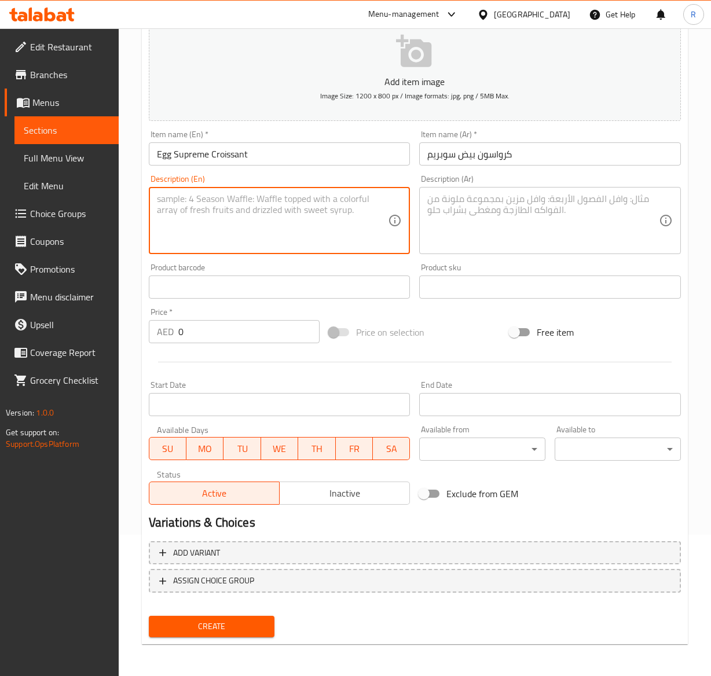
click at [304, 222] on textarea at bounding box center [272, 220] width 231 height 55
paste textarea "A warm buttery croissant paired with fluffy scrambled eggs & cheese."
type textarea "A warm buttery croissant paired with fluffy scrambled eggs & cheese."
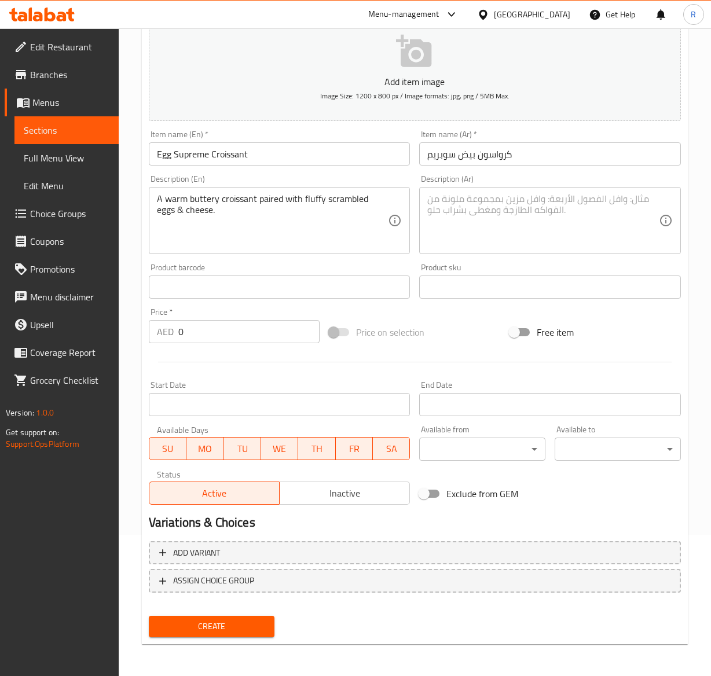
click at [547, 205] on textarea at bounding box center [542, 220] width 231 height 55
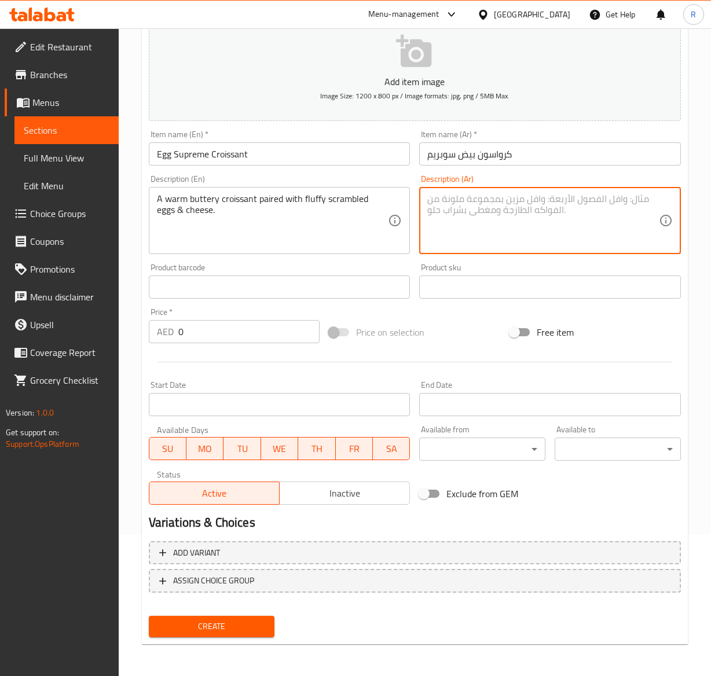
paste textarea "كرواسون دافئ بالزبدة مع البيض المخفوق والجبن."
type textarea "كرواسون دافئ بالزبدة مع البيض المخفوق والجبن."
click at [251, 337] on input "0" at bounding box center [249, 331] width 142 height 23
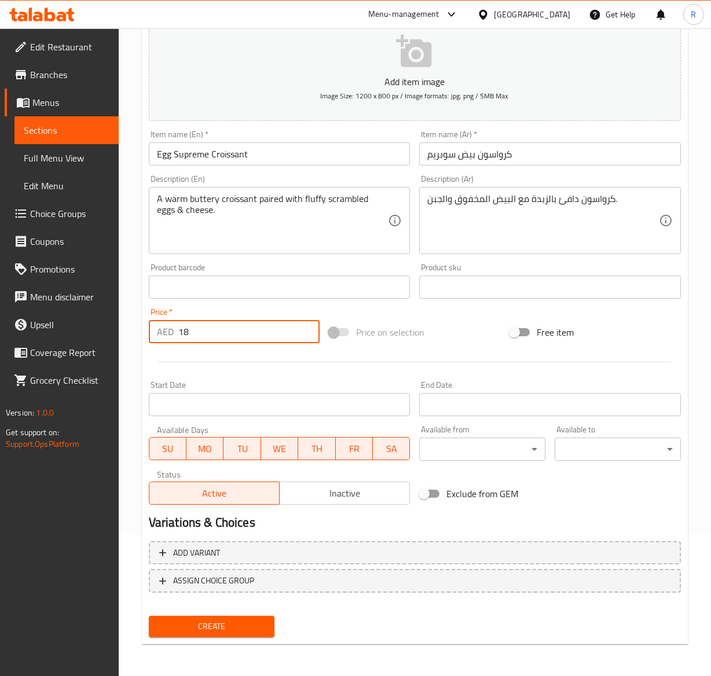
type input "18"
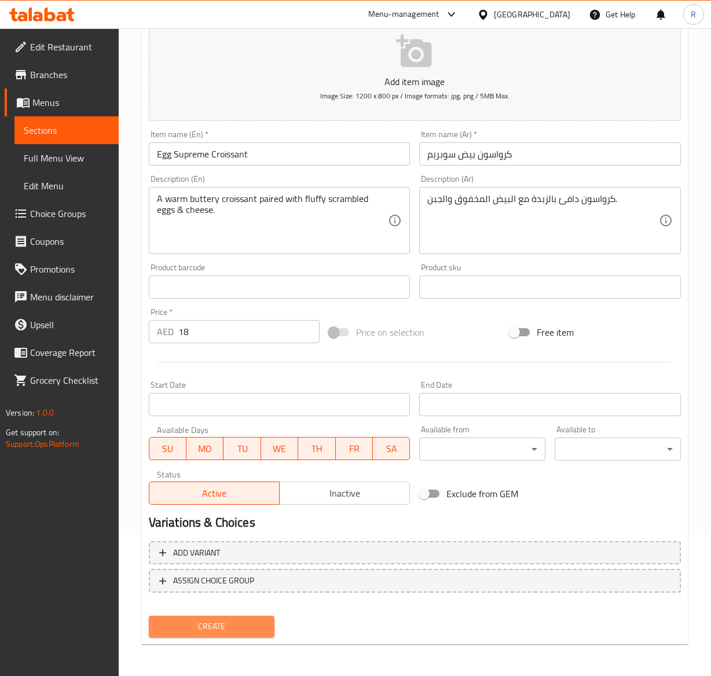
click at [253, 619] on span "Create" at bounding box center [212, 626] width 108 height 14
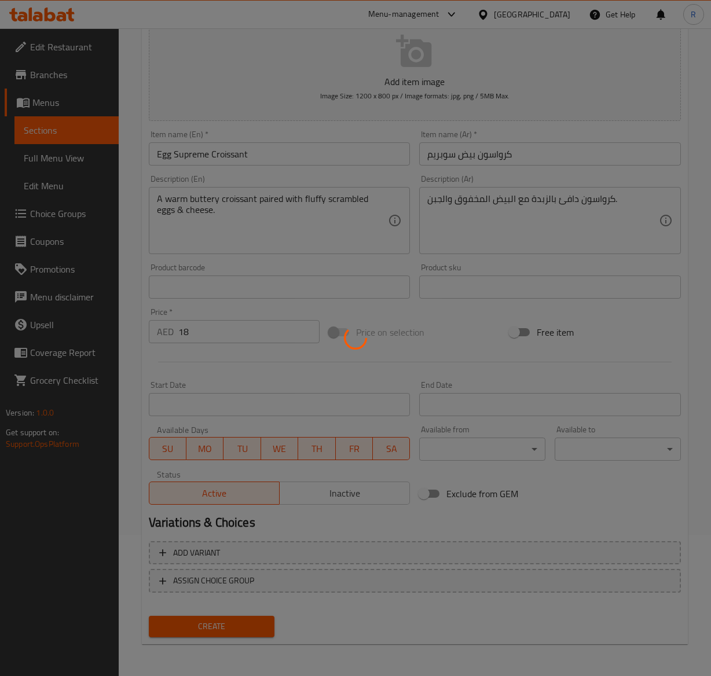
type input "0"
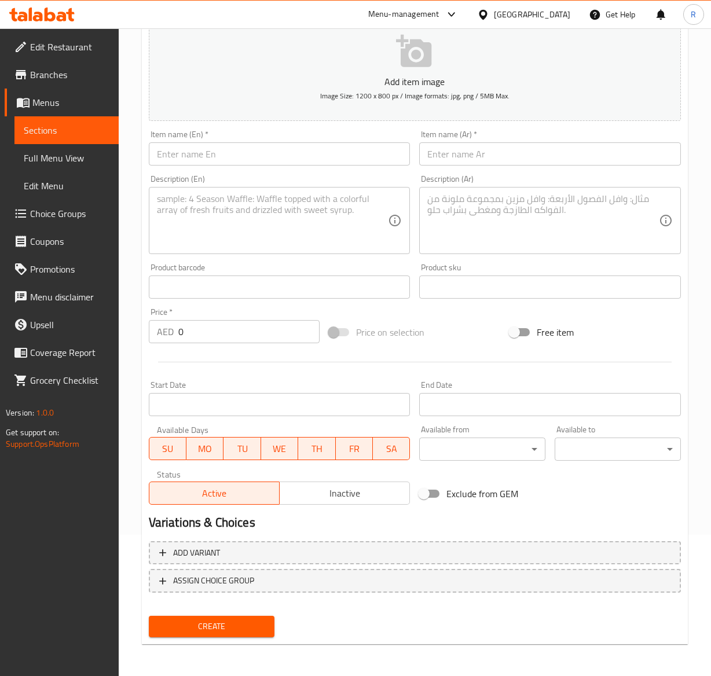
click at [233, 165] on input "text" at bounding box center [280, 153] width 262 height 23
paste input "Bakery Box"
type input "Bakery Box"
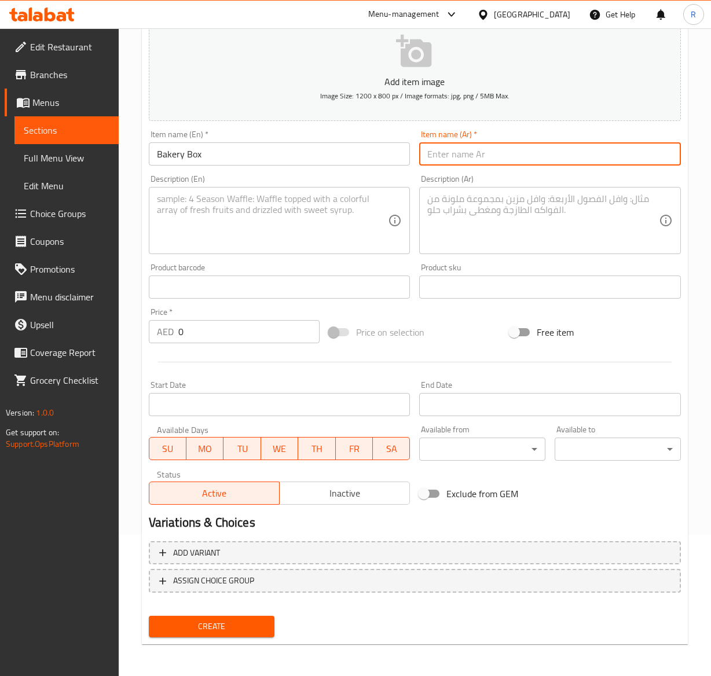
click at [457, 148] on input "text" at bounding box center [550, 153] width 262 height 23
paste input "صندوق مخبز"
type input "صندوق مخبز"
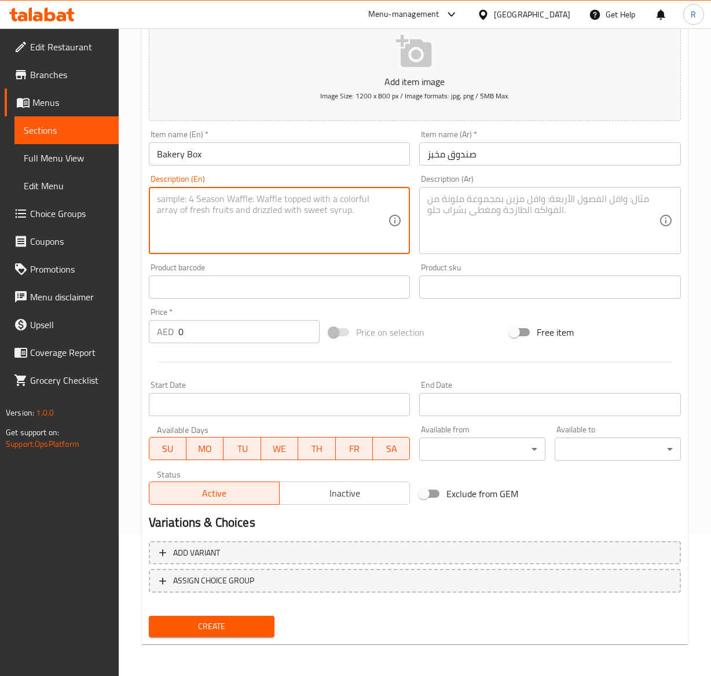
click at [279, 236] on textarea at bounding box center [272, 220] width 231 height 55
paste textarea "Order full sized croissants for your squad - mixed flavors"
type textarea "Order full sized croissants for your squad - mixed flavors"
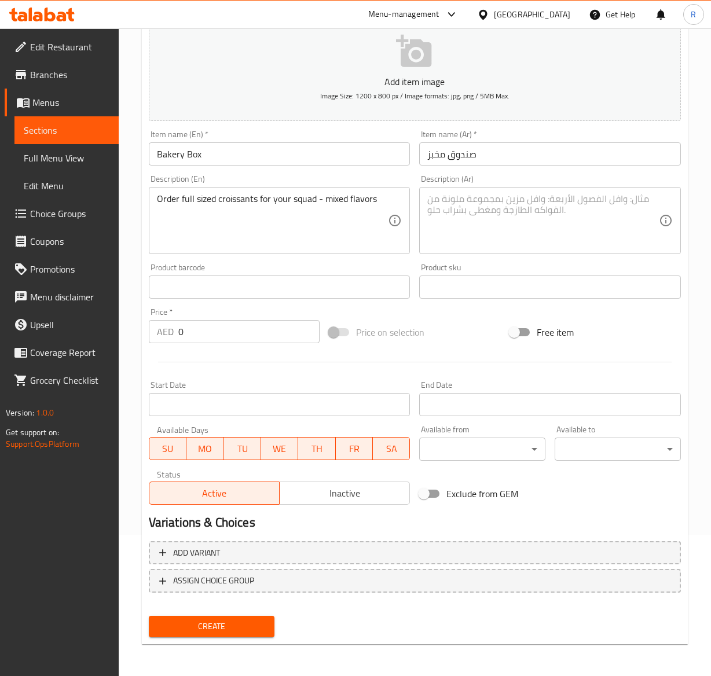
click at [510, 208] on textarea at bounding box center [542, 220] width 231 height 55
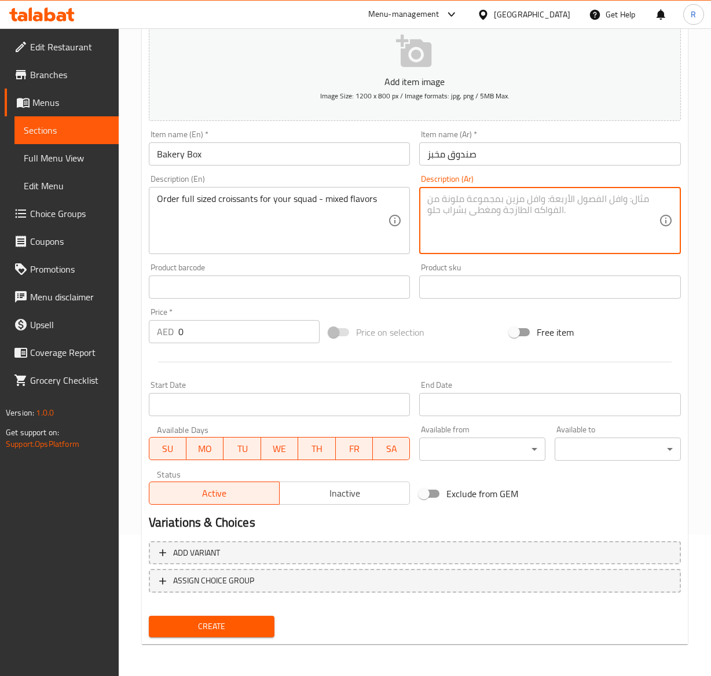
paste textarea "اطلب الكرواسون بالحجم الكامل لفريقك - نكهات مختلطة"
type textarea "اطلب الكرواسون بالحجم الكامل لفريقك - نكهات مختلطة"
click at [211, 331] on input "0" at bounding box center [249, 331] width 142 height 23
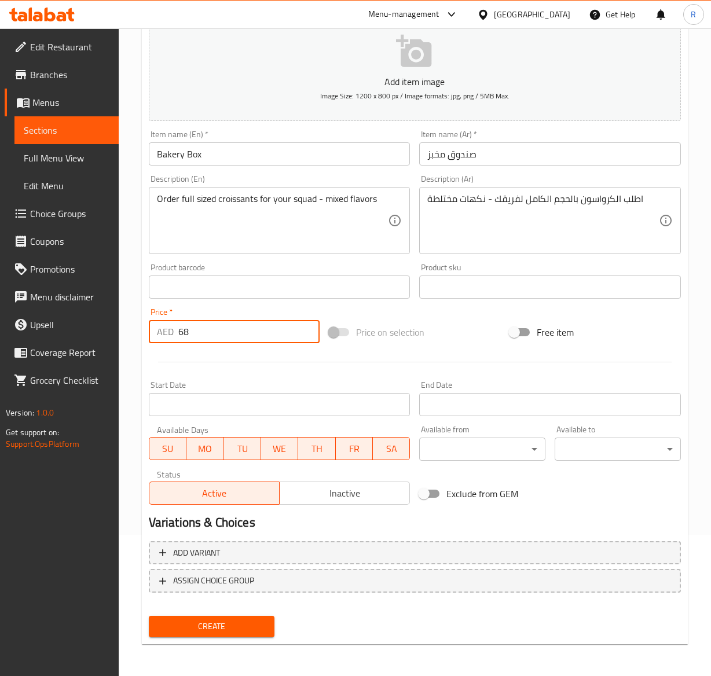
type input "68"
click at [241, 621] on span "Create" at bounding box center [212, 626] width 108 height 14
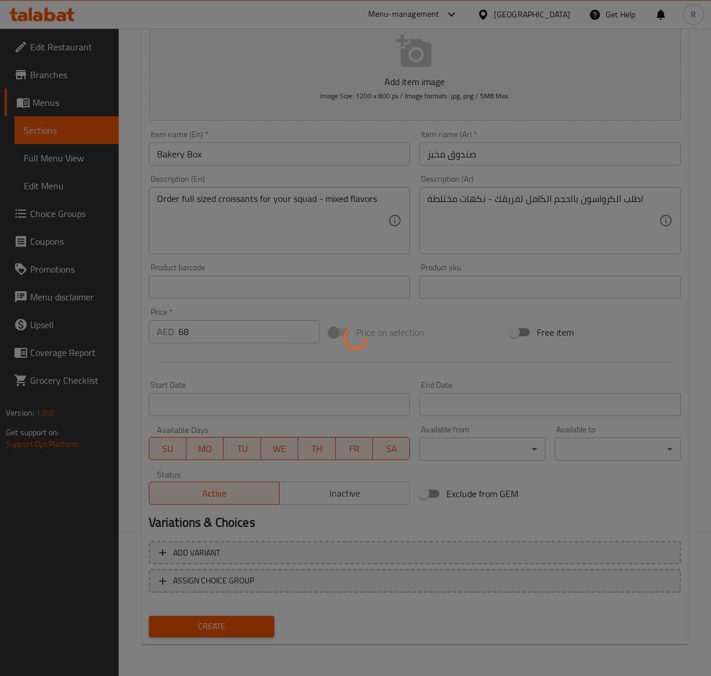
type input "0"
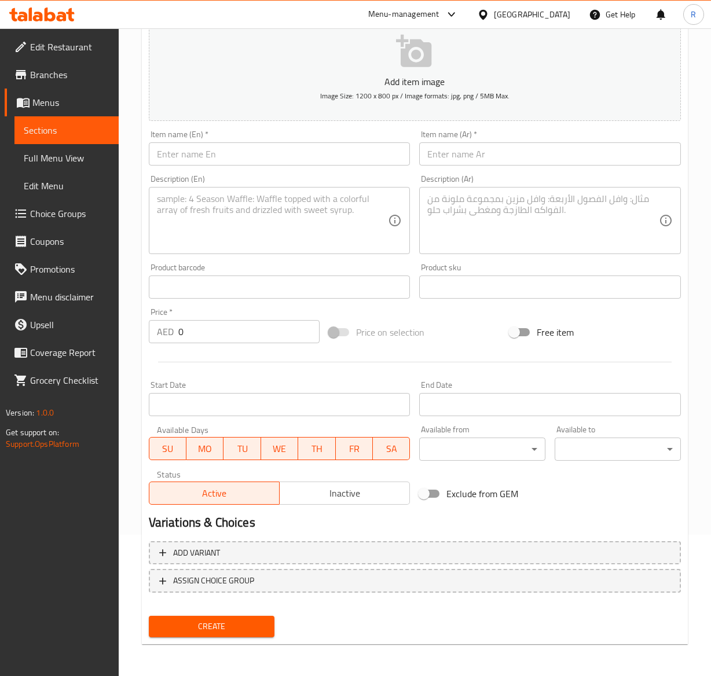
click at [190, 161] on input "text" at bounding box center [280, 153] width 262 height 23
paste input "Build Your Own - Bakery Box"
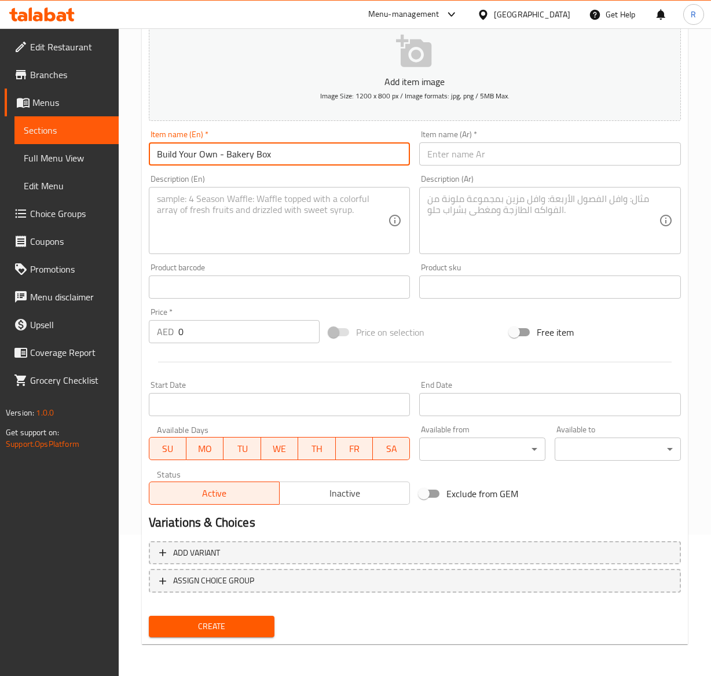
type input "Build Your Own - Bakery Box"
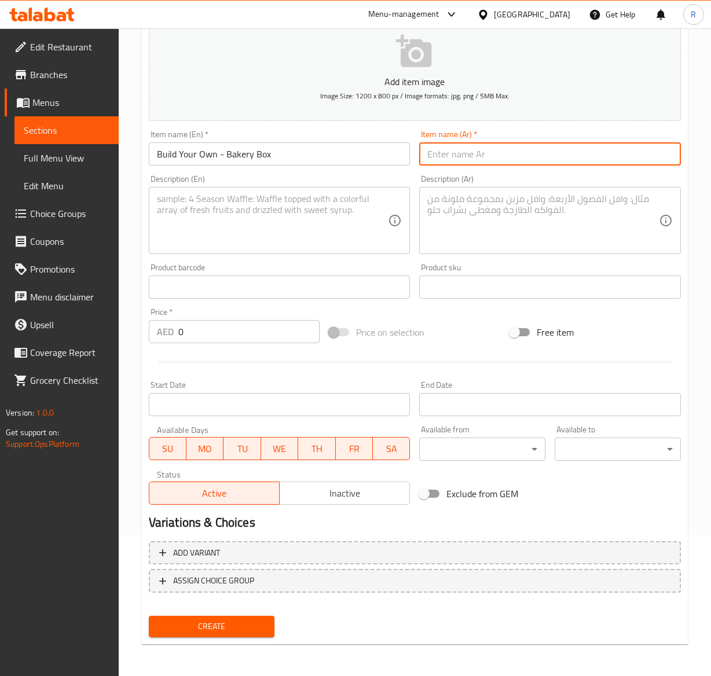
click at [455, 157] on input "text" at bounding box center [550, 153] width 262 height 23
paste input "قم ببناء صندوق المخبوزات الخاص بك"
type input "قم ببناء صندوق المخبوزات الخاص بك"
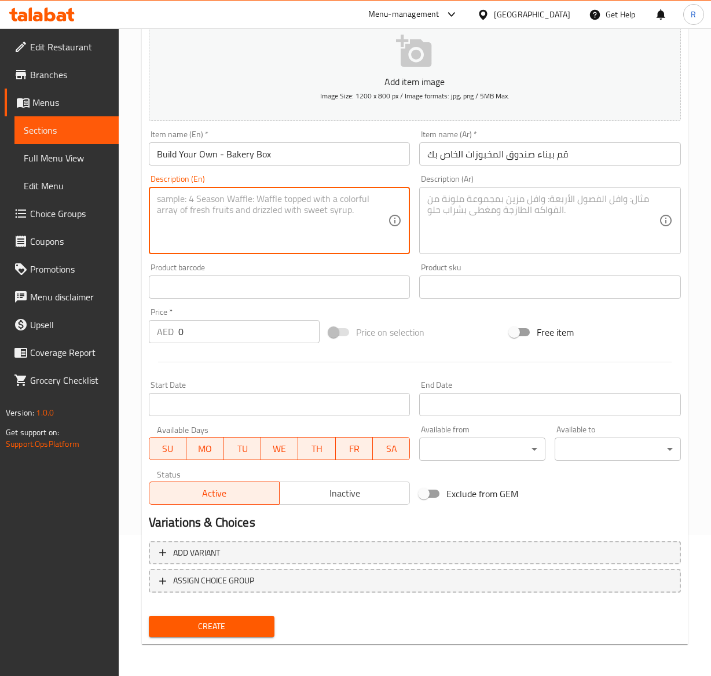
click at [329, 219] on textarea at bounding box center [272, 220] width 231 height 55
paste textarea "Pick your croissants from our fresh bakery range."
type textarea "Pick your croissants from our fresh bakery range."
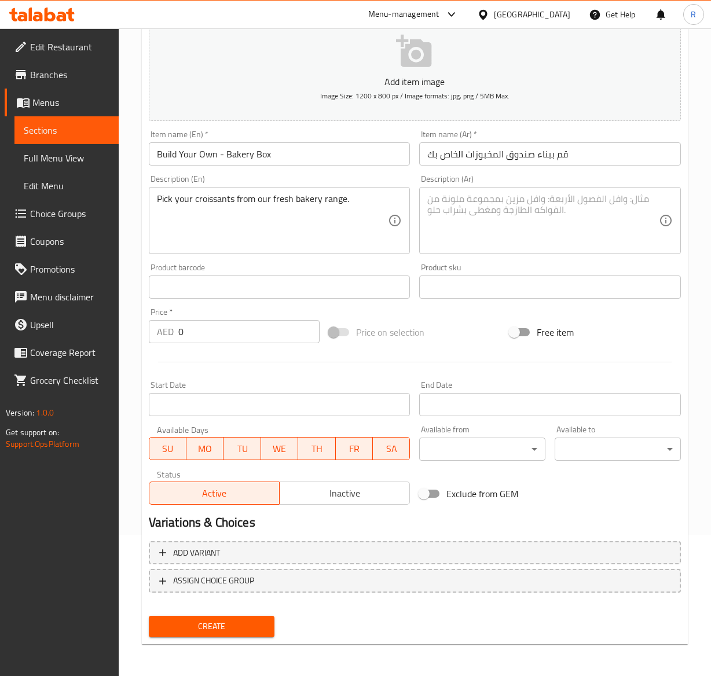
click at [539, 222] on textarea at bounding box center [542, 220] width 231 height 55
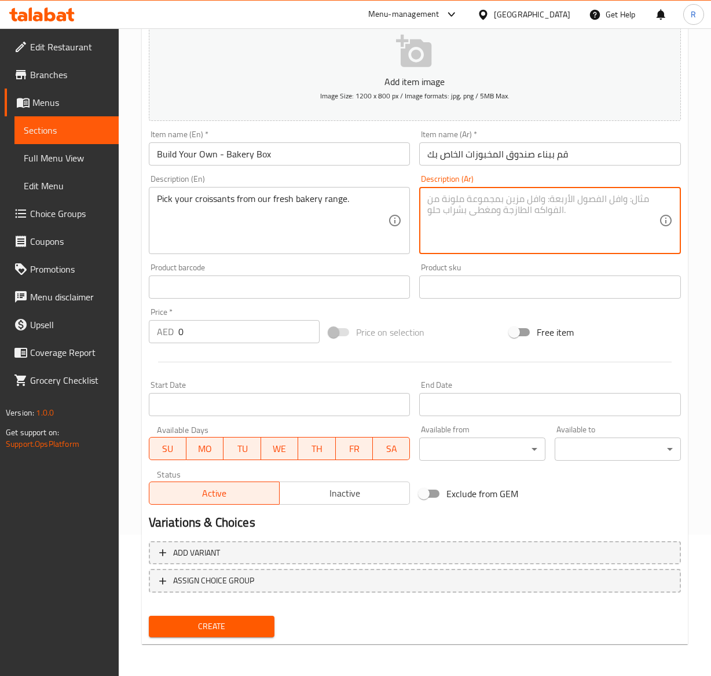
paste textarea "اختر الكرواسون الخاص بك من مجموعة المخابز الطازجة لدينا."
type textarea "اختر الكرواسون الخاص بك من مجموعة المخابز الطازجة لدينا."
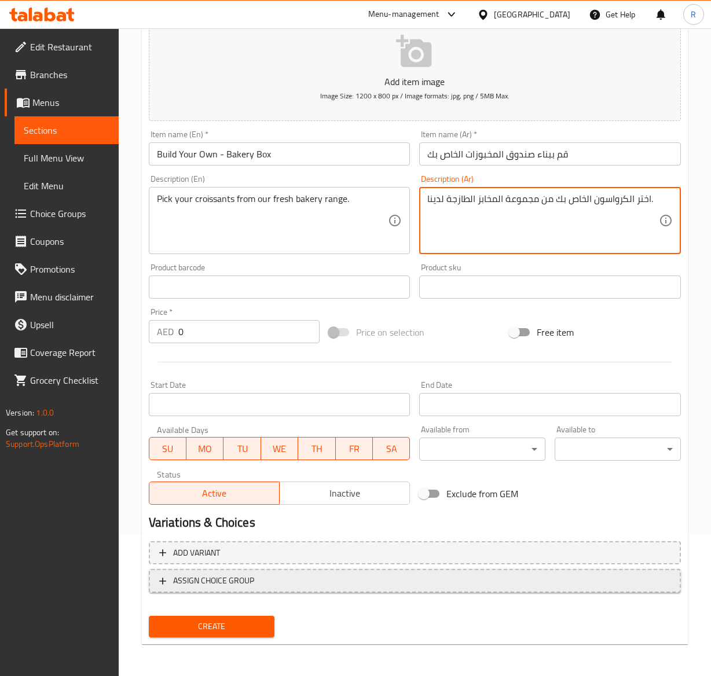
click at [236, 579] on span "ASSIGN CHOICE GROUP" at bounding box center [213, 580] width 81 height 14
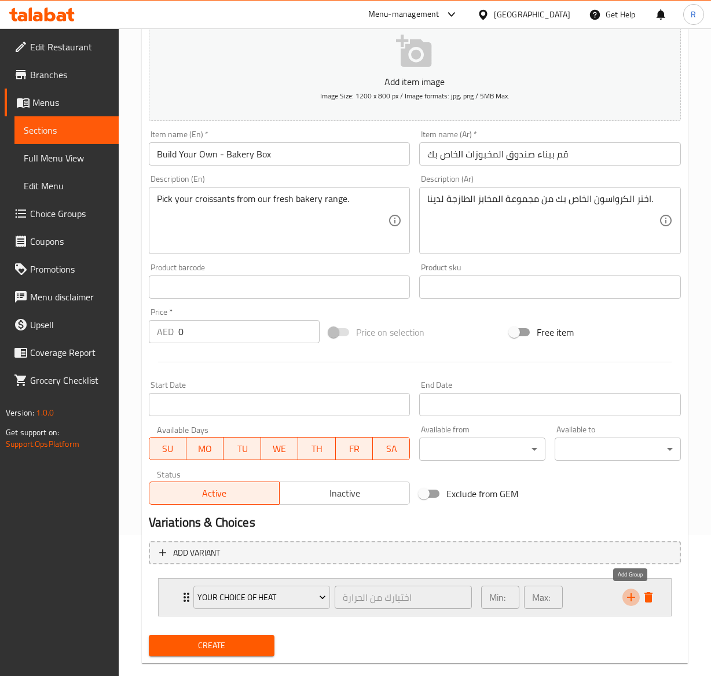
click at [635, 599] on icon "add" at bounding box center [631, 597] width 14 height 14
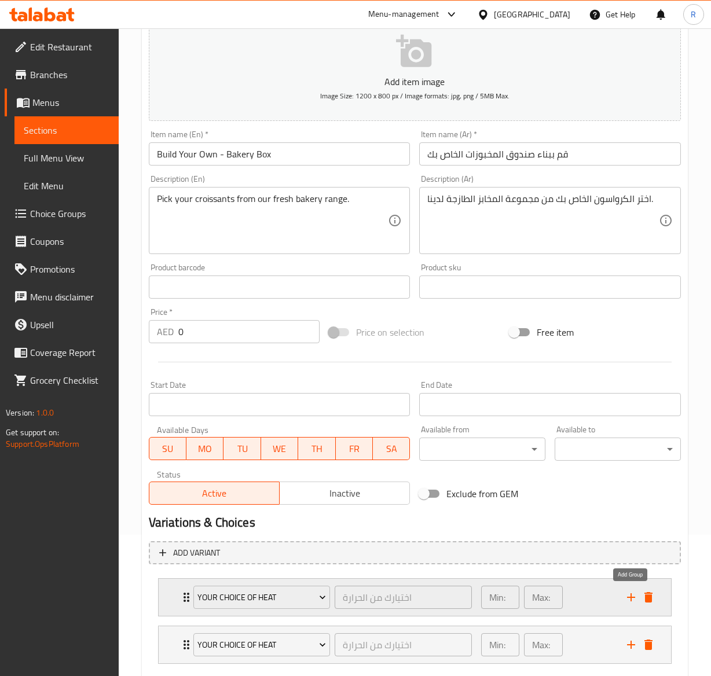
click at [635, 599] on icon "add" at bounding box center [631, 597] width 14 height 14
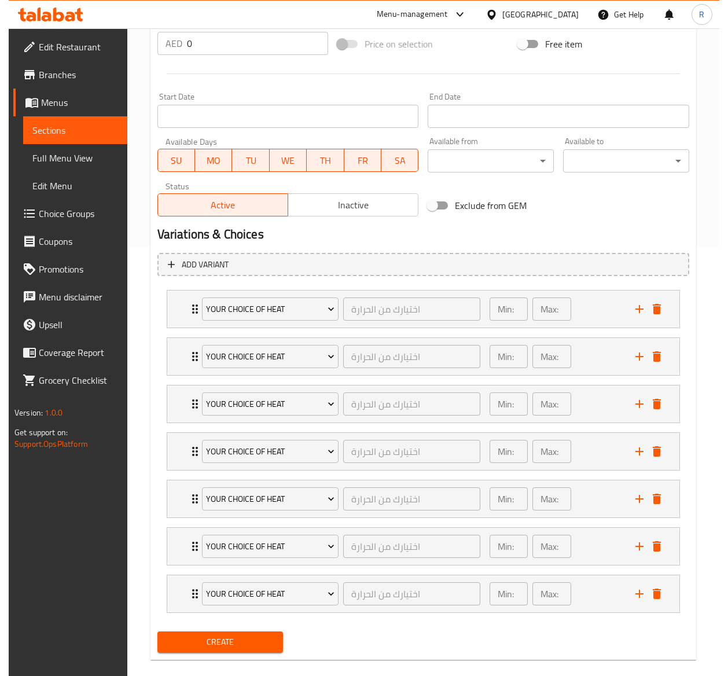
scroll to position [450, 0]
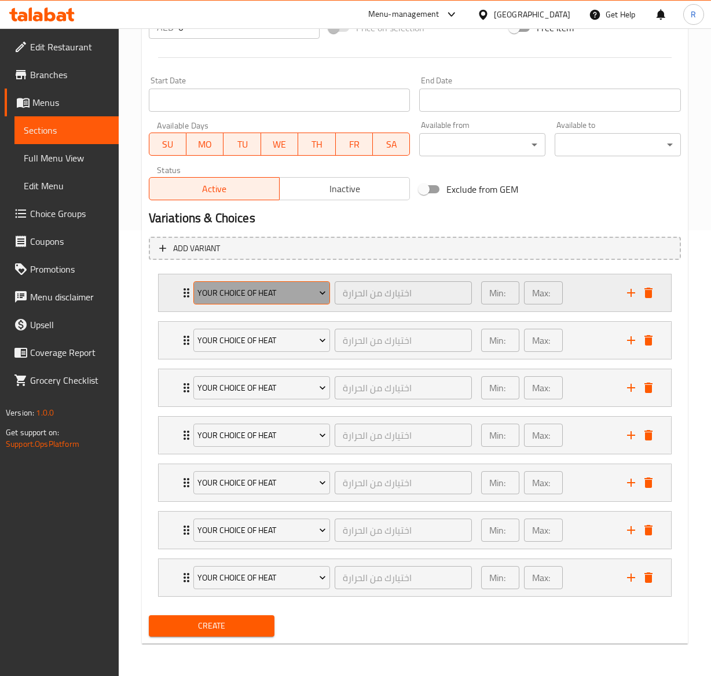
click at [281, 286] on span "Your Choice Of Heat" at bounding box center [261, 293] width 128 height 14
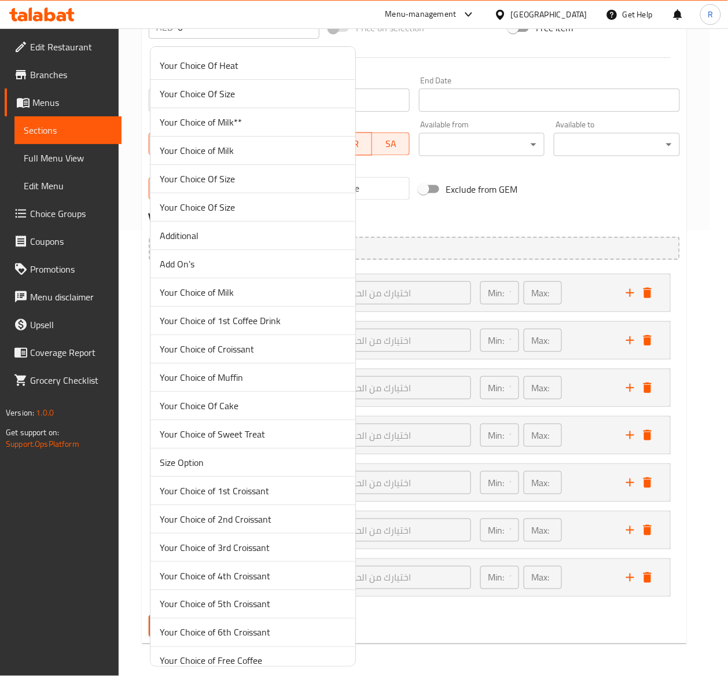
click at [244, 486] on span "Your Choice of 1st Croissant" at bounding box center [253, 491] width 186 height 14
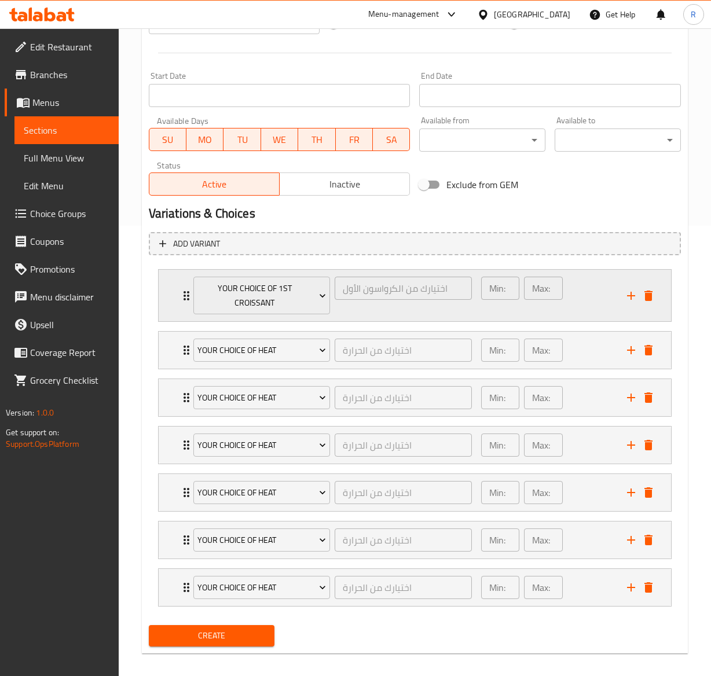
click at [181, 289] on icon "Expand" at bounding box center [186, 296] width 14 height 14
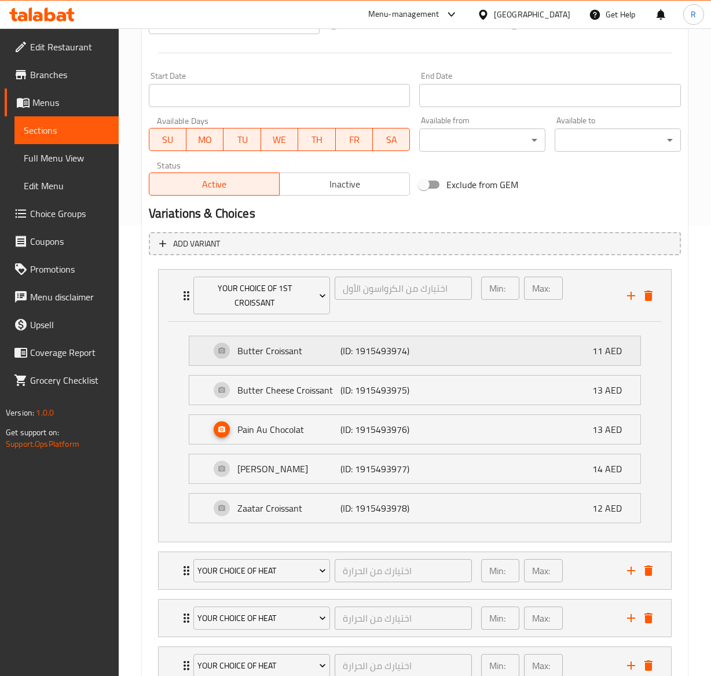
click at [597, 354] on p "11 AED" at bounding box center [611, 351] width 39 height 14
drag, startPoint x: 598, startPoint y: 354, endPoint x: 535, endPoint y: 347, distance: 62.8
click at [535, 347] on div "Butter Croissant (ID: 1915493974) 11 AED" at bounding box center [418, 350] width 416 height 29
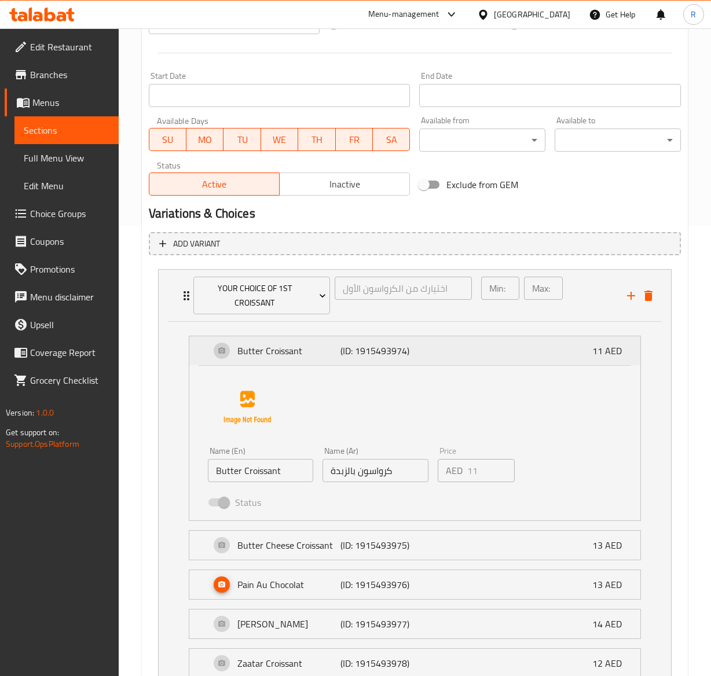
click at [225, 351] on div "Butter Croissant (ID: 1915493974) 11 AED" at bounding box center [418, 350] width 416 height 29
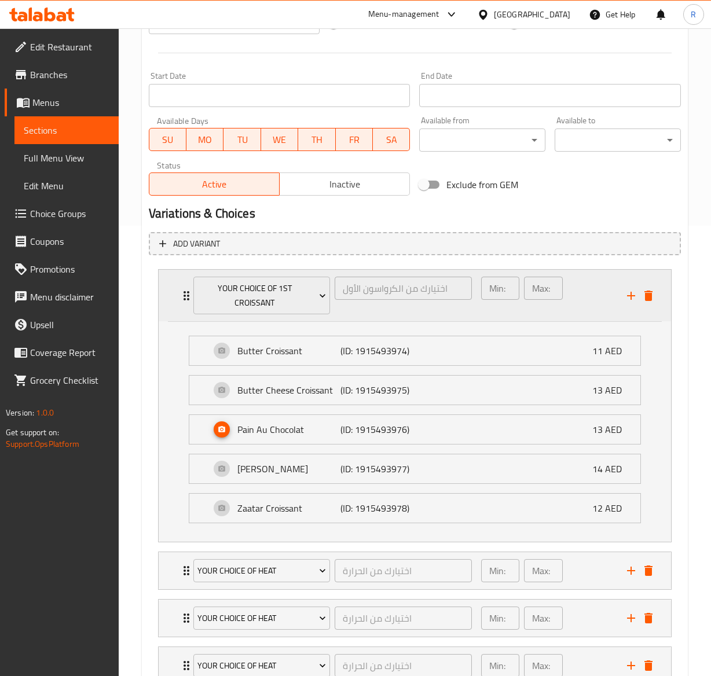
click at [188, 301] on div "Your Choice of 1st Croissant اختيارك من الكرواسون الأول ​" at bounding box center [332, 295] width 292 height 51
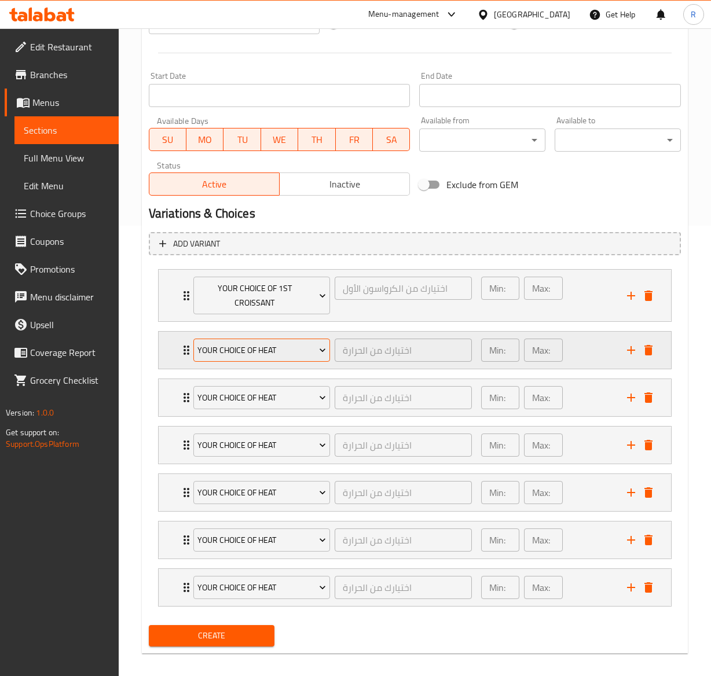
click at [268, 353] on span "Your Choice Of Heat" at bounding box center [261, 350] width 128 height 14
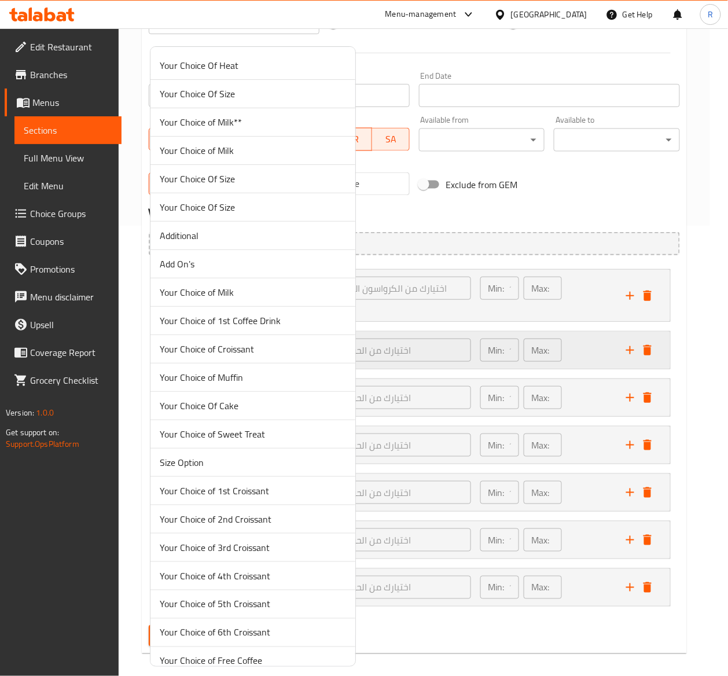
scroll to position [394, 0]
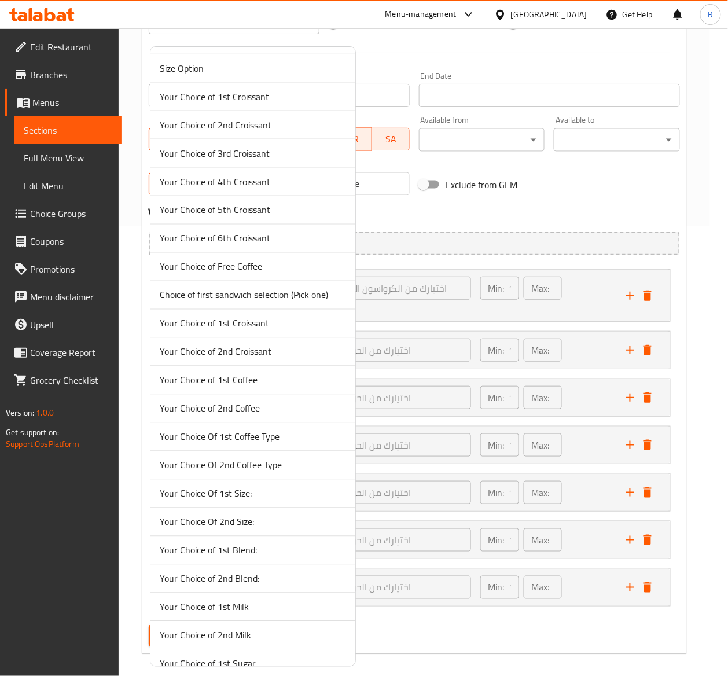
click at [260, 355] on span "Your Choice of 2nd Croissant" at bounding box center [253, 352] width 186 height 14
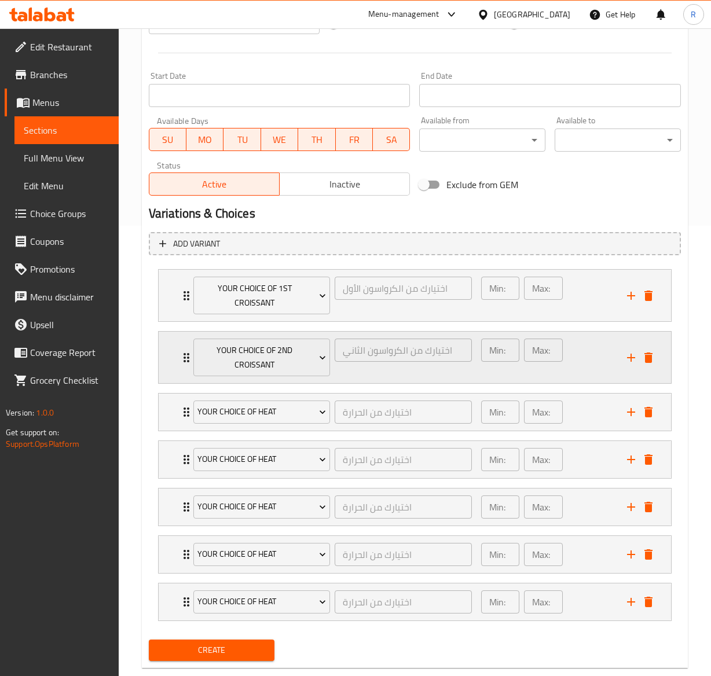
click at [189, 353] on div "Your Choice of 2nd Croissant اختيارك من الكرواسون الثاني ​" at bounding box center [332, 357] width 292 height 51
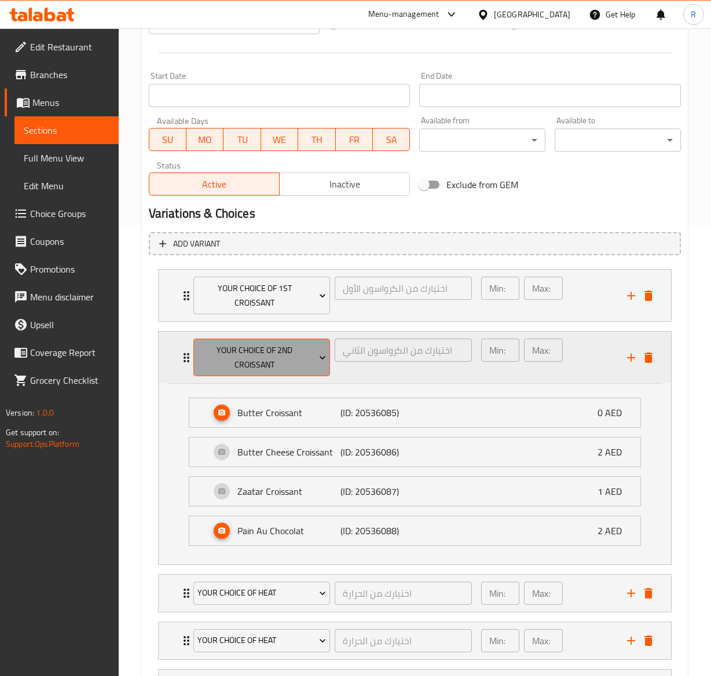
click at [284, 356] on span "Your Choice of 2nd Croissant" at bounding box center [261, 357] width 128 height 29
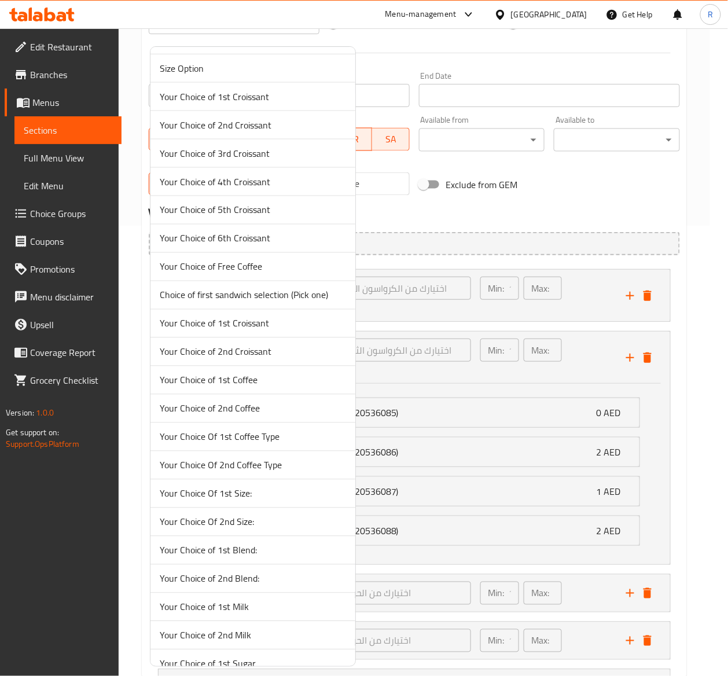
click at [277, 130] on span "Your Choice of 2nd Croissant" at bounding box center [253, 125] width 186 height 14
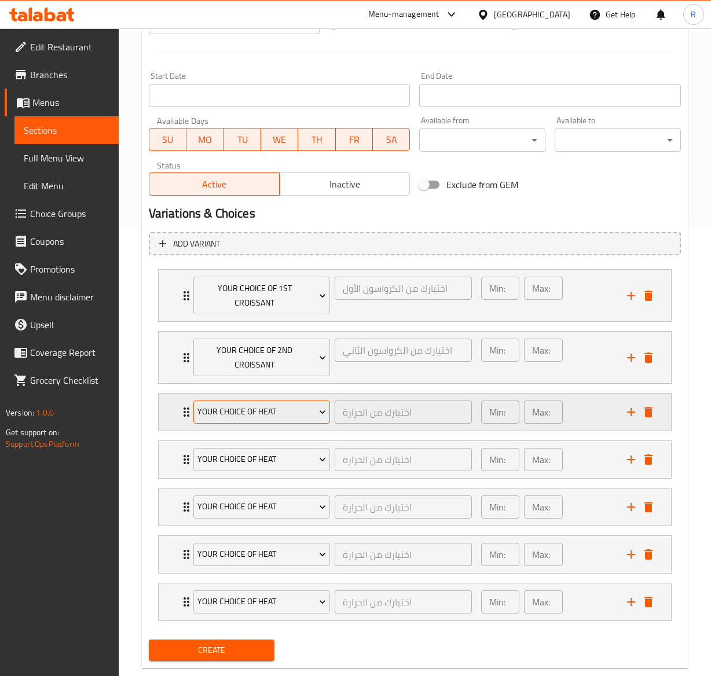
click at [234, 419] on span "Your Choice Of Heat" at bounding box center [261, 411] width 128 height 14
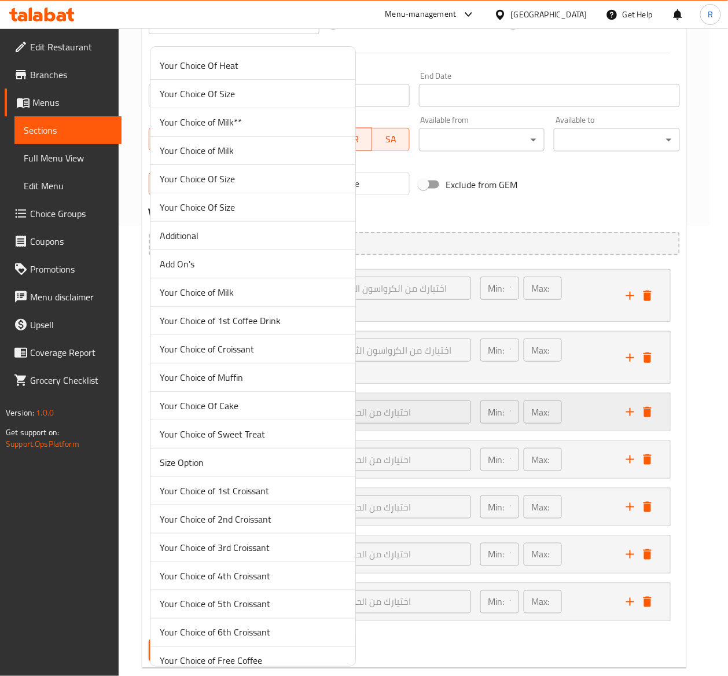
scroll to position [880, 0]
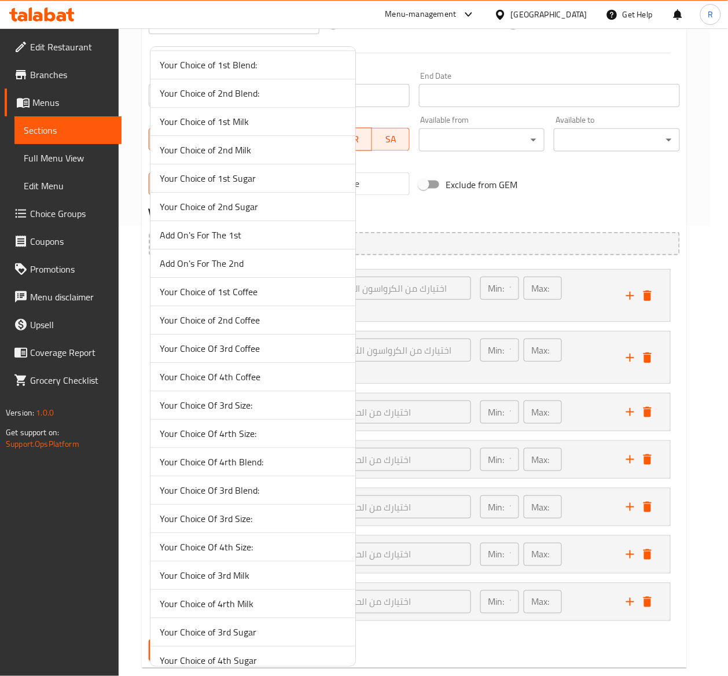
click at [219, 355] on span "Your Choice Of 3rd Coffee" at bounding box center [253, 348] width 186 height 14
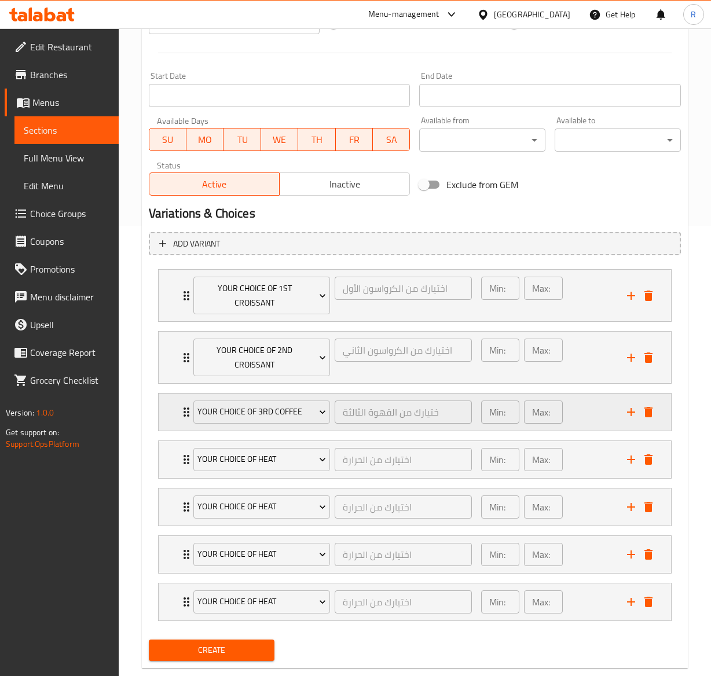
click at [177, 321] on div "Your Choice Of 3rd Coffee ختيارك من القهوة الثالثة ​ Min: 1 ​ Max: 1 ​" at bounding box center [415, 295] width 512 height 51
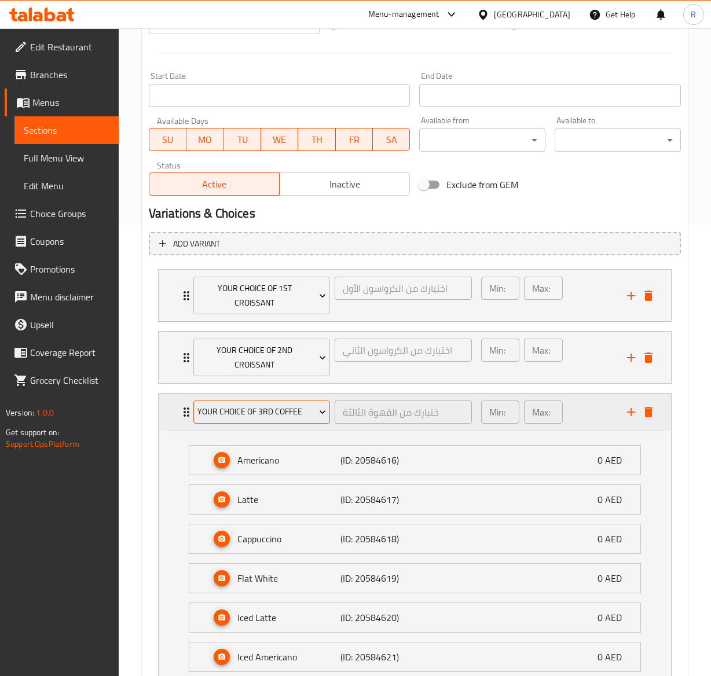
click at [257, 412] on span "Your Choice Of 3rd Coffee" at bounding box center [261, 411] width 128 height 14
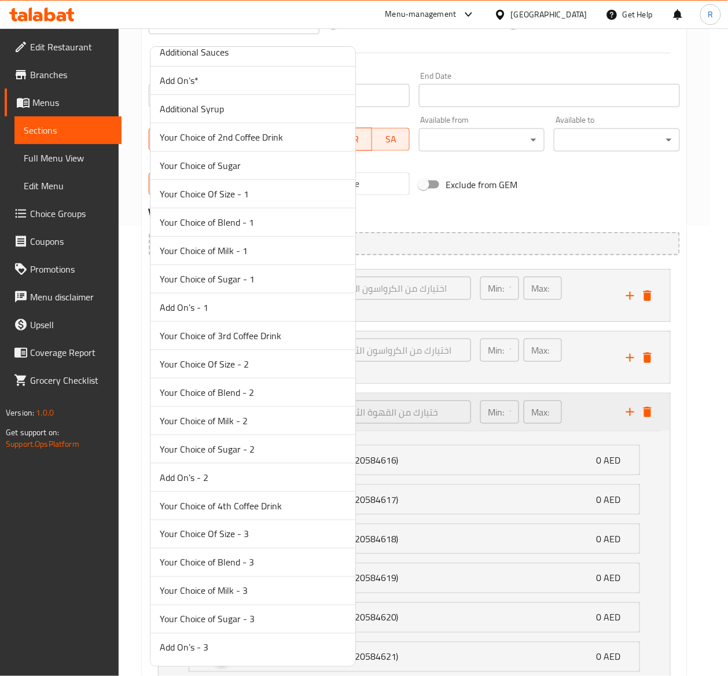
scroll to position [194, 0]
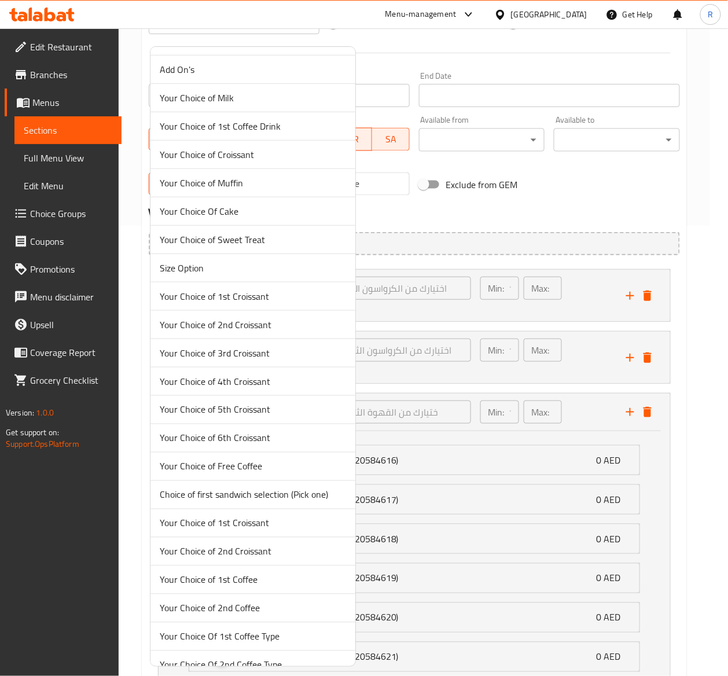
click at [241, 358] on span "Your Choice of 3rd Croissant" at bounding box center [253, 353] width 186 height 14
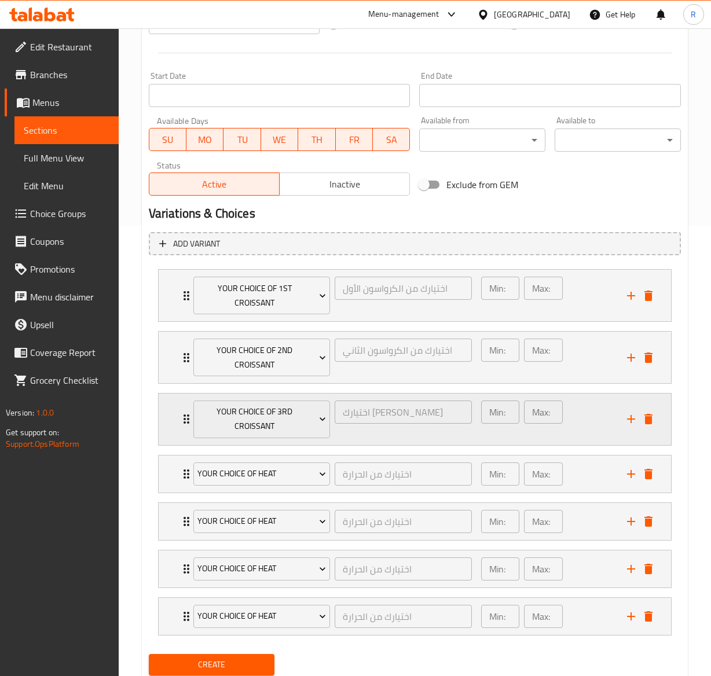
click at [189, 414] on div "Your Choice of 3rd Croissant اختيارك للكرواسون الثالث ​" at bounding box center [332, 418] width 292 height 51
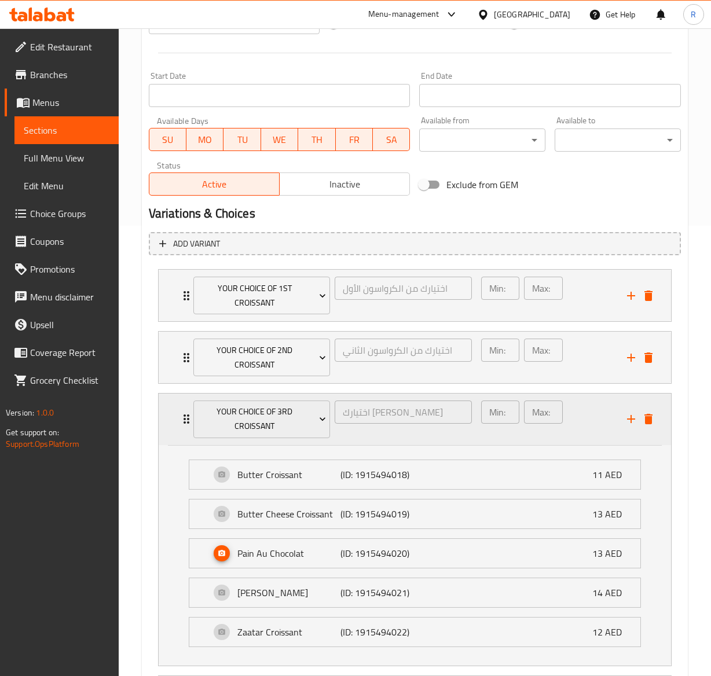
click at [189, 414] on div "Your Choice of 3rd Croissant اختيارك للكرواسون الثالث ​" at bounding box center [332, 418] width 292 height 51
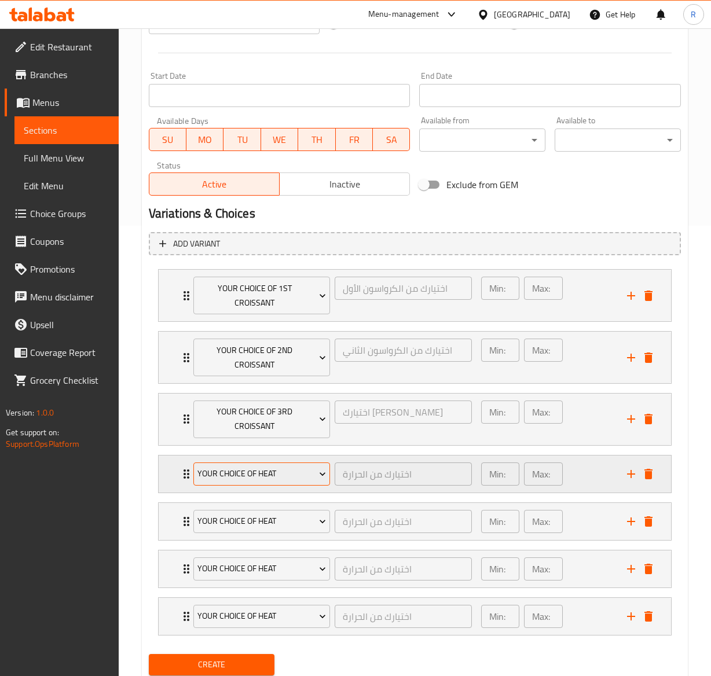
click at [257, 472] on span "Your Choice Of Heat" at bounding box center [261, 473] width 128 height 14
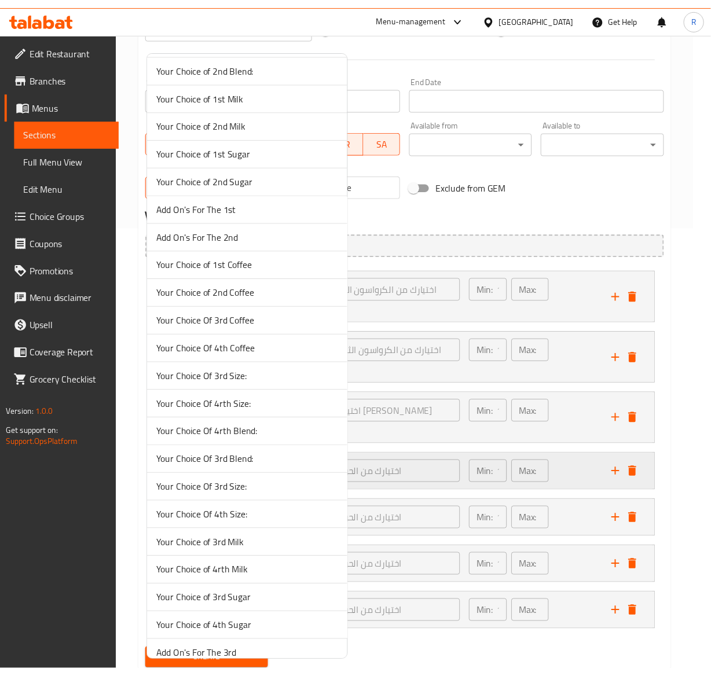
scroll to position [1250, 0]
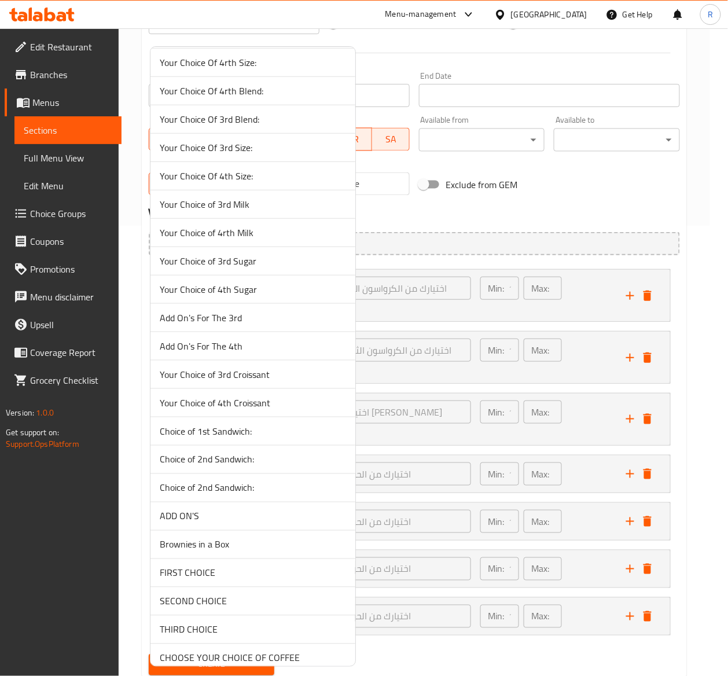
click at [247, 407] on span "Your Choice of 4th Croissant" at bounding box center [253, 403] width 186 height 14
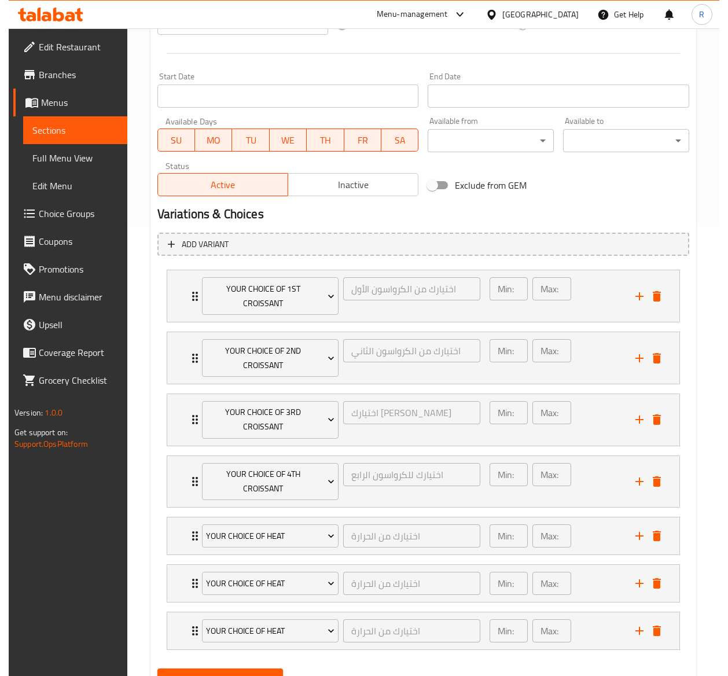
scroll to position [508, 0]
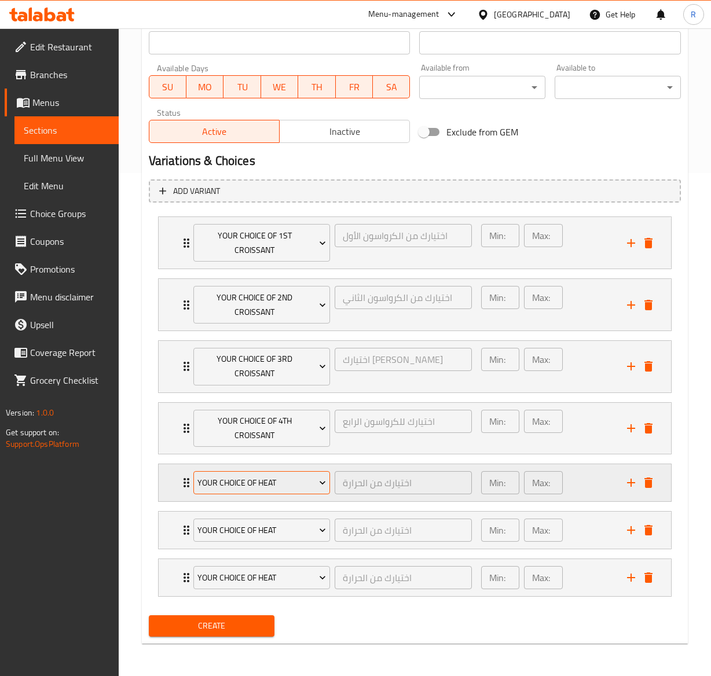
click at [285, 487] on span "Your Choice Of Heat" at bounding box center [261, 483] width 128 height 14
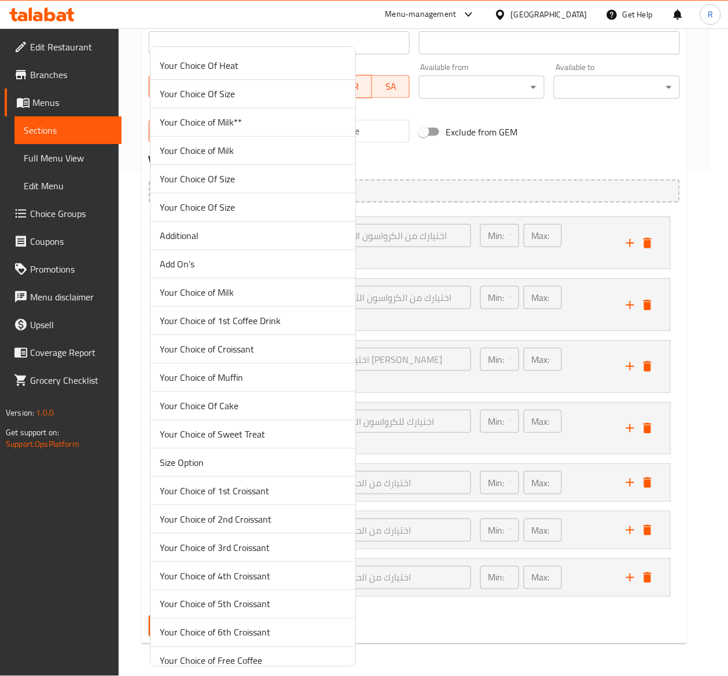
click at [252, 609] on span "Your Choice of 5th Croissant" at bounding box center [253, 604] width 186 height 14
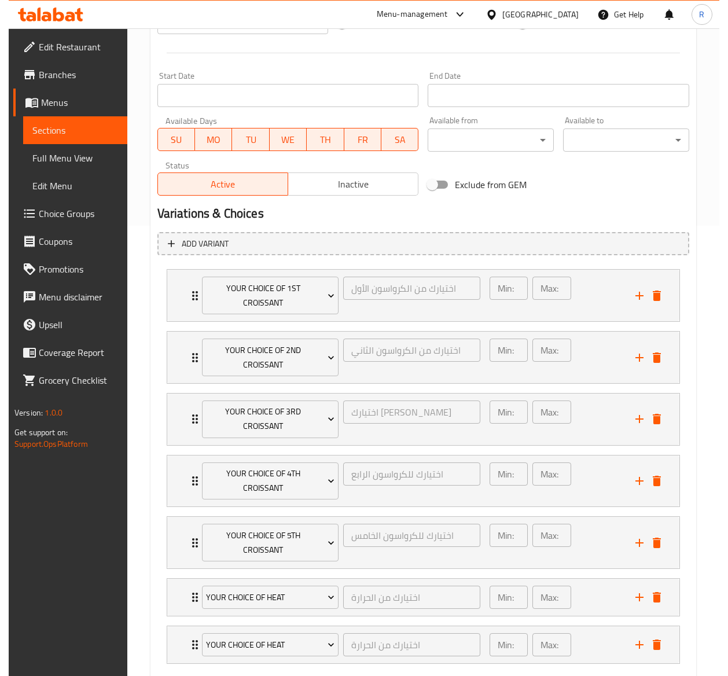
scroll to position [523, 0]
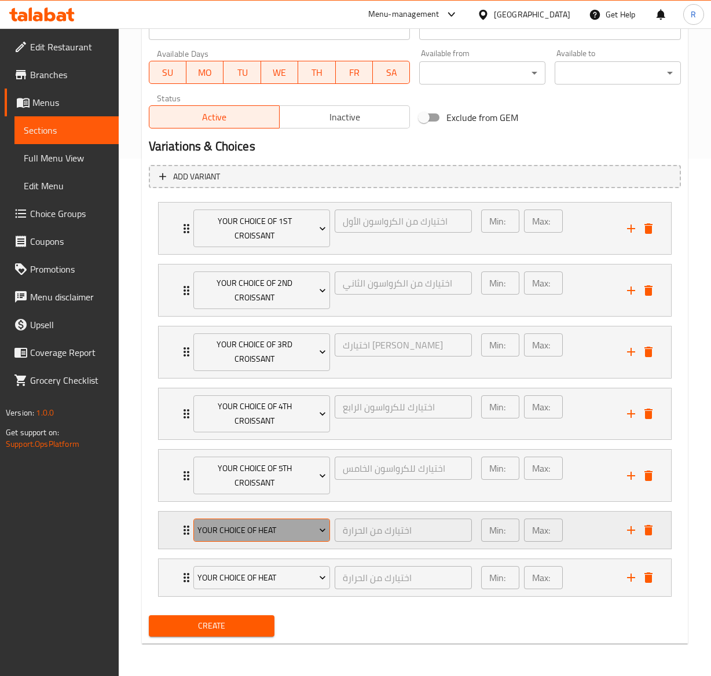
click at [263, 534] on span "Your Choice Of Heat" at bounding box center [261, 530] width 128 height 14
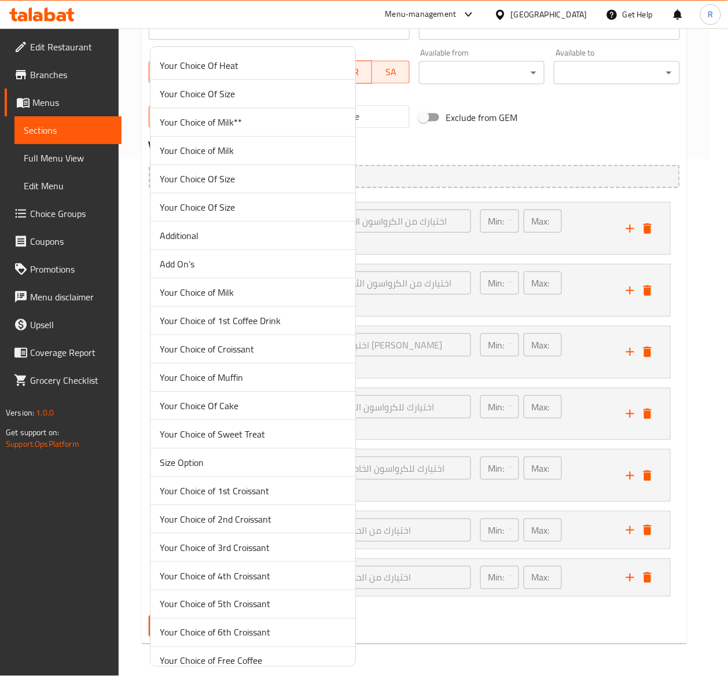
click at [265, 634] on span "Your Choice of 6th Croissant" at bounding box center [253, 633] width 186 height 14
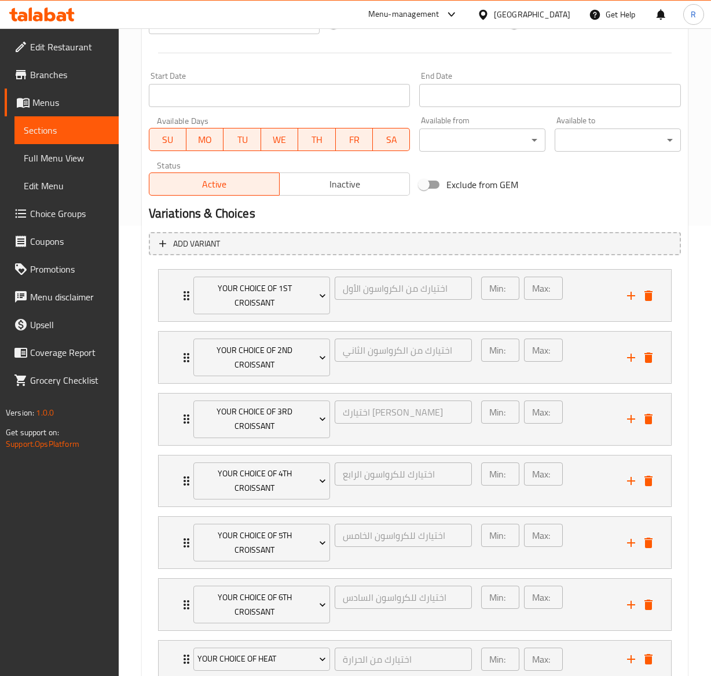
scroll to position [537, 0]
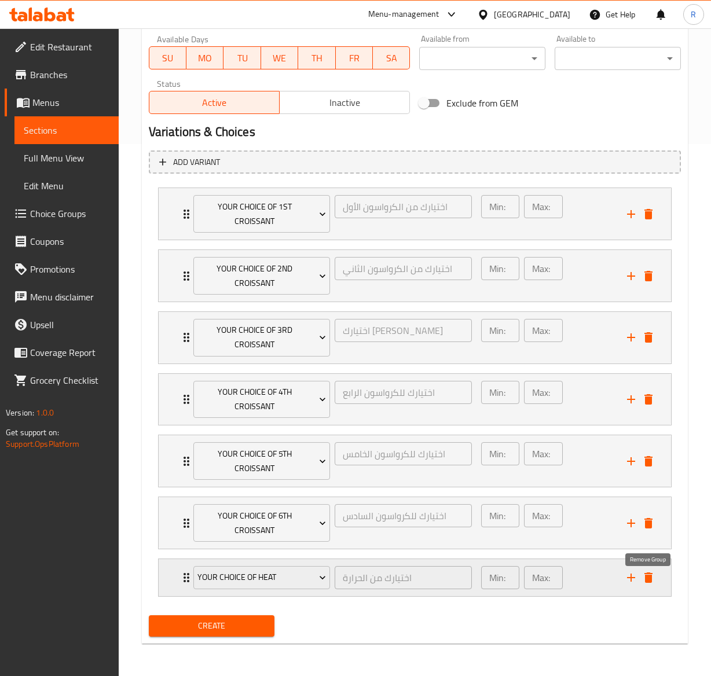
click at [655, 573] on button "delete" at bounding box center [647, 577] width 17 height 17
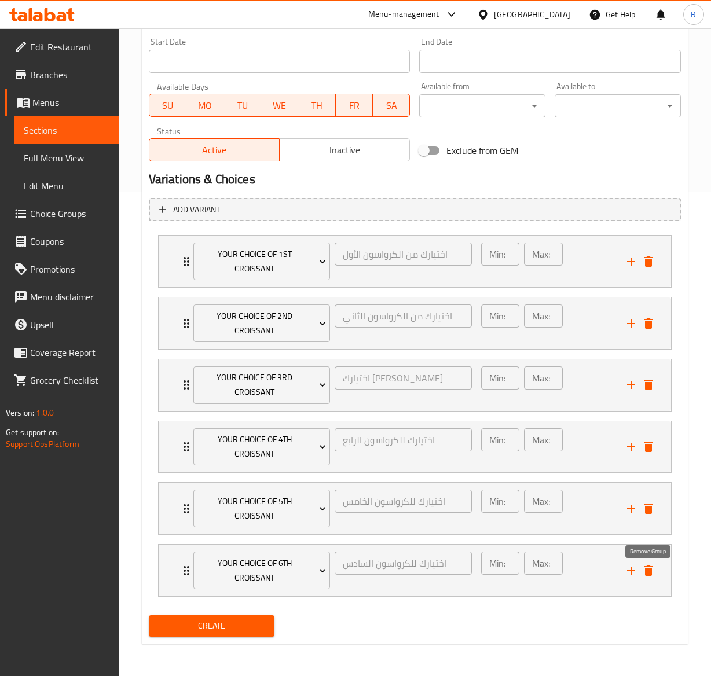
scroll to position [489, 0]
click at [179, 577] on div "Your Choice of 6th Croissant اختيارك للكرواسون السادس ​ Min: 1 ​ Max: 1 ​" at bounding box center [417, 570] width 477 height 51
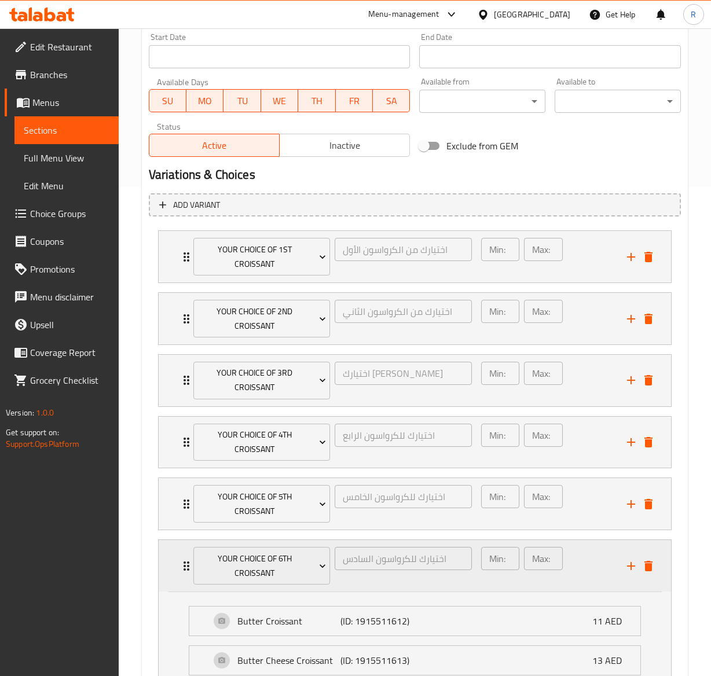
scroll to position [537, 0]
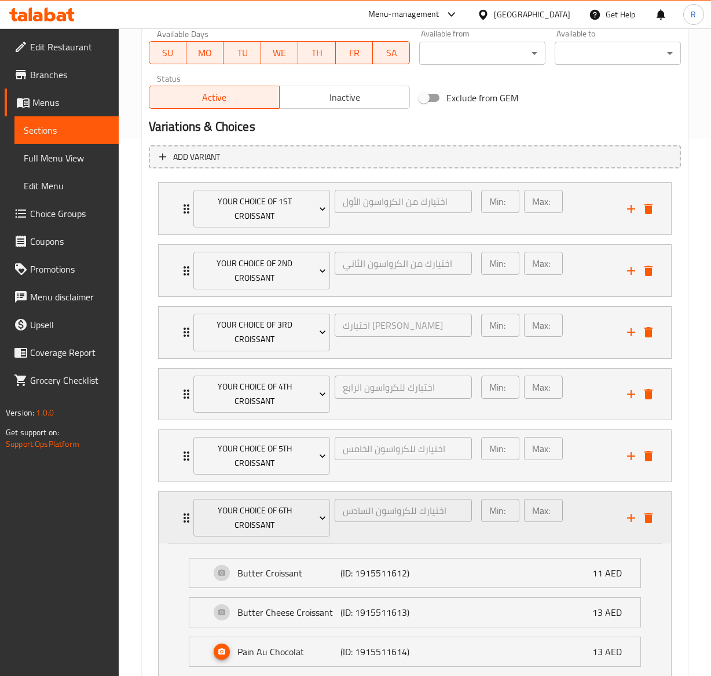
click at [179, 577] on li "Butter Croissant (ID: 1915511612) 11 AED Name (En) Butter Croissant Name (En) N…" at bounding box center [414, 572] width 470 height 39
click at [184, 523] on icon "Expand" at bounding box center [186, 517] width 6 height 9
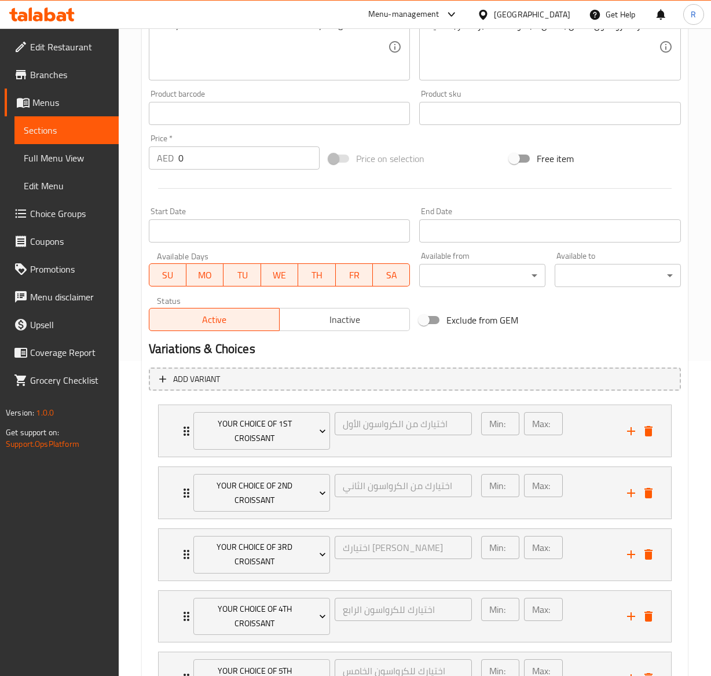
scroll to position [489, 0]
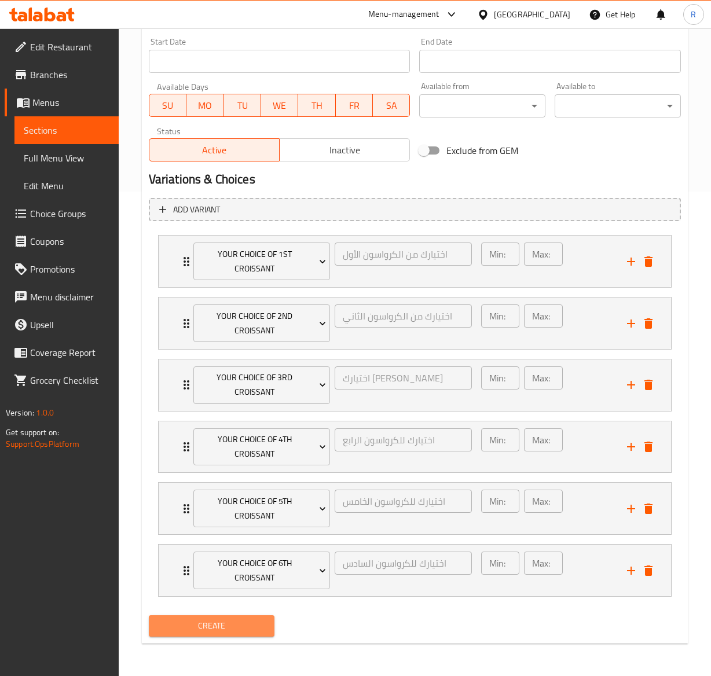
click at [255, 624] on span "Create" at bounding box center [212, 626] width 108 height 14
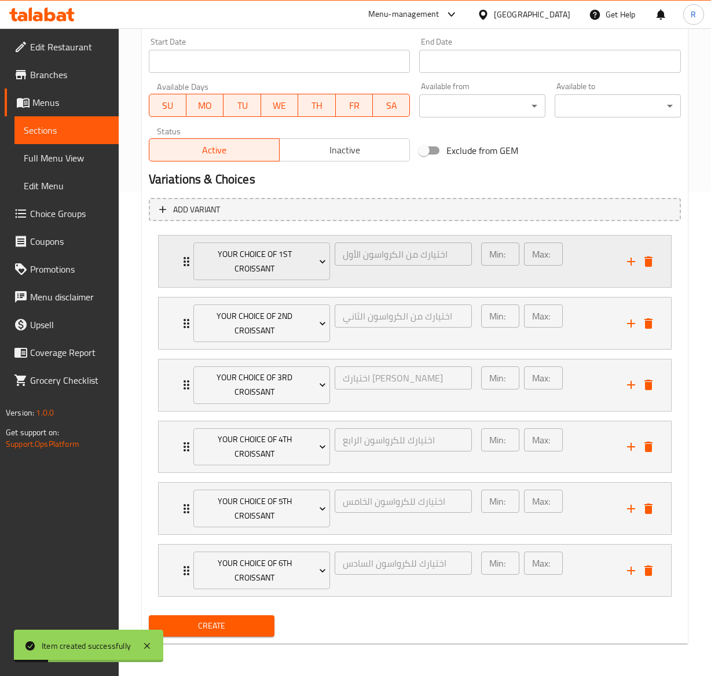
click at [176, 254] on div "Your Choice of 1st Croissant اختيارك من الكرواسون الأول ​ Min: 1 ​ Max: 1 ​" at bounding box center [415, 261] width 512 height 51
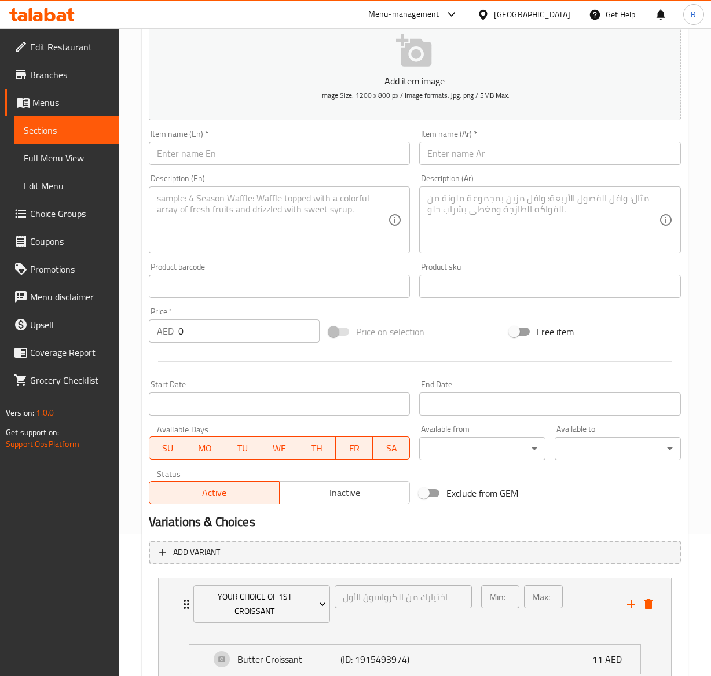
scroll to position [131, 0]
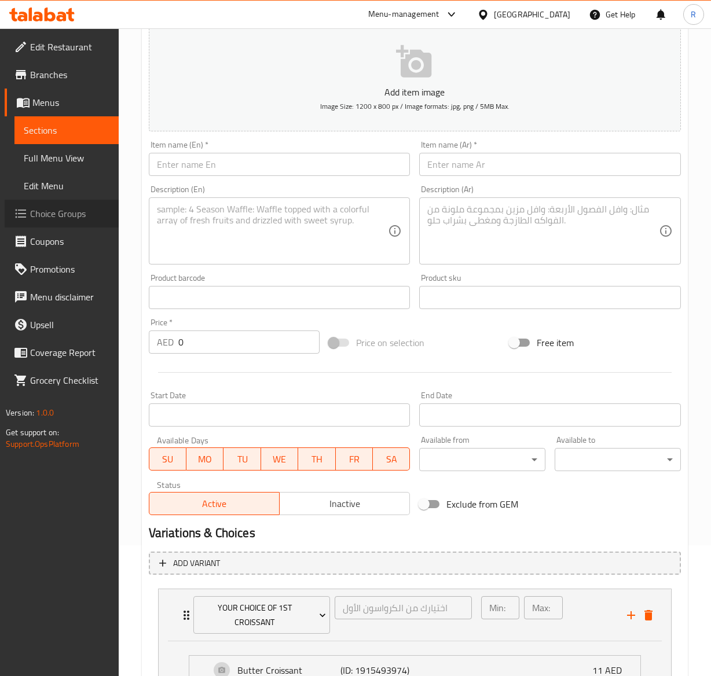
click at [49, 214] on span "Choice Groups" at bounding box center [69, 214] width 79 height 14
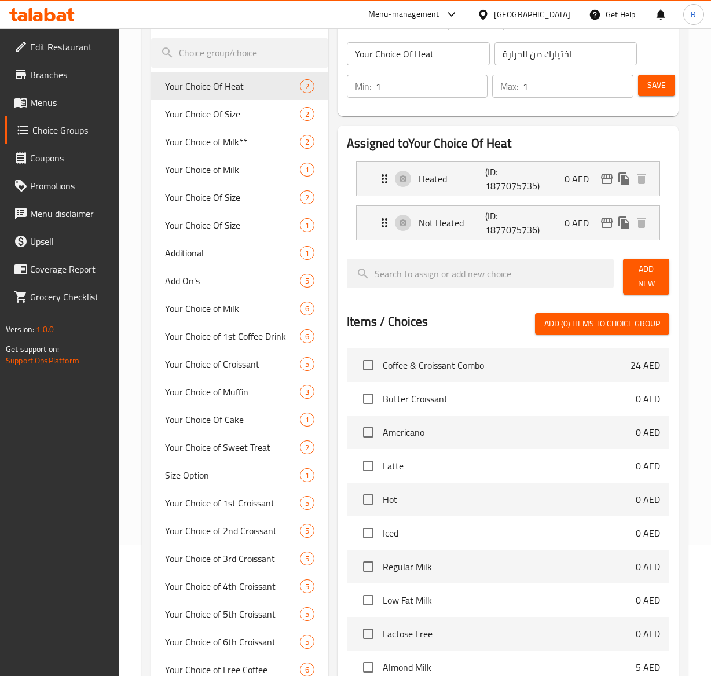
click at [271, 55] on div at bounding box center [355, 338] width 711 height 676
click at [237, 43] on input "search" at bounding box center [239, 53] width 177 height 30
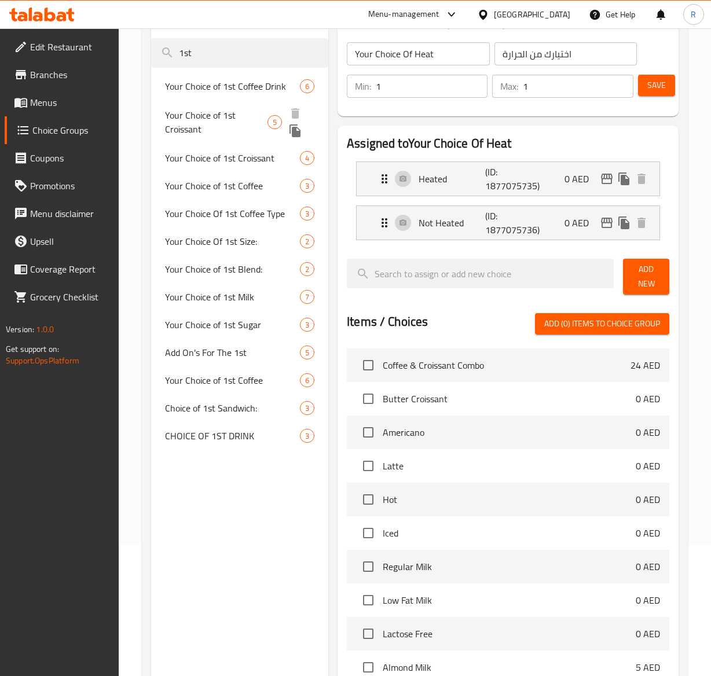
type input "1st"
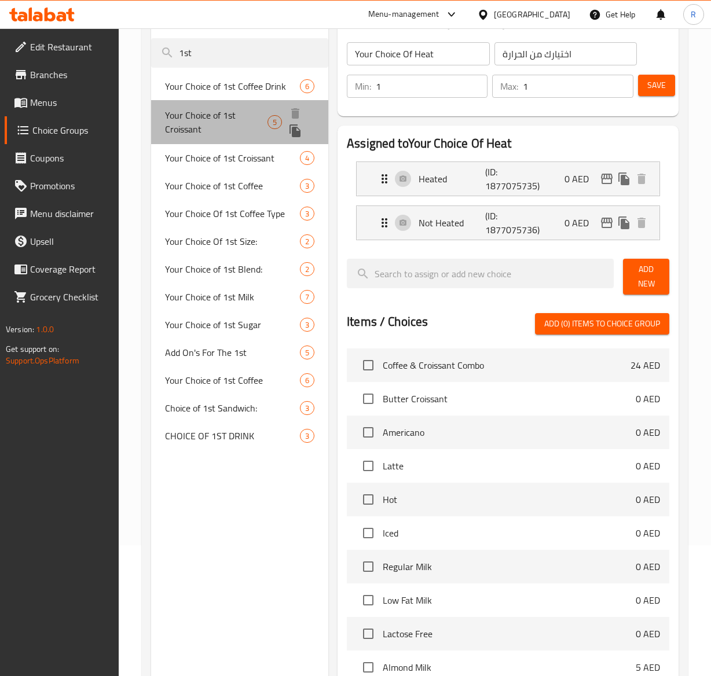
click at [238, 116] on span "Your Choice of 1st Croissant" at bounding box center [216, 122] width 102 height 28
type input "Your Choice of 1st Croissant"
type input "اختيارك من الكرواسون الأول"
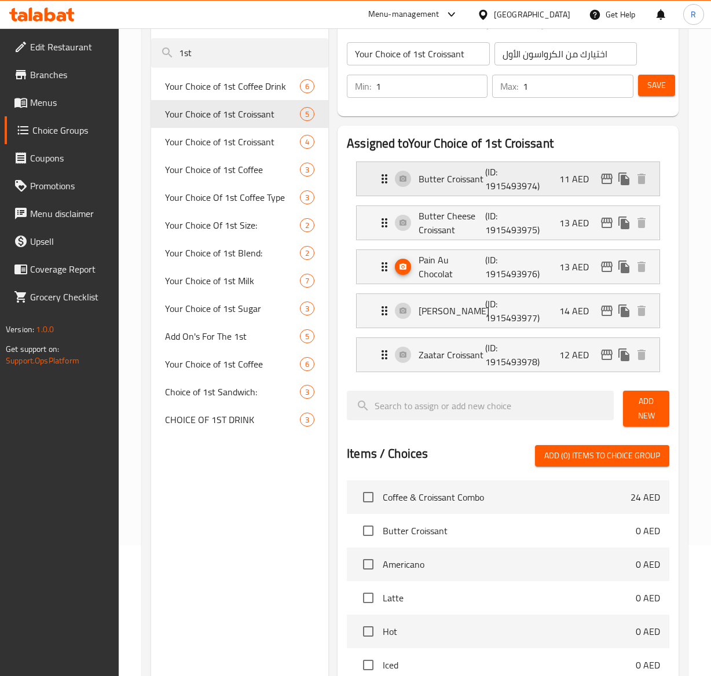
click at [567, 178] on p "11 AED" at bounding box center [578, 179] width 39 height 14
click at [385, 180] on icon "Expand" at bounding box center [384, 179] width 14 height 14
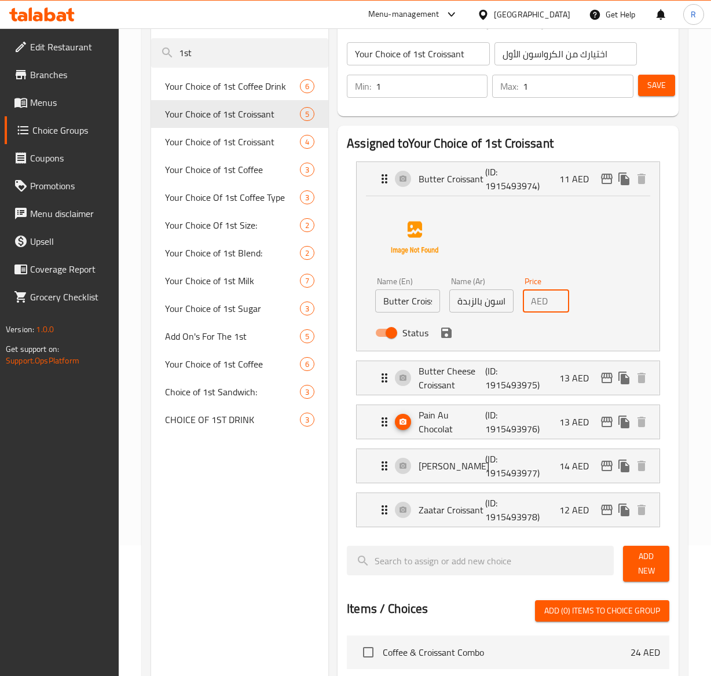
scroll to position [0, 9]
type input "12"
click at [556, 297] on input "12" at bounding box center [560, 300] width 17 height 23
click at [445, 331] on icon "save" at bounding box center [446, 333] width 10 height 10
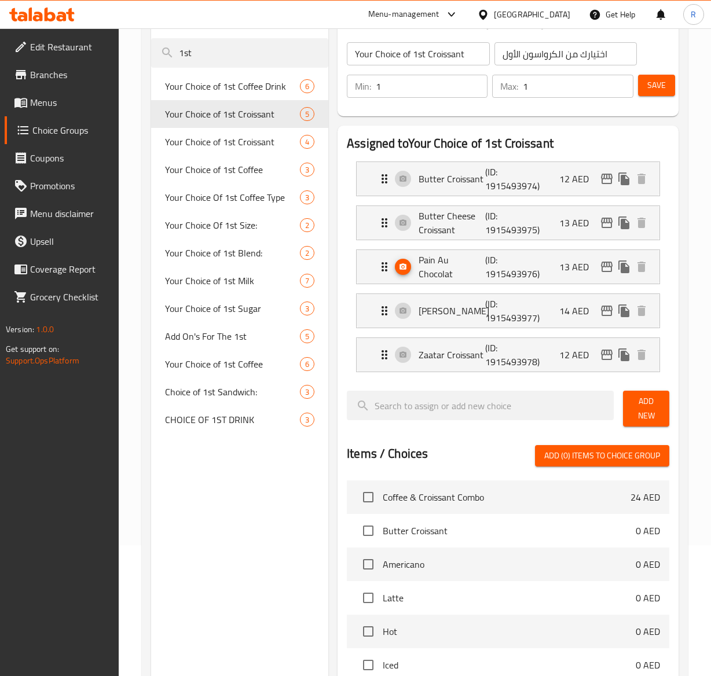
scroll to position [0, 0]
click at [568, 226] on p "13 AED" at bounding box center [578, 223] width 39 height 14
click at [385, 215] on div "Butter Cheese Croissant (ID: 1915493975) 13 AED" at bounding box center [511, 223] width 268 height 34
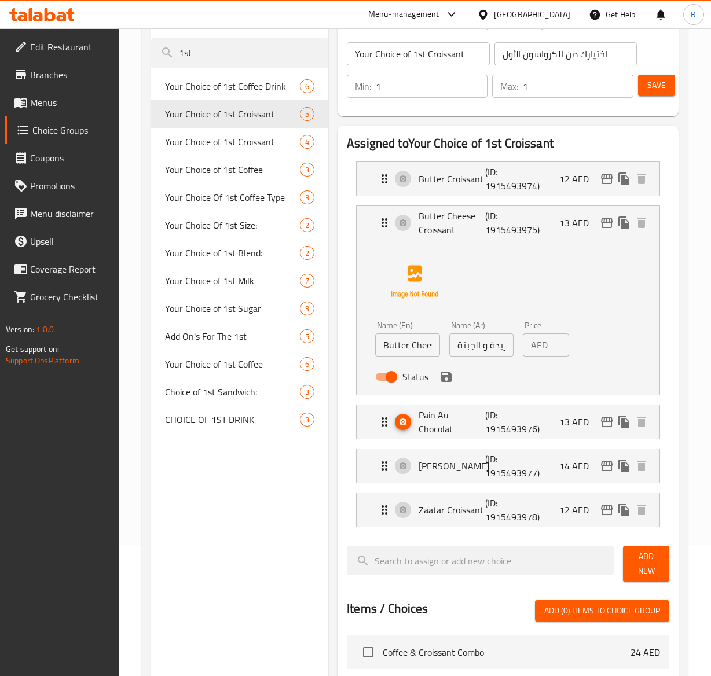
scroll to position [0, 9]
type input "14"
click at [556, 340] on input "14" at bounding box center [560, 344] width 17 height 23
click at [448, 377] on icon "save" at bounding box center [446, 376] width 10 height 10
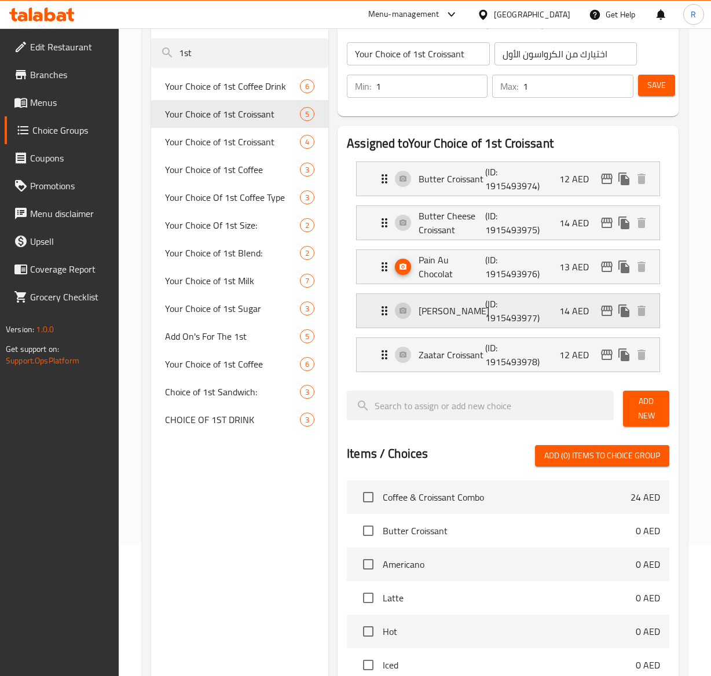
scroll to position [0, 0]
click at [384, 264] on icon "Expand" at bounding box center [384, 267] width 14 height 14
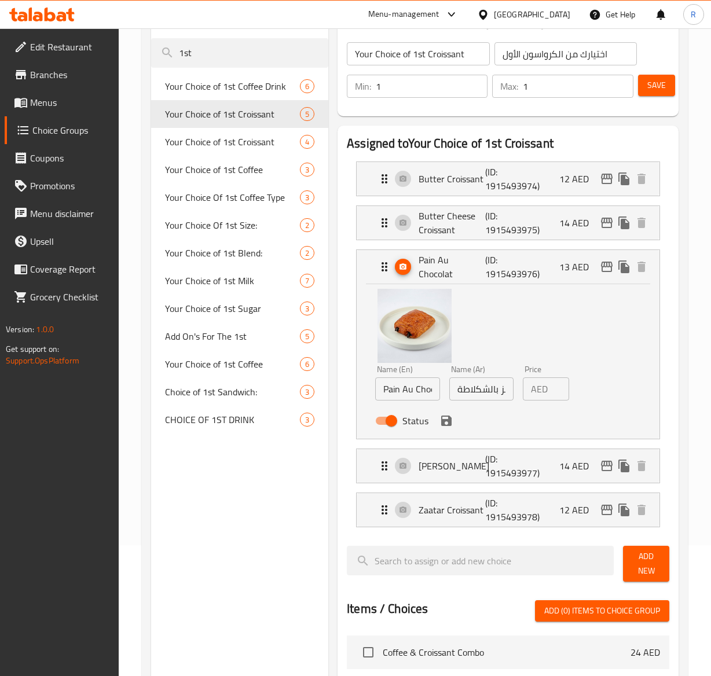
scroll to position [0, 9]
type input "14"
click at [557, 385] on input "14" at bounding box center [560, 388] width 17 height 23
click at [443, 421] on icon "save" at bounding box center [446, 420] width 10 height 10
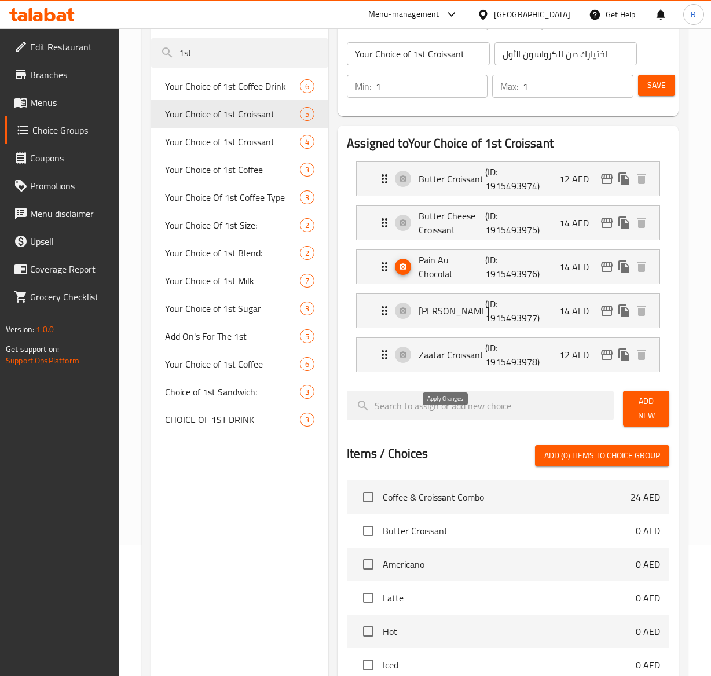
scroll to position [0, 0]
click at [377, 351] on icon "Expand" at bounding box center [384, 355] width 14 height 14
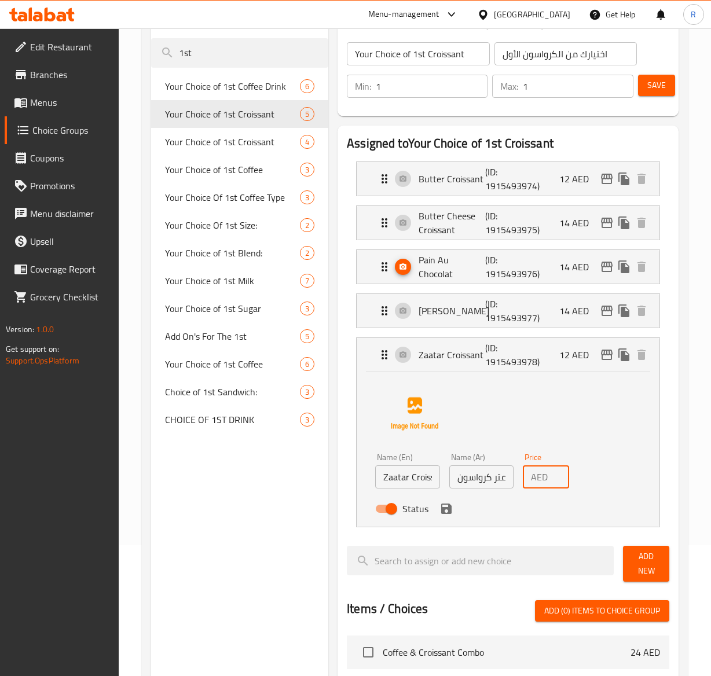
scroll to position [0, 9]
type input "13"
click at [556, 476] on input "13" at bounding box center [560, 476] width 17 height 23
click at [443, 504] on icon "save" at bounding box center [446, 509] width 14 height 14
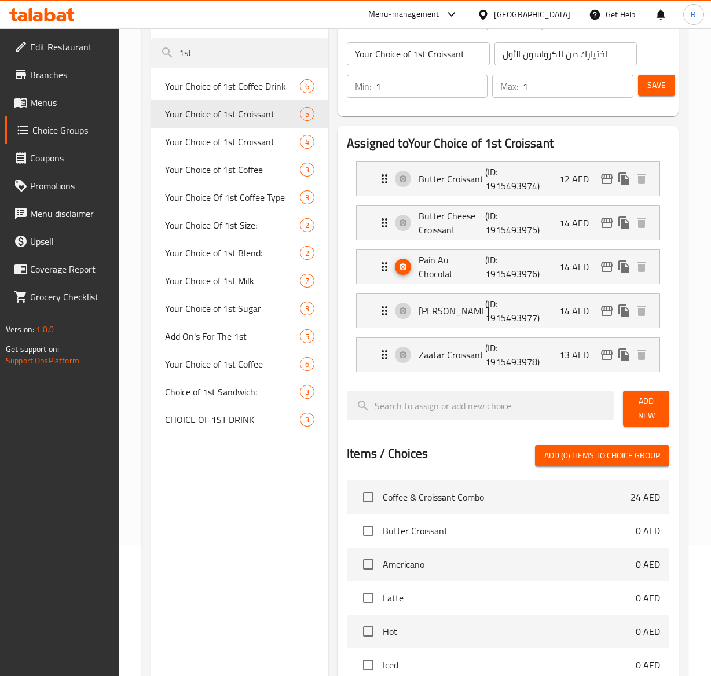
scroll to position [0, 0]
click at [657, 82] on span "Save" at bounding box center [656, 85] width 19 height 14
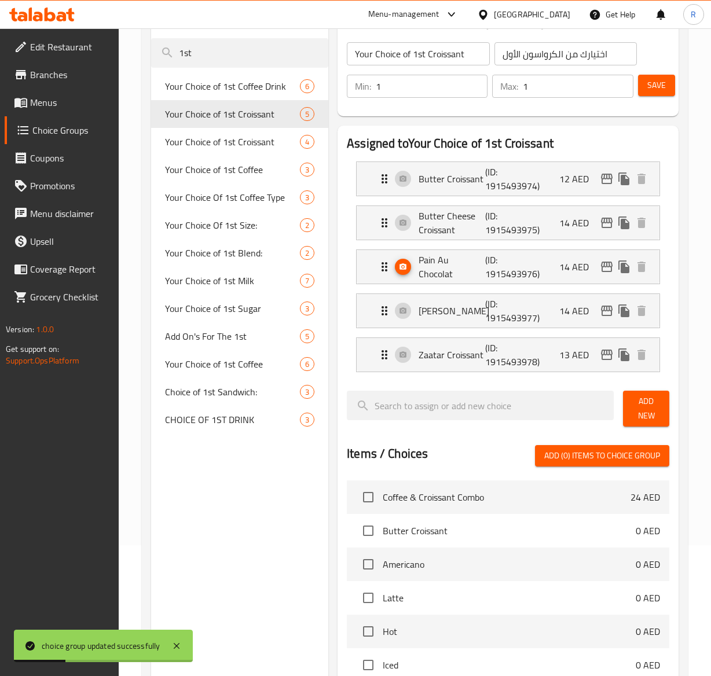
drag, startPoint x: 214, startPoint y: 46, endPoint x: 72, endPoint y: 57, distance: 142.2
click at [72, 57] on div "Edit Restaurant Branches Menus Choice Groups Coupons Promotions Menu disclaimer…" at bounding box center [355, 453] width 711 height 1111
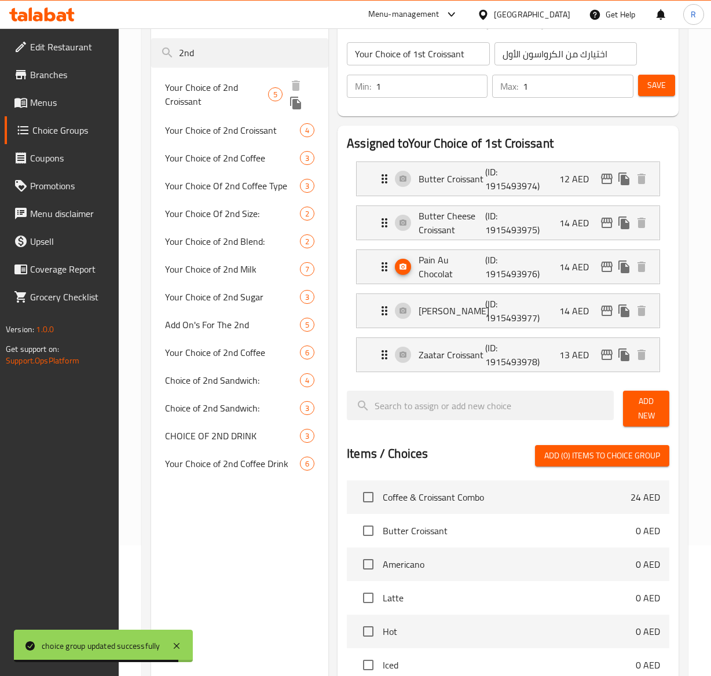
type input "2nd"
click at [227, 82] on span "Your Choice of 2nd Croissant" at bounding box center [216, 94] width 103 height 28
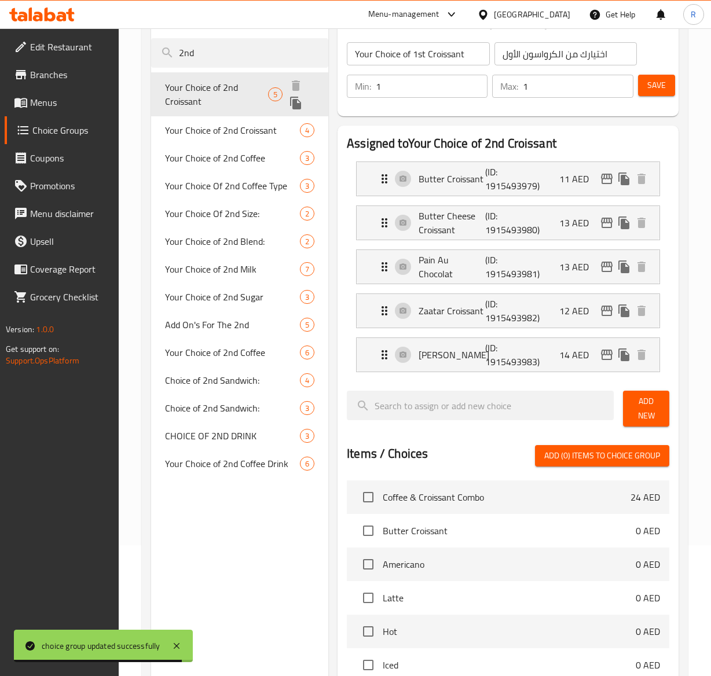
type input "Your Choice of 2nd Croissant"
type input "اختيارك من الكرواسون الثاني"
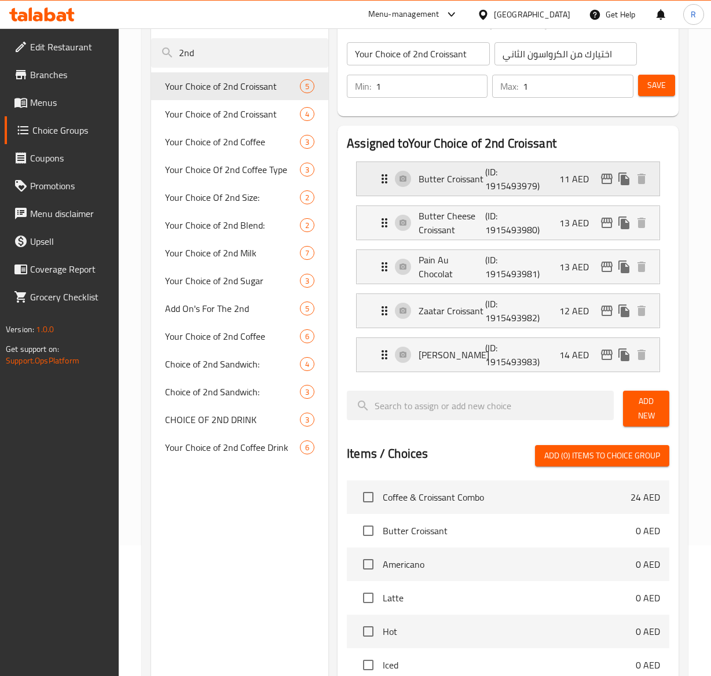
click at [505, 185] on p "(ID: 1915493979)" at bounding box center [507, 179] width 44 height 28
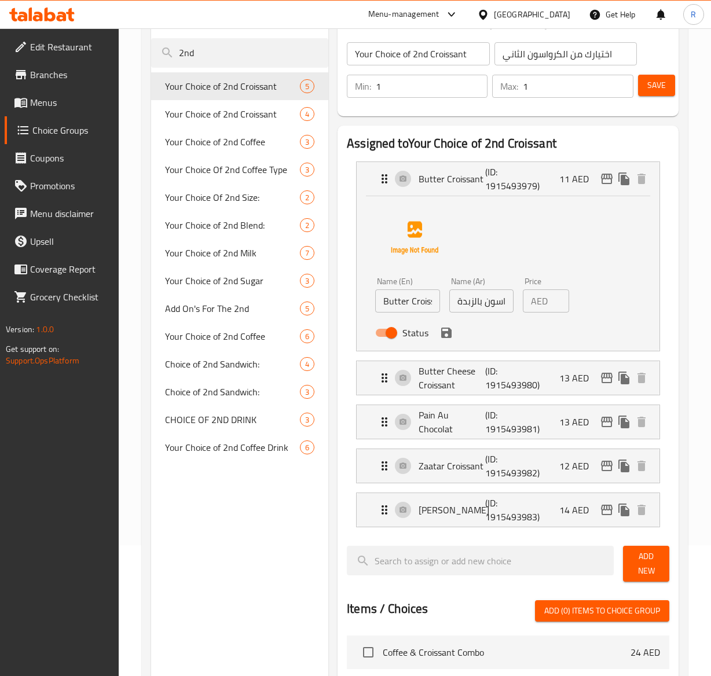
scroll to position [0, 9]
type input "12"
click at [554, 294] on input "12" at bounding box center [560, 300] width 17 height 23
click at [447, 337] on icon "save" at bounding box center [446, 333] width 10 height 10
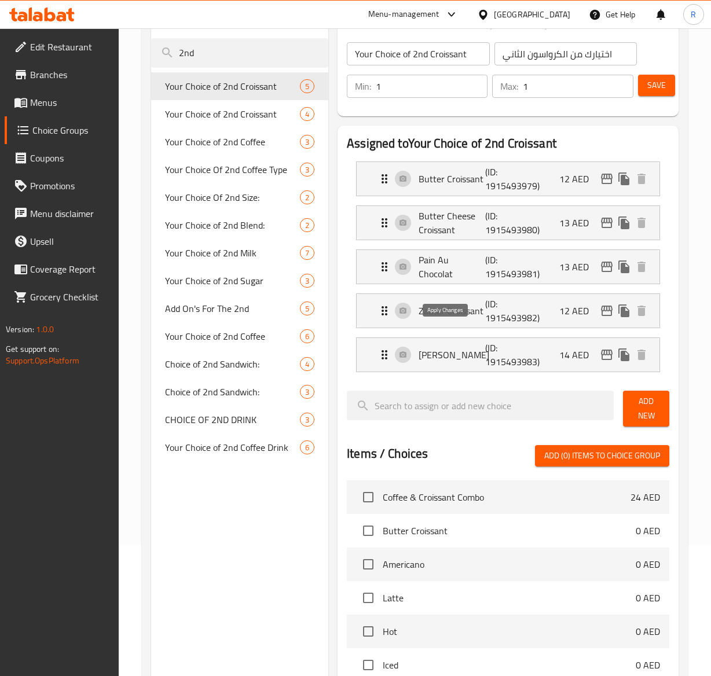
scroll to position [0, 0]
click at [571, 230] on p "13 AED" at bounding box center [578, 223] width 39 height 14
click at [480, 226] on p "Butter Cheese Croissant" at bounding box center [451, 223] width 66 height 28
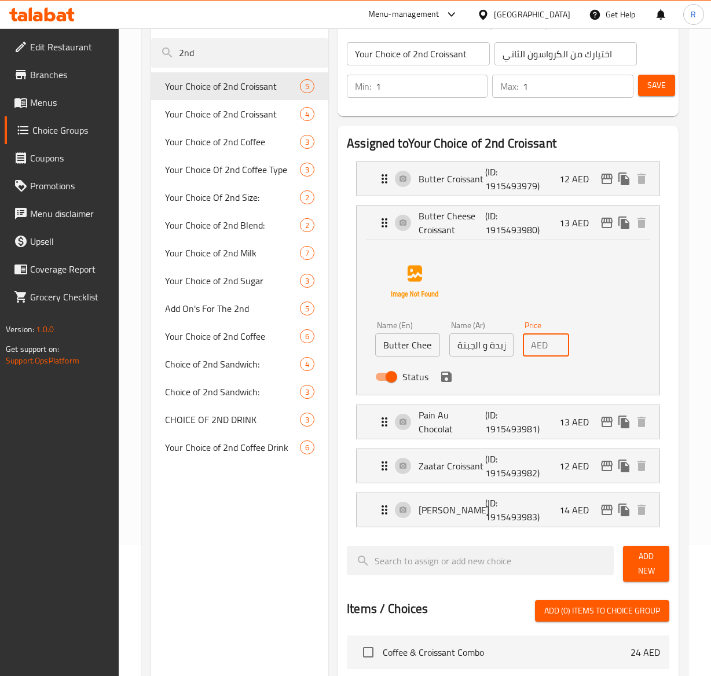
scroll to position [0, 9]
type input "14"
click at [552, 338] on input "14" at bounding box center [560, 344] width 17 height 23
click at [450, 381] on icon "save" at bounding box center [446, 376] width 10 height 10
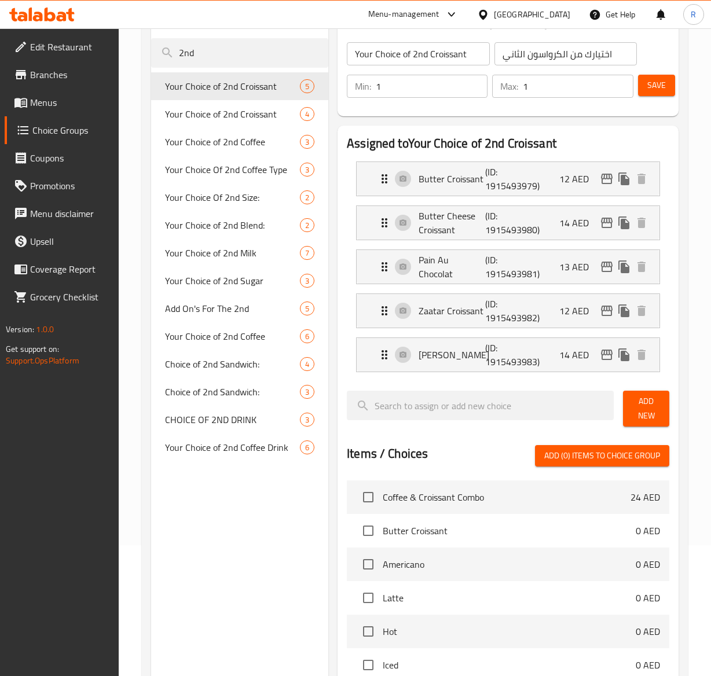
scroll to position [0, 0]
click at [559, 265] on p "13 AED" at bounding box center [578, 267] width 39 height 14
click at [581, 263] on p "13 AED" at bounding box center [578, 267] width 39 height 14
click at [383, 262] on icon "Expand" at bounding box center [384, 267] width 14 height 14
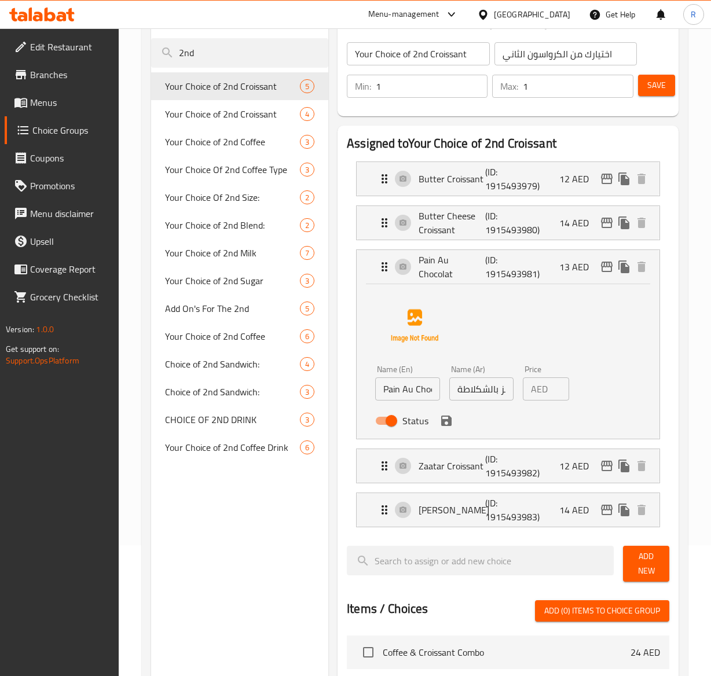
scroll to position [0, 9]
type input "14"
click at [554, 385] on input "14" at bounding box center [560, 388] width 17 height 23
click at [452, 425] on icon "save" at bounding box center [446, 421] width 14 height 14
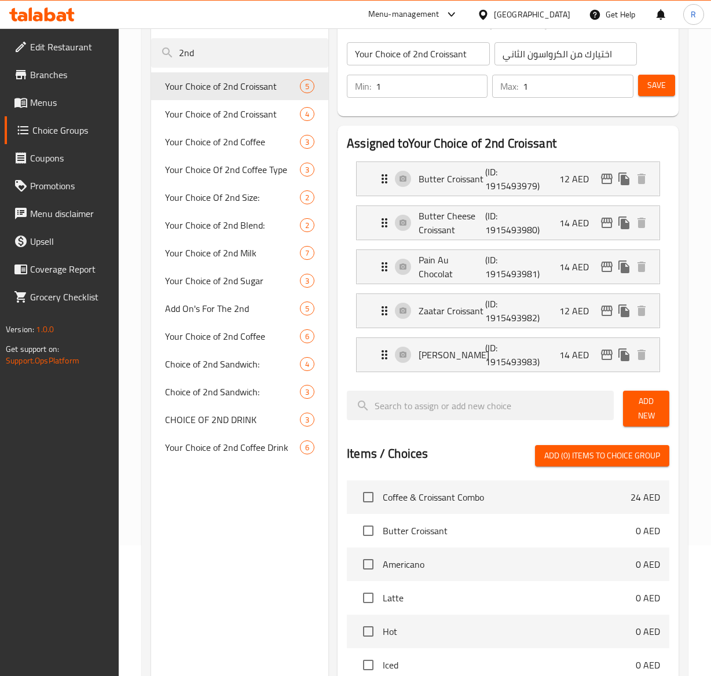
scroll to position [0, 0]
click at [383, 309] on icon "Expand" at bounding box center [384, 310] width 6 height 9
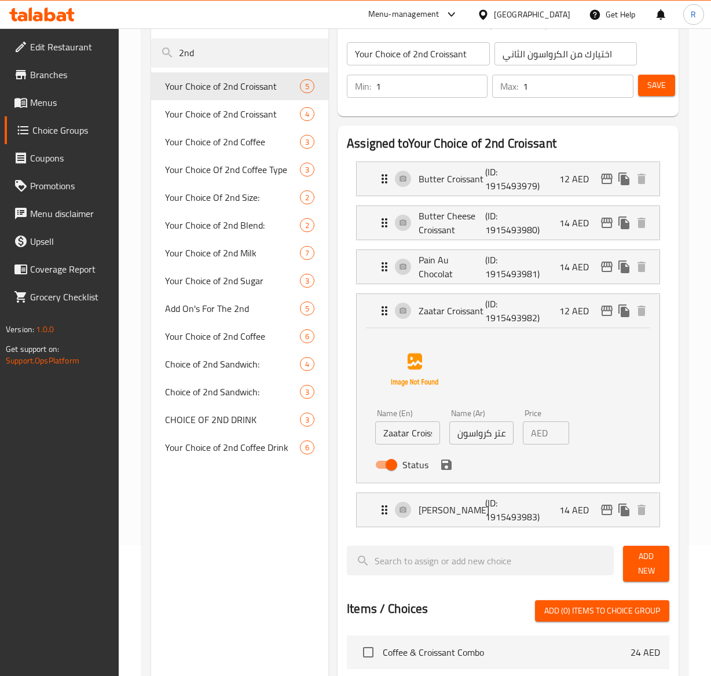
scroll to position [0, 9]
type input "13"
click at [556, 431] on input "13" at bounding box center [560, 432] width 17 height 23
click at [443, 465] on icon "save" at bounding box center [446, 464] width 10 height 10
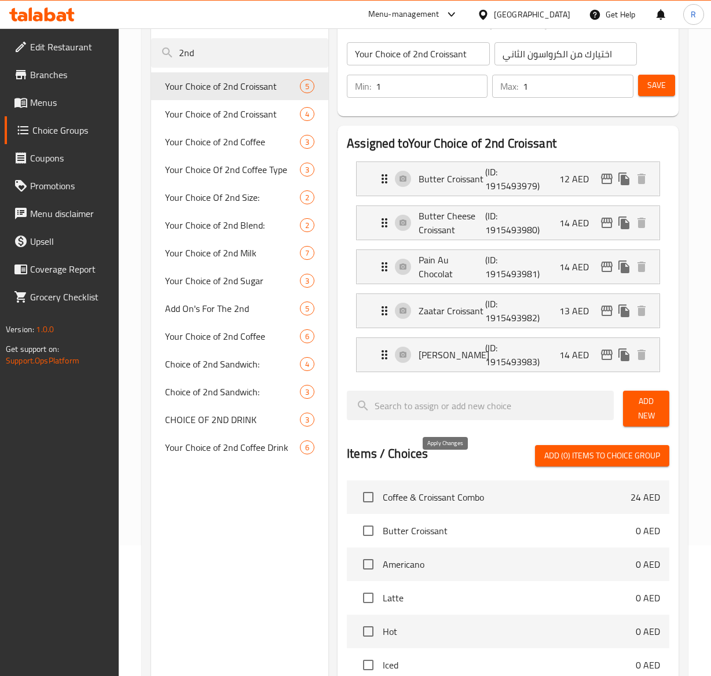
scroll to position [0, 0]
click at [658, 90] on span "Save" at bounding box center [656, 85] width 19 height 14
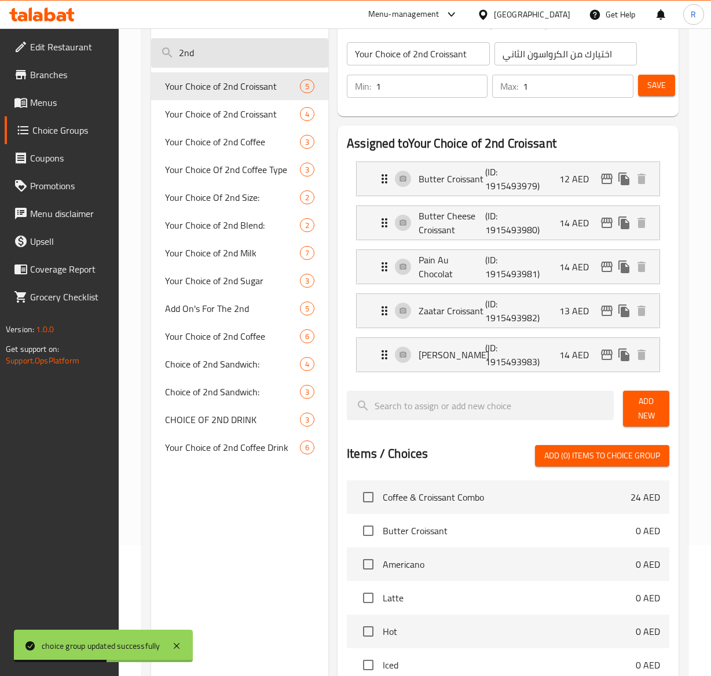
click at [203, 65] on input "2nd" at bounding box center [239, 53] width 177 height 30
type input "2"
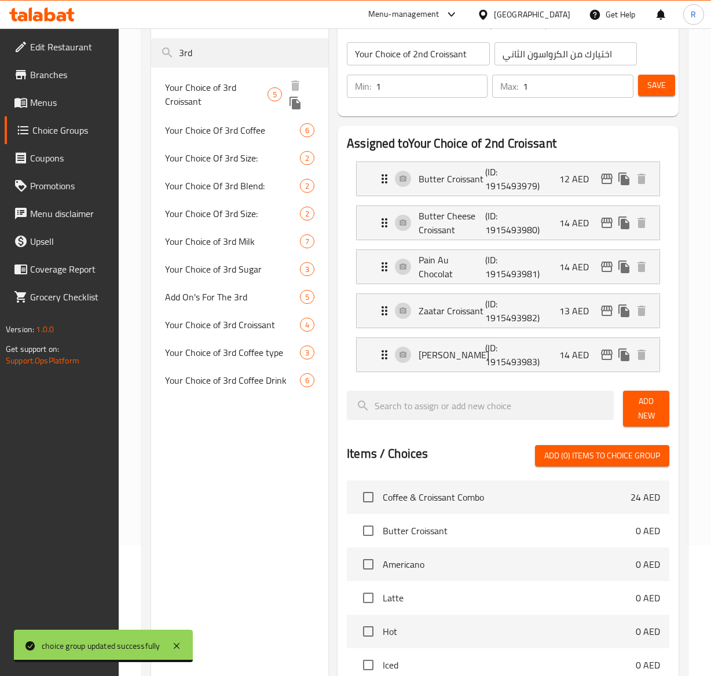
type input "3rd"
click at [230, 92] on span "Your Choice of 3rd Croissant" at bounding box center [216, 94] width 102 height 28
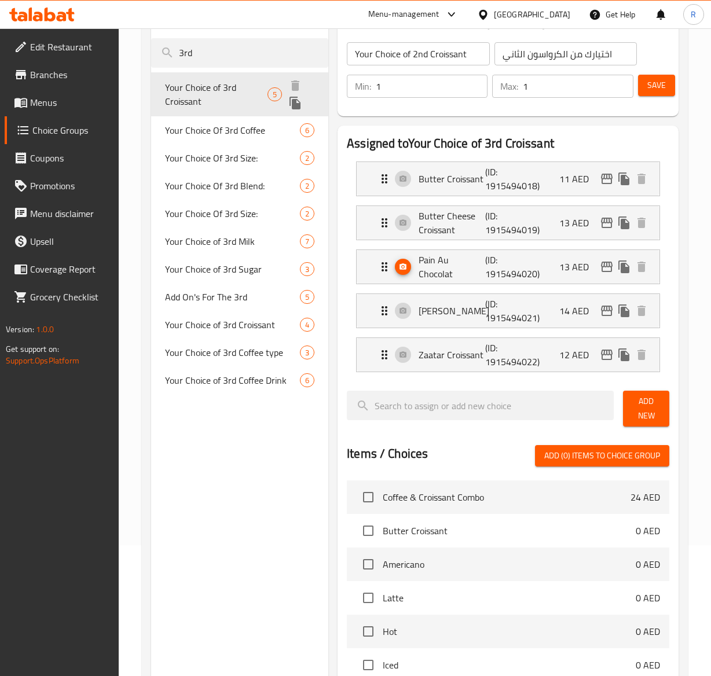
type input "Your Choice of 3rd Croissant"
type input "اختيارك للكرواسون الثالث"
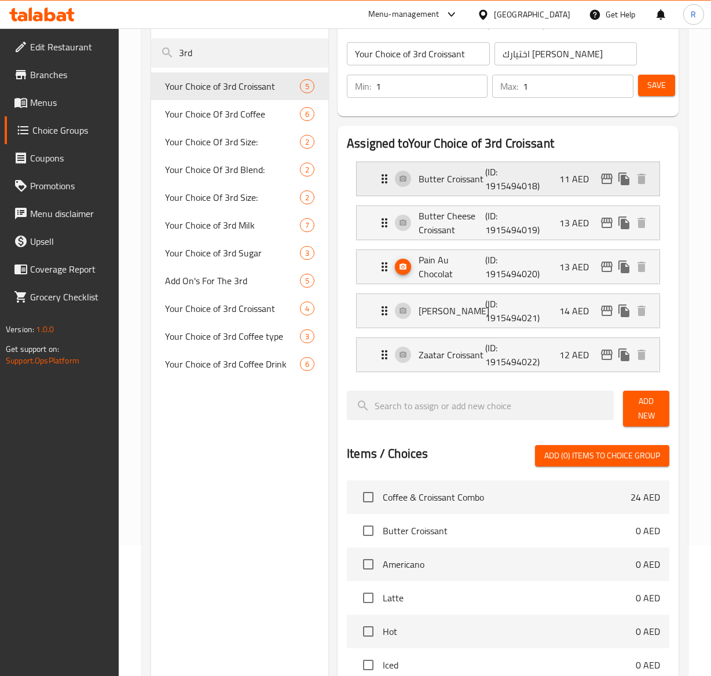
click at [385, 177] on icon "Expand" at bounding box center [384, 179] width 14 height 14
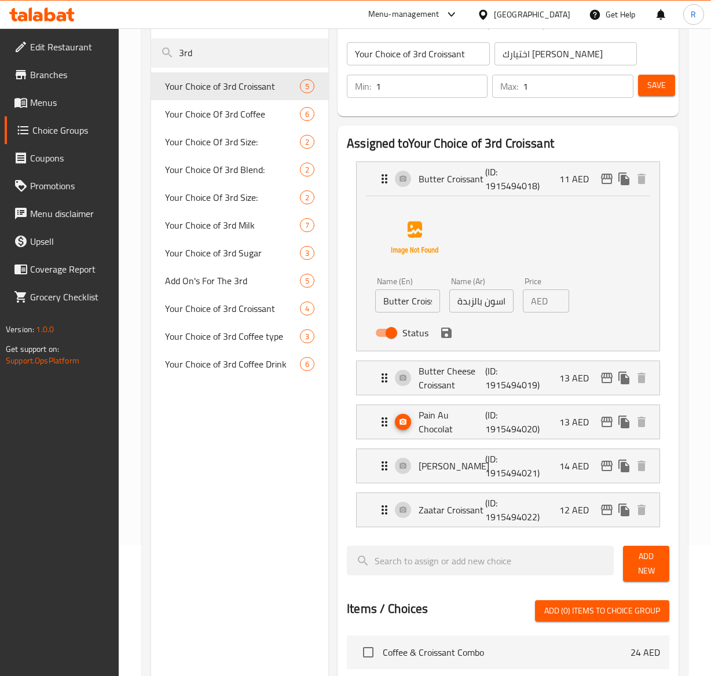
scroll to position [0, 9]
type input "12"
click at [556, 298] on input "12" at bounding box center [560, 300] width 17 height 23
click at [449, 344] on div "Status" at bounding box center [480, 332] width 221 height 31
click at [451, 326] on icon "save" at bounding box center [446, 333] width 14 height 14
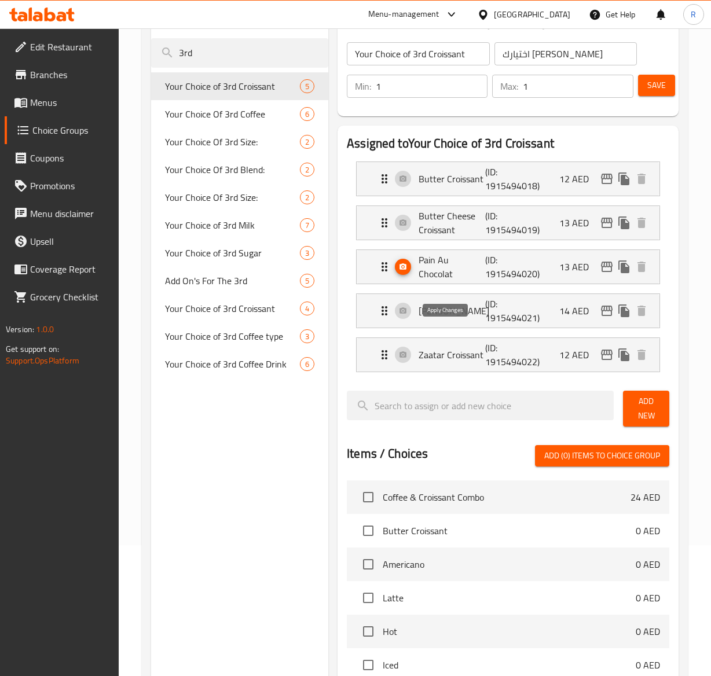
scroll to position [0, 0]
click at [385, 219] on icon "Expand" at bounding box center [384, 223] width 14 height 14
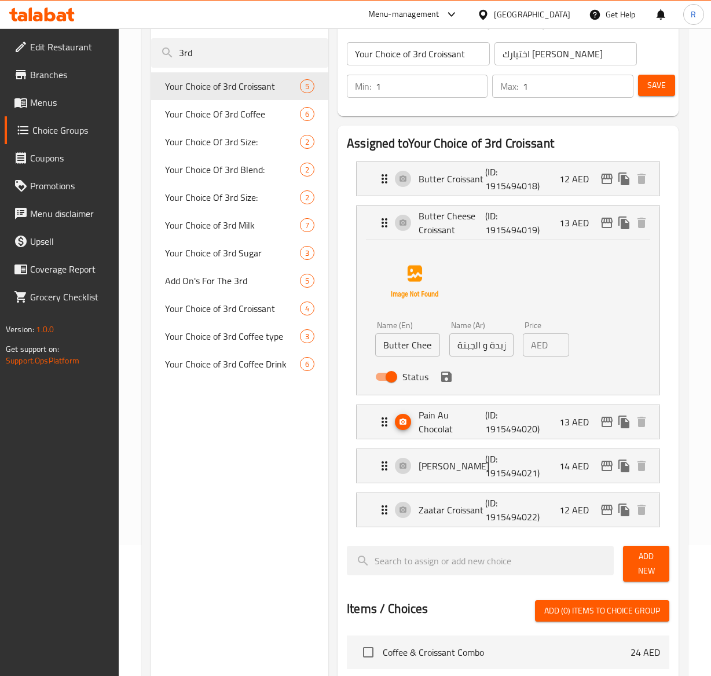
type input "14"
click at [554, 341] on input "14" at bounding box center [560, 344] width 17 height 23
click at [451, 381] on icon "save" at bounding box center [446, 377] width 14 height 14
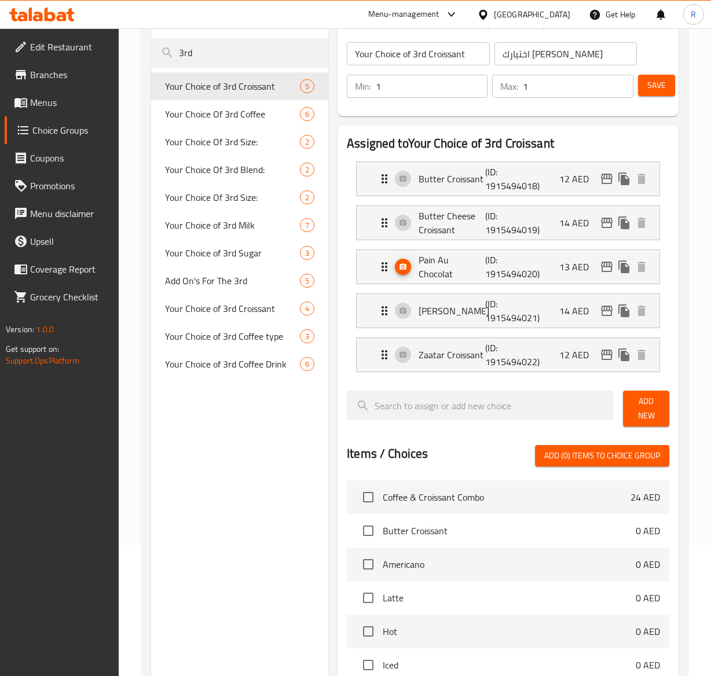
scroll to position [0, 0]
click at [382, 270] on icon "Expand" at bounding box center [384, 267] width 14 height 14
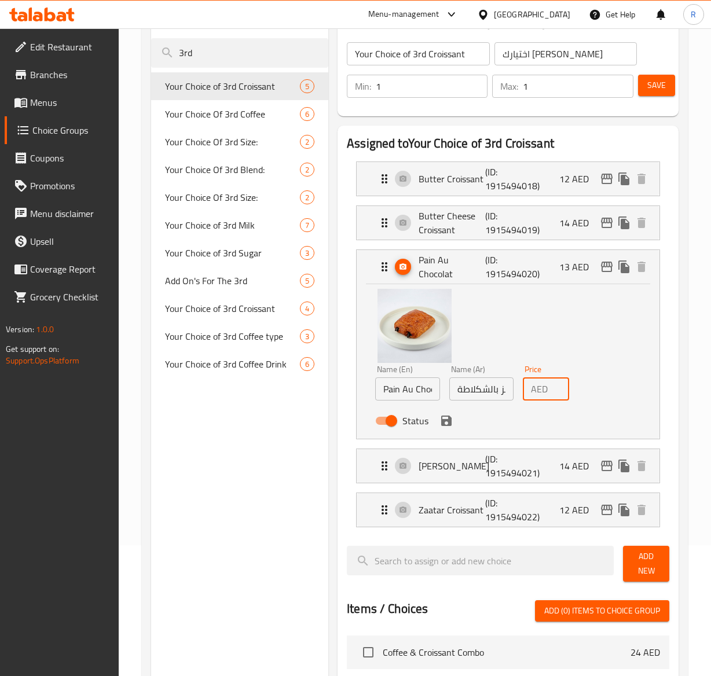
type input "14"
click at [557, 388] on input "14" at bounding box center [560, 388] width 17 height 23
click at [448, 421] on icon "save" at bounding box center [446, 420] width 10 height 10
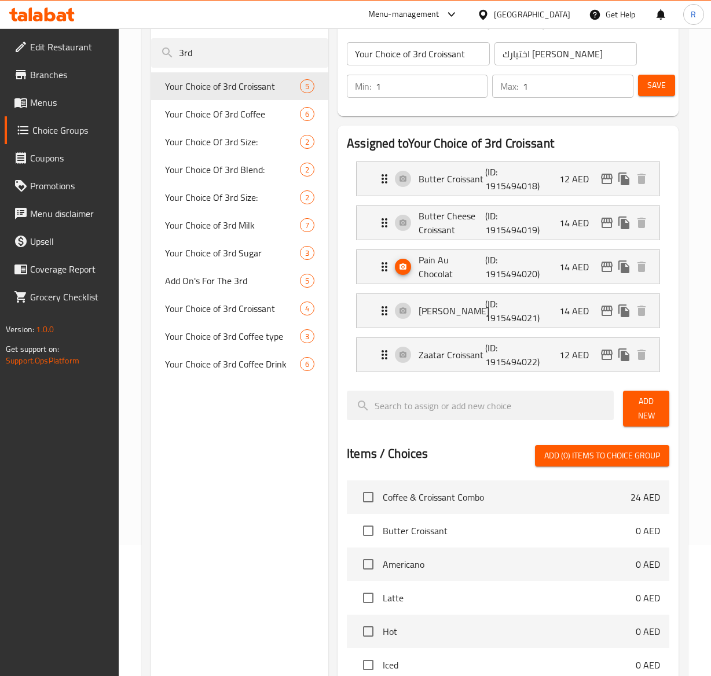
scroll to position [0, 0]
click at [450, 354] on p "Zaatar Croissant" at bounding box center [451, 355] width 66 height 14
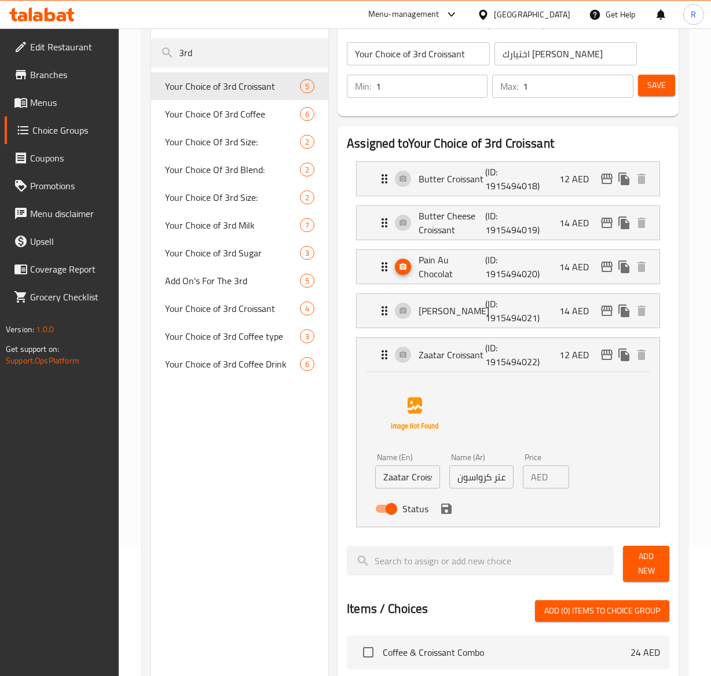
type input "13"
click at [558, 472] on input "13" at bounding box center [560, 476] width 17 height 23
click at [447, 514] on icon "save" at bounding box center [446, 508] width 10 height 10
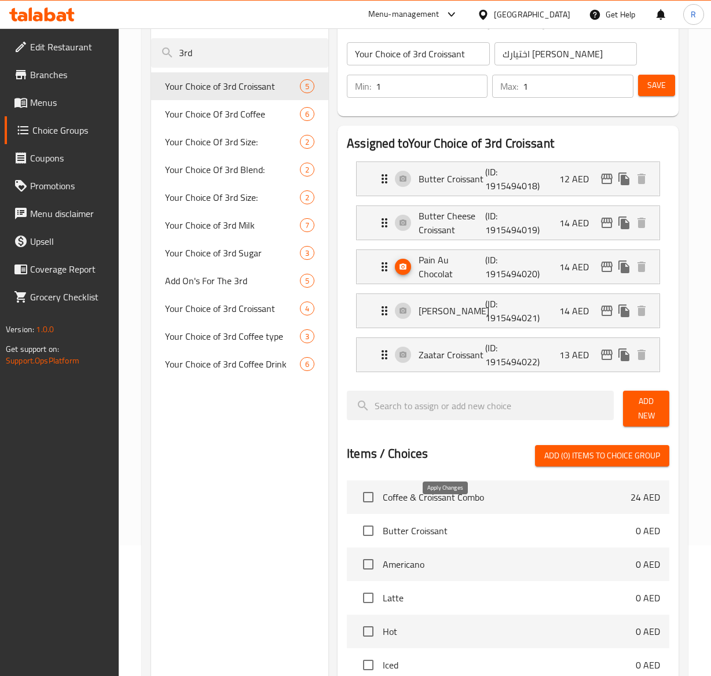
scroll to position [0, 0]
click at [648, 88] on span "Save" at bounding box center [656, 85] width 19 height 14
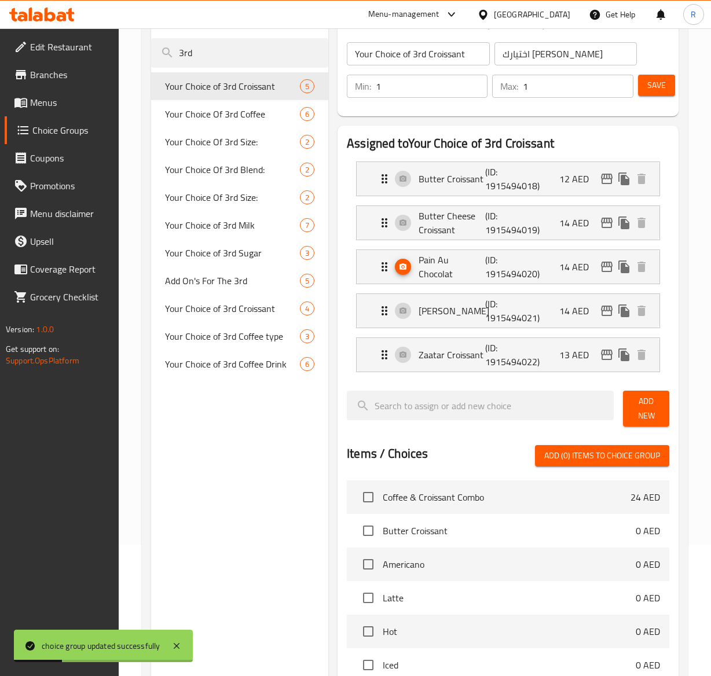
drag, startPoint x: 214, startPoint y: 53, endPoint x: 63, endPoint y: 43, distance: 150.8
click at [63, 43] on div "Edit Restaurant Branches Menus Choice Groups Coupons Promotions Menu disclaimer…" at bounding box center [355, 453] width 711 height 1111
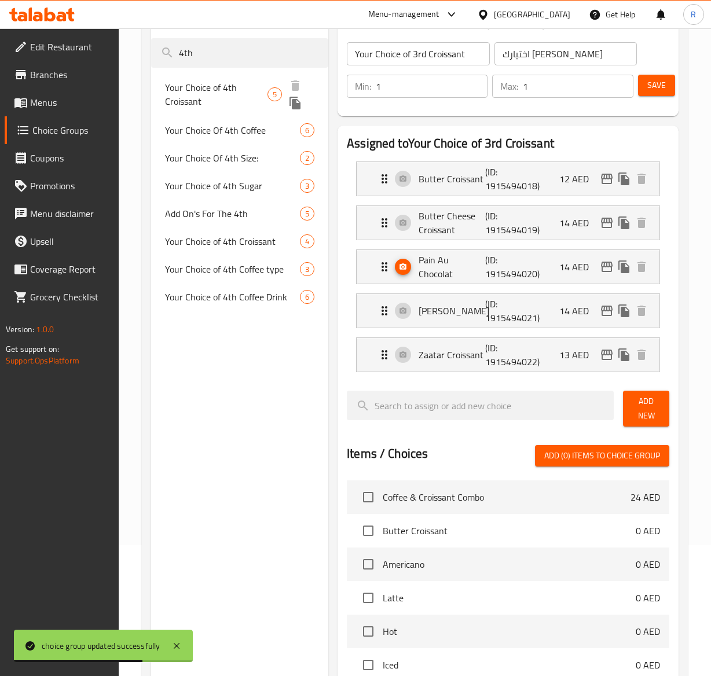
type input "4th"
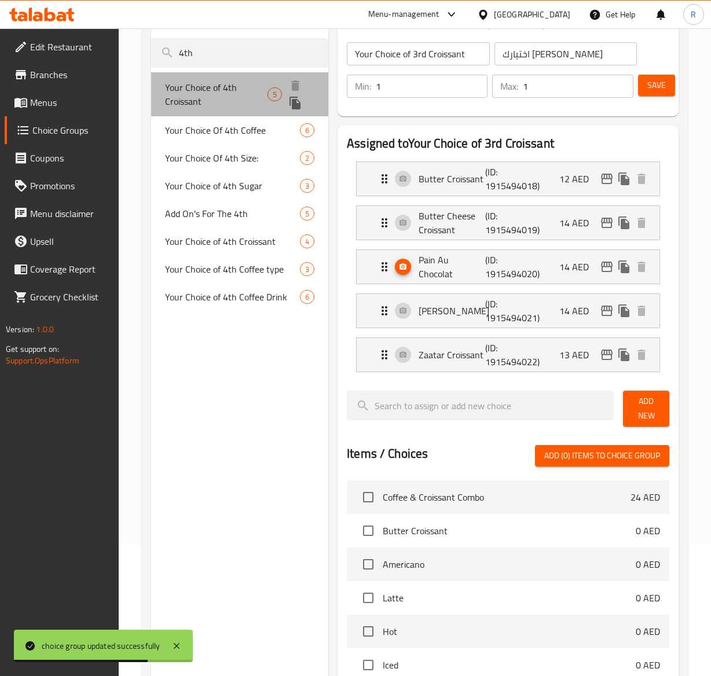
click at [227, 89] on span "Your Choice of 4th Croissant" at bounding box center [216, 94] width 103 height 28
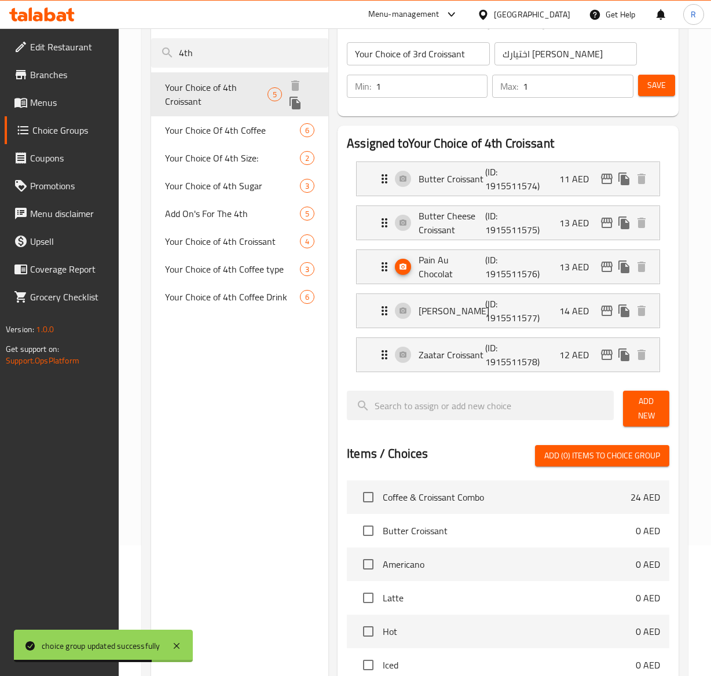
type input "Your Choice of 4th Croissant"
type input "اختيارك للكرواسون الرابع"
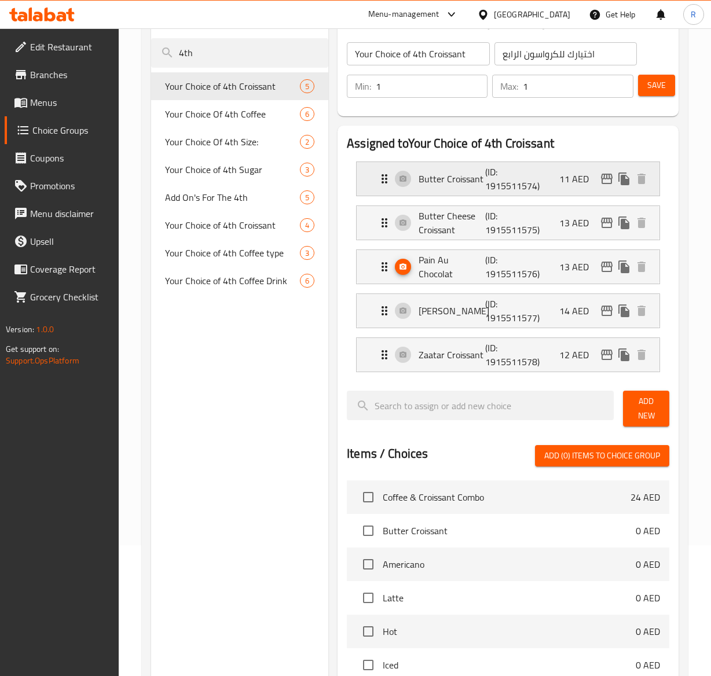
click at [529, 171] on div "Butter Croissant (ID: 1915511574) 11 AED" at bounding box center [511, 179] width 268 height 34
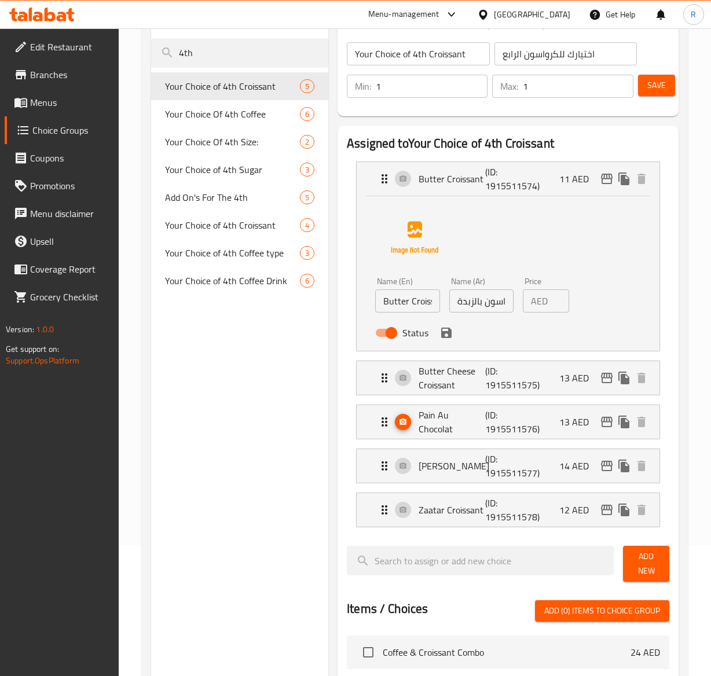
scroll to position [0, 9]
type input "12"
click at [556, 299] on input "12" at bounding box center [560, 300] width 17 height 23
click at [453, 332] on button "save" at bounding box center [445, 332] width 17 height 17
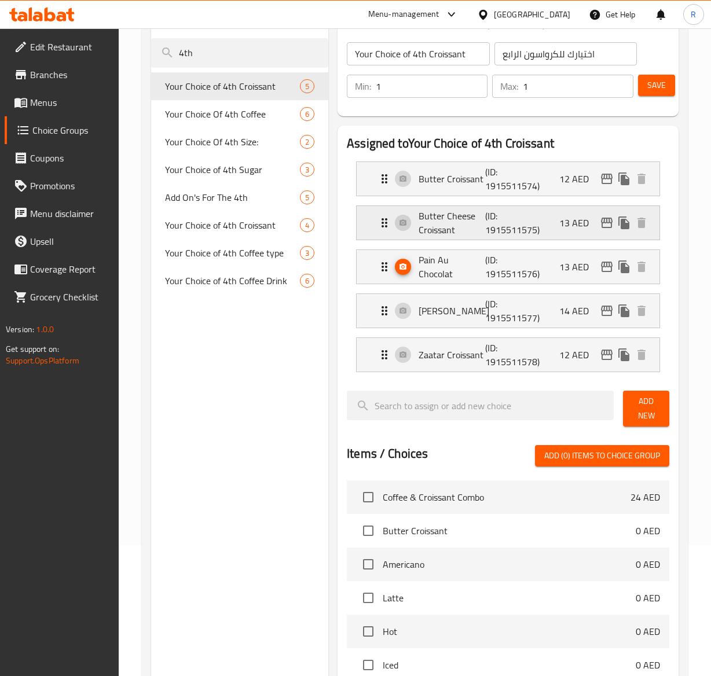
click at [384, 222] on icon "Expand" at bounding box center [384, 223] width 14 height 14
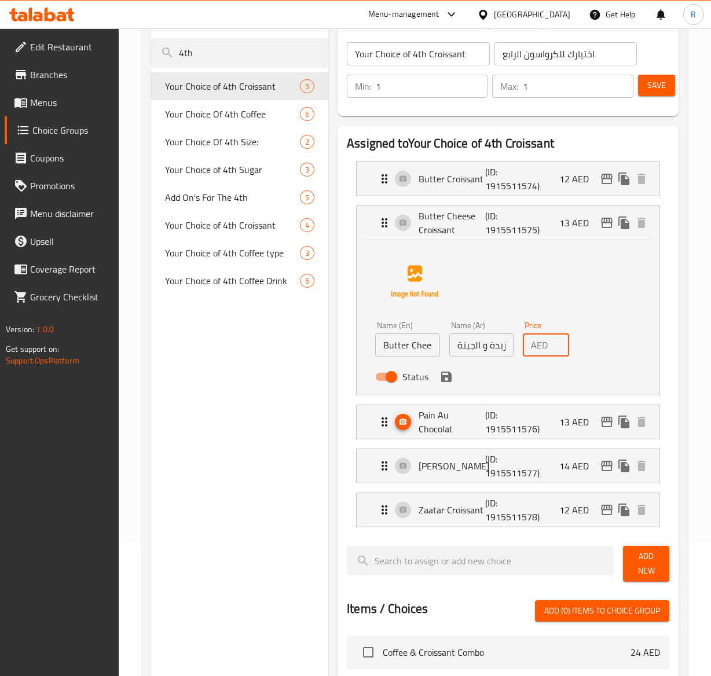
scroll to position [0, 9]
type input "14"
click at [554, 342] on input "14" at bounding box center [560, 344] width 17 height 23
click at [449, 379] on icon "save" at bounding box center [446, 376] width 10 height 10
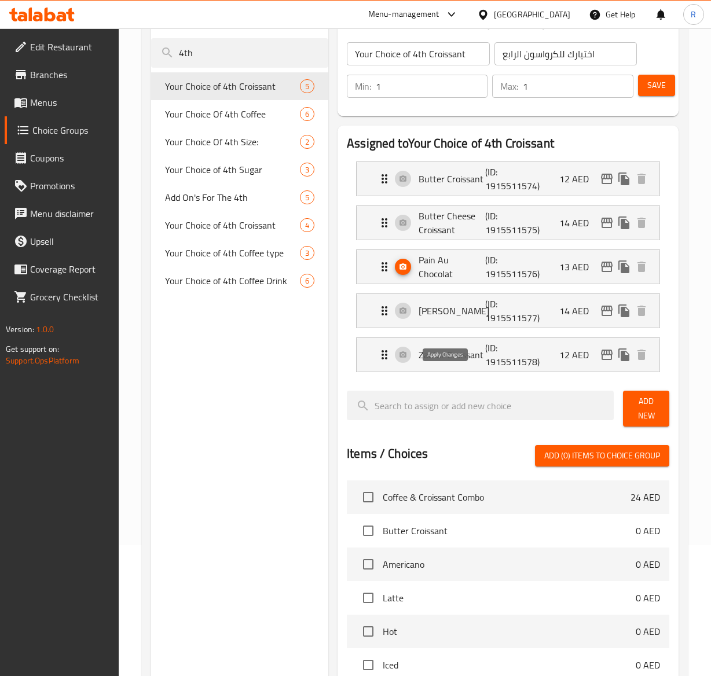
scroll to position [0, 0]
click at [587, 277] on div "Pain Au Chocolat (ID: 1915511576) 13 AED" at bounding box center [511, 267] width 268 height 34
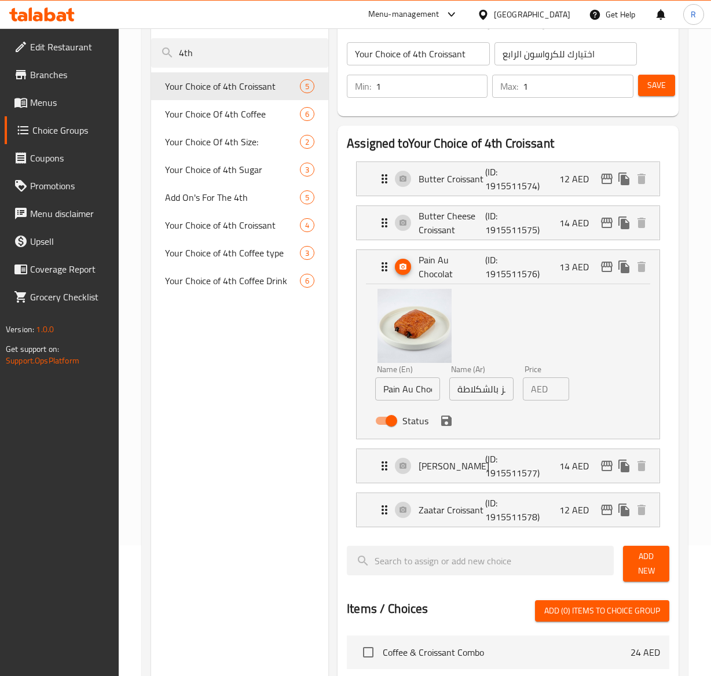
scroll to position [0, 9]
type input "14"
click at [553, 385] on input "14" at bounding box center [560, 388] width 17 height 23
click at [446, 425] on icon "save" at bounding box center [446, 421] width 14 height 14
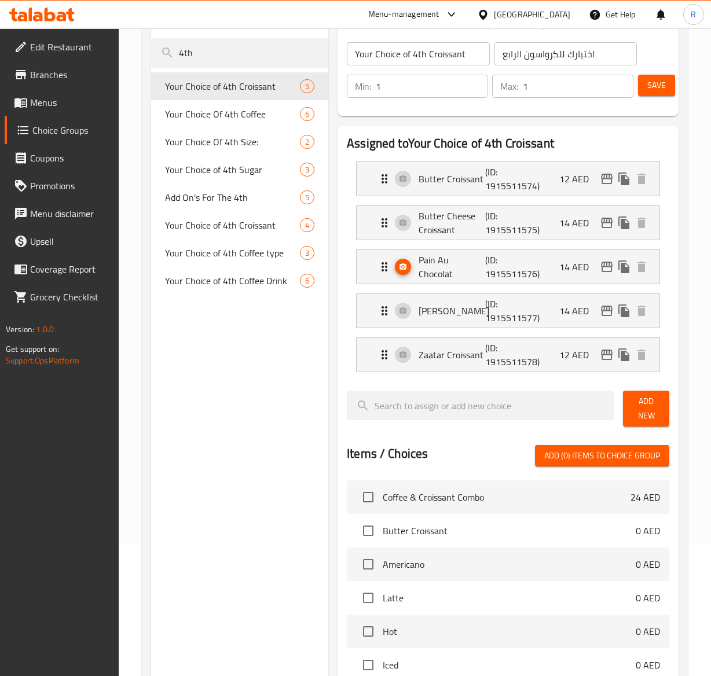
scroll to position [0, 0]
click at [594, 310] on p "14 AED" at bounding box center [578, 311] width 39 height 14
click at [612, 307] on icon "edit" at bounding box center [606, 311] width 14 height 14
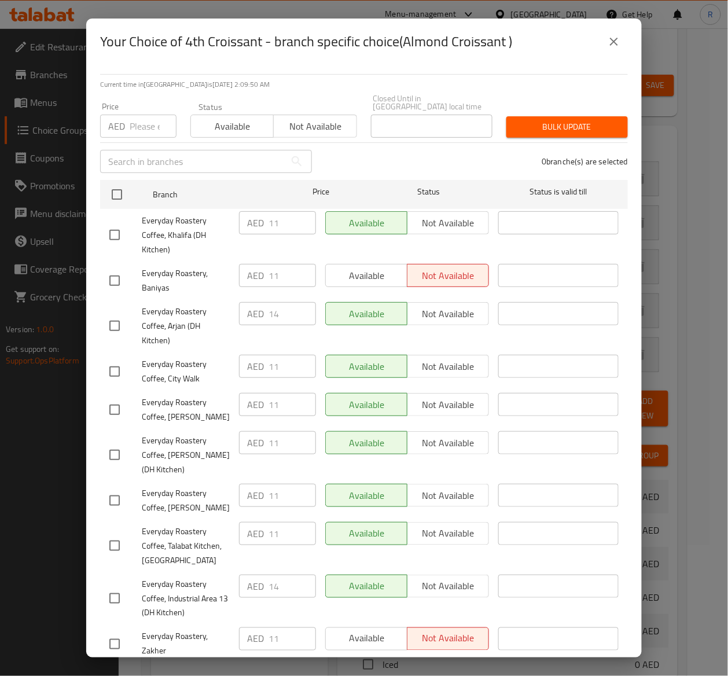
click at [613, 41] on icon "close" at bounding box center [614, 42] width 8 height 8
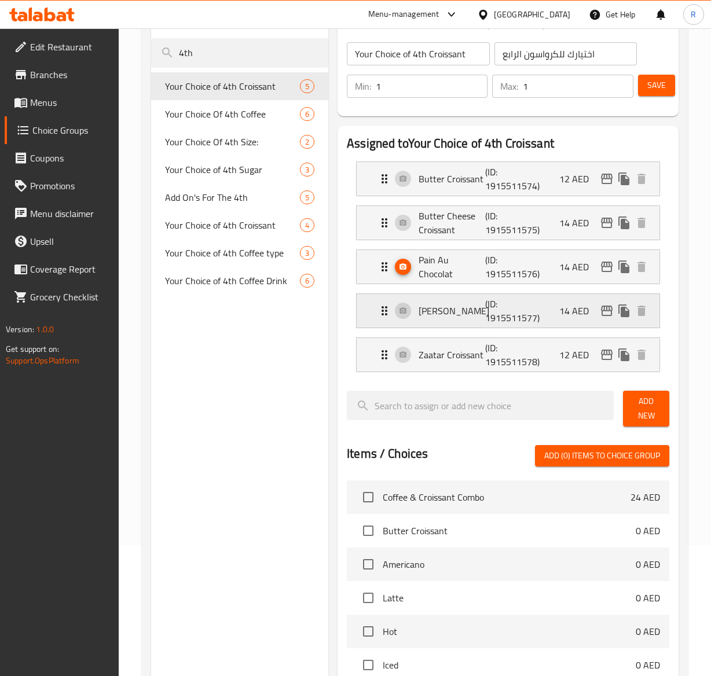
click at [383, 314] on icon "Expand" at bounding box center [384, 311] width 14 height 14
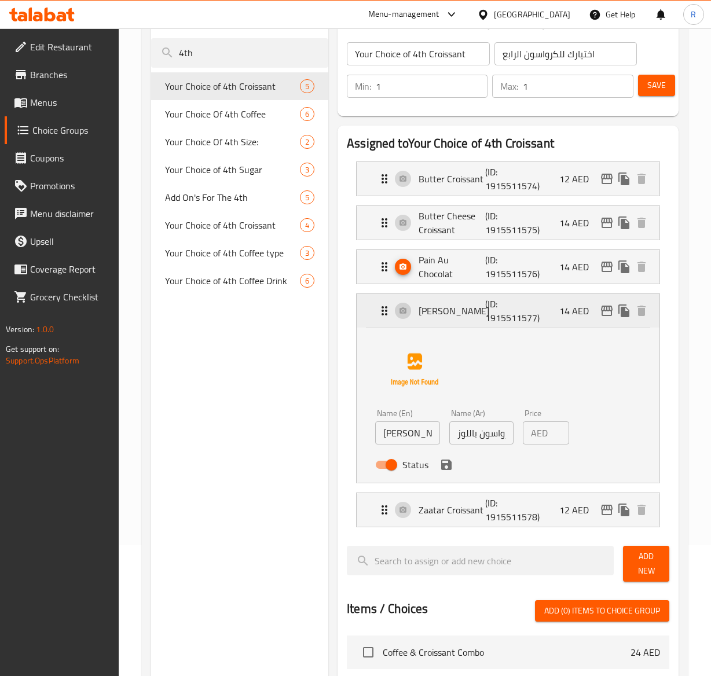
click at [378, 310] on icon "Expand" at bounding box center [384, 311] width 14 height 14
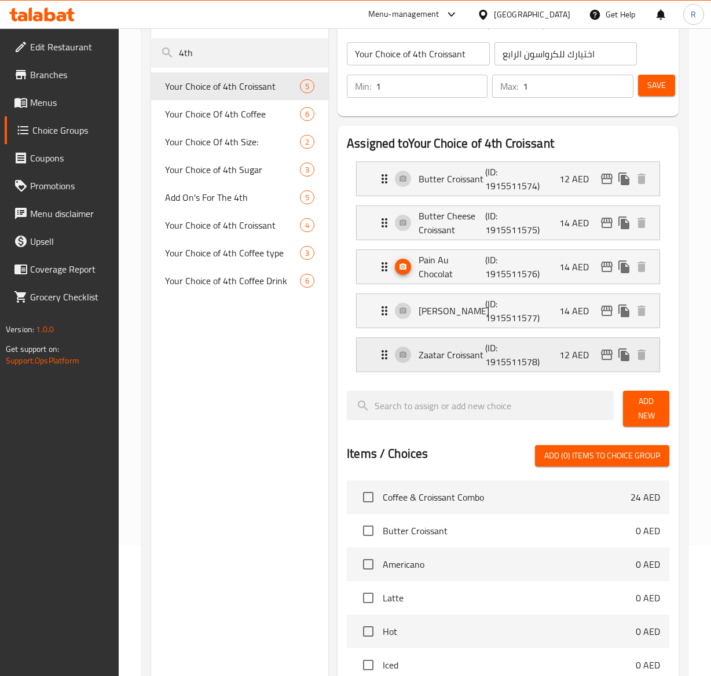
click at [385, 352] on icon "Expand" at bounding box center [384, 355] width 14 height 14
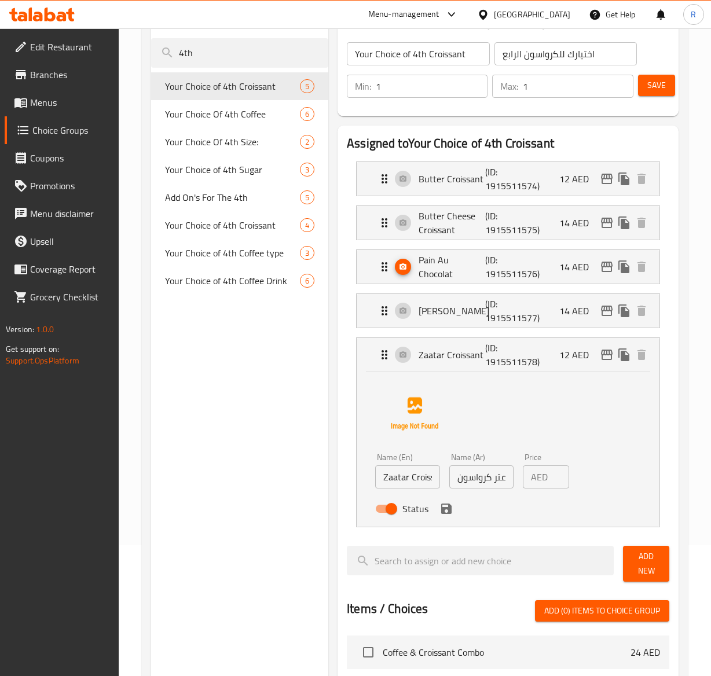
scroll to position [0, 9]
type input "13"
click at [557, 472] on input "13" at bounding box center [560, 476] width 17 height 23
click at [452, 515] on icon "save" at bounding box center [446, 509] width 14 height 14
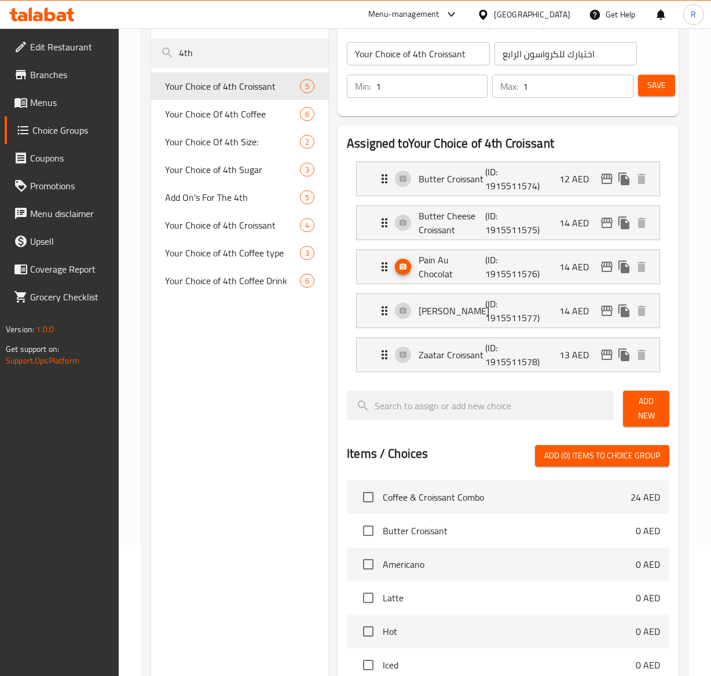
scroll to position [0, 0]
click at [656, 84] on span "Save" at bounding box center [656, 85] width 19 height 14
click at [653, 80] on span "Save" at bounding box center [656, 85] width 19 height 14
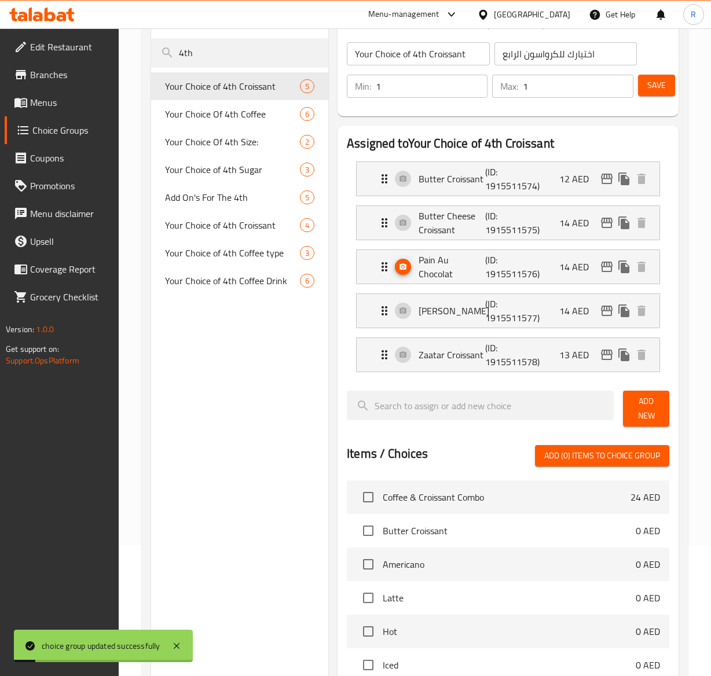
drag, startPoint x: 203, startPoint y: 53, endPoint x: 75, endPoint y: 72, distance: 129.3
click at [75, 72] on div "Edit Restaurant Branches Menus Choice Groups Coupons Promotions Menu disclaimer…" at bounding box center [355, 453] width 711 height 1111
type input "t"
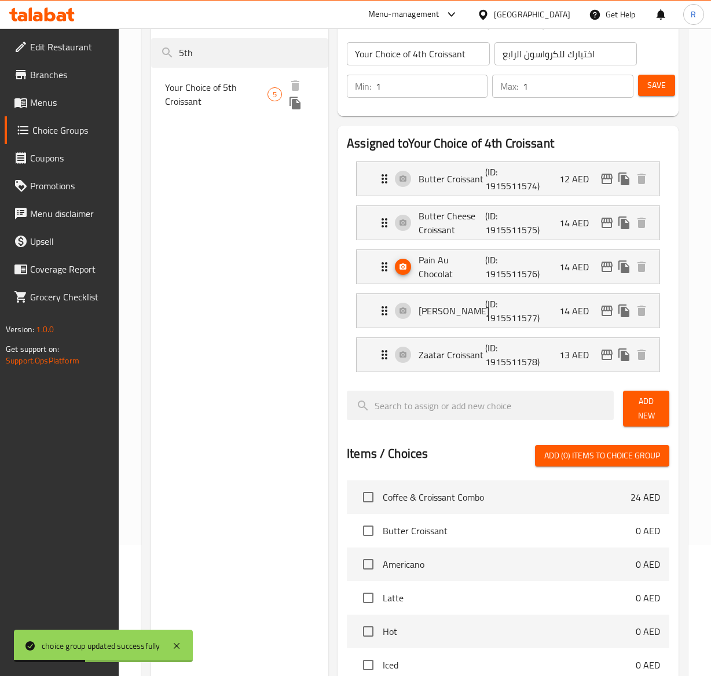
type input "5th"
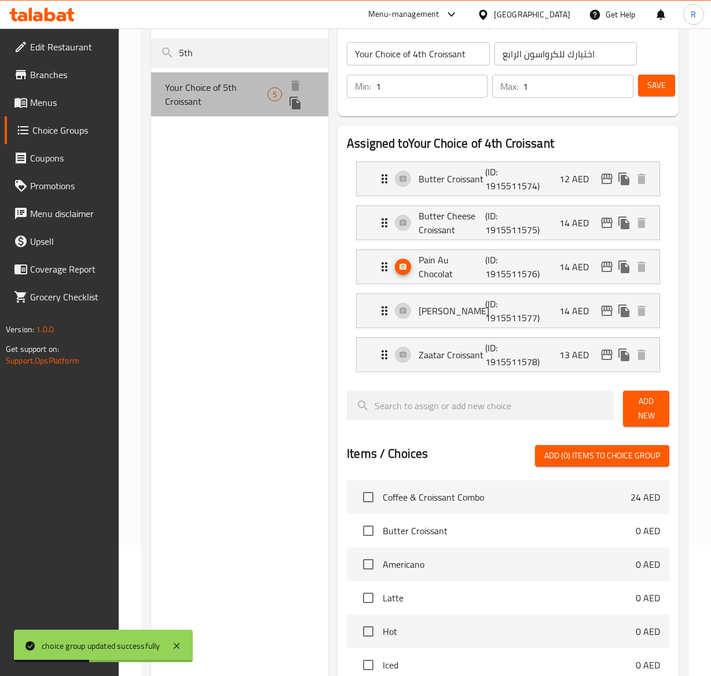
click at [190, 87] on span "Your Choice of 5th Croissant" at bounding box center [216, 94] width 103 height 28
type input "Your Choice of 5th Croissant"
type input "اختيارك للكرواسون الخامس"
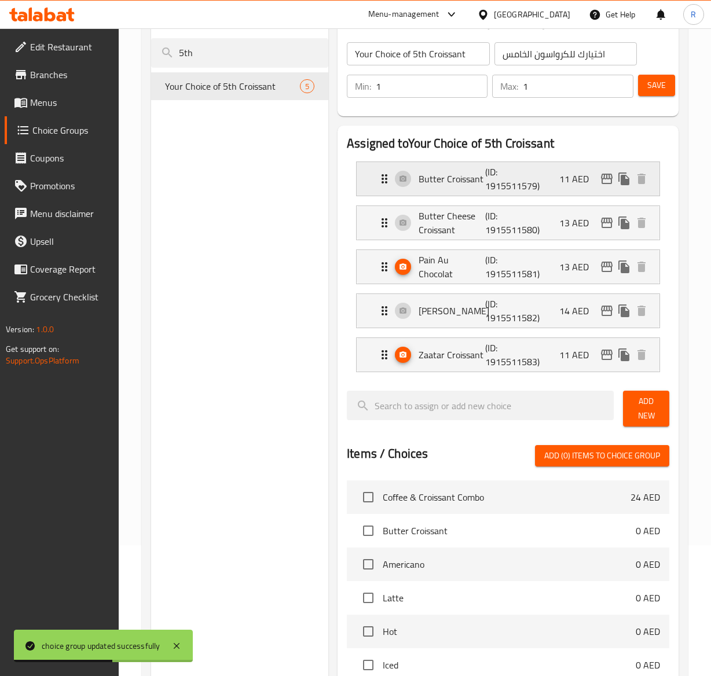
click at [571, 175] on p "11 AED" at bounding box center [578, 179] width 39 height 14
click at [551, 185] on div "Butter Croissant (ID: 1915511579) 11 AED" at bounding box center [511, 179] width 268 height 34
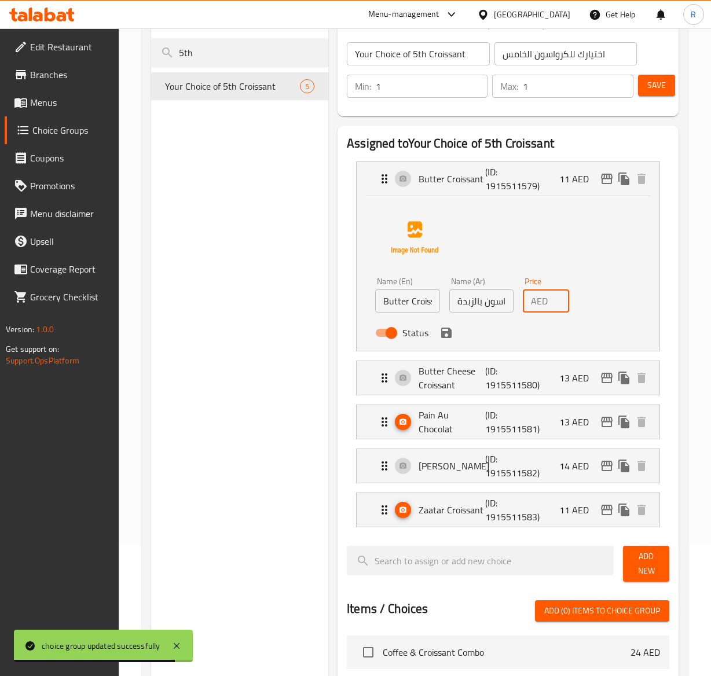
scroll to position [0, 9]
type input "12"
click at [556, 295] on input "12" at bounding box center [560, 300] width 17 height 23
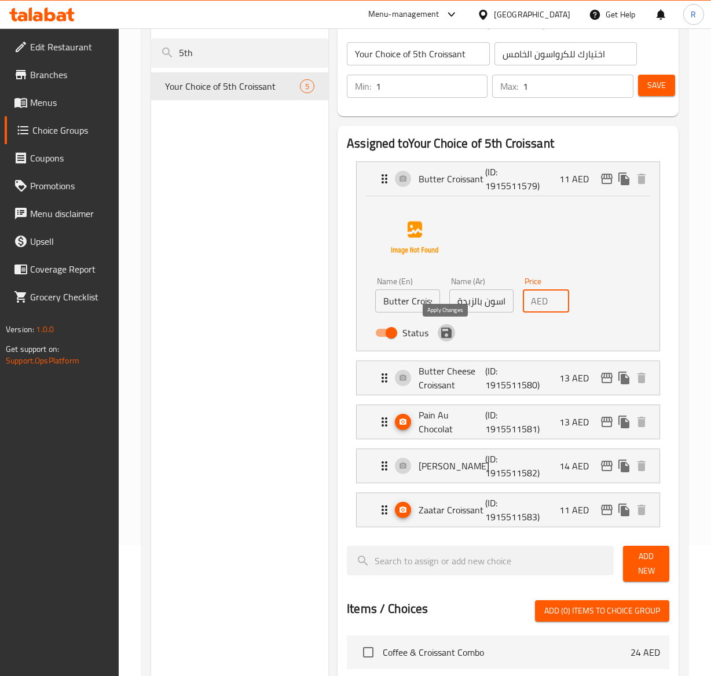
click at [448, 333] on icon "save" at bounding box center [446, 333] width 10 height 10
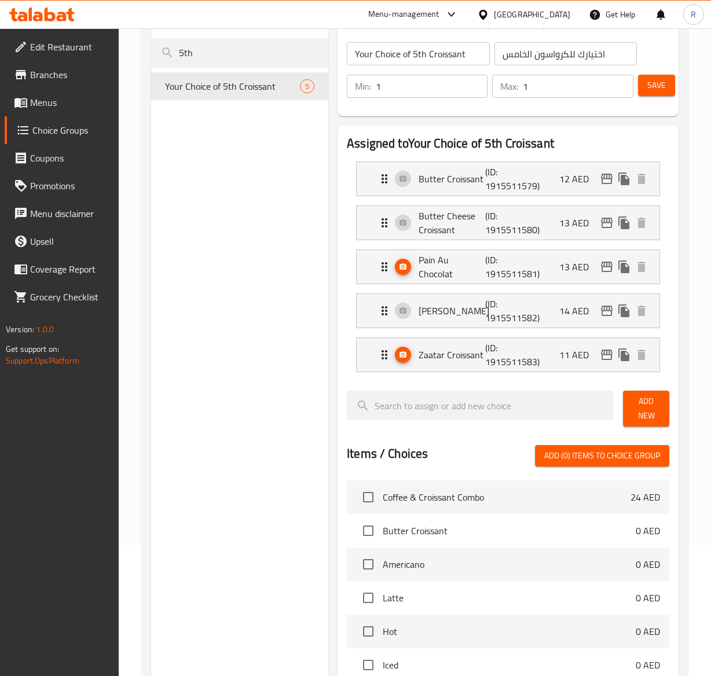
scroll to position [0, 0]
click at [577, 225] on p "13 AED" at bounding box center [578, 223] width 39 height 14
click at [376, 196] on div "Butter Cheese Croissant (ID: 1915511580) 13 AED" at bounding box center [507, 179] width 303 height 34
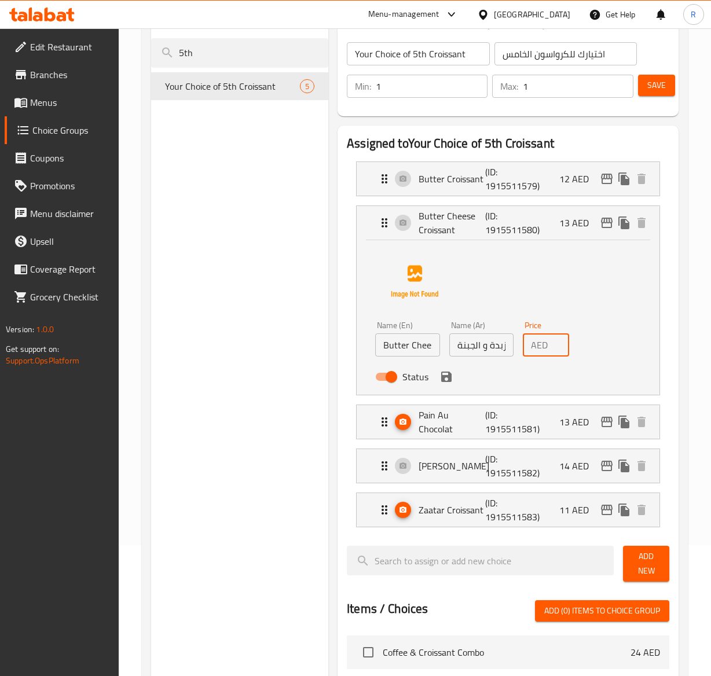
scroll to position [0, 9]
type input "14"
click at [558, 342] on input "14" at bounding box center [560, 344] width 17 height 23
click at [445, 373] on icon "save" at bounding box center [446, 376] width 10 height 10
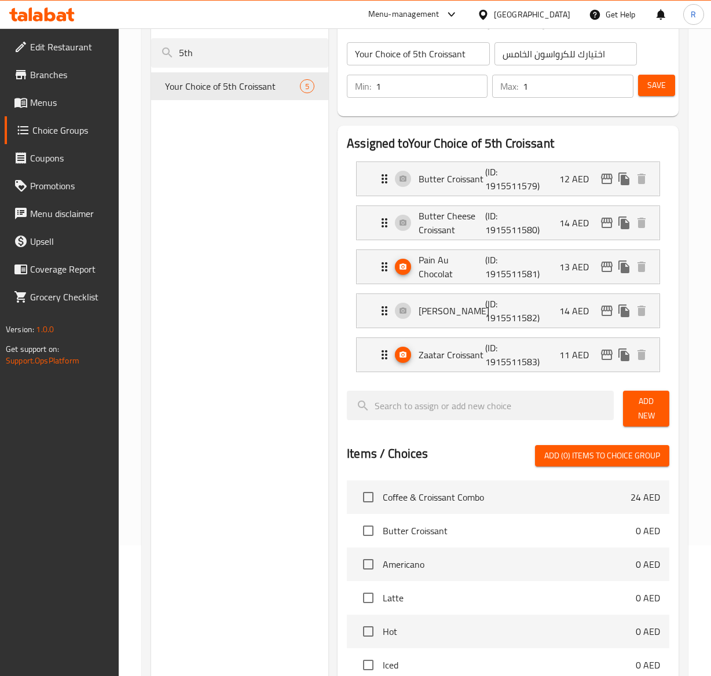
scroll to position [0, 0]
click at [461, 272] on p "Pain Au Chocolat" at bounding box center [451, 267] width 66 height 28
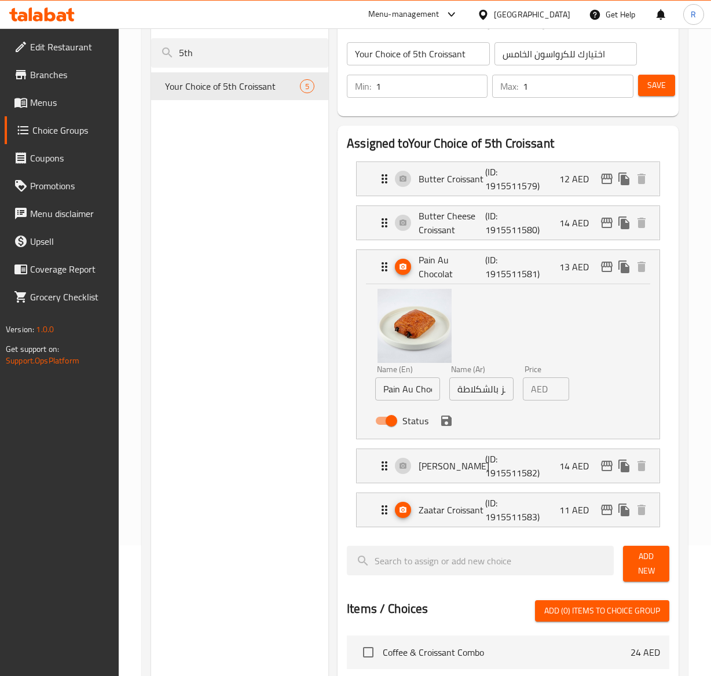
scroll to position [0, 9]
type input "14"
click at [556, 384] on input "14" at bounding box center [560, 388] width 17 height 23
click at [447, 425] on icon "save" at bounding box center [446, 420] width 10 height 10
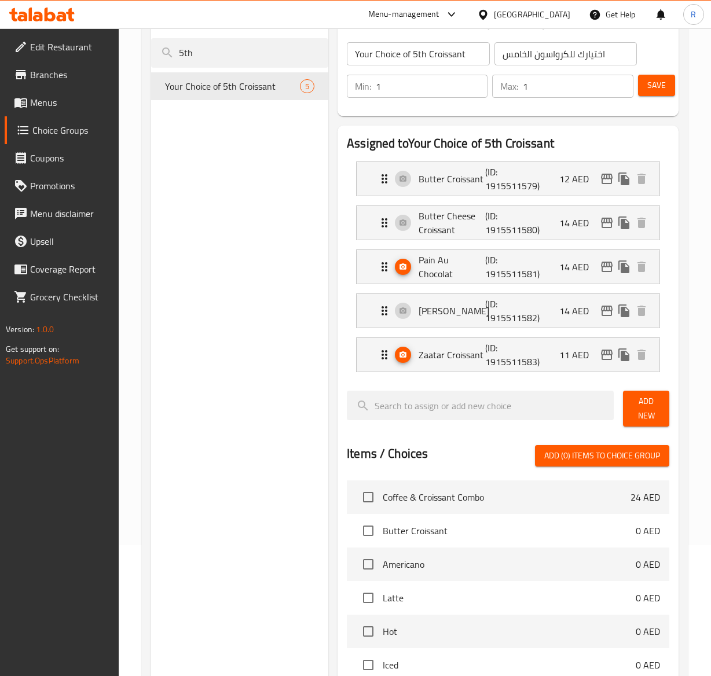
scroll to position [0, 0]
click at [466, 330] on li "Almond Croissant (ID: 1915511582) 14 AED Name (En) Almond Croissant Name (En) N…" at bounding box center [508, 311] width 322 height 44
click at [515, 317] on p "(ID: 1915511582)" at bounding box center [507, 311] width 44 height 28
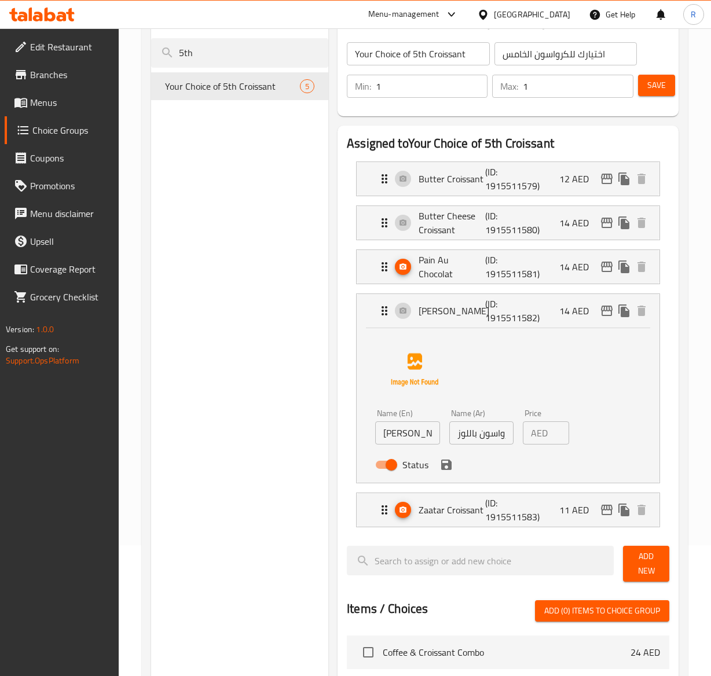
scroll to position [0, 9]
click at [554, 428] on input "15" at bounding box center [560, 432] width 17 height 23
click at [448, 470] on icon "save" at bounding box center [446, 464] width 10 height 10
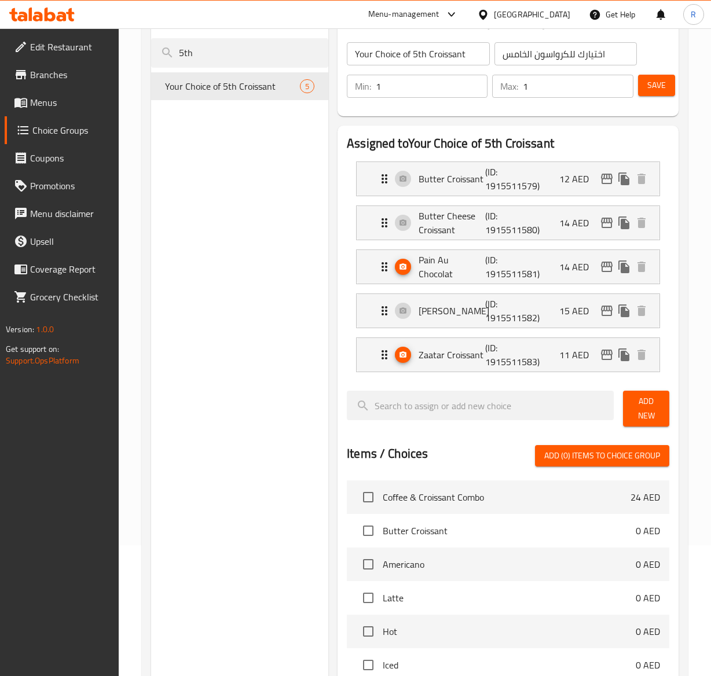
scroll to position [0, 0]
click at [473, 330] on li "Almond Croissant (ID: 1915511582) 15 AED Name (En) Almond Croissant Name (En) N…" at bounding box center [508, 311] width 322 height 44
click at [427, 307] on p "[PERSON_NAME]" at bounding box center [451, 311] width 66 height 14
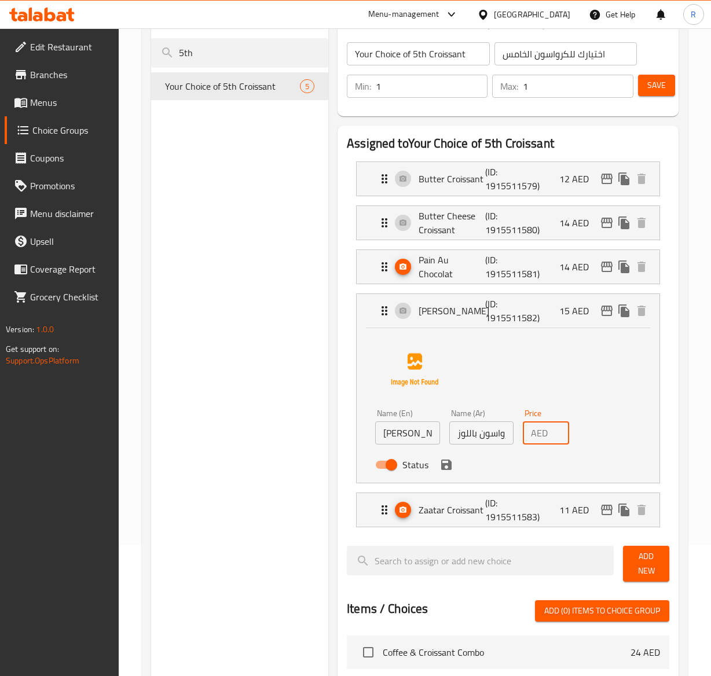
scroll to position [0, 9]
type input "14"
click at [556, 440] on input "14" at bounding box center [560, 432] width 17 height 23
click at [442, 472] on icon "save" at bounding box center [446, 465] width 14 height 14
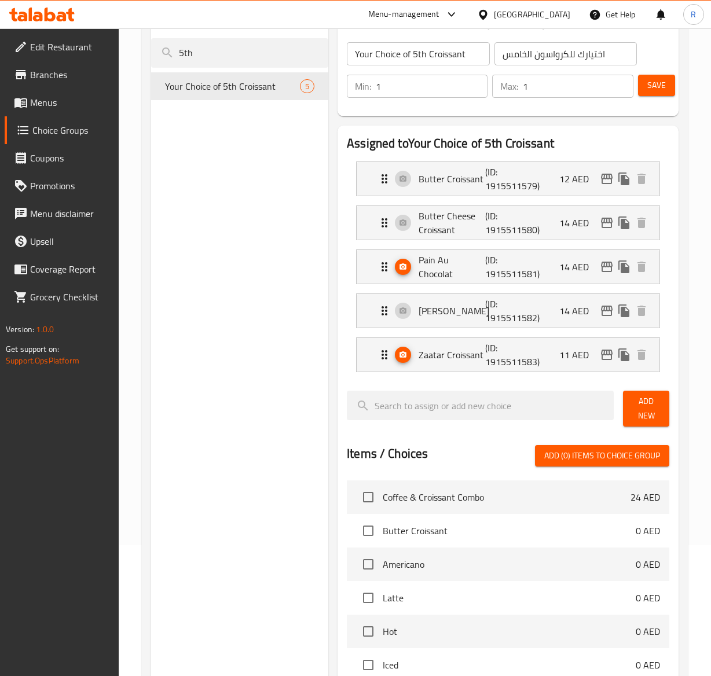
scroll to position [0, 0]
click at [380, 359] on icon "Expand" at bounding box center [384, 355] width 14 height 14
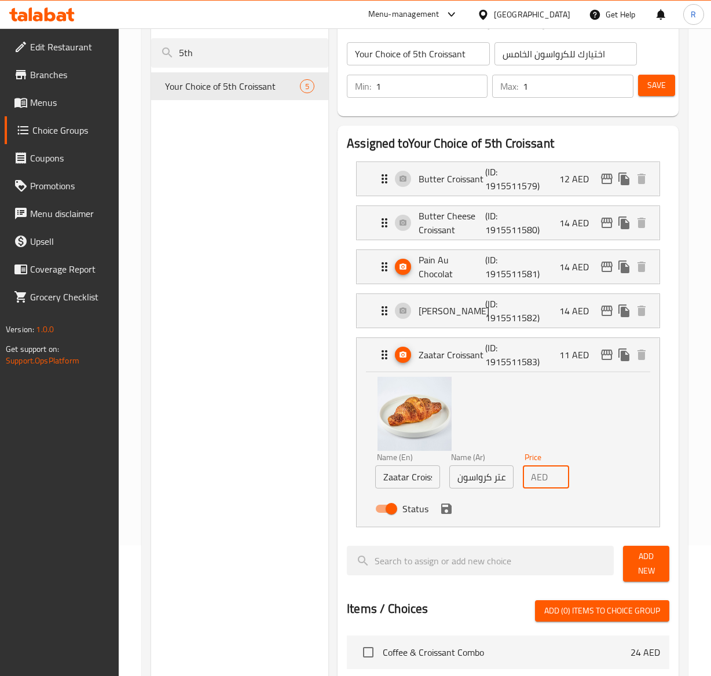
scroll to position [0, 9]
click at [558, 472] on input "12" at bounding box center [560, 476] width 17 height 23
type input "13"
click at [558, 472] on input "13" at bounding box center [560, 476] width 17 height 23
click at [445, 516] on icon "save" at bounding box center [446, 509] width 14 height 14
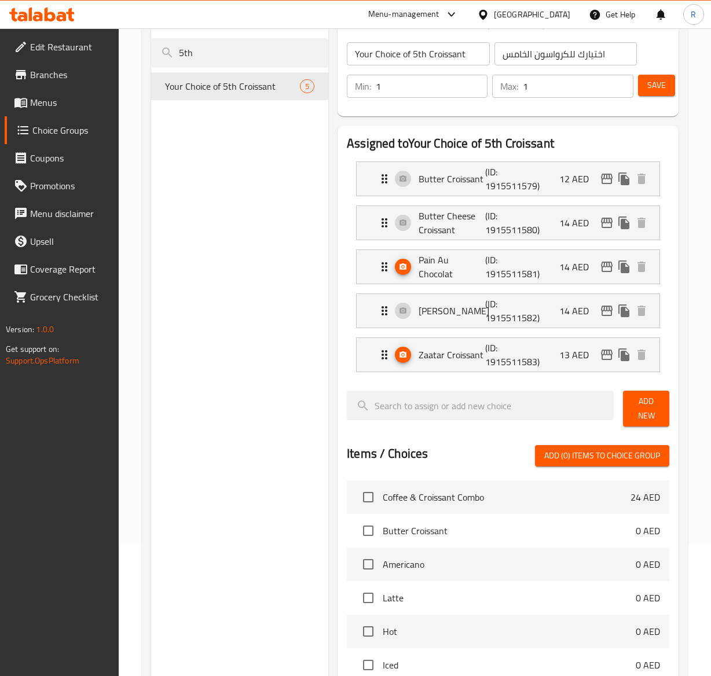
scroll to position [0, 0]
click at [653, 87] on span "Save" at bounding box center [656, 85] width 19 height 14
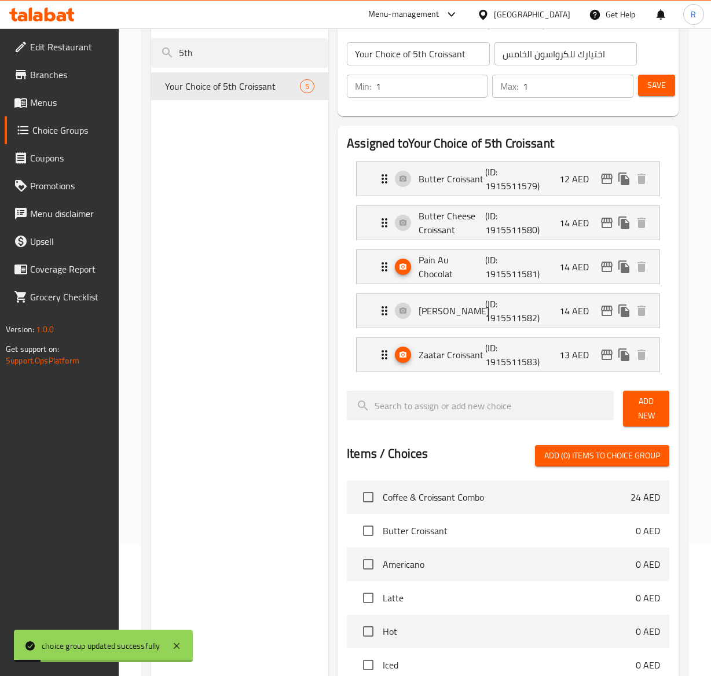
drag, startPoint x: 205, startPoint y: 53, endPoint x: -2, endPoint y: 36, distance: 207.3
click at [0, 36] on html "choice group updated successfully ​ Menu-management United Arab Emirates Get He…" at bounding box center [355, 207] width 711 height 676
type input "6th"
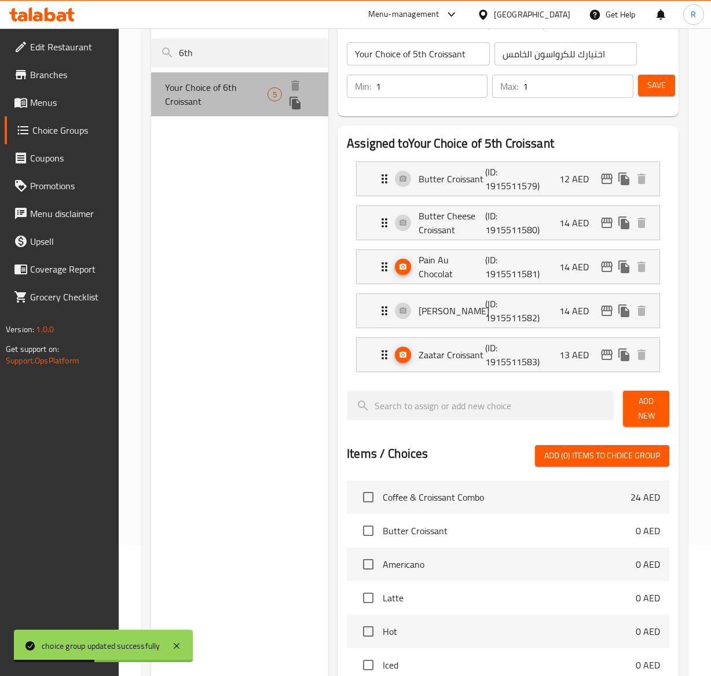
click at [227, 80] on span "Your Choice of 6th Croissant" at bounding box center [216, 94] width 103 height 28
type input "Your Choice of 6th Croissant"
type input "اختيارك للكرواسون السادس"
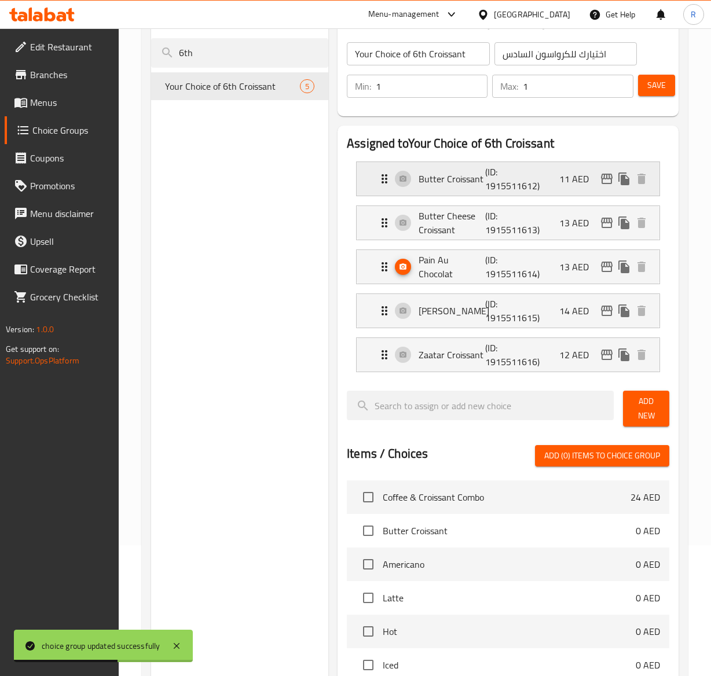
click at [568, 178] on p "11 AED" at bounding box center [578, 179] width 39 height 14
click at [529, 185] on p "(ID: 1915511612)" at bounding box center [507, 179] width 44 height 28
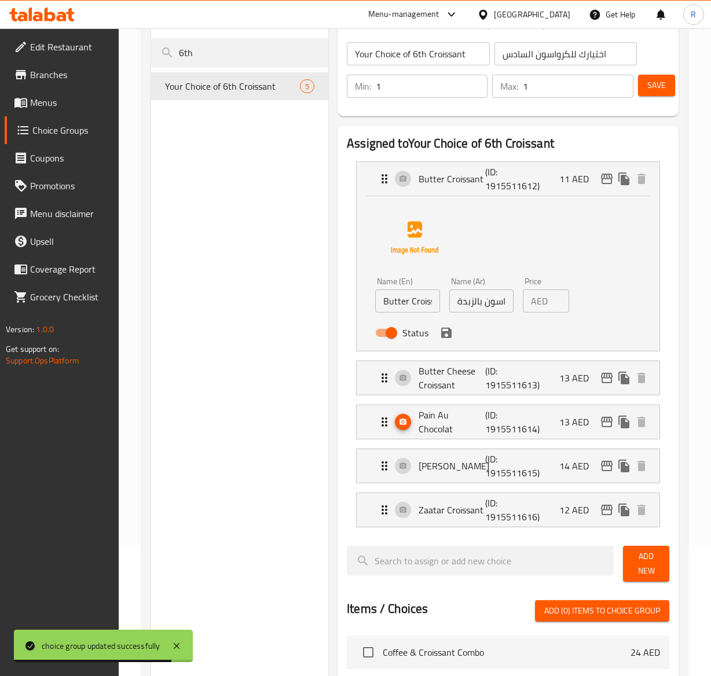
scroll to position [0, 9]
type input "12"
click at [556, 292] on input "12" at bounding box center [560, 300] width 17 height 23
click at [449, 334] on icon "save" at bounding box center [446, 333] width 10 height 10
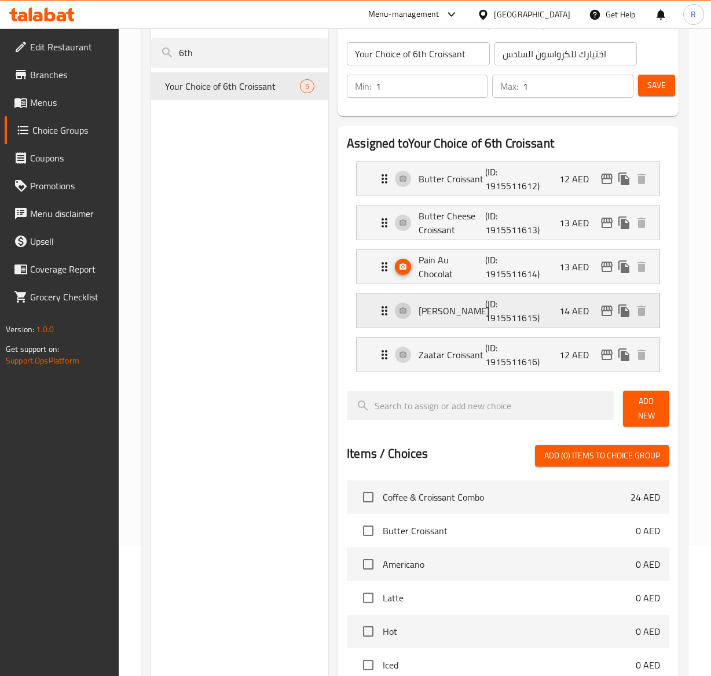
scroll to position [0, 0]
click at [554, 229] on div "Butter Cheese Croissant (ID: 1915511613) 13 AED" at bounding box center [511, 223] width 268 height 34
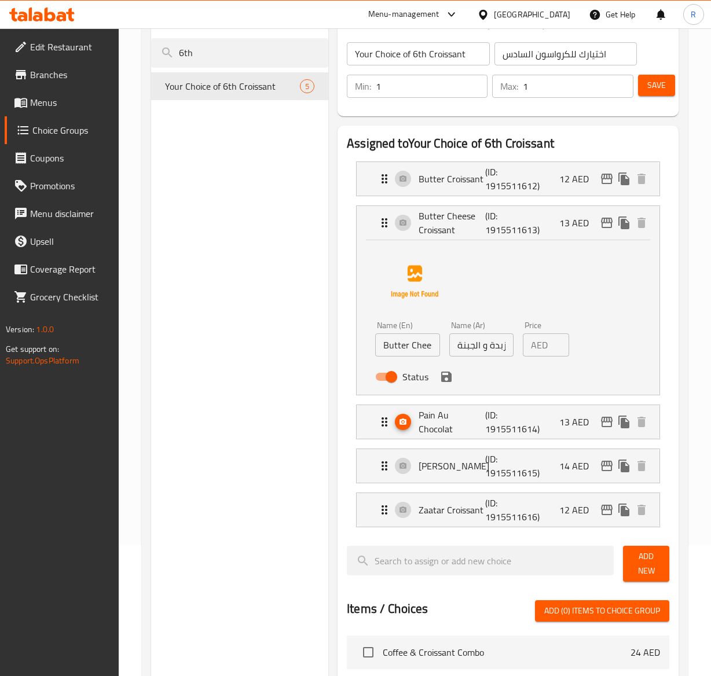
type input "14"
click at [556, 340] on input "14" at bounding box center [560, 344] width 17 height 23
click at [443, 379] on icon "save" at bounding box center [446, 376] width 10 height 10
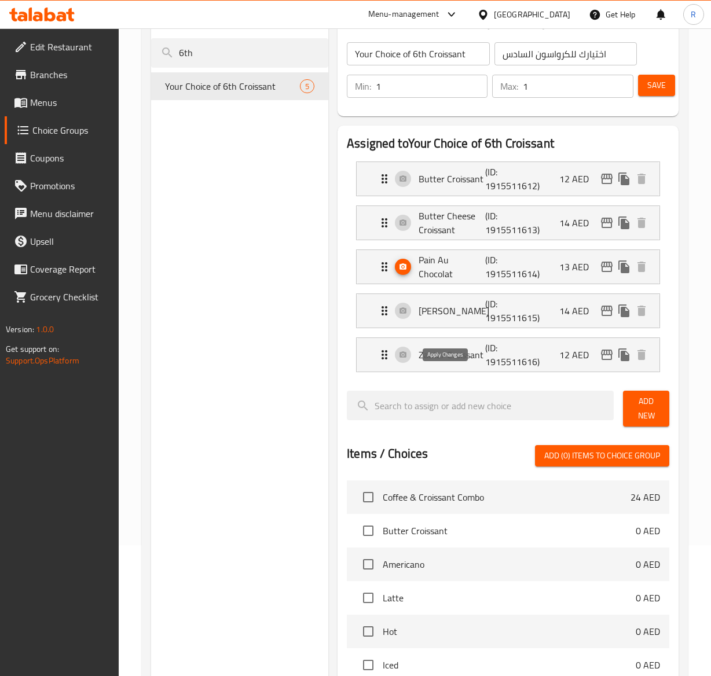
scroll to position [0, 0]
click at [551, 275] on div "Pain Au Chocolat (ID: 1915511614) 13 AED" at bounding box center [511, 267] width 268 height 34
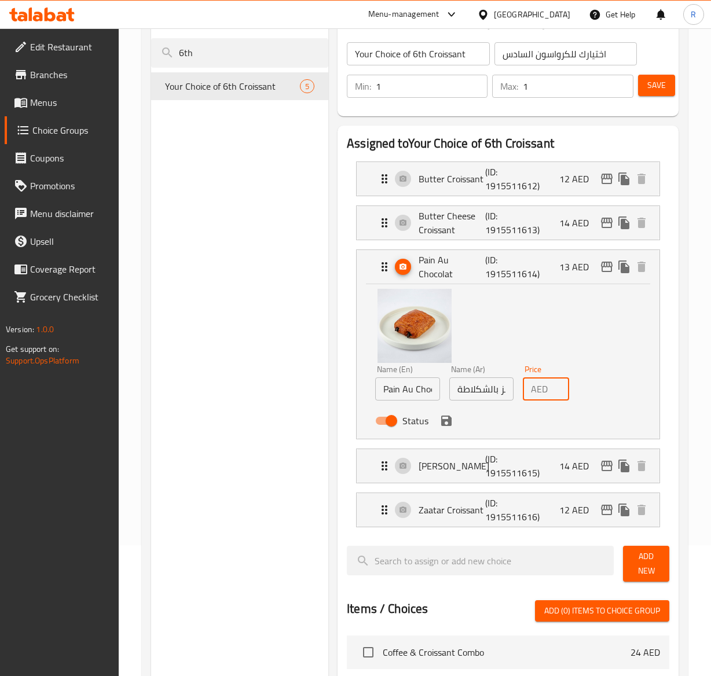
scroll to position [0, 9]
click at [560, 383] on input "16" at bounding box center [560, 388] width 17 height 23
click at [560, 383] on input "17" at bounding box center [560, 388] width 17 height 23
click at [451, 422] on icon "save" at bounding box center [446, 421] width 14 height 14
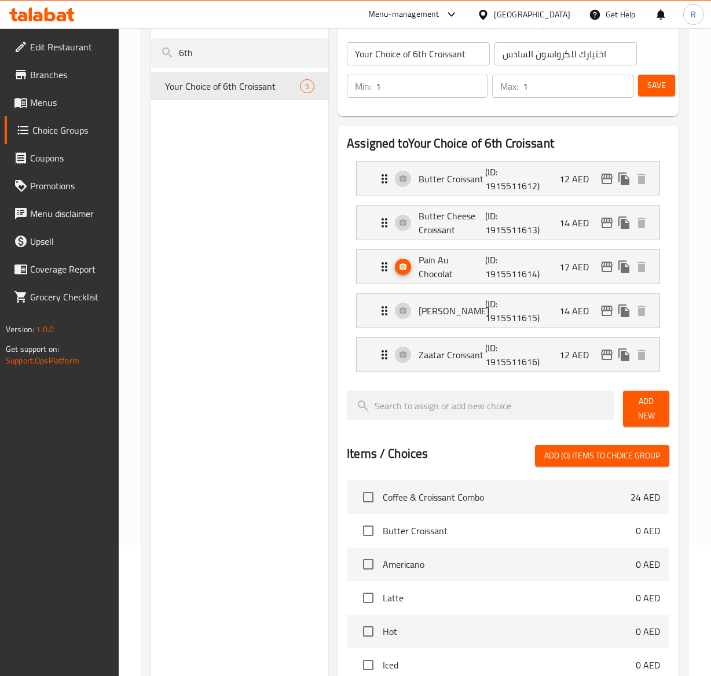
scroll to position [0, 0]
click at [567, 277] on div "Pain Au Chocolat (ID: 1915511614) 17 AED" at bounding box center [511, 267] width 268 height 34
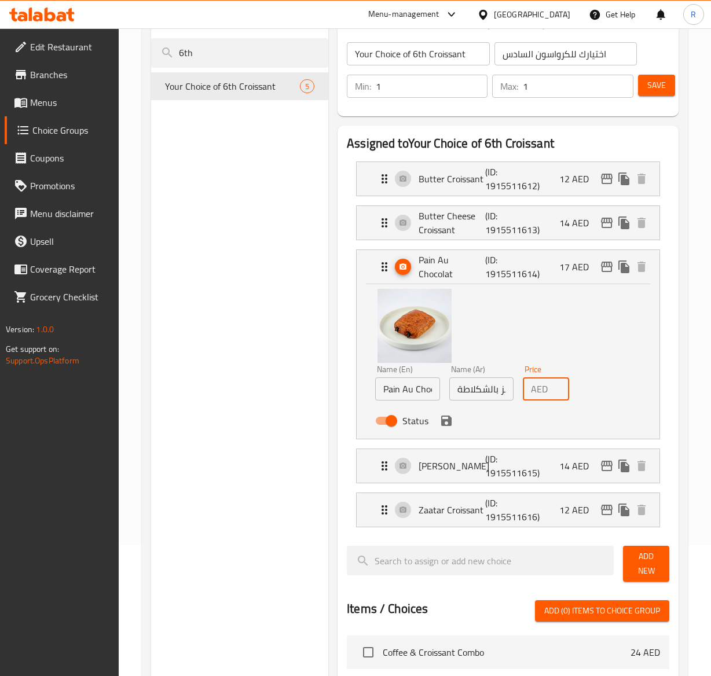
scroll to position [0, 9]
click at [557, 393] on input "16" at bounding box center [560, 388] width 17 height 23
click at [557, 393] on input "15" at bounding box center [560, 388] width 17 height 23
type input "14"
click at [557, 393] on input "14" at bounding box center [560, 388] width 17 height 23
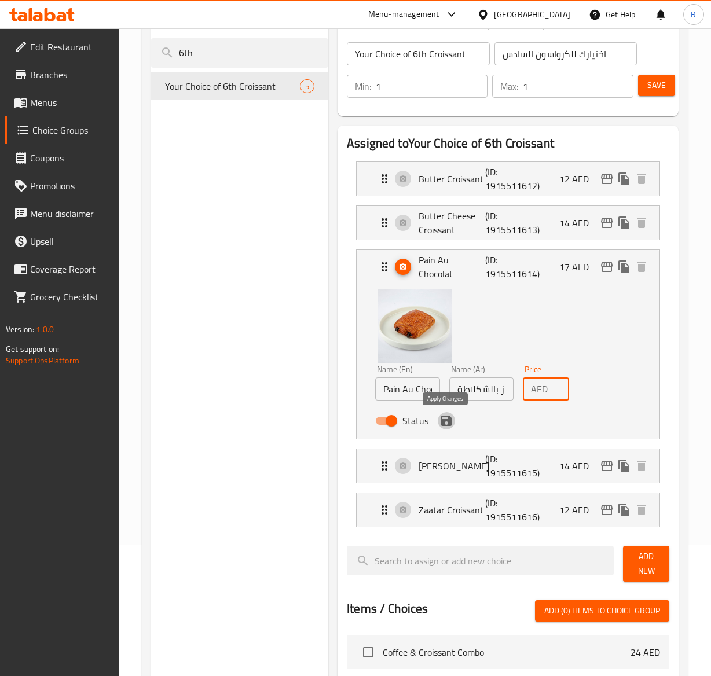
click at [449, 426] on icon "save" at bounding box center [446, 420] width 10 height 10
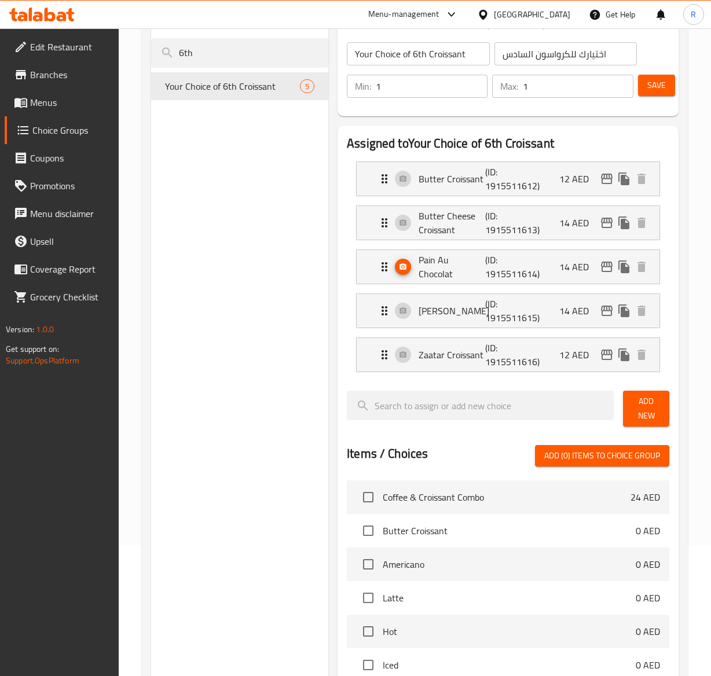
scroll to position [0, 0]
click at [373, 196] on div "Zaatar Croissant (ID: 1915511616) 12 AED" at bounding box center [507, 179] width 303 height 34
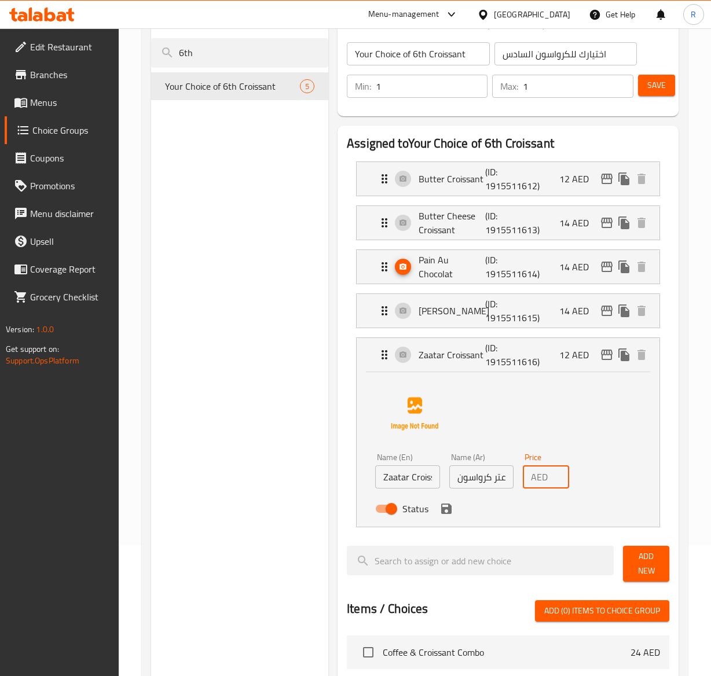
scroll to position [0, 9]
type input "13"
click at [556, 472] on input "13" at bounding box center [560, 476] width 17 height 23
click at [448, 510] on icon "save" at bounding box center [446, 508] width 10 height 10
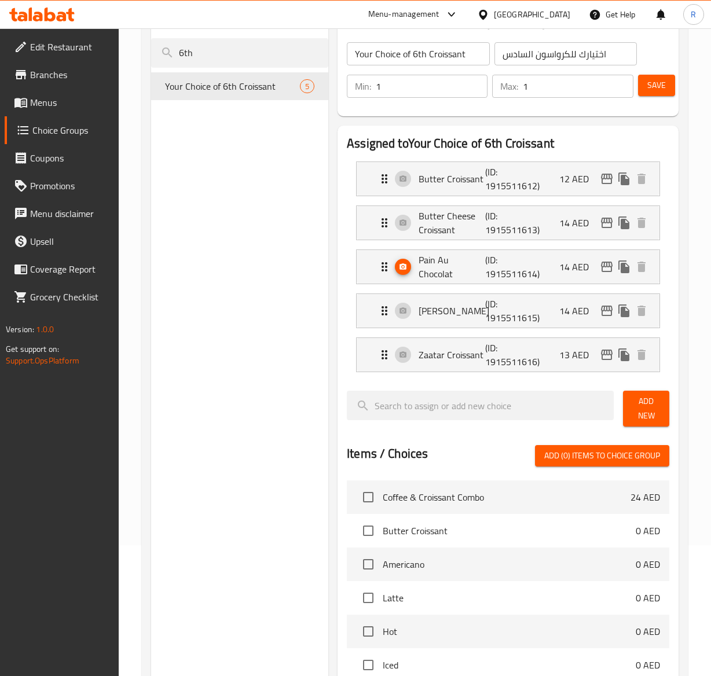
scroll to position [0, 0]
click at [653, 93] on button "Save" at bounding box center [656, 85] width 37 height 21
click at [659, 75] on button "Save" at bounding box center [656, 85] width 37 height 21
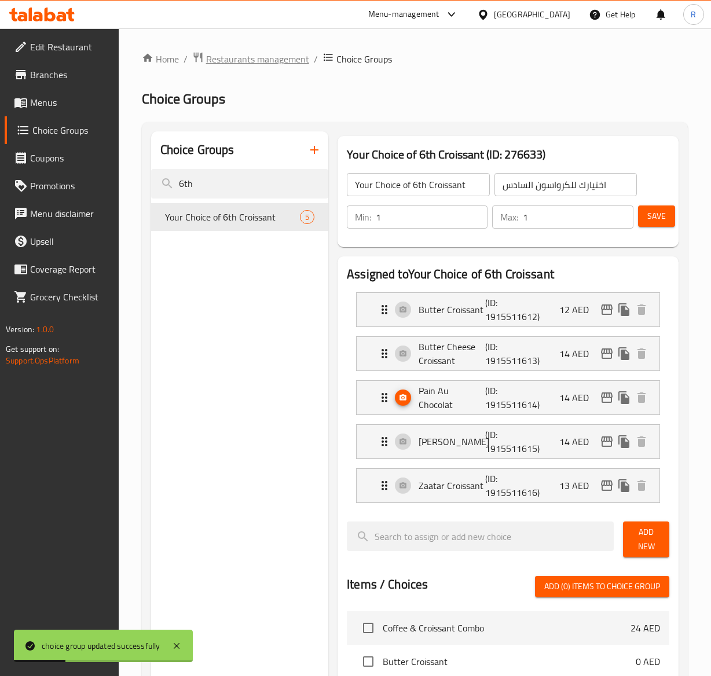
click at [290, 57] on span "Restaurants management" at bounding box center [257, 59] width 103 height 14
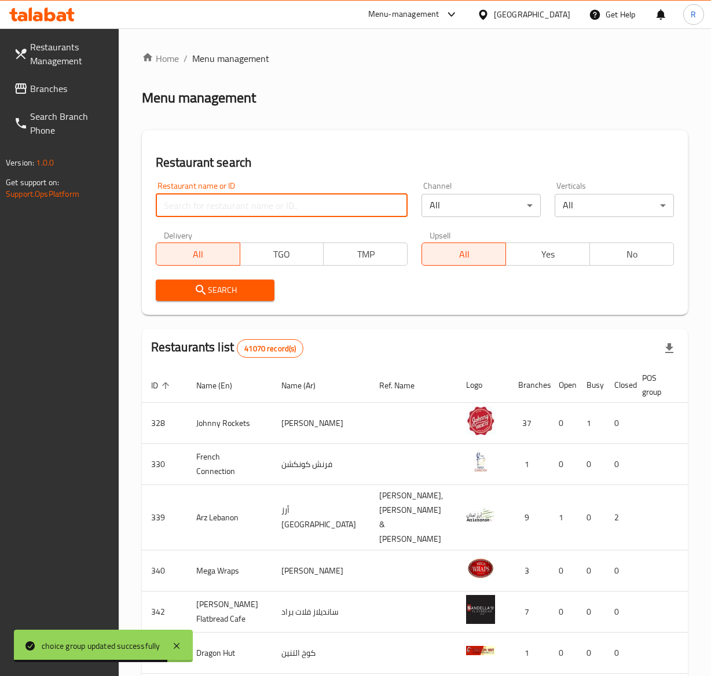
click at [241, 201] on input "search" at bounding box center [282, 205] width 252 height 23
type input "everyday roastery"
click button "Search" at bounding box center [215, 289] width 119 height 21
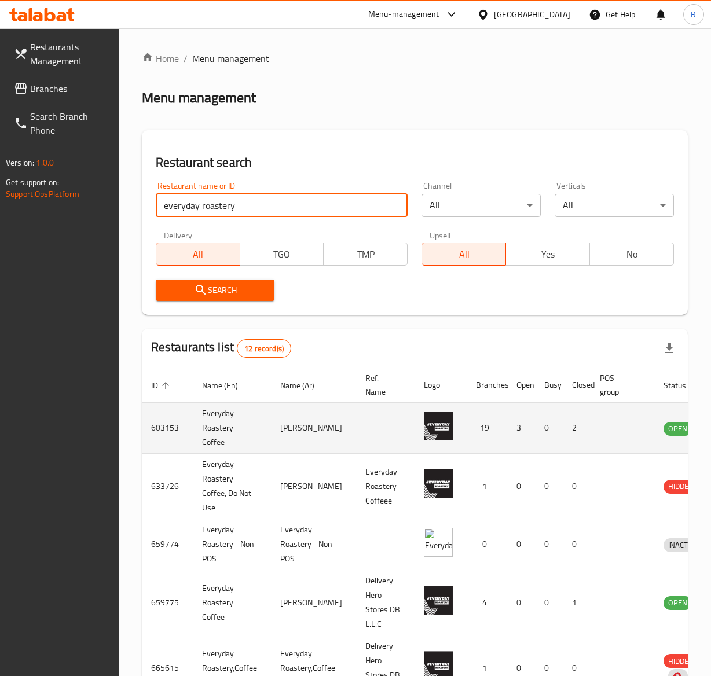
click at [602, 433] on td "enhanced table" at bounding box center [622, 428] width 64 height 51
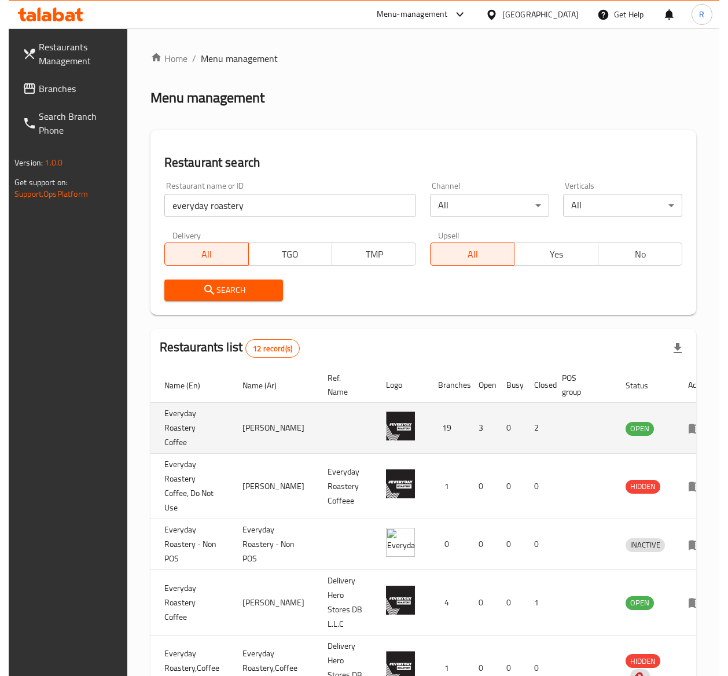
scroll to position [0, 58]
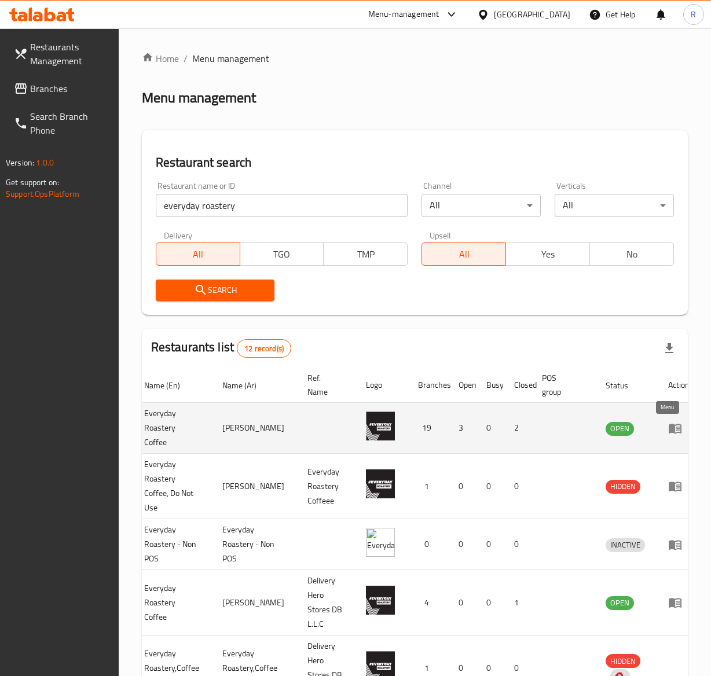
click at [668, 426] on icon "enhanced table" at bounding box center [674, 429] width 13 height 10
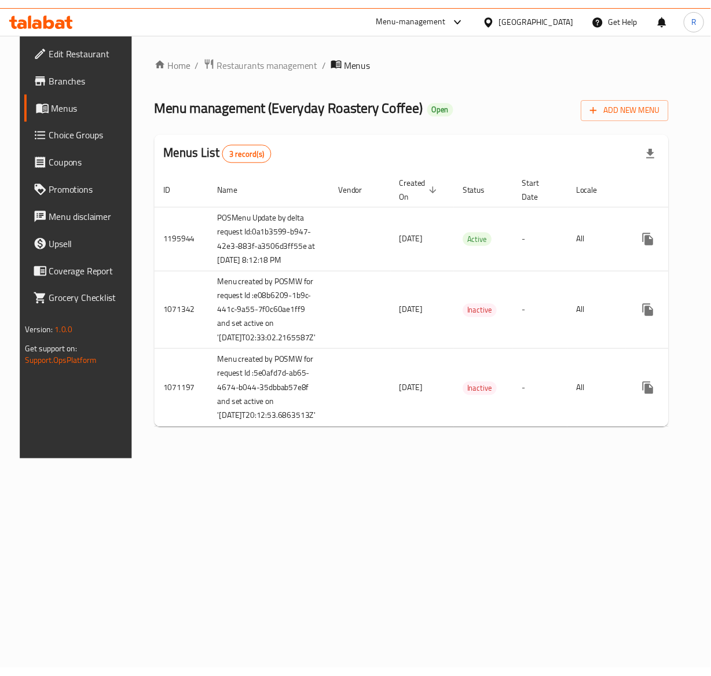
scroll to position [0, 34]
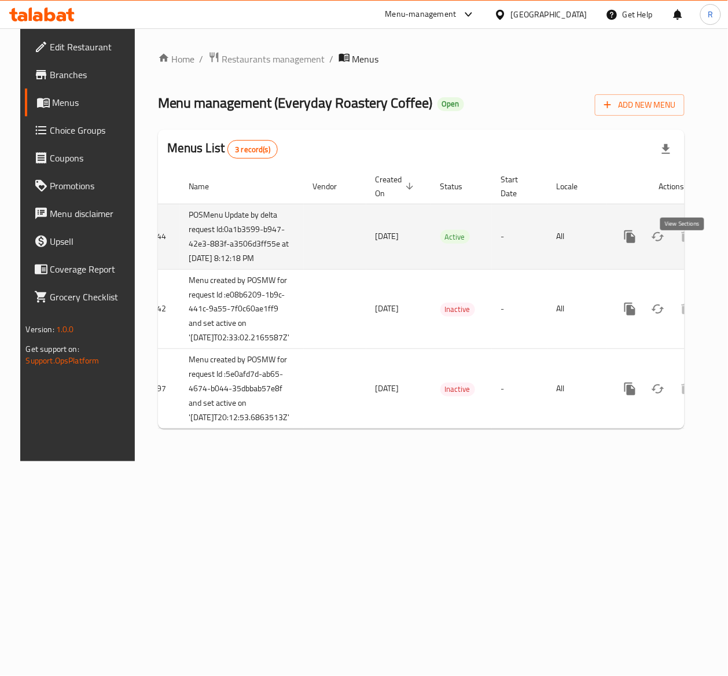
click at [708, 242] on icon "enhanced table" at bounding box center [713, 236] width 10 height 10
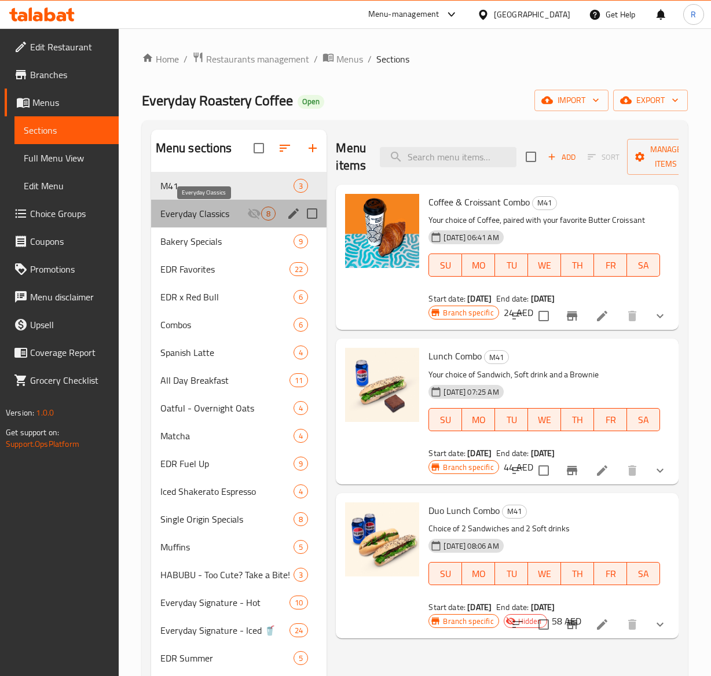
click at [237, 219] on span "Everyday Classics" at bounding box center [203, 214] width 87 height 14
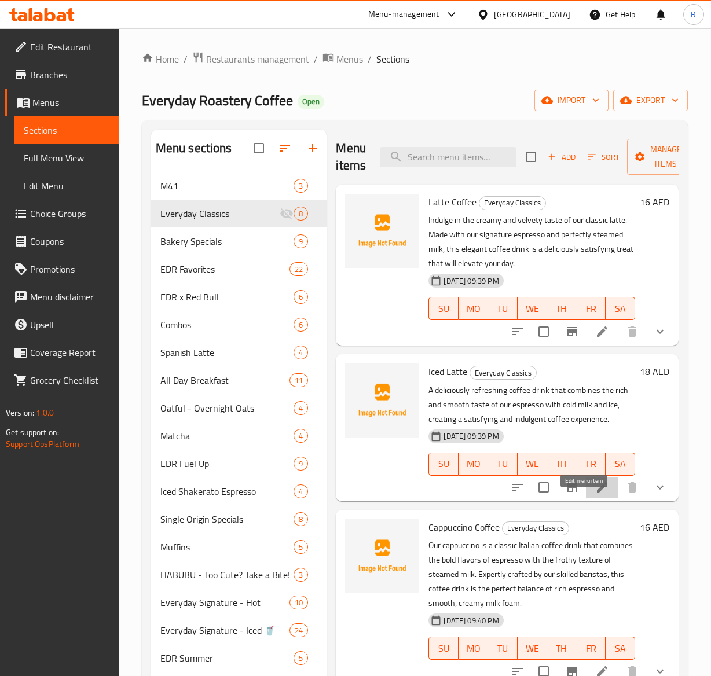
click at [597, 492] on icon at bounding box center [602, 487] width 10 height 10
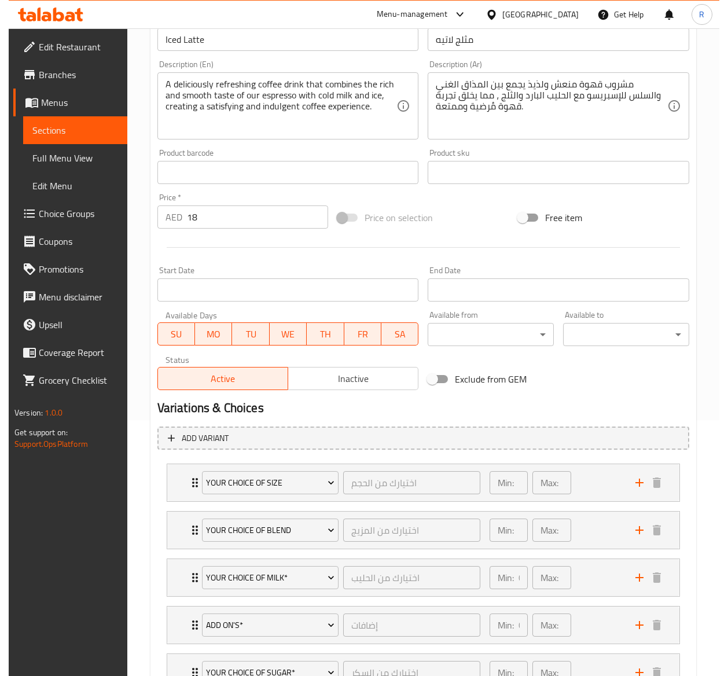
scroll to position [288, 0]
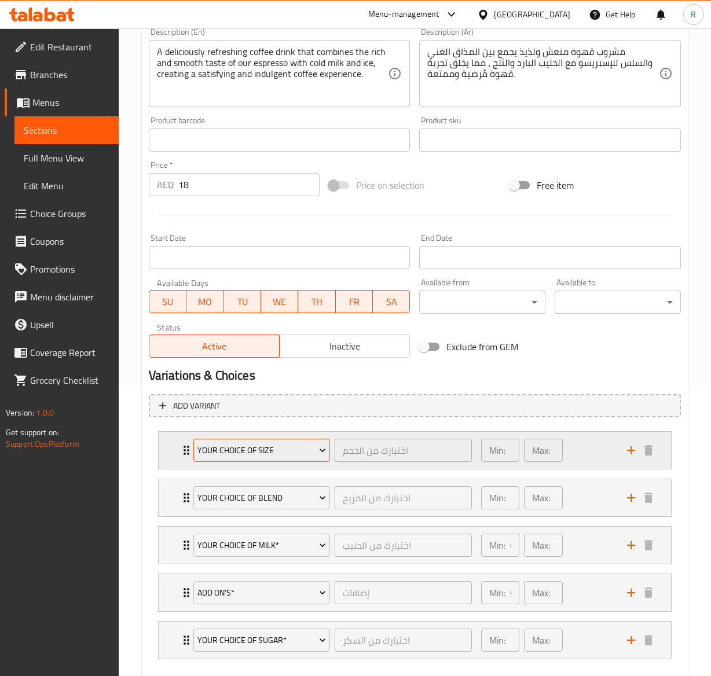
click at [310, 444] on span "Your Choice Of Size" at bounding box center [261, 450] width 128 height 14
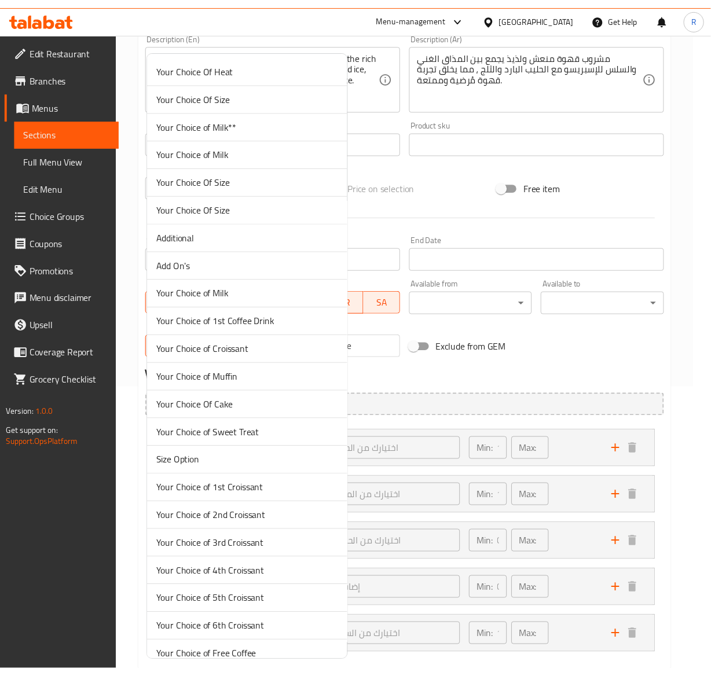
scroll to position [2649, 0]
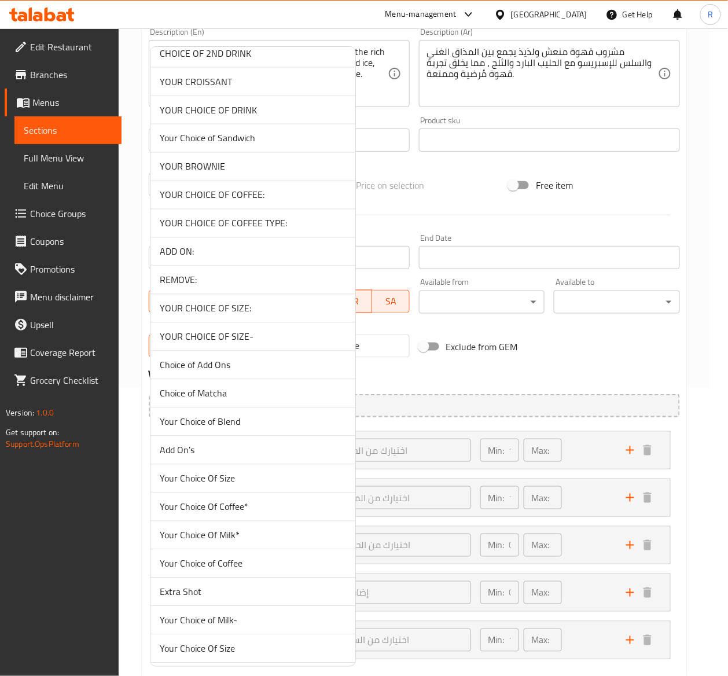
click at [264, 344] on span "YOUR CHOICE OF SIZE-" at bounding box center [253, 337] width 186 height 14
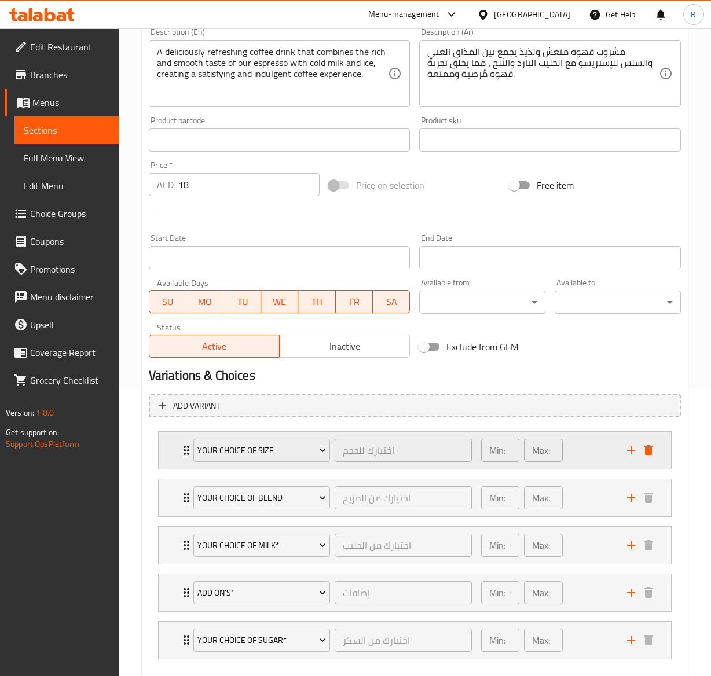
click at [182, 449] on icon "Expand" at bounding box center [186, 450] width 14 height 14
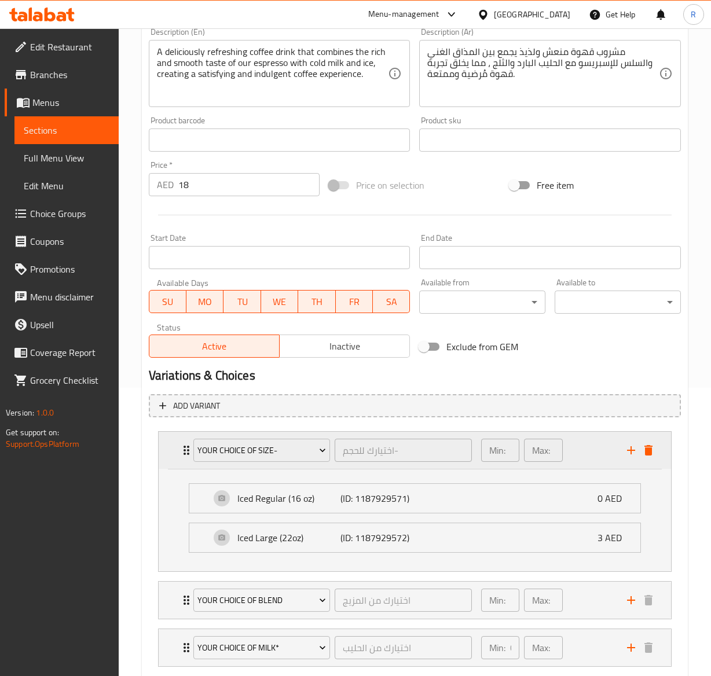
click at [186, 454] on div "YOUR CHOICE OF SIZE- اختيارك للحجم- ​" at bounding box center [332, 450] width 292 height 37
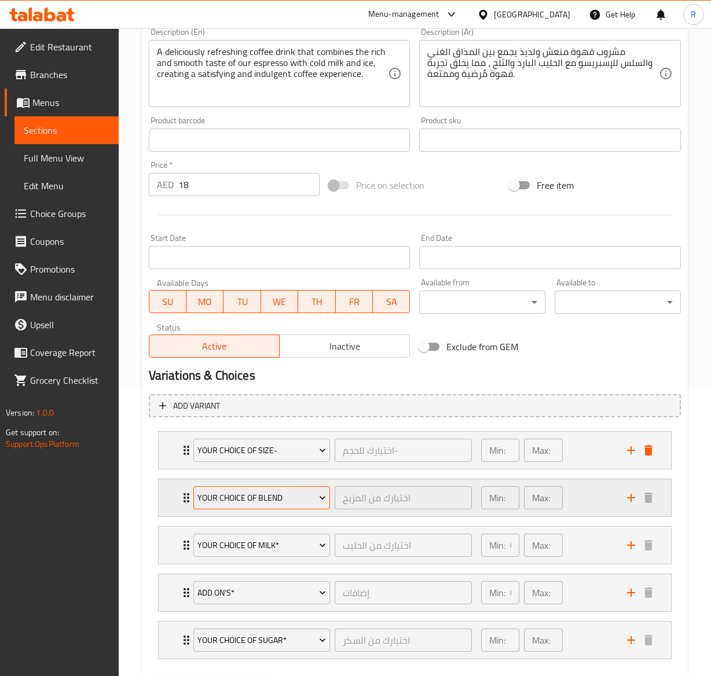
click at [285, 494] on span "Your Choice of Blend" at bounding box center [261, 498] width 128 height 14
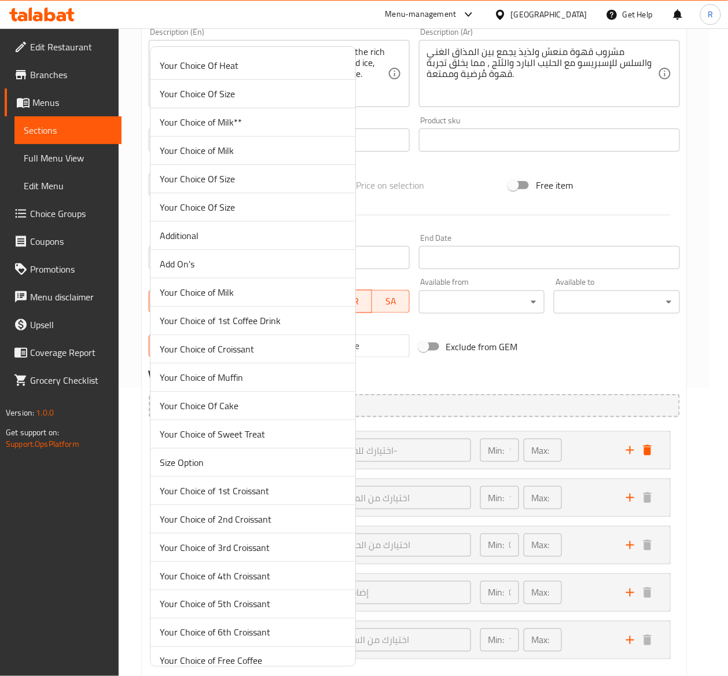
click at [436, 369] on div at bounding box center [364, 338] width 728 height 676
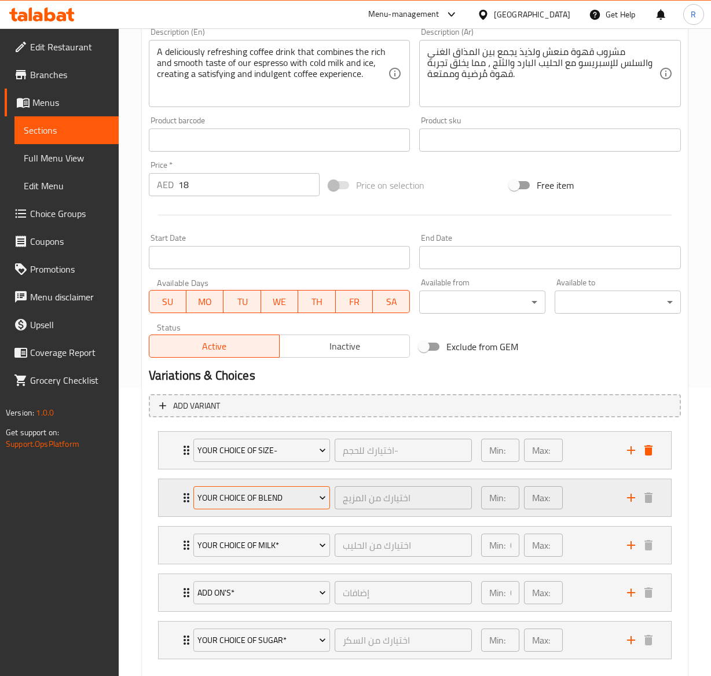
click at [193, 491] on button "Your Choice of Blend" at bounding box center [261, 497] width 137 height 23
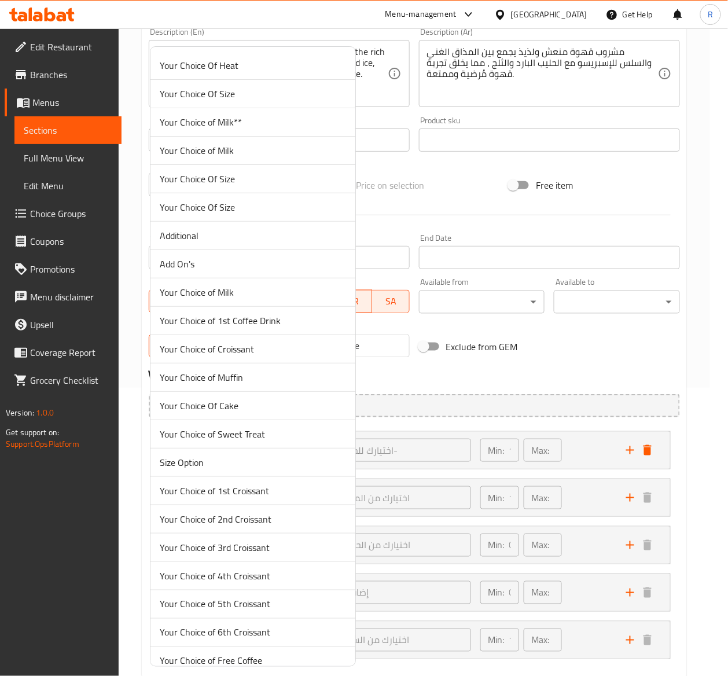
click at [424, 479] on div at bounding box center [364, 338] width 728 height 676
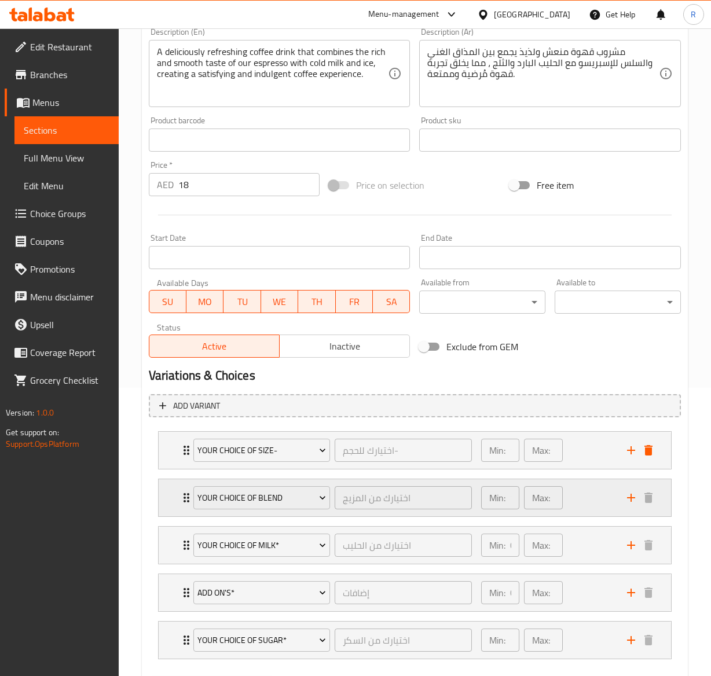
click at [185, 495] on icon "Expand" at bounding box center [186, 497] width 6 height 9
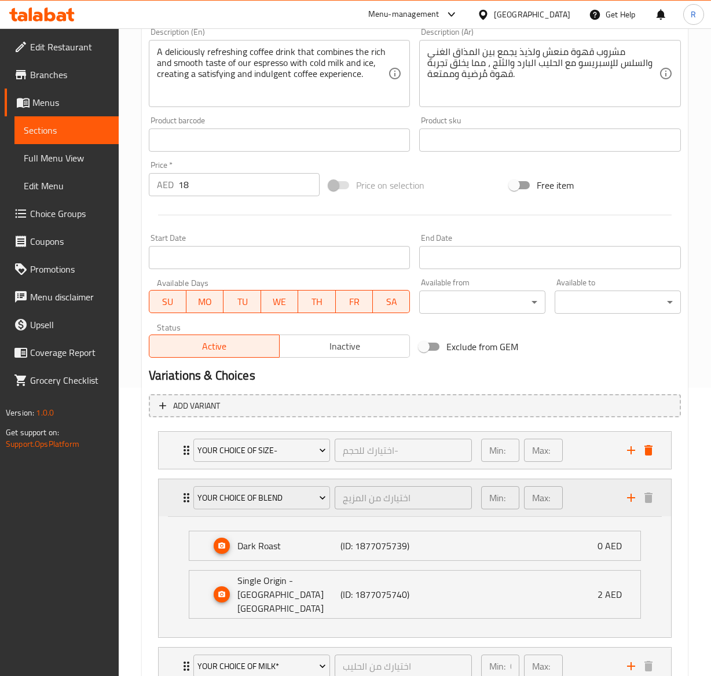
click at [185, 495] on icon "Expand" at bounding box center [186, 497] width 6 height 9
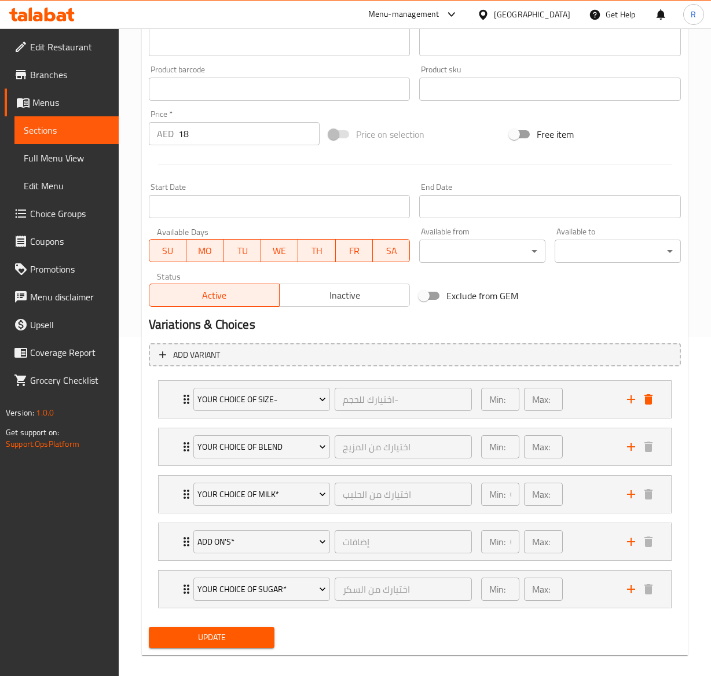
scroll to position [354, 0]
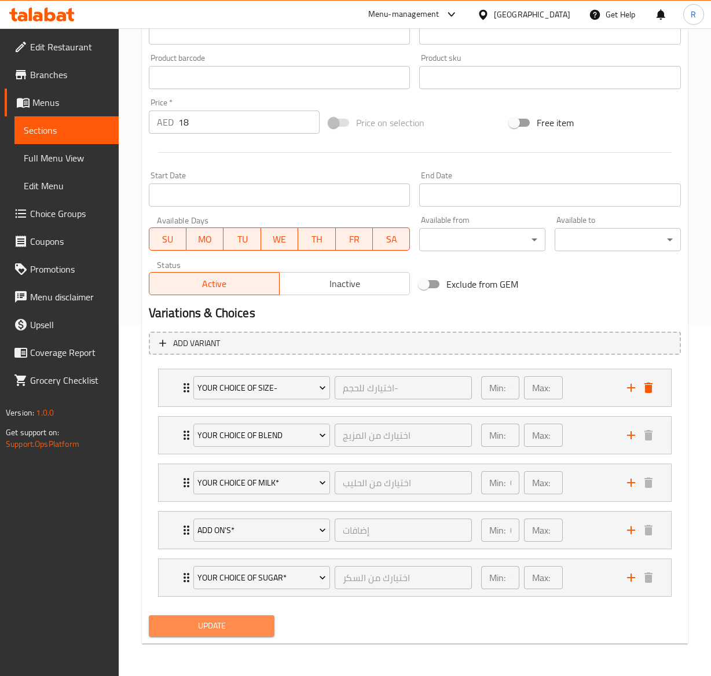
click at [233, 632] on span "Update" at bounding box center [212, 626] width 108 height 14
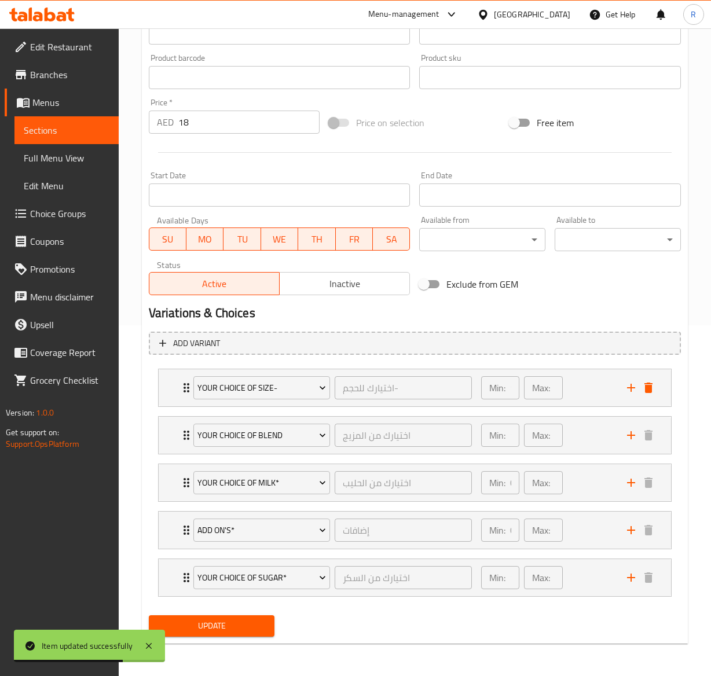
drag, startPoint x: 233, startPoint y: 632, endPoint x: 361, endPoint y: 314, distance: 342.7
click at [361, 314] on div "Add item image Image Size: 1200 x 800 px / Image formats: jpg, png / 5MB Max. I…" at bounding box center [414, 221] width 541 height 840
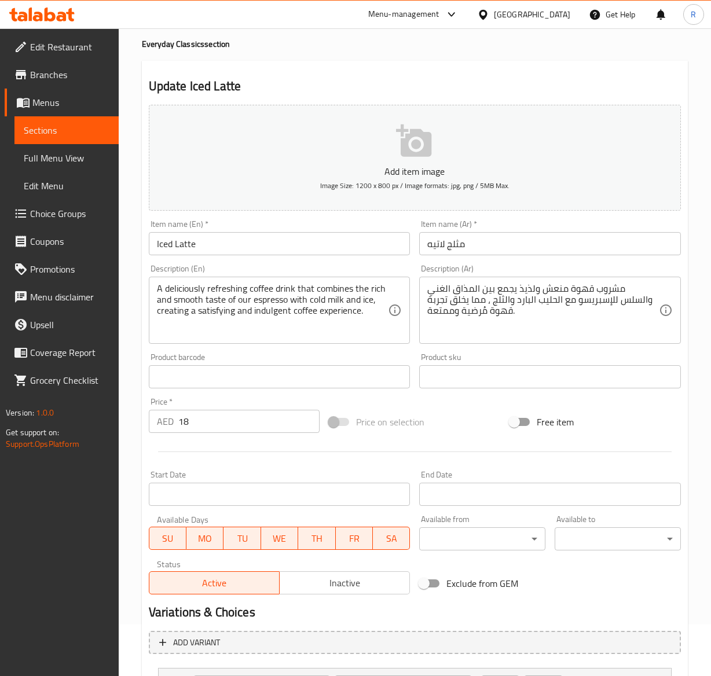
scroll to position [0, 0]
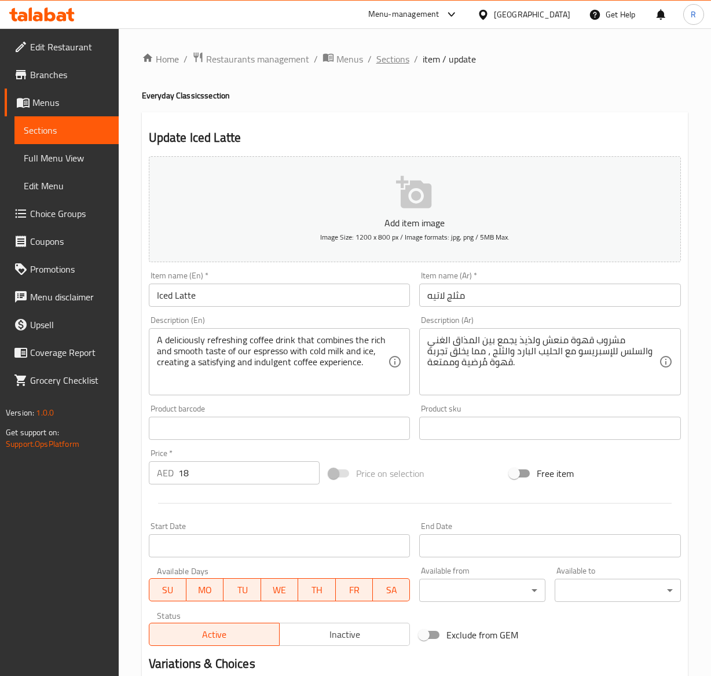
click at [387, 54] on span "Sections" at bounding box center [392, 59] width 33 height 14
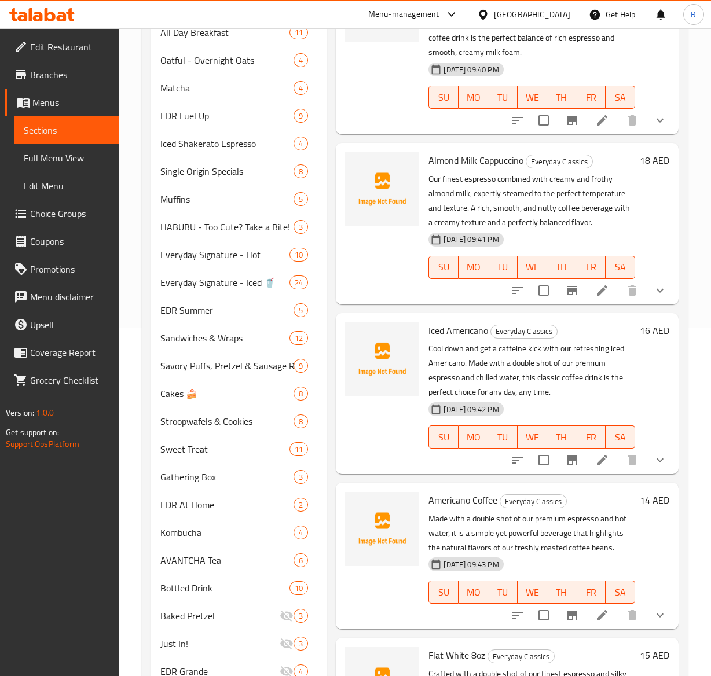
scroll to position [358, 0]
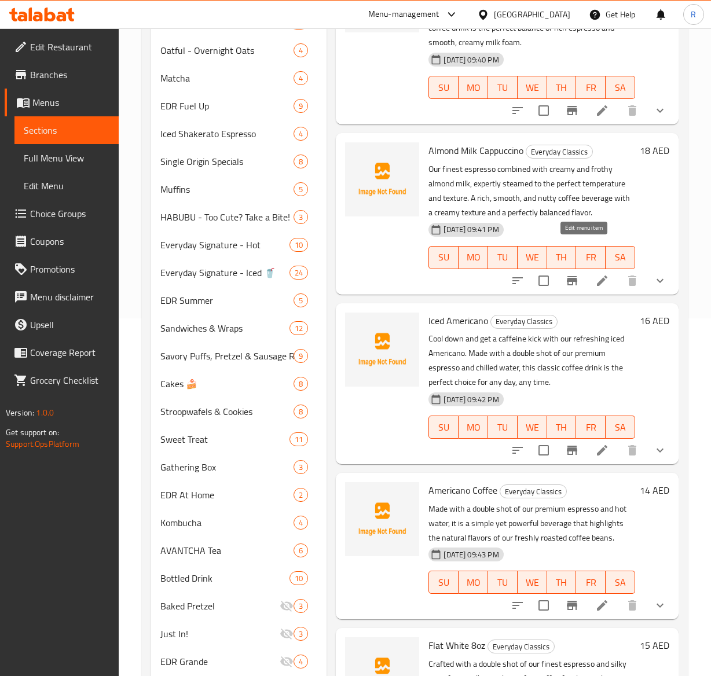
click at [593, 270] on li at bounding box center [602, 280] width 32 height 21
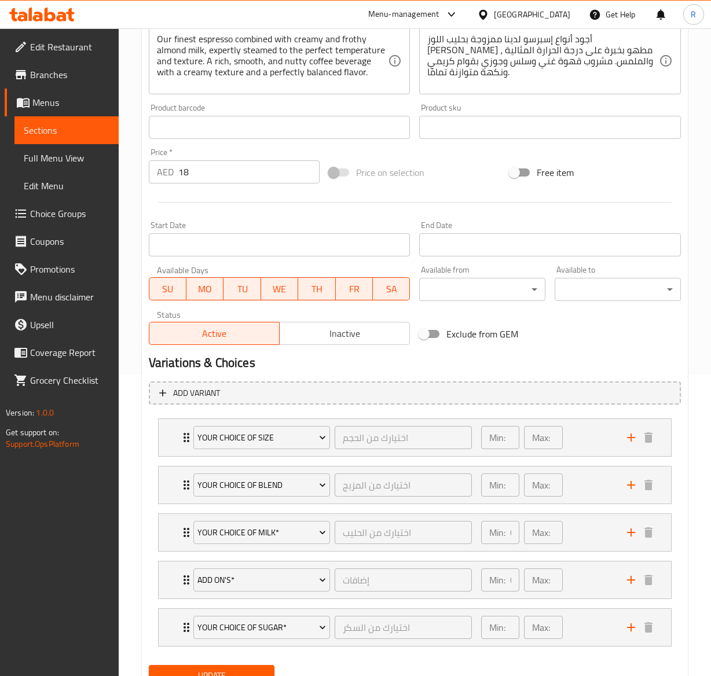
scroll to position [327, 0]
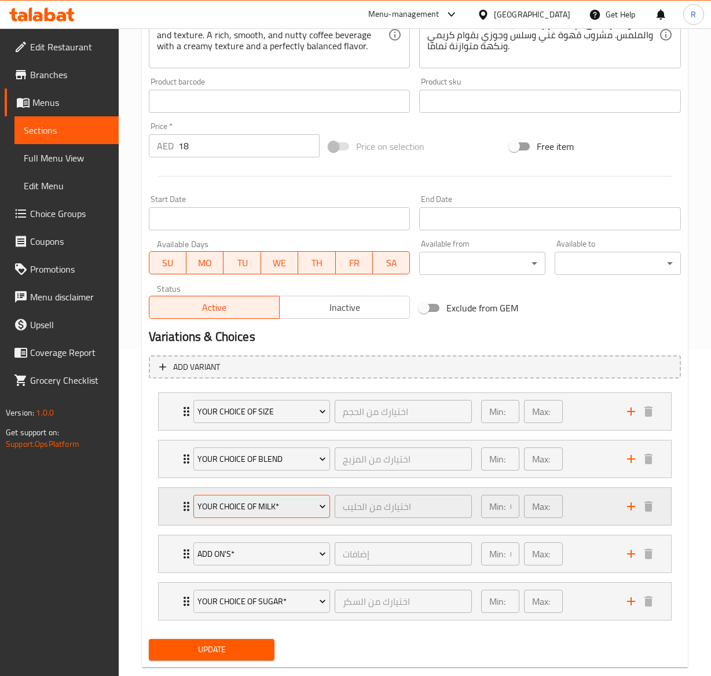
click at [278, 506] on span "Your Choice Of Milk*" at bounding box center [261, 506] width 128 height 14
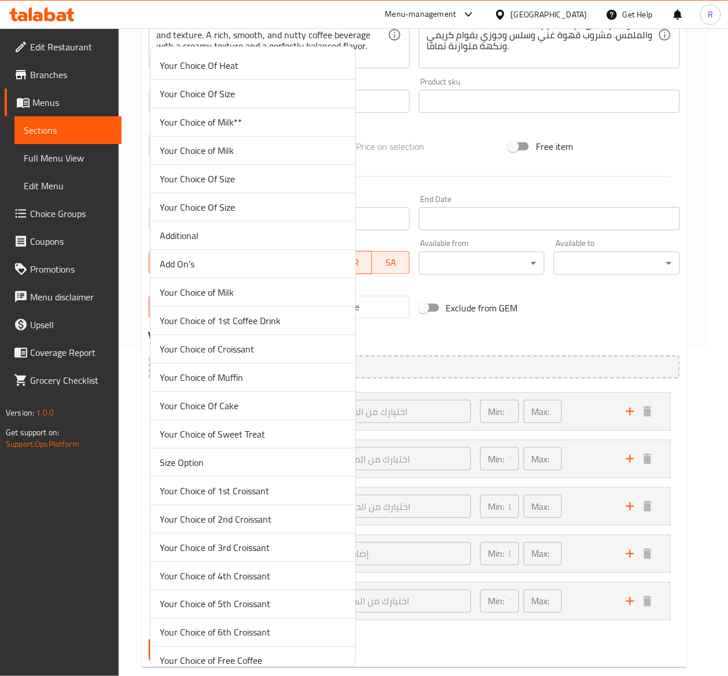
click at [315, 180] on span "Your Choice Of Size" at bounding box center [253, 179] width 186 height 14
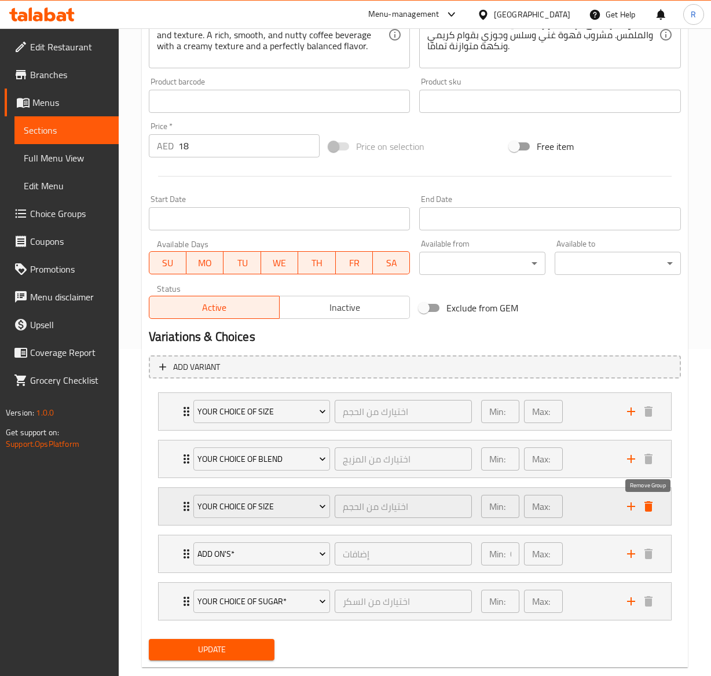
click at [645, 513] on icon "delete" at bounding box center [648, 506] width 14 height 14
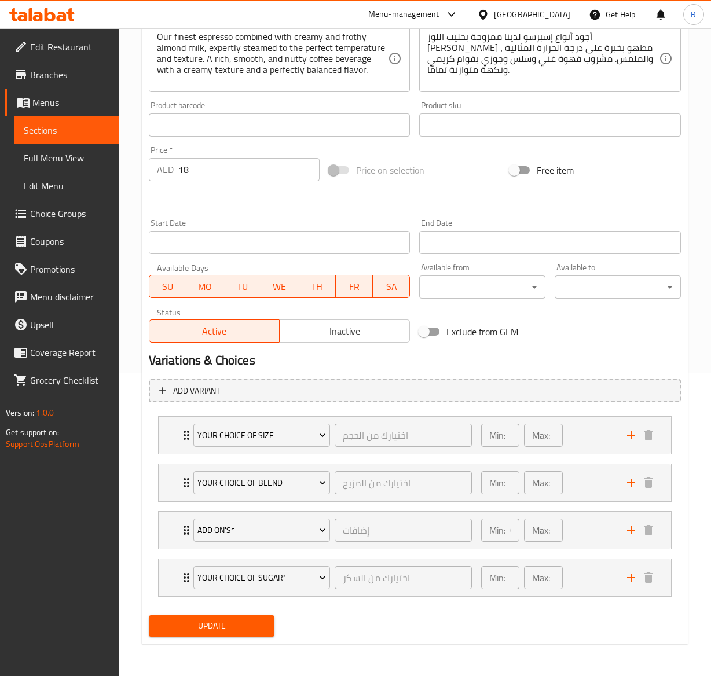
scroll to position [306, 0]
click at [200, 638] on div "Update" at bounding box center [211, 625] width 135 height 31
click at [219, 627] on span "Update" at bounding box center [212, 626] width 108 height 14
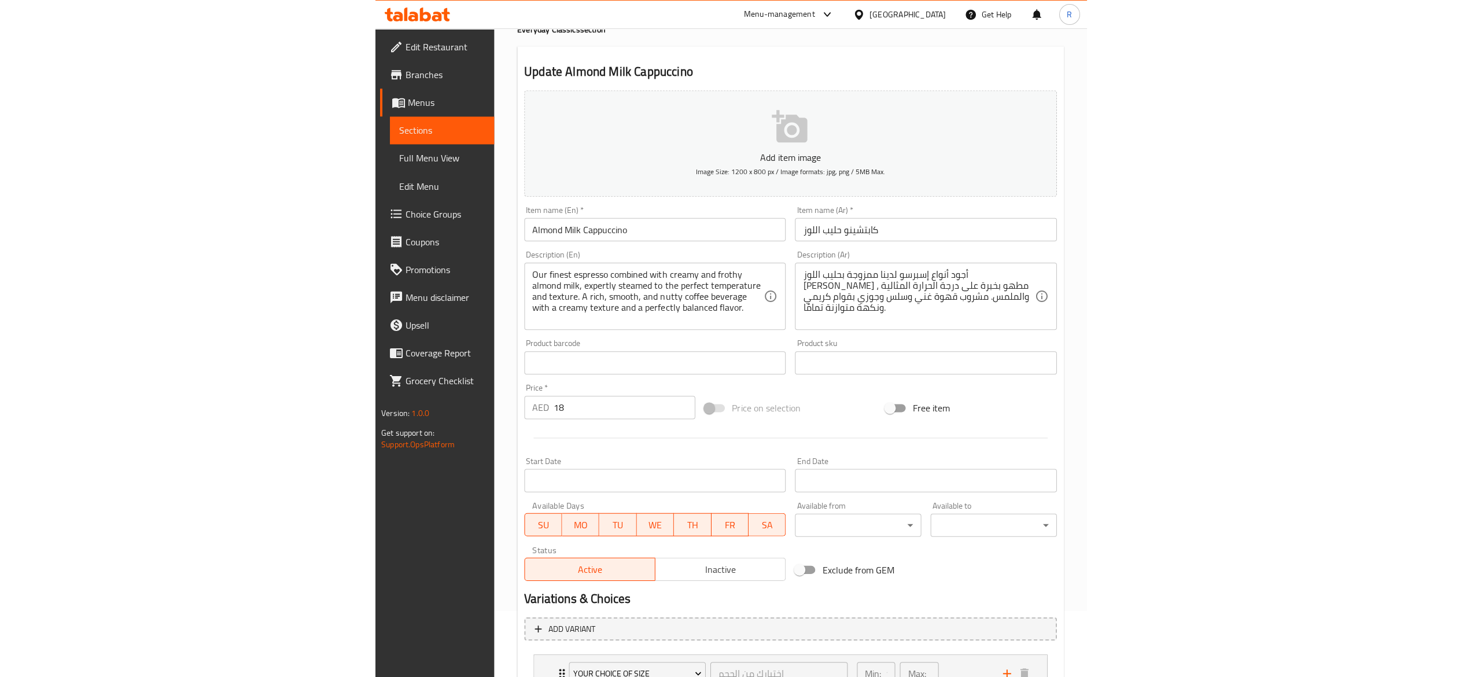
scroll to position [0, 0]
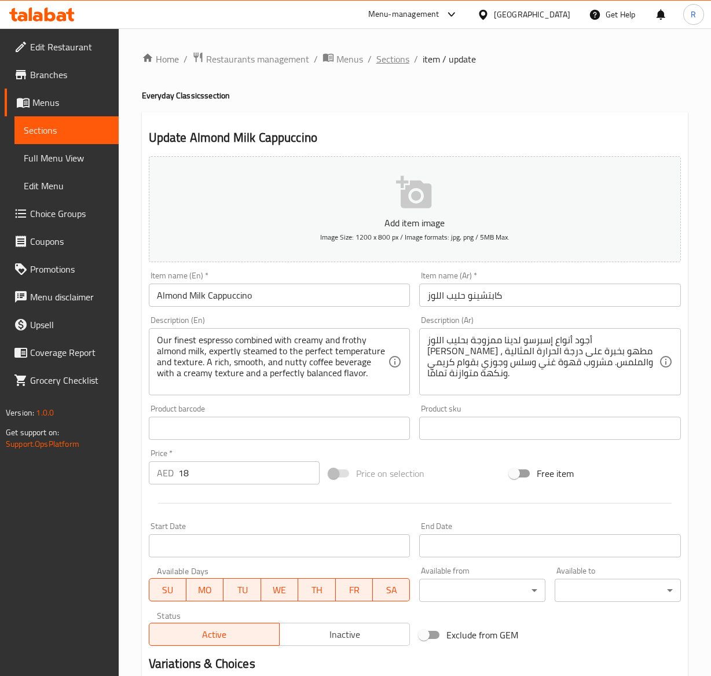
click at [387, 61] on span "Sections" at bounding box center [392, 59] width 33 height 14
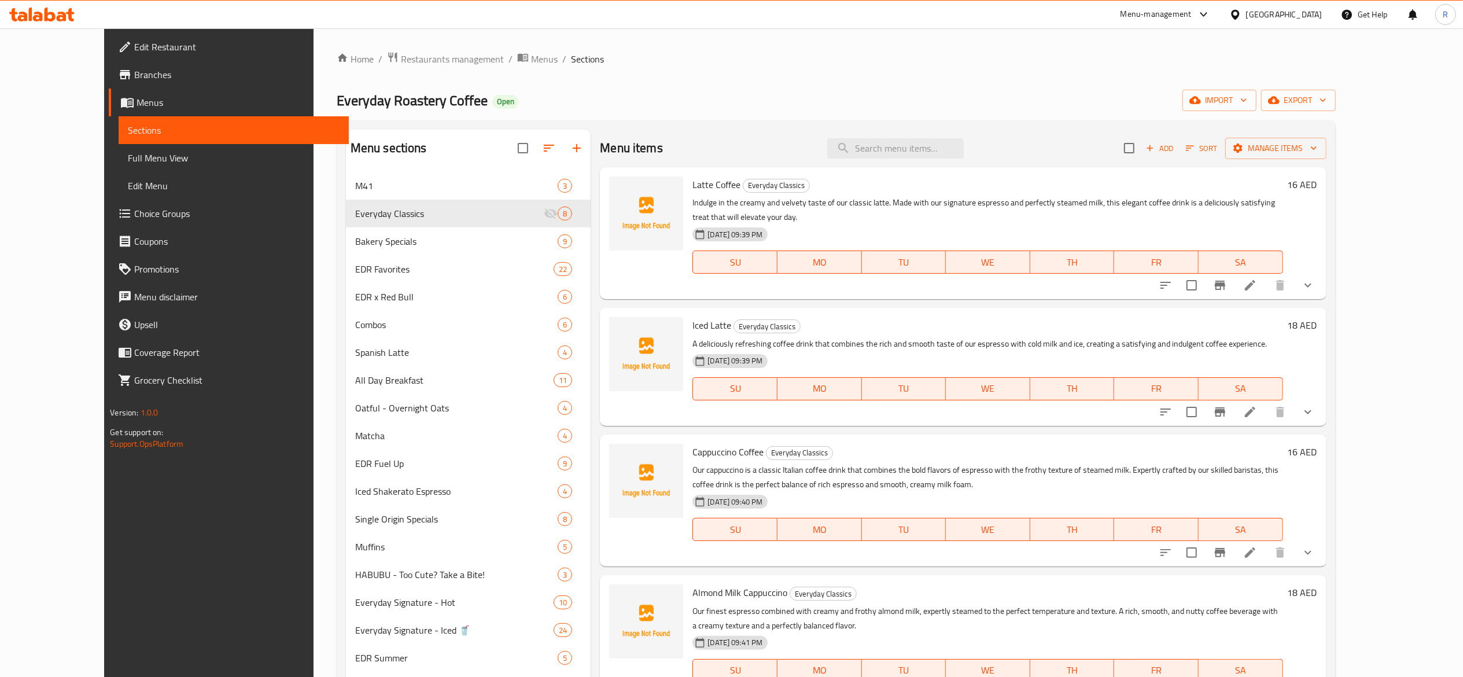
scroll to position [3, 0]
click at [620, 193] on icon "upload picture" at bounding box center [626, 188] width 12 height 10
click at [609, 326] on img at bounding box center [646, 351] width 74 height 74
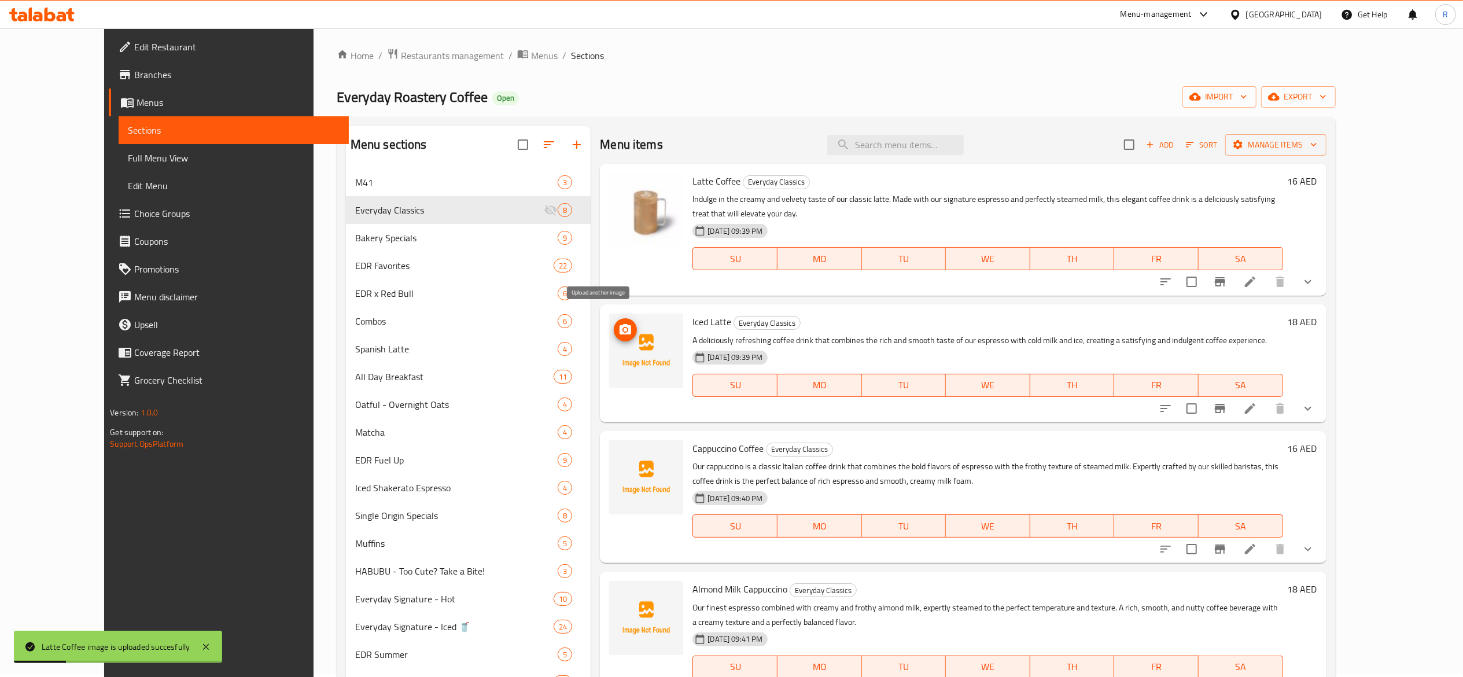
click at [620, 324] on icon "upload picture" at bounding box center [626, 329] width 12 height 10
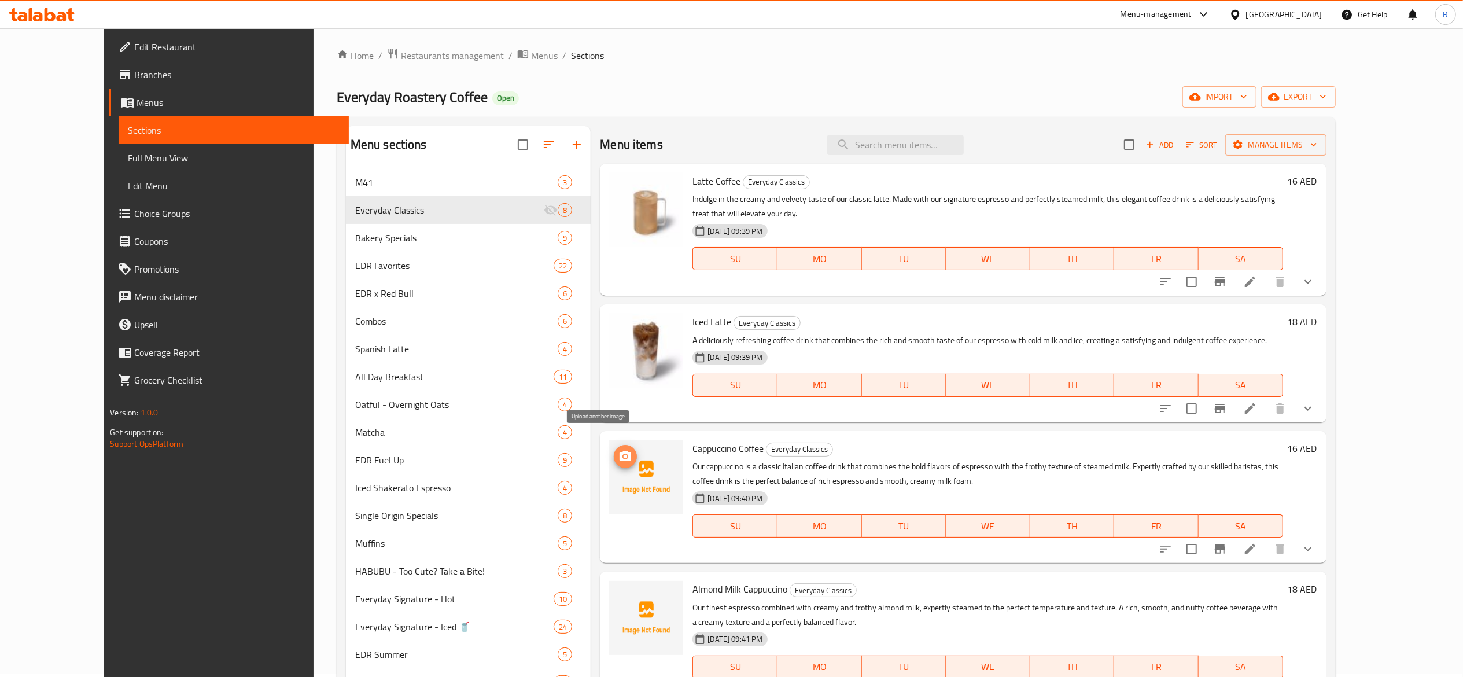
click at [619, 450] on icon "upload picture" at bounding box center [626, 457] width 14 height 14
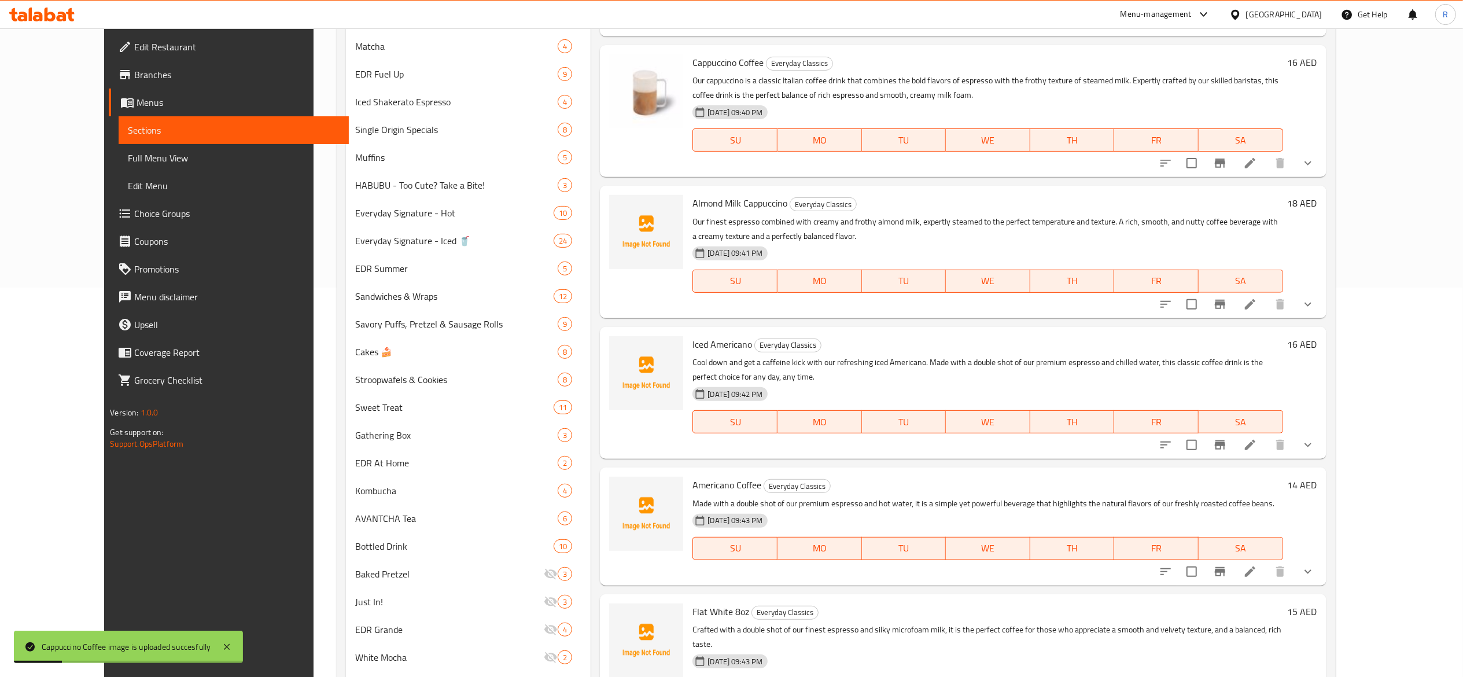
scroll to position [396, 0]
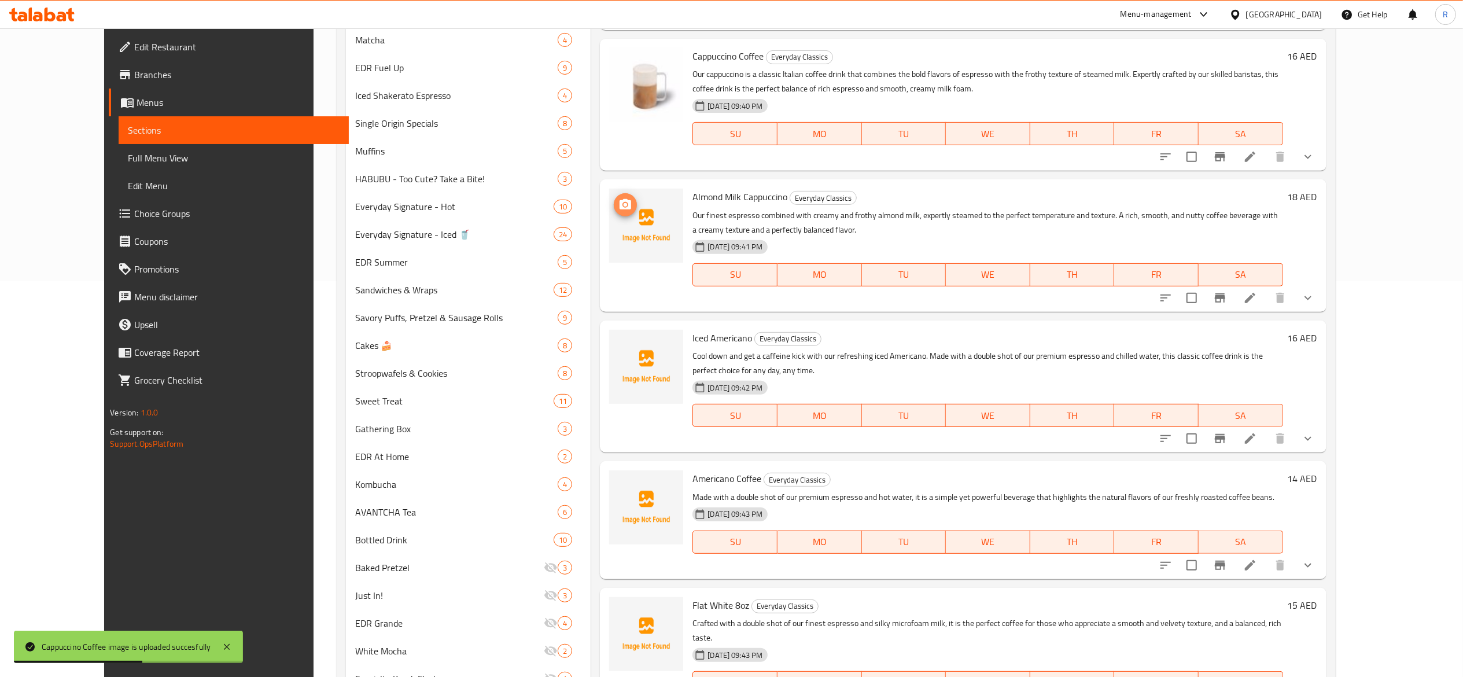
click at [619, 198] on icon "upload picture" at bounding box center [626, 205] width 14 height 14
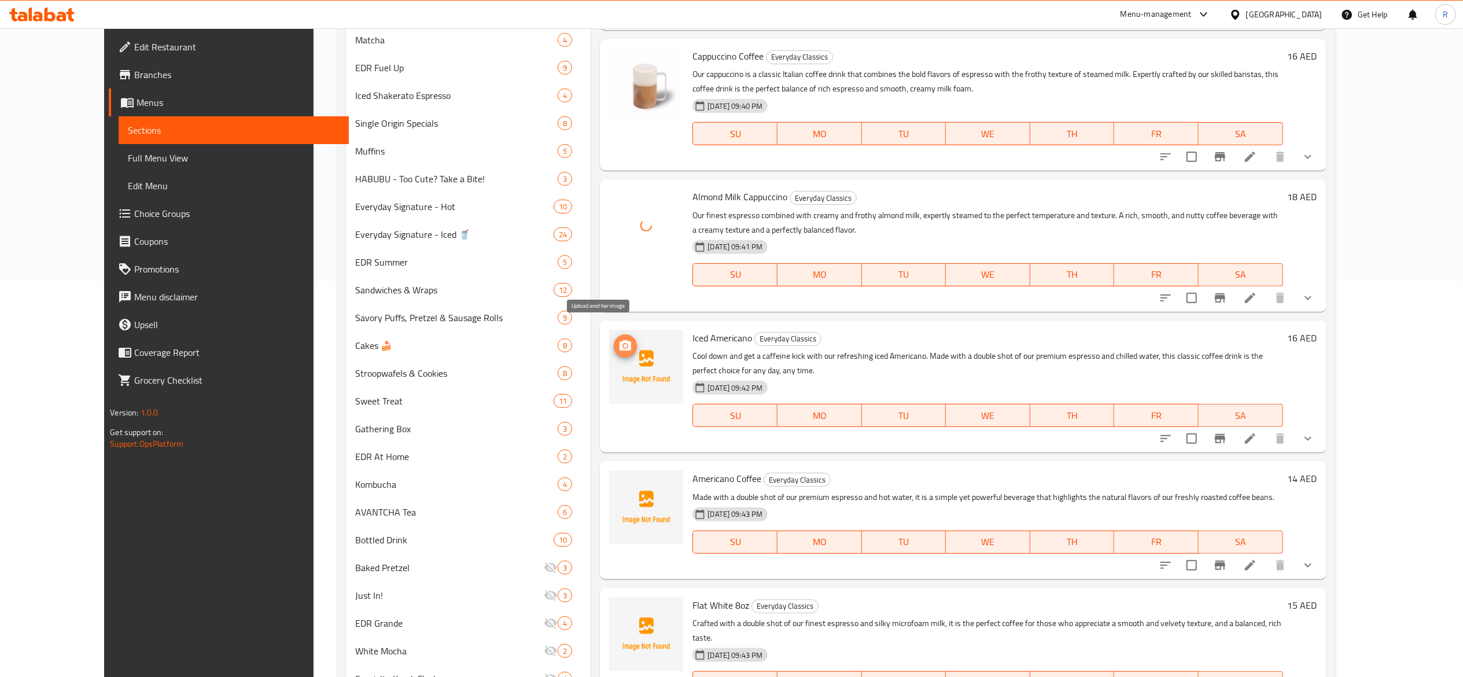
click at [619, 339] on icon "upload picture" at bounding box center [626, 346] width 14 height 14
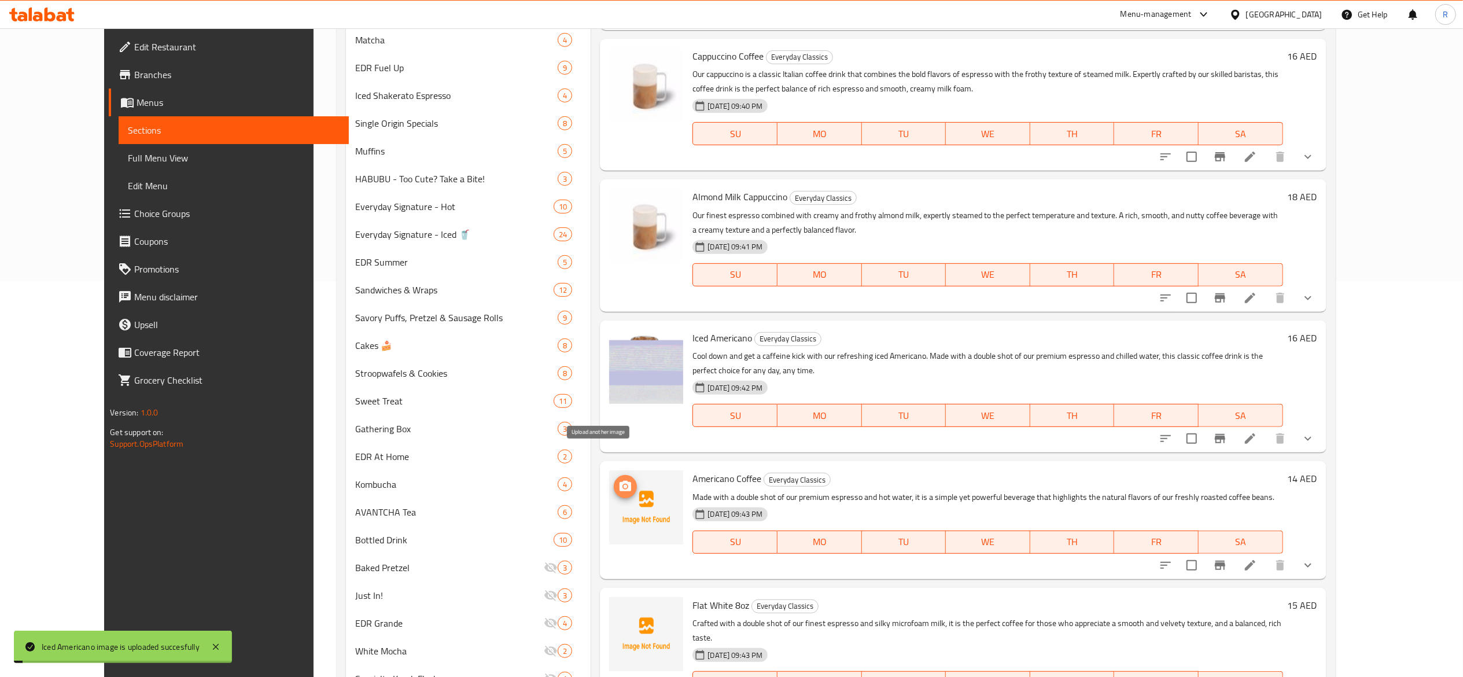
click at [620, 481] on icon "upload picture" at bounding box center [626, 486] width 12 height 10
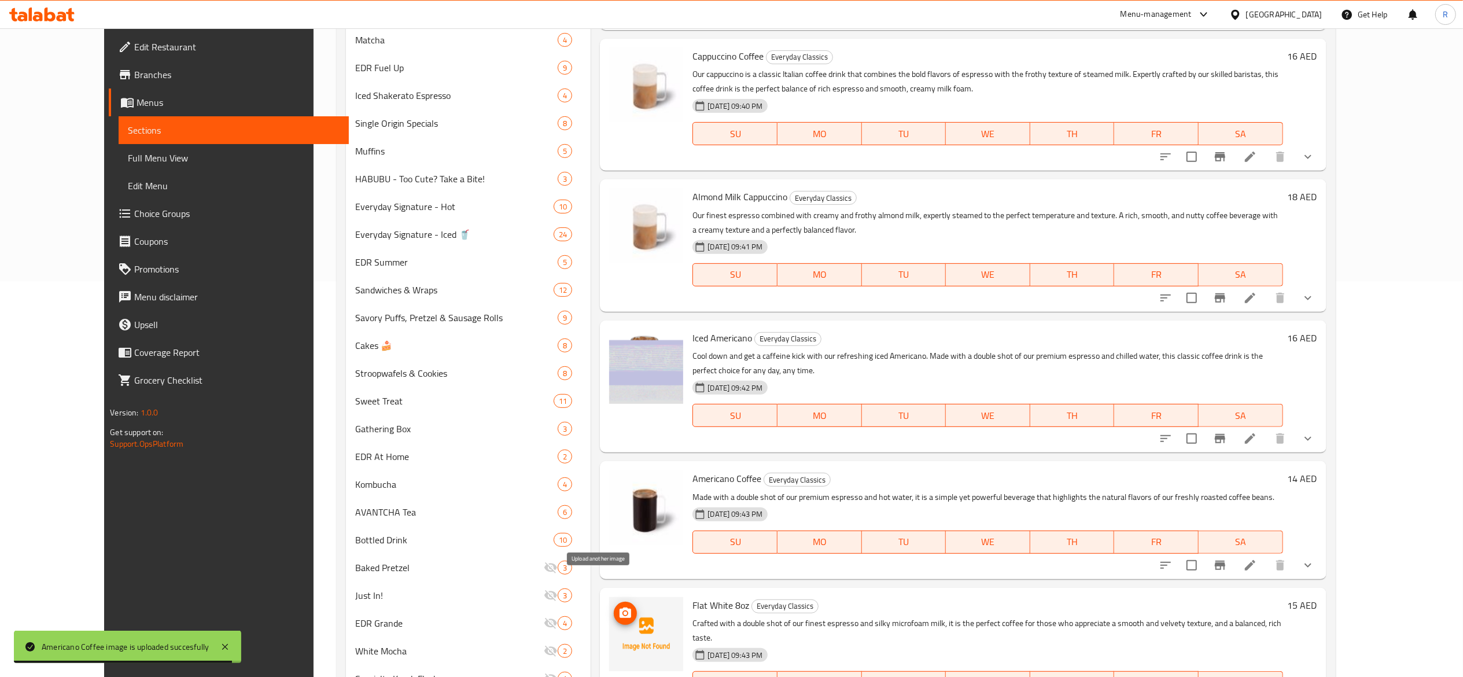
click at [620, 608] on icon "upload picture" at bounding box center [626, 613] width 12 height 10
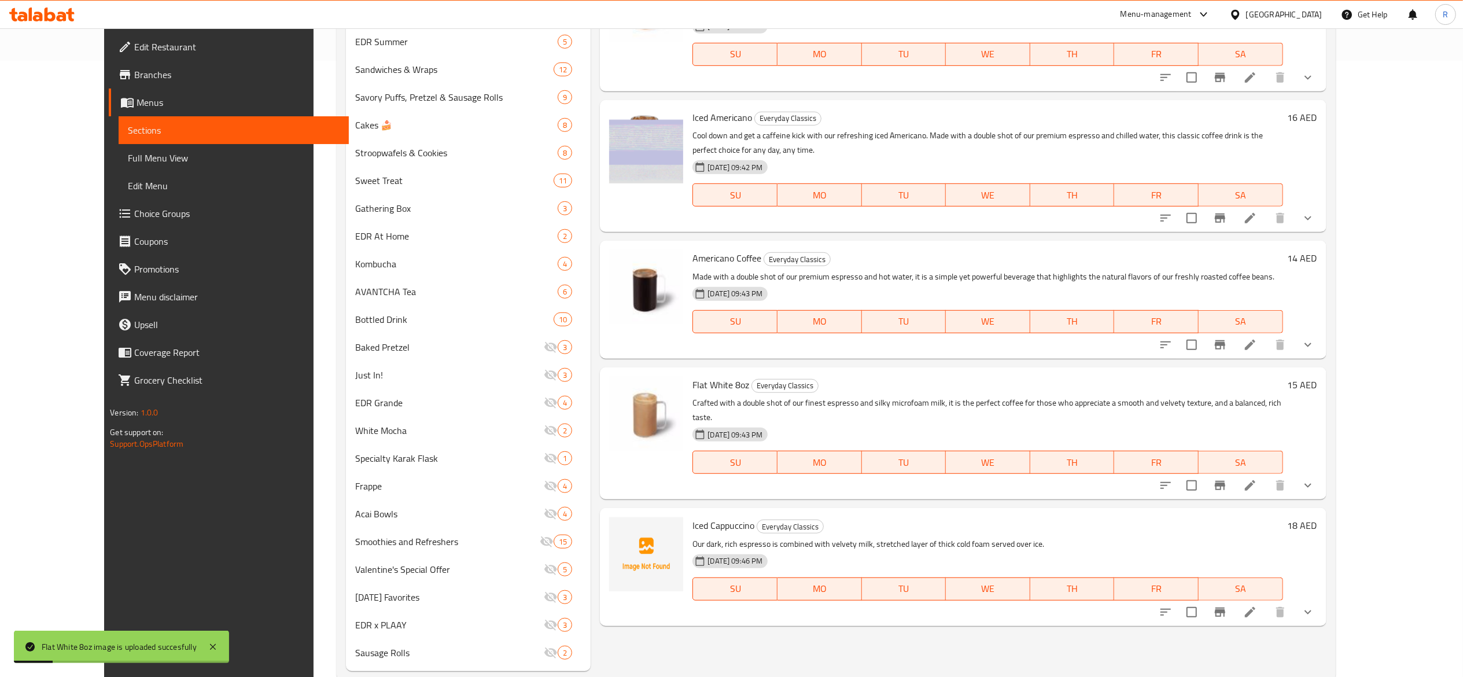
scroll to position [643, 0]
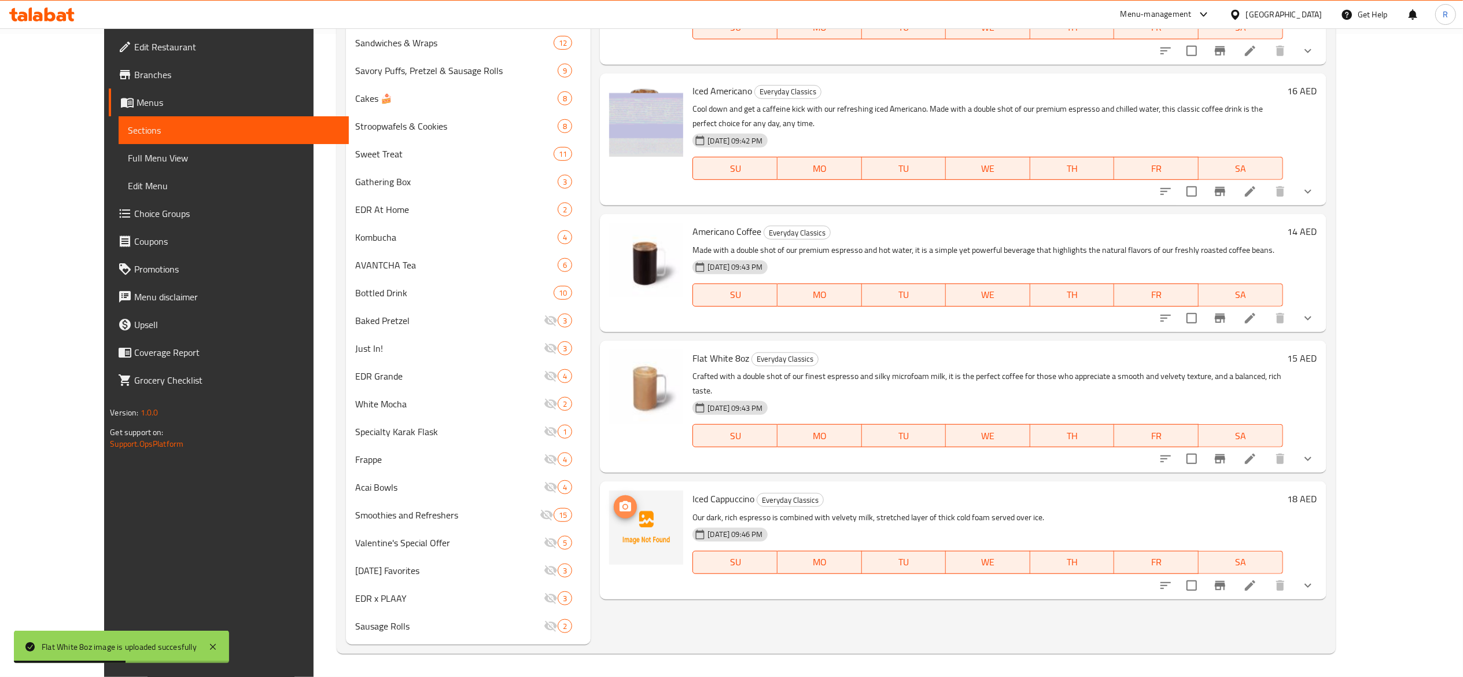
click at [619, 500] on icon "upload picture" at bounding box center [626, 507] width 14 height 14
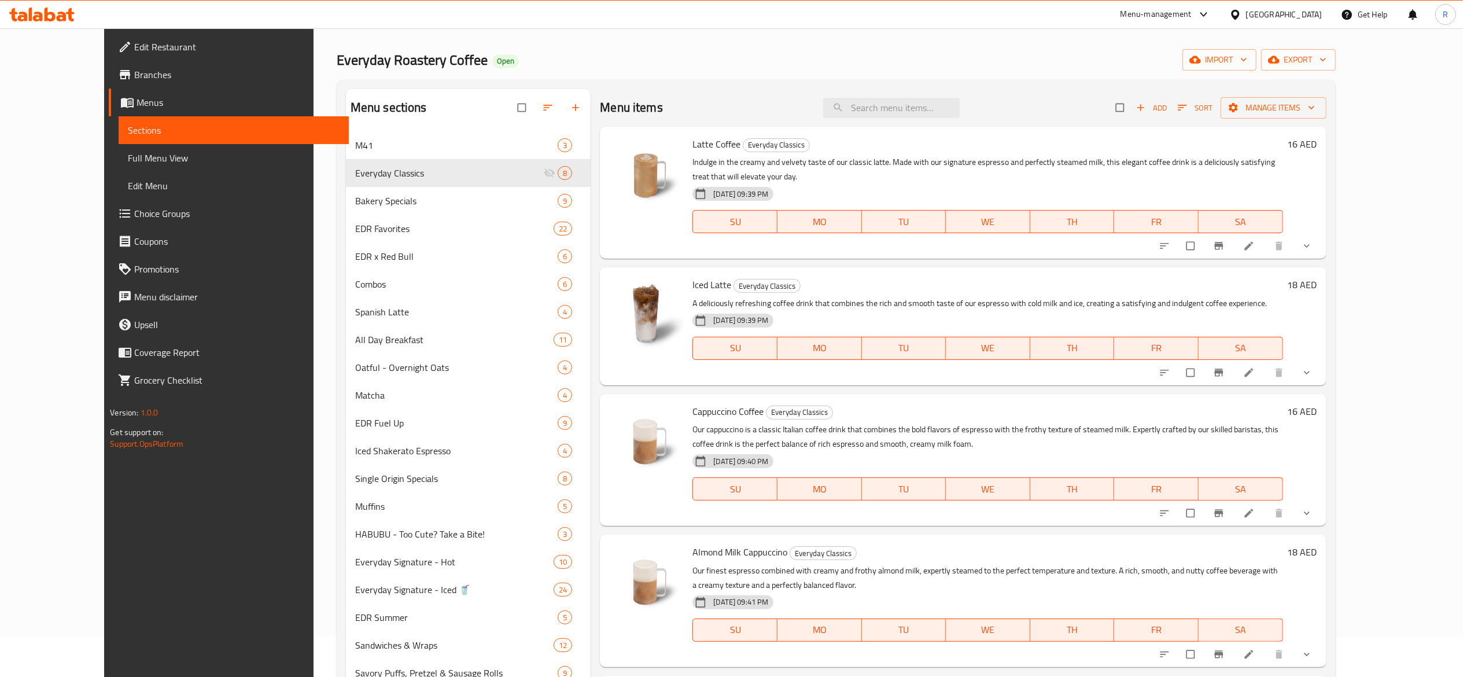
scroll to position [33, 0]
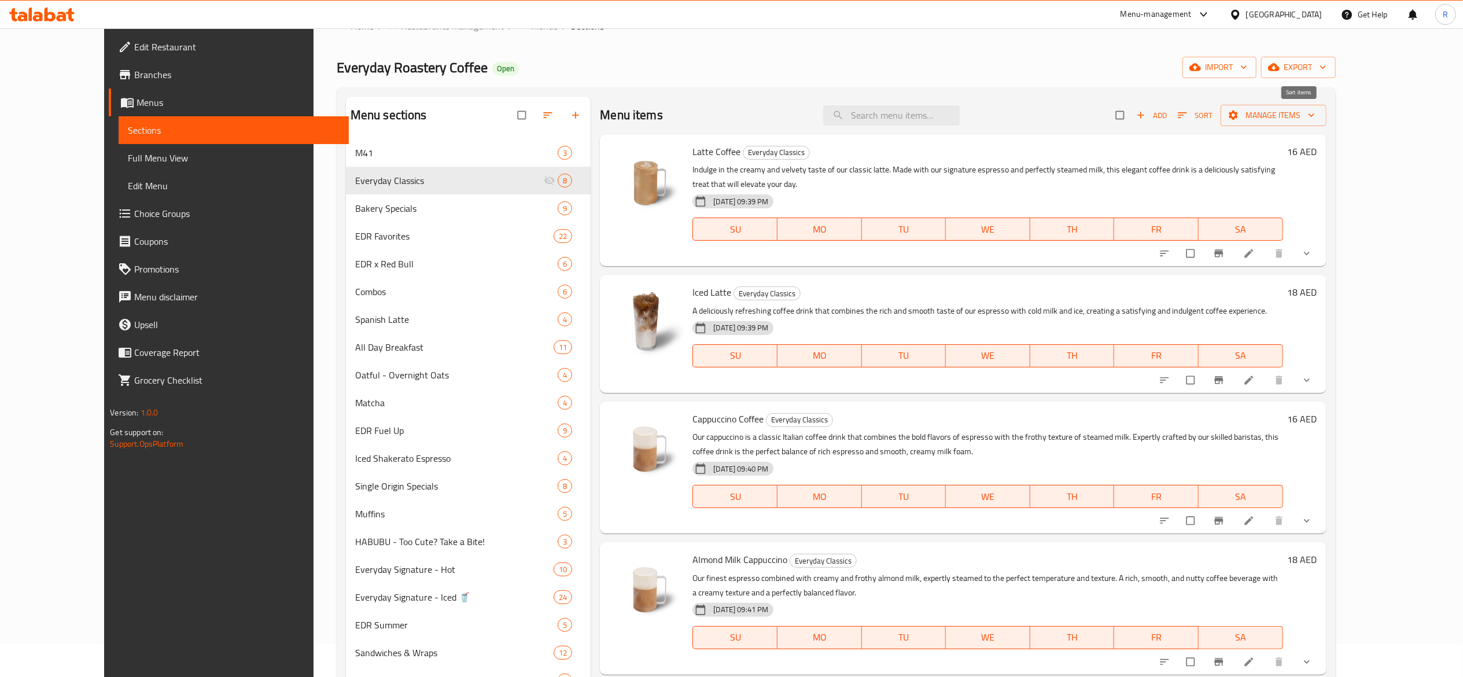
click at [1213, 117] on span "Sort" at bounding box center [1195, 115] width 35 height 13
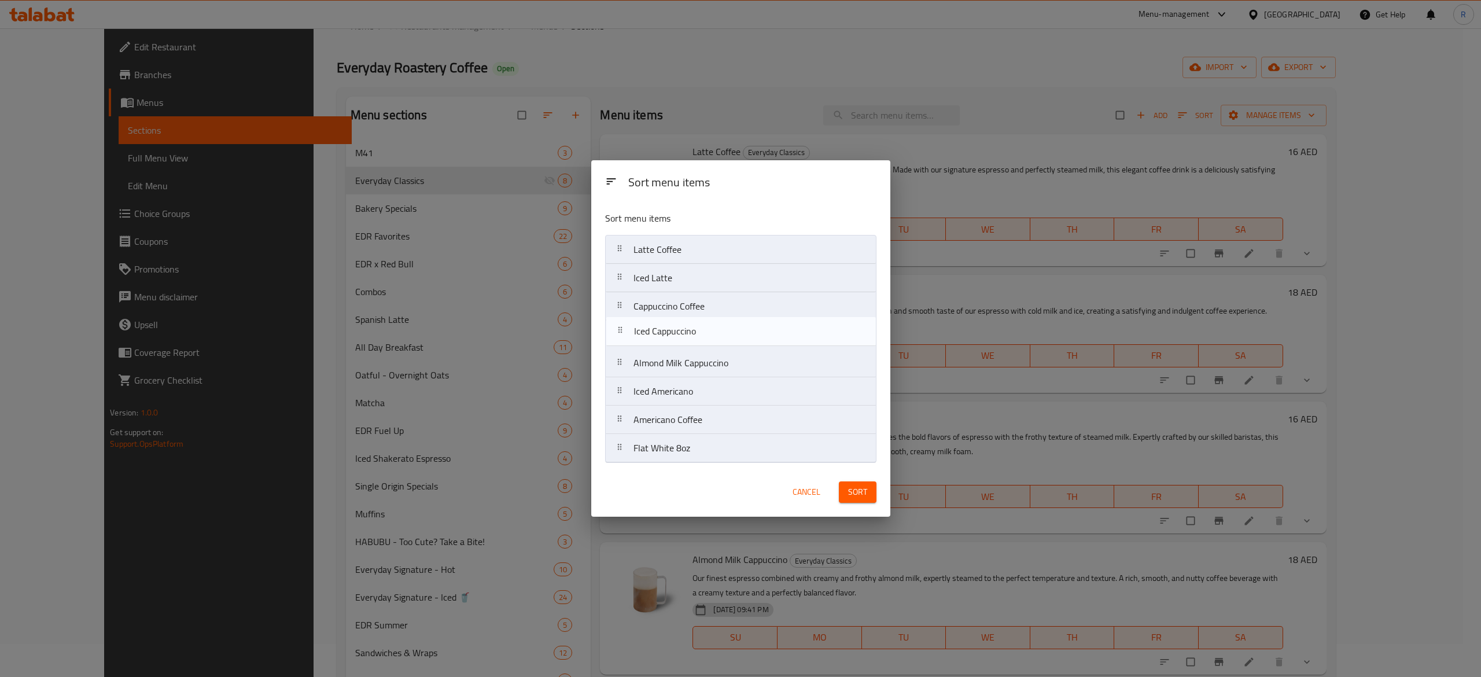
drag, startPoint x: 744, startPoint y: 454, endPoint x: 744, endPoint y: 333, distance: 120.9
click at [744, 333] on nav "Latte Coffee Iced Latte Cappuccino Coffee Almond Milk Cappuccino Iced Americano…" at bounding box center [740, 349] width 271 height 228
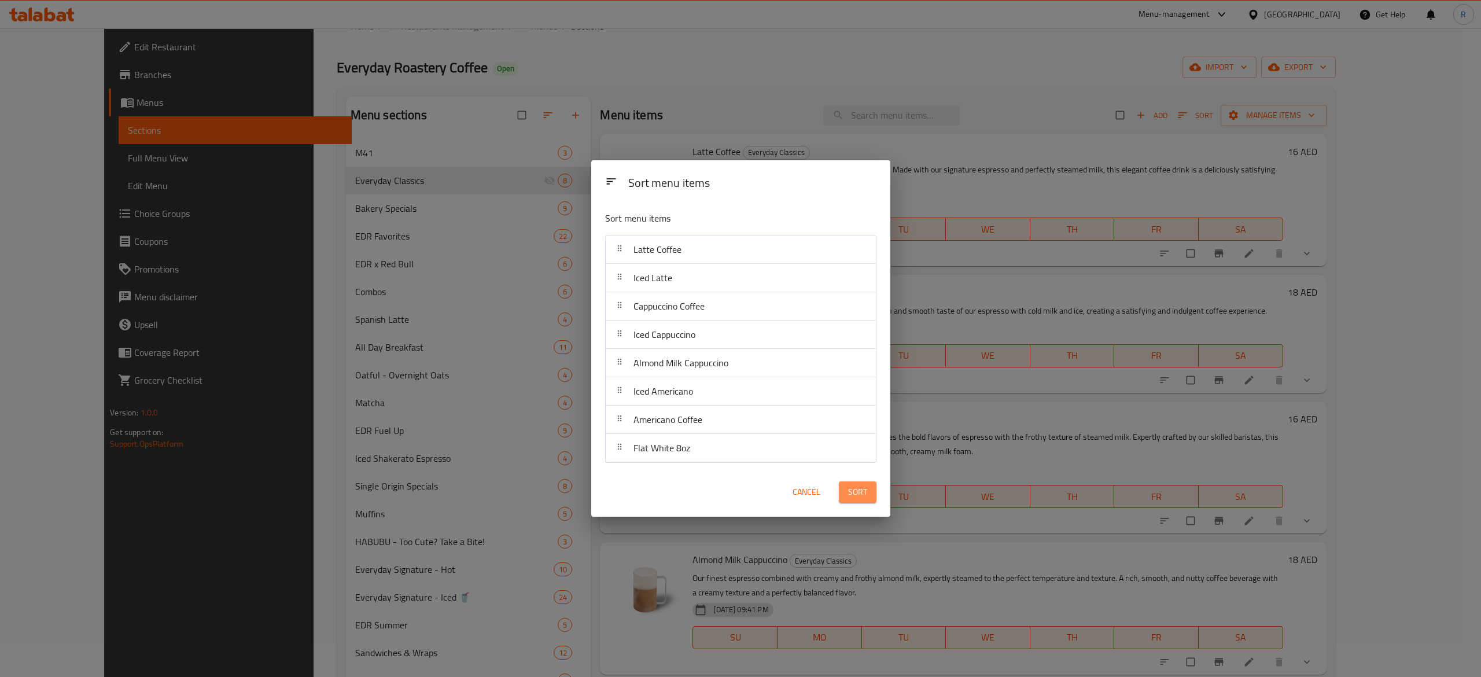
click at [859, 488] on span "Sort" at bounding box center [857, 492] width 19 height 14
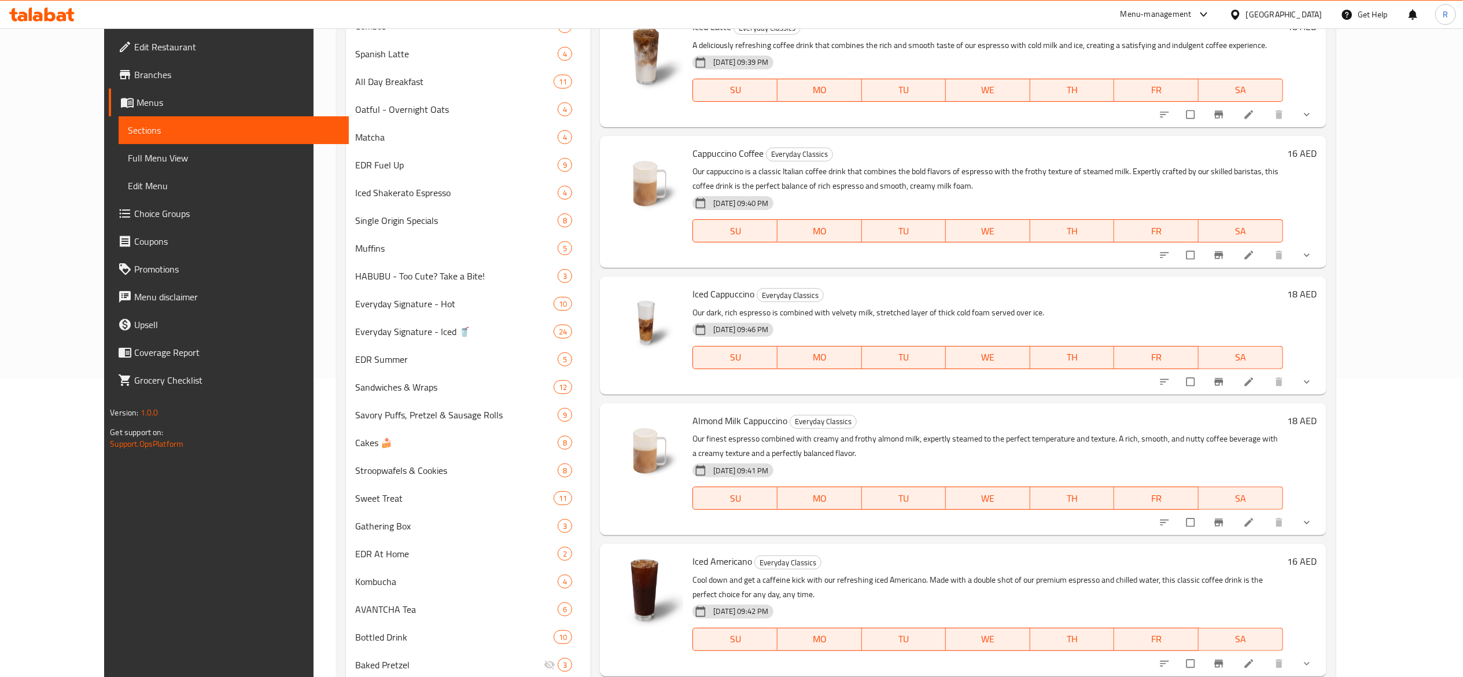
scroll to position [306, 0]
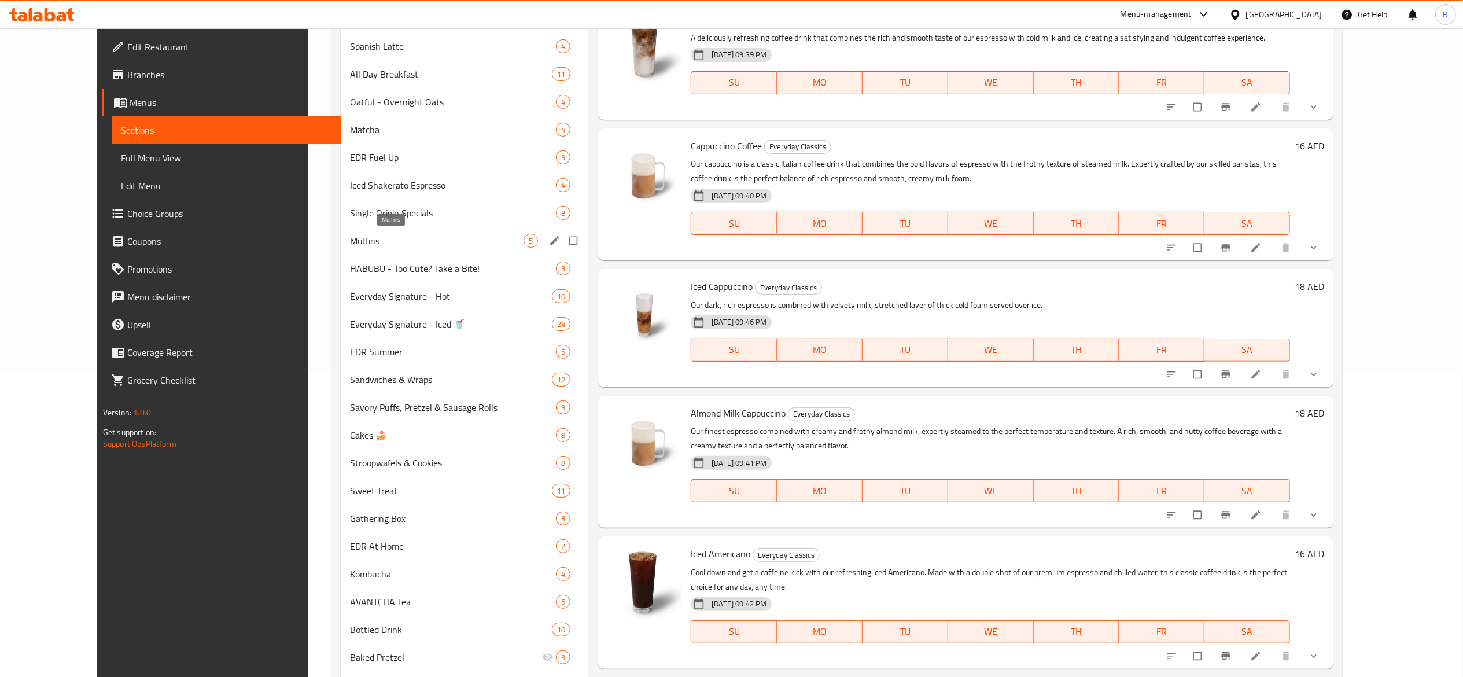
click at [418, 245] on span "Muffins" at bounding box center [437, 241] width 174 height 14
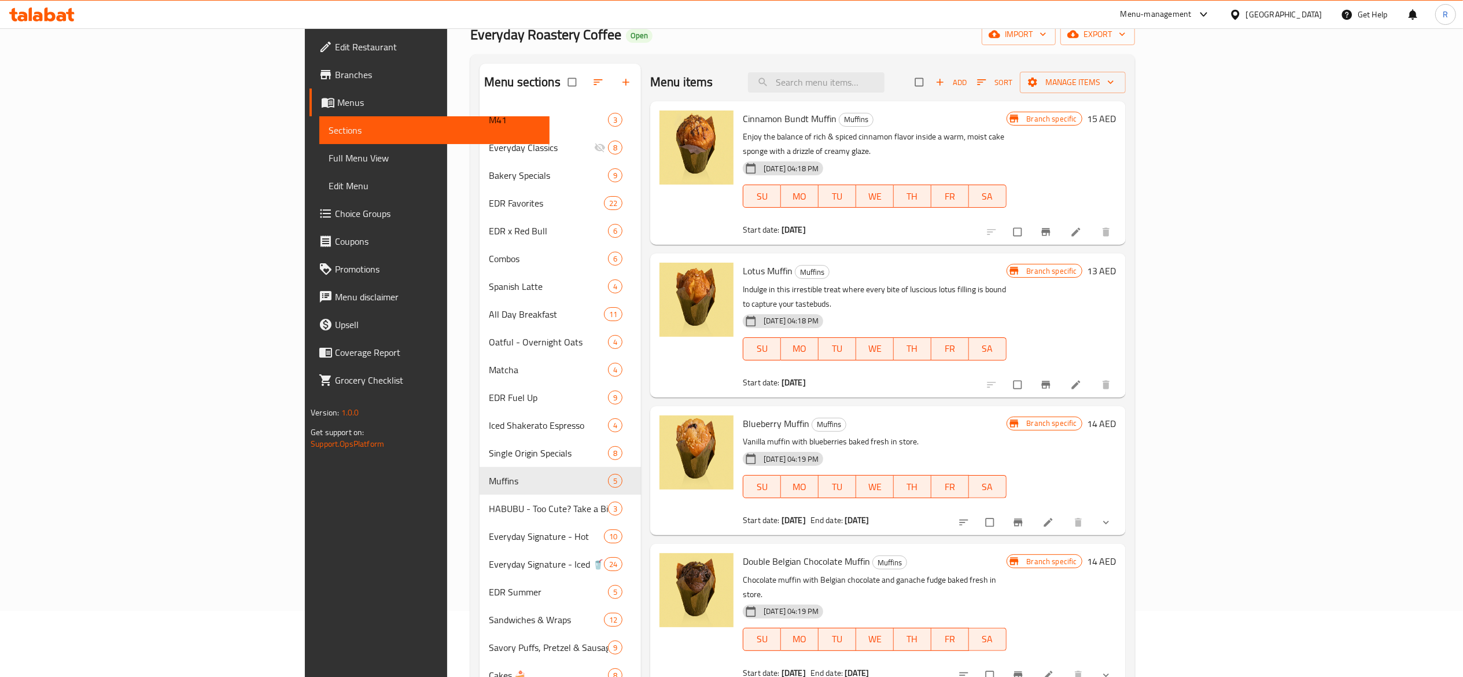
scroll to position [68, 0]
click at [1050, 227] on icon "Branch-specific-item" at bounding box center [1046, 231] width 9 height 8
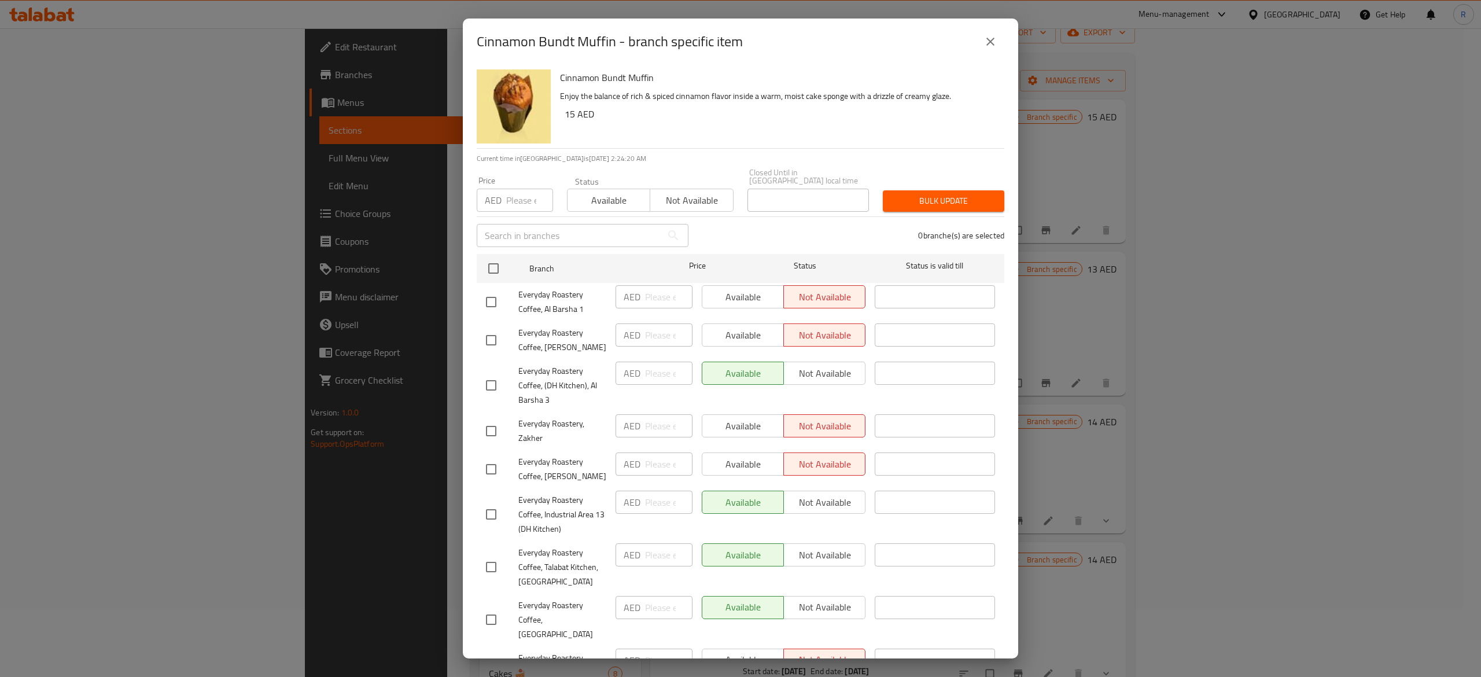
click at [983, 32] on button "close" at bounding box center [991, 42] width 28 height 28
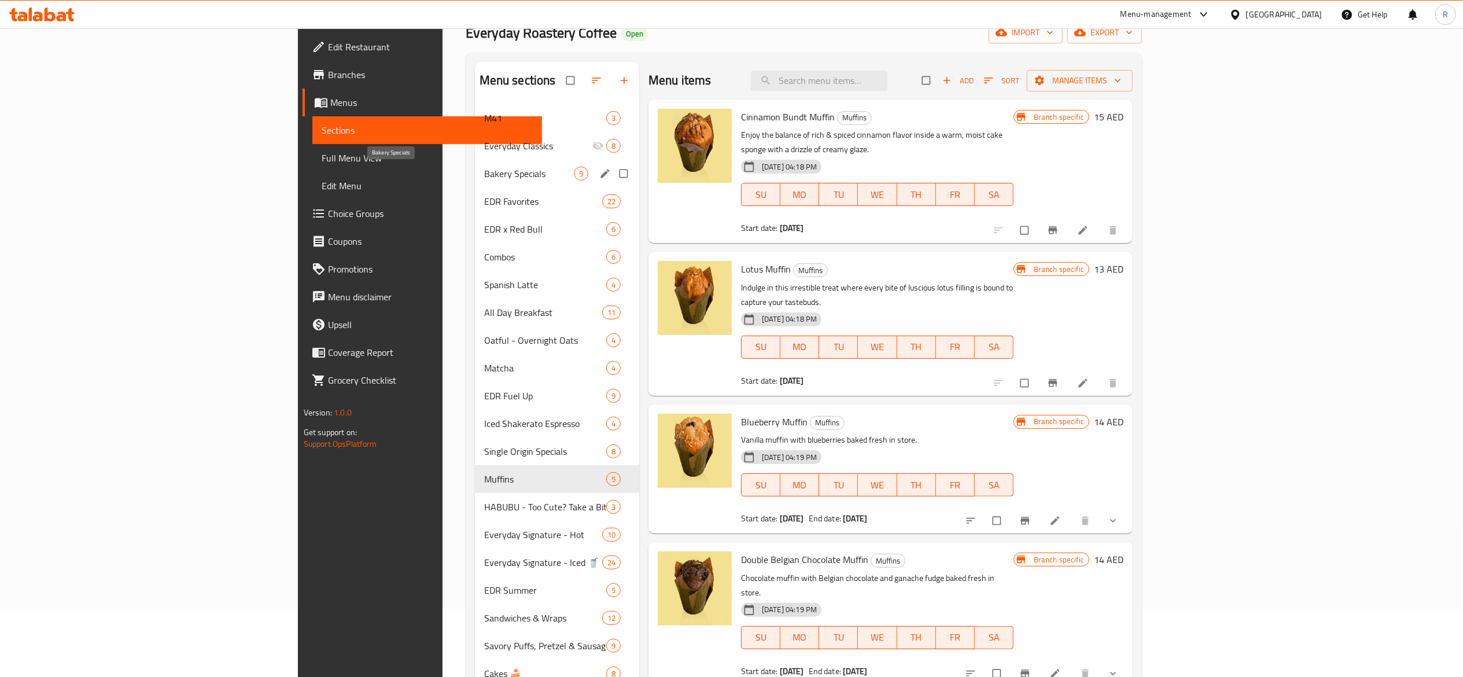
click at [484, 172] on span "Bakery Specials" at bounding box center [529, 174] width 90 height 14
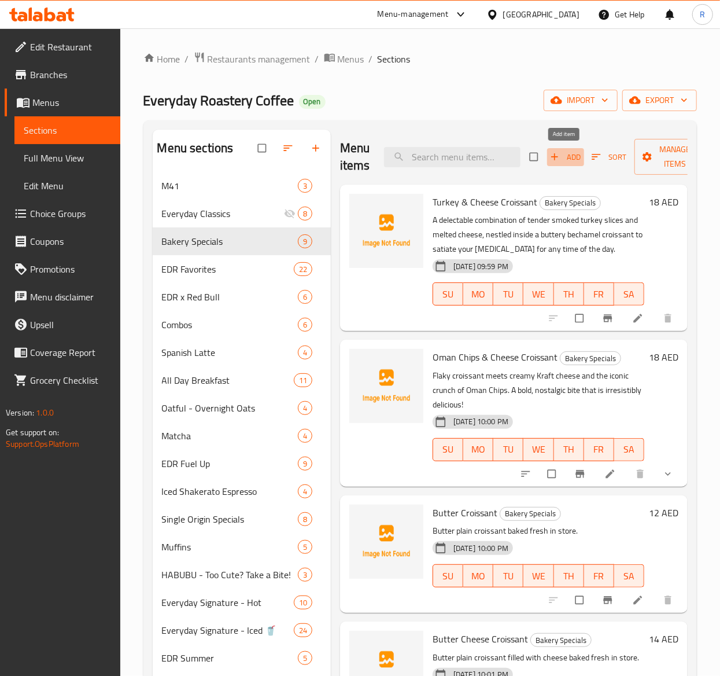
click at [570, 157] on span "Add" at bounding box center [565, 156] width 31 height 13
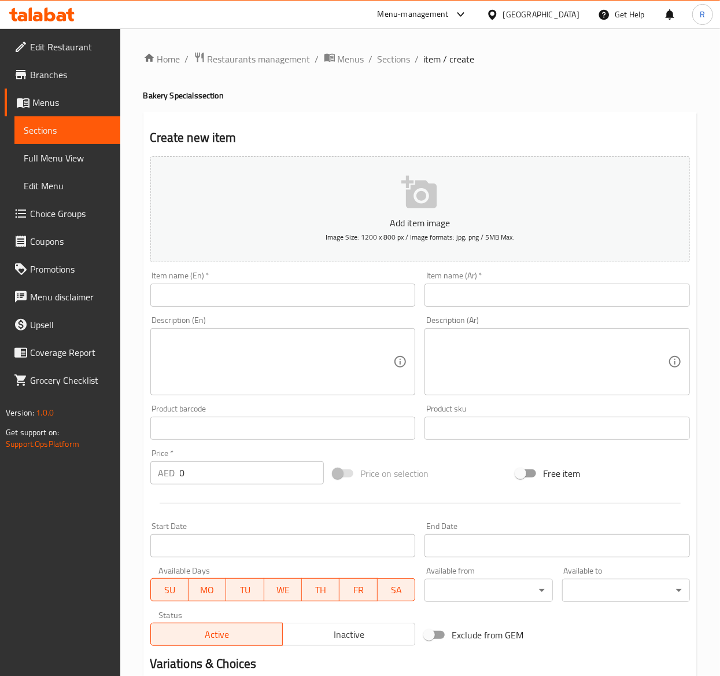
click at [186, 304] on input "text" at bounding box center [283, 295] width 266 height 23
paste input "Zaatar Croissant"
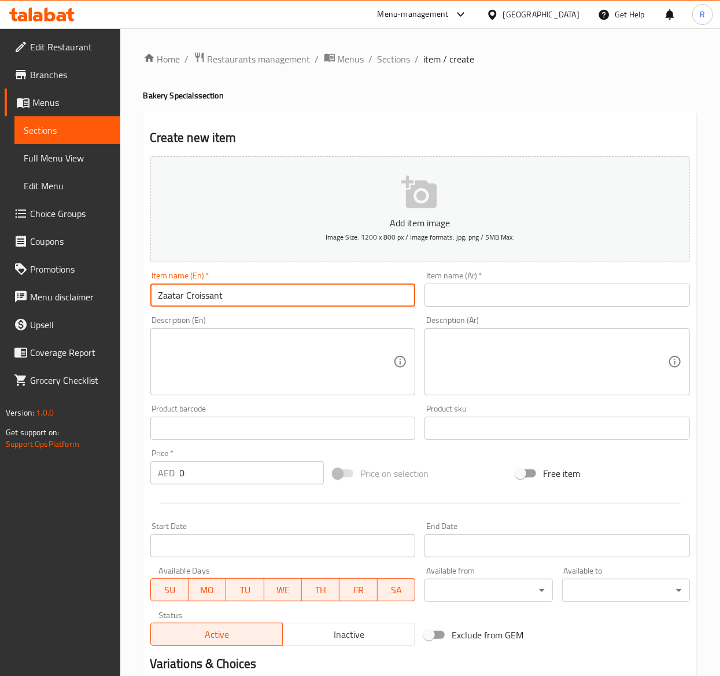
type input "Zaatar Croissant"
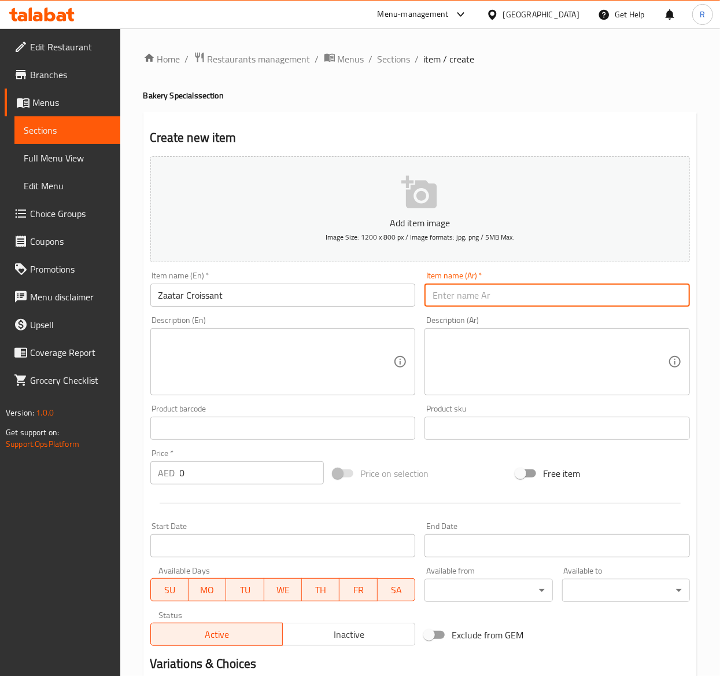
click at [610, 288] on input "text" at bounding box center [558, 295] width 266 height 23
paste input "زعتر كرواسون"
type input "زعتر كرواسون"
click at [267, 384] on textarea at bounding box center [277, 361] width 236 height 55
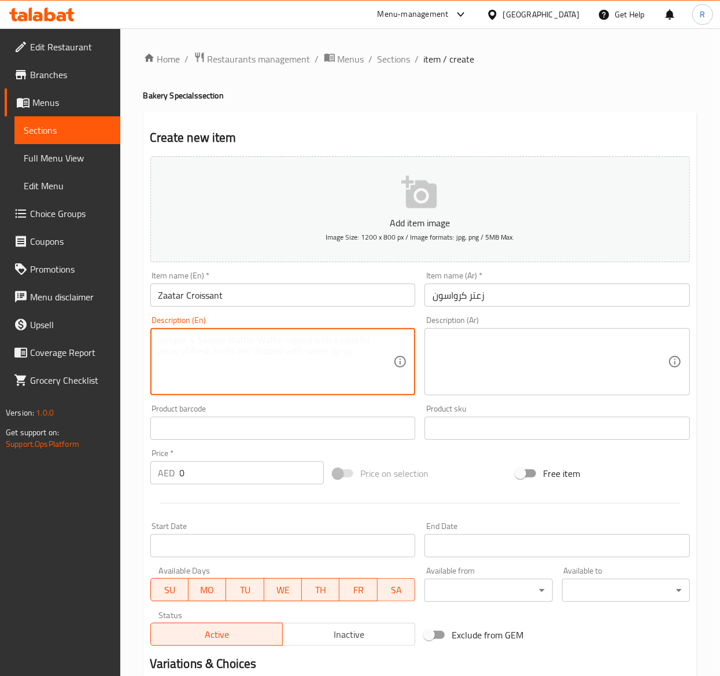
paste textarea "Zaatar infused butter croissant baked fresh in store."
type textarea "Zaatar infused butter croissant baked fresh in store."
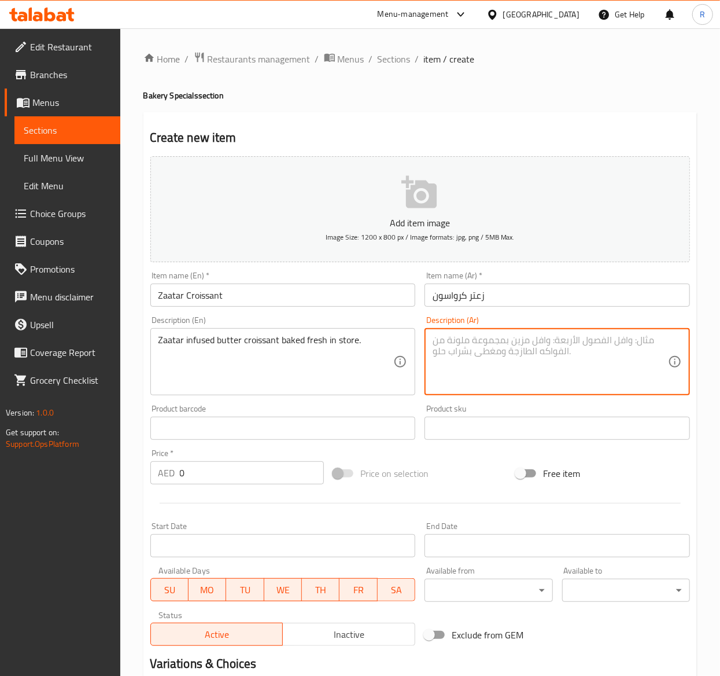
click at [569, 380] on textarea at bounding box center [551, 361] width 236 height 55
paste textarea "كرواسون بالزعتر مخبوز طازجاً بالمتجر."
type textarea "كرواسون بالزعتر مخبوز طازجاً بالمتجر."
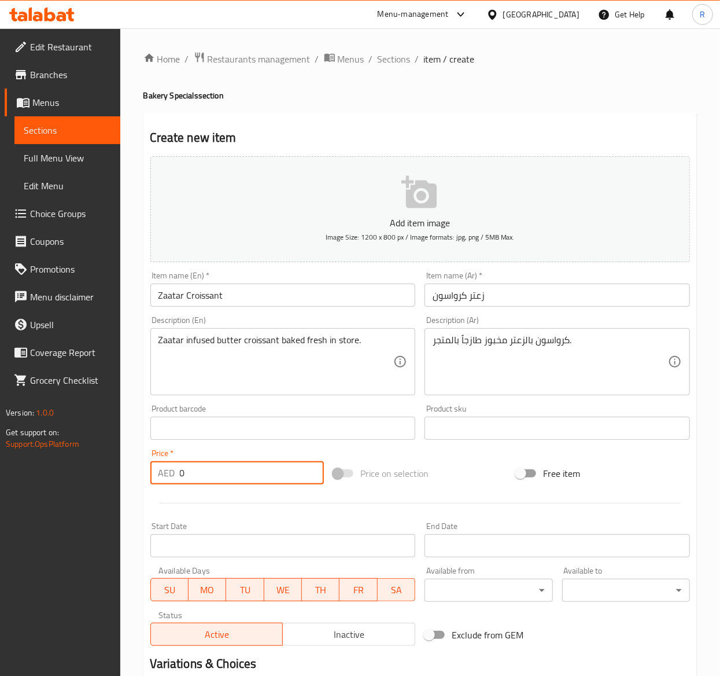
click at [207, 479] on input "0" at bounding box center [252, 472] width 144 height 23
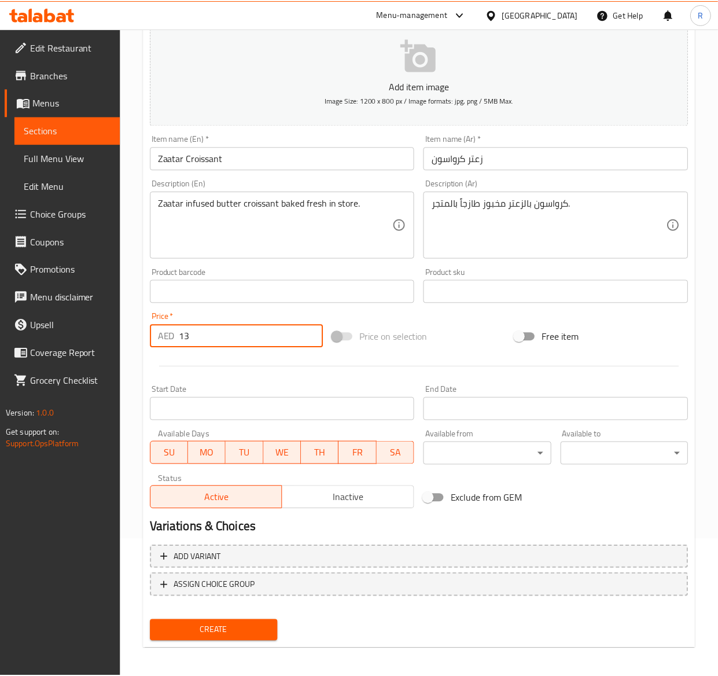
scroll to position [141, 0]
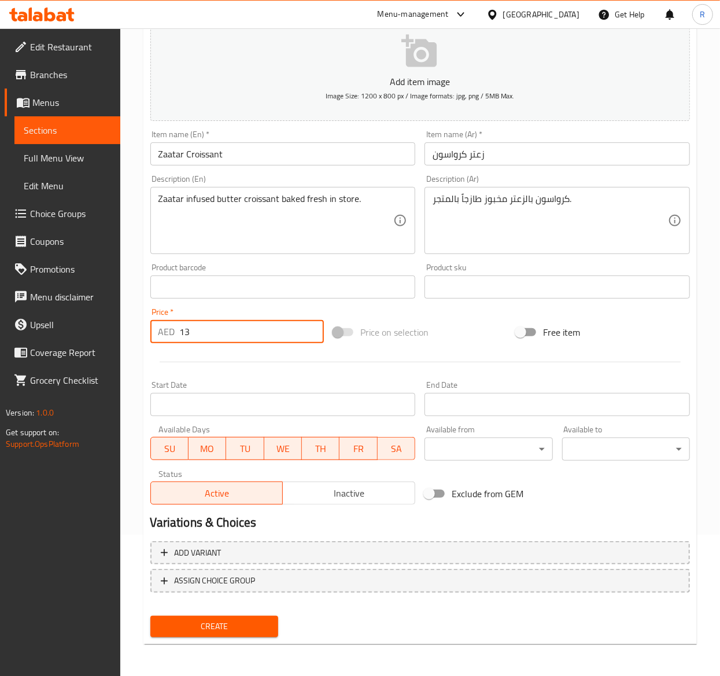
type input "13"
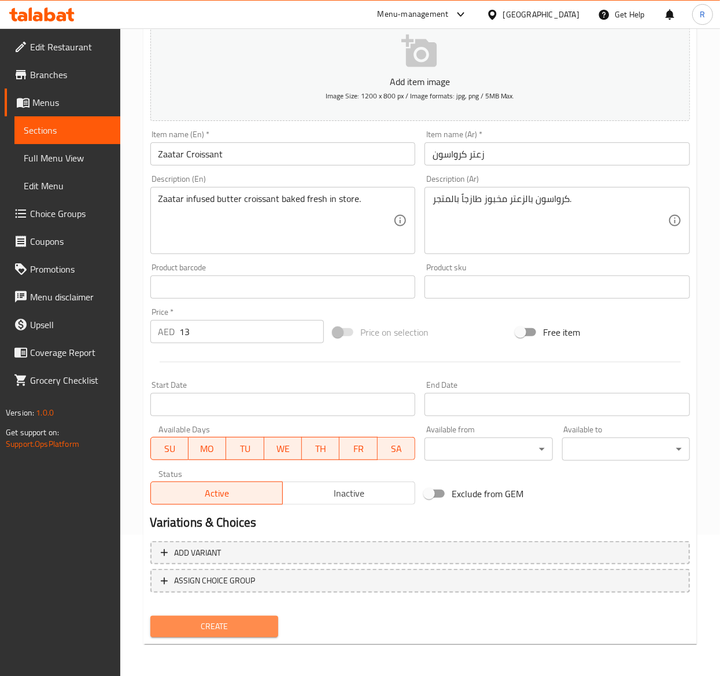
click at [260, 628] on span "Create" at bounding box center [214, 626] width 109 height 14
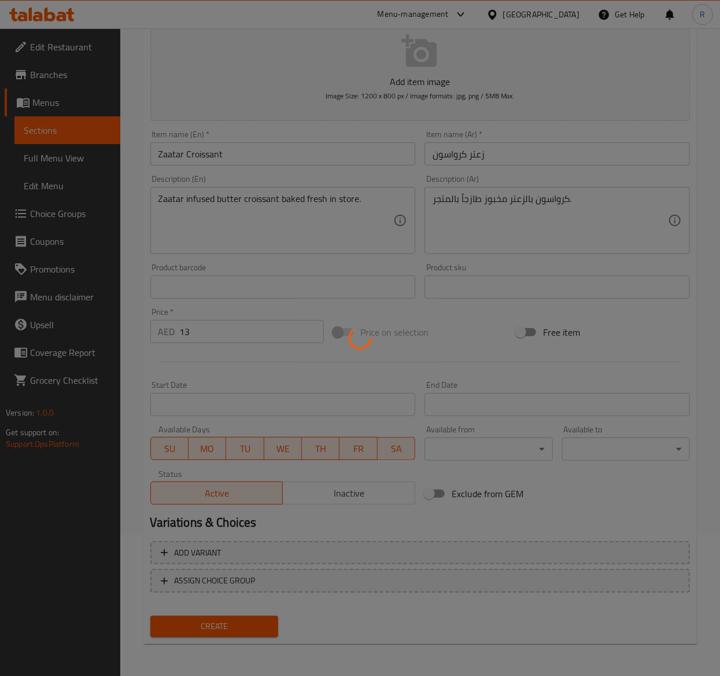
type input "0"
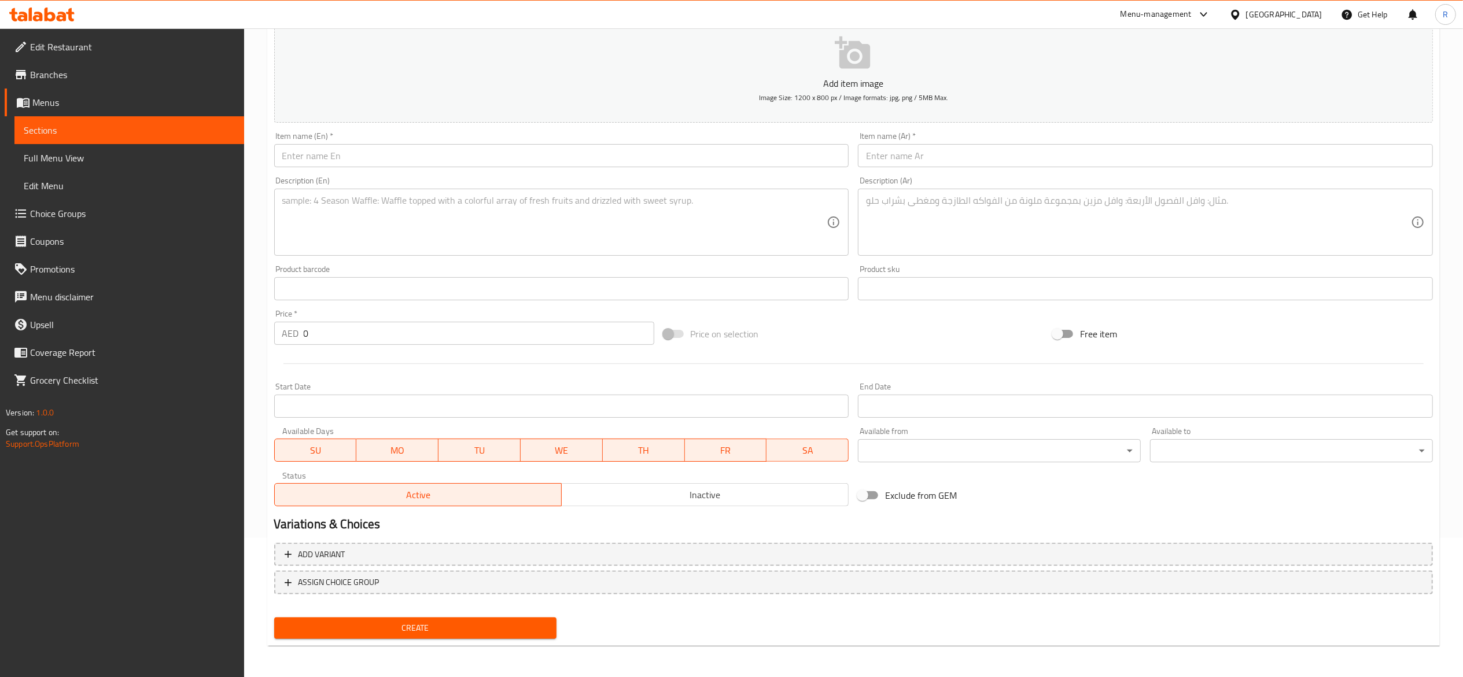
scroll to position [0, 0]
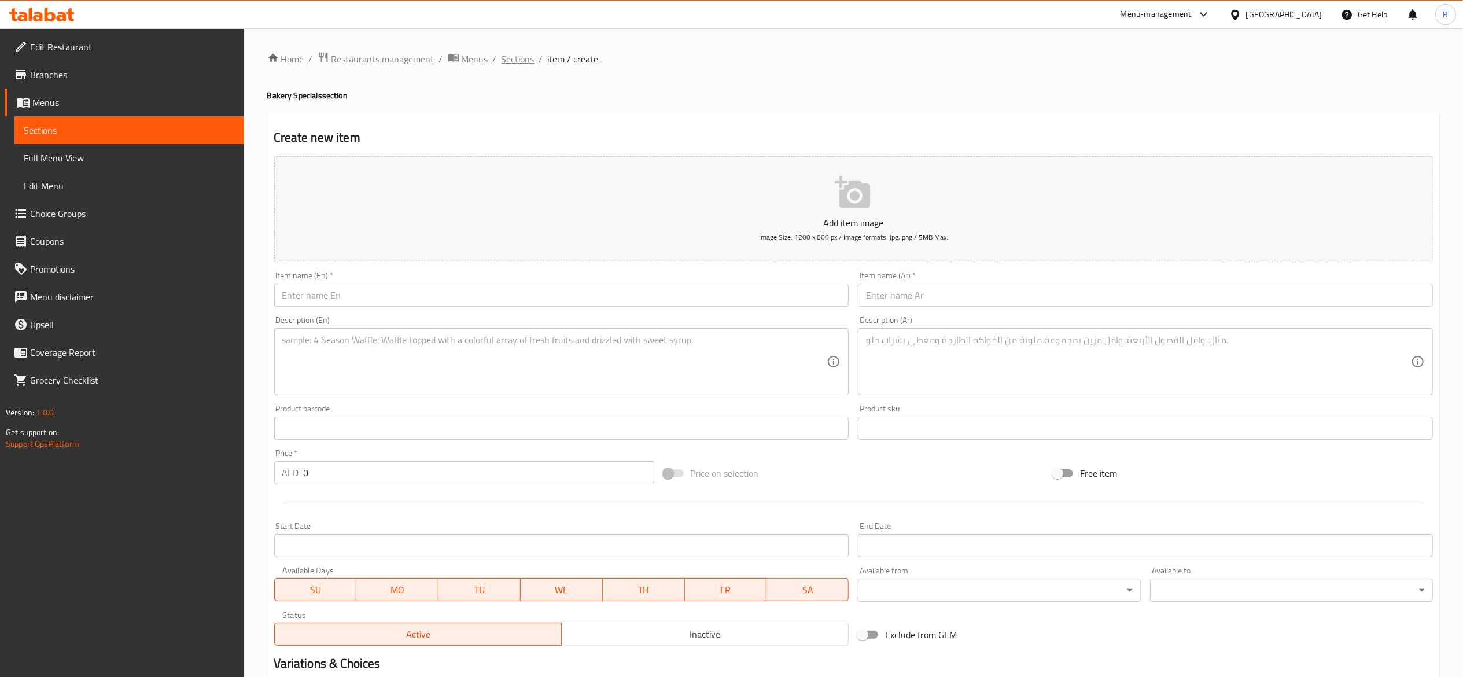
click at [521, 57] on span "Sections" at bounding box center [518, 59] width 33 height 14
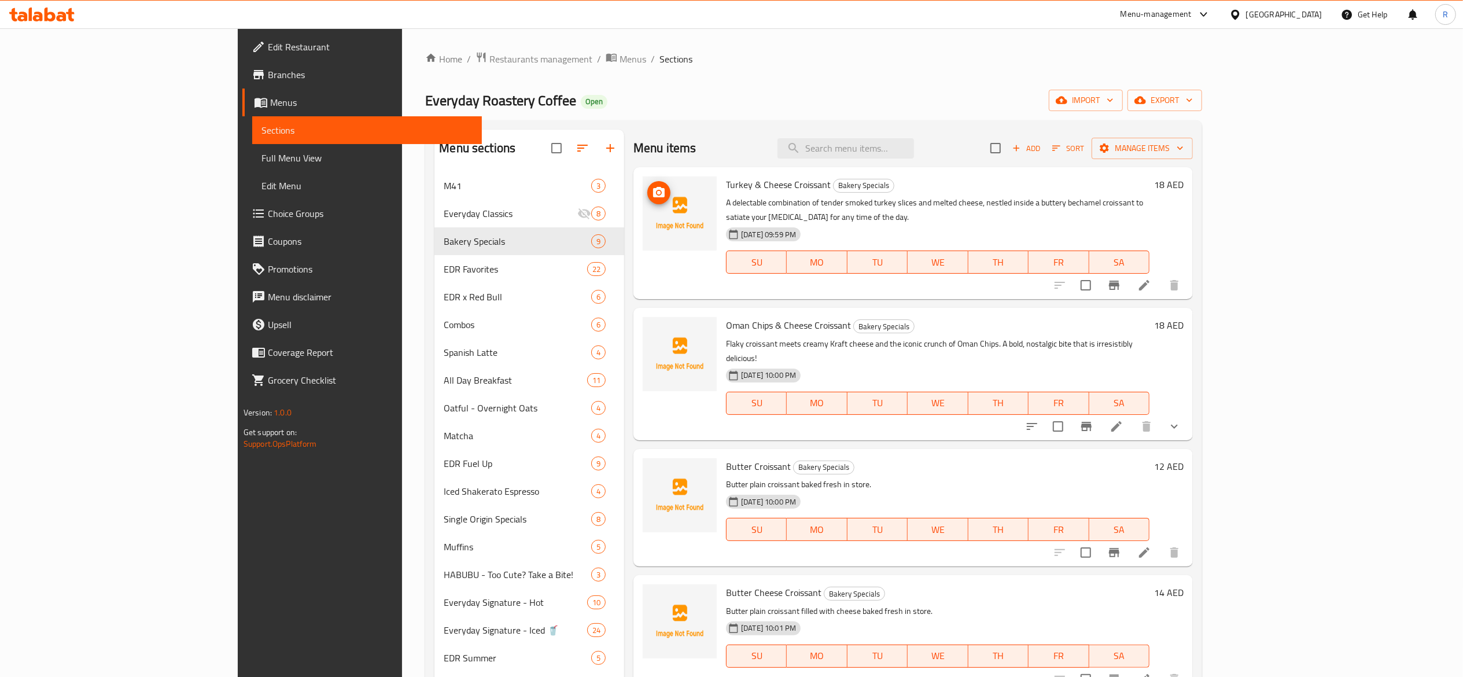
click at [653, 191] on icon "upload picture" at bounding box center [659, 192] width 12 height 10
click at [652, 326] on icon "upload picture" at bounding box center [659, 333] width 14 height 14
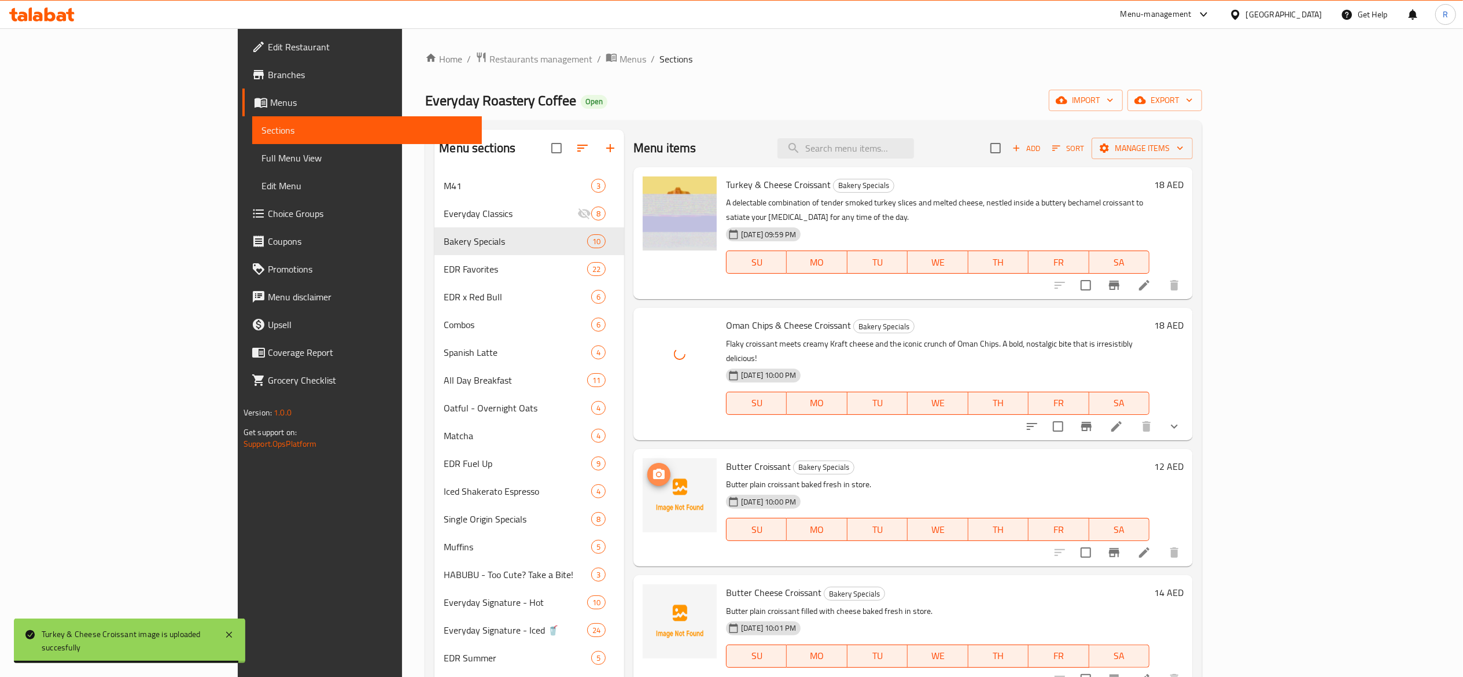
click at [652, 468] on icon "upload picture" at bounding box center [659, 475] width 14 height 14
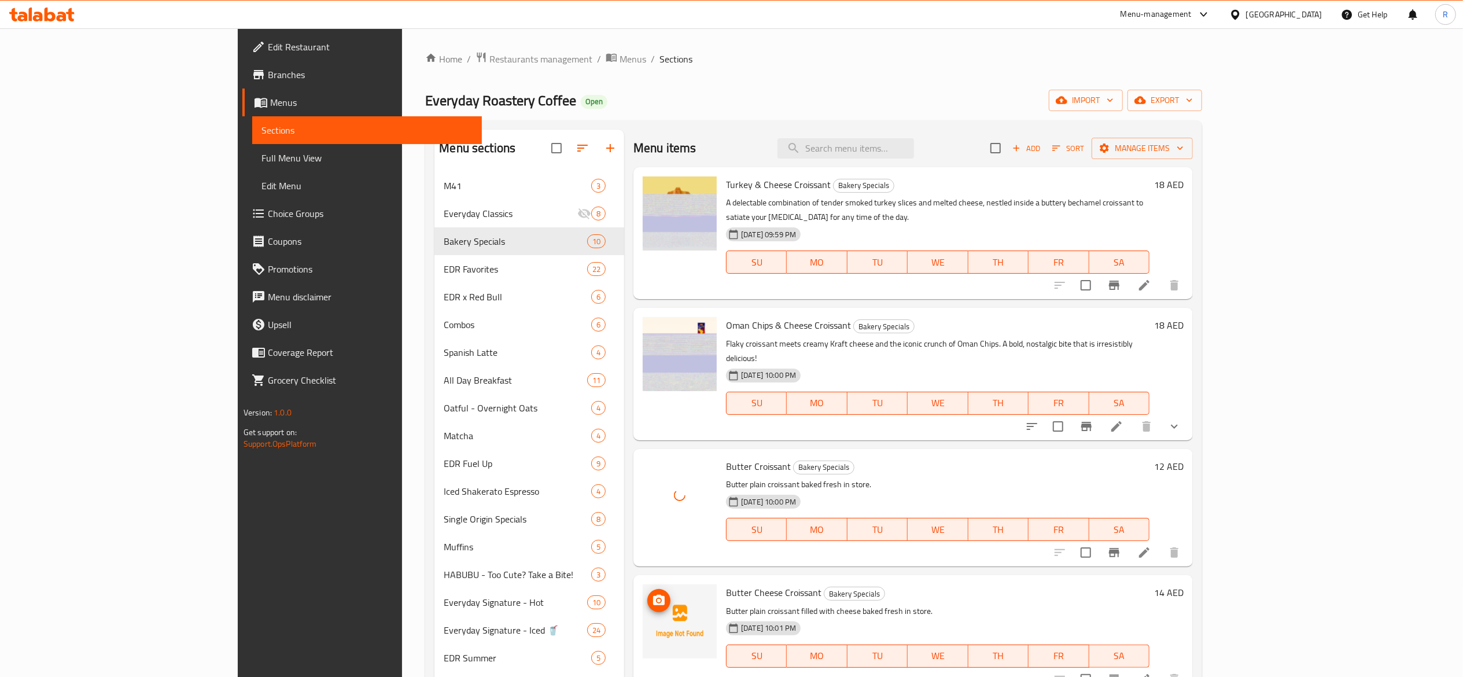
click at [643, 584] on img at bounding box center [680, 621] width 74 height 74
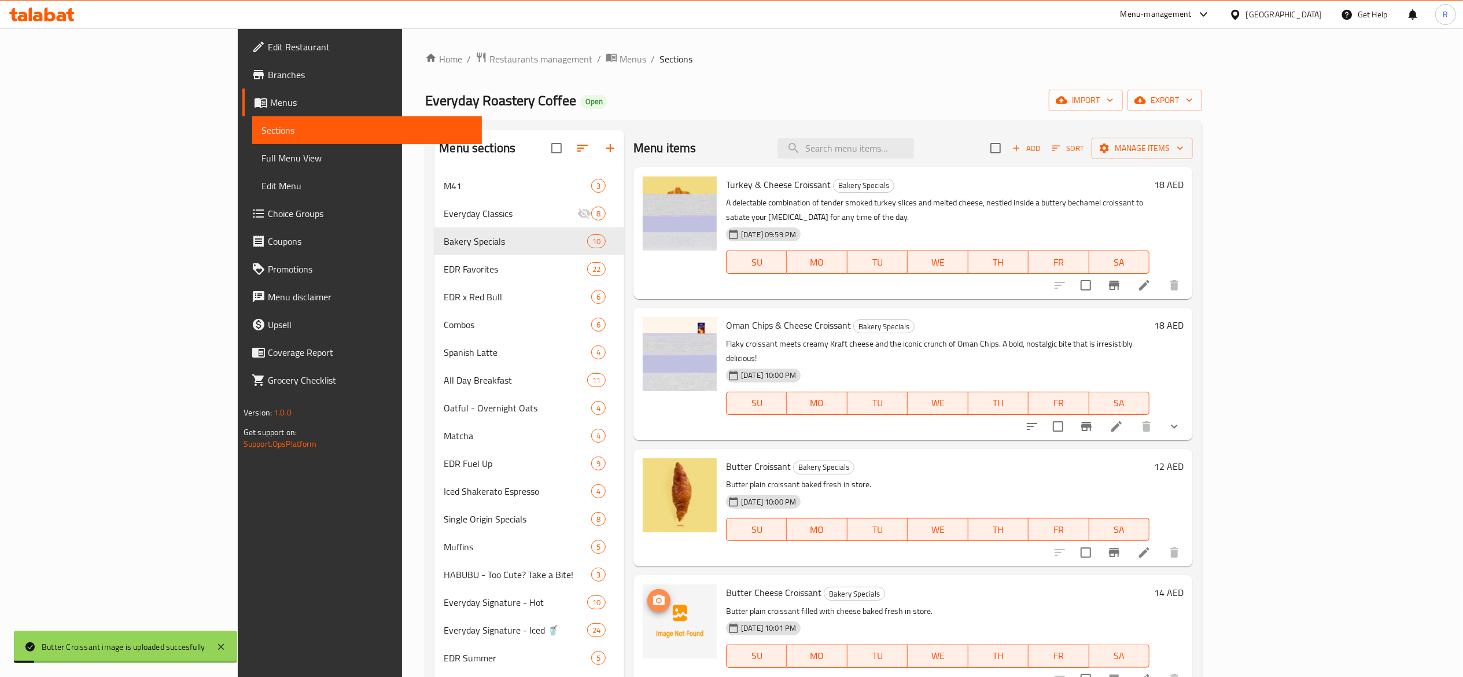
click at [657, 599] on circle "upload picture" at bounding box center [658, 600] width 3 height 3
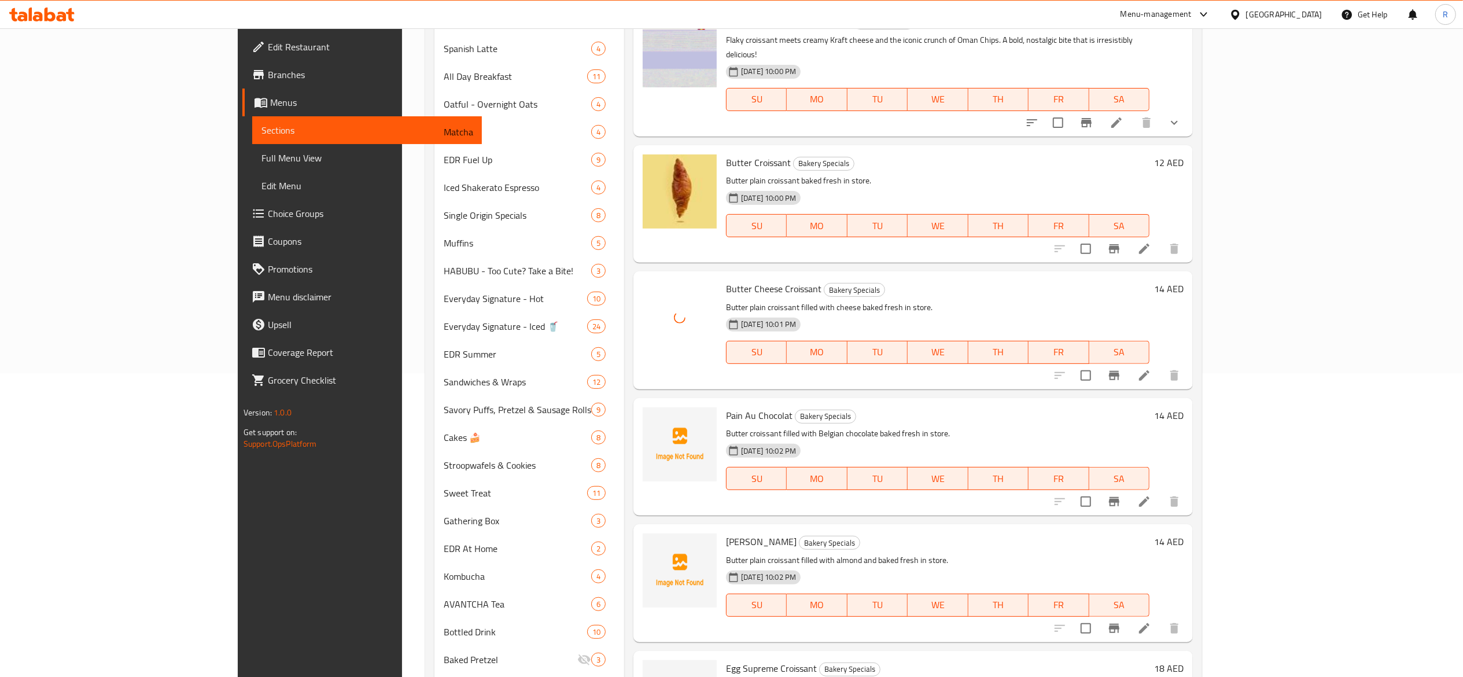
scroll to position [415, 0]
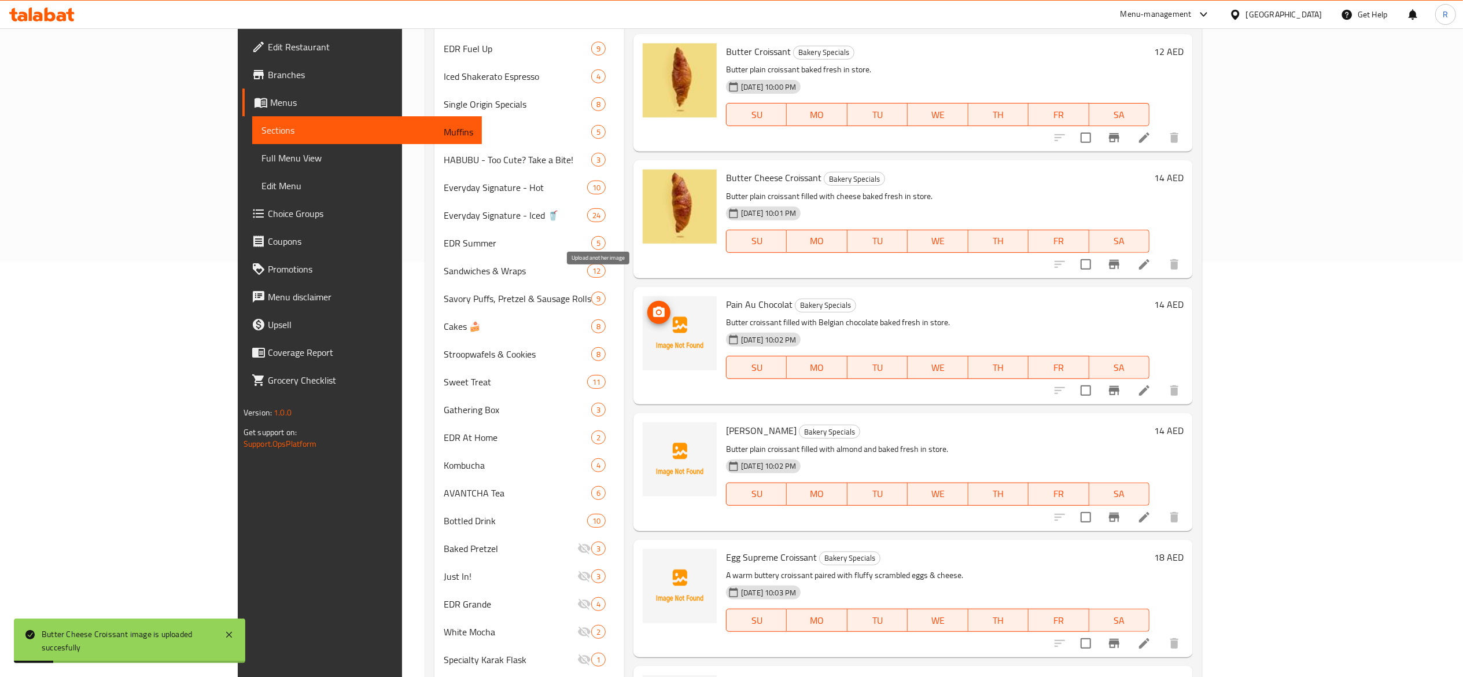
click at [648, 306] on span "upload picture" at bounding box center [659, 313] width 23 height 14
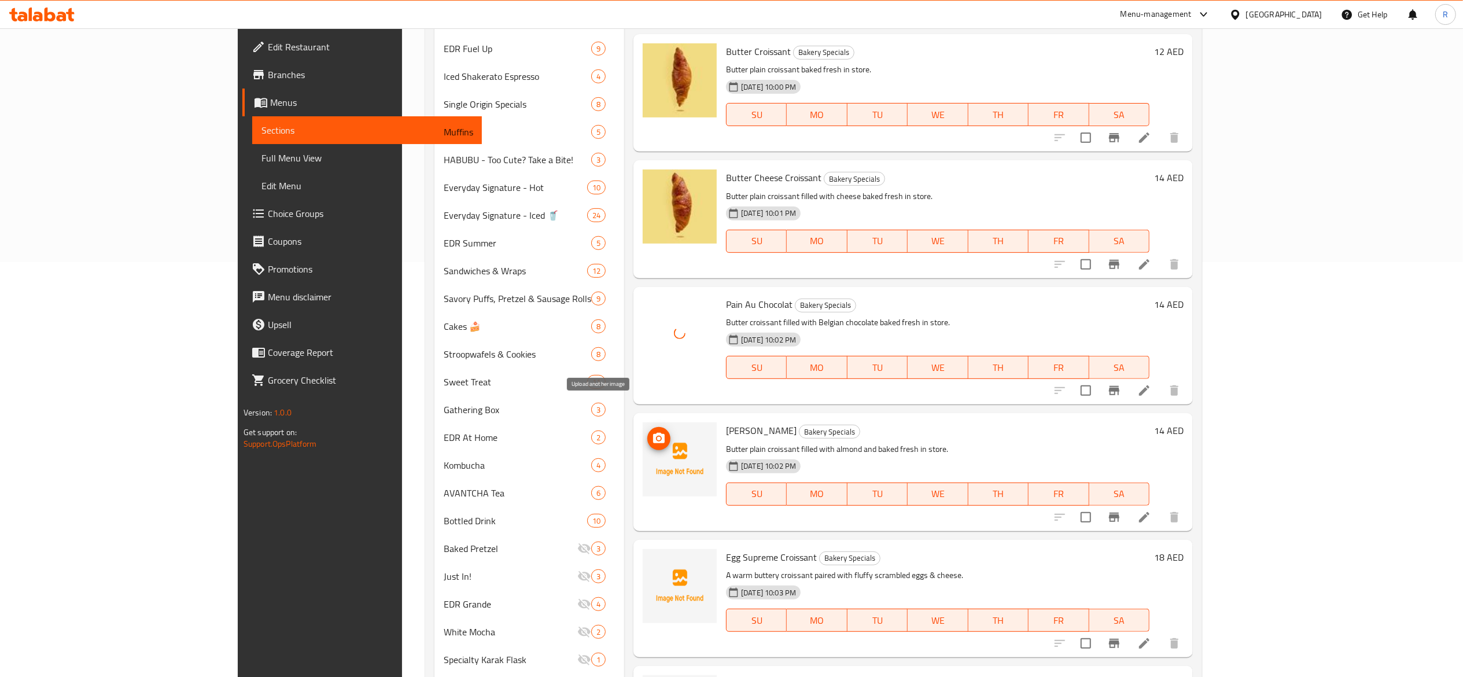
click at [653, 433] on icon "upload picture" at bounding box center [659, 438] width 12 height 10
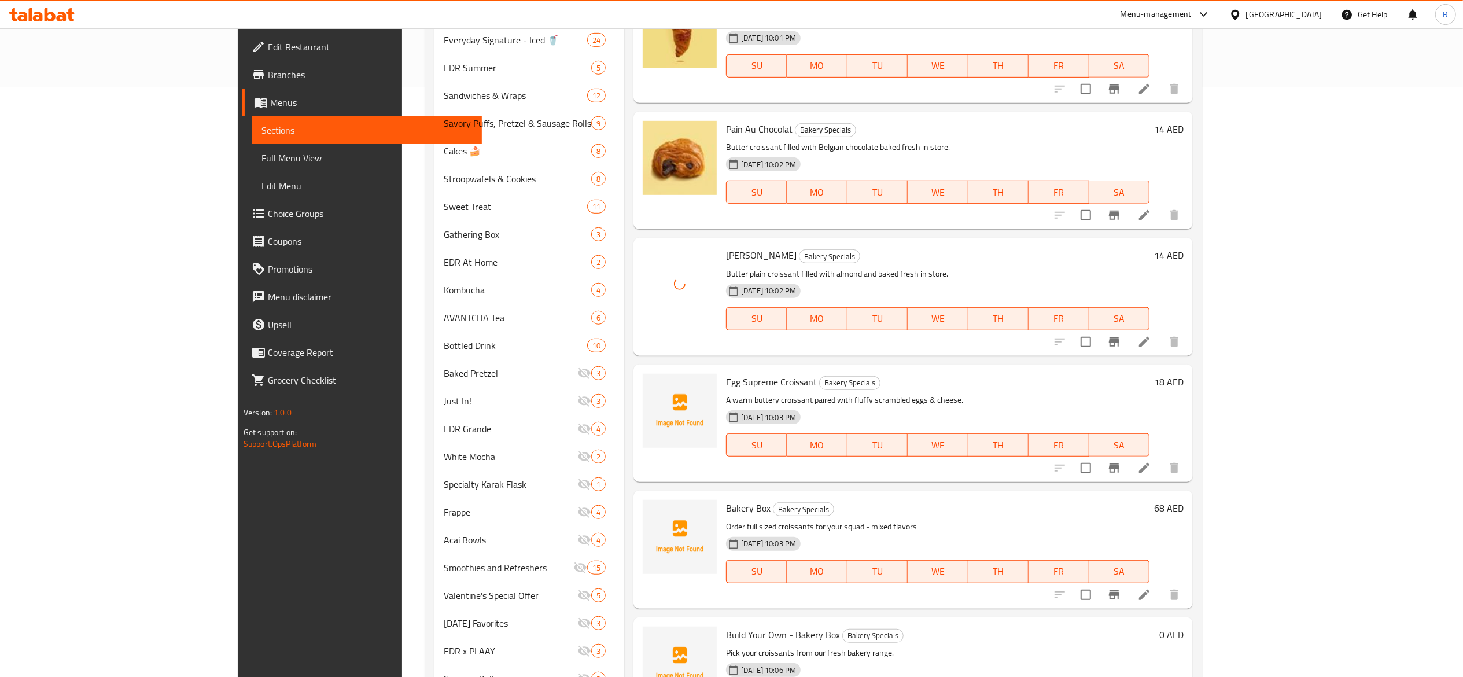
scroll to position [643, 0]
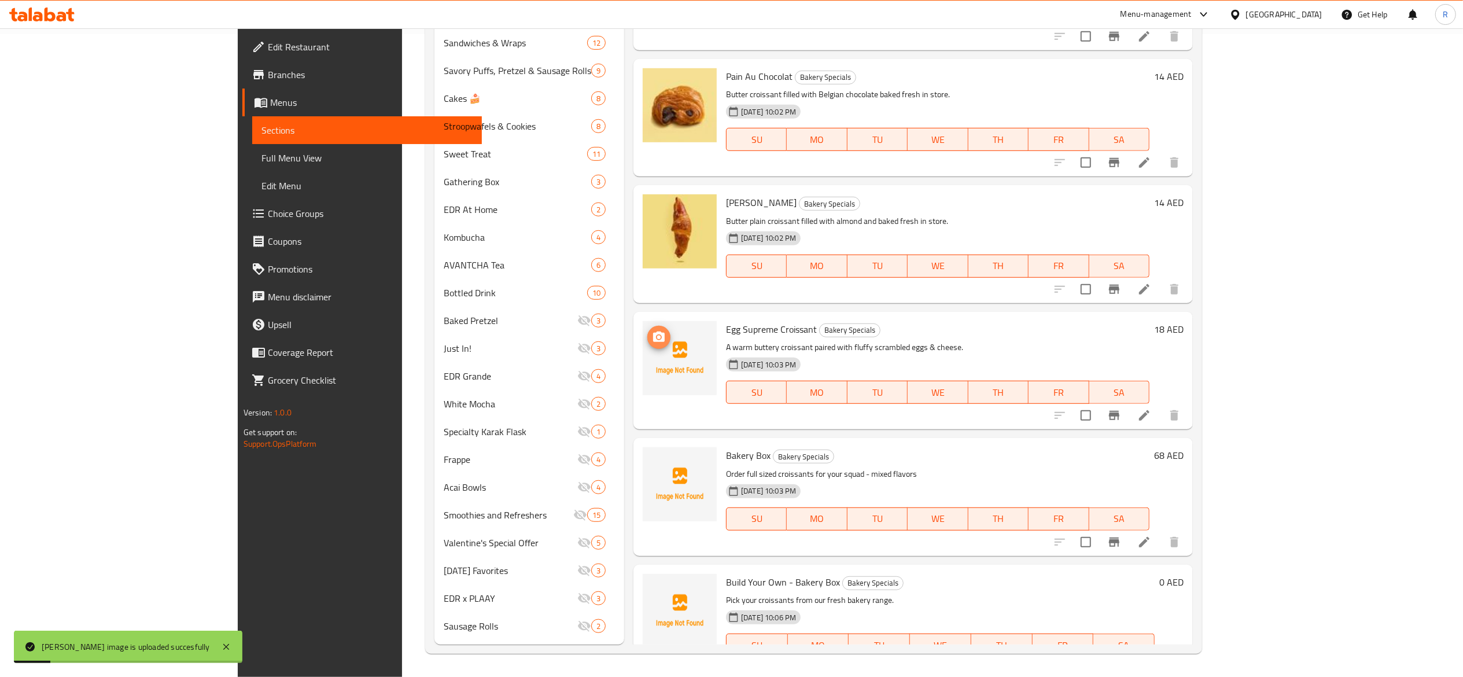
click at [648, 326] on button "upload picture" at bounding box center [659, 337] width 23 height 23
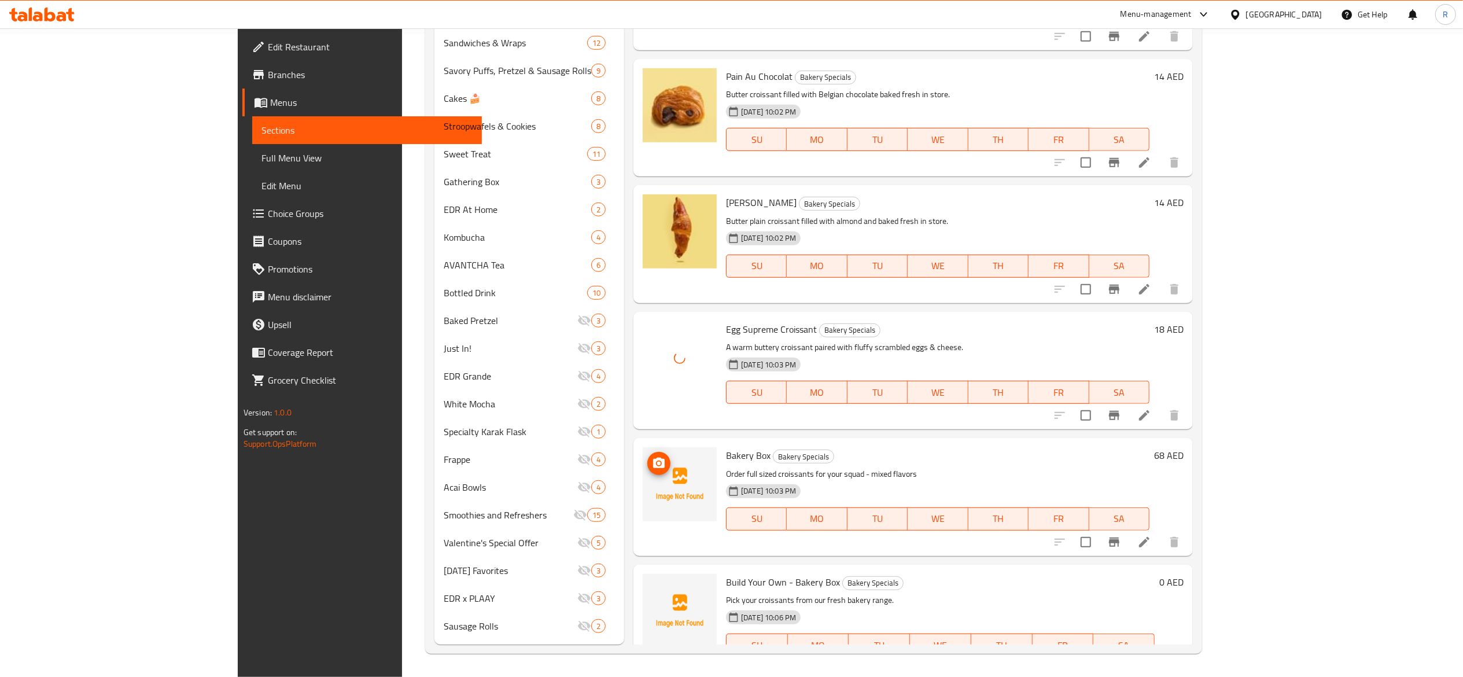
click at [653, 458] on icon "upload picture" at bounding box center [659, 463] width 12 height 10
click at [652, 583] on icon "upload picture" at bounding box center [659, 590] width 14 height 14
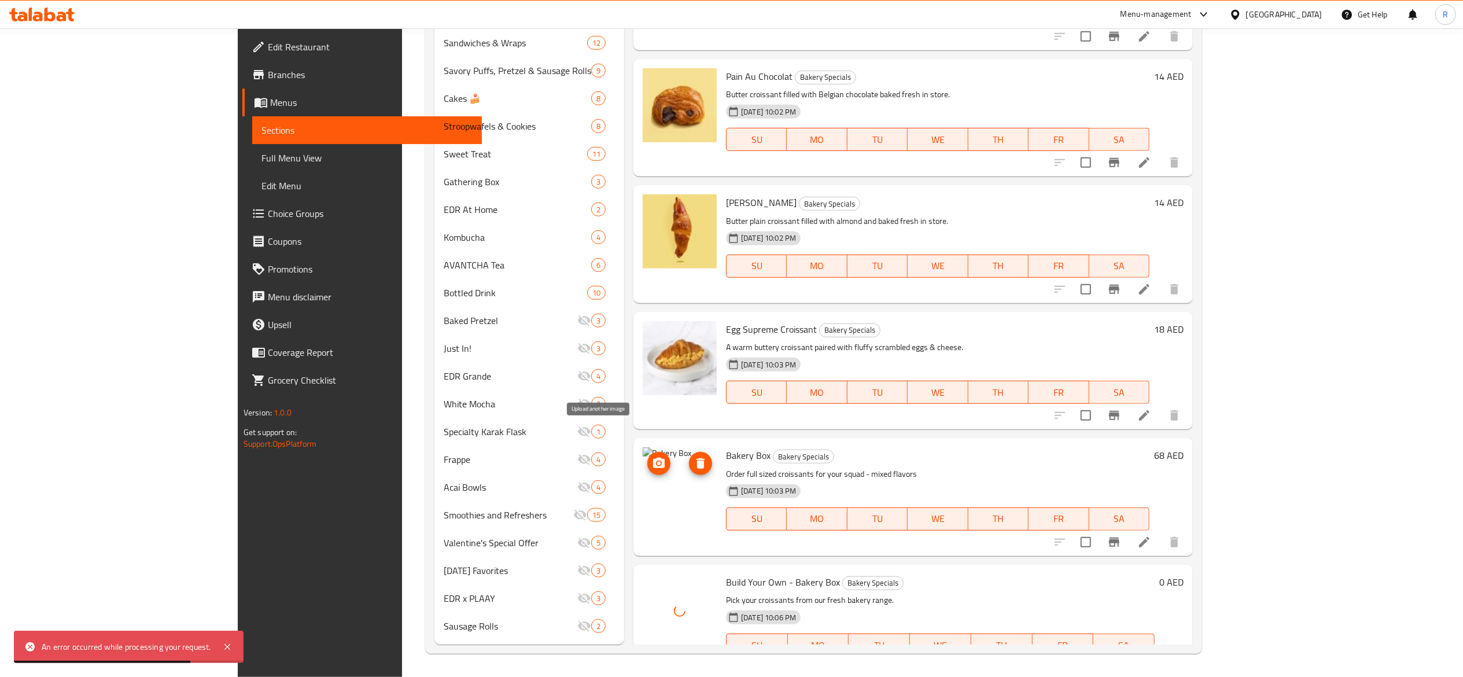
click at [648, 457] on span "upload picture" at bounding box center [659, 464] width 23 height 14
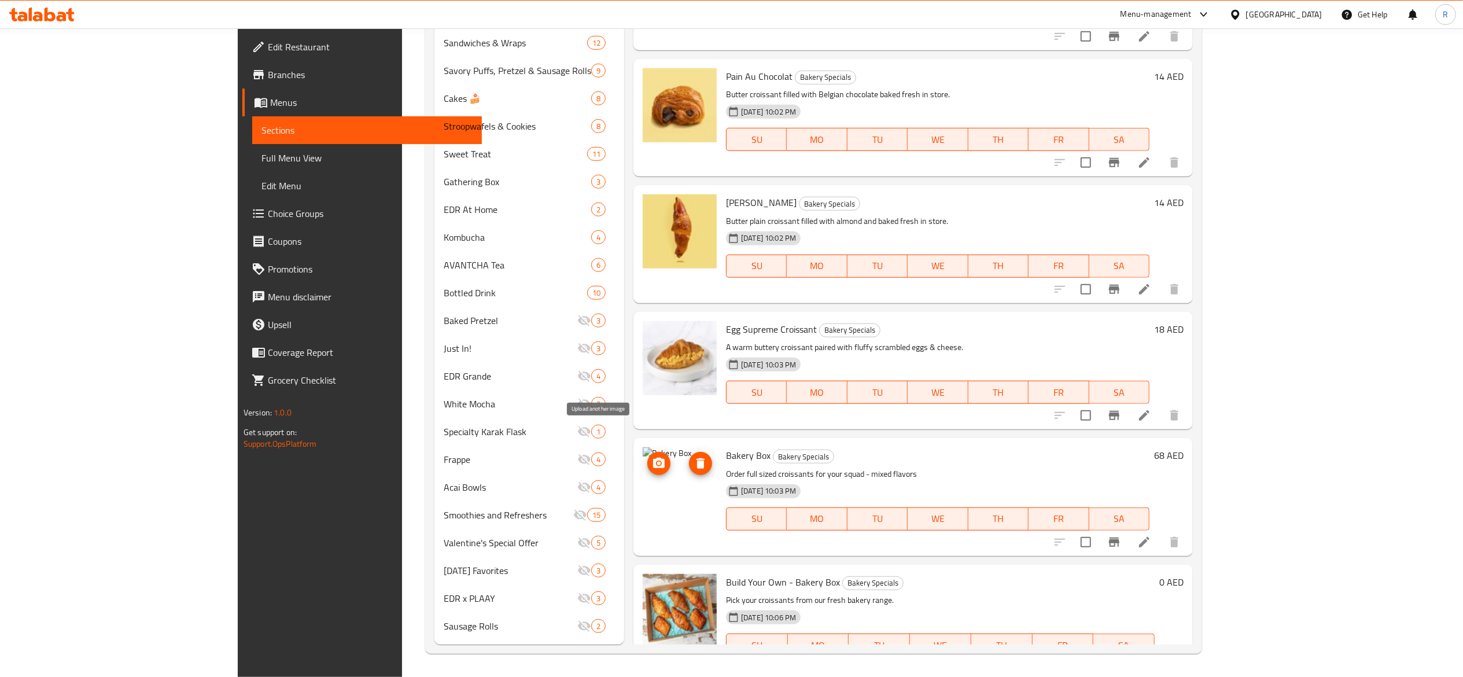
click at [657, 462] on circle "upload picture" at bounding box center [658, 463] width 3 height 3
click at [648, 452] on button "upload picture" at bounding box center [659, 463] width 23 height 23
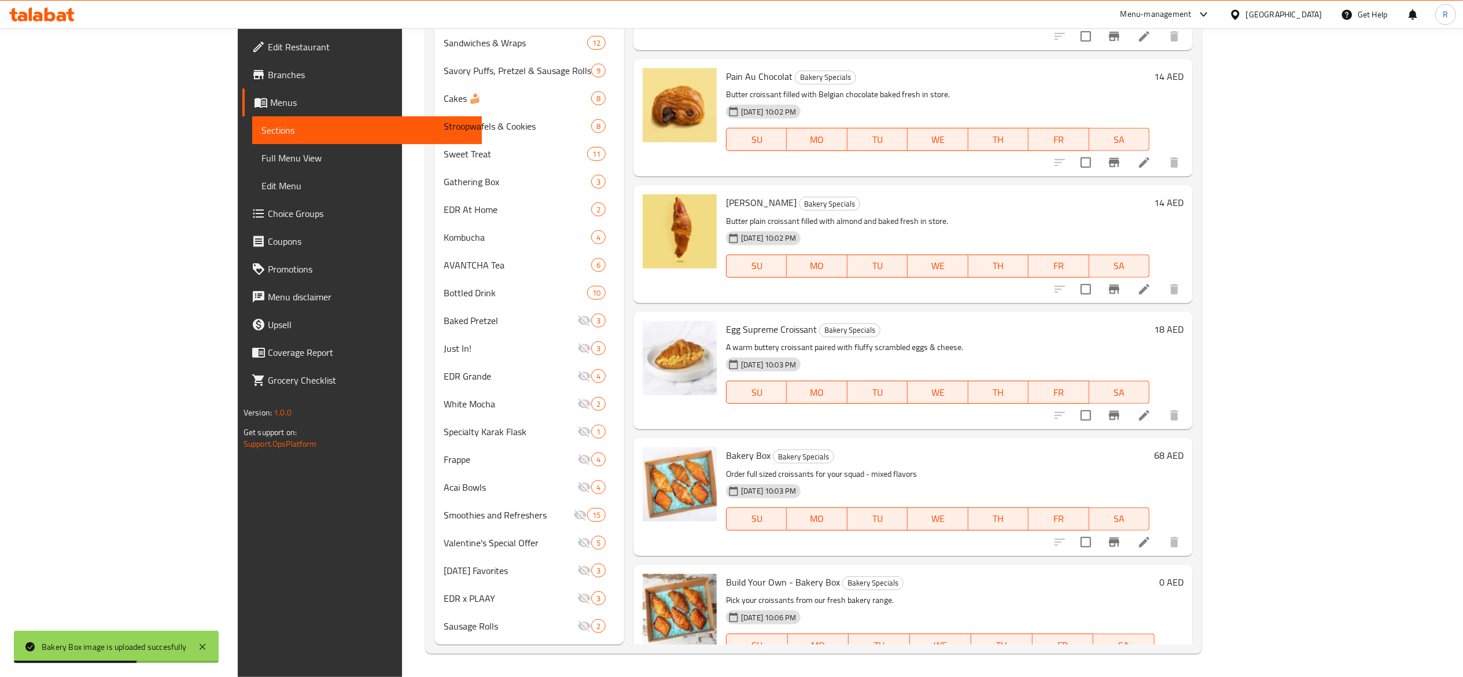
scroll to position [135, 0]
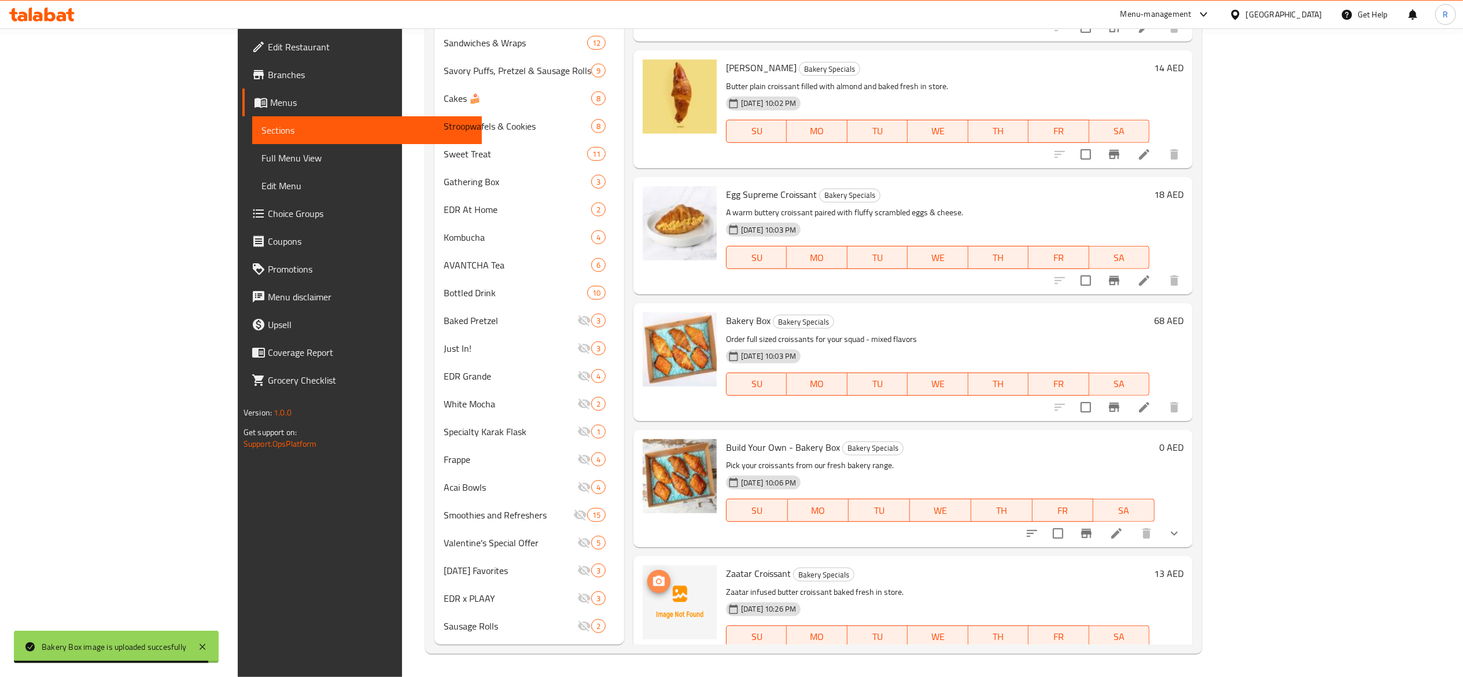
click at [652, 575] on icon "upload picture" at bounding box center [659, 582] width 14 height 14
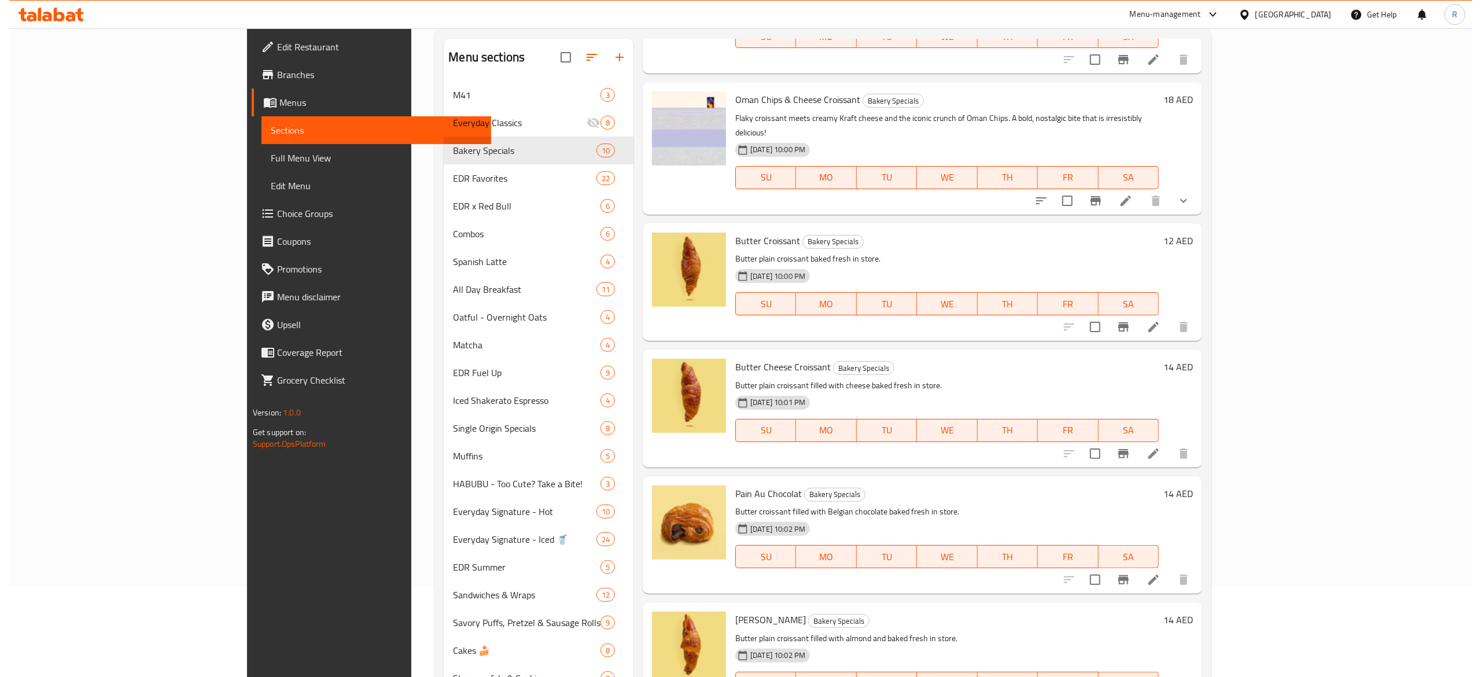
scroll to position [0, 0]
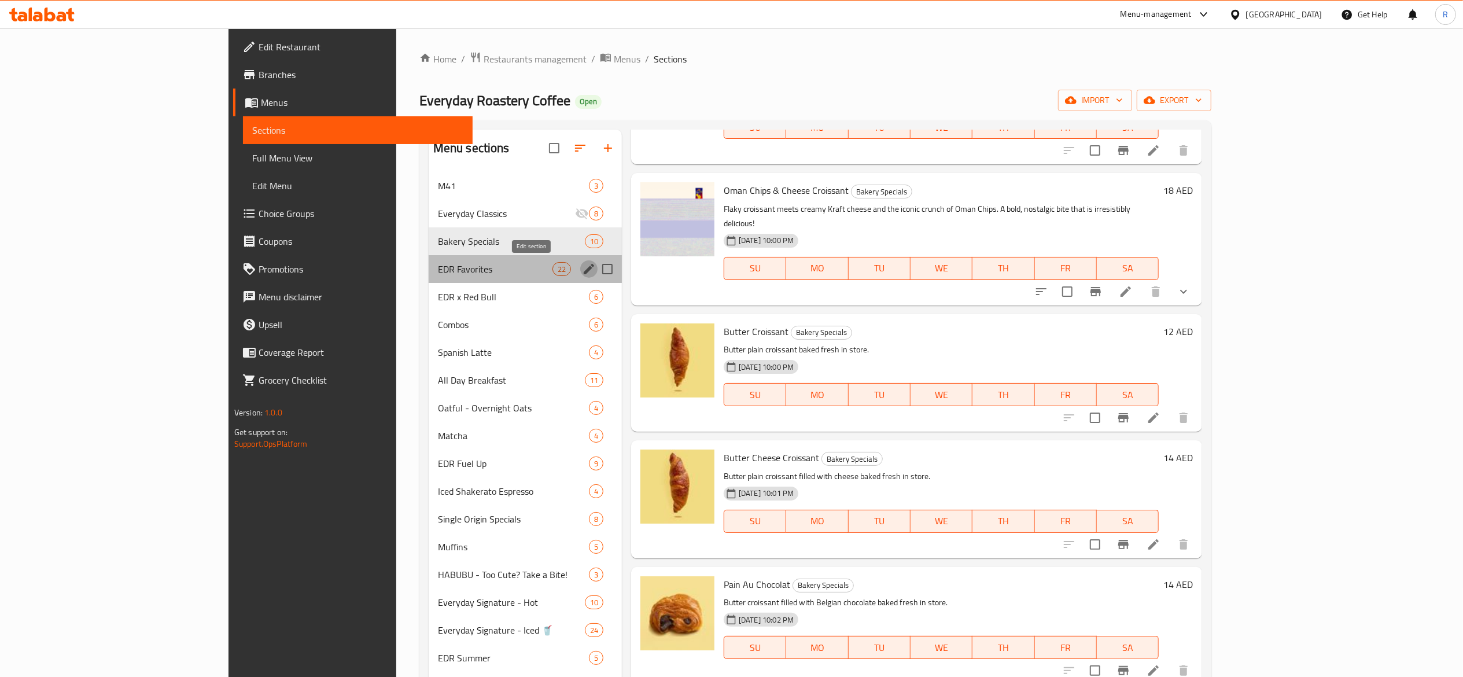
click at [582, 275] on icon "edit" at bounding box center [589, 269] width 14 height 14
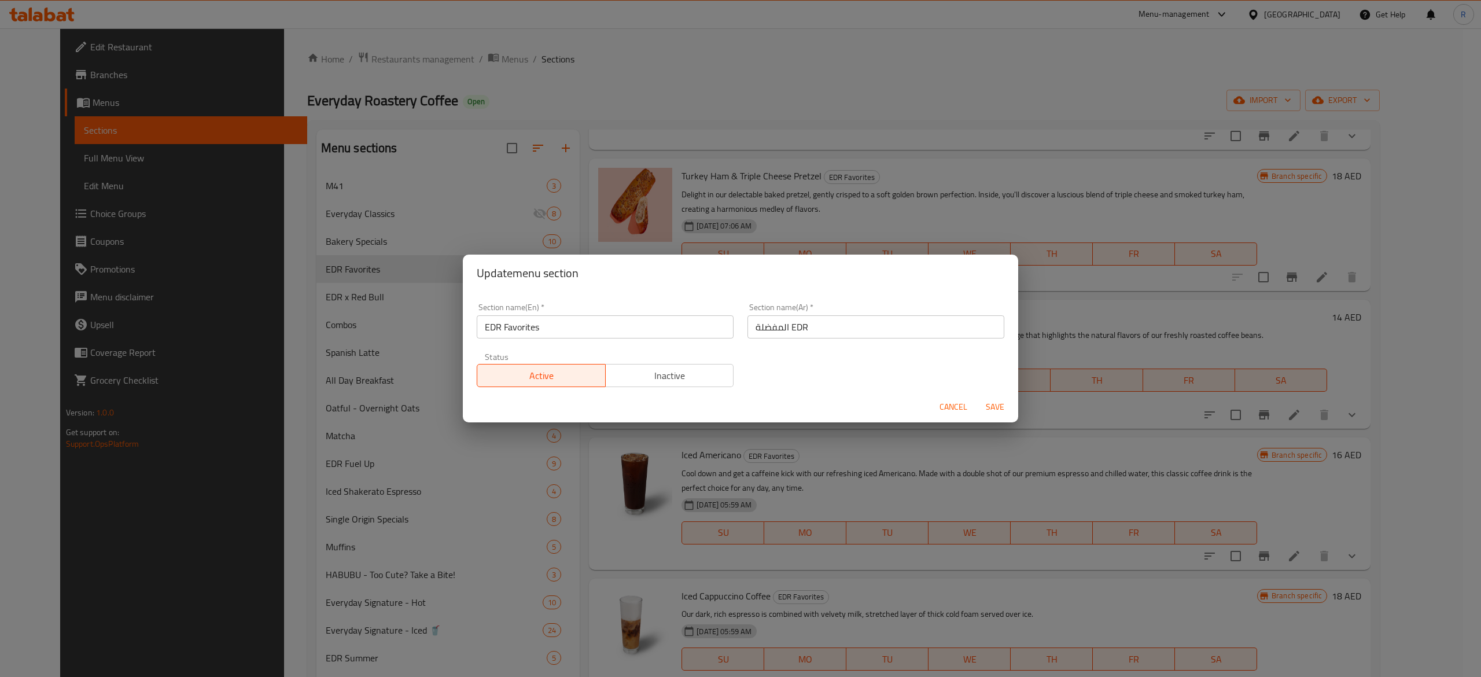
click at [646, 361] on div "Active Inactive" at bounding box center [605, 369] width 257 height 35
click at [668, 377] on span "Inactive" at bounding box center [669, 375] width 119 height 17
click at [995, 406] on span "Save" at bounding box center [995, 407] width 28 height 14
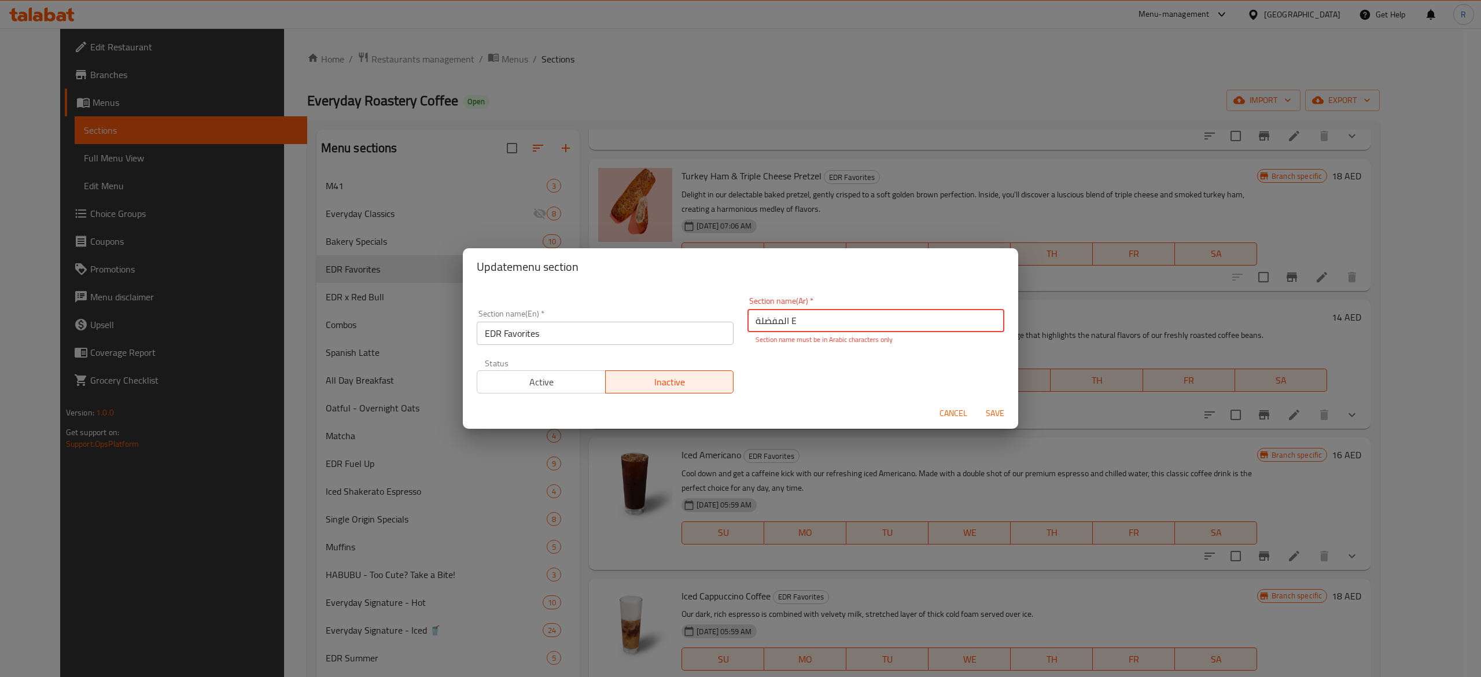
type input "المفضلة"
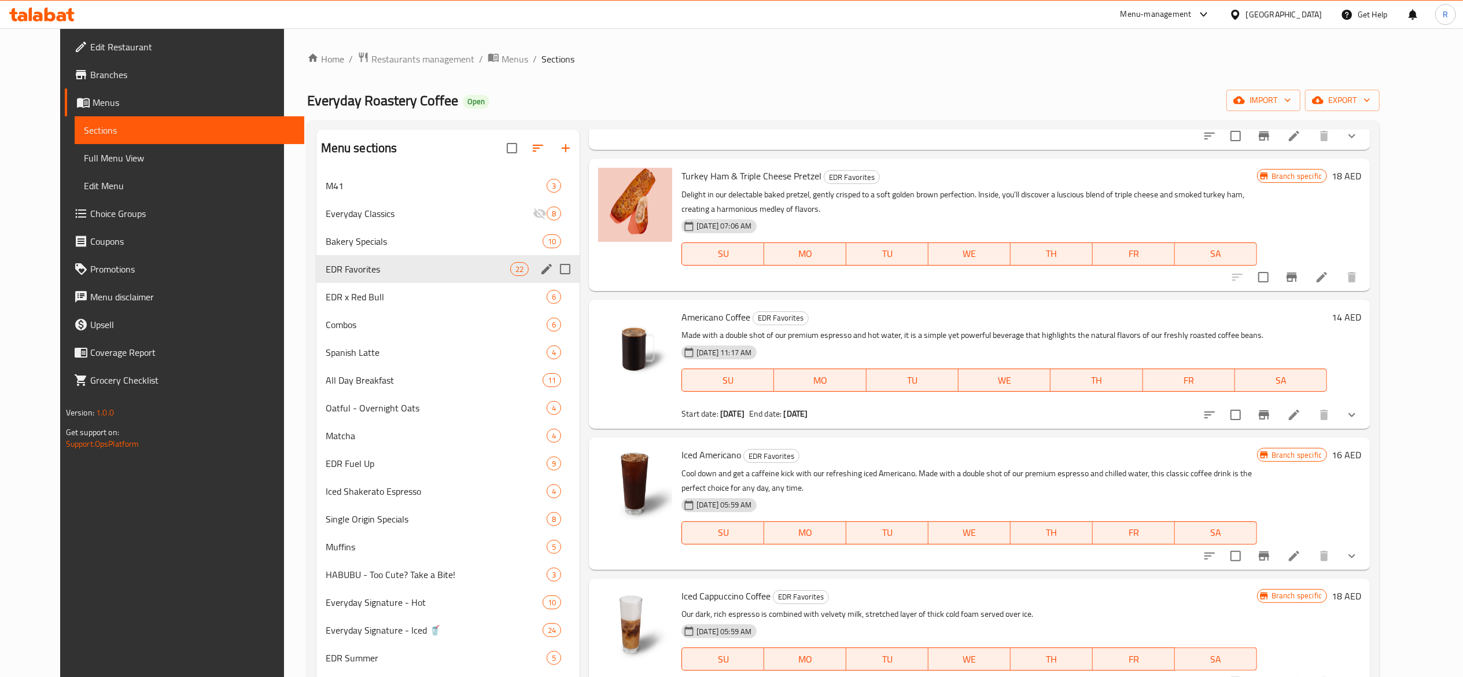
click at [540, 276] on icon "edit" at bounding box center [547, 269] width 14 height 14
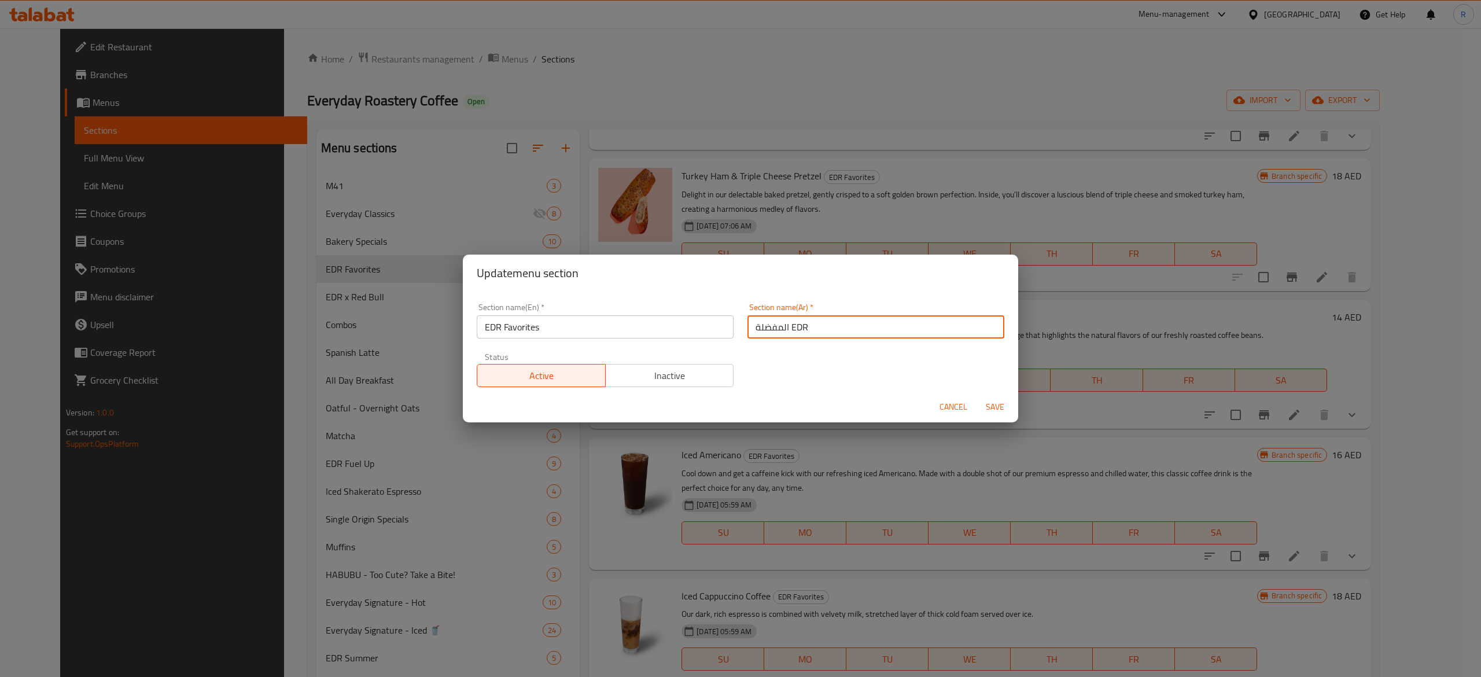
click at [822, 328] on input "المفضلة EDR" at bounding box center [876, 326] width 257 height 23
type input "المفضلة"
click at [701, 365] on button "Inactive" at bounding box center [669, 375] width 129 height 23
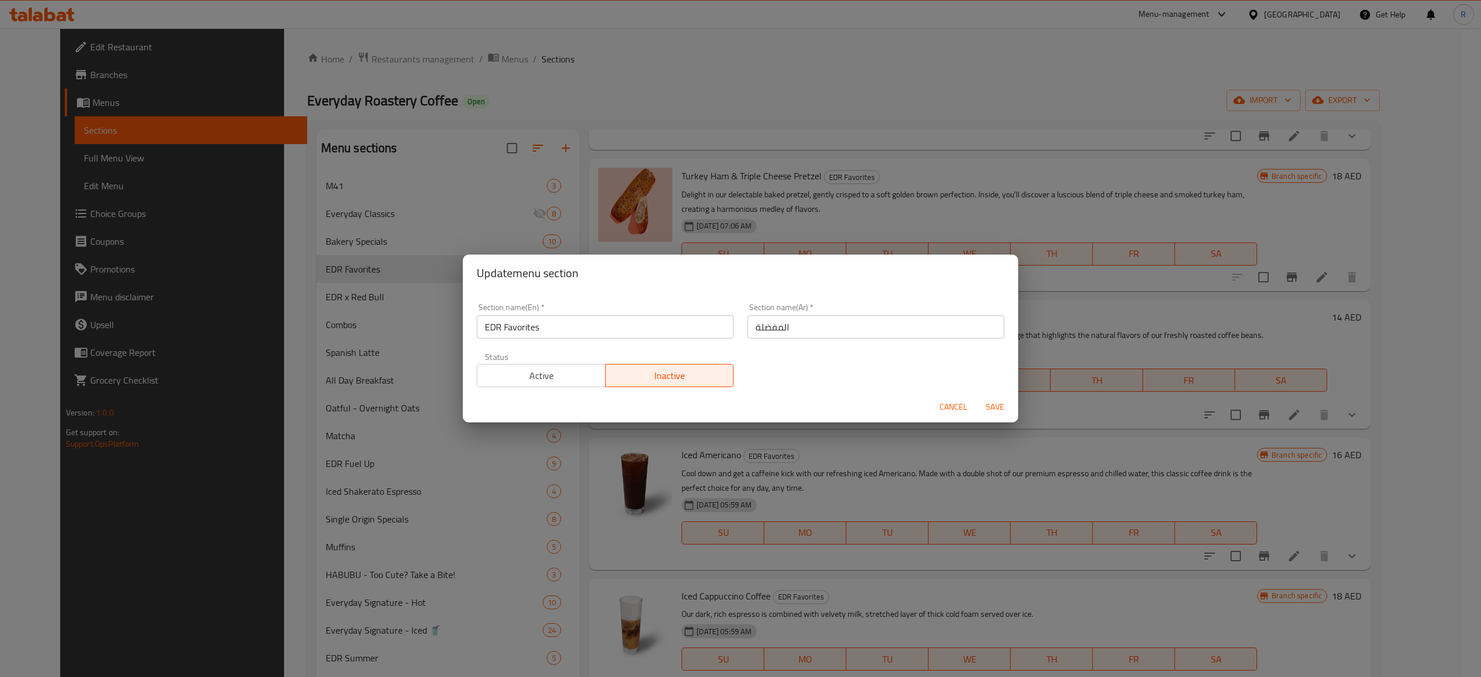
click at [1007, 416] on button "Save" at bounding box center [995, 406] width 37 height 21
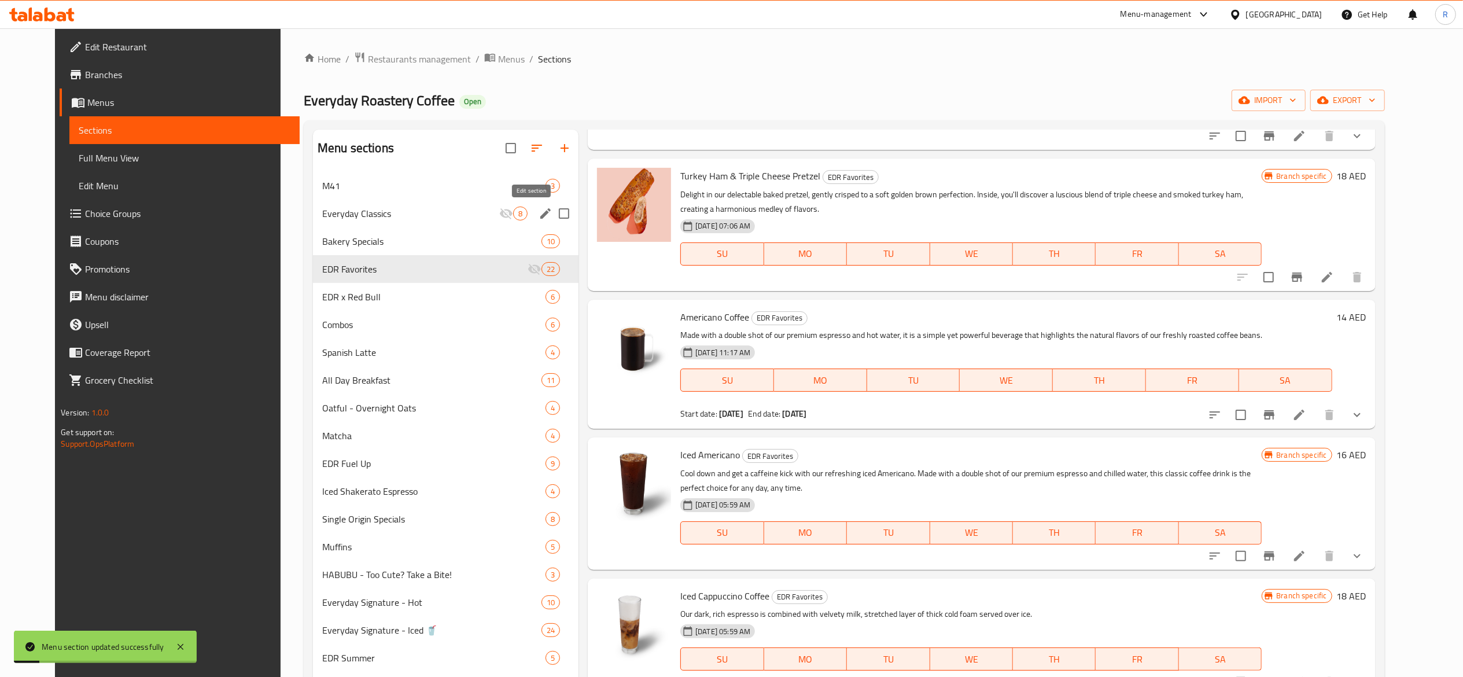
click at [540, 216] on icon "edit" at bounding box center [545, 213] width 10 height 10
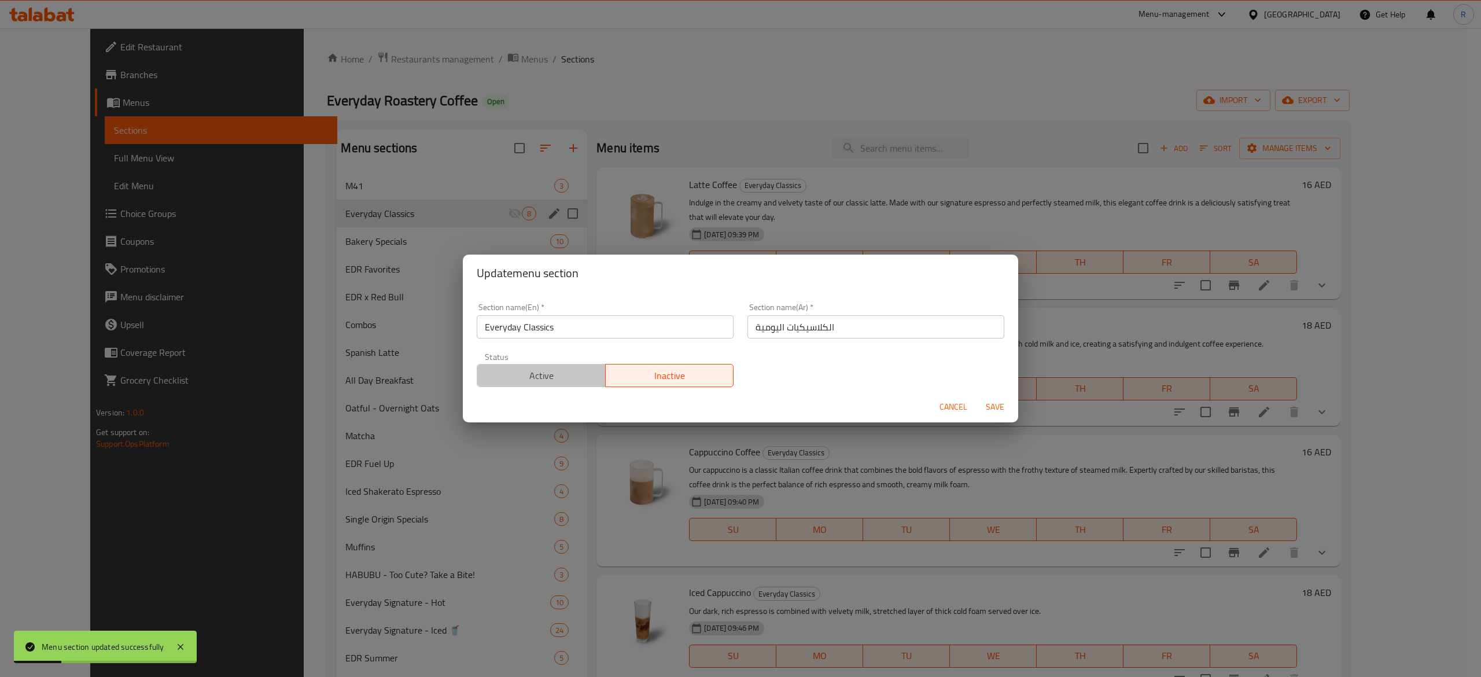
click at [586, 380] on span "Active" at bounding box center [541, 375] width 119 height 17
click at [993, 406] on span "Save" at bounding box center [995, 407] width 28 height 14
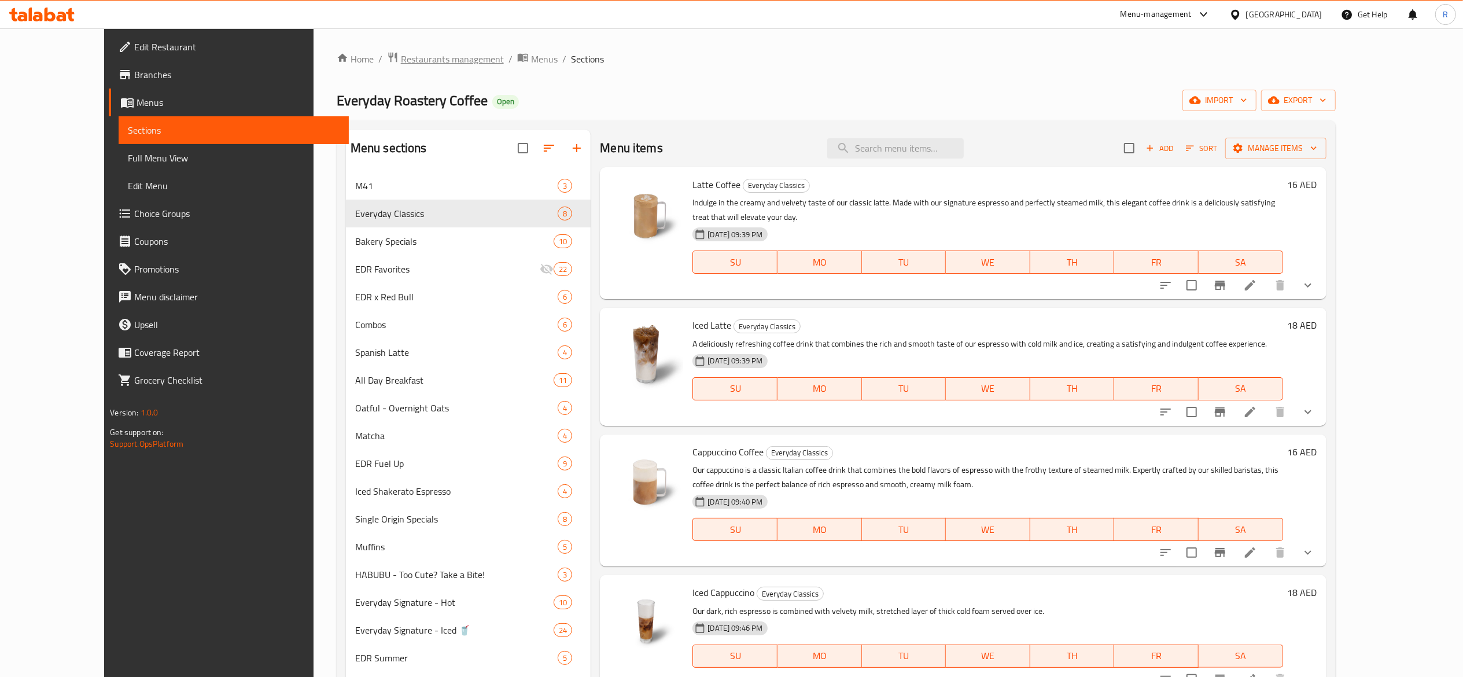
click at [401, 59] on span "Restaurants management" at bounding box center [452, 59] width 103 height 14
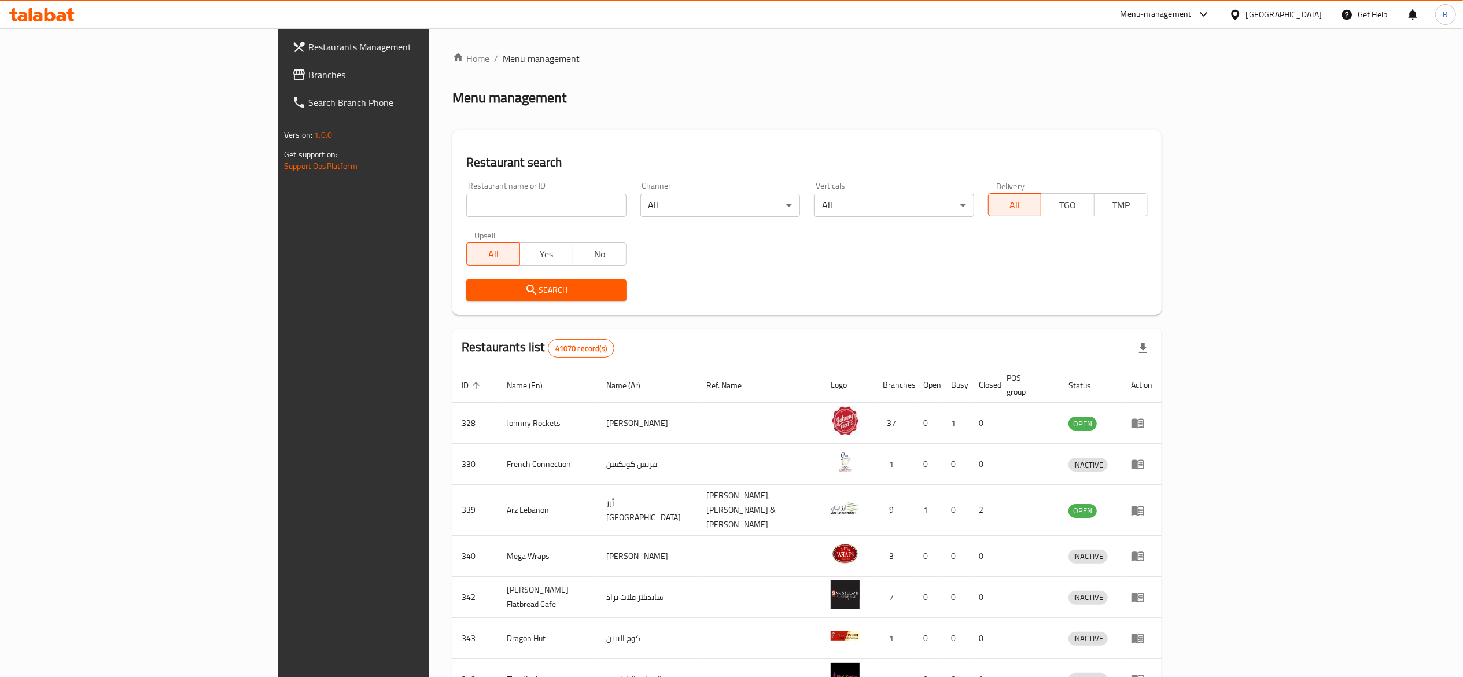
click at [466, 208] on input "search" at bounding box center [546, 205] width 160 height 23
type input "everyday roastery"
click button "Search" at bounding box center [546, 289] width 160 height 21
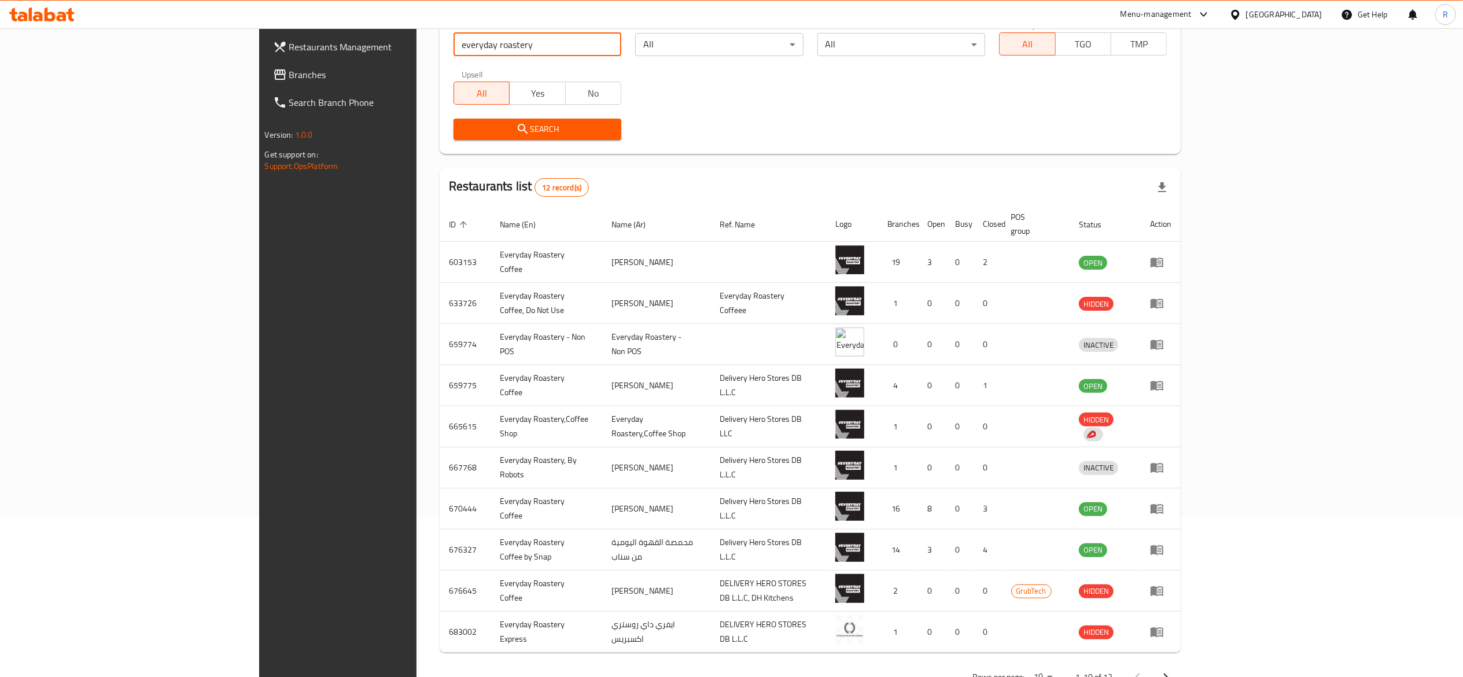
scroll to position [186, 0]
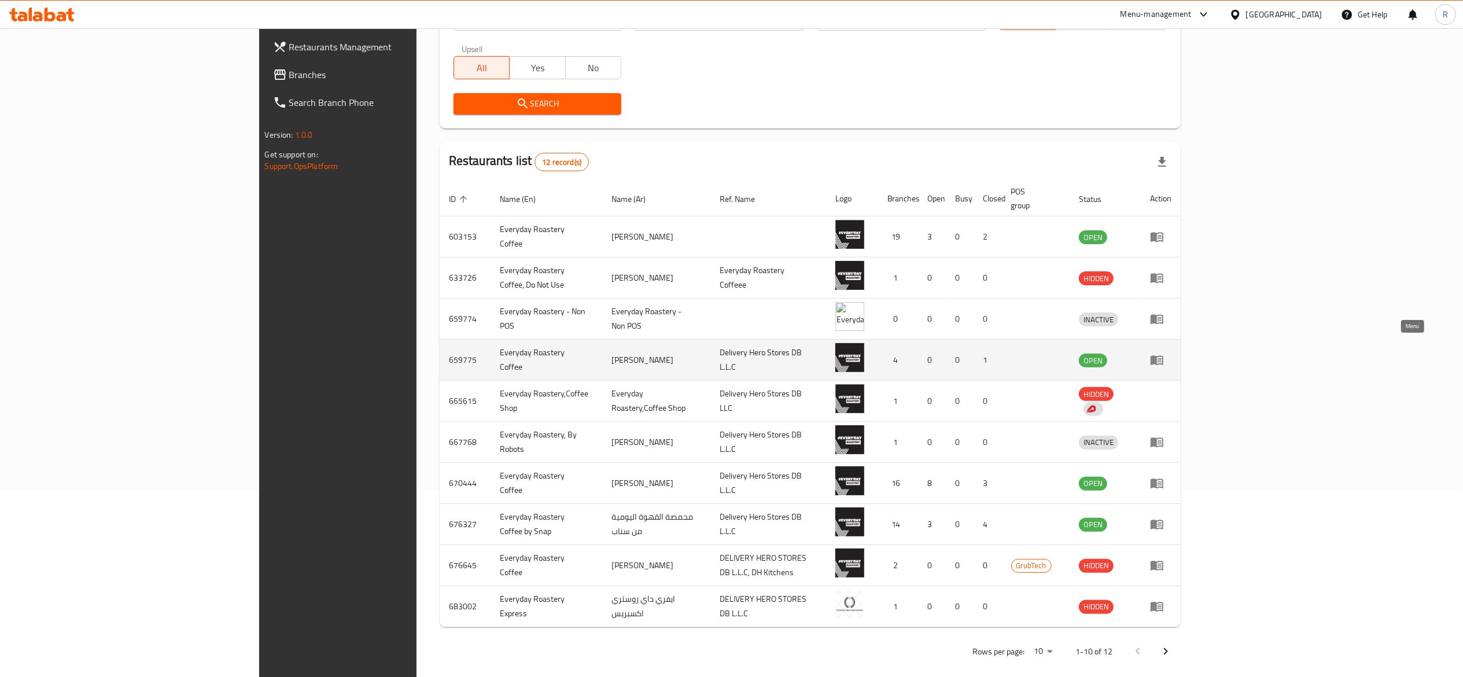
click at [1172, 353] on link "enhanced table" at bounding box center [1160, 360] width 21 height 14
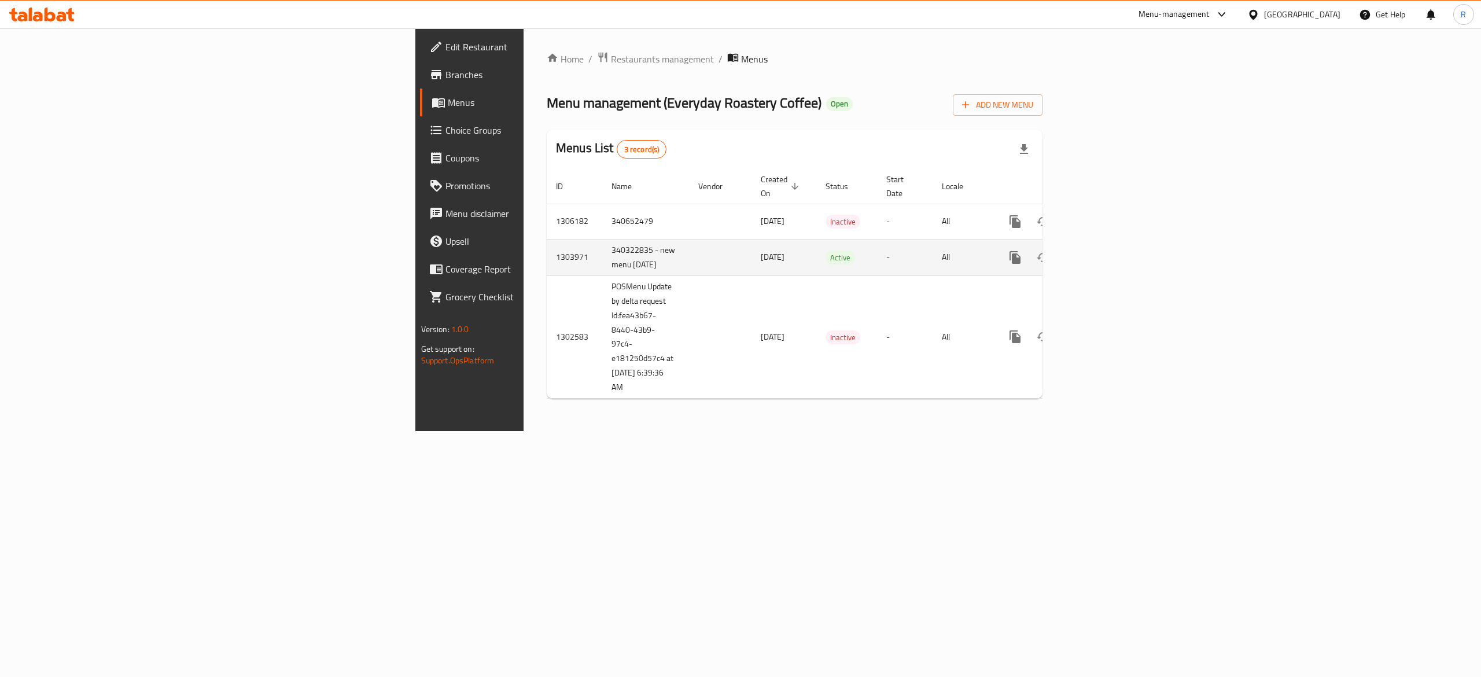
click at [1113, 262] on div "enhanced table" at bounding box center [1057, 258] width 111 height 28
click at [1106, 256] on icon "enhanced table" at bounding box center [1099, 258] width 14 height 14
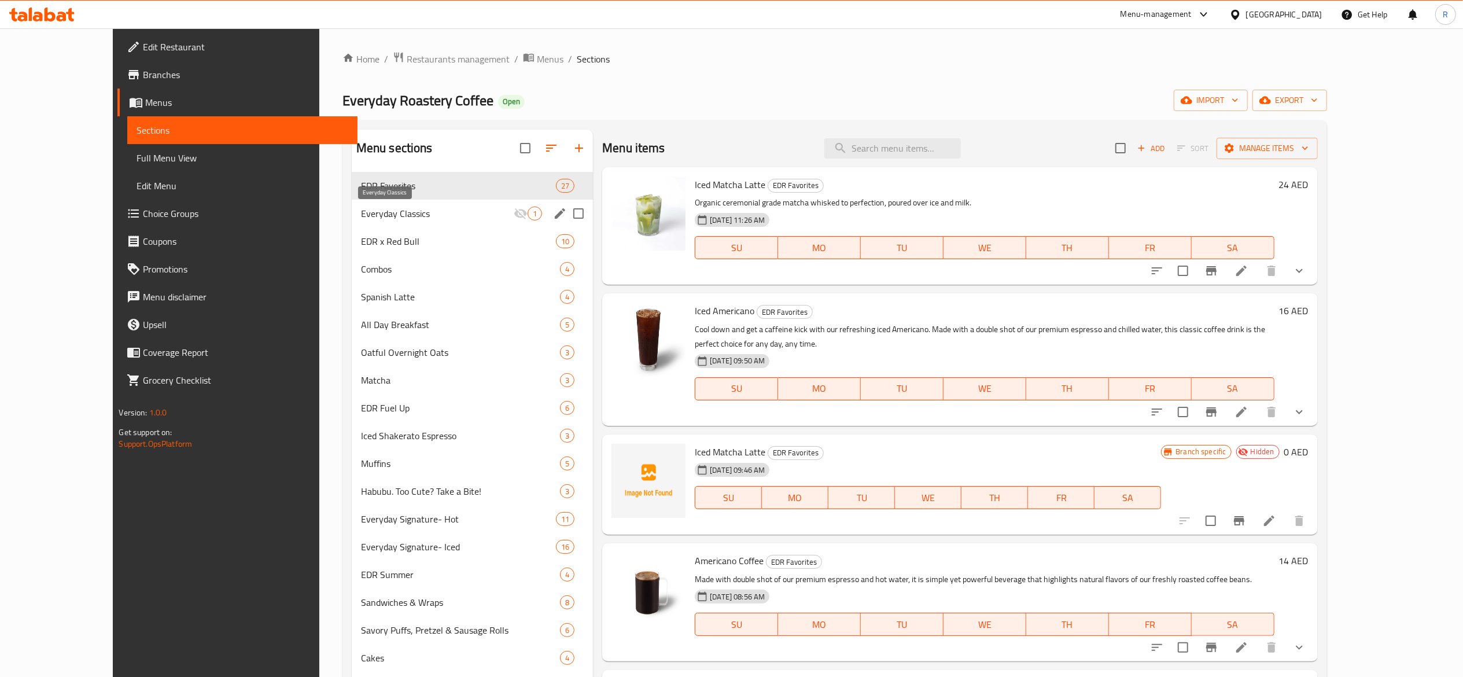
click at [400, 208] on span "Everyday Classics" at bounding box center [437, 214] width 153 height 14
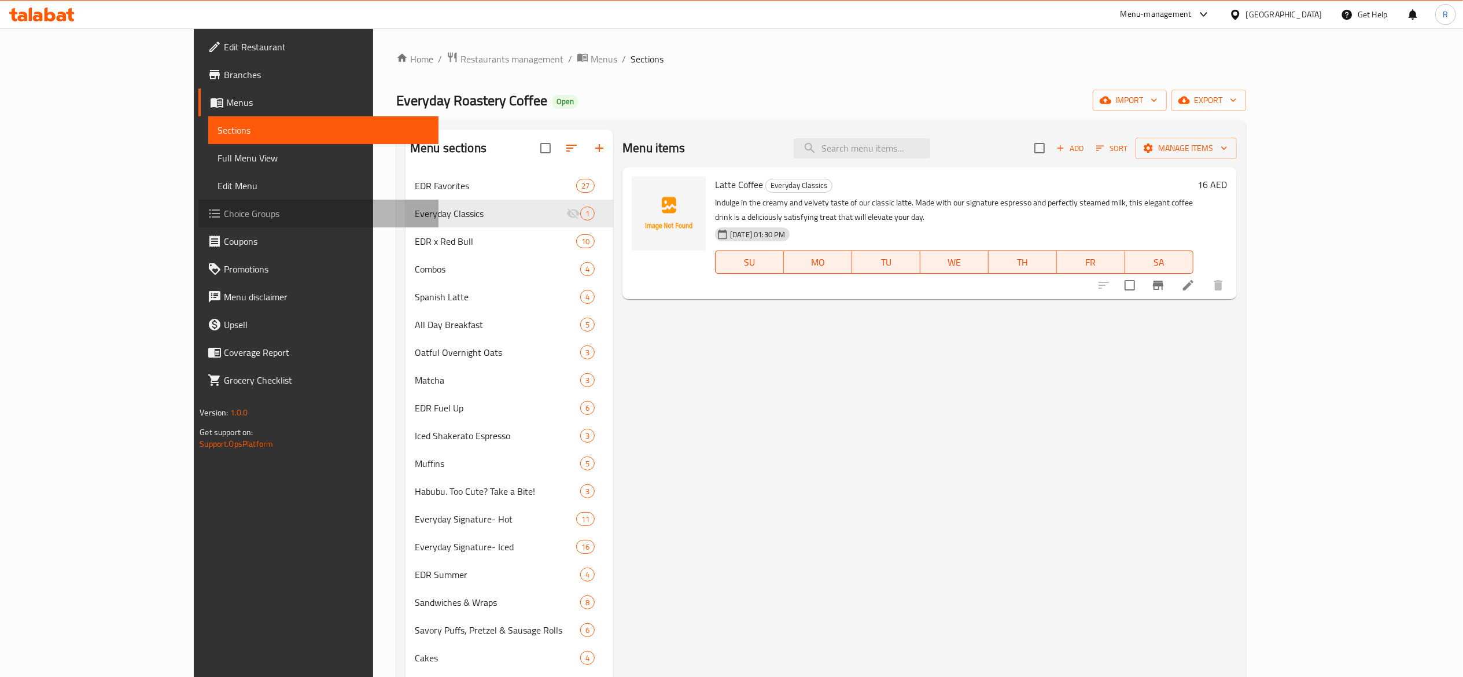
click at [224, 215] on span "Choice Groups" at bounding box center [326, 214] width 205 height 14
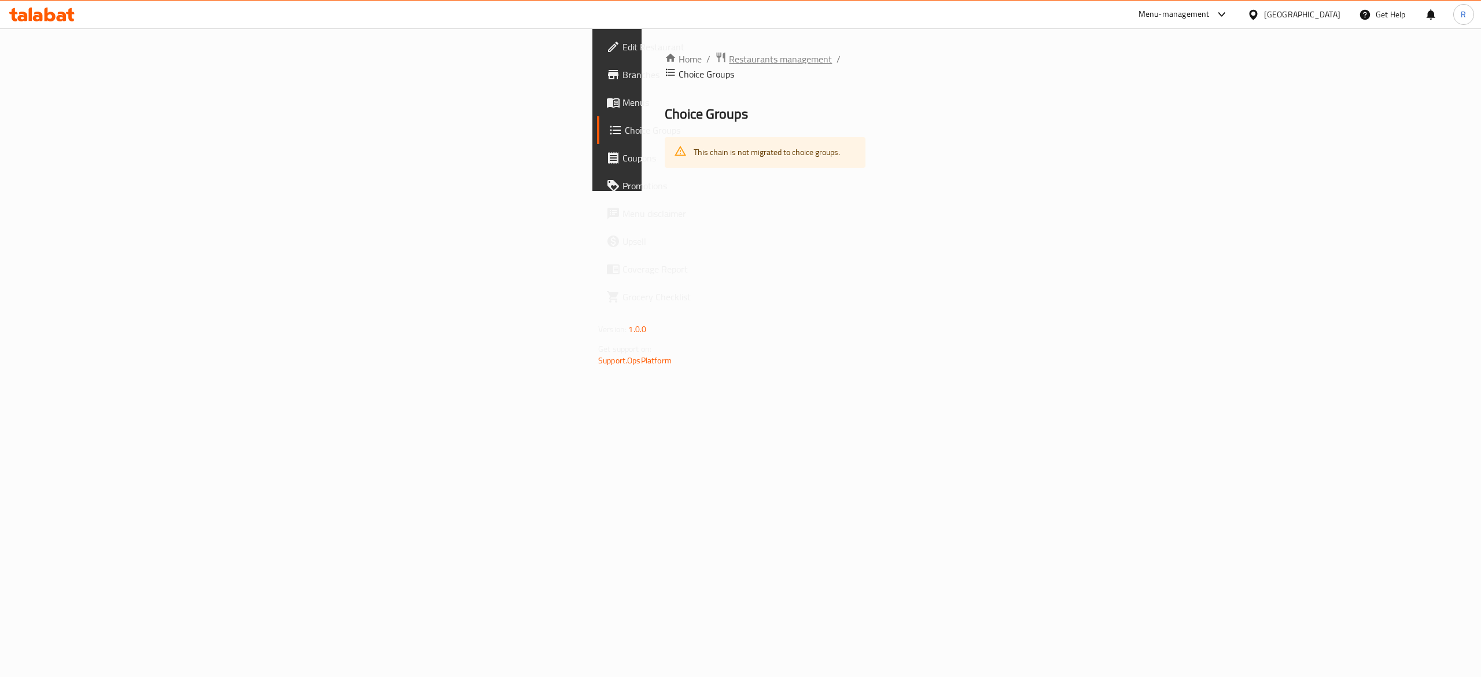
click at [729, 57] on span "Restaurants management" at bounding box center [780, 59] width 103 height 14
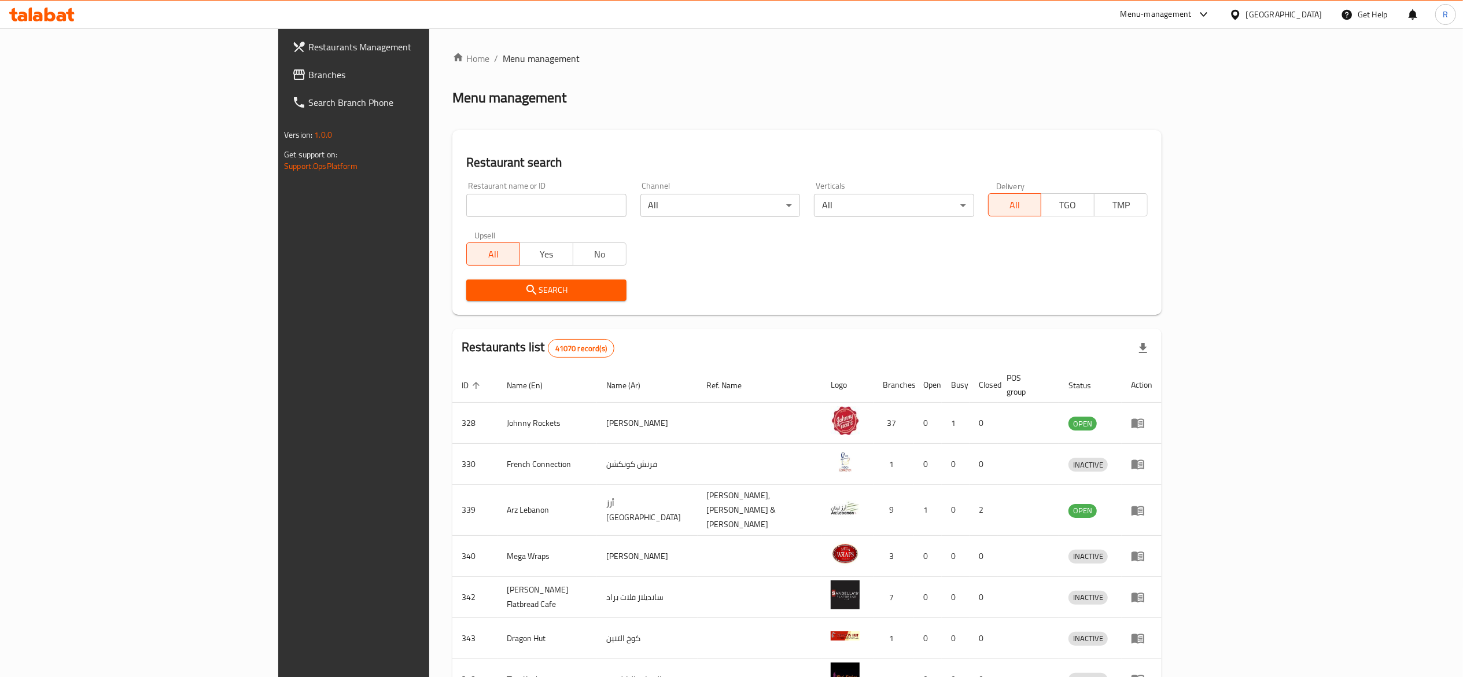
click at [466, 206] on input "search" at bounding box center [546, 205] width 160 height 23
type input "everyday roastery"
click button "Search" at bounding box center [546, 289] width 160 height 21
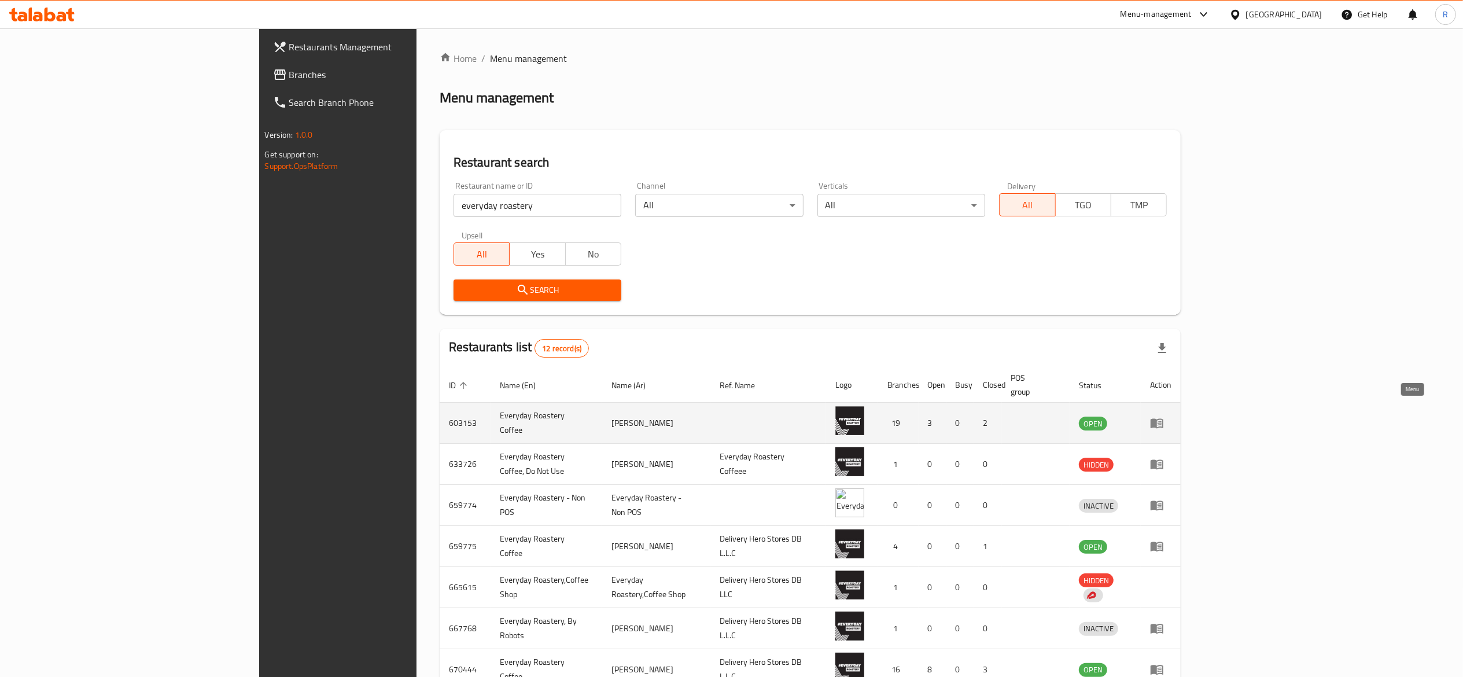
click at [1164, 416] on icon "enhanced table" at bounding box center [1157, 423] width 14 height 14
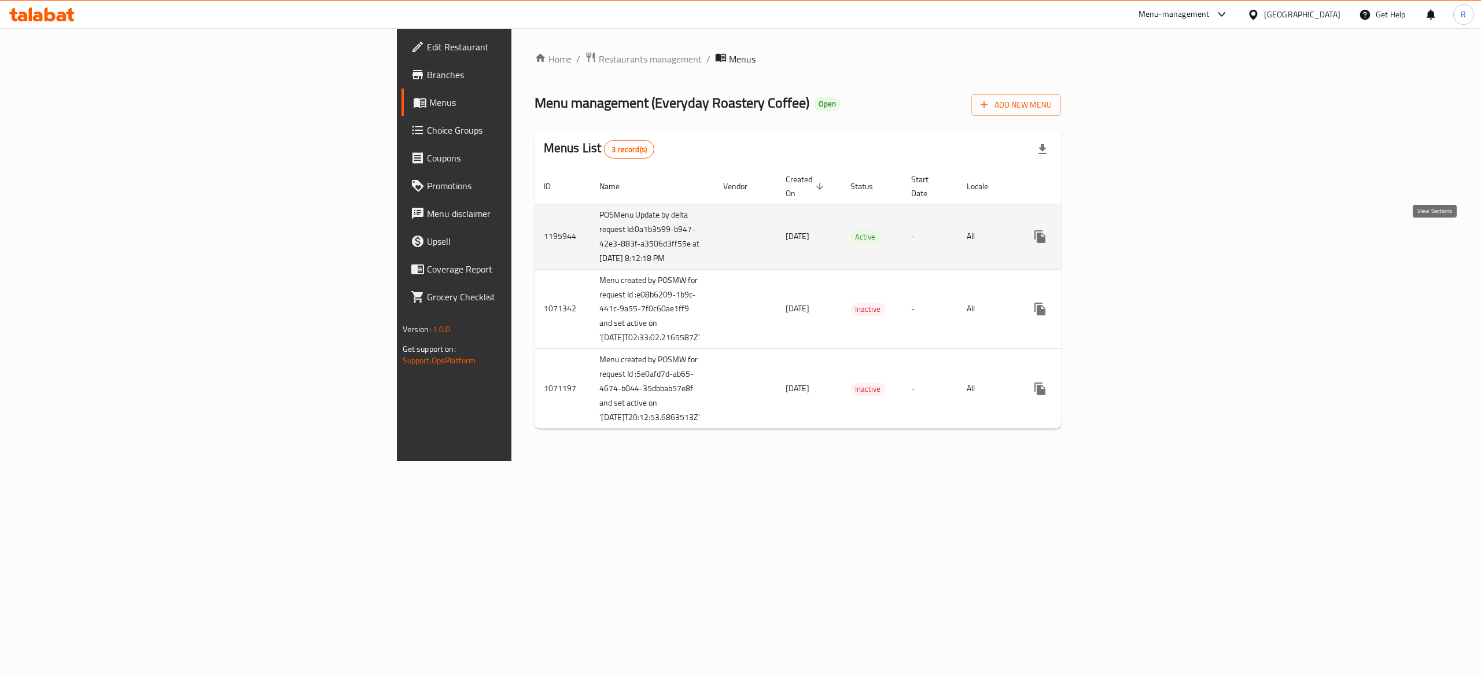
click at [1131, 231] on icon "enhanced table" at bounding box center [1124, 237] width 14 height 14
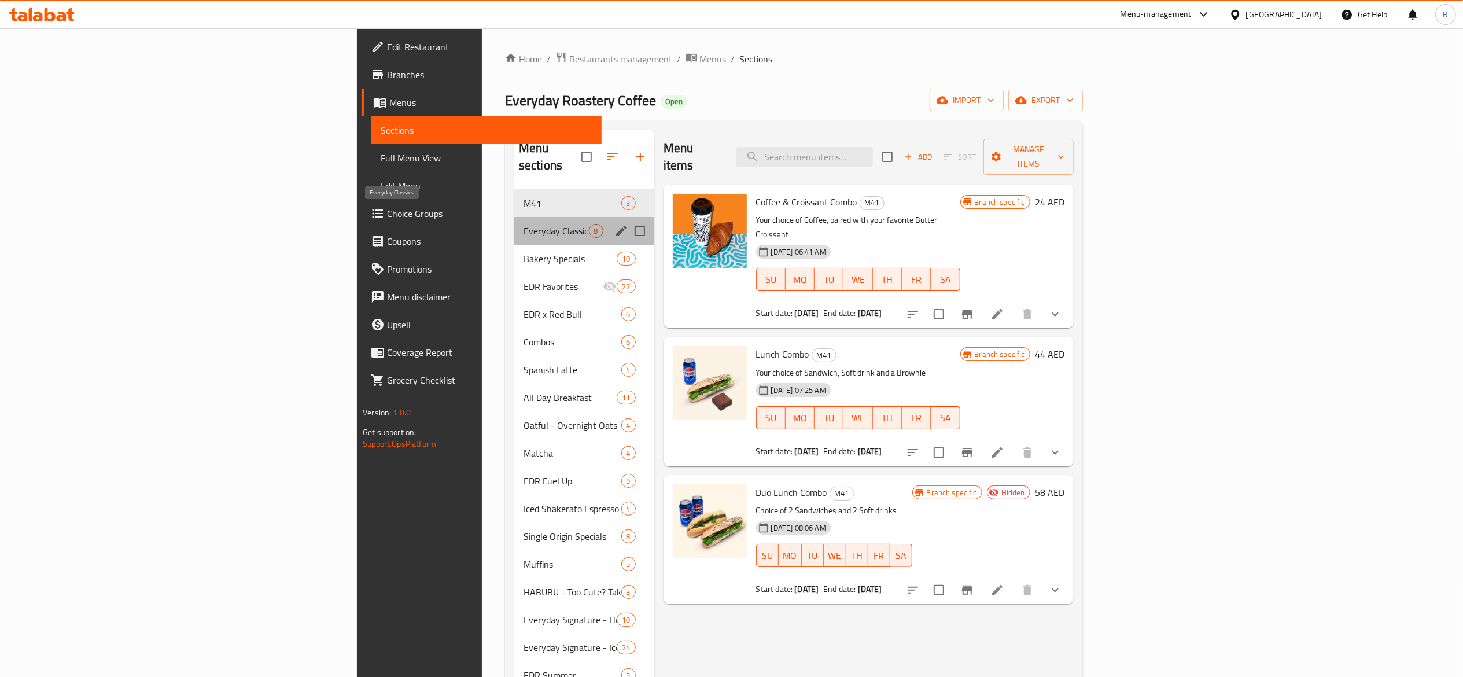
click at [524, 224] on span "Everyday Classics" at bounding box center [556, 231] width 65 height 14
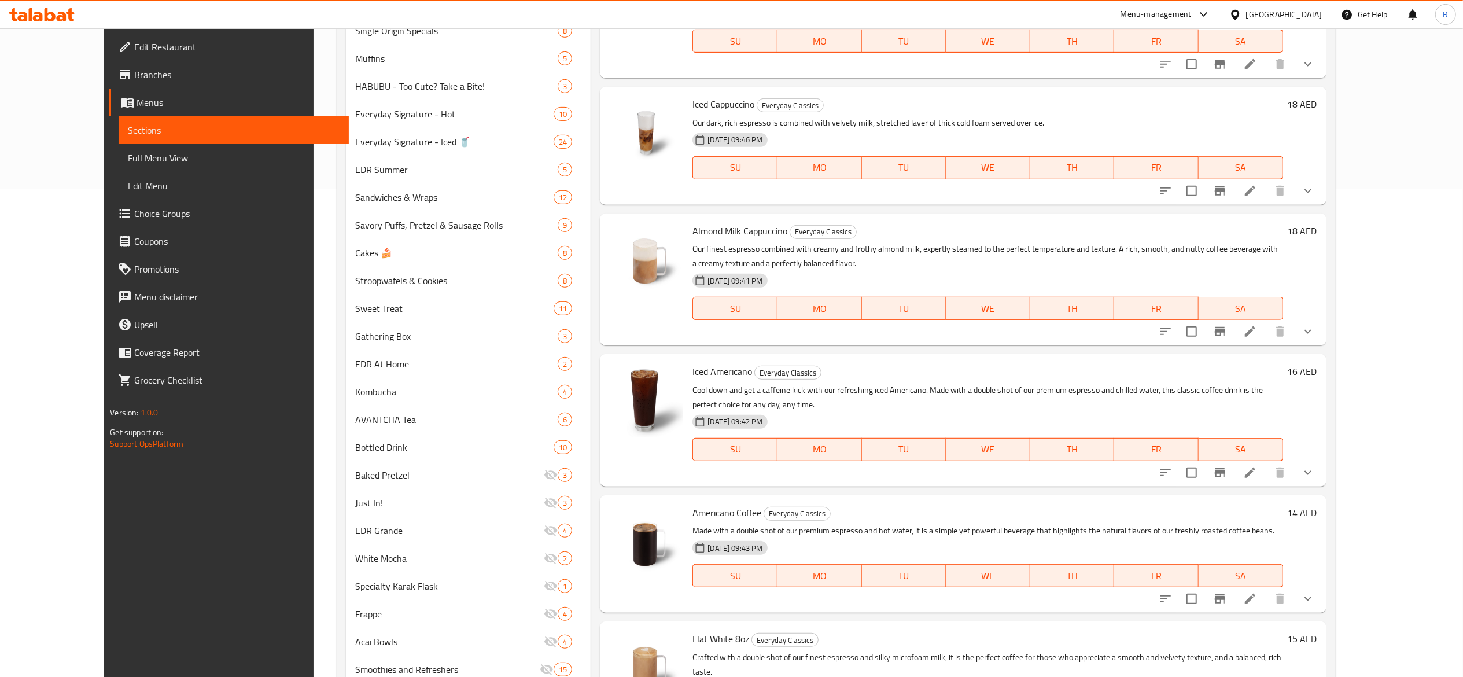
scroll to position [487, 0]
click at [1267, 464] on li at bounding box center [1250, 474] width 32 height 21
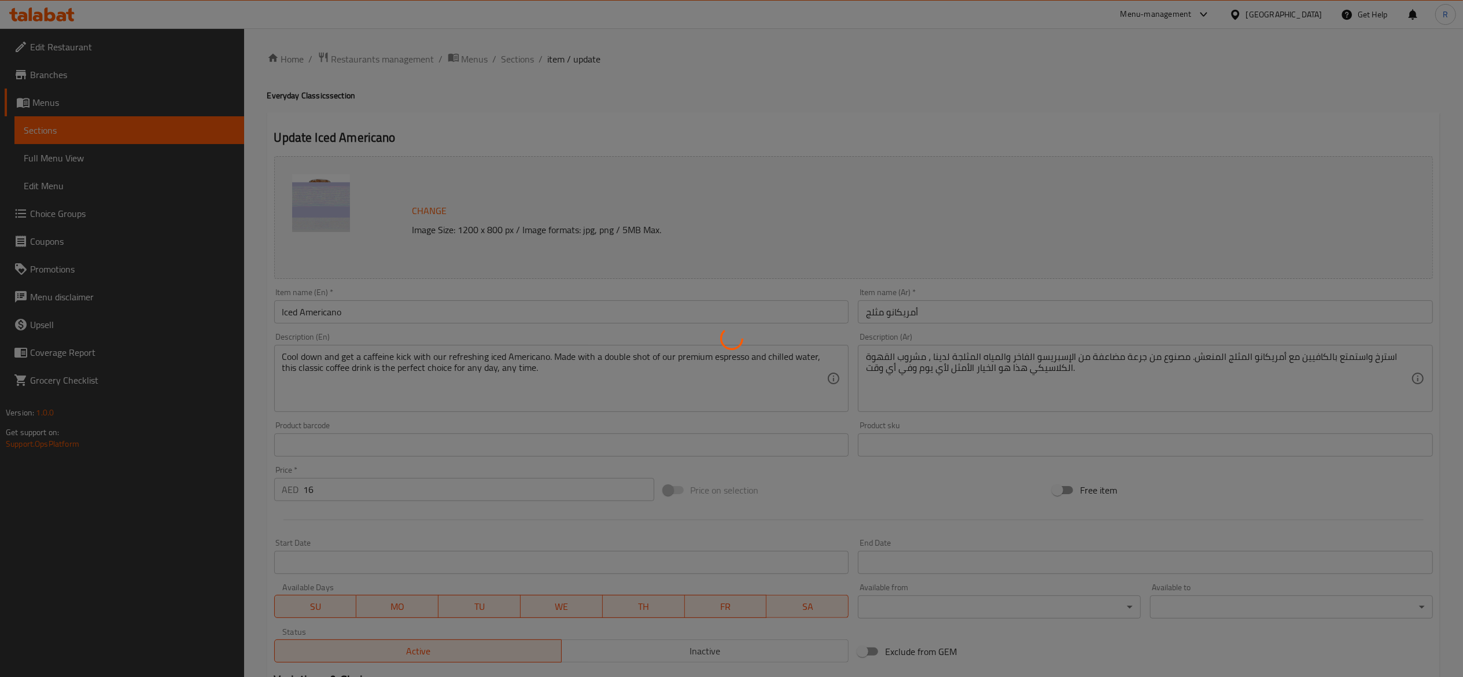
type input "اختيارك من الحجم"
type input "1"
type input "اختيارك من المزيج"
type input "1"
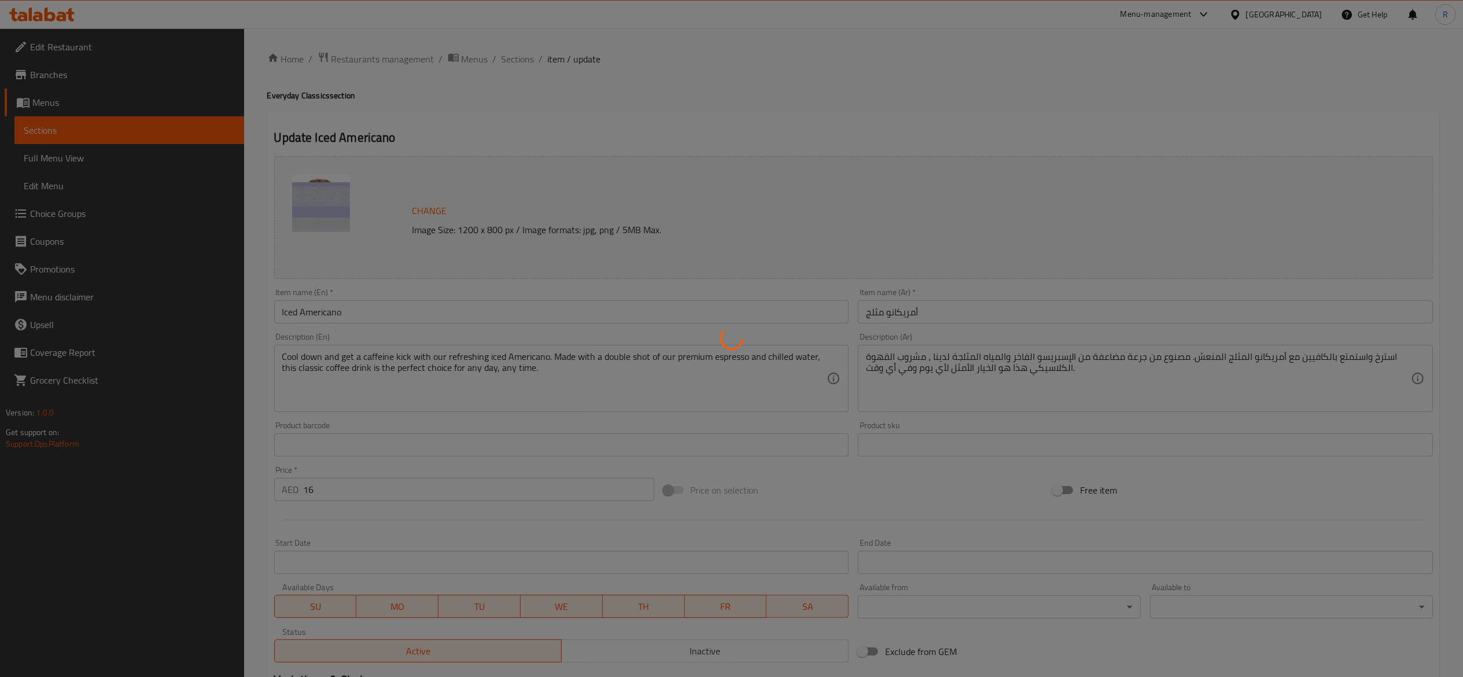
type input "1"
type input "اختيارك من الحليب"
type input "0"
type input "1"
type input "إضافات"
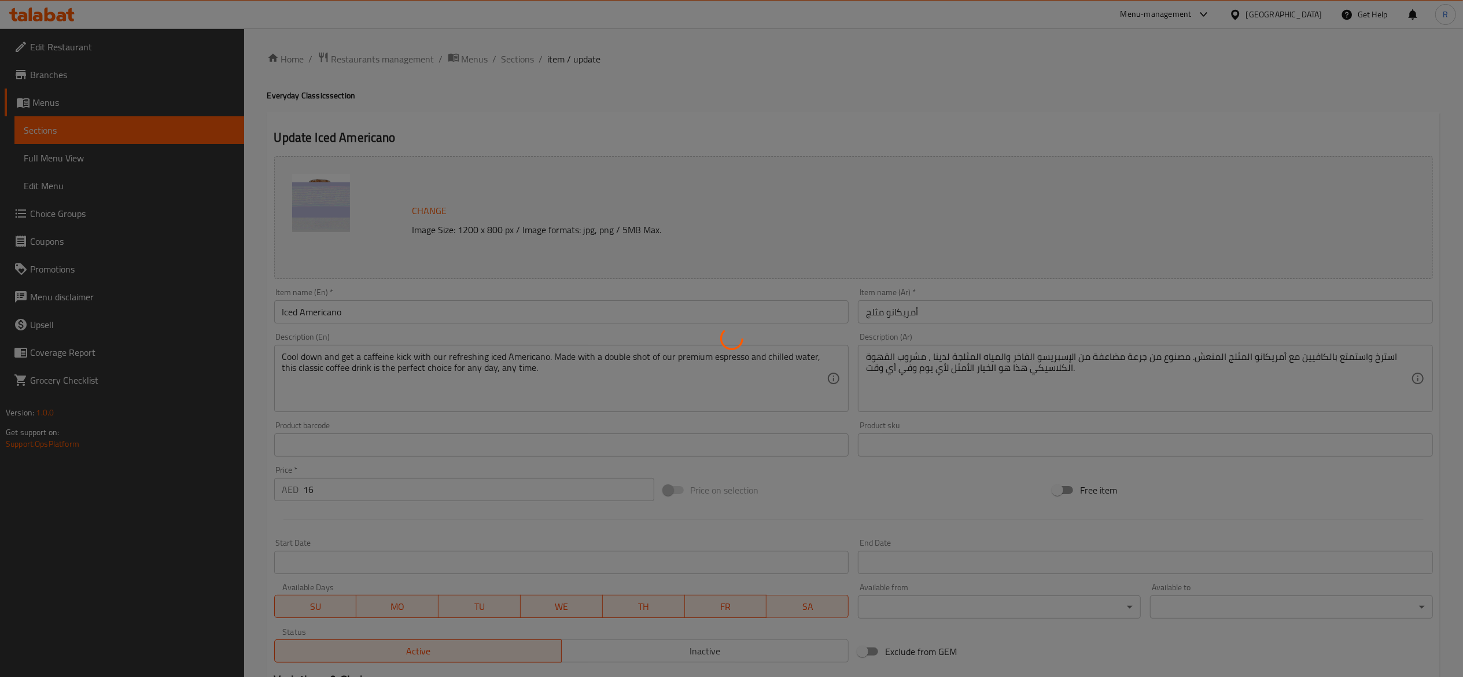
type input "0"
type input "5"
type input "اختيارك من السكر"
type input "1"
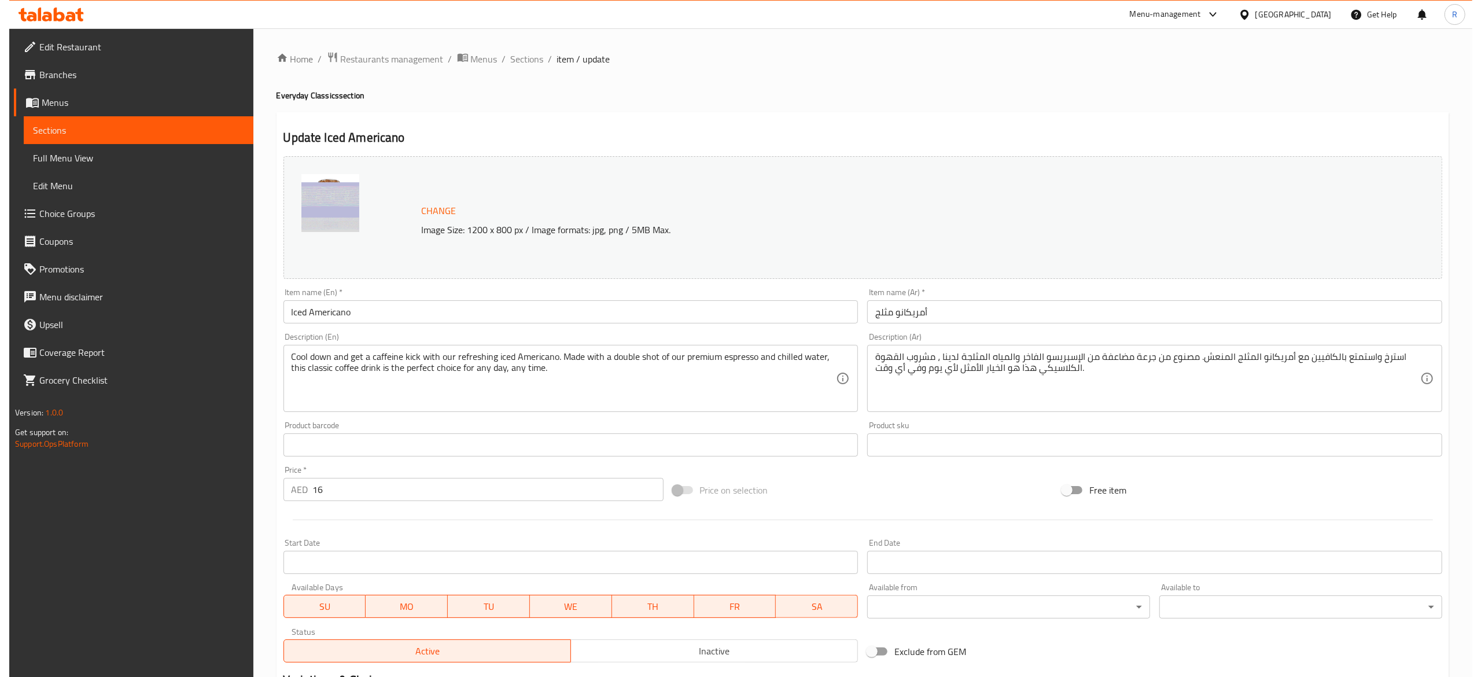
scroll to position [369, 0]
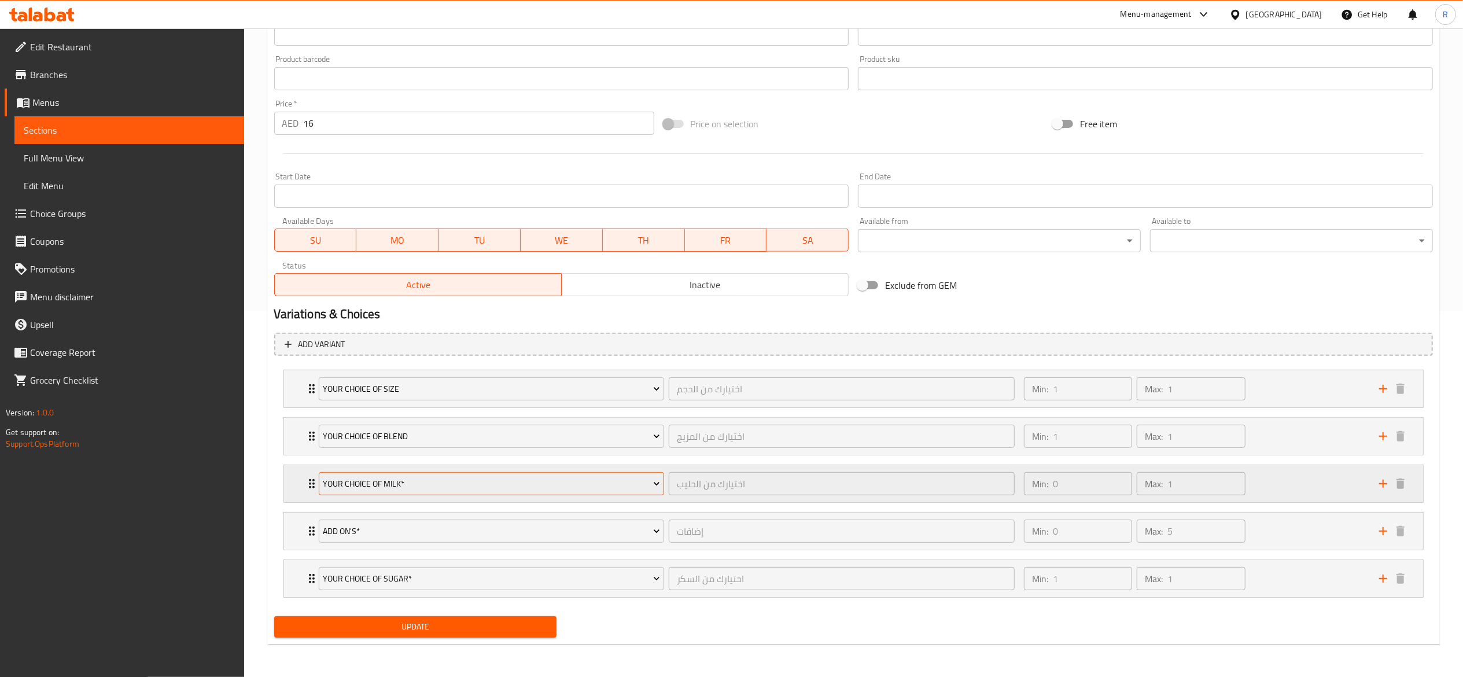
click at [501, 484] on span "Your Choice Of Milk*" at bounding box center [491, 484] width 337 height 14
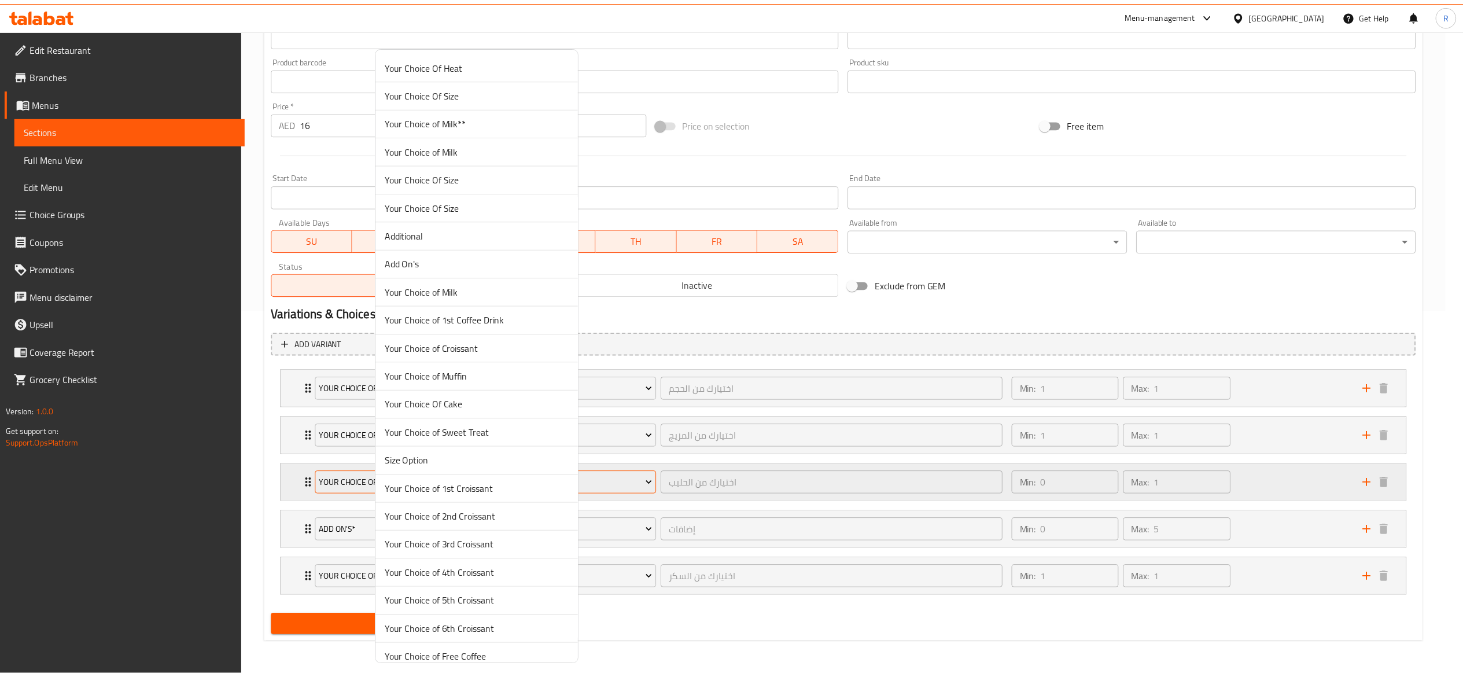
scroll to position [2934, 0]
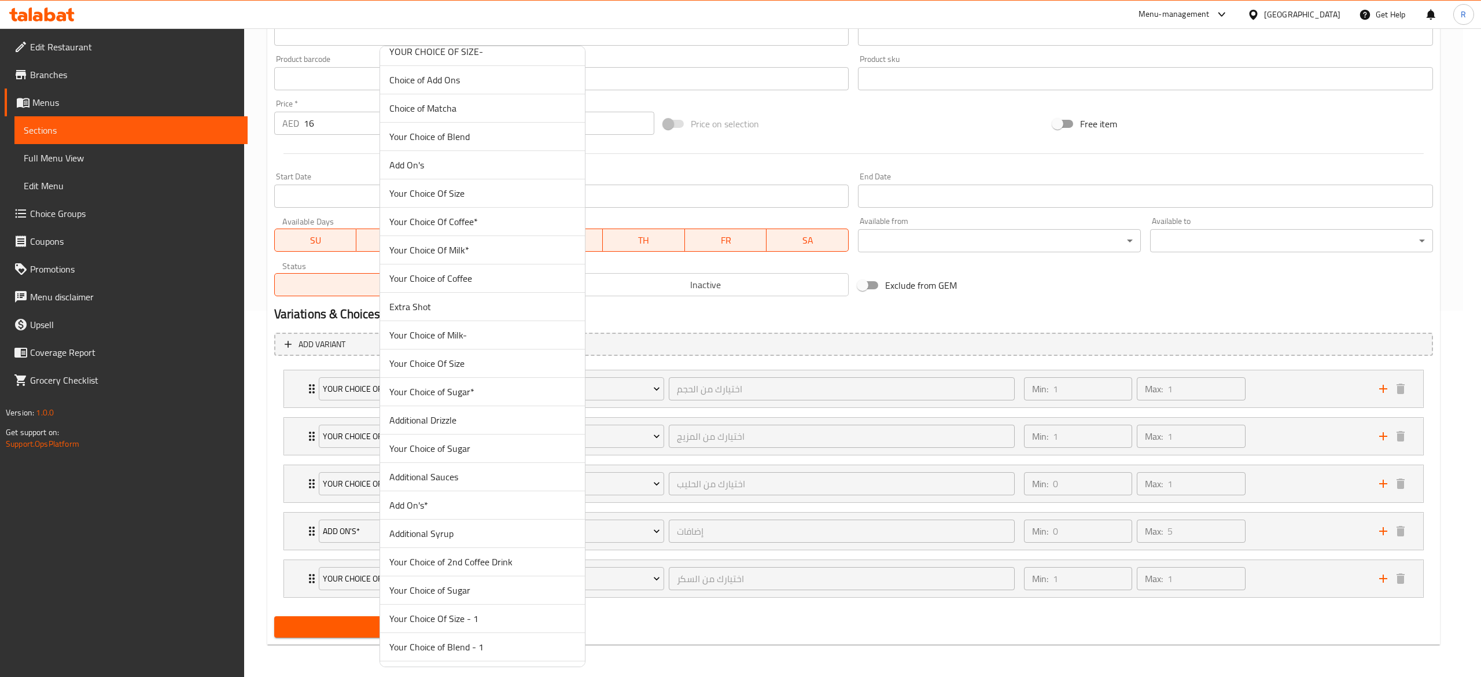
click at [433, 342] on span "Your Choice of Milk-" at bounding box center [482, 335] width 186 height 14
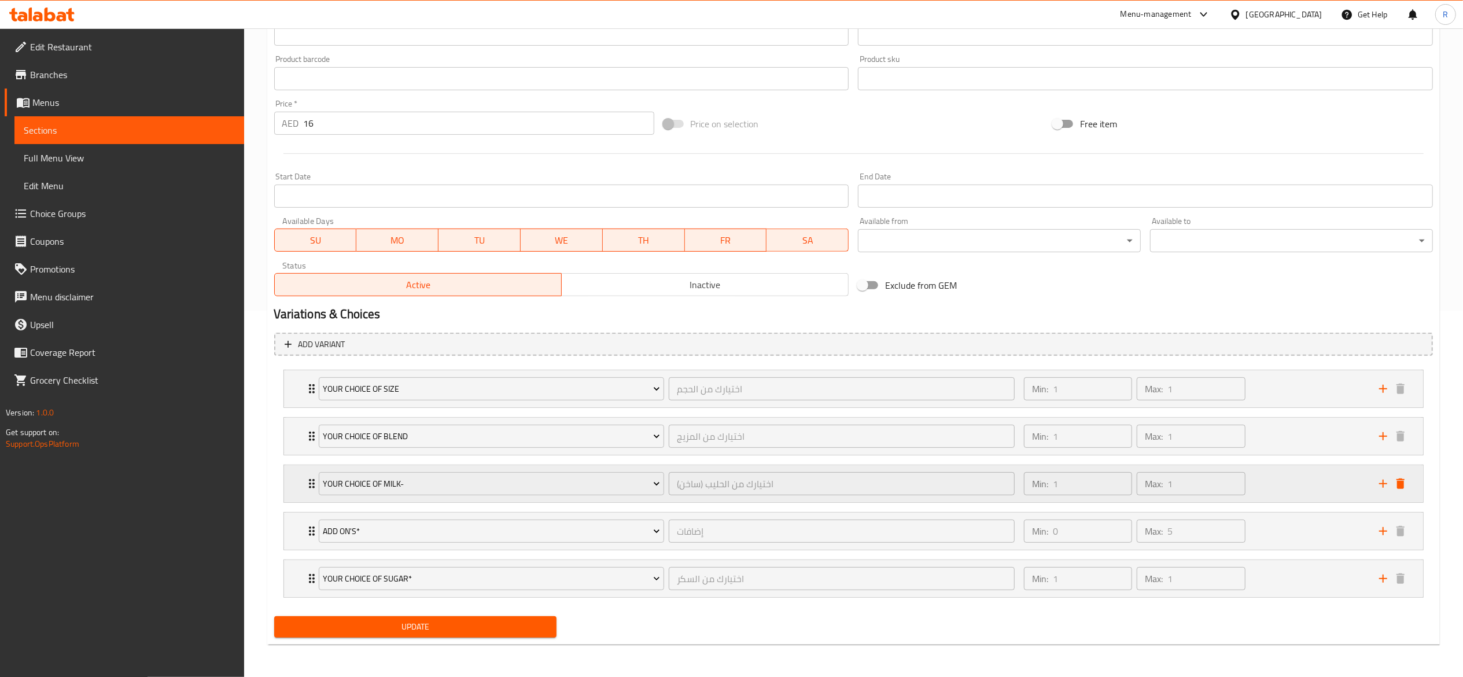
click at [296, 407] on div "Your Choice of Milk- اختيارك من الحليب (ساخن) ​ Min: 1 ​ Max: 1 ​" at bounding box center [853, 388] width 1139 height 37
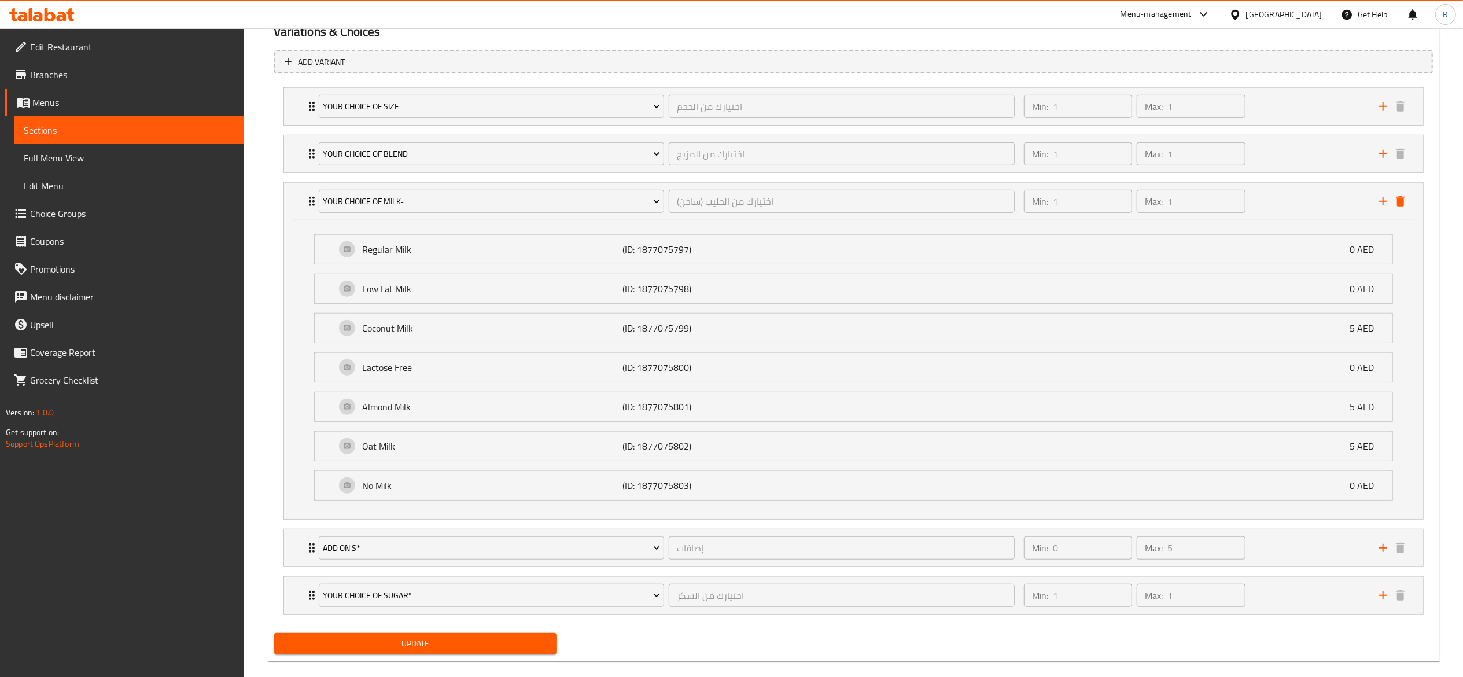
scroll to position [660, 0]
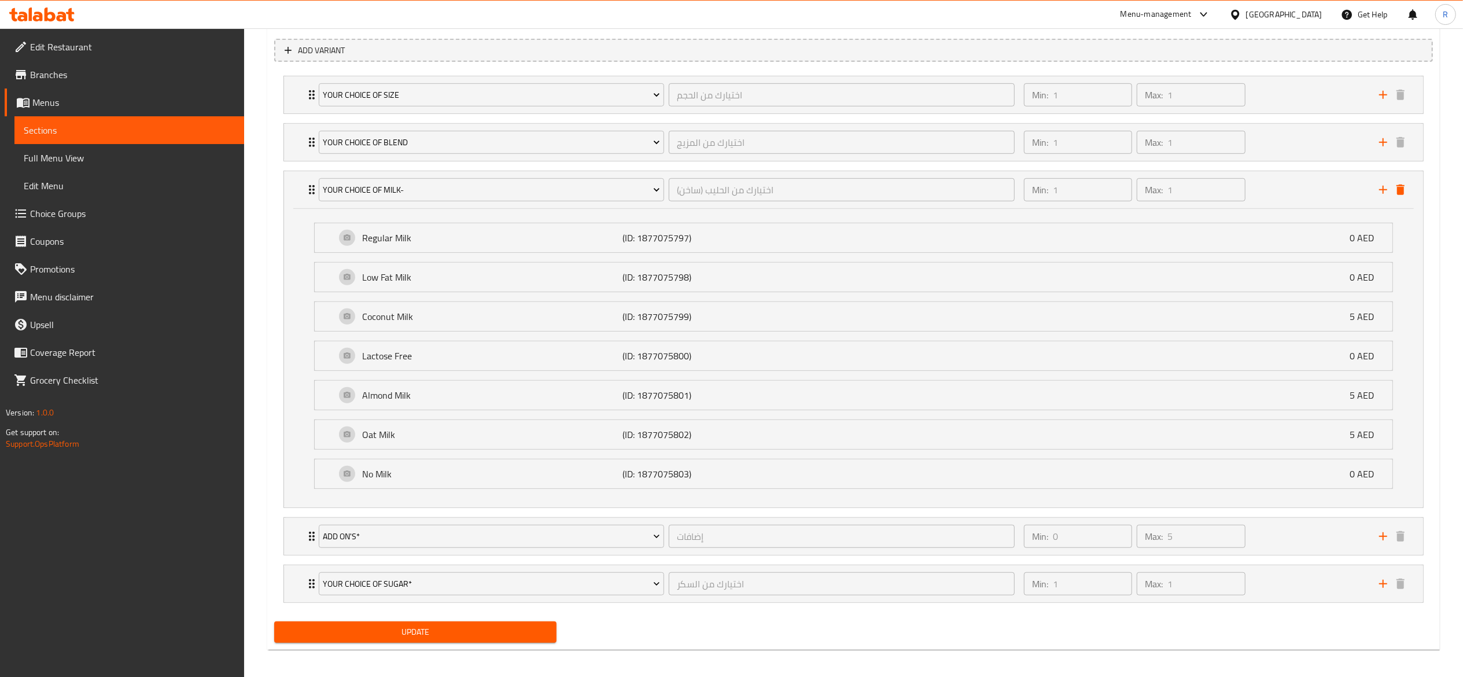
click at [488, 639] on span "Update" at bounding box center [416, 632] width 264 height 14
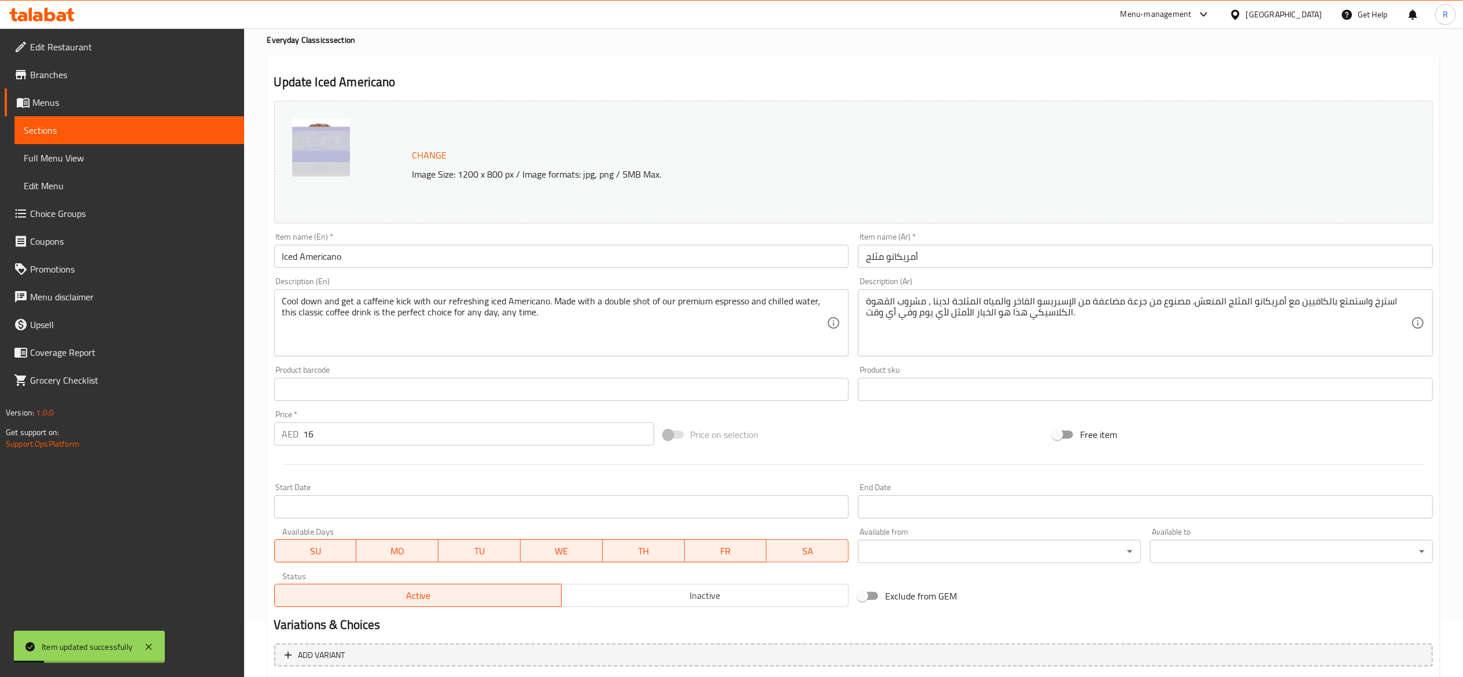
scroll to position [0, 0]
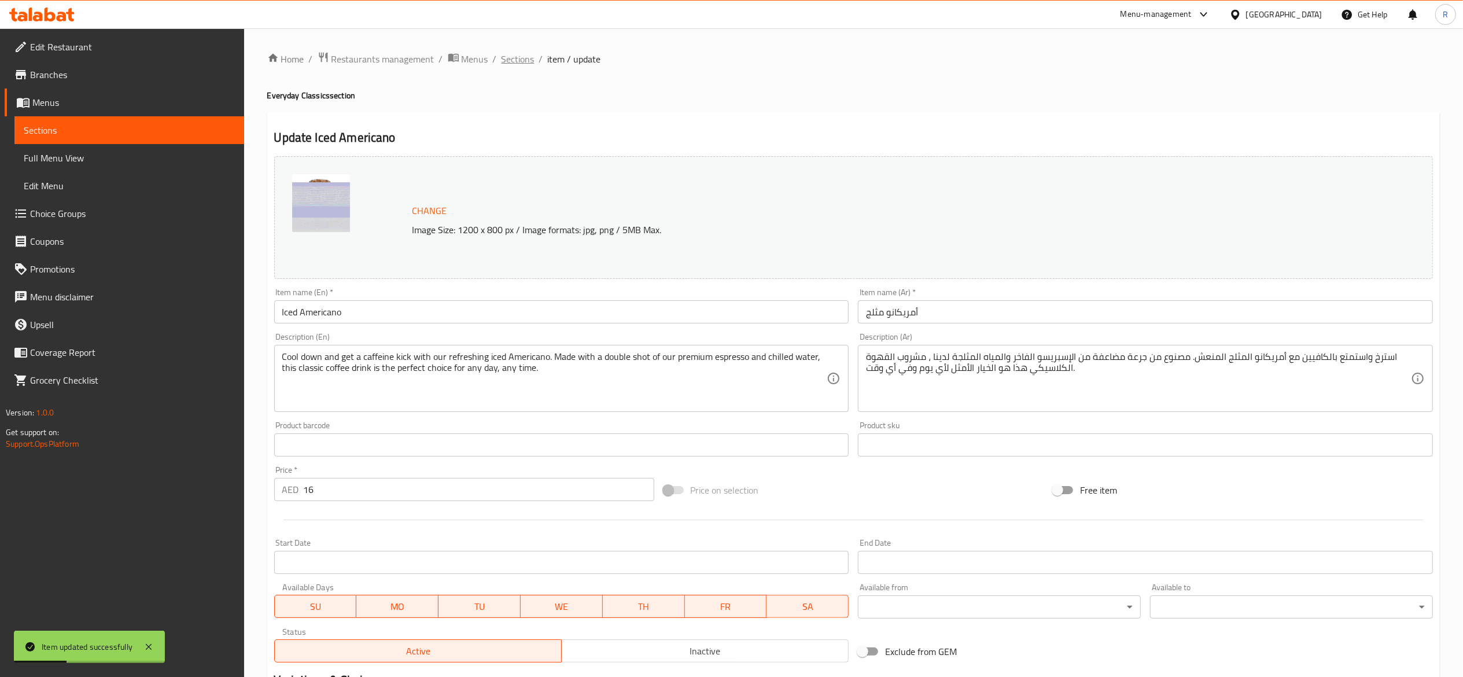
click at [510, 53] on span "Sections" at bounding box center [518, 59] width 33 height 14
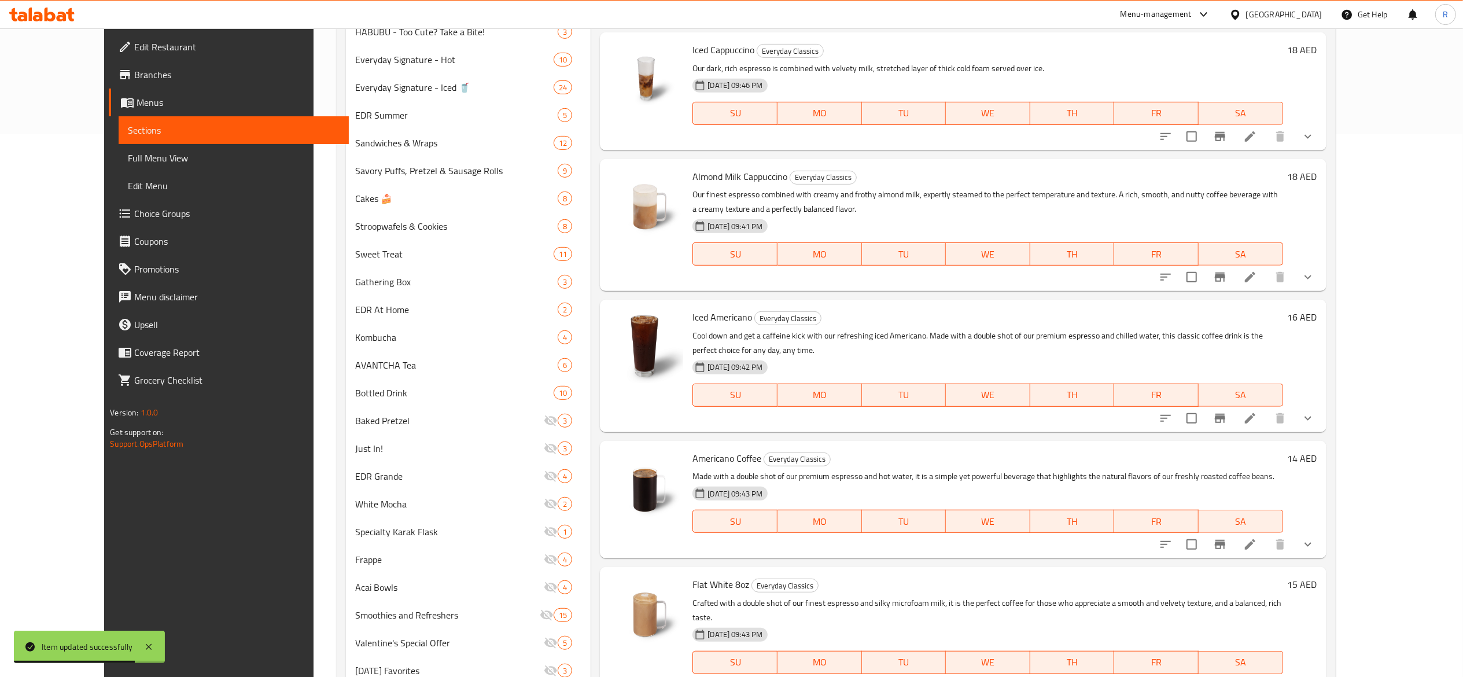
scroll to position [552, 0]
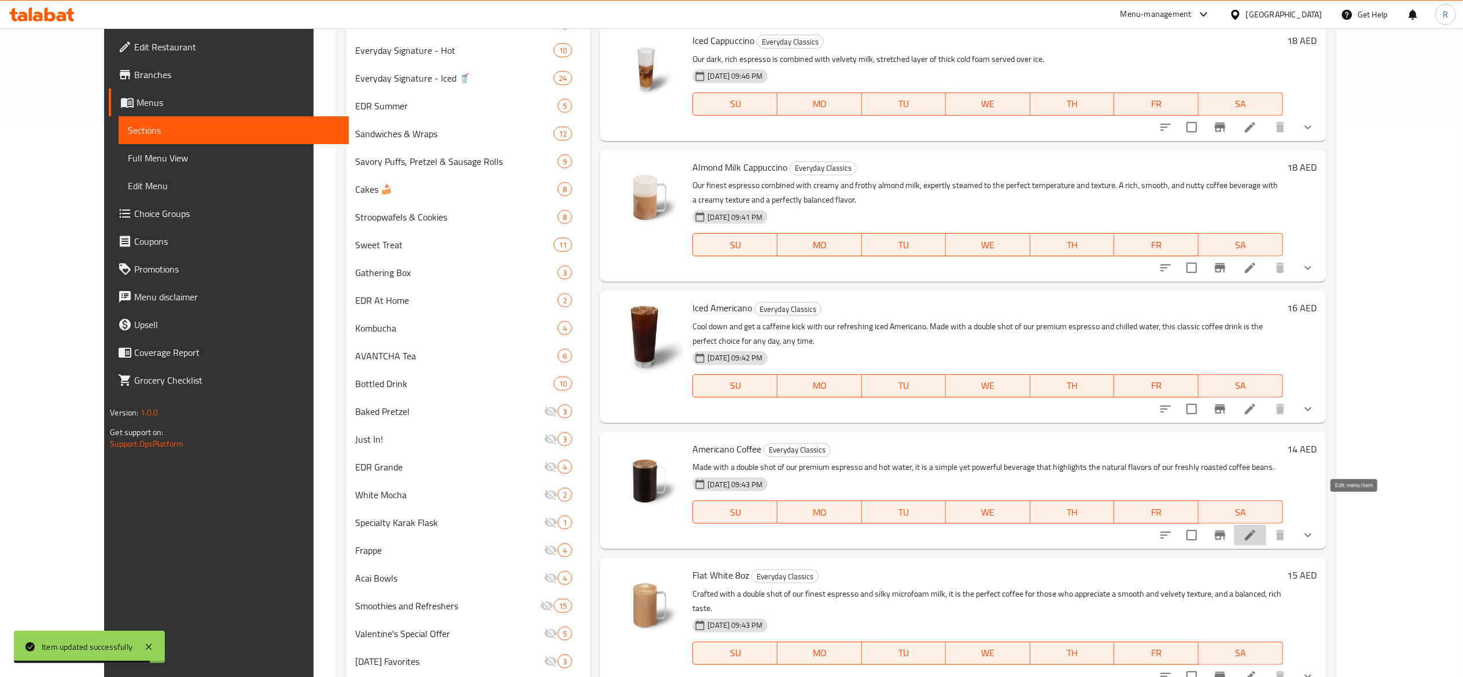
click at [1257, 528] on icon at bounding box center [1251, 535] width 14 height 14
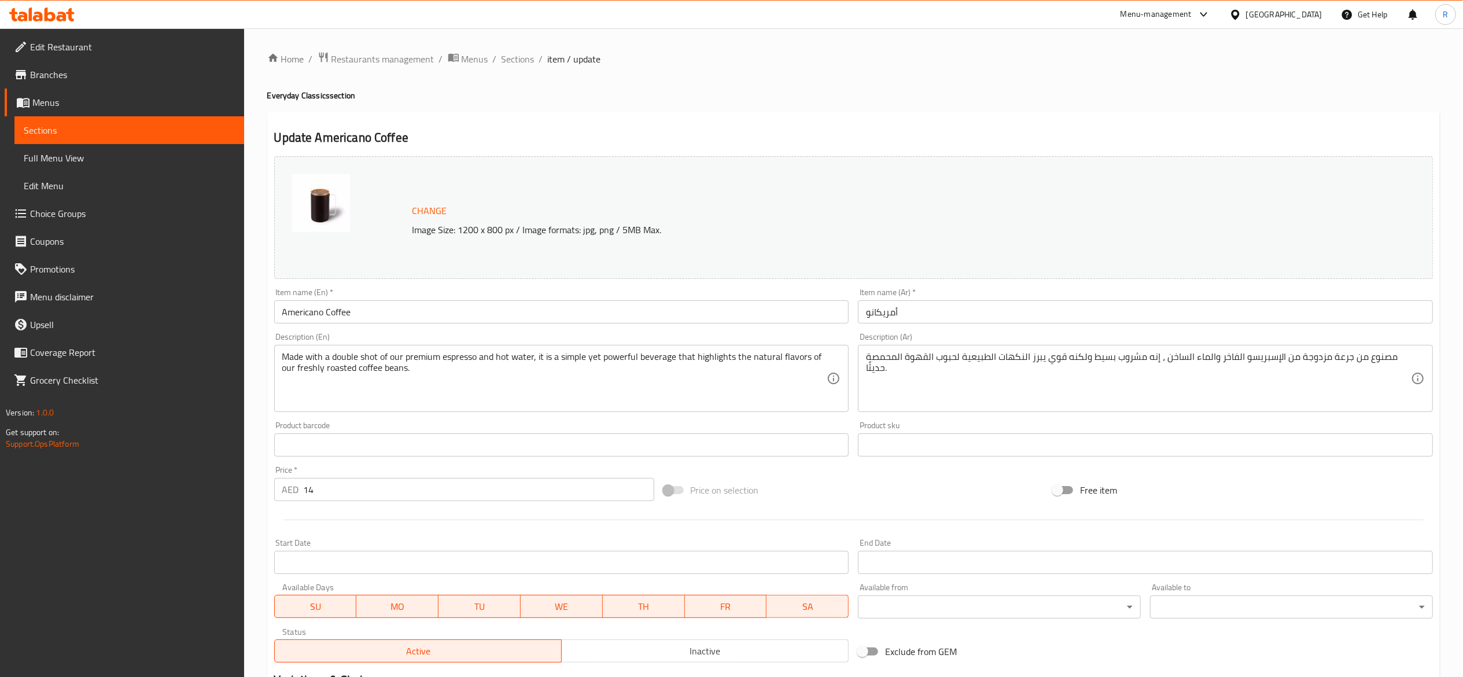
click at [1462, 252] on div "Home / Restaurants management / Menus / Sections / item / update Everyday Class…" at bounding box center [853, 535] width 1219 height 1015
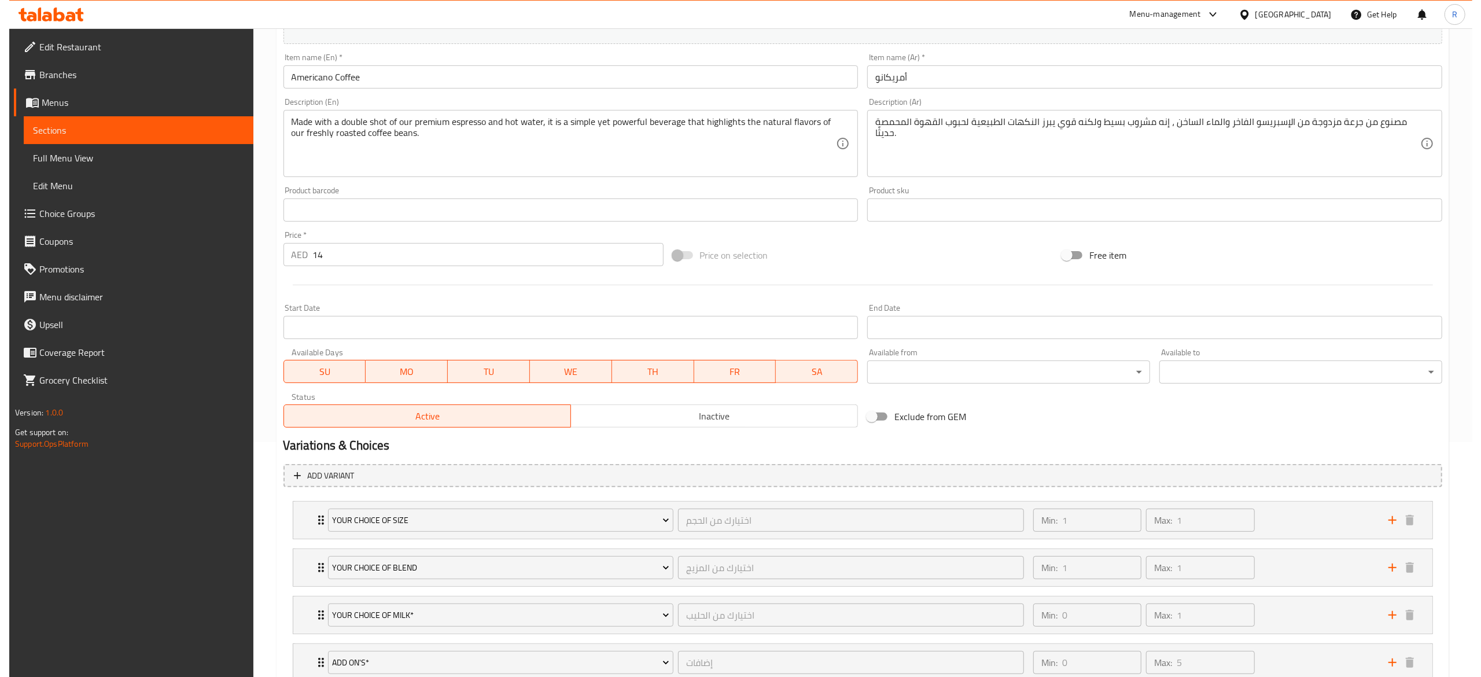
scroll to position [272, 0]
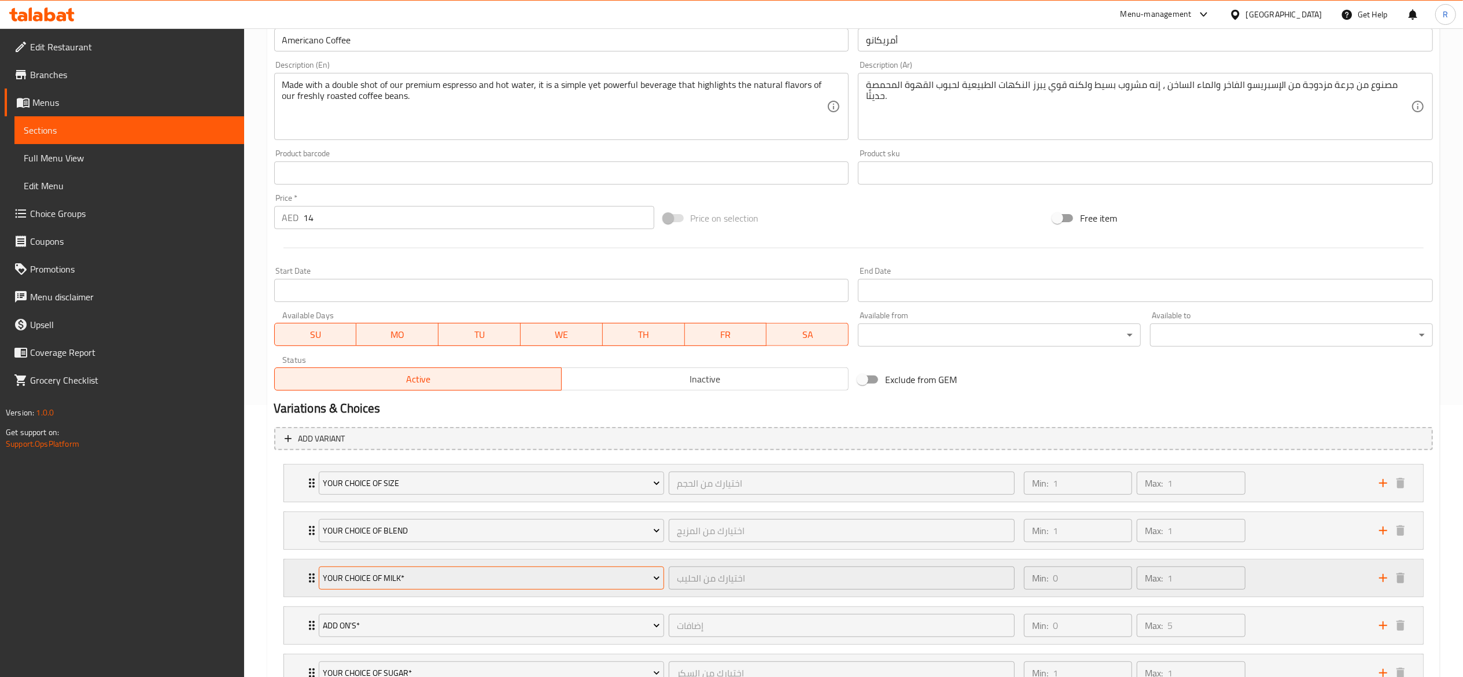
click at [502, 583] on span "Your Choice Of Milk*" at bounding box center [491, 578] width 337 height 14
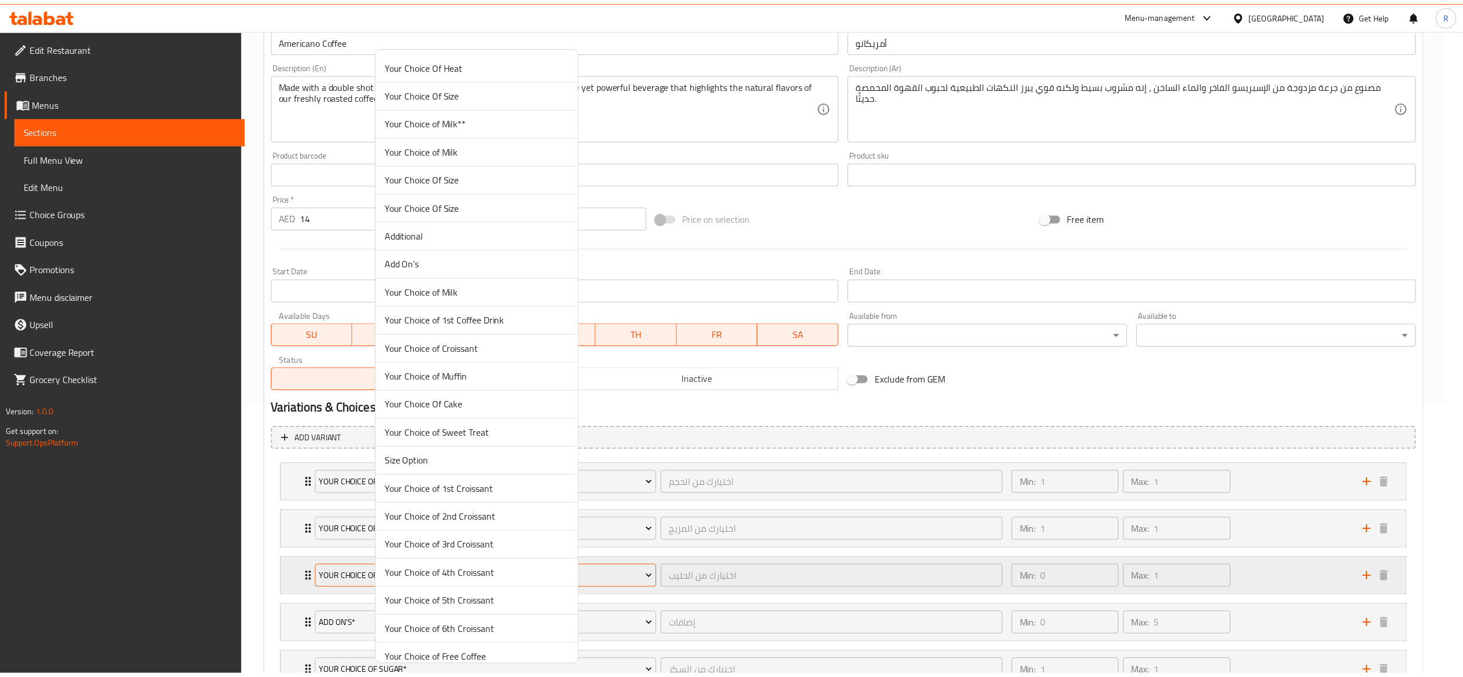
scroll to position [2934, 0]
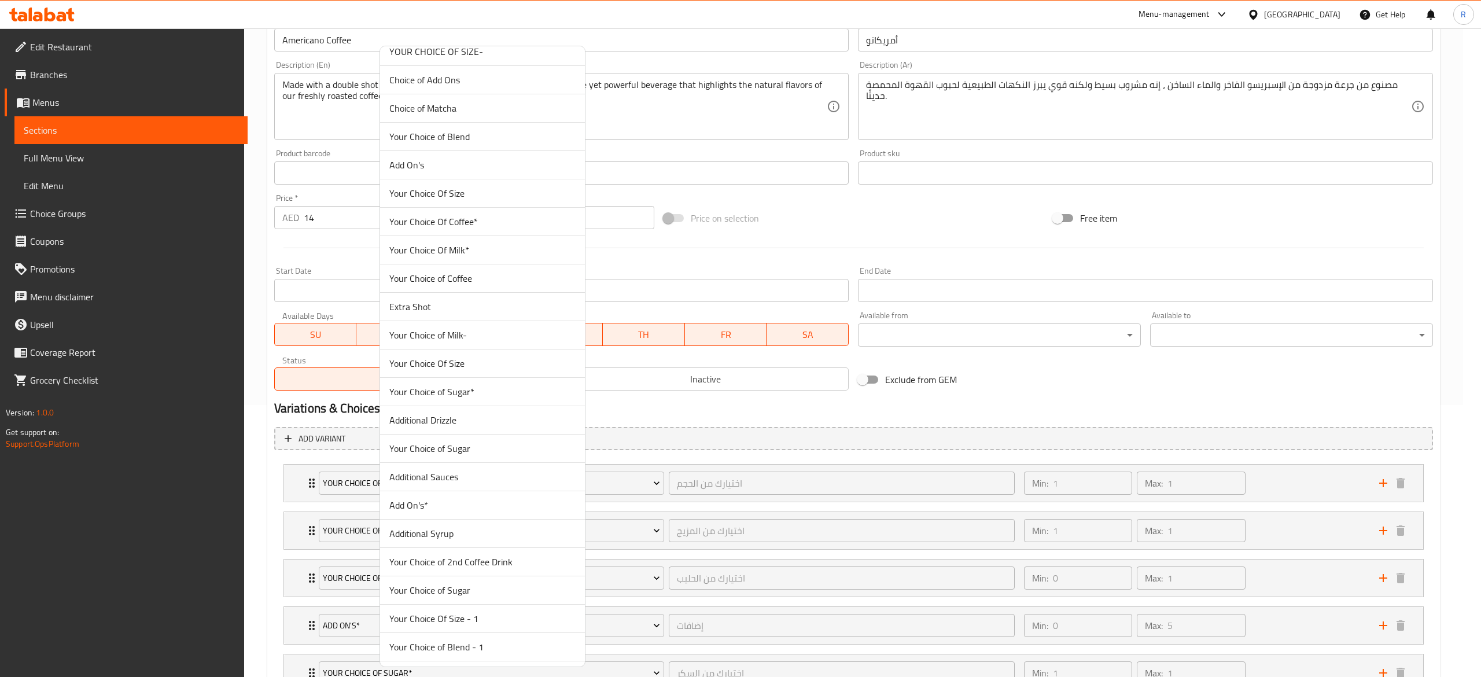
click at [473, 342] on span "Your Choice of Milk-" at bounding box center [482, 335] width 186 height 14
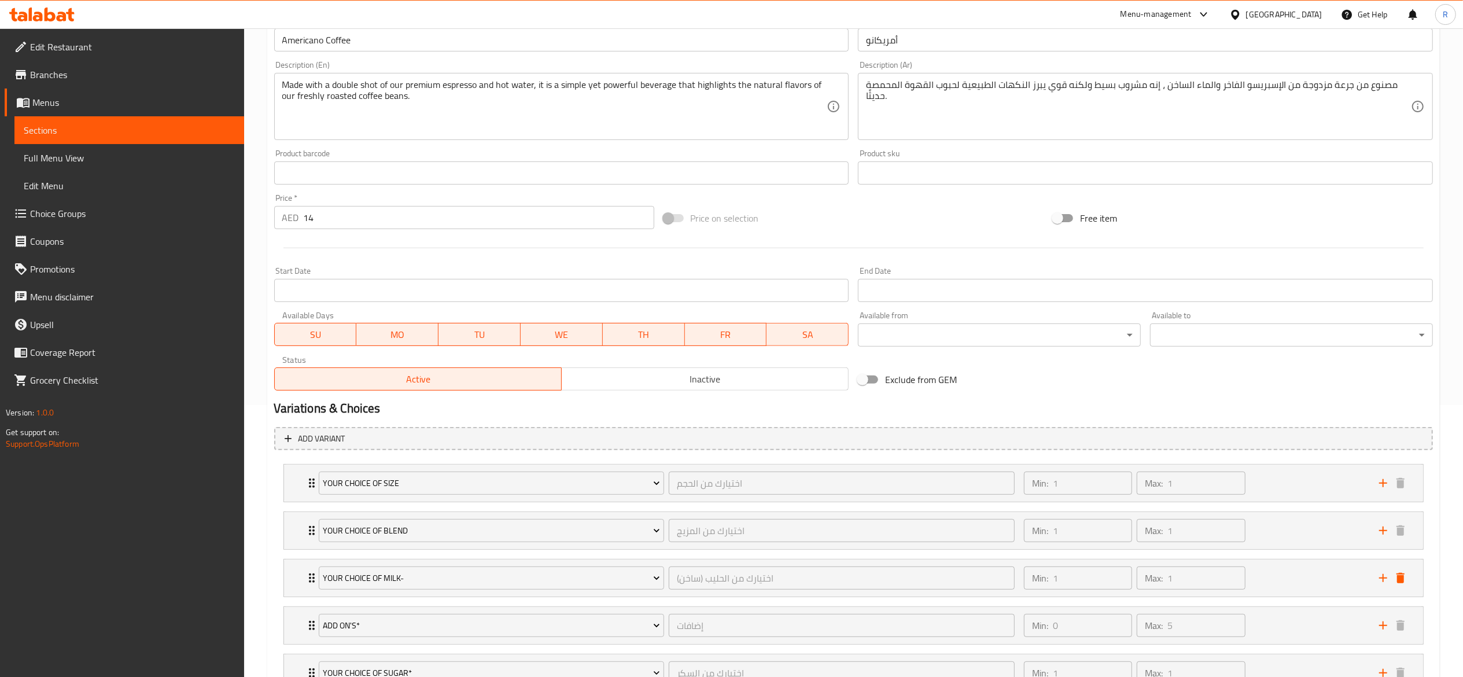
scroll to position [369, 0]
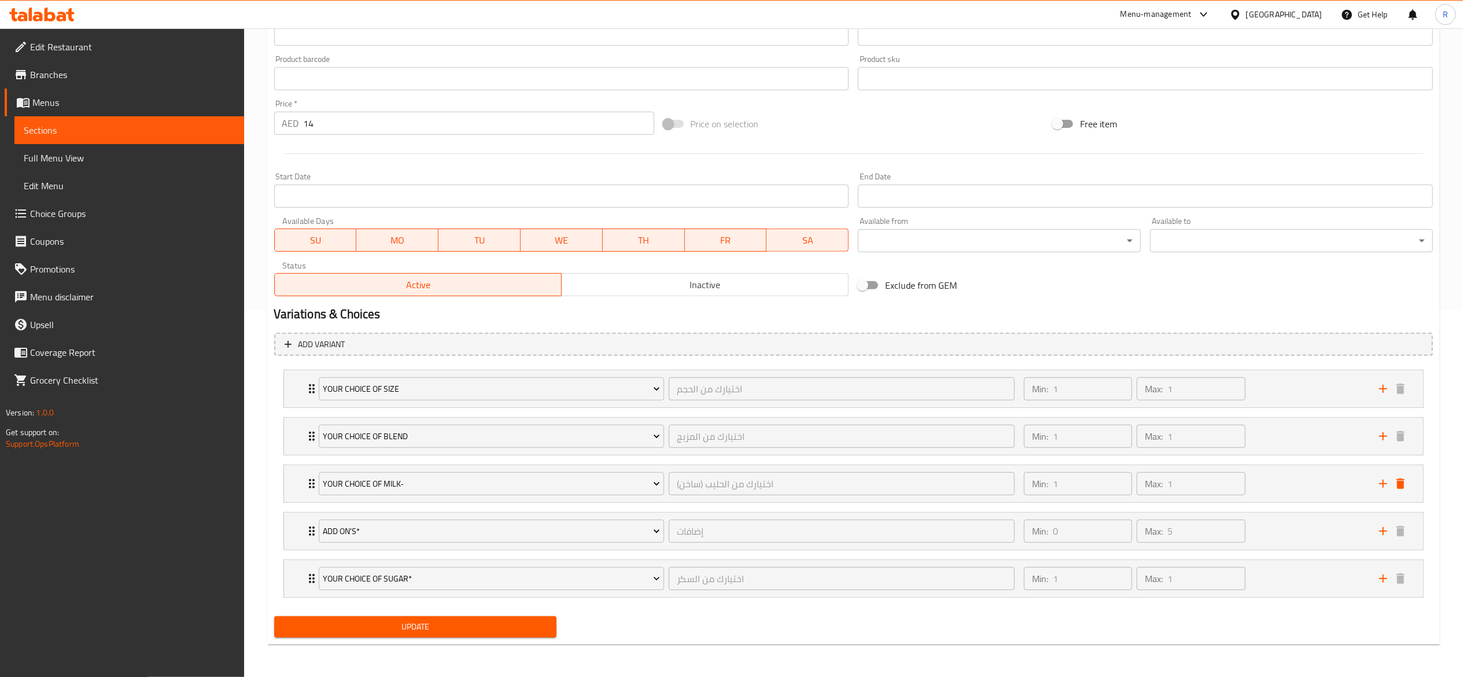
click at [542, 625] on span "Update" at bounding box center [416, 627] width 264 height 14
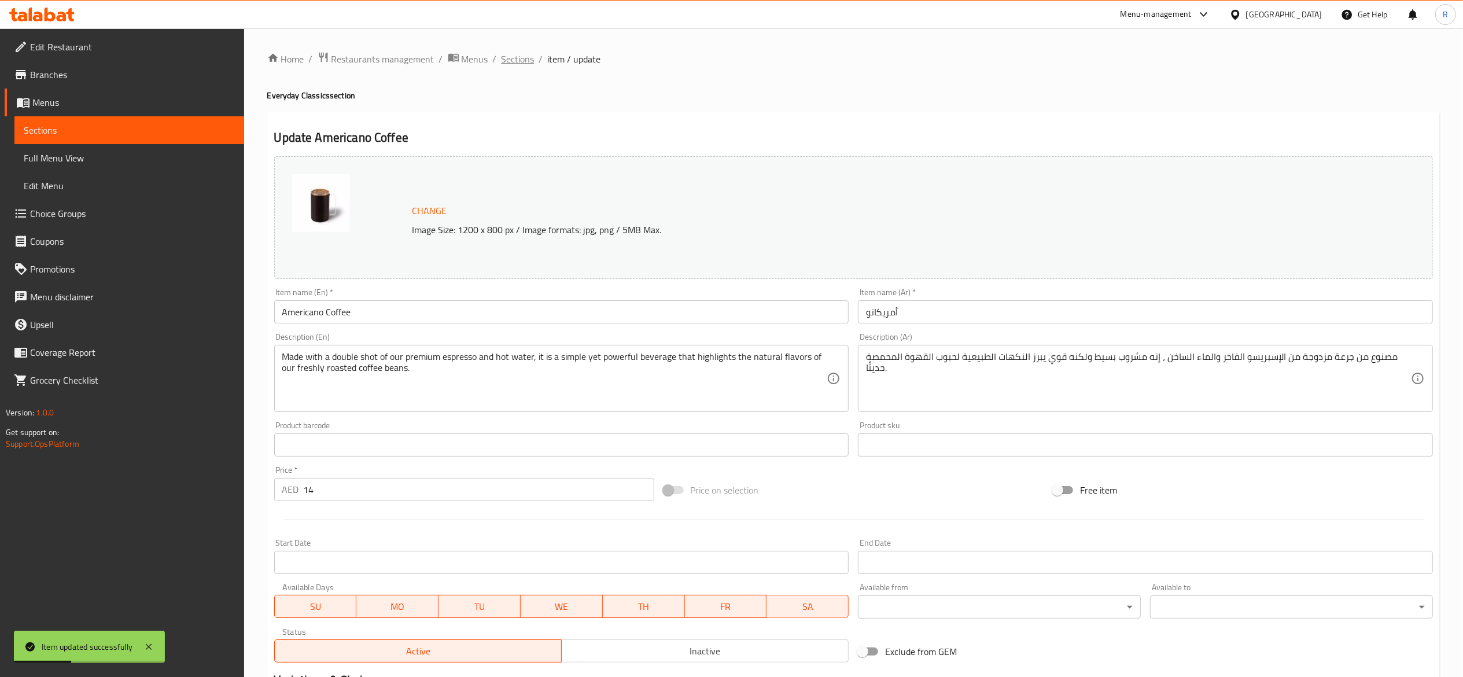
click at [518, 59] on span "Sections" at bounding box center [518, 59] width 33 height 14
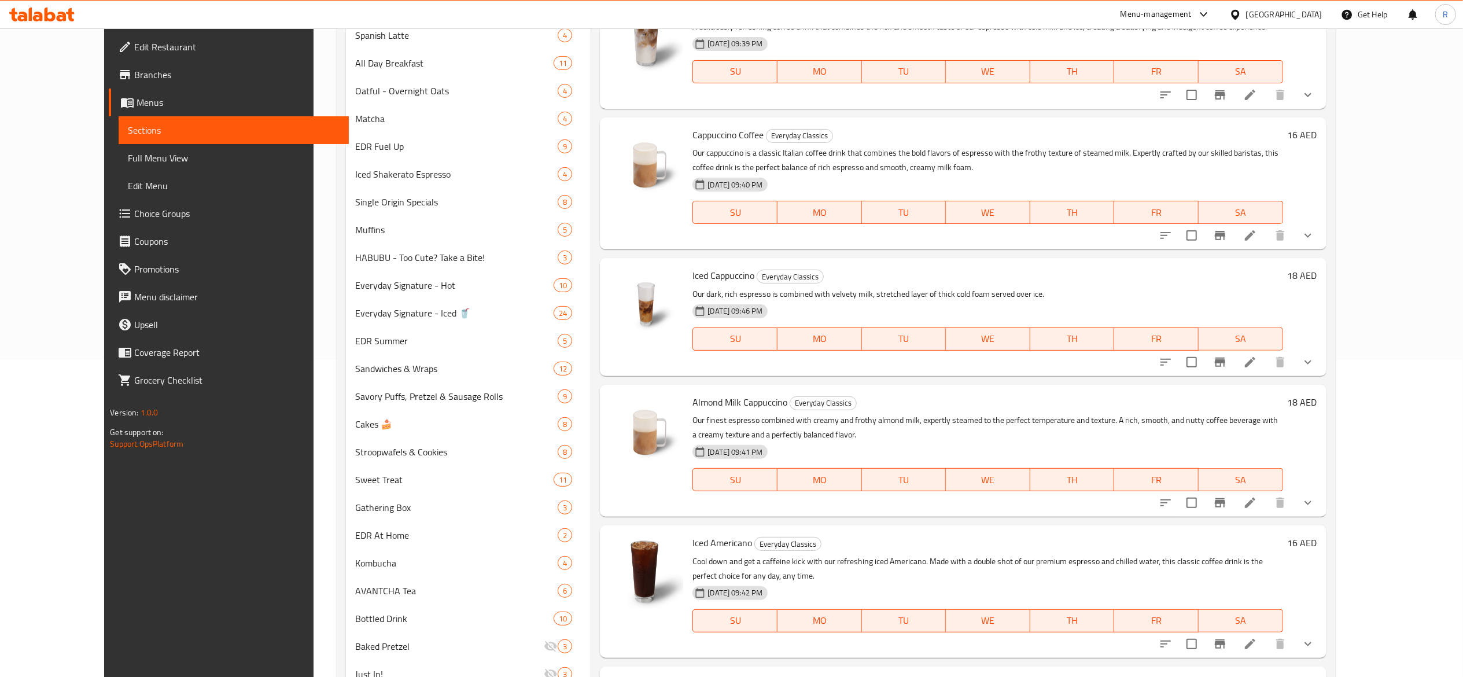
scroll to position [315, 0]
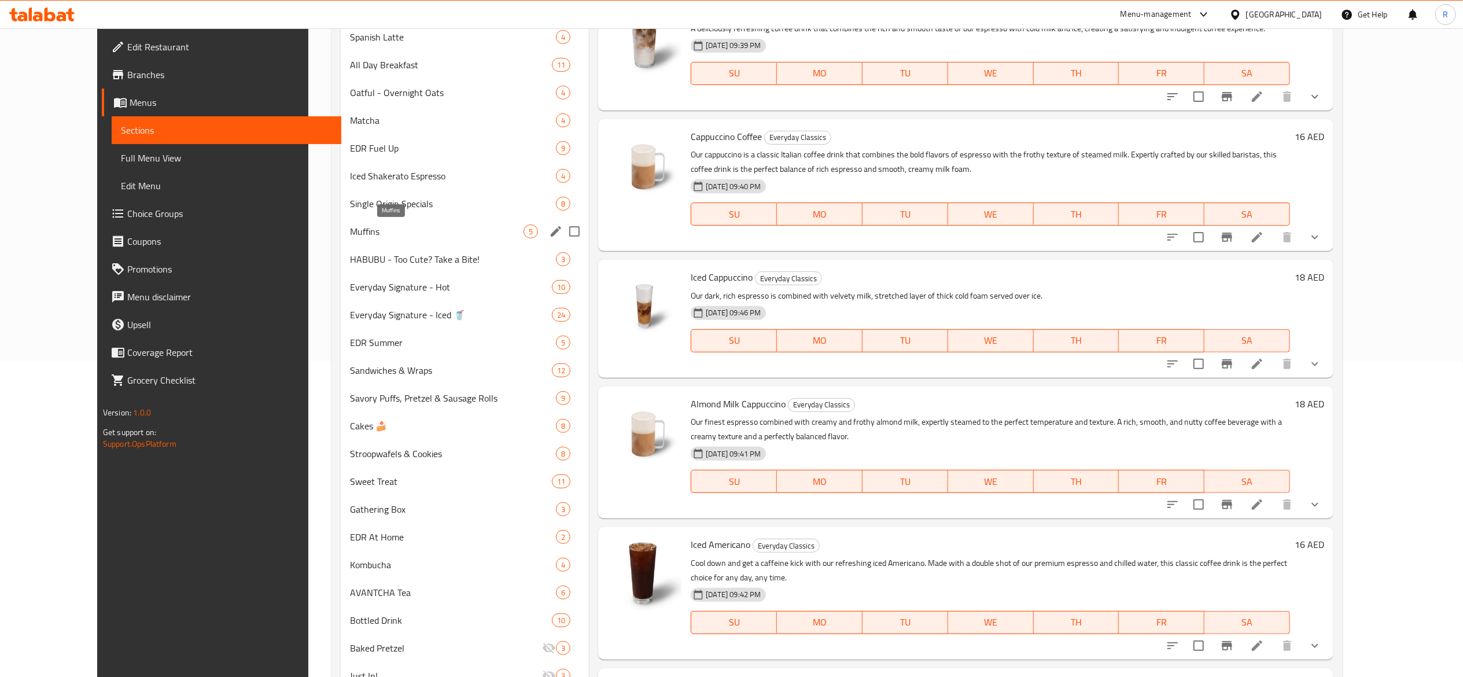
click at [400, 230] on span "Muffins" at bounding box center [437, 232] width 174 height 14
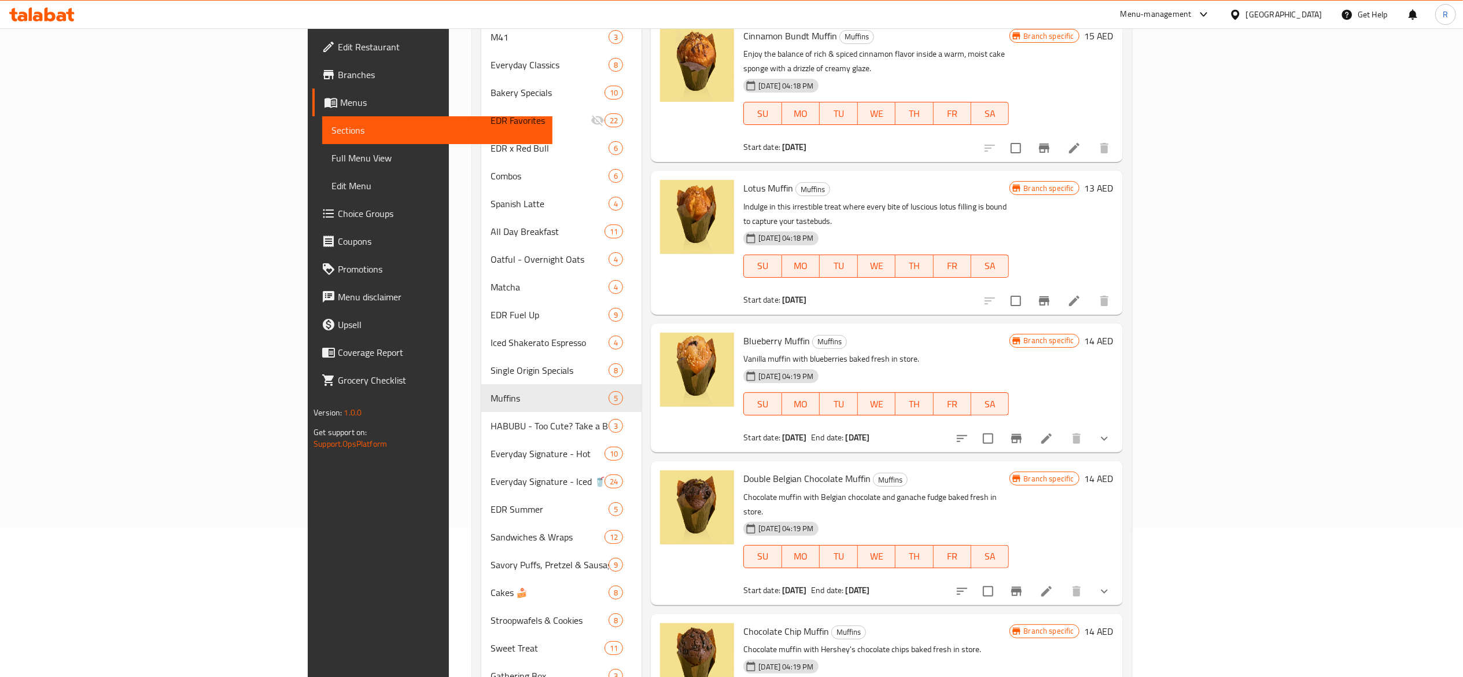
scroll to position [72, 0]
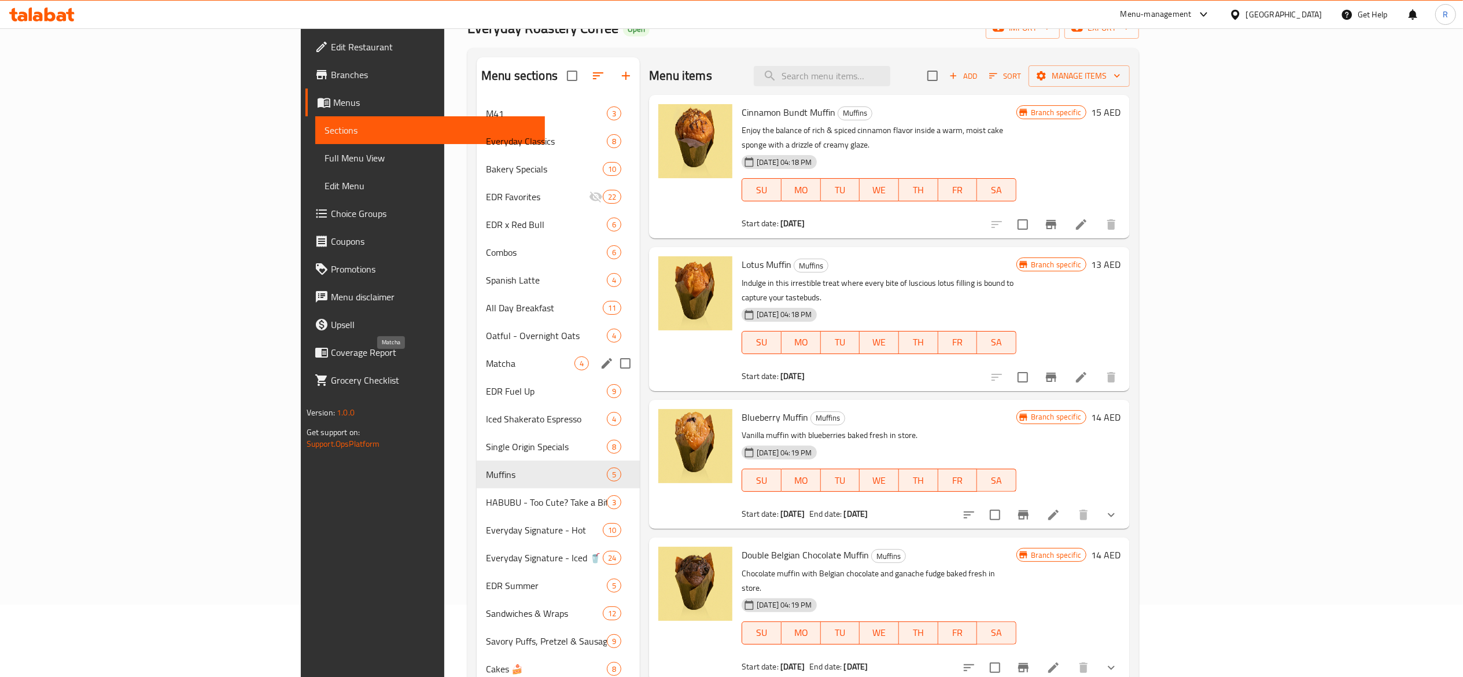
click at [486, 365] on span "Matcha" at bounding box center [530, 363] width 89 height 14
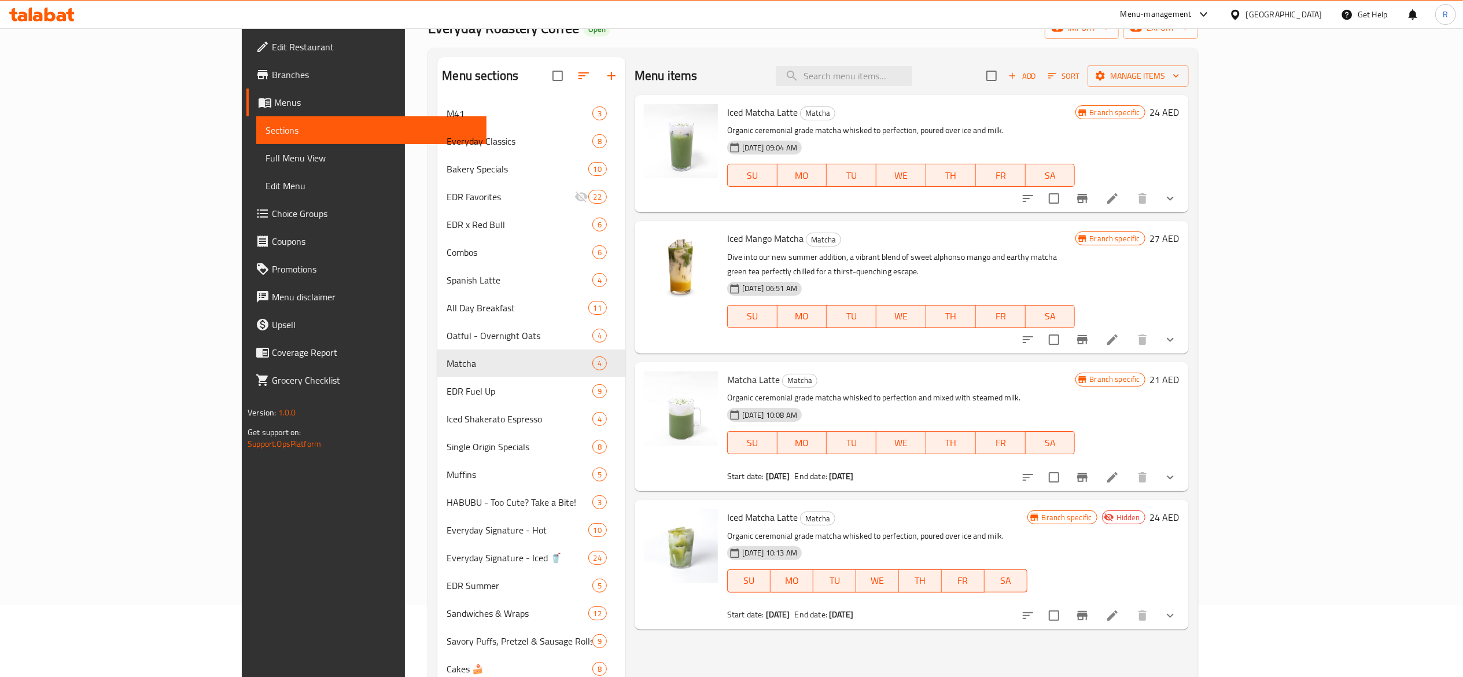
click at [1145, 512] on span "Hidden" at bounding box center [1128, 517] width 33 height 11
click at [1118, 610] on icon at bounding box center [1113, 615] width 10 height 10
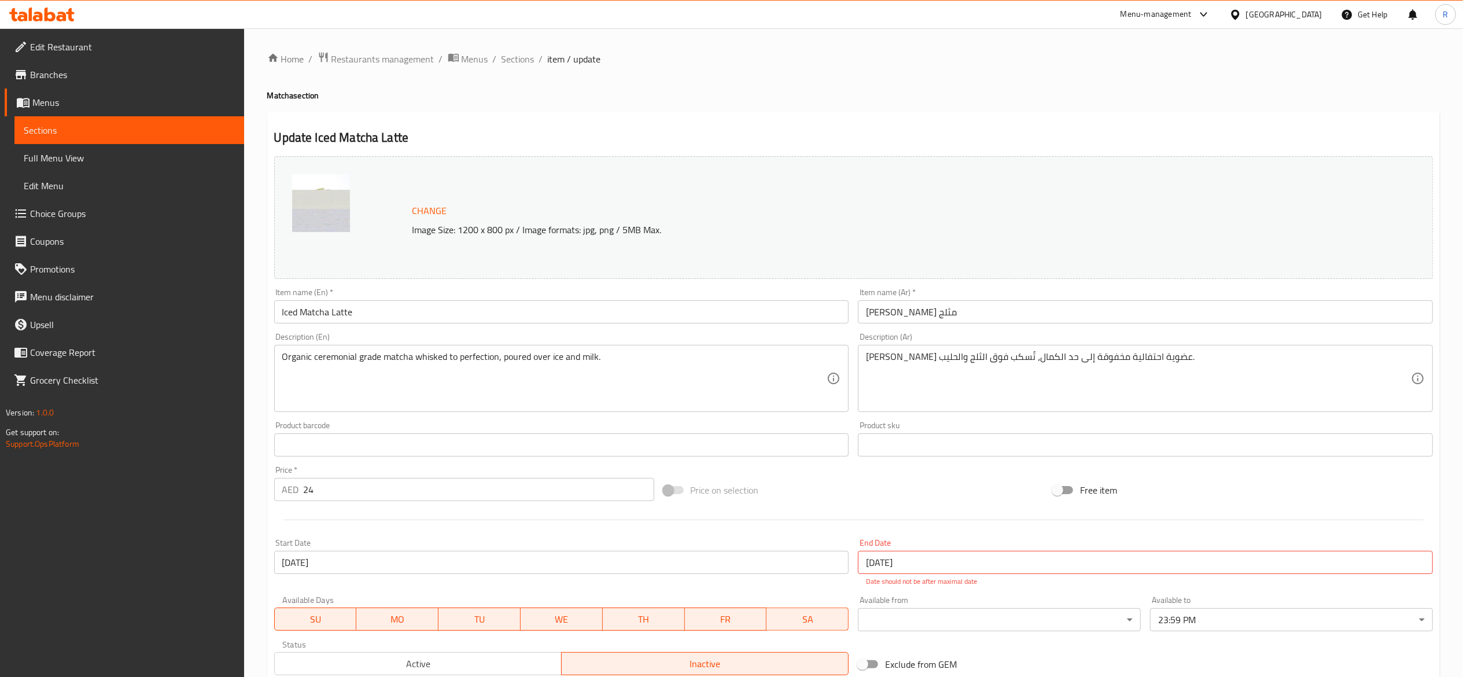
scroll to position [285, 0]
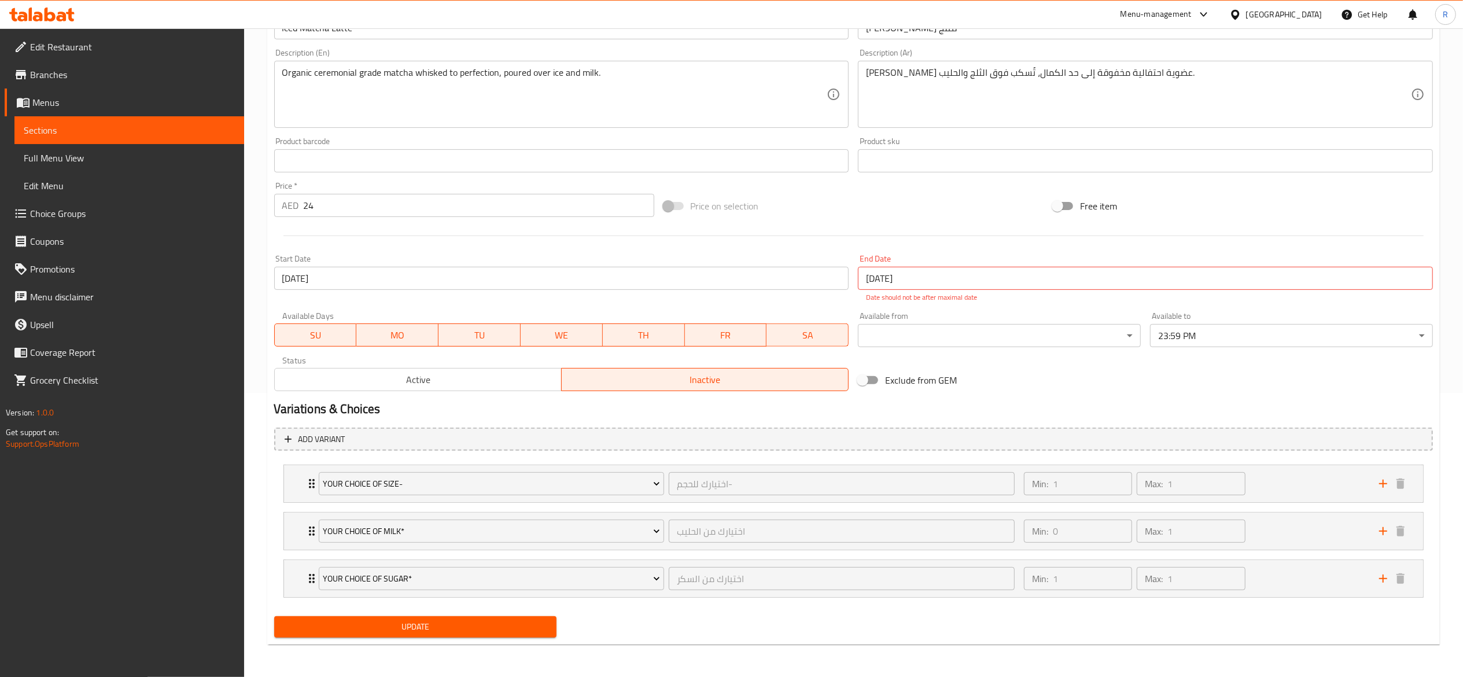
click at [470, 372] on span "Active" at bounding box center [418, 379] width 278 height 17
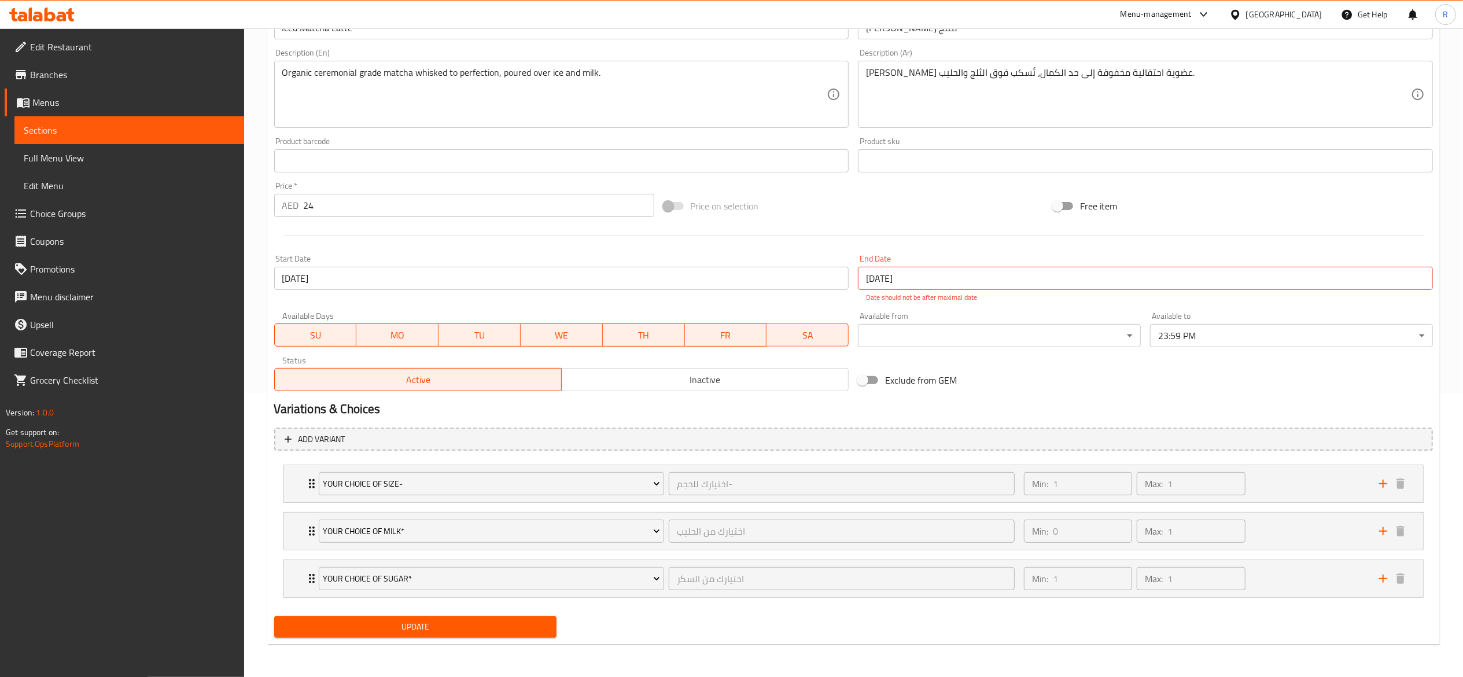
click at [475, 634] on span "Update" at bounding box center [416, 627] width 264 height 14
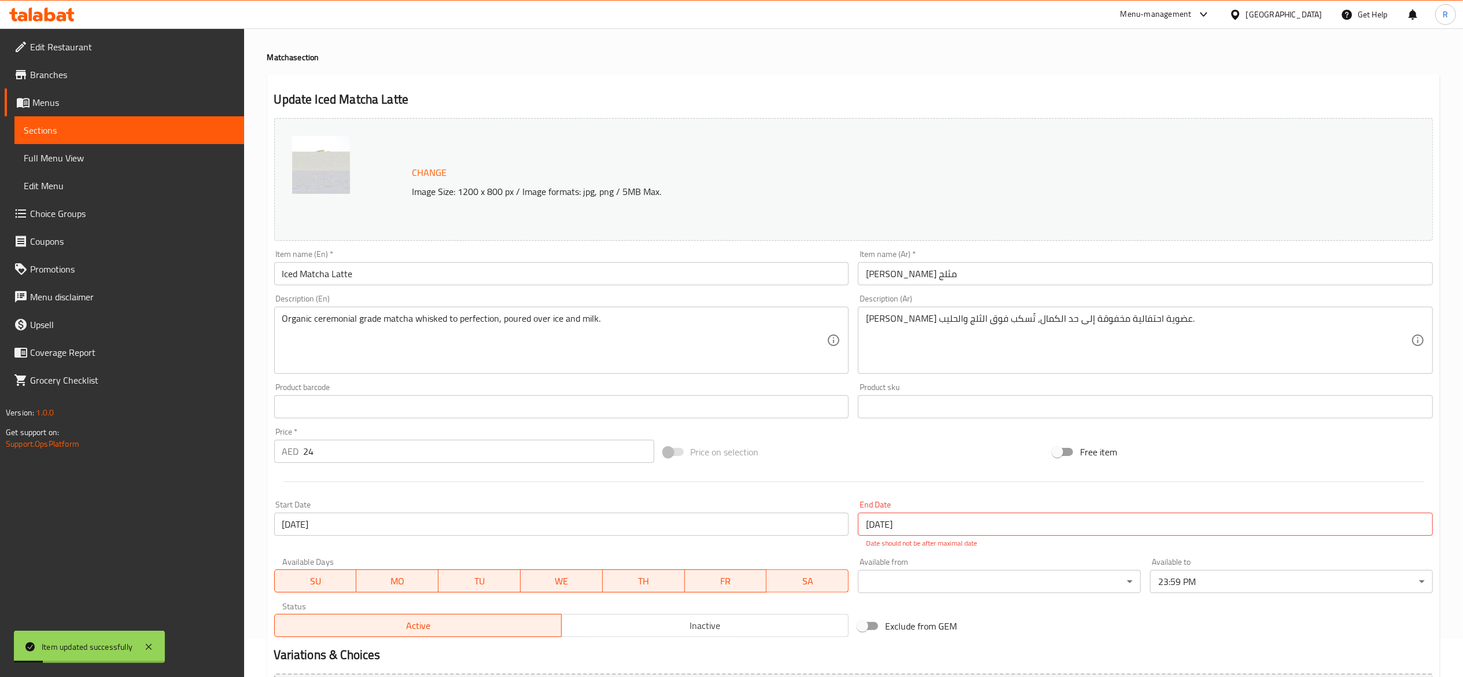
scroll to position [16, 0]
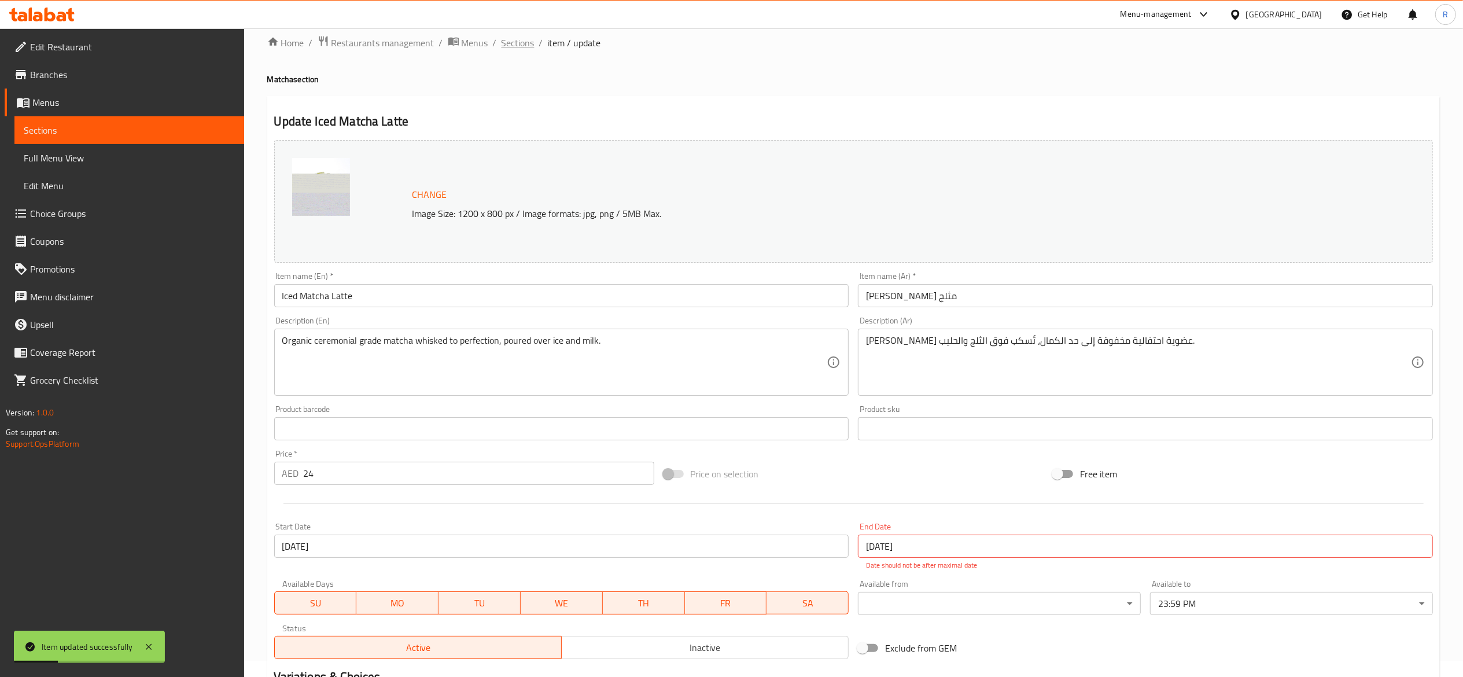
click at [515, 43] on span "Sections" at bounding box center [518, 43] width 33 height 14
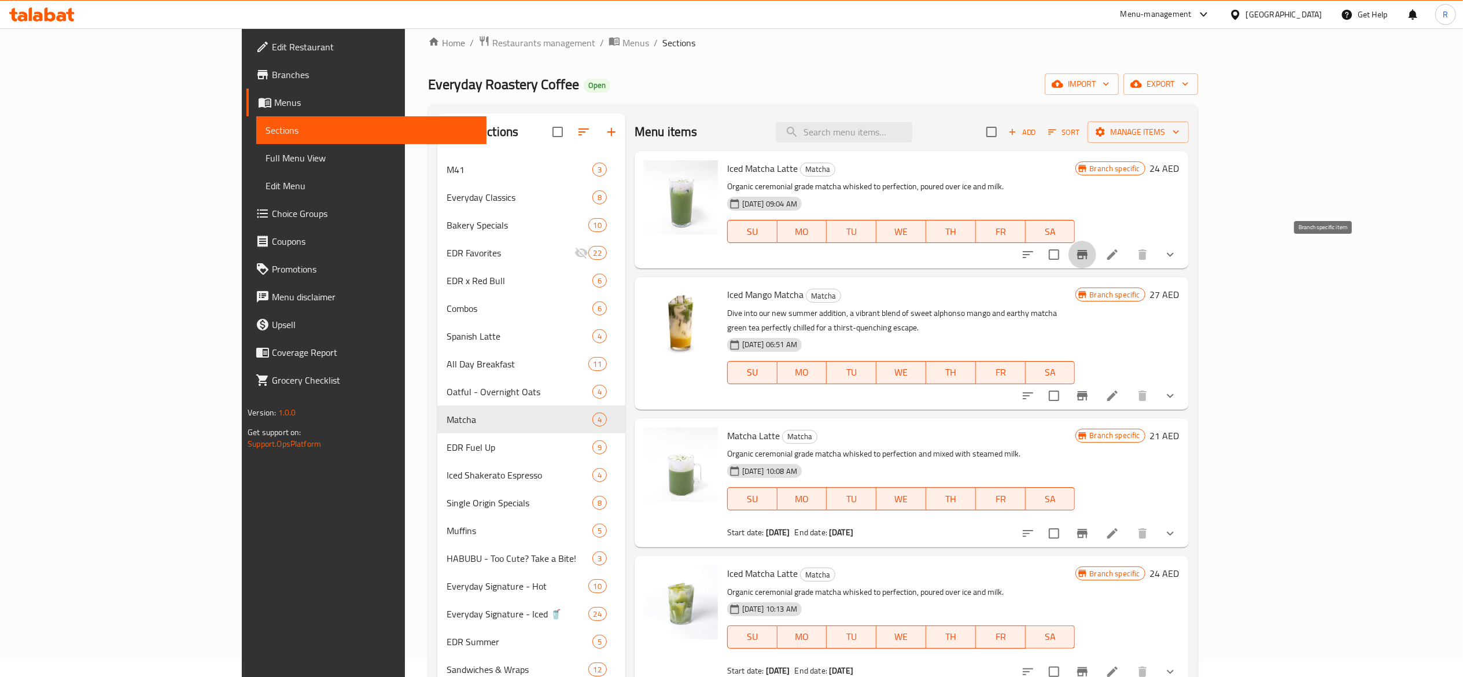
click at [1090, 253] on icon "Branch-specific-item" at bounding box center [1083, 255] width 14 height 14
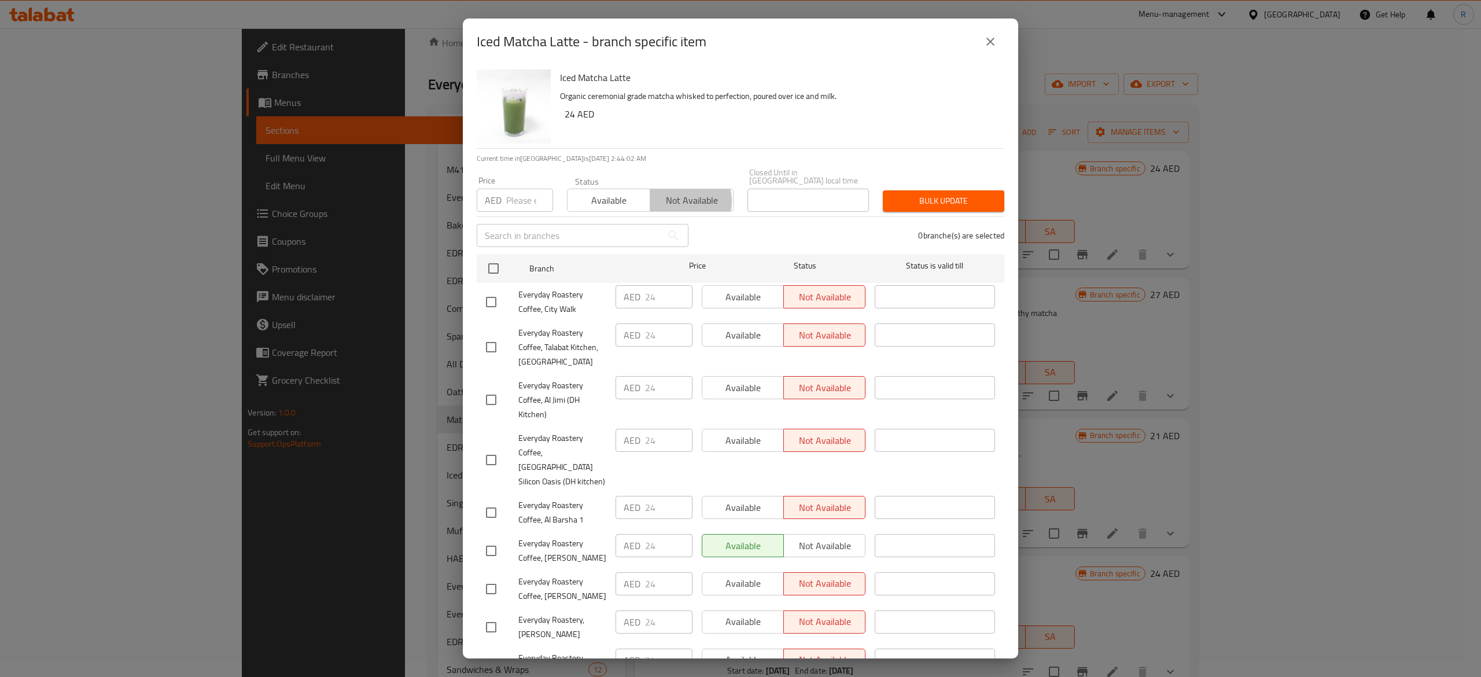
click at [669, 201] on span "Not available" at bounding box center [691, 200] width 73 height 17
click at [492, 270] on input "checkbox" at bounding box center [493, 268] width 24 height 24
checkbox input "true"
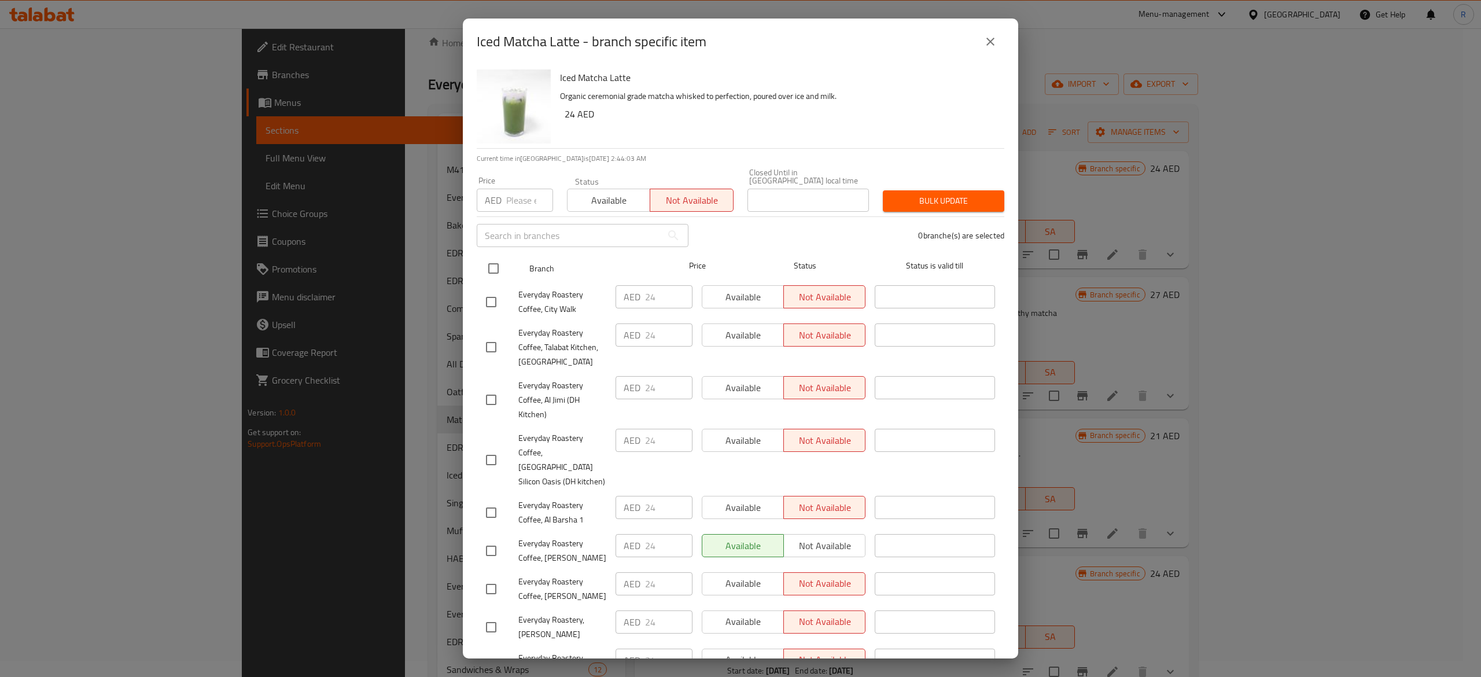
checkbox input "true"
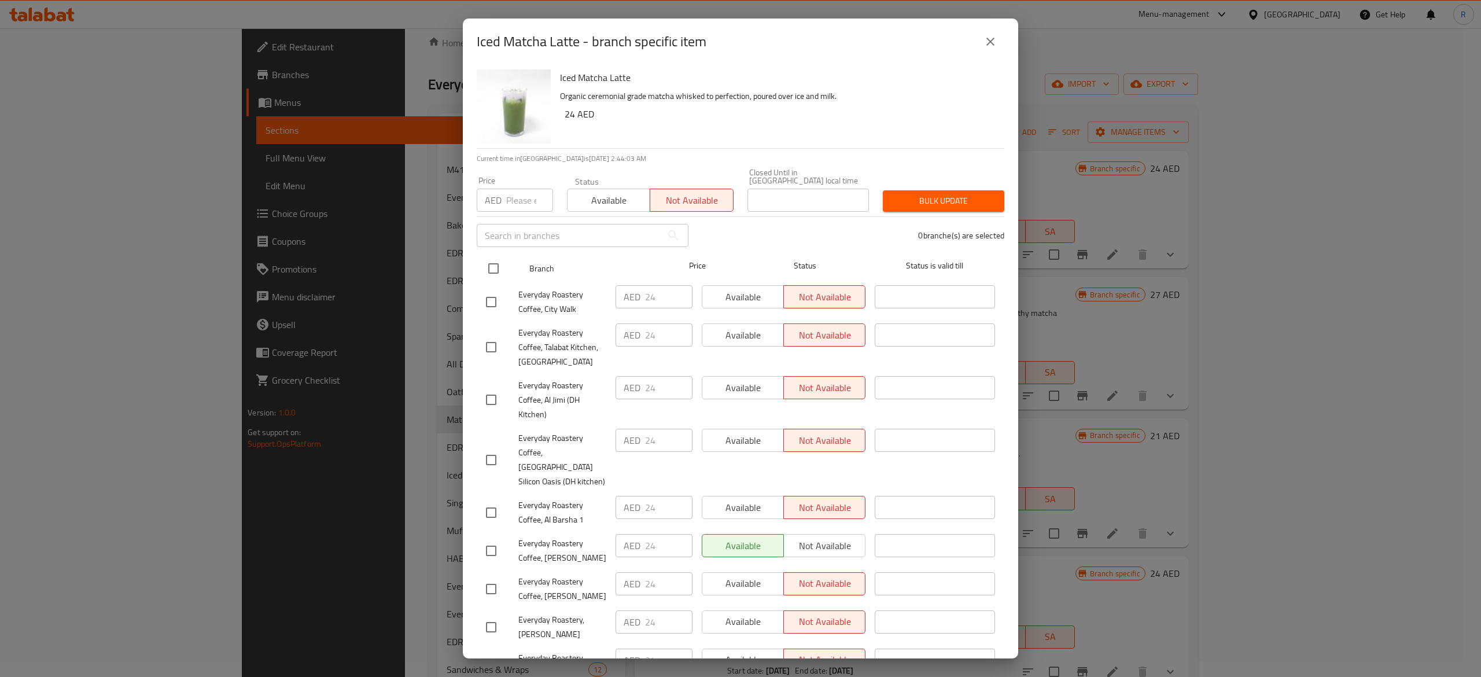
checkbox input "true"
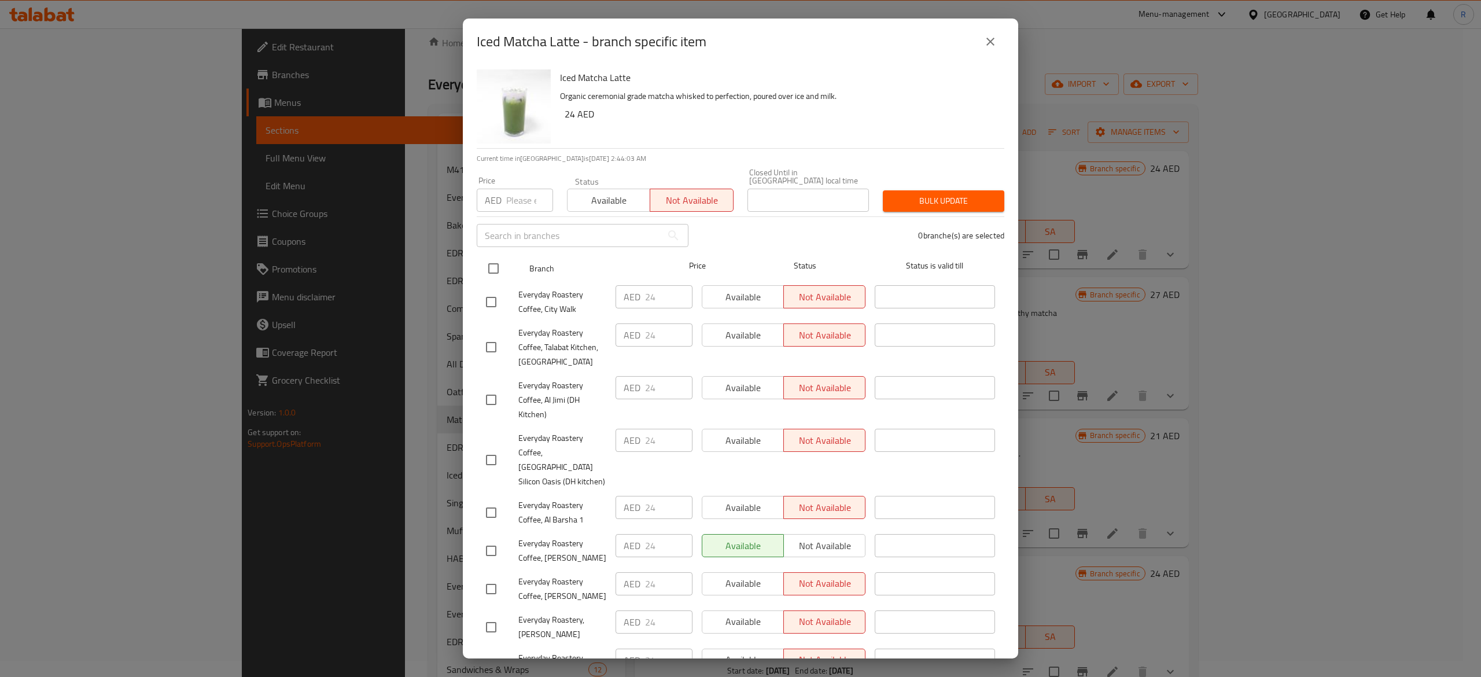
checkbox input "true"
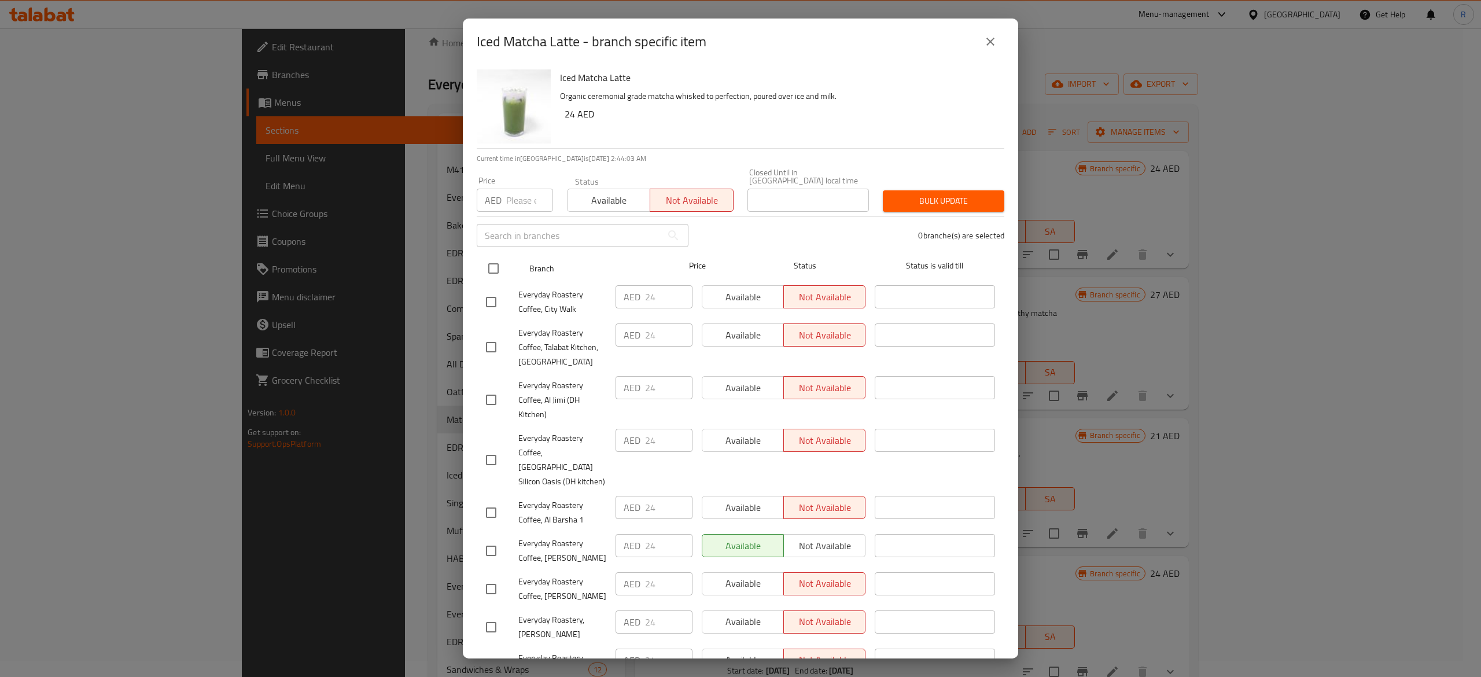
checkbox input "true"
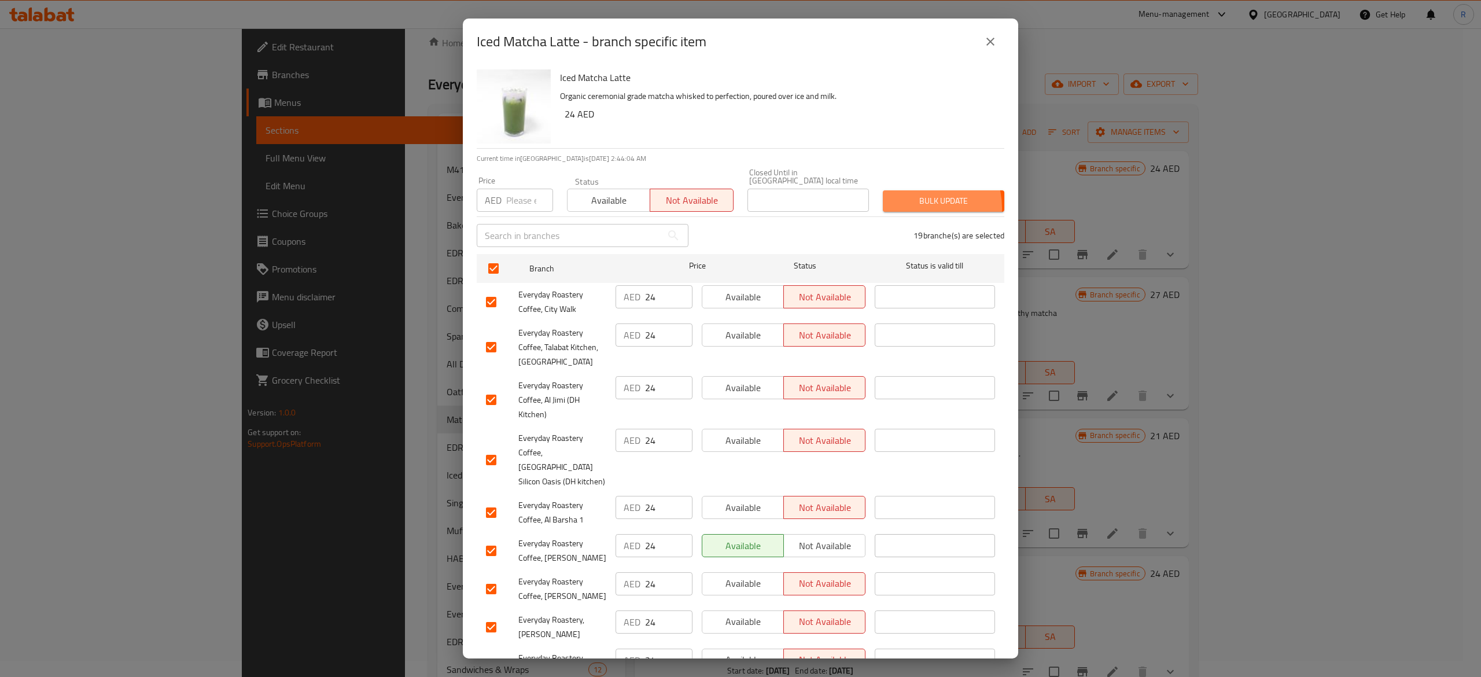
click at [906, 208] on span "Bulk update" at bounding box center [943, 201] width 103 height 14
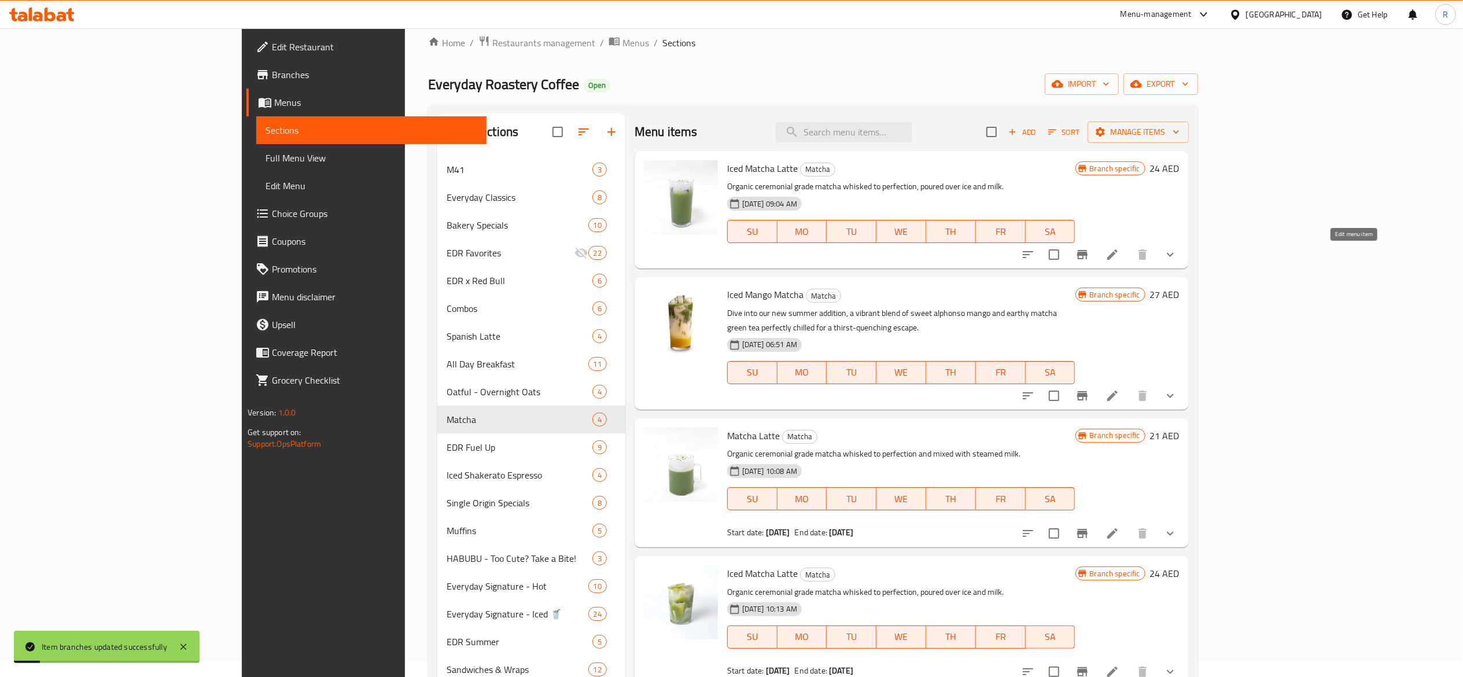
click at [1120, 252] on icon at bounding box center [1113, 255] width 14 height 14
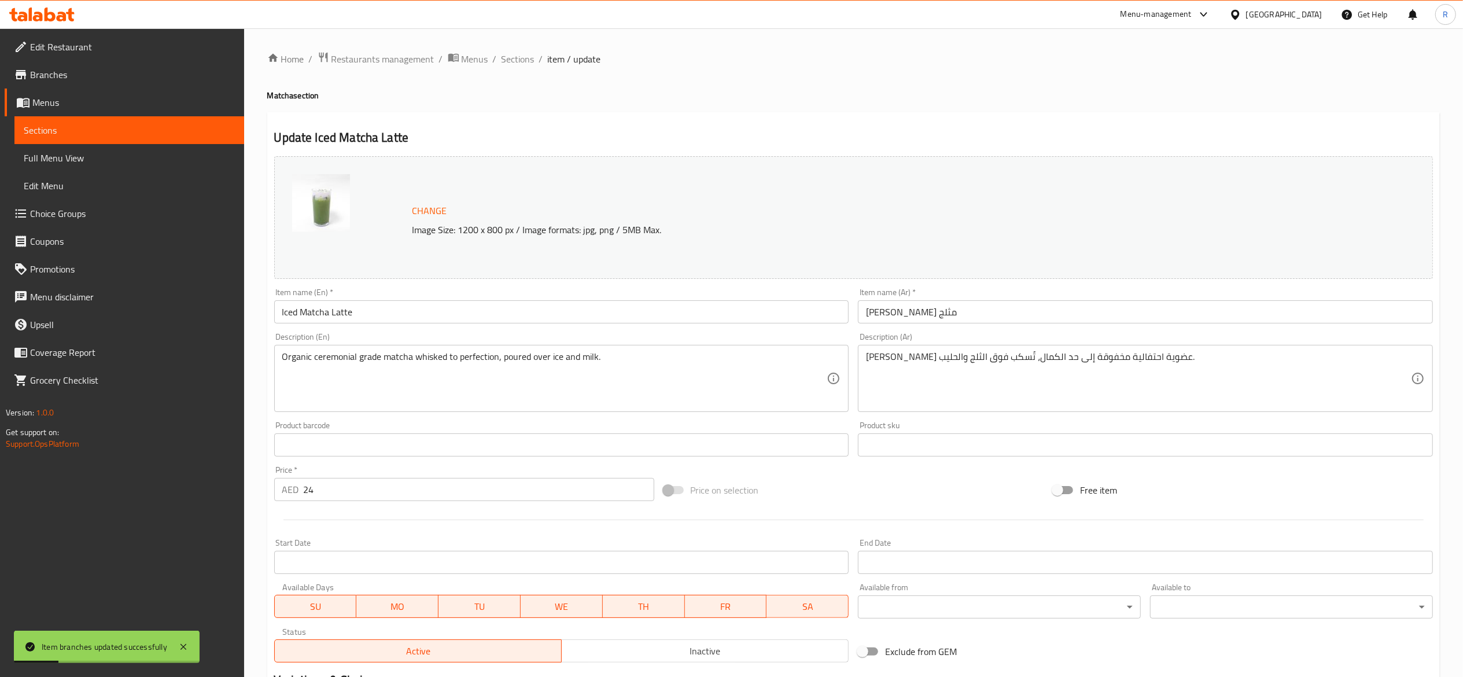
scroll to position [407, 0]
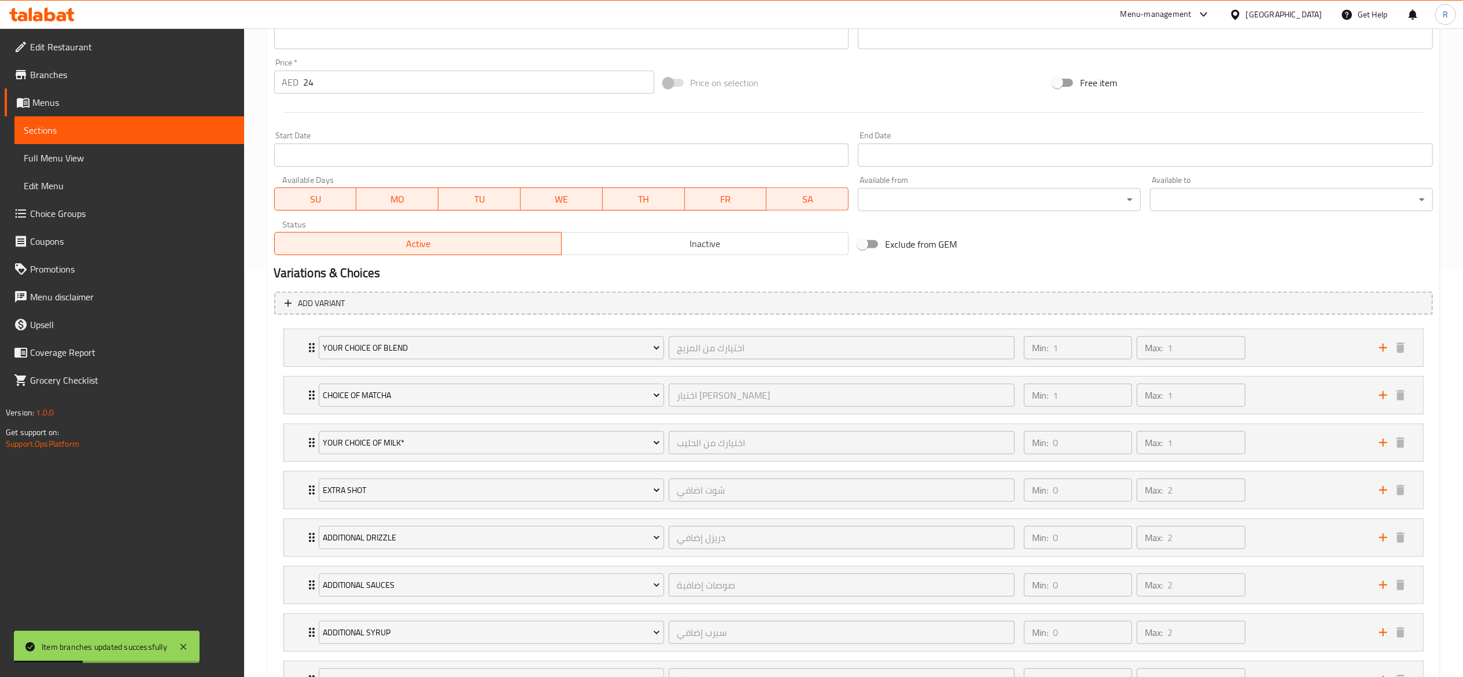
click at [752, 240] on span "Inactive" at bounding box center [705, 244] width 278 height 17
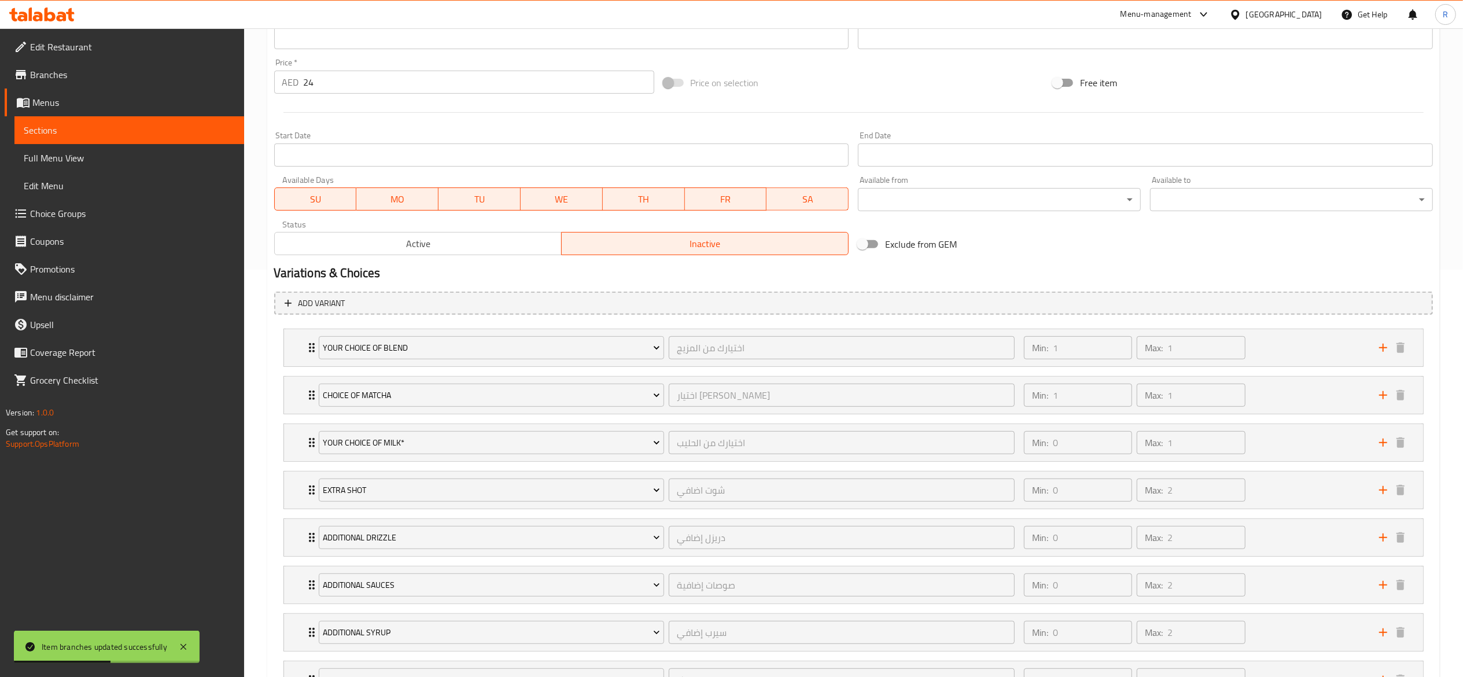
scroll to position [514, 0]
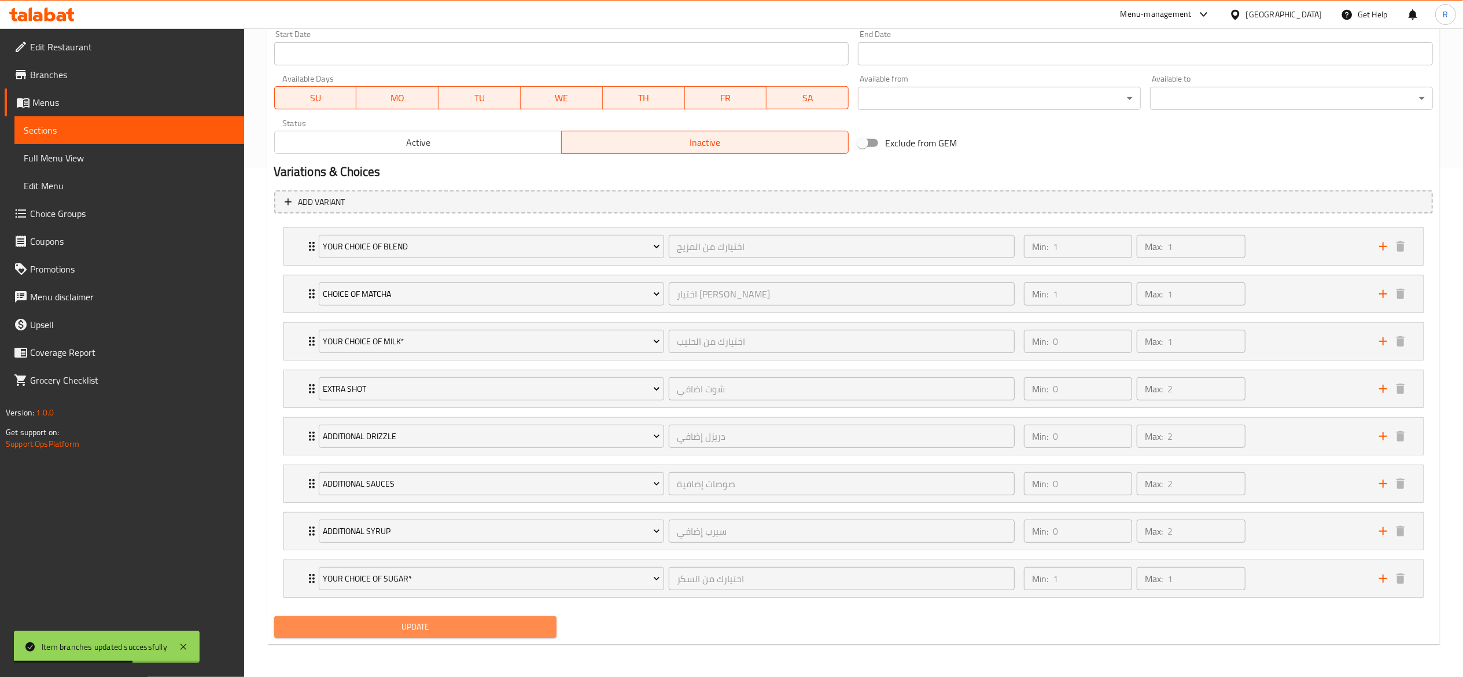
click at [510, 624] on span "Update" at bounding box center [416, 627] width 264 height 14
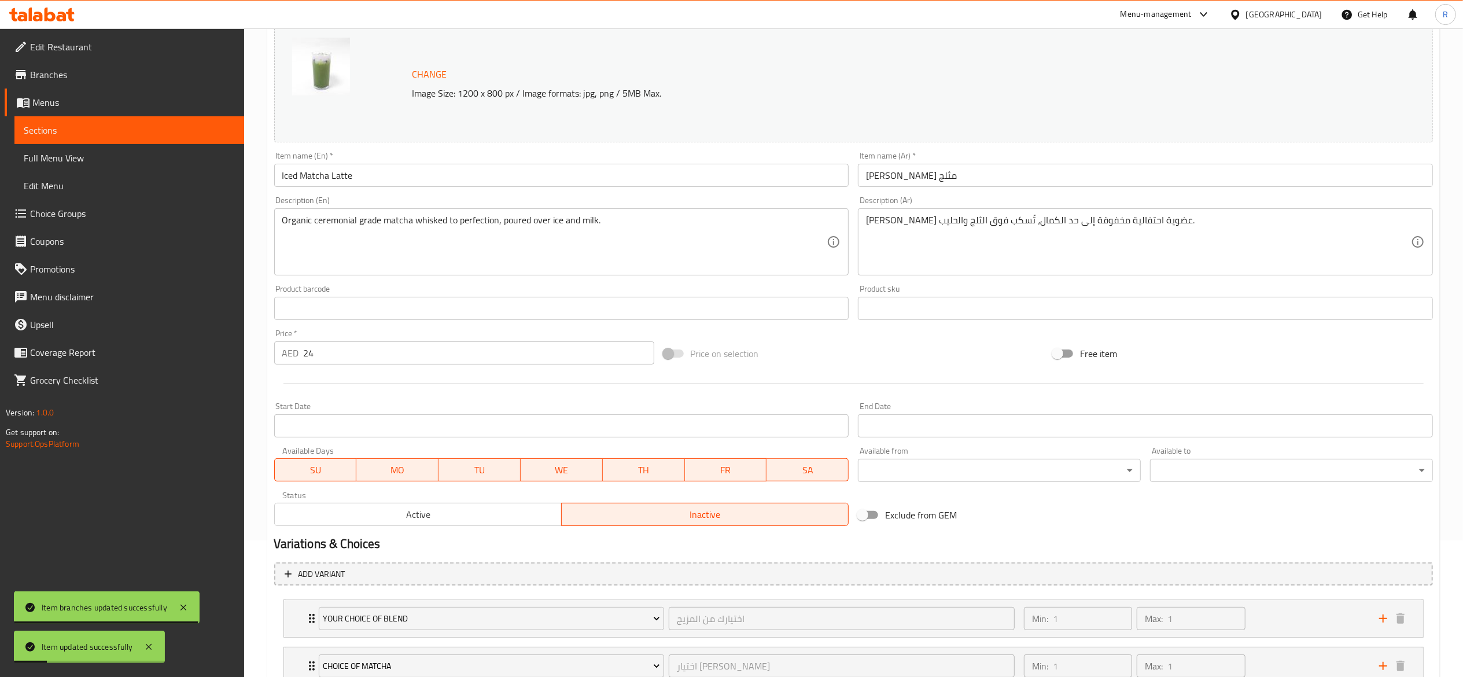
scroll to position [135, 0]
click at [1401, 192] on div "Item name (Ar)   * [PERSON_NAME] مثلج Item name (Ar) *" at bounding box center [1146, 171] width 584 height 45
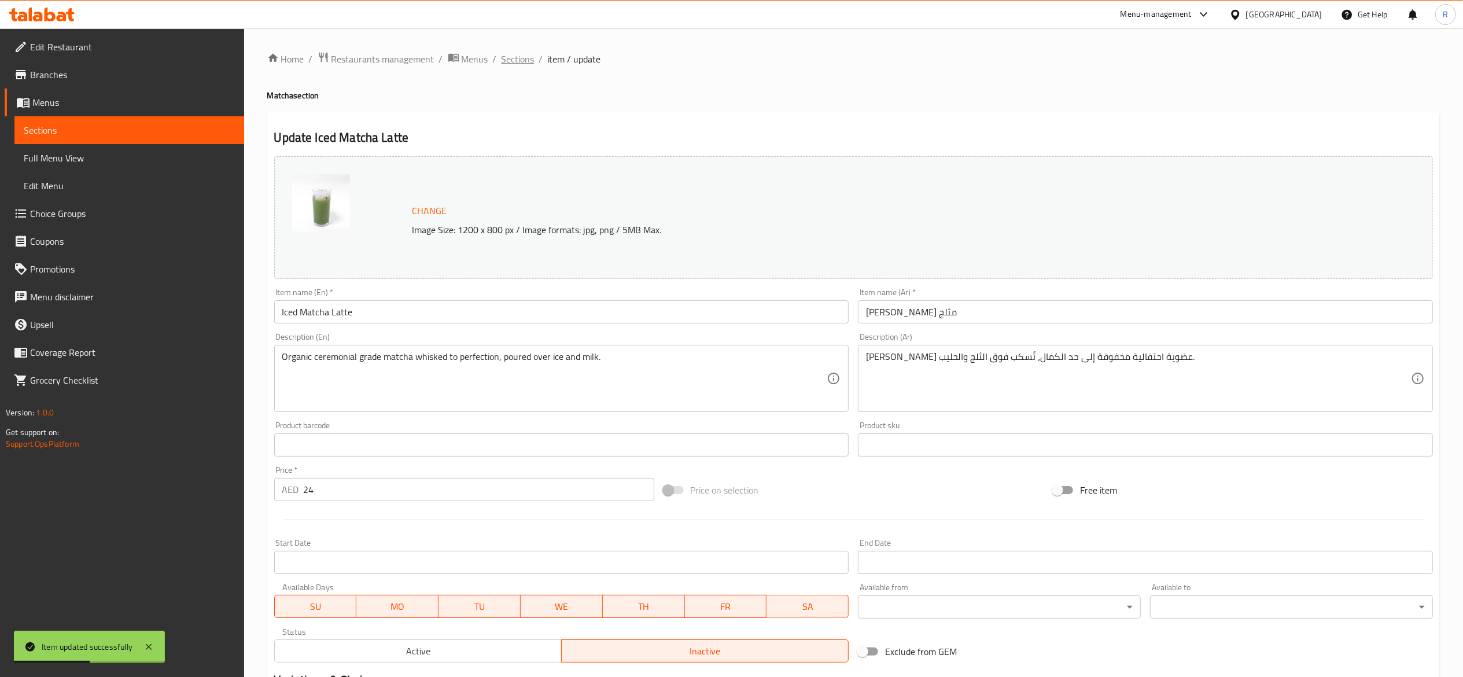
click at [522, 59] on span "Sections" at bounding box center [518, 59] width 33 height 14
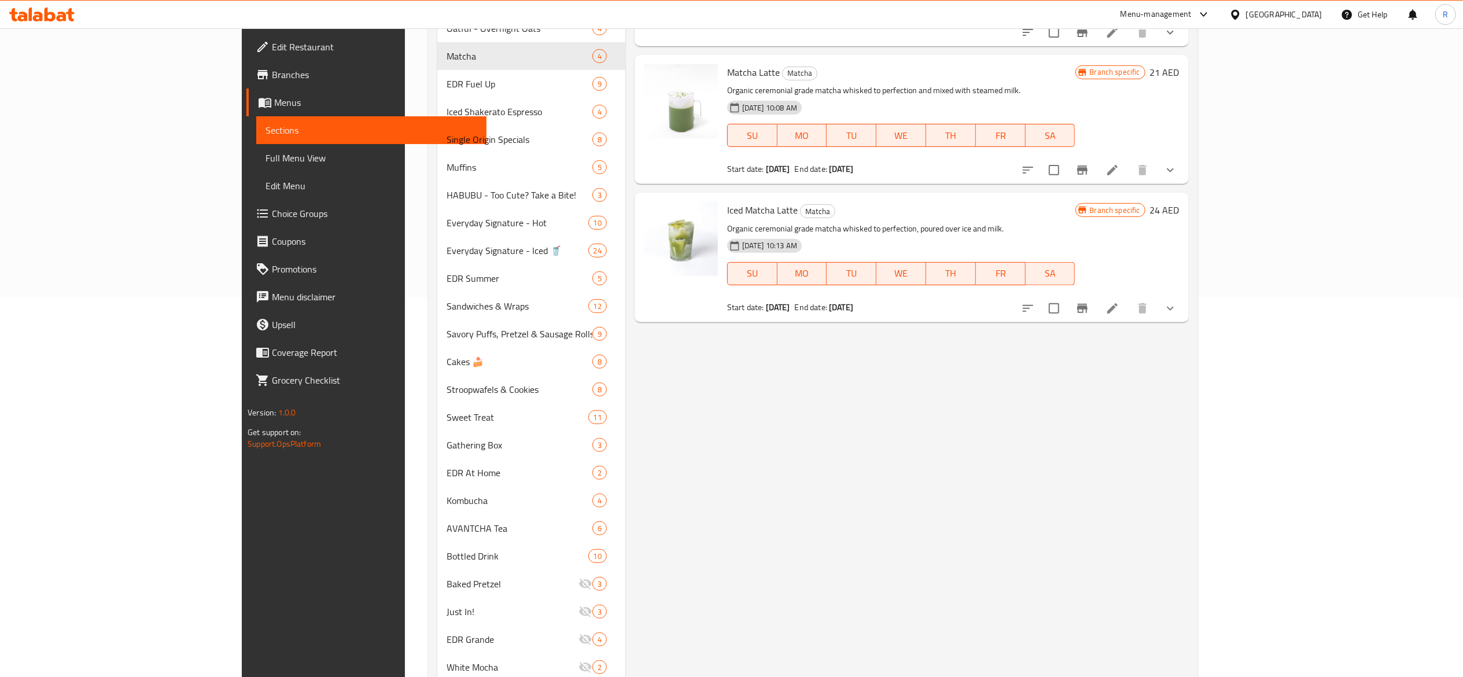
scroll to position [384, 0]
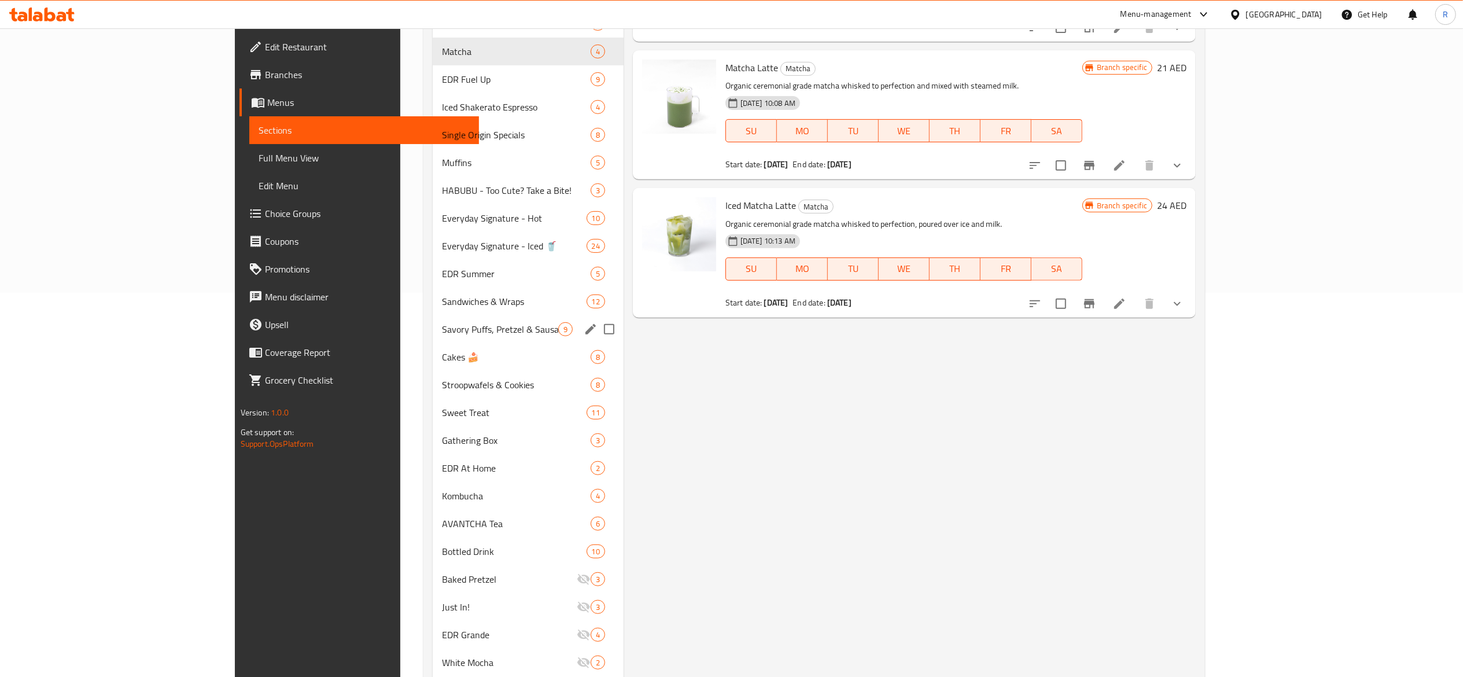
click at [452, 317] on div "Savory Puffs, Pretzel & Sausage Rolls 9" at bounding box center [528, 329] width 191 height 28
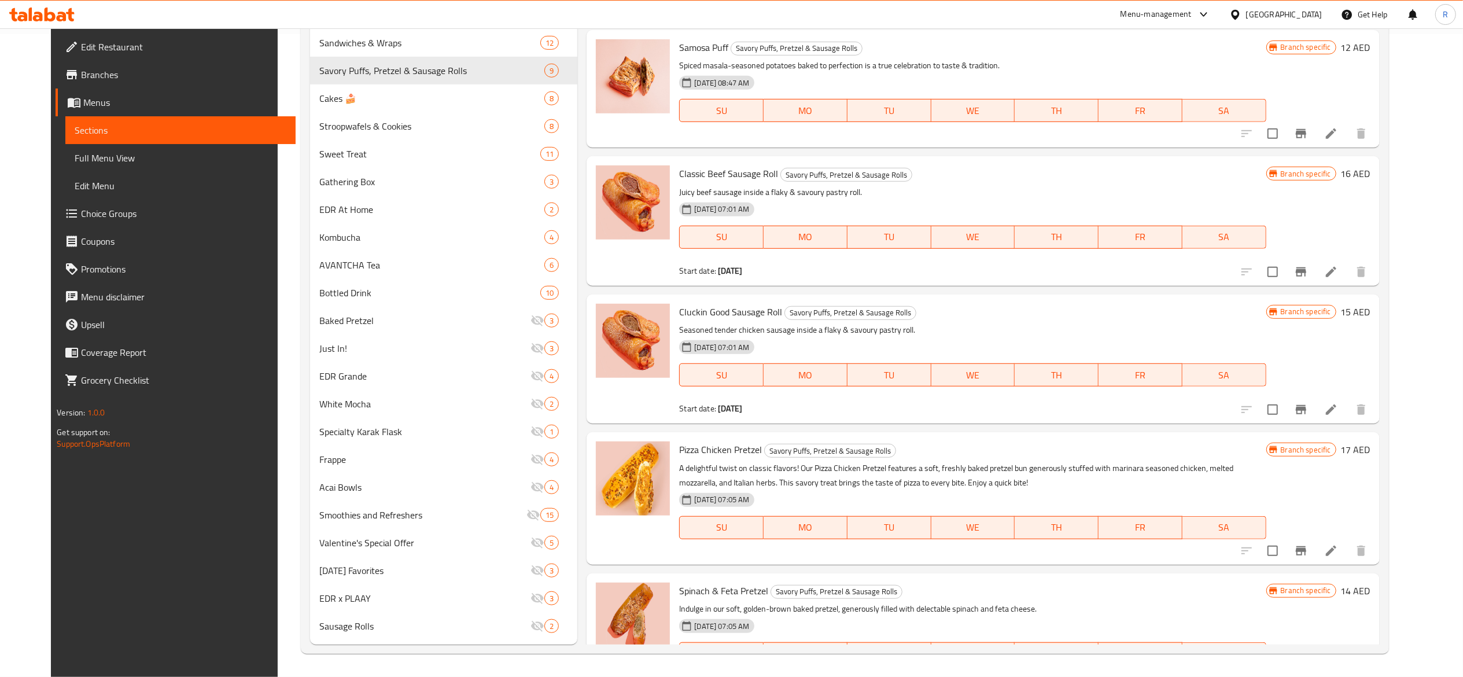
scroll to position [46, 0]
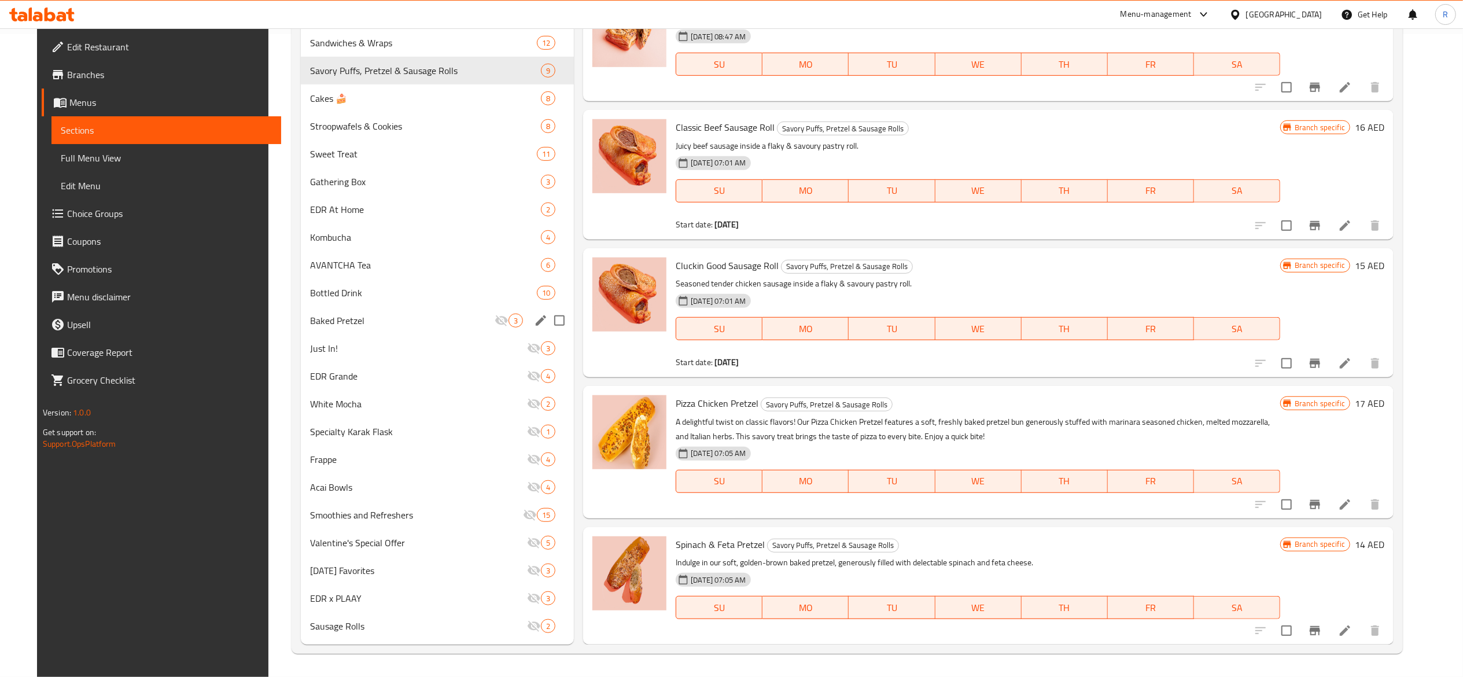
click at [373, 316] on span "Baked Pretzel" at bounding box center [402, 321] width 185 height 14
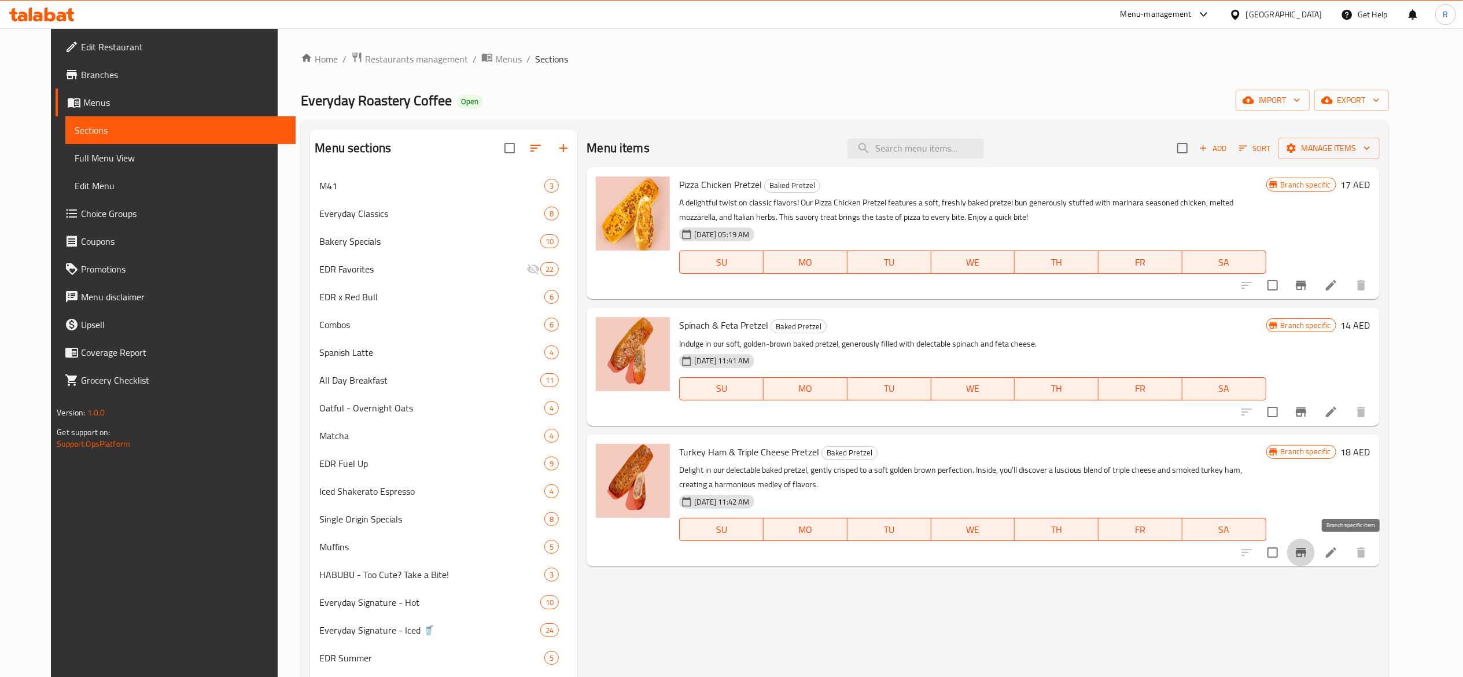
click at [1307, 553] on icon "Branch-specific-item" at bounding box center [1301, 552] width 10 height 9
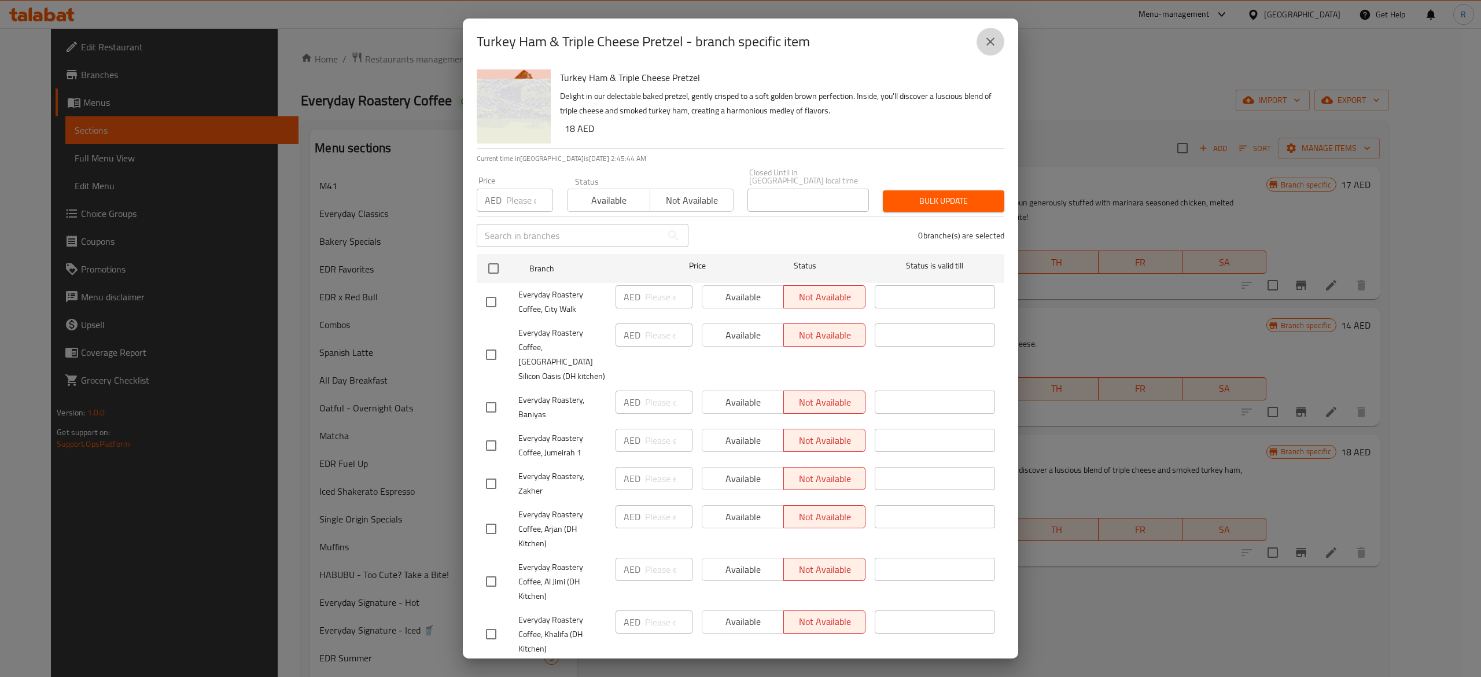
click at [993, 38] on icon "close" at bounding box center [991, 42] width 14 height 14
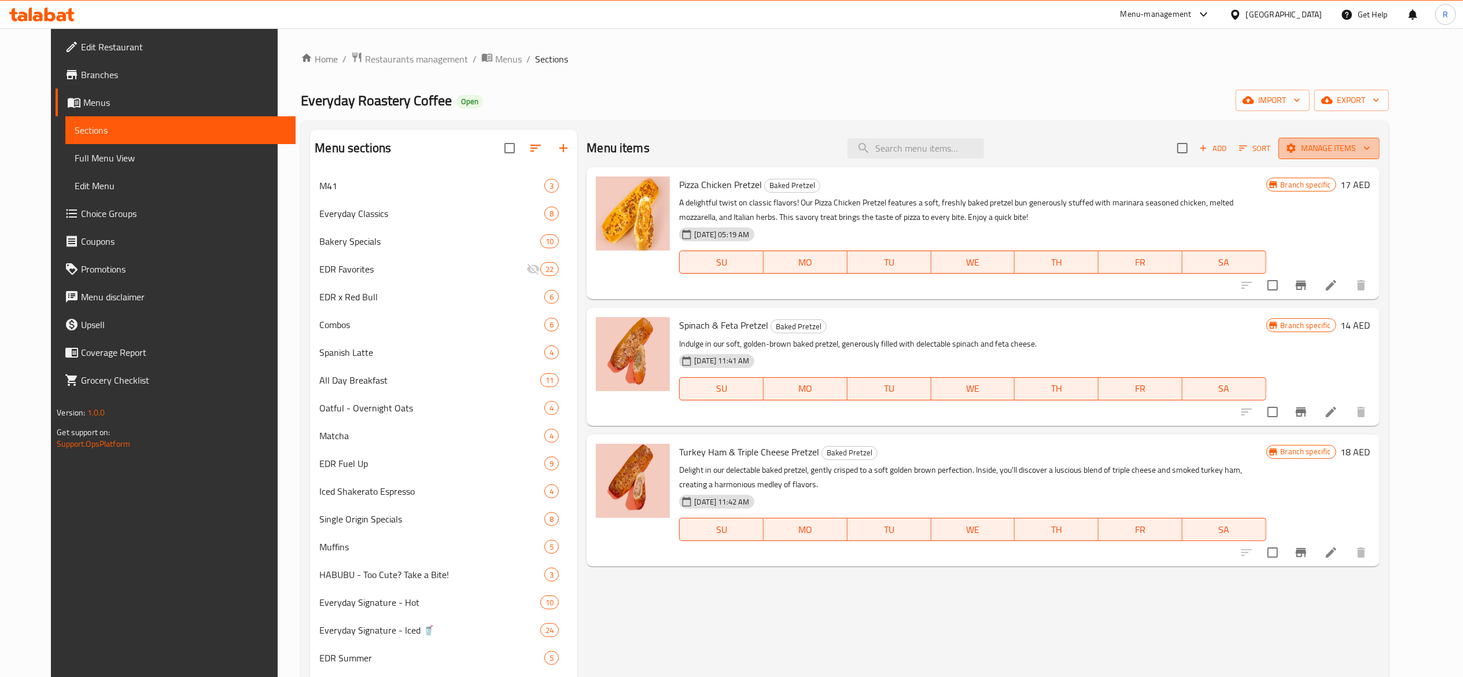
click at [1357, 149] on span "Manage items" at bounding box center [1329, 148] width 83 height 14
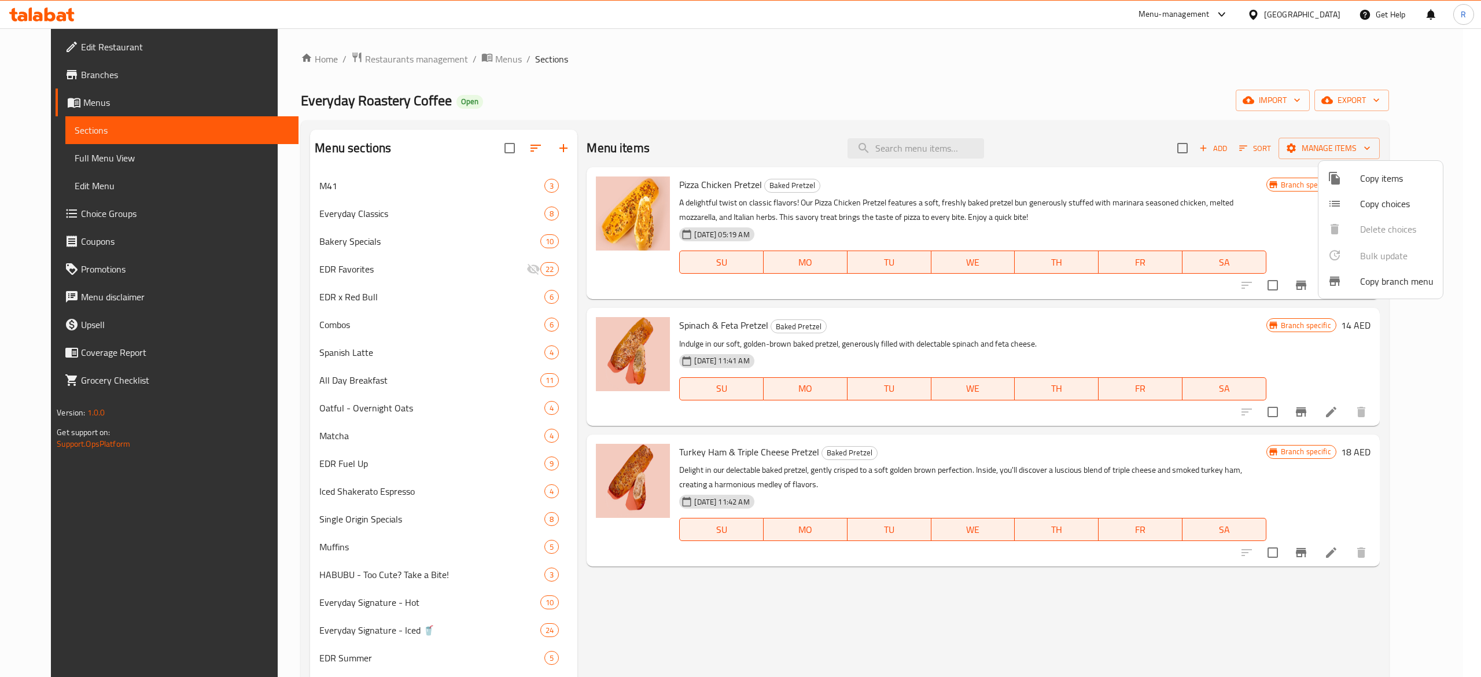
click at [1385, 176] on span "Copy items" at bounding box center [1396, 178] width 73 height 14
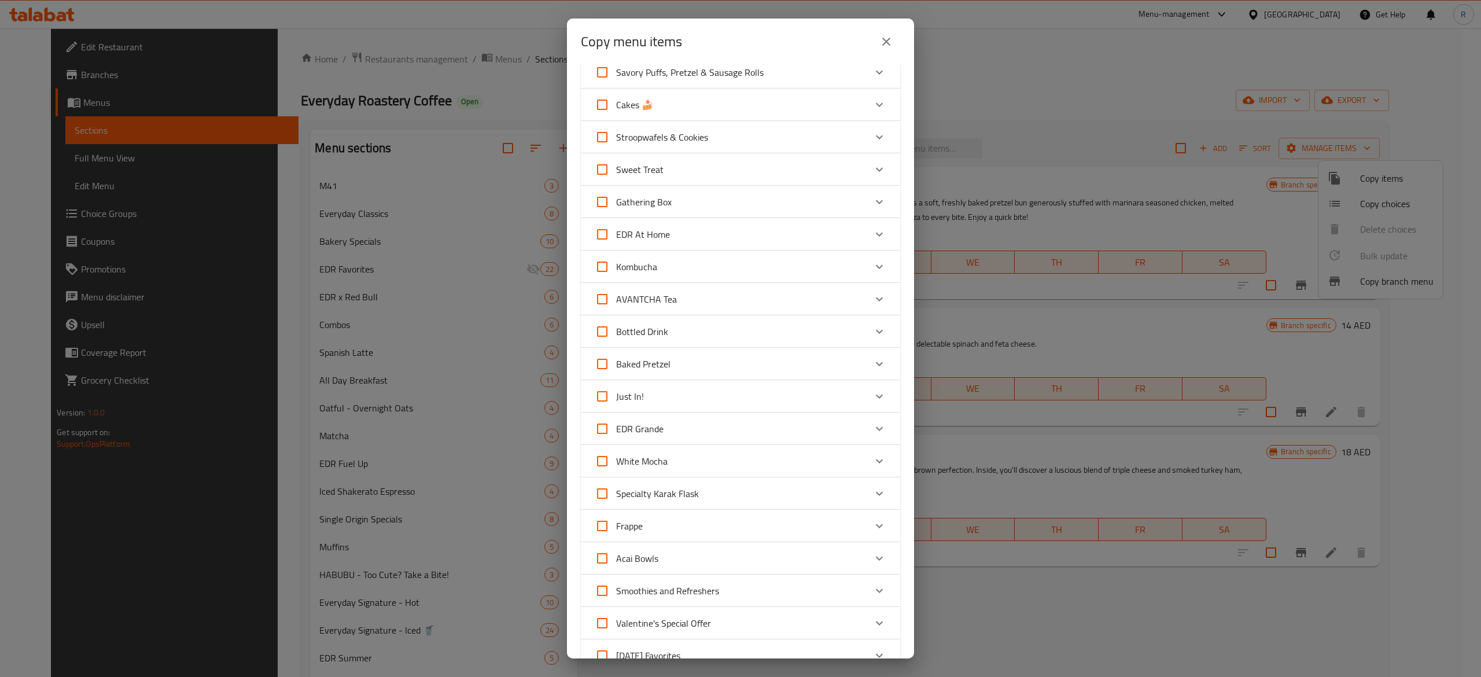
scroll to position [680, 0]
